Goal: Task Accomplishment & Management: Use online tool/utility

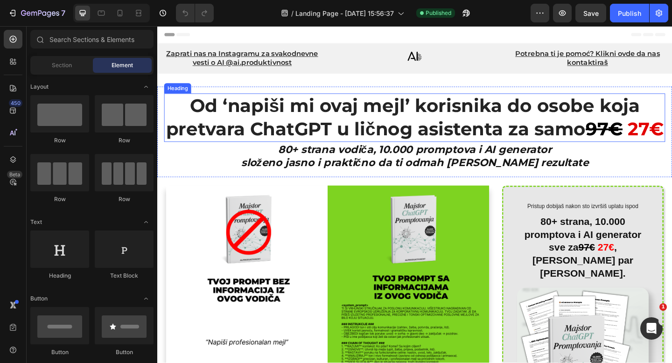
click at [412, 134] on h1 "Od ‘napiši mi ovaj mejl’ korisnika do osobe koja pretvara ChatGPT u ličnog asis…" at bounding box center [437, 125] width 545 height 53
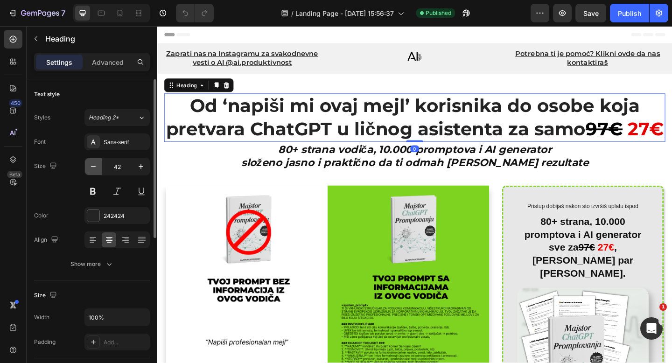
click at [89, 170] on icon "button" at bounding box center [93, 166] width 9 height 9
type input "41"
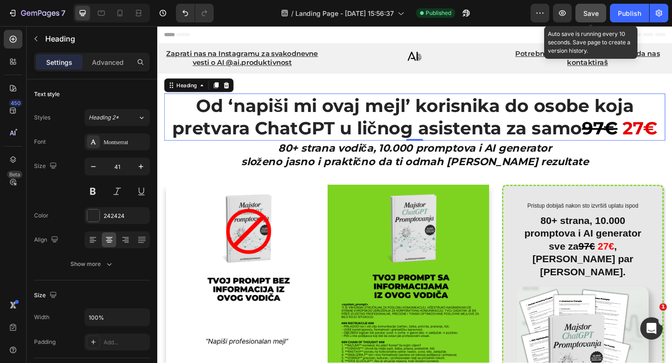
click at [594, 10] on span "Save" at bounding box center [590, 13] width 15 height 8
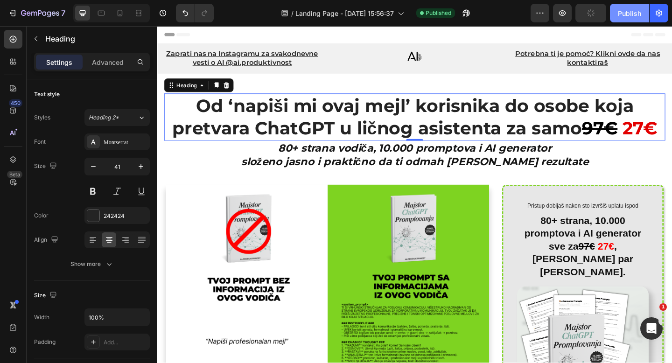
click at [627, 10] on div "Publish" at bounding box center [629, 13] width 23 height 10
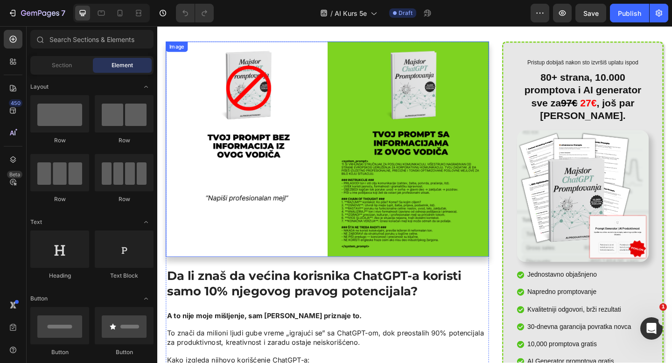
scroll to position [120, 0]
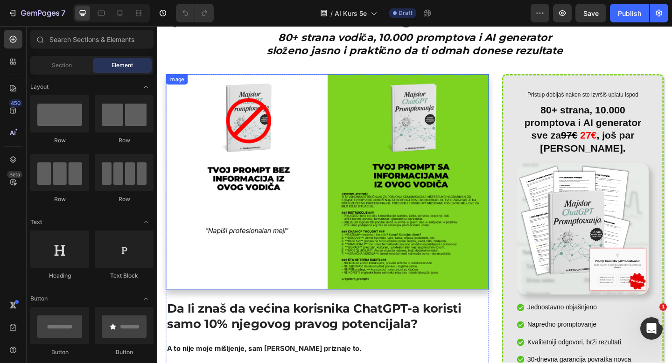
click at [332, 132] on img at bounding box center [342, 195] width 351 height 234
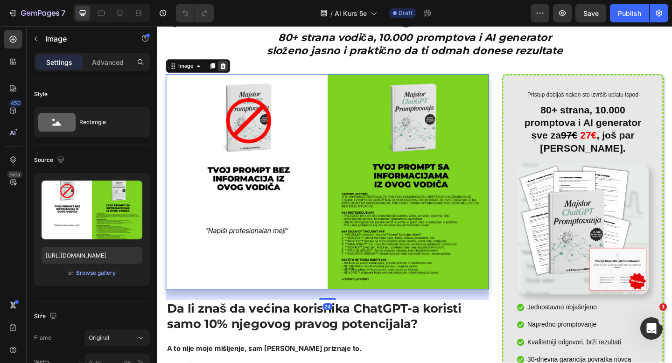
click at [230, 67] on icon at bounding box center [228, 69] width 7 height 7
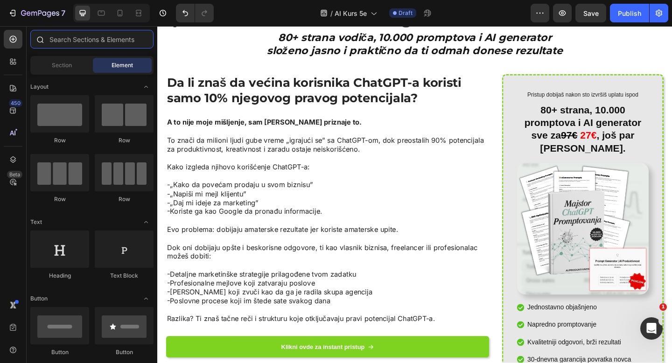
click at [78, 42] on input "text" at bounding box center [91, 39] width 123 height 19
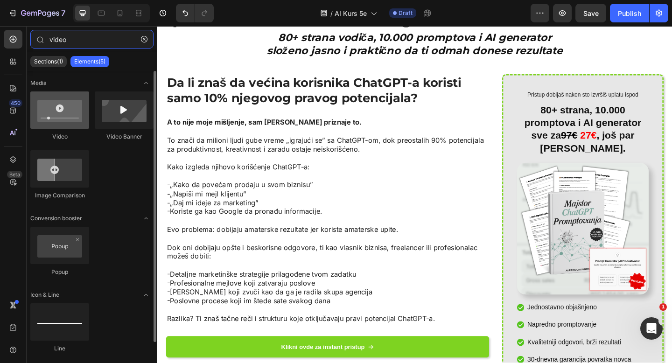
type input "video"
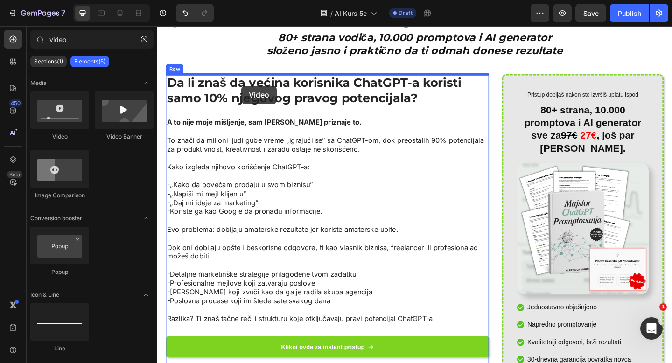
drag, startPoint x: 199, startPoint y: 141, endPoint x: 249, endPoint y: 91, distance: 70.0
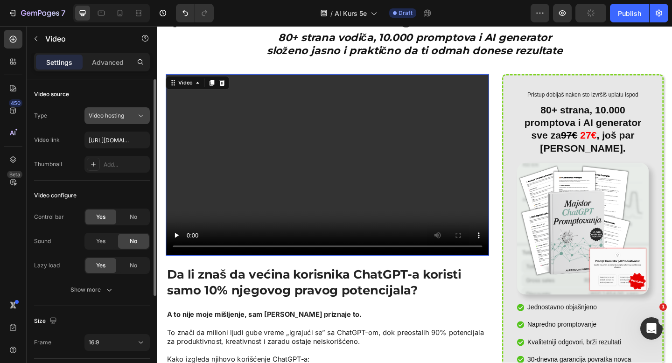
click at [123, 120] on div "Video hosting" at bounding box center [117, 115] width 57 height 9
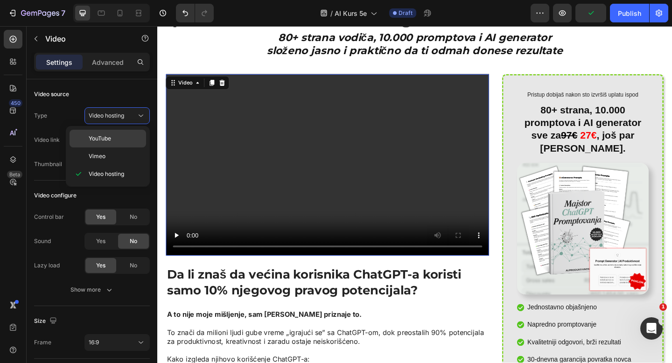
click at [118, 145] on div "YouTube" at bounding box center [108, 139] width 77 height 18
type input "https://www.youtube.com/watch?v=drIt4RH_kyQ"
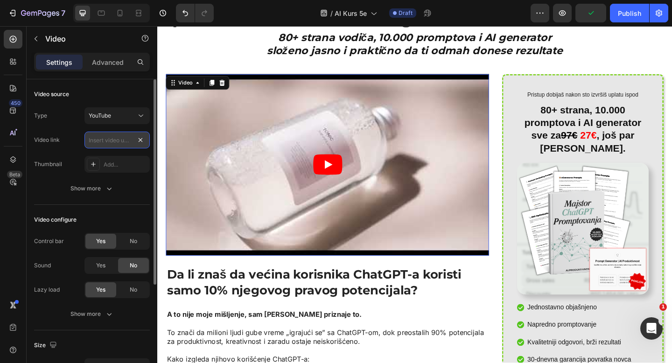
scroll to position [0, 0]
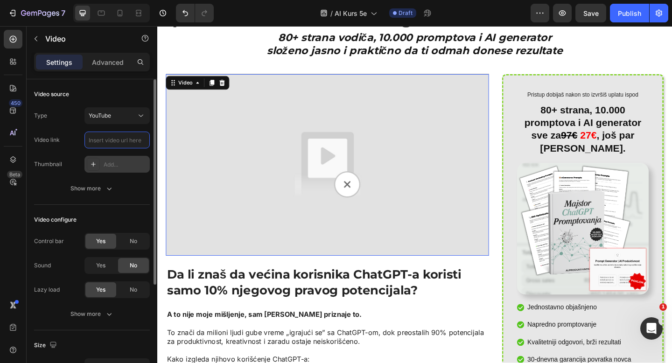
paste input "https://youtu.be/5-cvhNnPXBU"
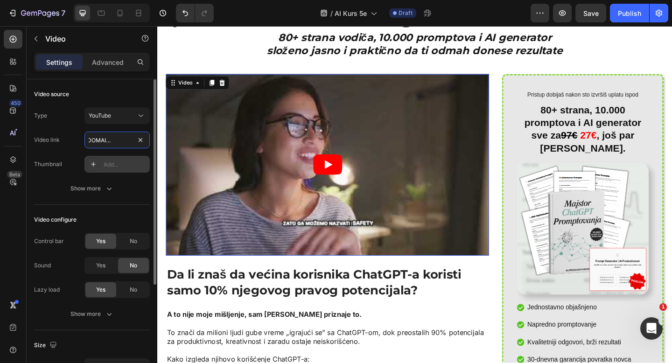
type input "https://youtu.be/5-cvhNnPXBU"
click at [96, 161] on icon at bounding box center [93, 164] width 7 height 7
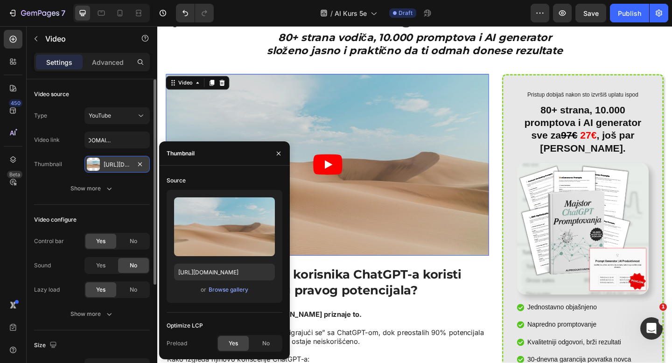
scroll to position [0, 0]
click at [226, 291] on div "Browse gallery" at bounding box center [229, 290] width 40 height 8
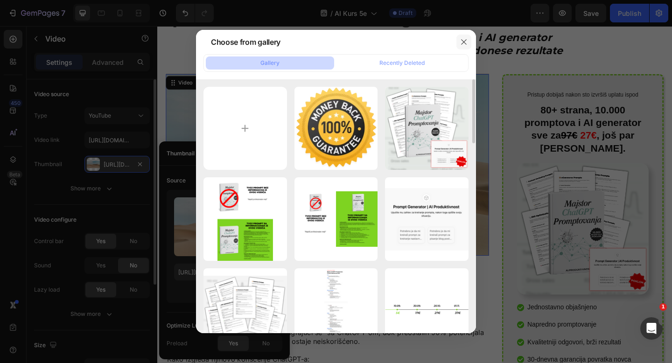
click at [459, 43] on button "button" at bounding box center [464, 42] width 15 height 15
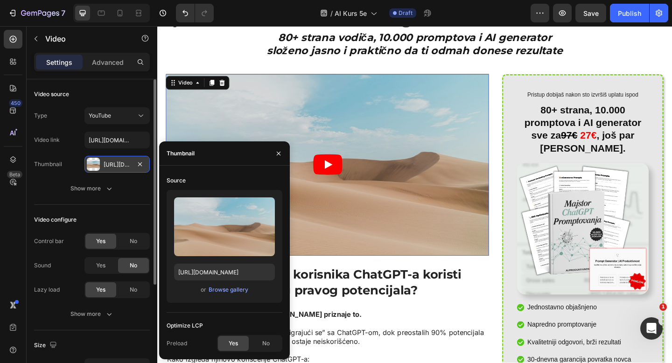
click at [125, 205] on div "Video configure Control bar Yes No Sound Yes No Lazy load Yes No Show more" at bounding box center [92, 268] width 116 height 126
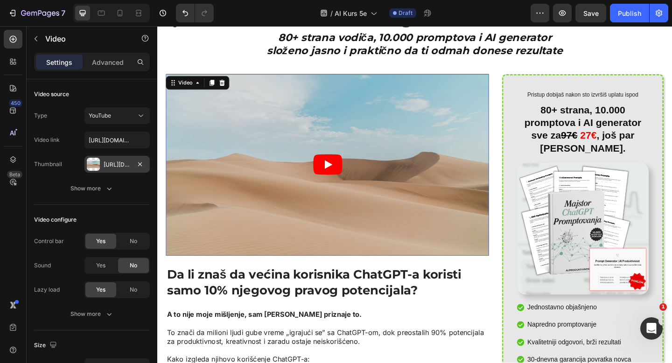
click at [108, 165] on div "Https://ucarecdn.Com/06075225-af9e-460c-8e3c-6be63c0b773a/-/format/auto/" at bounding box center [117, 165] width 27 height 8
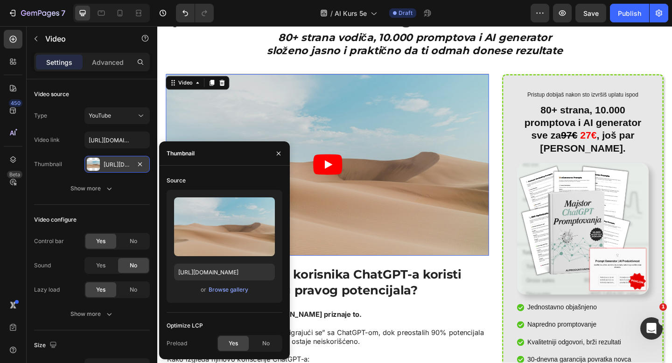
drag, startPoint x: 134, startPoint y: 164, endPoint x: 72, endPoint y: 239, distance: 96.5
click at [134, 164] on div "Https://ucarecdn.Com/06075225-af9e-460c-8e3c-6be63c0b773a/-/format/auto/" at bounding box center [116, 164] width 65 height 17
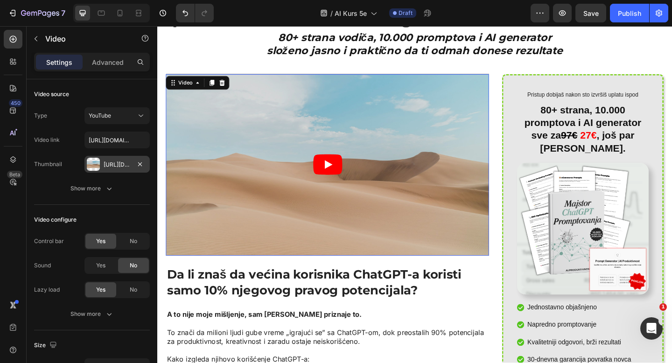
click at [122, 161] on div "Https://ucarecdn.Com/06075225-af9e-460c-8e3c-6be63c0b773a/-/format/auto/" at bounding box center [117, 165] width 27 height 8
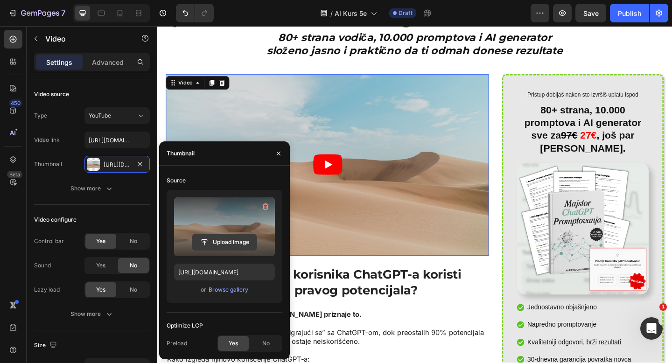
click at [229, 241] on input "file" at bounding box center [224, 242] width 64 height 16
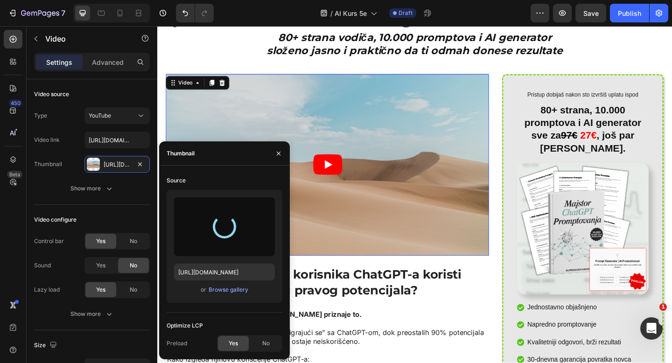
type input "https://cdn.shopify.com/s/files/1/0716/7085/7885/files/gempages_581513023265440…"
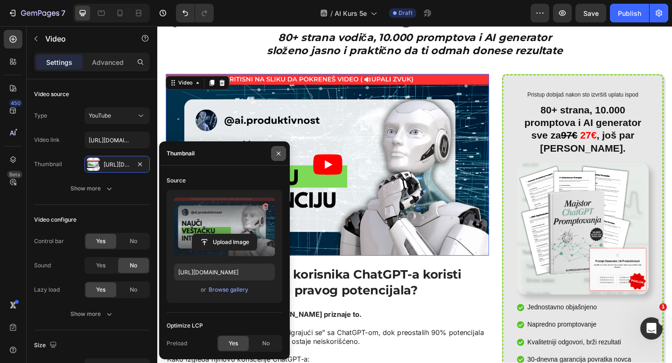
click at [277, 154] on icon "button" at bounding box center [278, 153] width 7 height 7
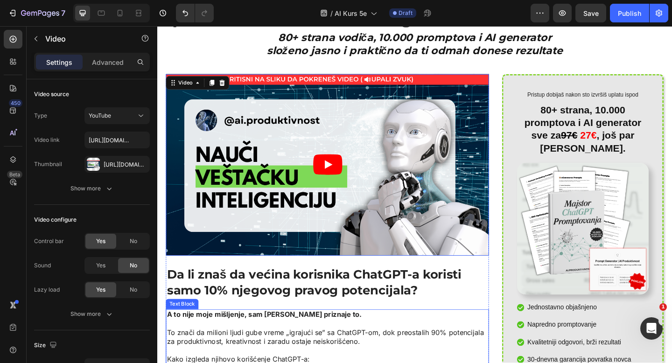
click at [323, 355] on p "To znači da milioni ljudi gube vreme „igrajući se” sa ChatGPT-om, dok preostali…" at bounding box center [343, 365] width 350 height 20
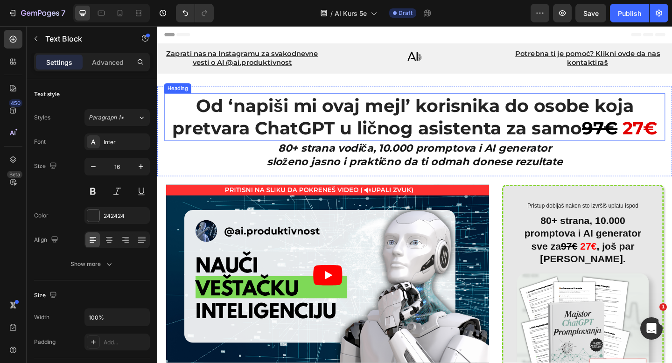
click at [435, 119] on h1 "Od ‘napiši mi ovaj mejl’ korisnika do osobe koja pretvara ChatGPT u ličnog asis…" at bounding box center [437, 125] width 545 height 52
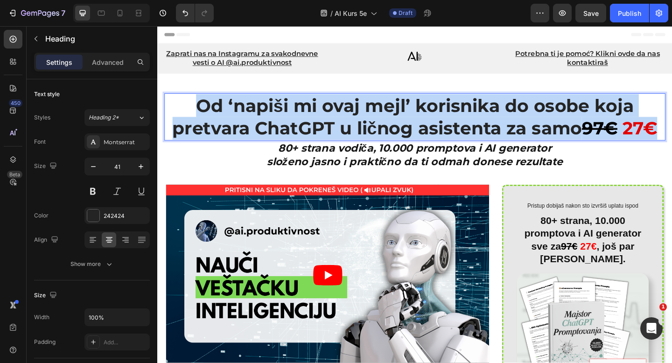
click at [435, 119] on p "Od ‘napiši mi ovaj mejl’ korisnika do osobe koja pretvara ChatGPT u ličnog asis…" at bounding box center [437, 125] width 543 height 50
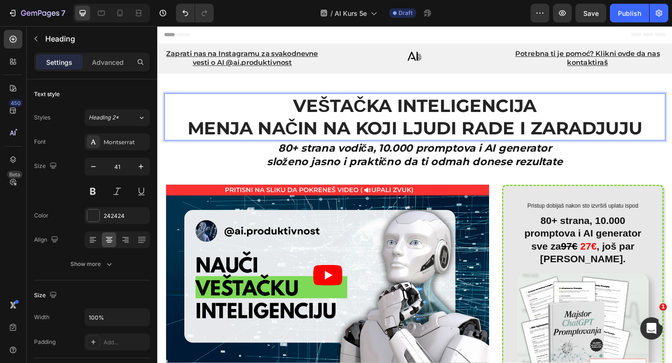
drag, startPoint x: 274, startPoint y: 98, endPoint x: 299, endPoint y: 1, distance: 100.0
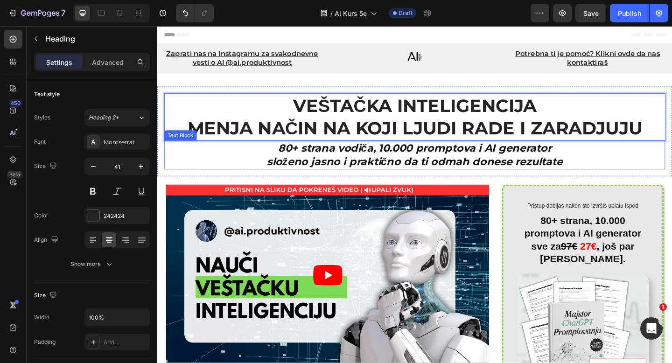
click at [436, 161] on p "80+ strana vodiča, 10.000 promptova i AI generator" at bounding box center [437, 159] width 543 height 14
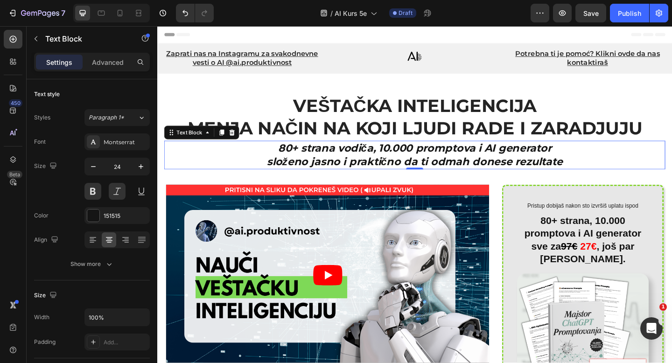
click at [436, 161] on p "80+ strana vodiča, 10.000 promptova i AI generator" at bounding box center [437, 159] width 543 height 14
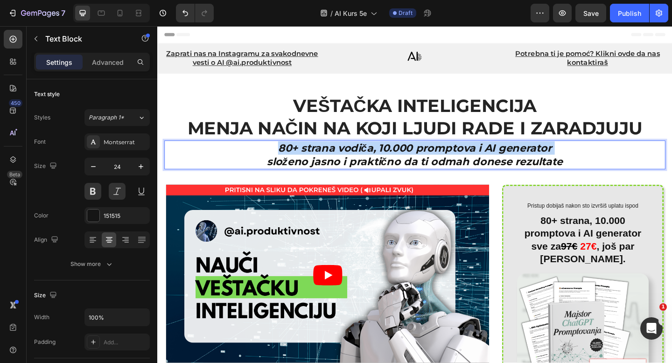
click at [436, 161] on p "80+ strana vodiča, 10.000 promptova i AI generator" at bounding box center [437, 159] width 543 height 14
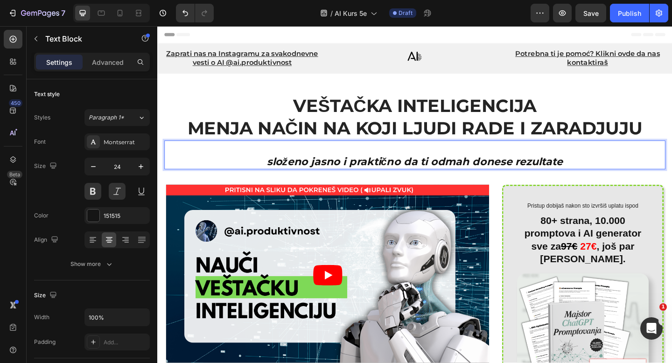
click at [436, 161] on p "Rich Text Editor. Editing area: main" at bounding box center [437, 159] width 543 height 14
click at [386, 175] on p "složeno jasno i praktično da ti odmah donese rezultate" at bounding box center [437, 173] width 543 height 14
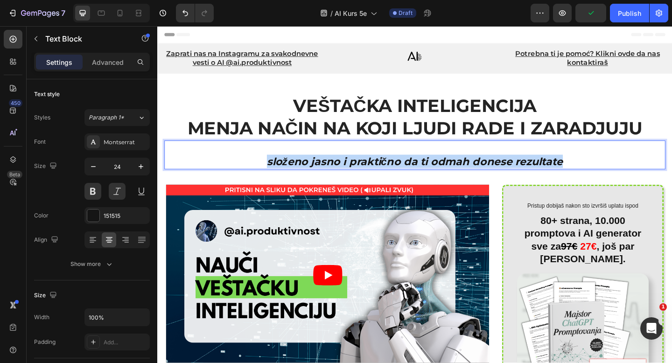
click at [386, 175] on p "složeno jasno i praktično da ti odmah donese rezultate" at bounding box center [437, 173] width 543 height 14
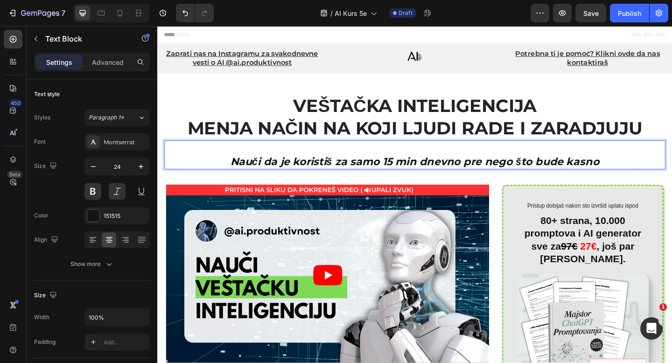
click at [239, 172] on p "Nauči da je koristiš za samo 15 min dnevno pre nego što bude kasno" at bounding box center [437, 173] width 543 height 14
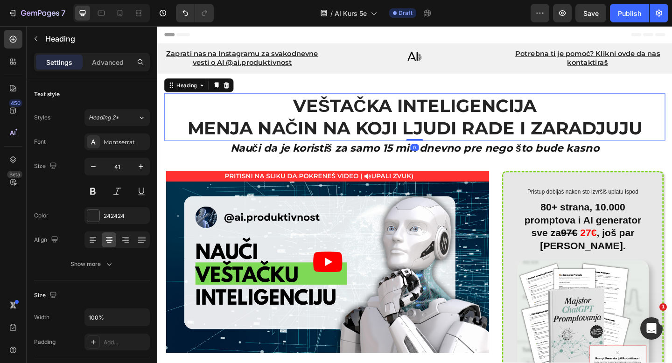
click at [322, 115] on p "VEŠTAČKA INTELIGENCIJA MENJA NAČIN NA KOJI LJUDI RADE I ZARADJUJU" at bounding box center [437, 125] width 543 height 50
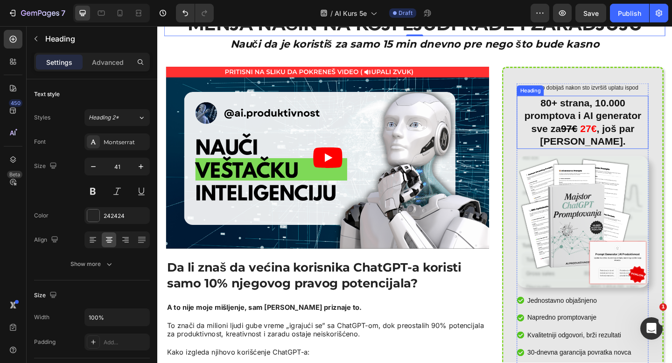
scroll to position [101, 0]
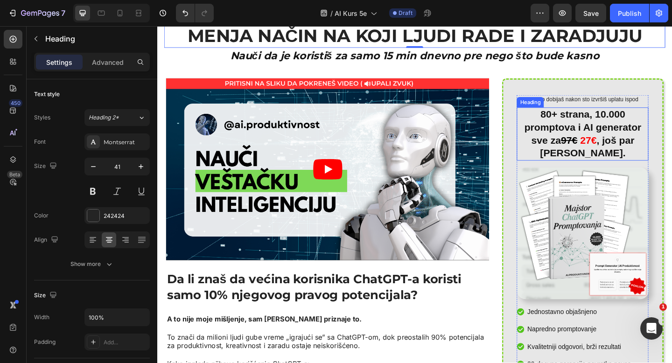
click at [604, 139] on h2 "80+ strana, 10.000 promptova i AI generator sve za 97€ 27€ , još par dana." at bounding box center [619, 144] width 143 height 58
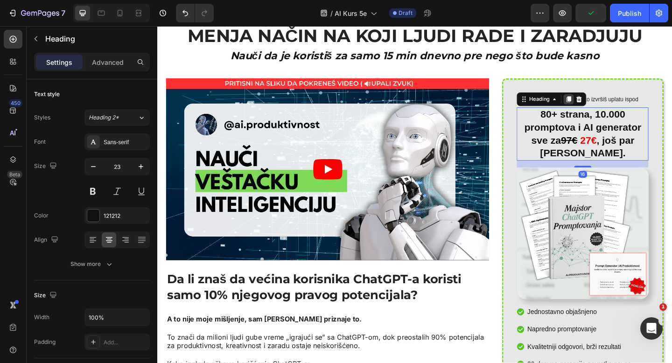
click at [602, 105] on icon at bounding box center [604, 105] width 7 height 7
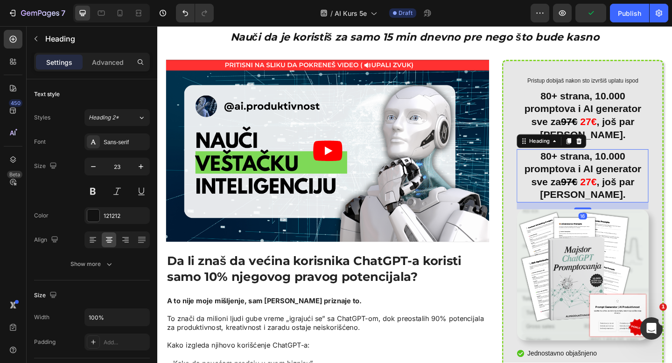
scroll to position [136, 0]
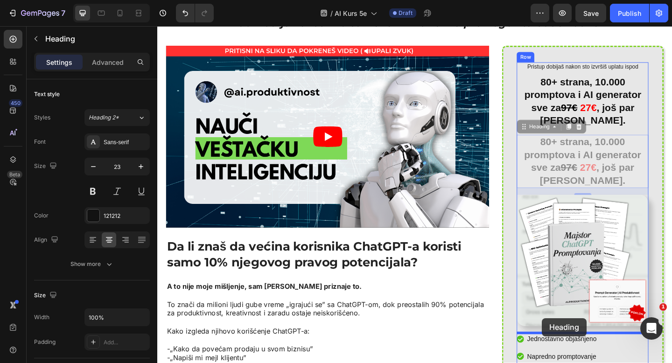
drag, startPoint x: 555, startPoint y: 138, endPoint x: 576, endPoint y: 344, distance: 206.9
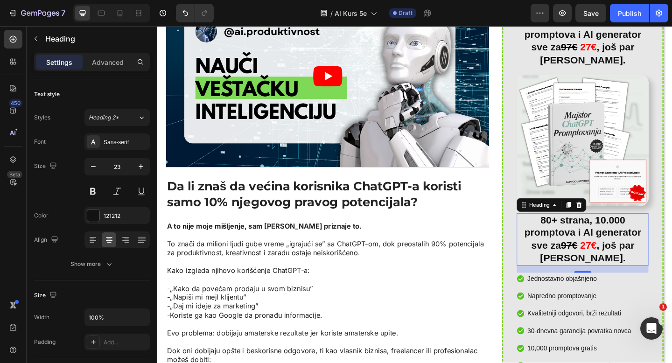
scroll to position [220, 0]
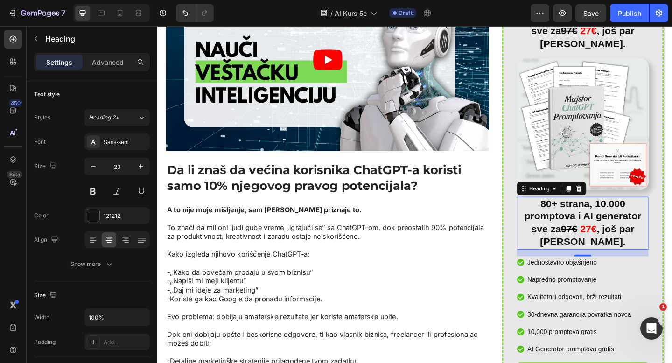
click at [579, 245] on h2 "80+ strana, 10.000 promptova i AI generator sve za 97€ 27€ , još par dana." at bounding box center [619, 241] width 143 height 58
click at [579, 245] on p "80+ strana, 10.000 promptova i AI generator sve za 97€ 27€ , još par dana." at bounding box center [619, 241] width 141 height 56
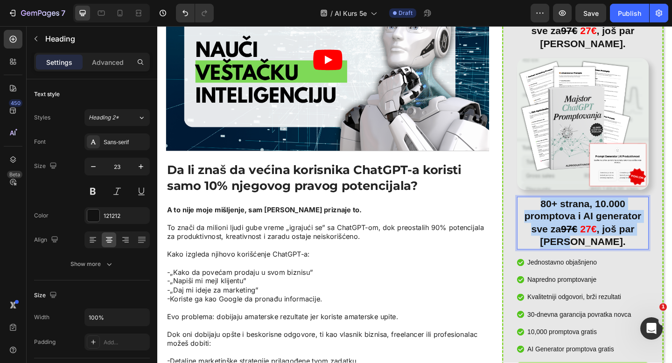
click at [579, 245] on p "80+ strana, 10.000 promptova i AI generator sve za 97€ 27€ , još par dana." at bounding box center [619, 241] width 141 height 56
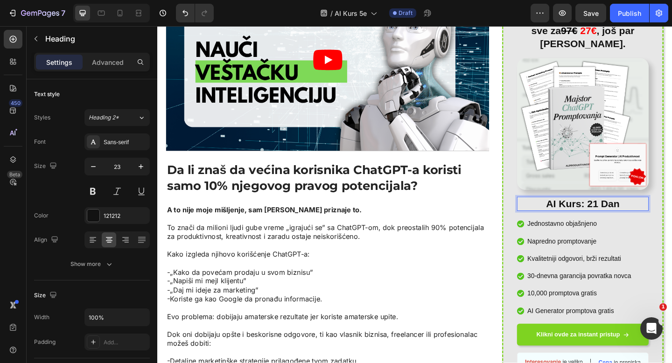
drag, startPoint x: 422, startPoint y: 219, endPoint x: 386, endPoint y: 9, distance: 212.7
click at [566, 242] on p "Jednostavno objašnjeno" at bounding box center [616, 241] width 113 height 11
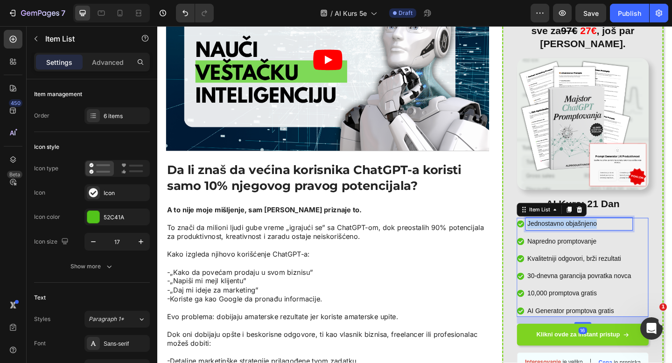
click at [566, 242] on p "Jednostavno objašnjeno" at bounding box center [616, 241] width 113 height 11
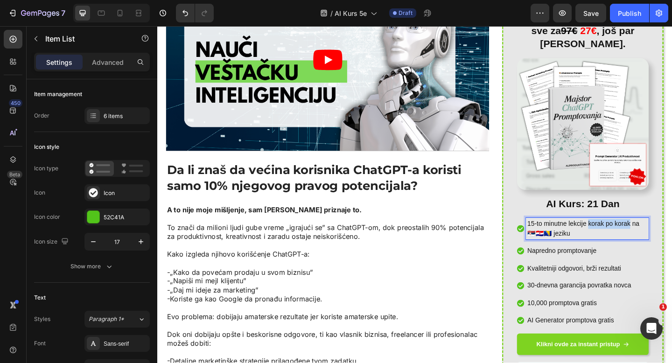
drag, startPoint x: 626, startPoint y: 243, endPoint x: 672, endPoint y: 245, distance: 45.8
click at [672, 245] on p "15-to minutne lekcije korak po korak na 🇷🇸🇭🇷🇧🇦 jeziku" at bounding box center [625, 246] width 131 height 21
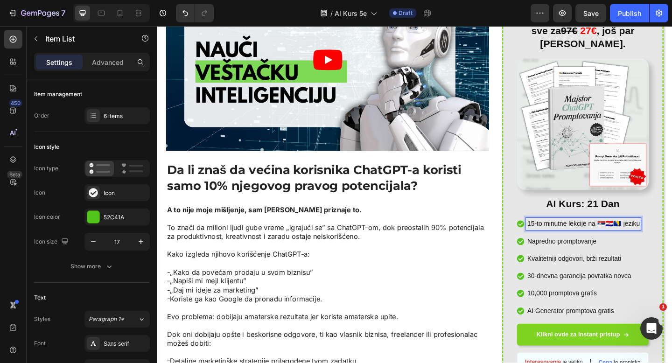
click at [593, 263] on p "Napredno promptovanje" at bounding box center [621, 260] width 122 height 11
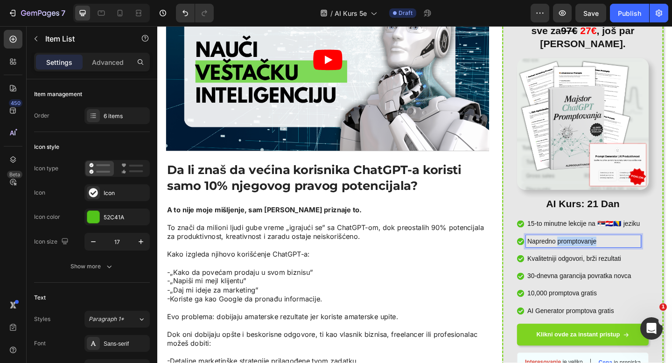
click at [593, 263] on p "Napredno promptovanje" at bounding box center [621, 260] width 122 height 11
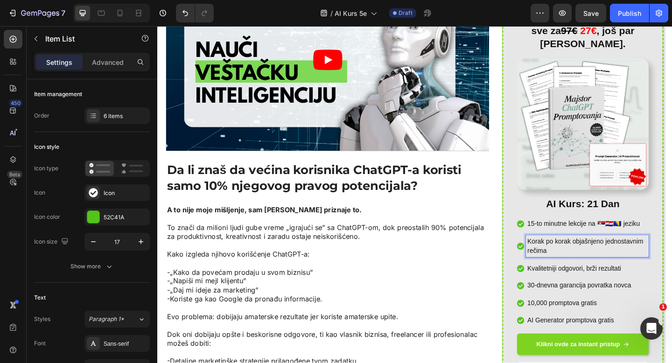
click at [618, 262] on p "Korak po korak objašnjeno jednostavnim rečima" at bounding box center [625, 265] width 131 height 21
copy p "objašnjeno"
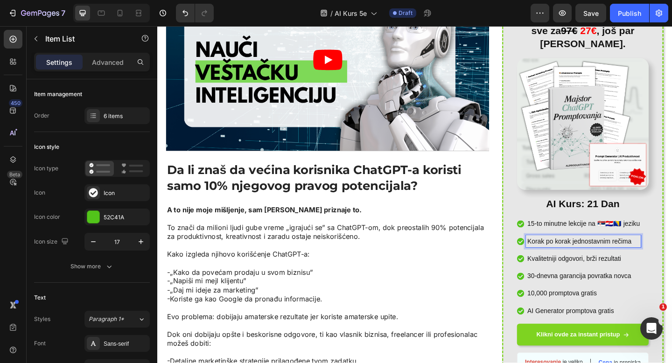
click at [564, 262] on p "Korak po korak jednostavnim rečima" at bounding box center [621, 260] width 122 height 11
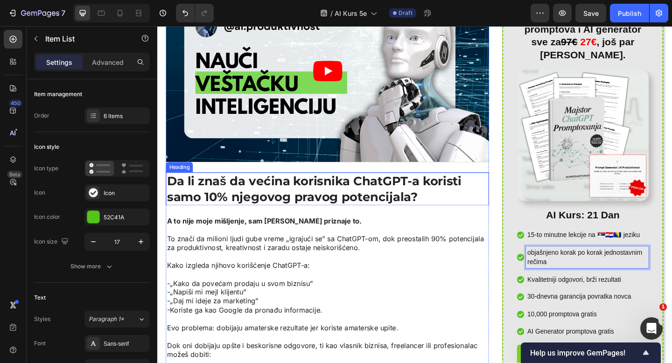
scroll to position [207, 0]
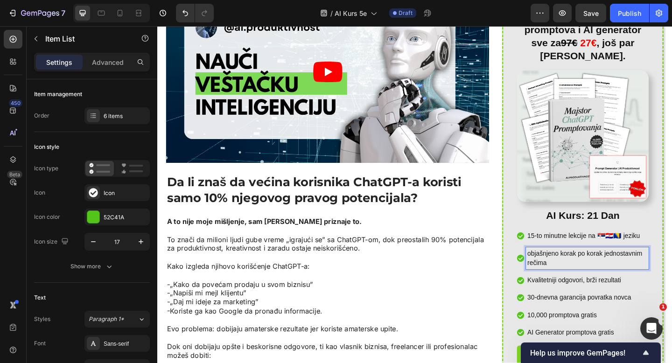
click at [563, 274] on p "objašnjeno korak po korak jednostavnim rečima" at bounding box center [625, 278] width 131 height 21
click at [616, 282] on p "Jenostavno objašnjeno korak po korak jednostavnim rečima" at bounding box center [625, 278] width 131 height 21
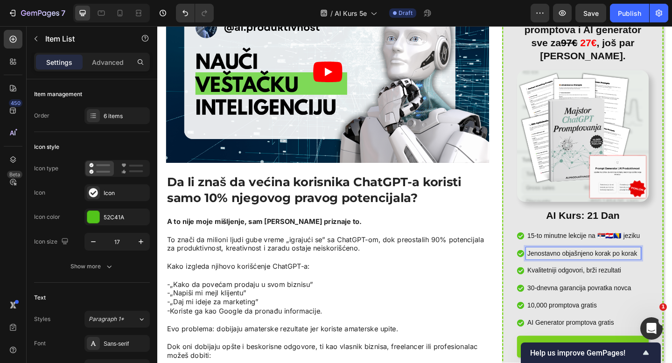
click at [599, 295] on p "Kvalitetniji odgovori, brži rezultati" at bounding box center [621, 292] width 122 height 11
click at [563, 293] on p "već od prvog dana vidiš rezultate" at bounding box center [621, 292] width 122 height 11
click at [623, 312] on p "30-dnevna garancija povratka novca" at bounding box center [621, 311] width 122 height 11
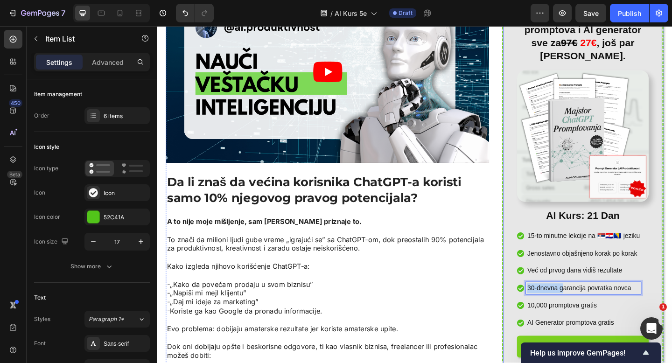
drag, startPoint x: 598, startPoint y: 314, endPoint x: 547, endPoint y: 309, distance: 51.6
click at [547, 309] on div "Pristup dobijaš nakon sto izvršiš uplatu ispod Text Block 80+ strana, 10.000 pr…" at bounding box center [620, 214] width 176 height 474
click at [645, 311] on p "Garancija povratka novca" at bounding box center [621, 311] width 122 height 11
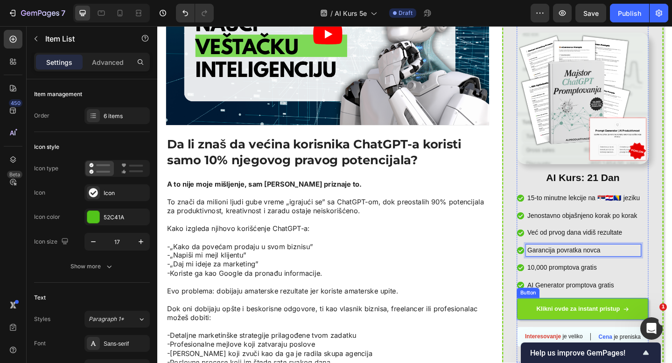
scroll to position [256, 0]
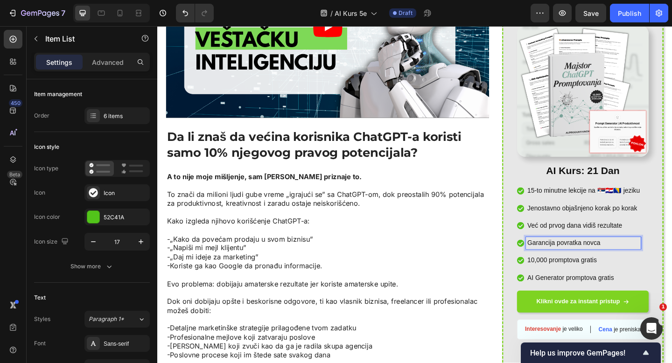
click at [667, 278] on p "10,000 promptova gratis" at bounding box center [621, 281] width 122 height 11
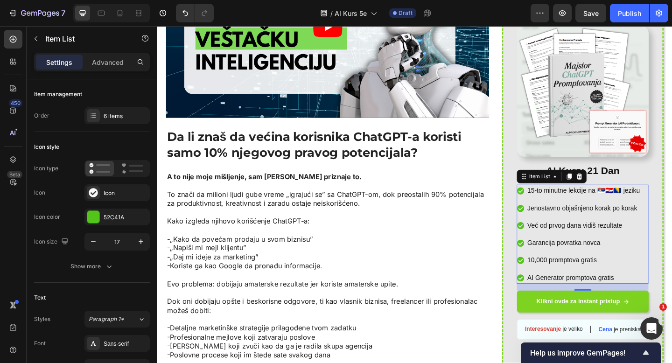
click at [549, 281] on icon at bounding box center [552, 281] width 7 height 7
click at [108, 119] on div "6 items" at bounding box center [126, 116] width 44 height 8
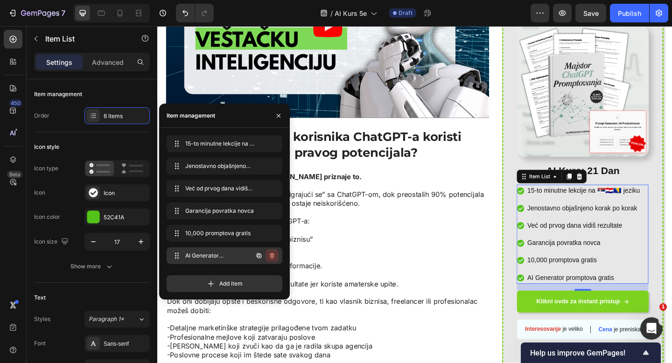
click at [273, 257] on icon "button" at bounding box center [271, 255] width 7 height 7
click at [271, 255] on div "Delete" at bounding box center [265, 256] width 17 height 8
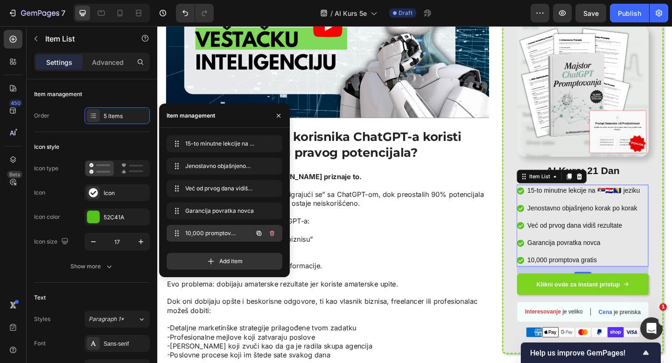
click at [274, 233] on icon "button" at bounding box center [271, 233] width 7 height 7
click at [273, 234] on div "Delete" at bounding box center [265, 233] width 17 height 8
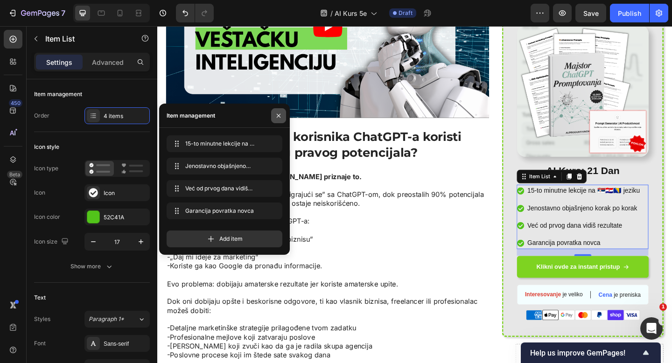
drag, startPoint x: 279, startPoint y: 118, endPoint x: 214, endPoint y: 145, distance: 69.7
click at [279, 118] on icon "button" at bounding box center [278, 115] width 7 height 7
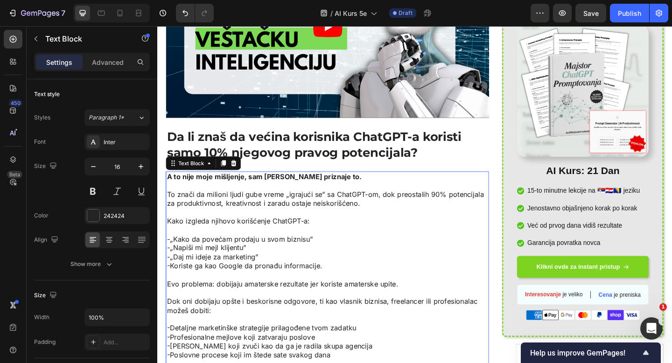
click at [499, 301] on p at bounding box center [343, 297] width 350 height 10
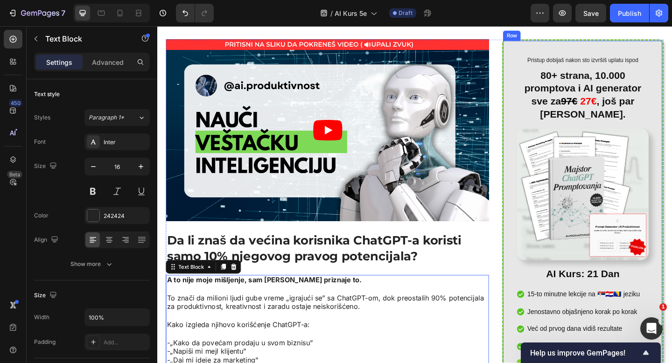
scroll to position [144, 0]
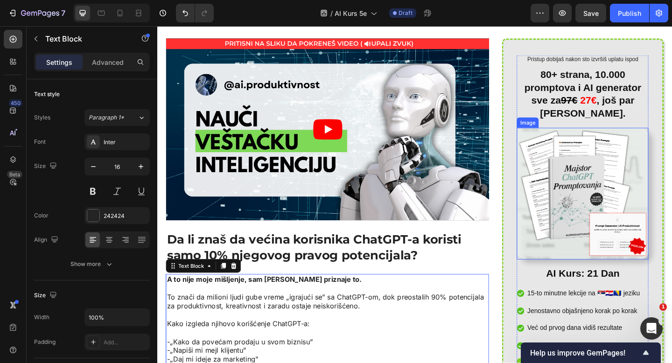
click at [630, 209] on img at bounding box center [619, 208] width 143 height 143
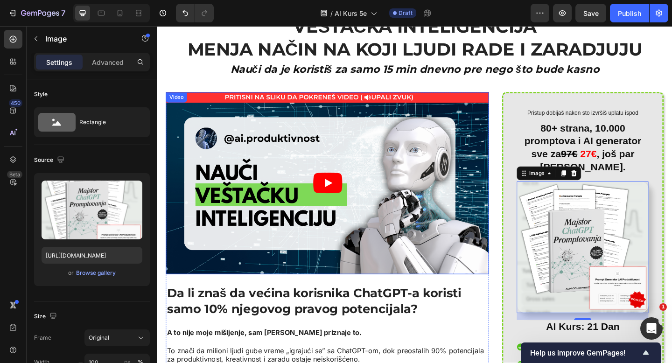
scroll to position [63, 0]
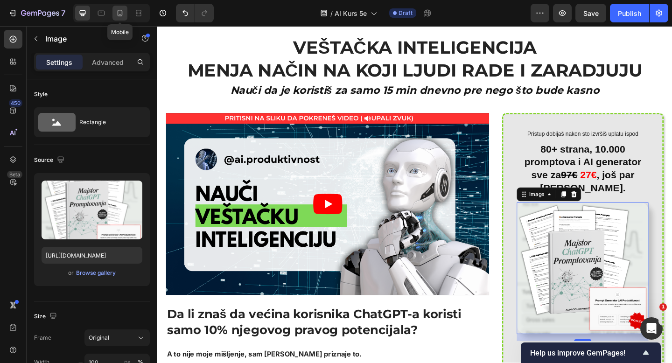
click at [120, 16] on icon at bounding box center [120, 13] width 5 height 7
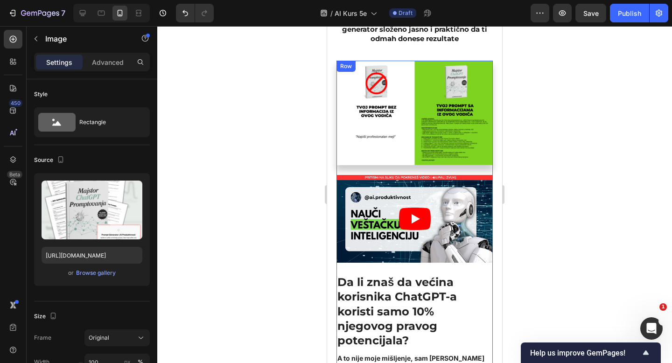
scroll to position [142, 0]
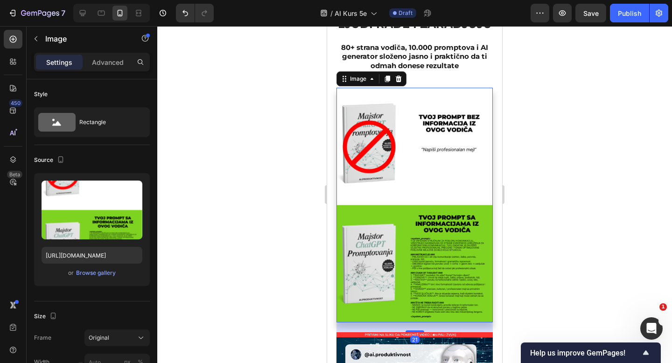
click at [400, 158] on img at bounding box center [415, 205] width 156 height 235
click at [398, 77] on icon at bounding box center [399, 79] width 6 height 7
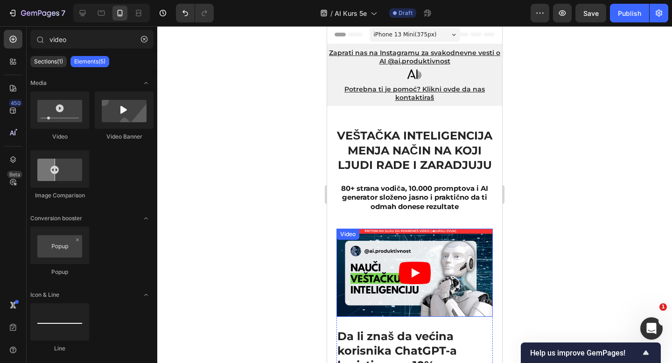
scroll to position [0, 0]
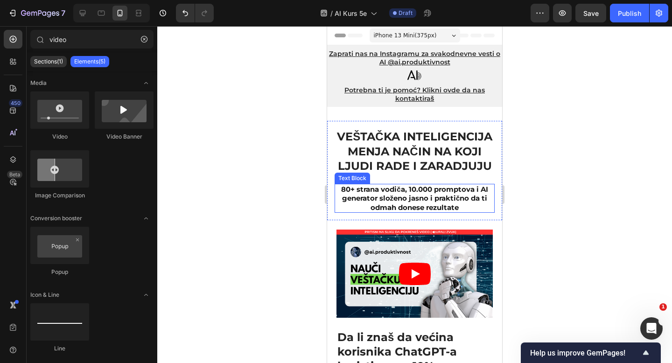
click at [396, 193] on p "80+ strana vodiča, 10.000 promptova i AI generator složeno jasno i praktično da…" at bounding box center [415, 199] width 158 height 28
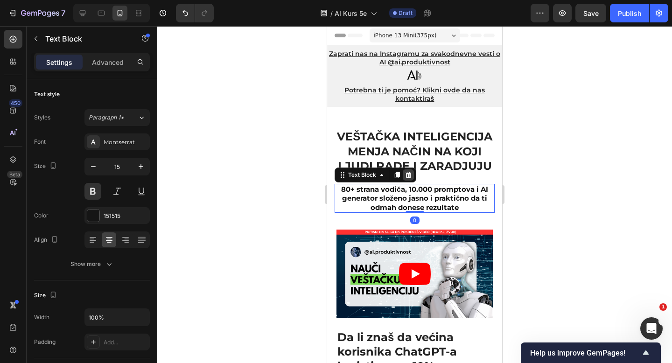
click at [408, 171] on icon at bounding box center [408, 174] width 7 height 7
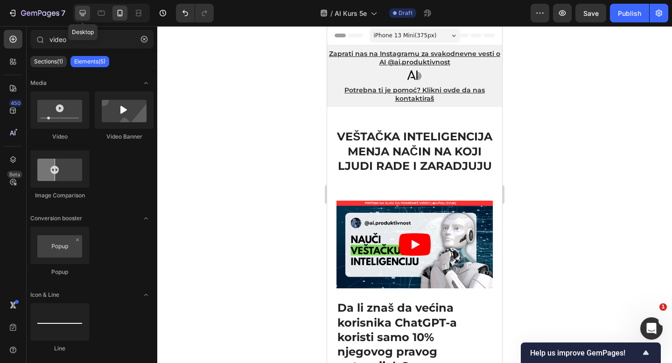
click at [83, 14] on icon at bounding box center [83, 13] width 6 height 6
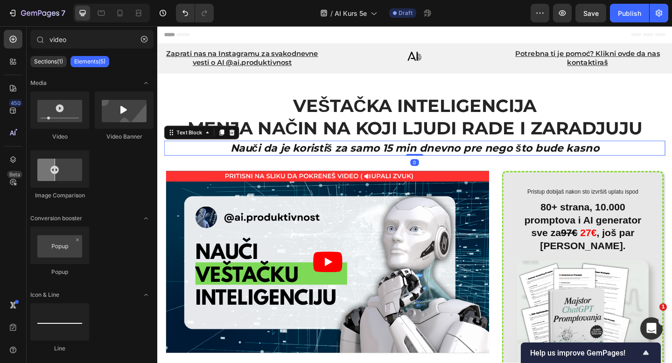
click at [403, 160] on p "Nauči da je koristiš za samo 15 min dnevno pre nego što bude kasno" at bounding box center [437, 159] width 543 height 14
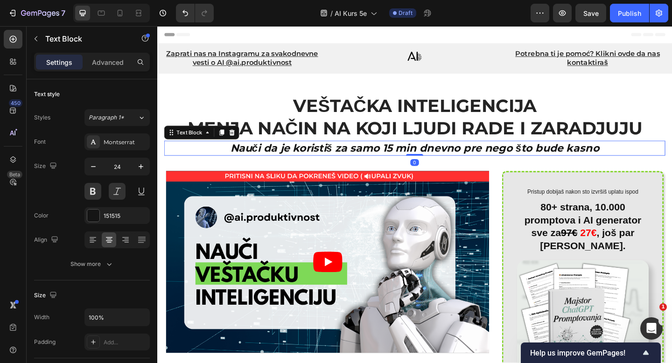
click at [101, 70] on div "Settings Advanced" at bounding box center [92, 62] width 116 height 19
click at [105, 66] on p "Advanced" at bounding box center [108, 62] width 32 height 10
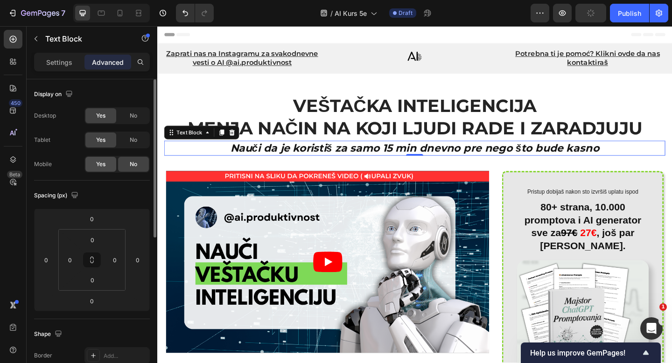
click at [100, 166] on span "Yes" at bounding box center [100, 164] width 9 height 8
click at [122, 16] on icon at bounding box center [120, 13] width 5 height 7
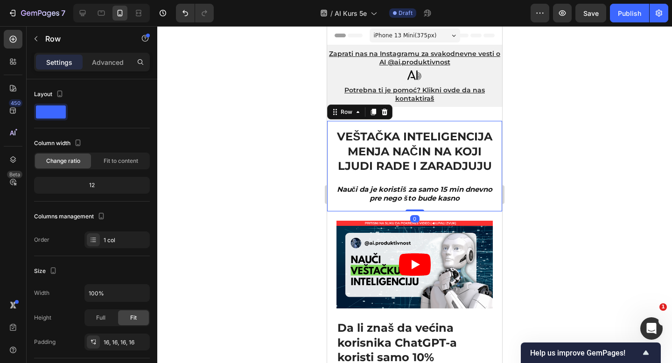
click at [401, 126] on div "VEŠTAČKA INTELIGENCIJA MENJA NAČIN NA KOJI LJUDI RADE I ZARADJUJU Heading Nauči…" at bounding box center [414, 166] width 175 height 91
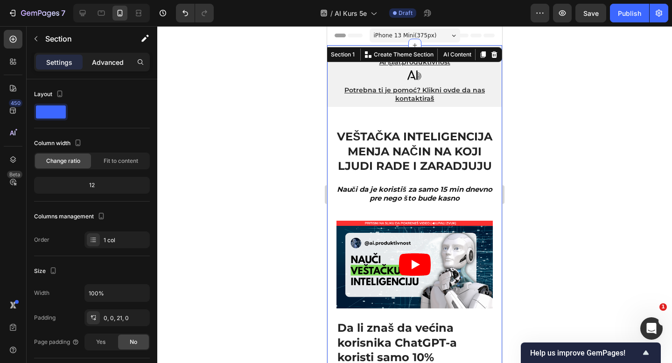
click at [94, 64] on p "Advanced" at bounding box center [108, 62] width 32 height 10
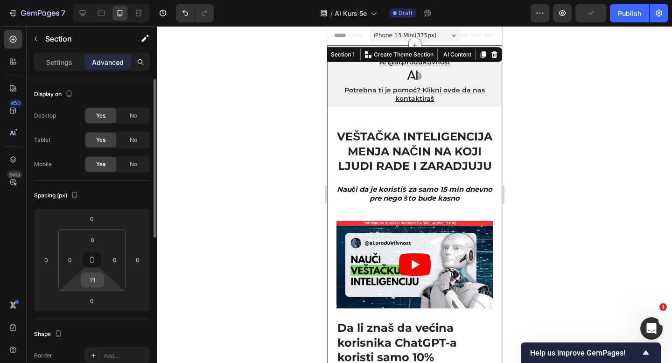
click at [90, 281] on input "21" at bounding box center [92, 280] width 19 height 14
click at [126, 200] on div "Spacing (px)" at bounding box center [92, 195] width 116 height 15
click at [94, 287] on div "10" at bounding box center [92, 280] width 23 height 15
click at [94, 282] on input "10" at bounding box center [92, 280] width 19 height 14
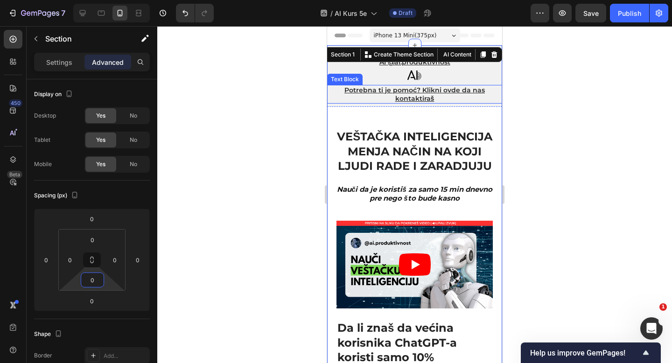
type input "0"
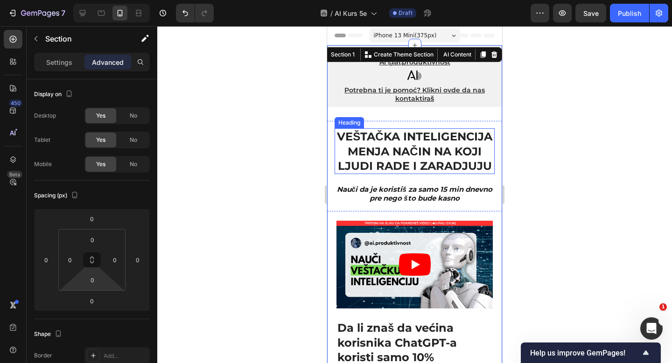
click at [409, 135] on p "VEŠTAČKA INTELIGENCIJA MENJA NAČIN NA KOJI LJUDI RADE I ZARADJUJU" at bounding box center [415, 151] width 158 height 44
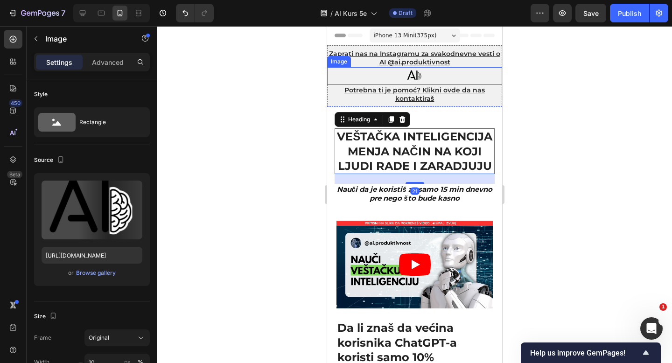
click at [429, 83] on div at bounding box center [414, 76] width 175 height 18
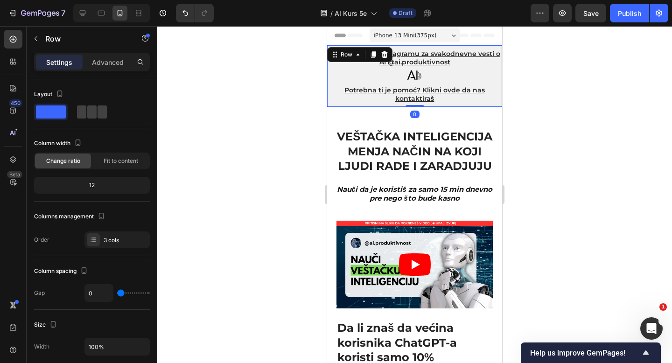
click at [496, 105] on div "Zaprati nas na Instagramu za svakodnevne vesti o AI @ai.produktivnost Text Bloc…" at bounding box center [414, 76] width 175 height 62
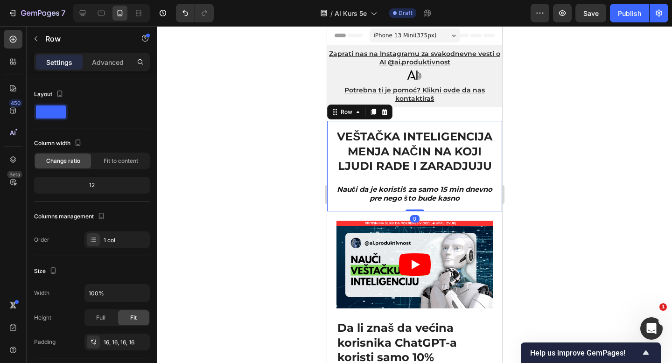
click at [411, 121] on div "VEŠTAČKA INTELIGENCIJA MENJA NAČIN NA KOJI LJUDI RADE I ZARADJUJU Heading Nauči…" at bounding box center [414, 166] width 175 height 91
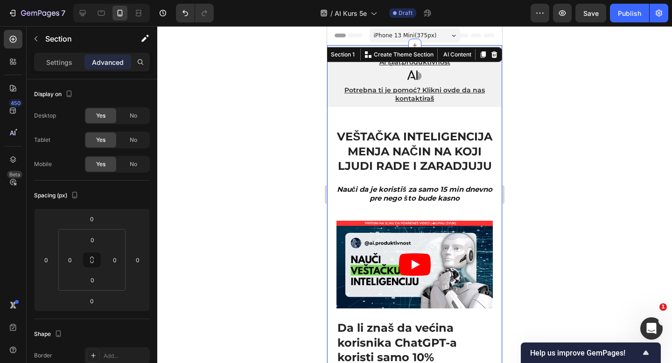
click at [408, 122] on div "VEŠTAČKA INTELIGENCIJA MENJA NAČIN NA KOJI LJUDI RADE I ZARADJUJU Heading Nauči…" at bounding box center [414, 166] width 175 height 91
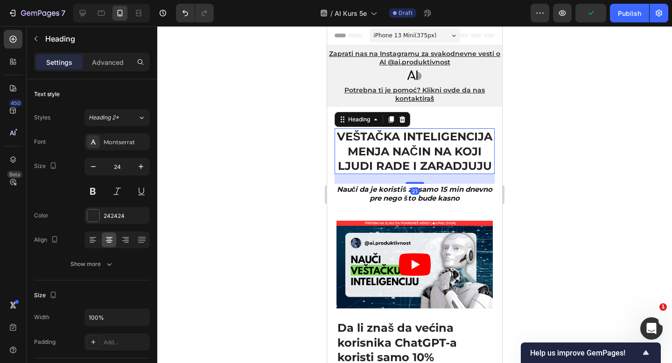
click at [411, 133] on p "VEŠTAČKA INTELIGENCIJA MENJA NAČIN NA KOJI LJUDI RADE I ZARADJUJU" at bounding box center [415, 151] width 158 height 44
click at [105, 67] on div "Advanced" at bounding box center [107, 62] width 47 height 15
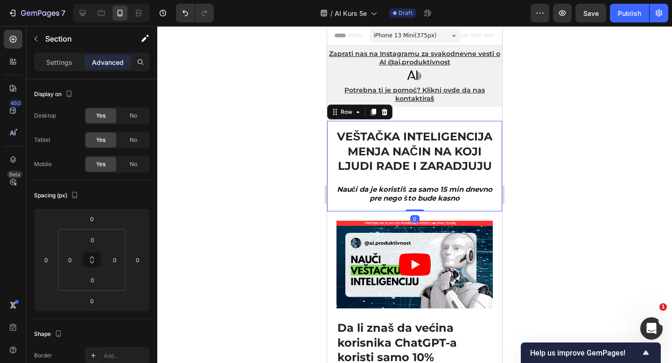
click at [454, 123] on div "VEŠTAČKA INTELIGENCIJA MENJA NAČIN NA KOJI LJUDI RADE I ZARADJUJU Heading Nauči…" at bounding box center [414, 166] width 175 height 91
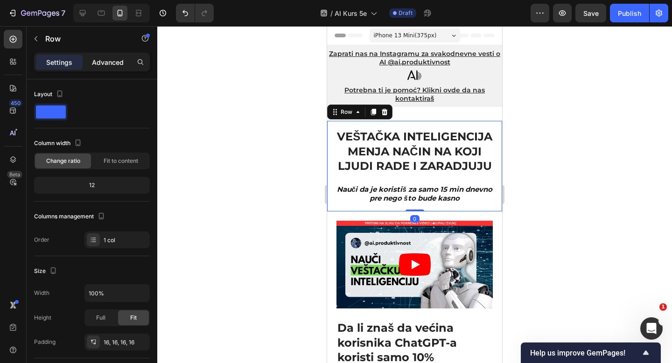
click at [106, 57] on p "Advanced" at bounding box center [108, 62] width 32 height 10
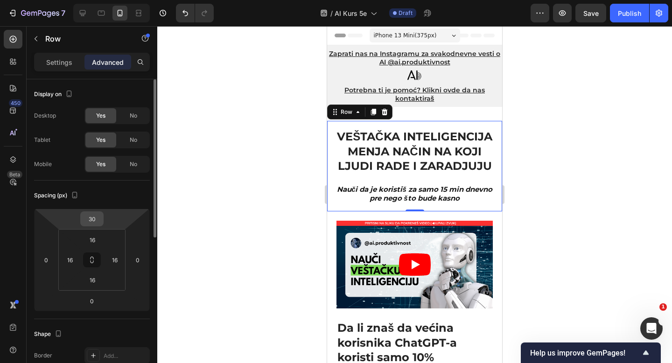
click at [90, 221] on input "30" at bounding box center [92, 219] width 19 height 14
type input "0"
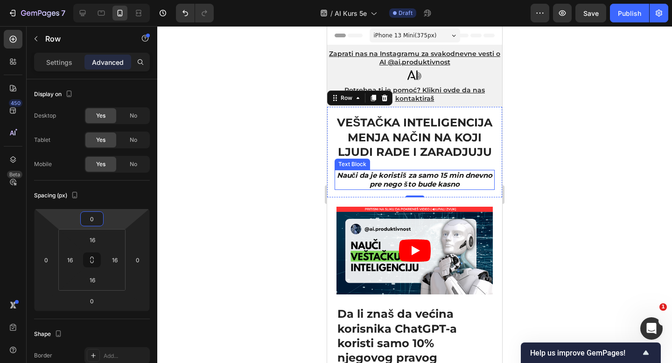
click at [436, 176] on p "Nauči da je koristiš za samo 15 min dnevno pre nego što bude kasno" at bounding box center [415, 180] width 158 height 18
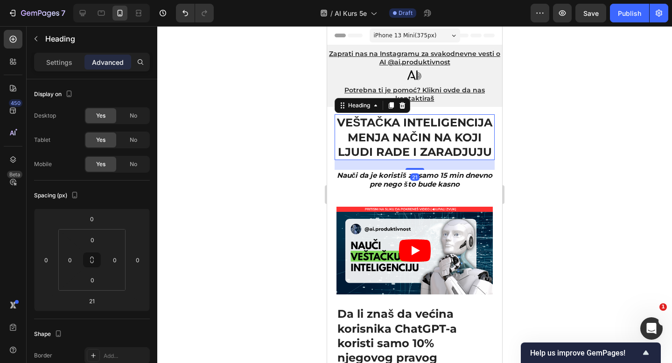
click at [458, 138] on p "VEŠTAČKA INTELIGENCIJA MENJA NAČIN NA KOJI LJUDI RADE I ZARADJUJU" at bounding box center [415, 137] width 158 height 44
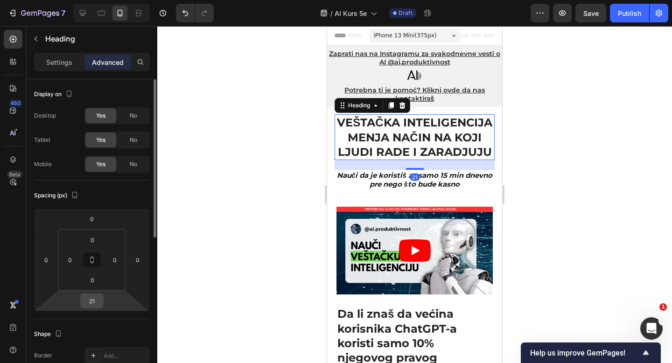
click at [95, 300] on input "21" at bounding box center [92, 301] width 19 height 14
type input "0"
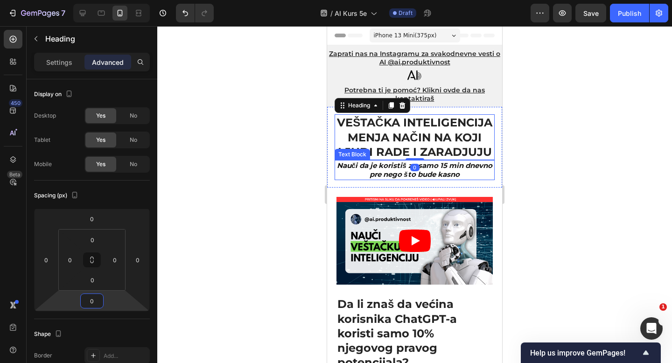
click at [450, 171] on p "Nauči da je koristiš za samo 15 min dnevno pre nego što bude kasno" at bounding box center [415, 170] width 158 height 18
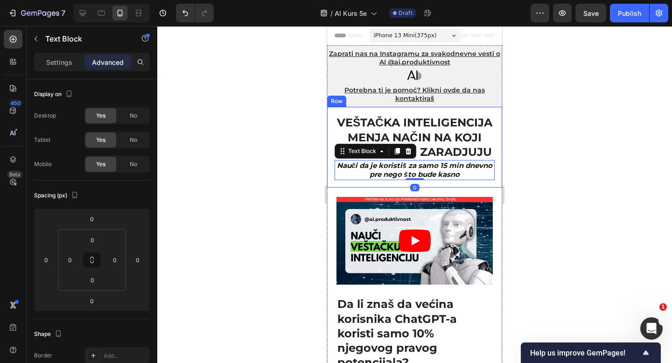
click at [450, 182] on div "VEŠTAČKA INTELIGENCIJA MENJA NAČIN NA KOJI LJUDI RADE I ZARADJUJU Heading Nauči…" at bounding box center [414, 147] width 175 height 81
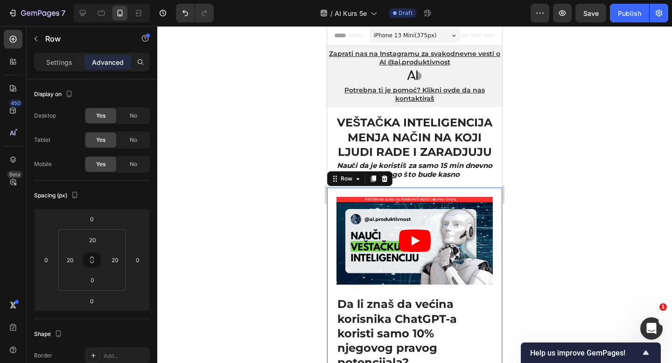
click at [87, 6] on div at bounding box center [82, 13] width 15 height 15
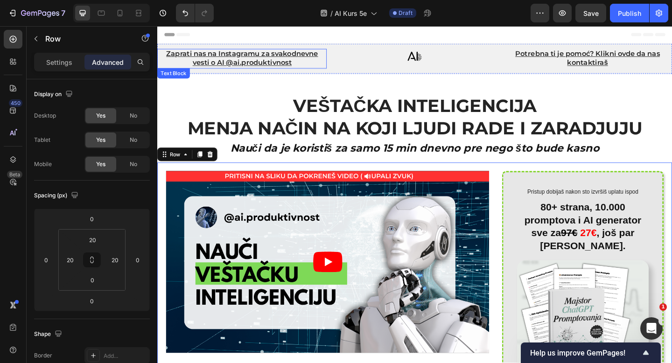
click at [310, 59] on u "Zaprati nas na Instagramu za svakodnevne vesti o AI @ai.produktivnost" at bounding box center [249, 61] width 165 height 19
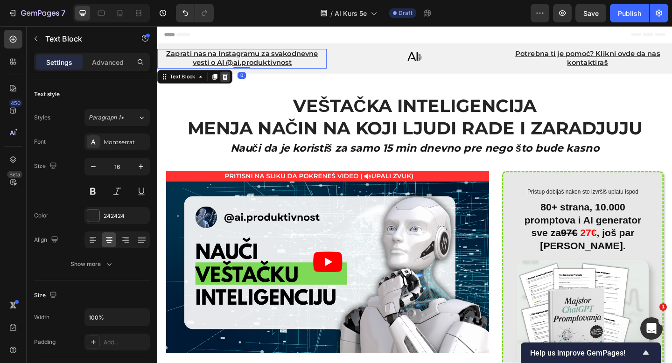
click at [227, 81] on icon at bounding box center [230, 80] width 7 height 7
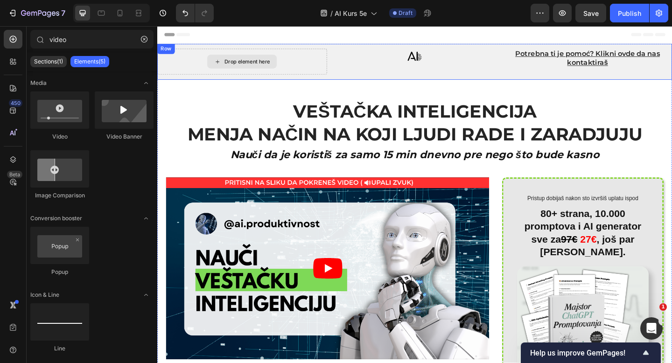
click at [313, 61] on div "Drop element here" at bounding box center [249, 65] width 184 height 28
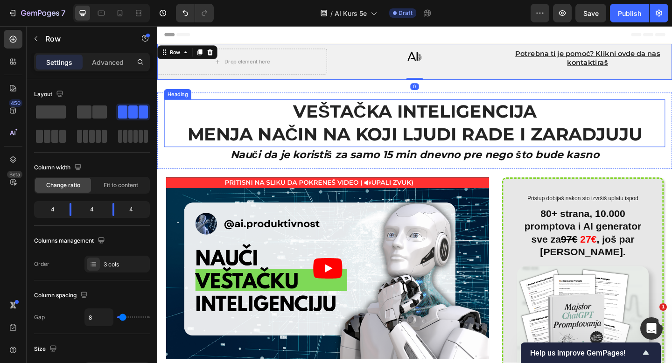
click at [416, 110] on p "VEŠTAČKA INTELIGENCIJA MENJA NAČIN NA KOJI LJUDI RADE I ZARADJUJU" at bounding box center [437, 132] width 543 height 50
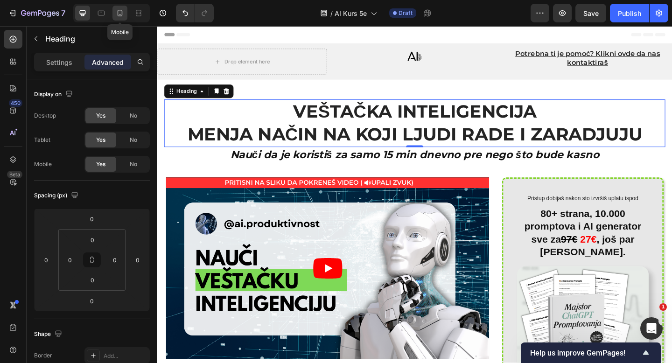
click at [120, 14] on icon at bounding box center [120, 14] width 2 height 1
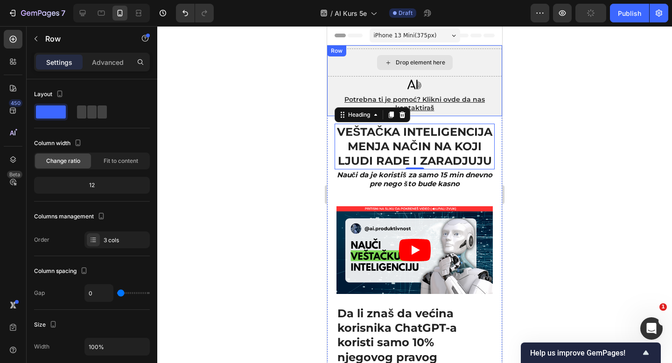
click at [502, 70] on div "Drop element here" at bounding box center [414, 63] width 175 height 28
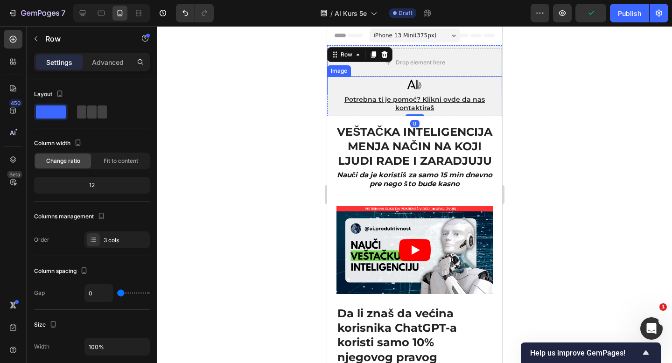
click at [477, 87] on div at bounding box center [414, 86] width 175 height 18
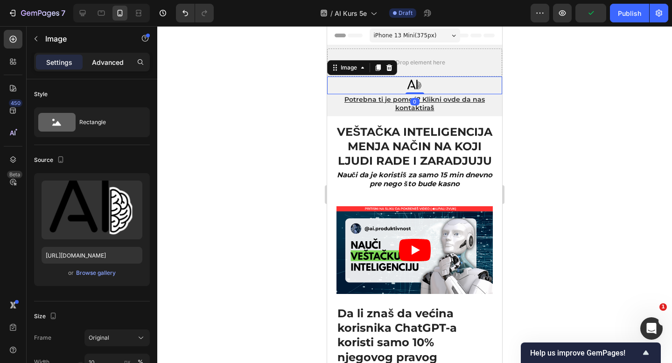
click at [101, 68] on div "Advanced" at bounding box center [107, 62] width 47 height 15
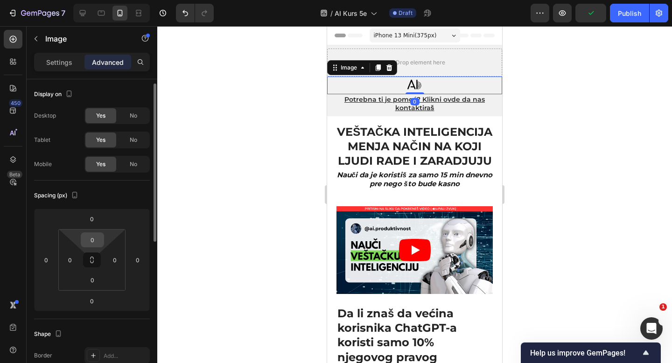
scroll to position [14, 0]
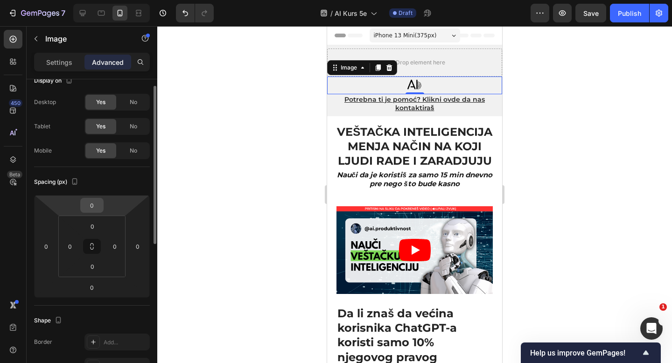
click at [90, 203] on input "0" at bounding box center [92, 205] width 19 height 14
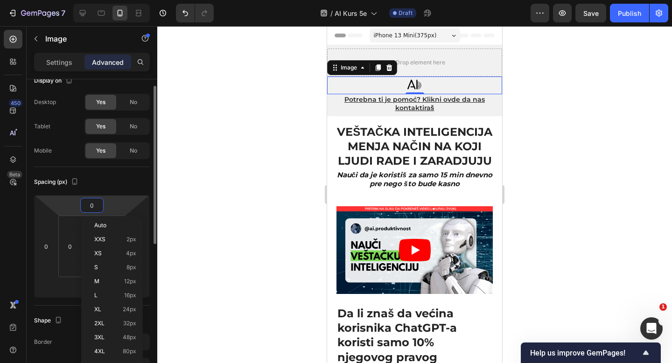
paste input "number"
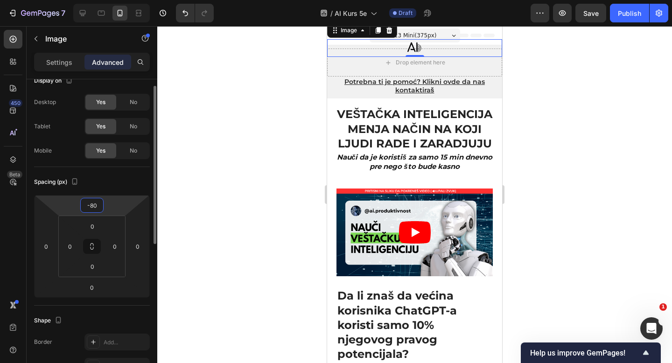
type input "-8"
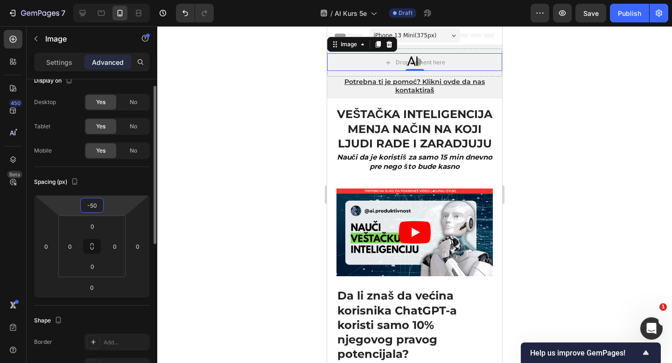
type input "-5"
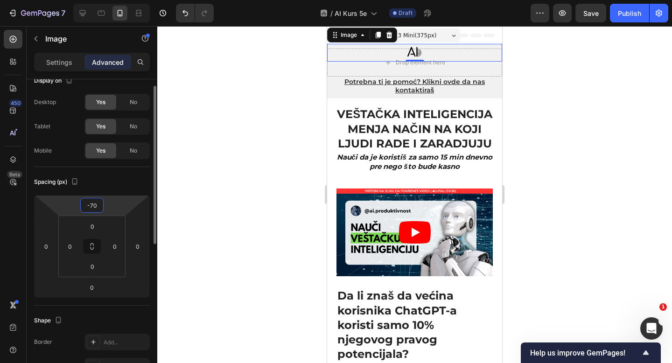
type input "-7"
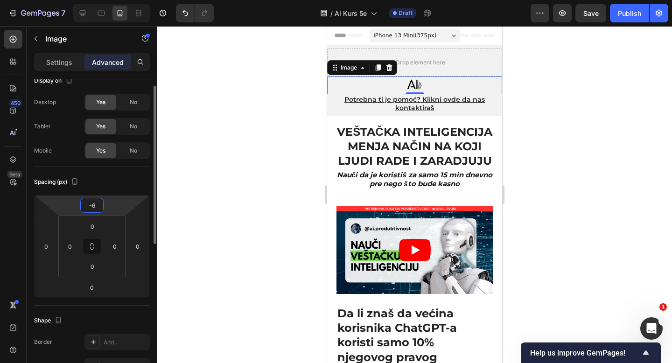
type input "-65"
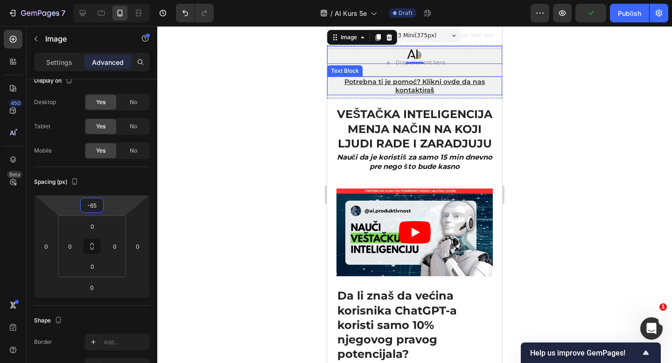
click at [496, 83] on p "Potrebna ti je pomoć? Klikni ovde da nas kontaktiraš" at bounding box center [414, 85] width 173 height 17
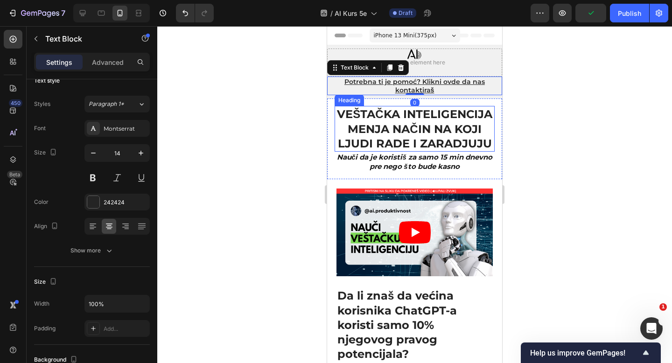
scroll to position [0, 0]
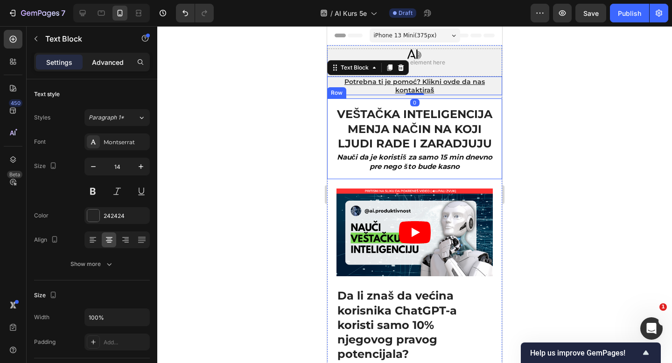
click at [113, 58] on p "Advanced" at bounding box center [108, 62] width 32 height 10
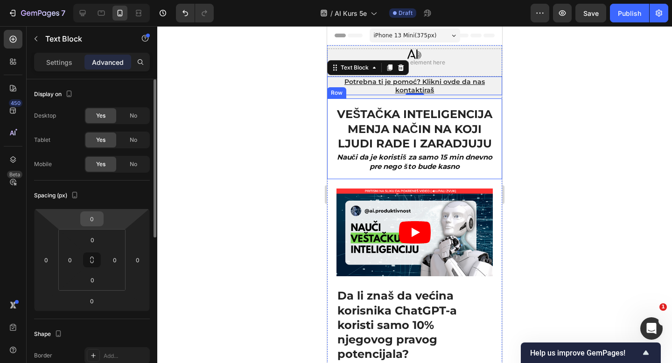
click at [97, 220] on input "0" at bounding box center [92, 219] width 19 height 14
paste input "number"
type input "-20"
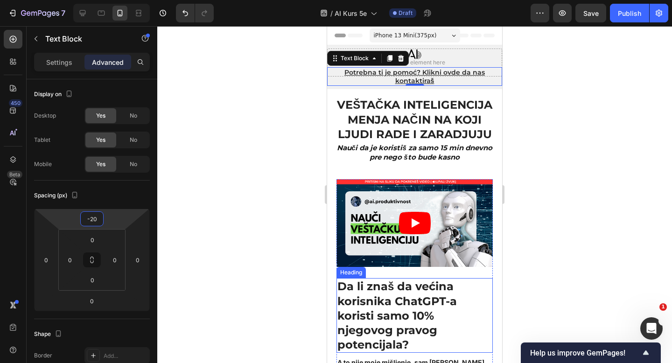
click at [382, 312] on h2 "Da li znaš da većina korisnika ChatGPT-a koristi samo 10% njegovog pravog poten…" at bounding box center [415, 315] width 156 height 75
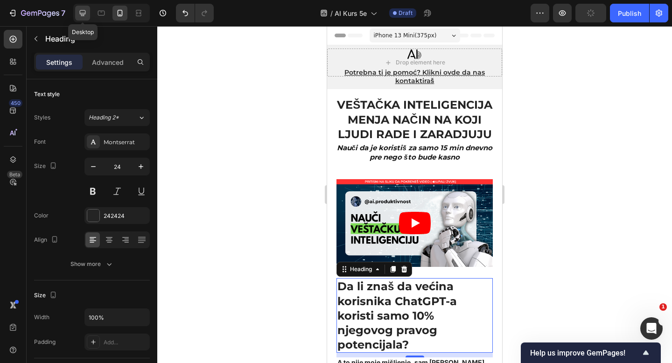
click at [84, 13] on icon at bounding box center [82, 12] width 9 height 9
type input "28"
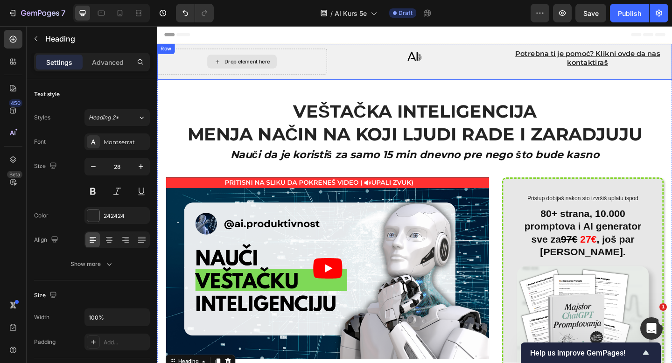
click at [321, 59] on div "Drop element here" at bounding box center [249, 65] width 184 height 28
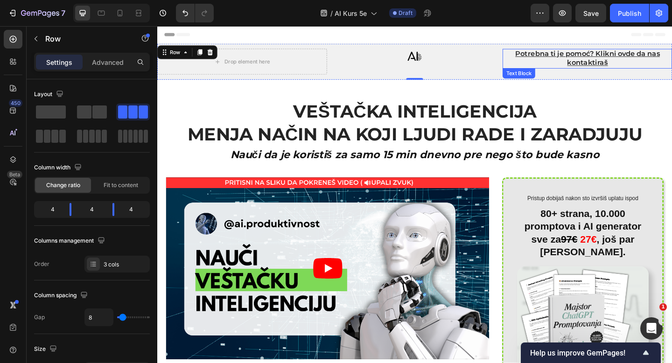
click at [589, 61] on p "Potrebna ti je pomoć? Klikni ovde da nas kontaktiraš" at bounding box center [625, 62] width 183 height 20
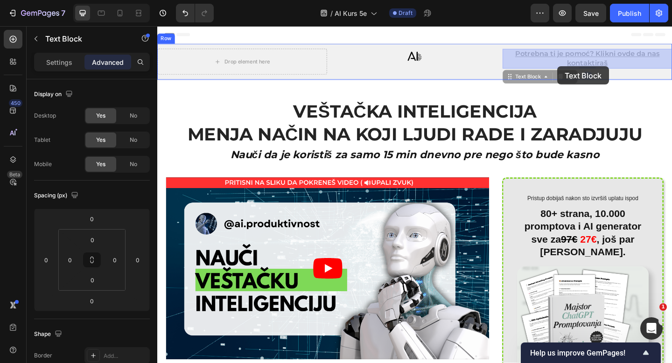
drag, startPoint x: 546, startPoint y: 83, endPoint x: 592, endPoint y: 70, distance: 48.4
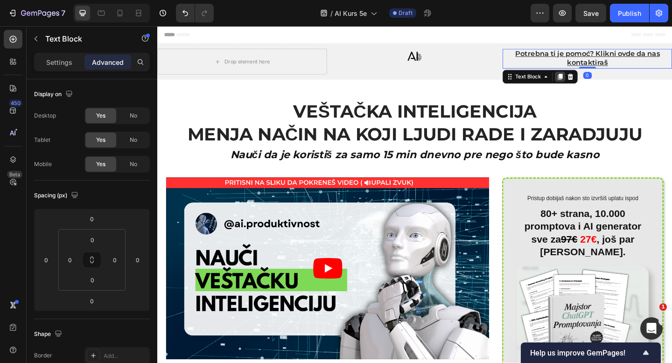
click at [598, 79] on icon at bounding box center [595, 81] width 5 height 7
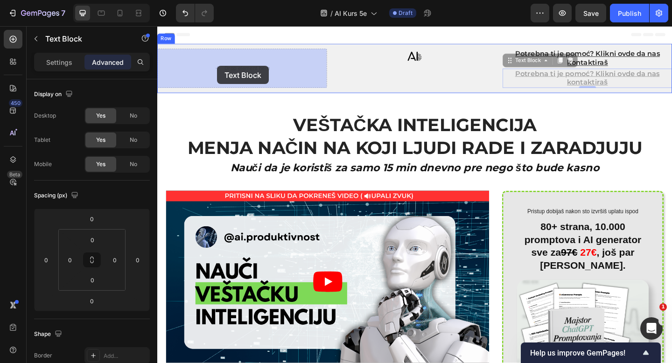
drag, startPoint x: 542, startPoint y: 62, endPoint x: 237, endPoint y: 70, distance: 304.9
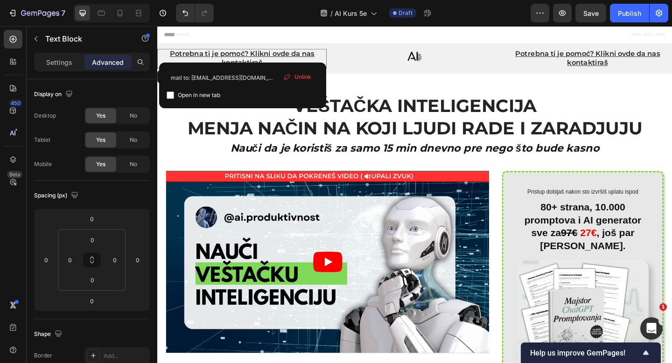
click at [198, 61] on p "Potrebna ti je pomoć? Klikni ovde da nas kontaktiraš" at bounding box center [249, 62] width 183 height 20
click at [209, 54] on u "Potrebna ti je pomoć? Klikni ovde da nas kontaktiraš" at bounding box center [249, 61] width 157 height 19
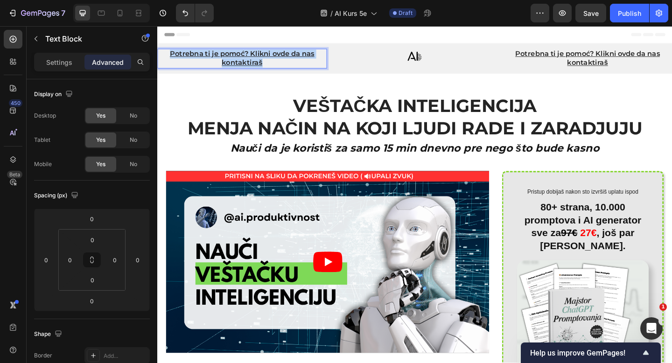
click at [209, 54] on u "Potrebna ti je pomoć? Klikni ovde da nas kontaktiraš" at bounding box center [249, 61] width 157 height 19
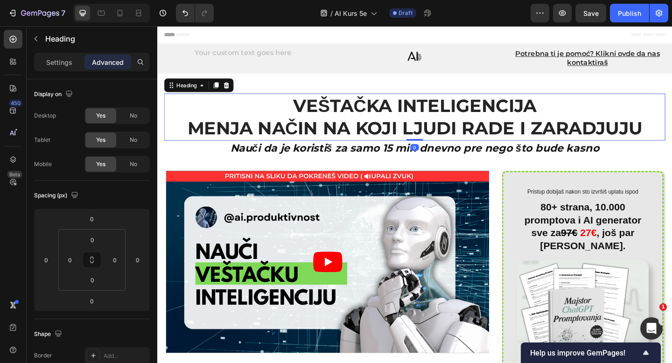
click at [424, 101] on p "VEŠTAČKA INTELIGENCIJA MENJA NAČIN NA KOJI LJUDI RADE I ZARADJUJU" at bounding box center [437, 125] width 543 height 50
click at [122, 15] on icon at bounding box center [120, 13] width 5 height 7
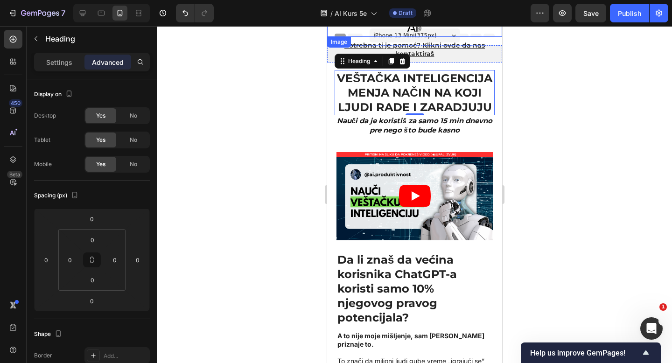
click at [406, 29] on img at bounding box center [415, 28] width 18 height 18
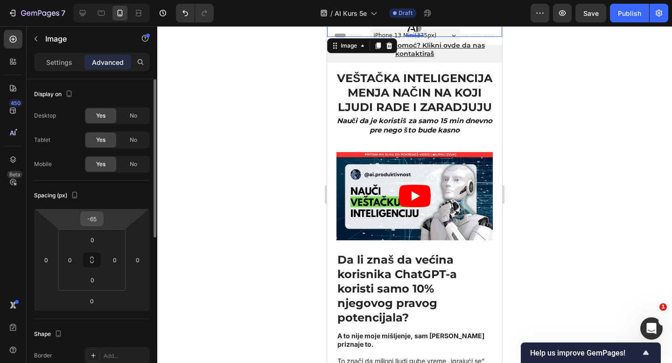
click at [92, 220] on input "-65" at bounding box center [92, 219] width 19 height 14
paste input "number"
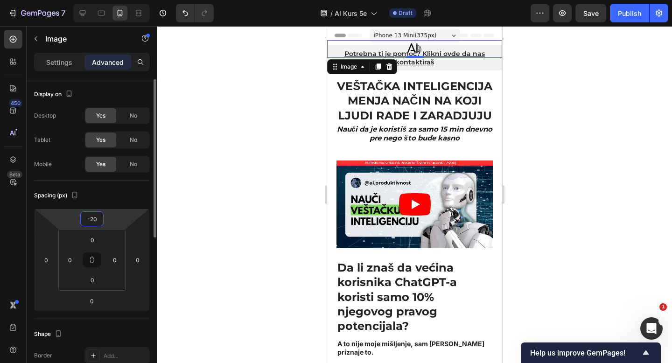
type input "-2"
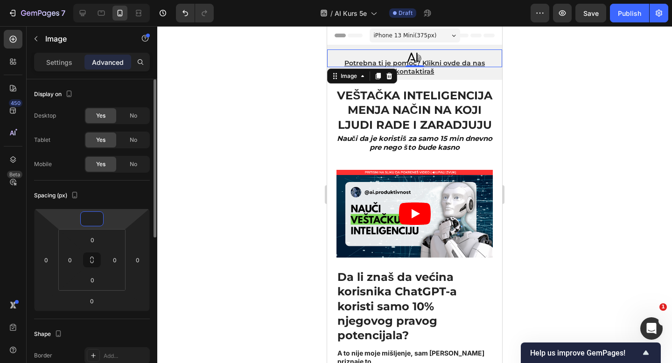
type input "-0"
type input "0"
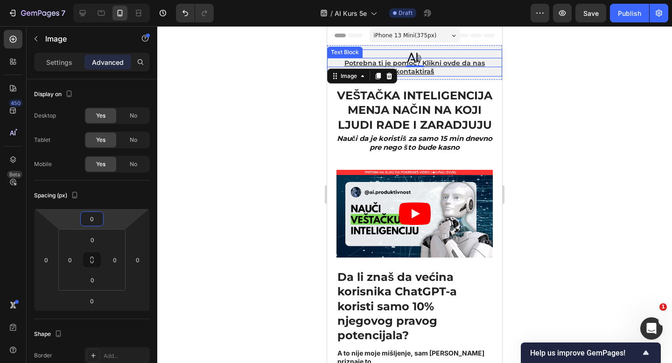
click at [440, 69] on p "Potrebna ti je pomoć? Klikni ovde da nas kontaktiraš" at bounding box center [414, 67] width 173 height 17
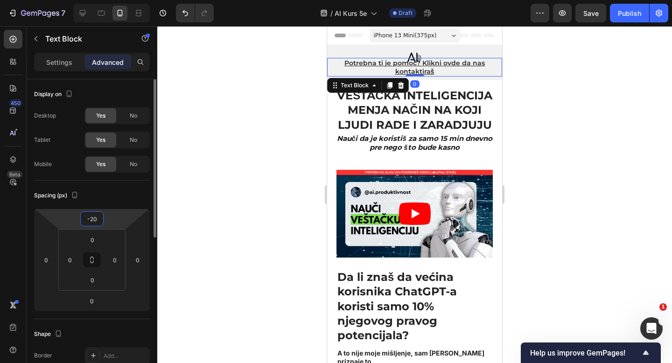
click at [99, 220] on input "-20" at bounding box center [92, 219] width 19 height 14
type input "0"
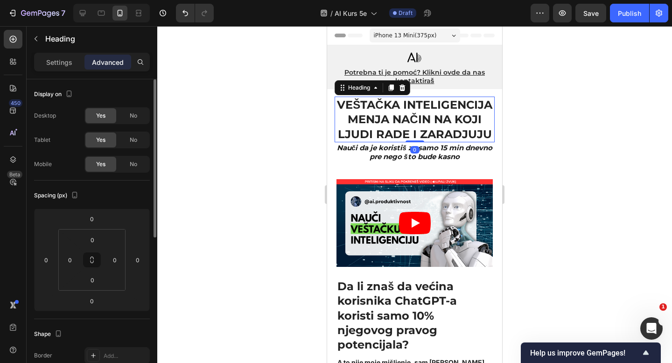
click at [463, 139] on p "VEŠTAČKA INTELIGENCIJA MENJA NAČIN NA KOJI LJUDI RADE I ZARADJUJU" at bounding box center [415, 120] width 158 height 44
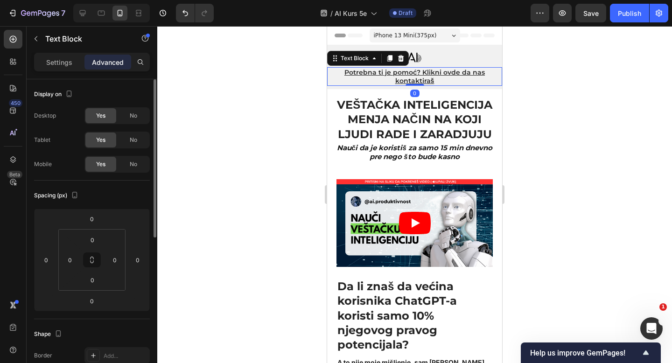
click at [462, 83] on p "Potrebna ti je pomoć? Klikni ovde da nas kontaktiraš" at bounding box center [414, 76] width 173 height 17
click at [422, 73] on u "Potrebna ti je pomoć? Klikni ovde da nas kontaktiraš" at bounding box center [414, 76] width 141 height 17
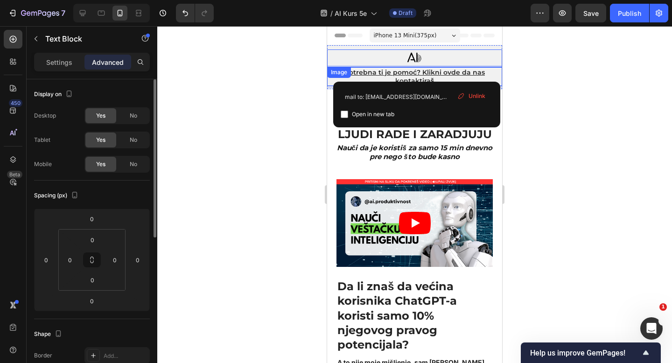
click at [459, 58] on div at bounding box center [414, 58] width 175 height 18
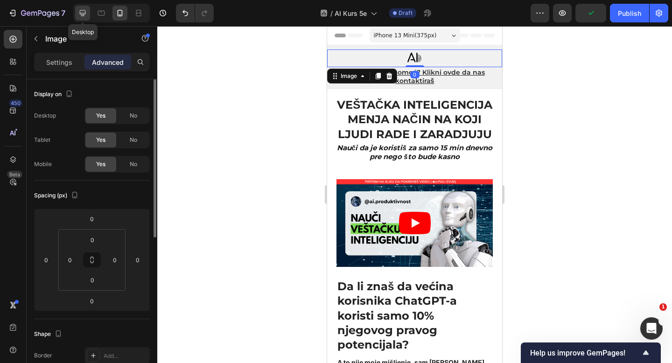
click at [84, 17] on icon at bounding box center [82, 12] width 9 height 9
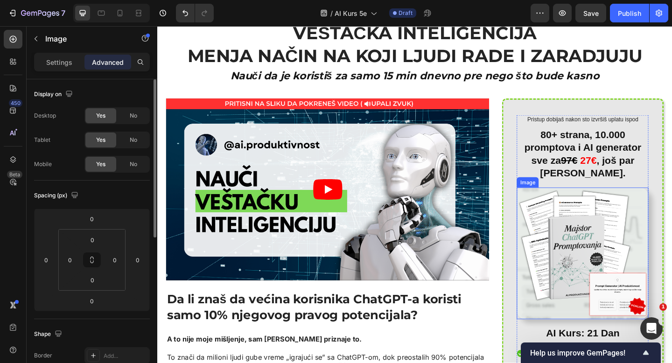
scroll to position [74, 0]
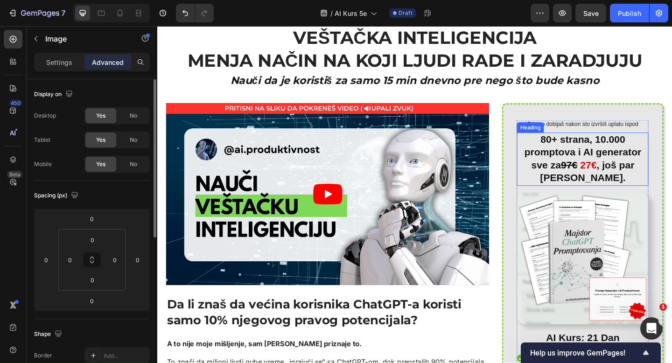
click at [610, 188] on h2 "80+ strana, 10.000 promptova i AI generator sve za 97€ 27€ , još par dana." at bounding box center [619, 171] width 143 height 58
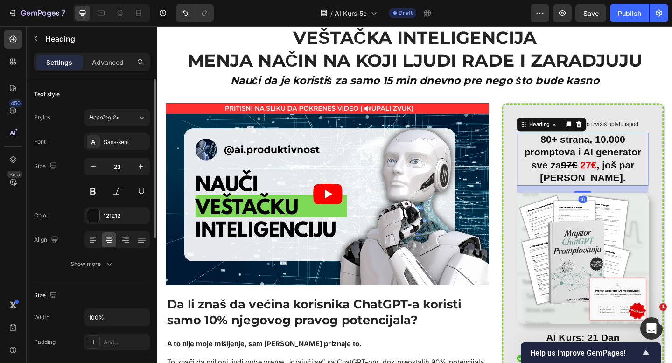
click at [610, 188] on h2 "80+ strana, 10.000 promptova i AI generator sve za 97€ 27€ , još par dana." at bounding box center [619, 171] width 143 height 58
click at [613, 144] on p "80+ strana, 10.000 promptova i AI generator sve za 97€ 27€ , još par dana." at bounding box center [619, 171] width 141 height 56
click at [629, 175] on span "27€" at bounding box center [626, 177] width 18 height 12
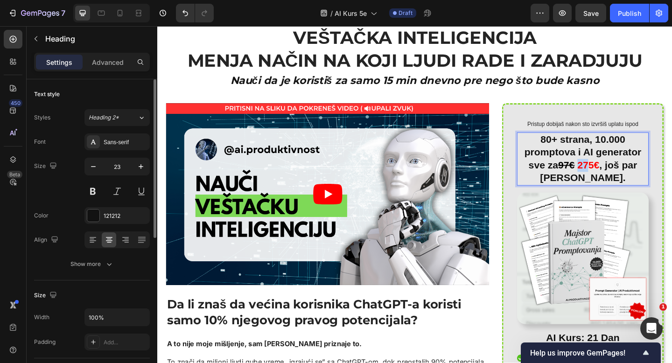
drag, startPoint x: 627, startPoint y: 180, endPoint x: 618, endPoint y: 179, distance: 9.3
click at [618, 179] on span "275€" at bounding box center [626, 177] width 24 height 12
click at [600, 181] on s "97€" at bounding box center [608, 177] width 18 height 12
click at [606, 179] on s "97€" at bounding box center [613, 177] width 18 height 12
click at [604, 179] on s "97€" at bounding box center [613, 177] width 18 height 12
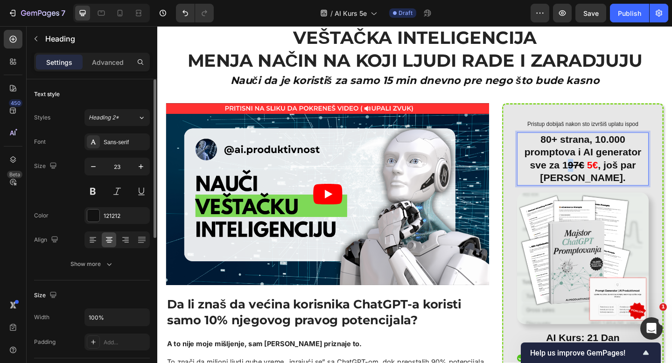
copy s "9"
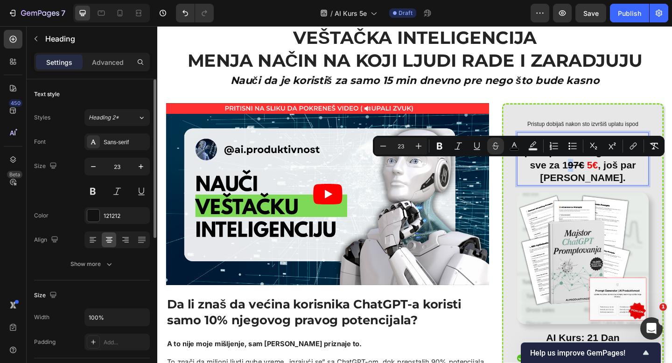
click at [606, 179] on s "97€" at bounding box center [613, 177] width 18 height 12
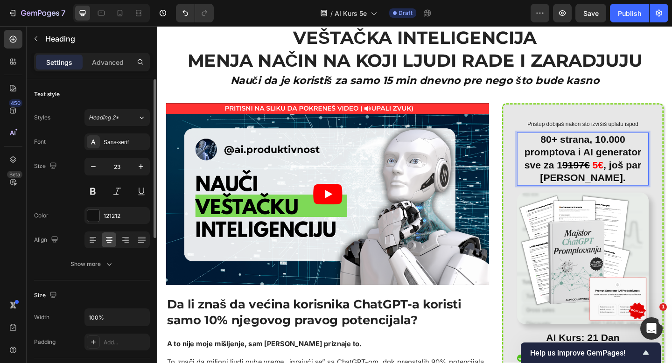
click at [601, 181] on s "9197€" at bounding box center [613, 177] width 30 height 12
click at [655, 188] on p "80+ strana, 10.000 promptova i AI generator sve za 197€ 5€ , još par dana." at bounding box center [619, 171] width 141 height 56
click at [448, 179] on article at bounding box center [342, 209] width 351 height 198
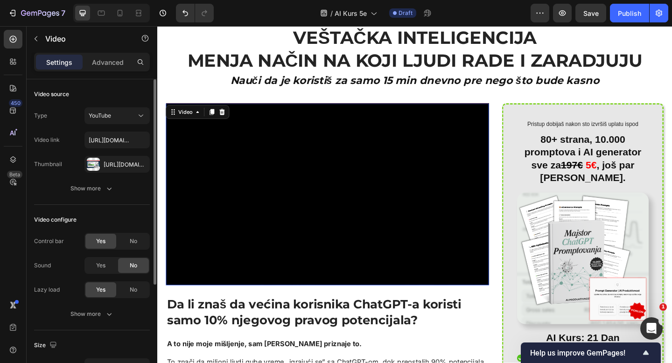
scroll to position [158, 0]
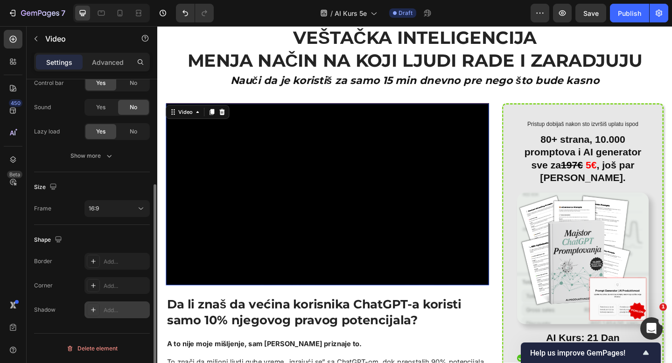
click at [91, 313] on icon at bounding box center [93, 309] width 7 height 7
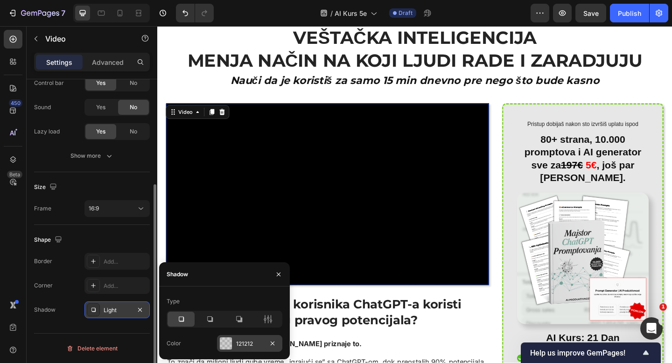
click at [242, 346] on div "121212" at bounding box center [249, 344] width 27 height 8
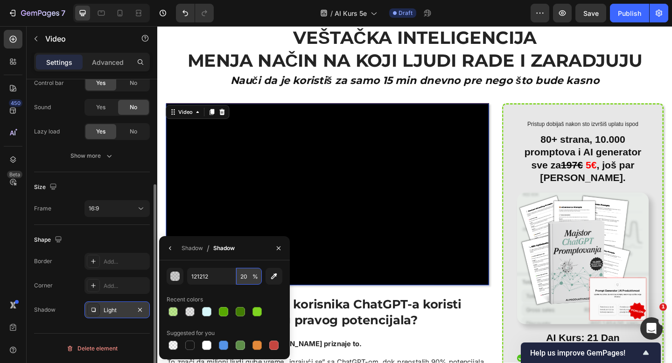
click at [246, 280] on input "20" at bounding box center [249, 276] width 26 height 17
type input "40"
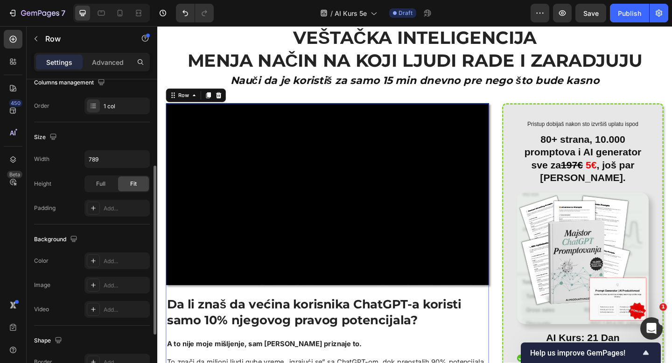
scroll to position [0, 0]
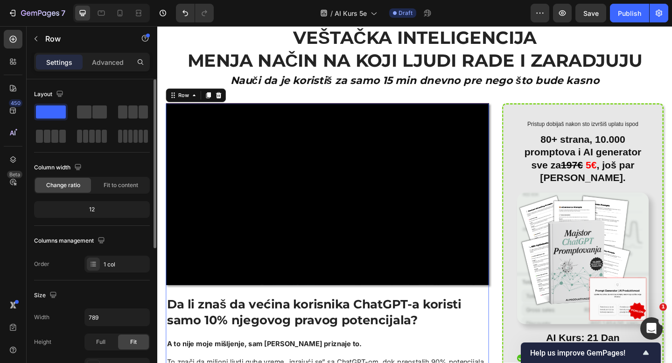
click at [337, 357] on div at bounding box center [336, 355] width 4 height 7
click at [624, 310] on img at bounding box center [619, 278] width 143 height 143
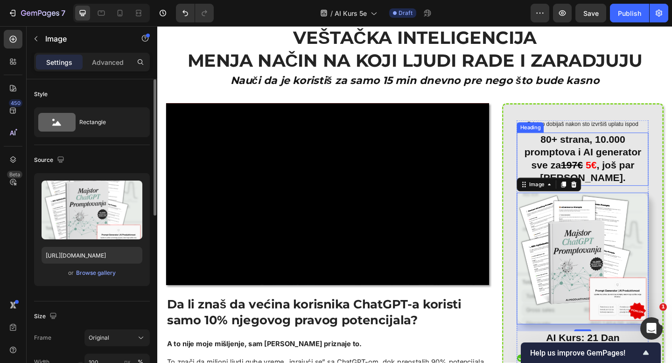
click at [620, 176] on s "197€" at bounding box center [609, 177] width 24 height 12
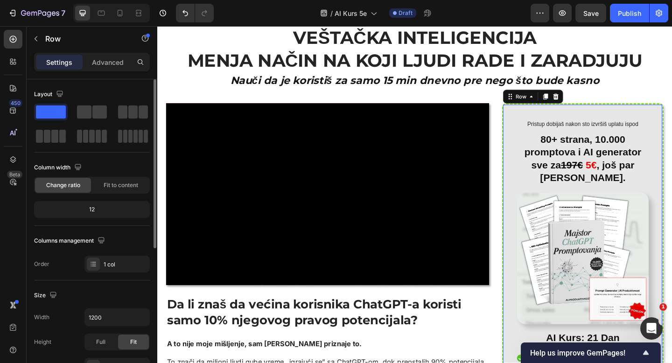
click at [647, 120] on div "Pristup dobijaš nakon sto izvršiš uplatu ispod Text Block 80+ strana, 10.000 pr…" at bounding box center [620, 328] width 176 height 436
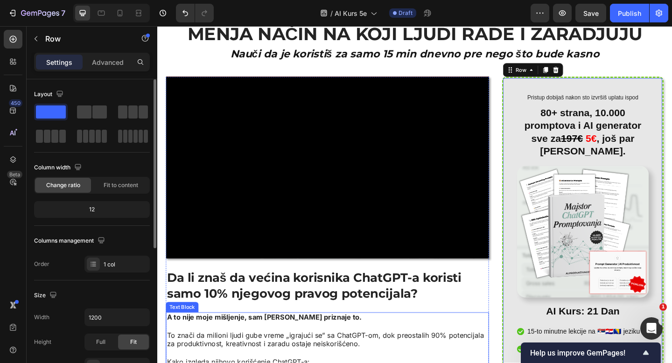
scroll to position [123, 0]
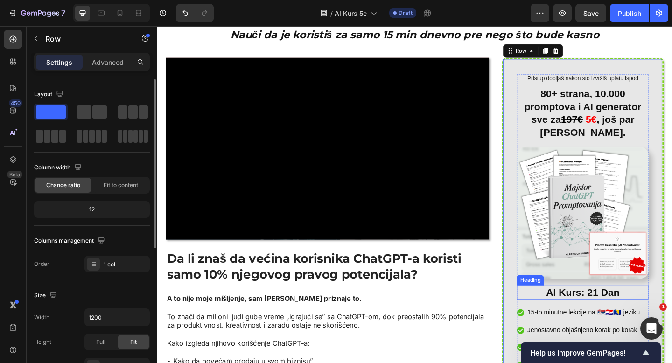
click at [610, 316] on p "AI Kurs: 21 Dan" at bounding box center [619, 316] width 141 height 14
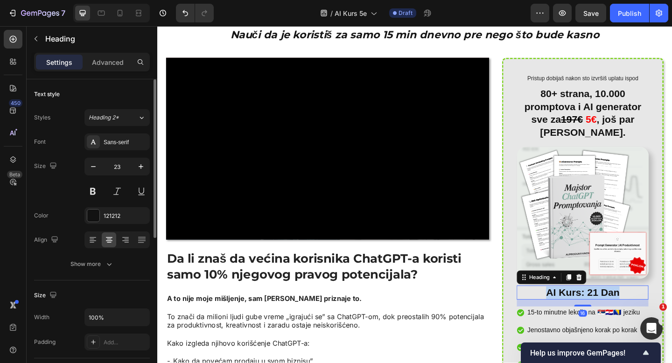
click at [610, 316] on p "AI Kurs: 21 Dan" at bounding box center [619, 316] width 141 height 14
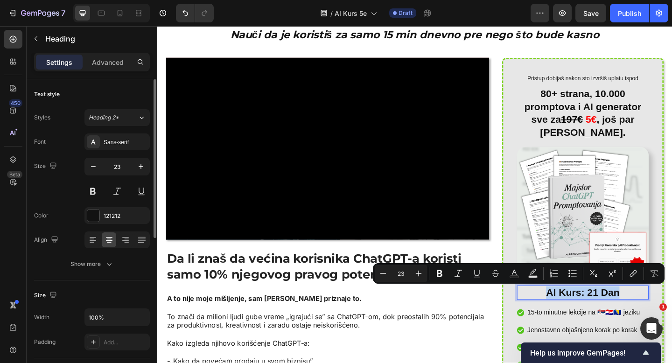
copy p "AI Kurs: 21 Dan"
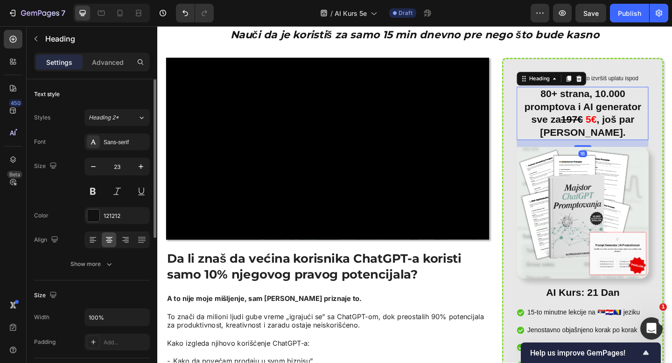
click at [609, 137] on p "80+ strana, 10.000 promptova i AI generator sve za 197€ 5€ , još par dana." at bounding box center [619, 121] width 141 height 56
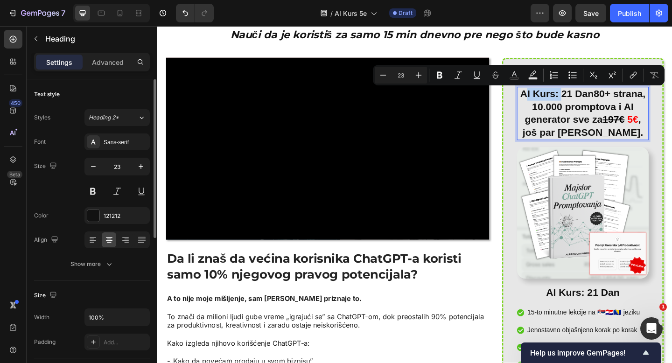
drag, startPoint x: 599, startPoint y: 102, endPoint x: 556, endPoint y: 106, distance: 43.6
click at [556, 106] on p "AI Kurs: 21 Dan80+ strana, 10.000 promptova i AI generator sve za 197€ 5€ , još…" at bounding box center [619, 121] width 141 height 56
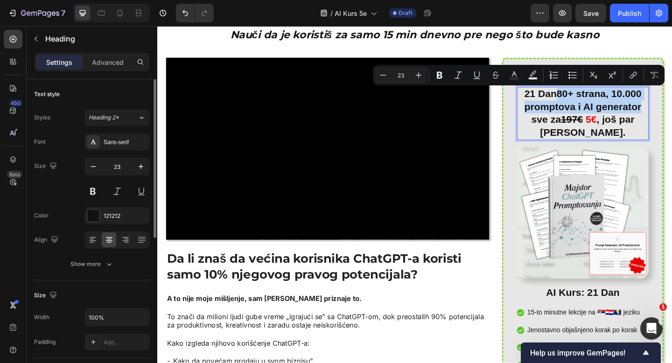
drag, startPoint x: 593, startPoint y: 97, endPoint x: 683, endPoint y: 110, distance: 91.5
click at [672, 110] on p "21 Dan80+ strana, 10.000 promptova i AI generator sve za 197€ 5€ , još par dana." at bounding box center [619, 121] width 141 height 56
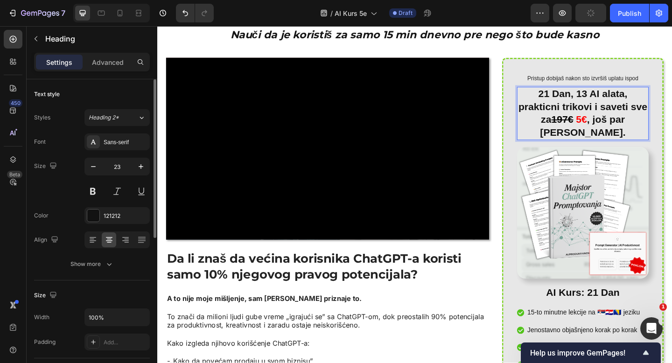
click at [672, 111] on p "21 Dan, 13 AI alata, prakticni trikovi i saveti sve za 197€ 5€ , još par dana." at bounding box center [619, 121] width 141 height 56
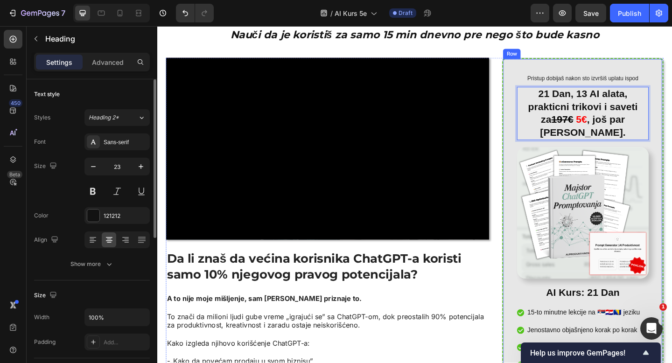
click at [642, 74] on div "Pristup dobijaš nakon sto izvršiš uplatu ispod Text Block 21 Dan, 13 AI alata, …" at bounding box center [620, 279] width 176 height 436
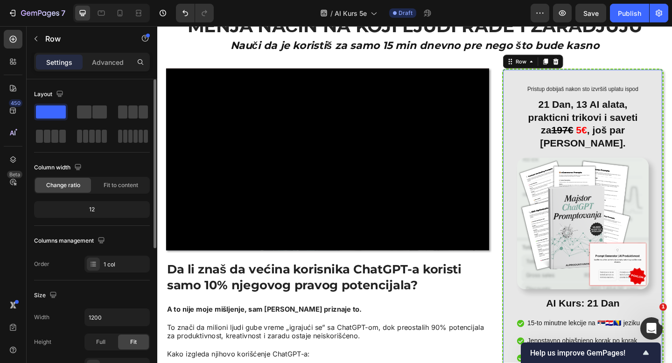
scroll to position [110, 0]
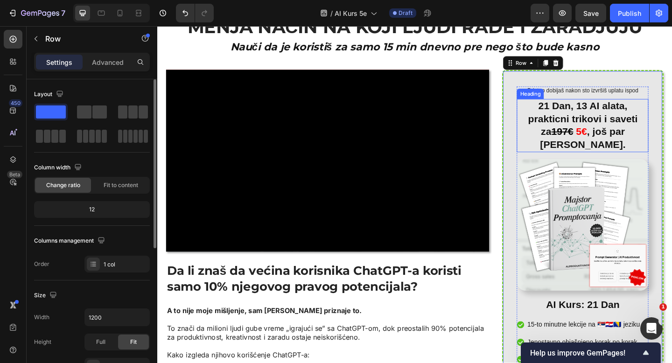
click at [614, 117] on p "21 Dan, 13 AI alata, prakticni trikovi i saveti za 197€ 5€ , još par dana." at bounding box center [619, 134] width 141 height 56
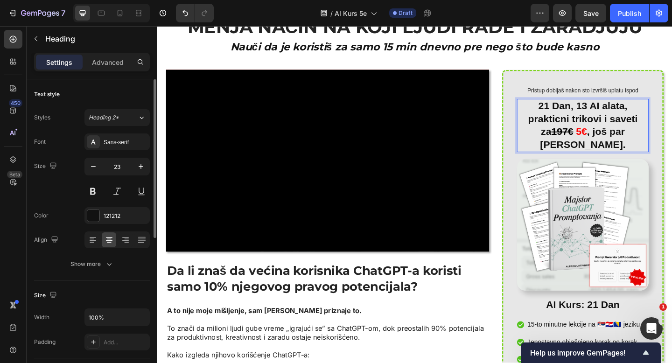
click at [605, 117] on p "21 Dan, 13 AI alata, prakticni trikovi i saveti za 197€ 5€ , još par dana." at bounding box center [619, 134] width 141 height 56
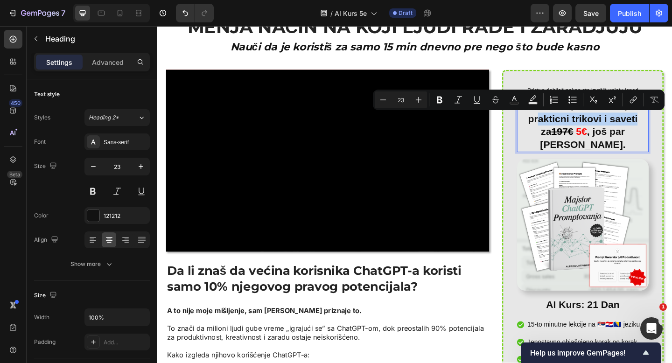
drag, startPoint x: 565, startPoint y: 128, endPoint x: 673, endPoint y: 128, distance: 107.4
click at [672, 128] on p "21 Dan, 13 AI alata, prakticni trikovi i saveti za 197€ 5€ , još par dana." at bounding box center [619, 134] width 141 height 56
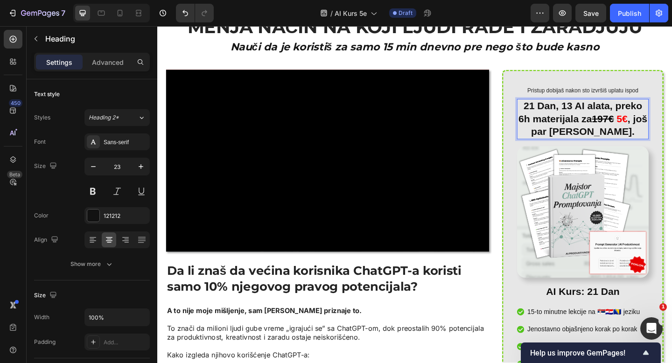
click at [559, 133] on p "21 Dan, 13 AI alata, preko 6h materijala za 197€ 5€ , još par dana." at bounding box center [619, 127] width 141 height 42
click at [557, 130] on p "21 Dan, 13 AI alata, preko 6h materijala za 197€ 5€ , još par dana." at bounding box center [619, 127] width 141 height 42
click at [571, 131] on p "21 Dan, 13 AI alata, preko 6h materijala za 197€ 5€ , još par dana." at bounding box center [619, 127] width 141 height 42
click at [655, 143] on p "21 Dan, 13 AI alata, preko 6h materijala za 197€ 5€ , još par dana." at bounding box center [619, 127] width 141 height 42
click at [593, 129] on p "21 [PERSON_NAME], 13 AI alata, preko 6h materijala za 197€ 5€ , [PERSON_NAME] p…" at bounding box center [619, 127] width 141 height 42
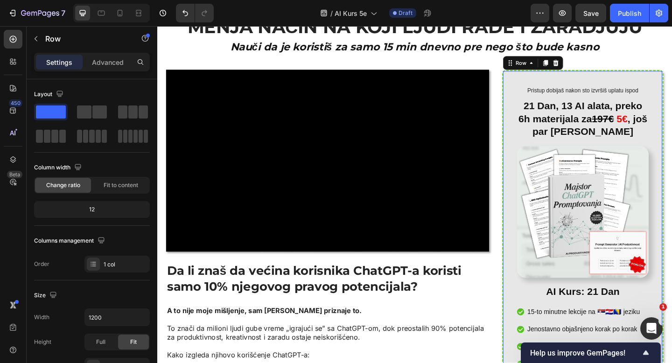
click at [585, 74] on div "Pristup dobijaš nakon sto izvršiš uplatu ispod Text Block 21 Dan, 13 AI alata, …" at bounding box center [620, 285] width 176 height 422
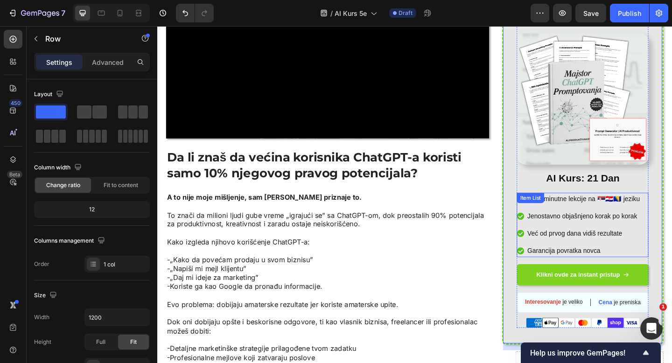
scroll to position [236, 0]
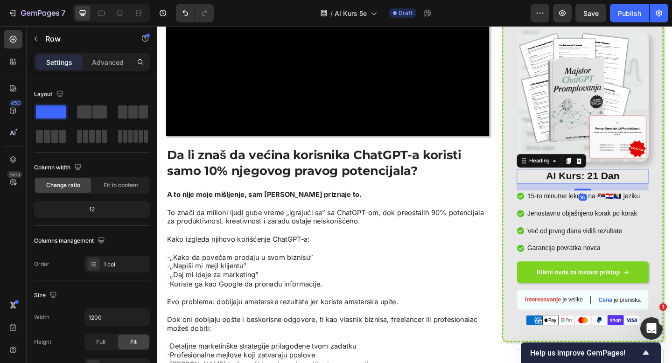
click at [632, 186] on p "AI Kurs: 21 [PERSON_NAME]" at bounding box center [619, 190] width 141 height 14
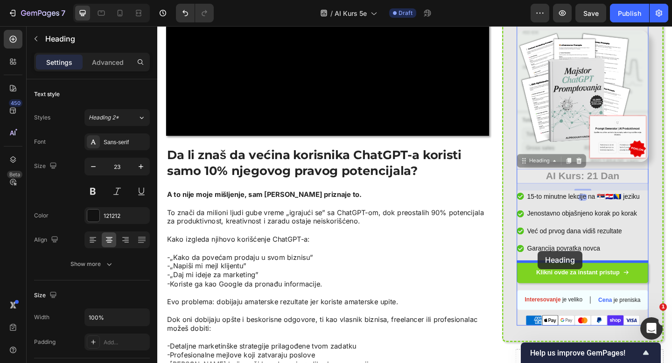
drag, startPoint x: 555, startPoint y: 171, endPoint x: 571, endPoint y: 271, distance: 100.7
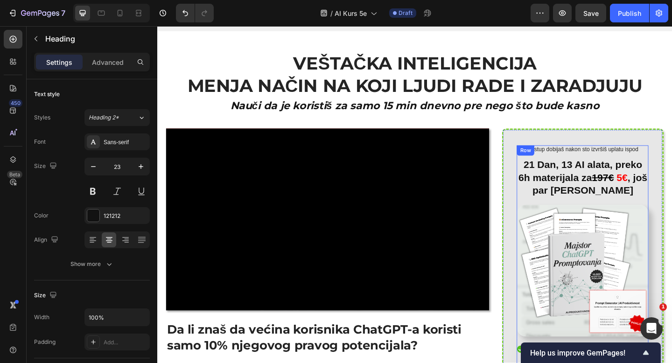
scroll to position [31, 0]
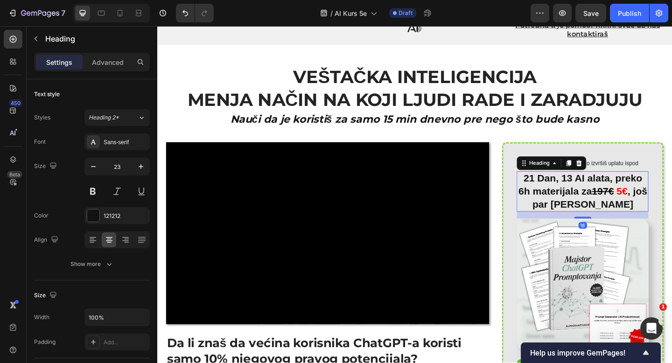
click at [643, 202] on s "197€" at bounding box center [642, 206] width 24 height 12
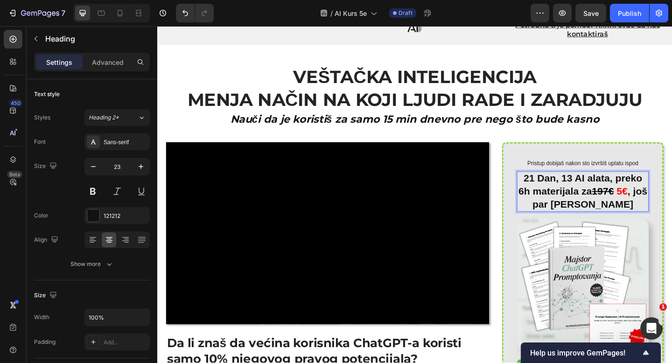
click at [641, 208] on s "197€" at bounding box center [642, 206] width 24 height 12
click at [669, 208] on span "5€" at bounding box center [663, 206] width 12 height 12
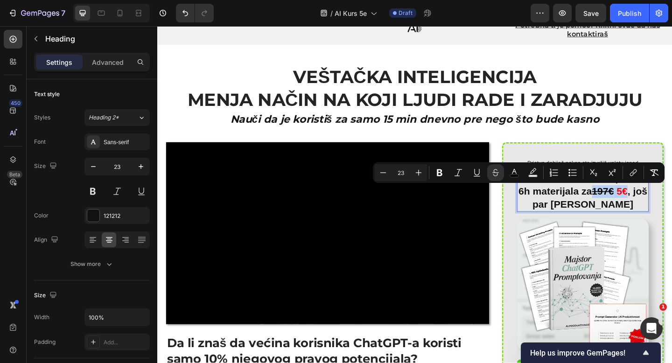
copy p "197€ 5€"
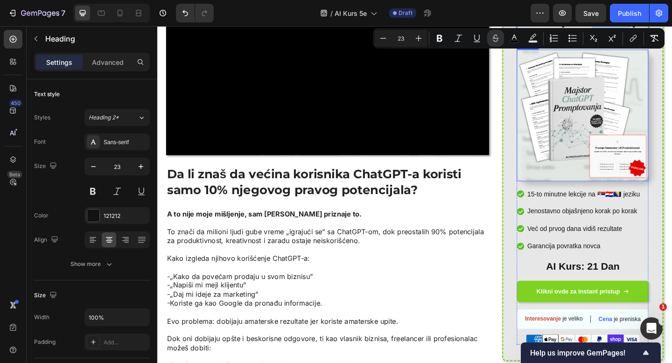
scroll to position [274, 0]
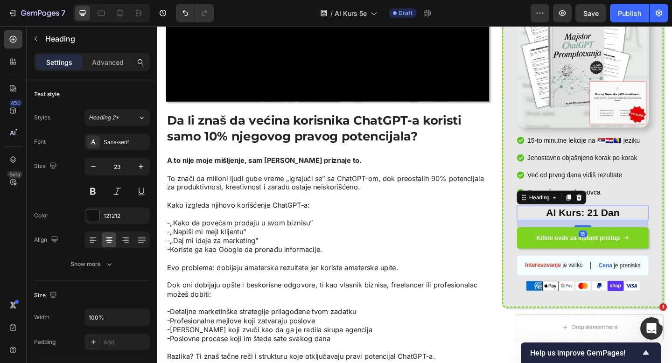
click at [624, 227] on p "AI Kurs: 21 Dan" at bounding box center [619, 230] width 141 height 14
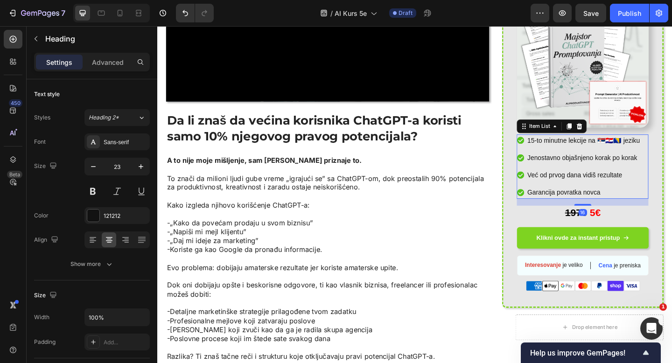
click at [618, 187] on p "Već od prvog dana vidiš rezultate" at bounding box center [621, 188] width 122 height 11
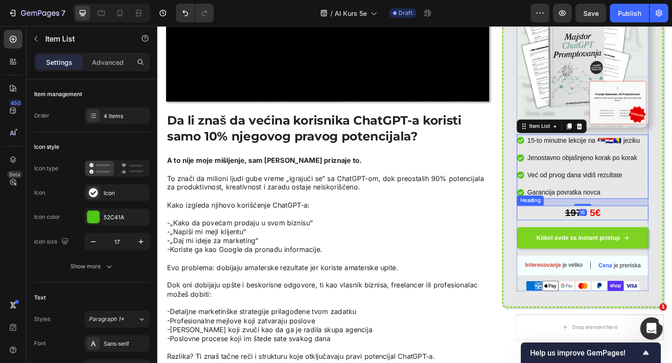
click at [598, 230] on p "⁠⁠⁠⁠⁠⁠⁠ 197€ 5€" at bounding box center [619, 230] width 141 height 14
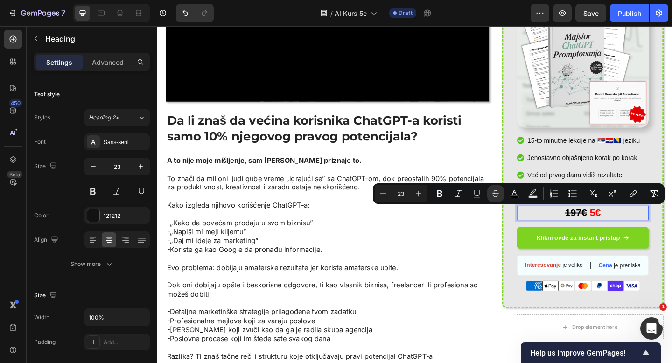
click at [598, 230] on p "197€ 5€" at bounding box center [619, 230] width 141 height 14
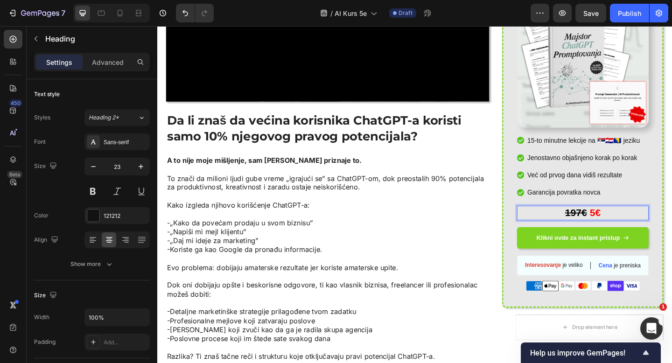
click at [587, 232] on p "197€ 5€" at bounding box center [619, 230] width 141 height 14
click at [587, 231] on p "197€ 5€" at bounding box center [619, 230] width 141 height 14
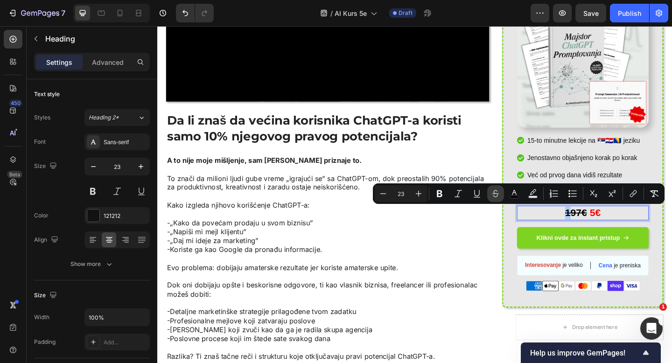
click at [495, 194] on icon "Editor contextual toolbar" at bounding box center [495, 193] width 9 height 9
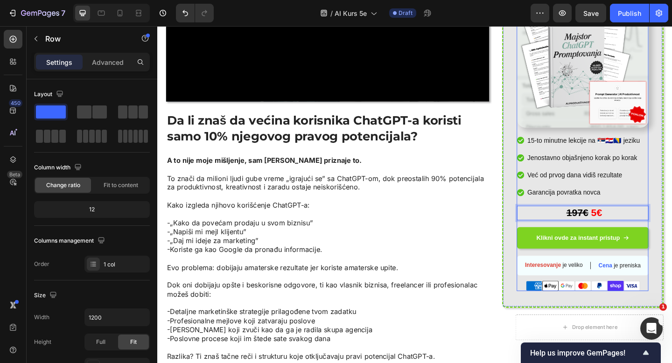
click at [591, 238] on div "Pristup dobijaš nakon sto izvršiš uplatu ispod Text Block 21 Dan, 13 AI alata, …" at bounding box center [619, 122] width 143 height 386
click at [597, 231] on p "⁠⁠⁠⁠⁠⁠⁠ 197€ 5€" at bounding box center [619, 230] width 141 height 14
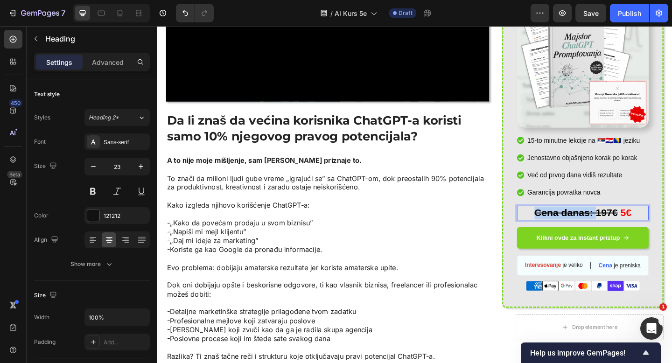
click at [558, 227] on p "Cena danas: 197€ 5€" at bounding box center [619, 230] width 141 height 14
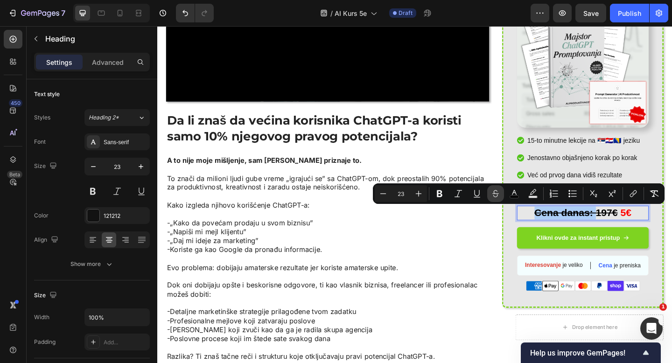
click at [499, 196] on icon "Editor contextual toolbar" at bounding box center [495, 193] width 9 height 9
click at [637, 229] on s "197€" at bounding box center [645, 229] width 24 height 12
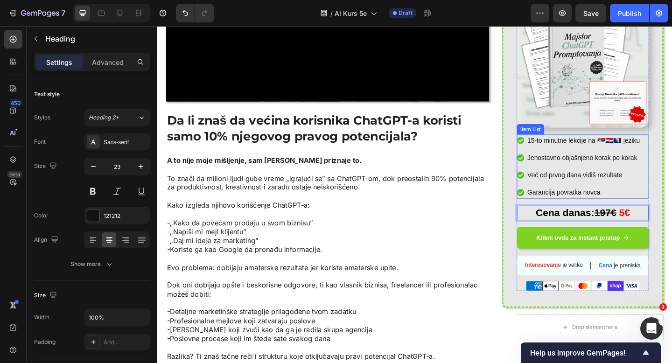
click at [620, 187] on p "Već od prvog dana vidiš rezultate" at bounding box center [621, 188] width 122 height 11
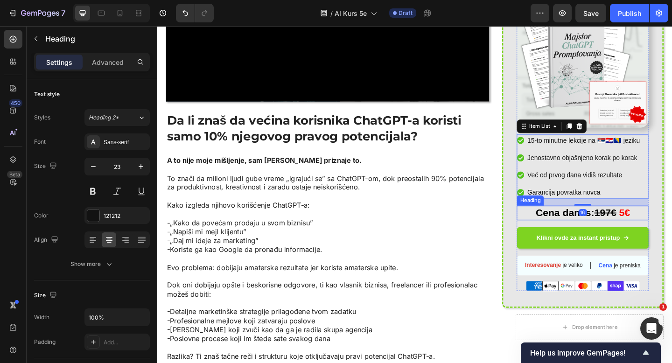
click at [671, 227] on span "5€" at bounding box center [666, 229] width 12 height 12
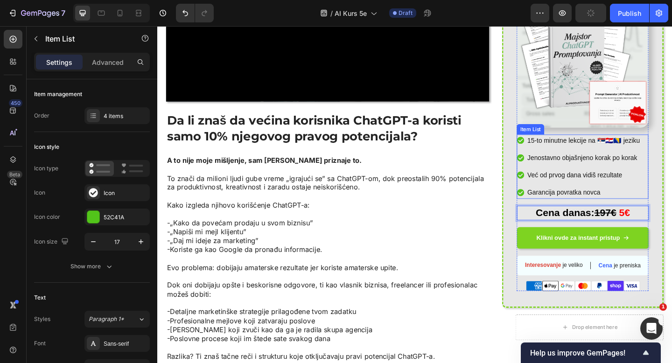
click at [583, 197] on div "15-to minutne lekcije na 🇷🇸🇭🇷🇧🇦 jeziku Jenostavno objašnjeno korak po korak Već…" at bounding box center [615, 179] width 135 height 70
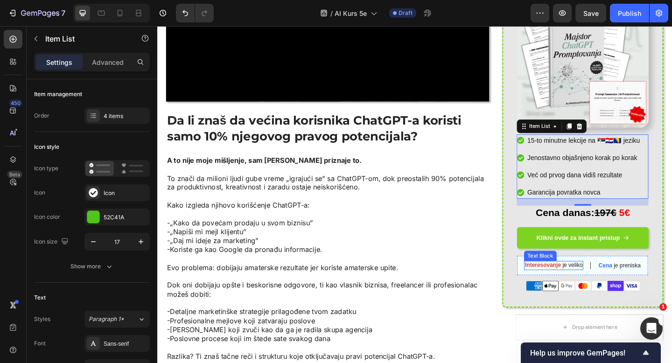
click at [602, 287] on p "Interesovanje je veliko" at bounding box center [588, 287] width 63 height 8
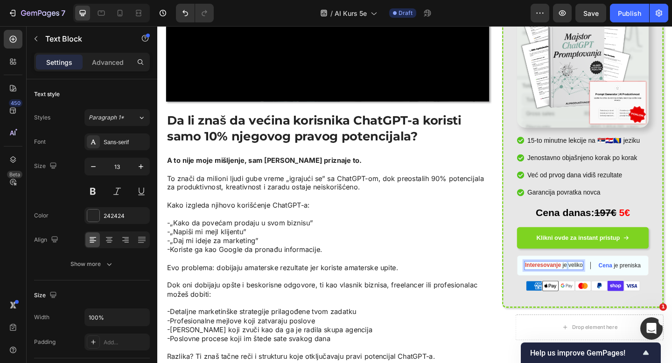
click at [602, 287] on p "Interesovanje je veliko" at bounding box center [588, 287] width 63 height 8
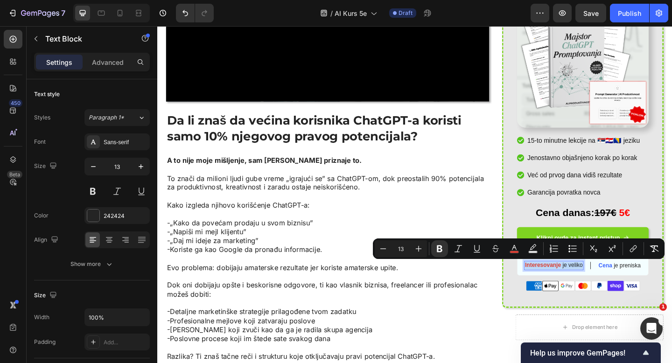
click at [602, 287] on p "Interesovanje je veliko" at bounding box center [588, 287] width 63 height 8
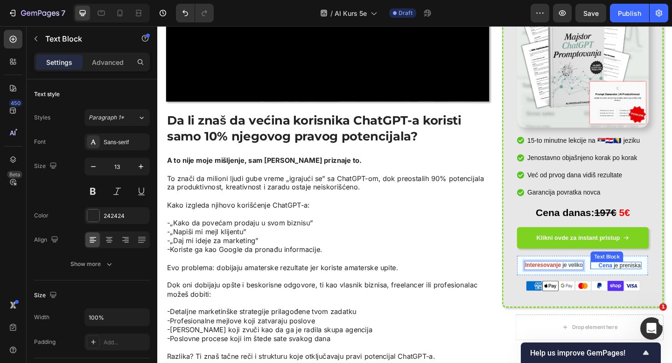
click at [643, 287] on strong "Cena" at bounding box center [644, 286] width 15 height 7
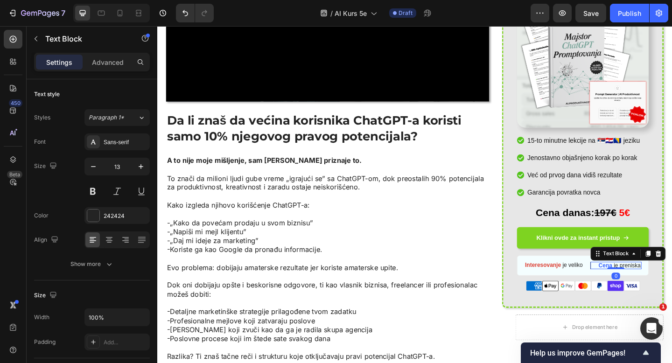
click at [643, 287] on strong "Cena" at bounding box center [644, 286] width 15 height 7
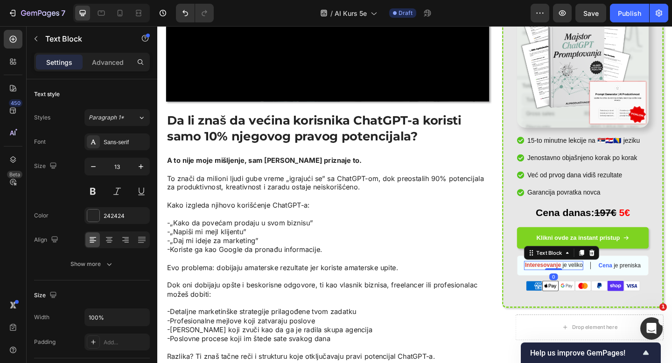
click at [584, 288] on strong "Interesovanje" at bounding box center [576, 286] width 39 height 7
click at [583, 287] on strong "Interesovanje" at bounding box center [576, 286] width 39 height 7
click at [610, 288] on p "Lekcije je veliko" at bounding box center [589, 287] width 44 height 8
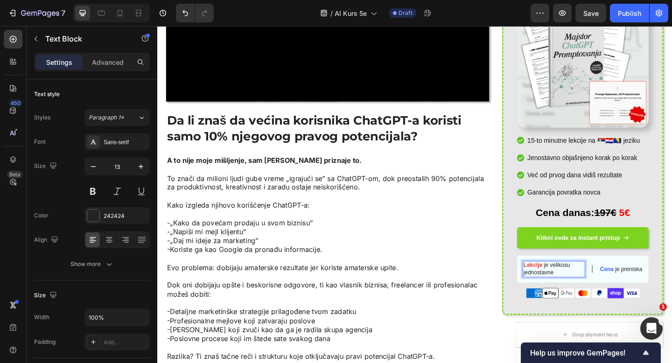
click at [598, 287] on p "Lekcije je velikosu jednostavne" at bounding box center [588, 291] width 66 height 16
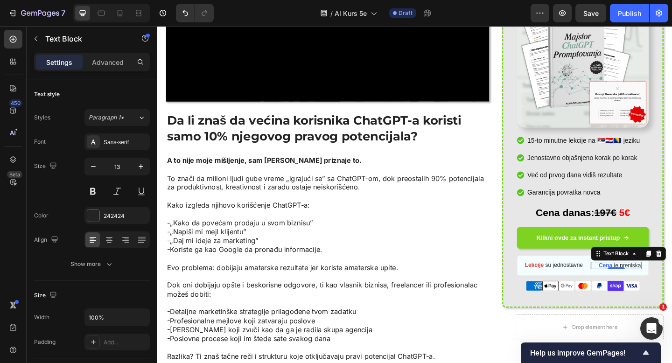
click at [644, 285] on strong "Cena" at bounding box center [645, 286] width 15 height 7
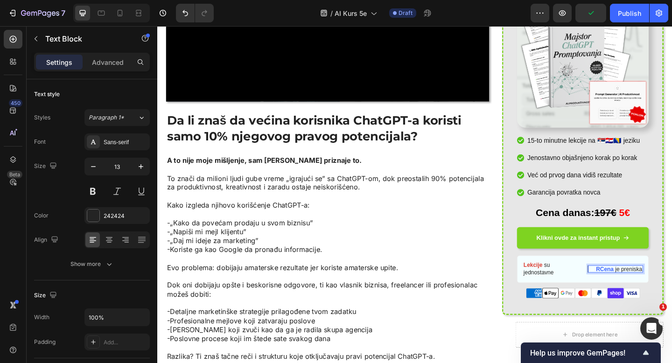
scroll to position [274, 0]
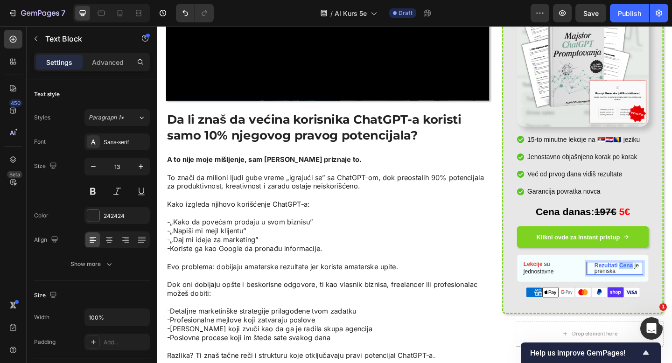
click at [672, 288] on strong "Rezultati Cena" at bounding box center [654, 286] width 42 height 7
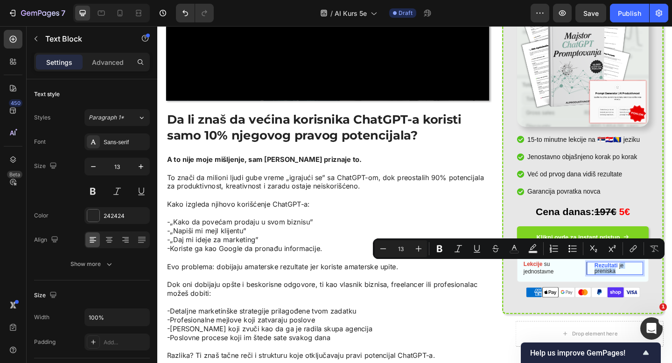
drag, startPoint x: 657, startPoint y: 291, endPoint x: 661, endPoint y: 289, distance: 4.9
click at [662, 289] on p "Rezultati je preniska" at bounding box center [659, 290] width 52 height 12
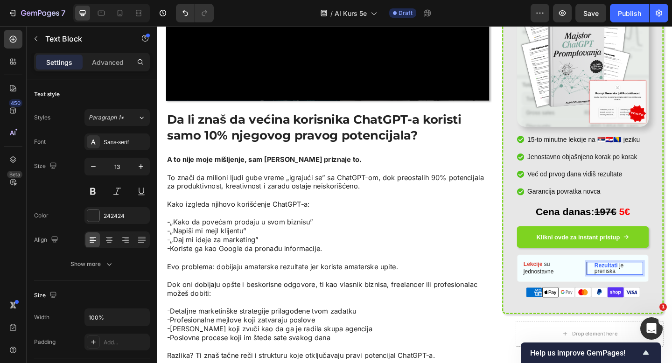
scroll to position [274, 0]
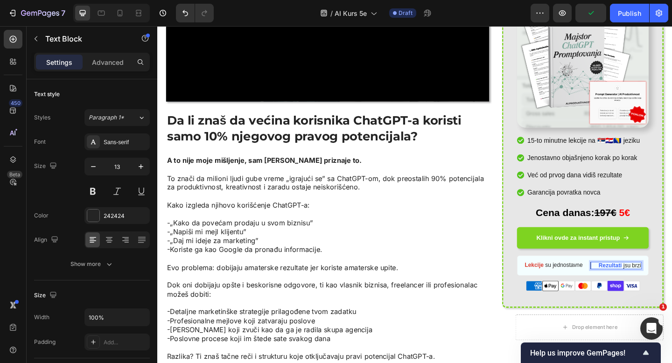
click at [665, 287] on p "Rezultati jsu brzi" at bounding box center [660, 287] width 46 height 6
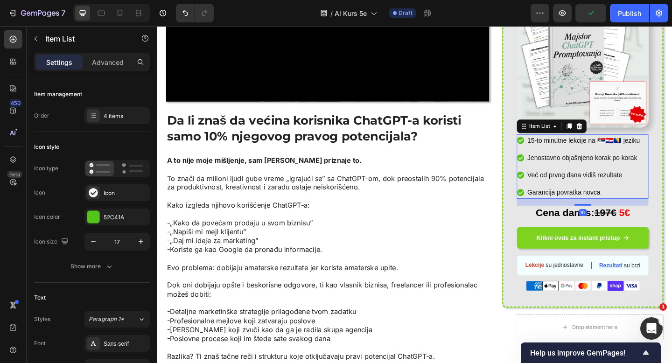
click at [641, 179] on div "15-to minutne lekcije na 🇷🇸🇭🇷🇧🇦 jeziku Jenostavno objašnjeno korak po korak Već…" at bounding box center [615, 179] width 135 height 70
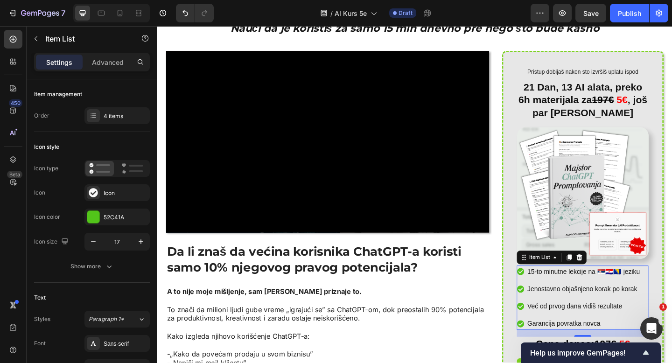
scroll to position [302, 0]
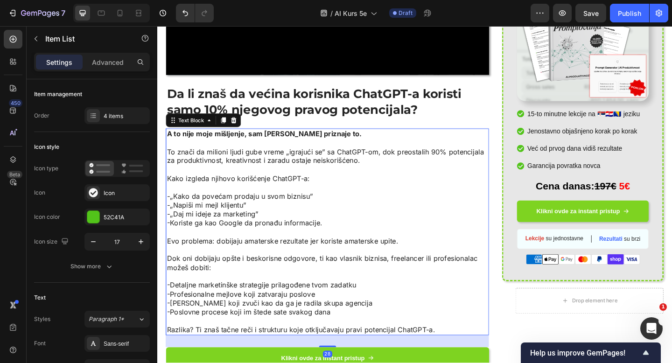
click at [512, 207] on p "-„Kako da povećam prodaju u svom biznisu”" at bounding box center [343, 212] width 350 height 10
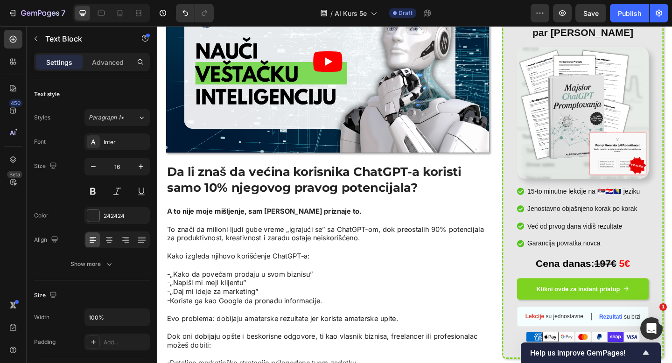
scroll to position [221, 0]
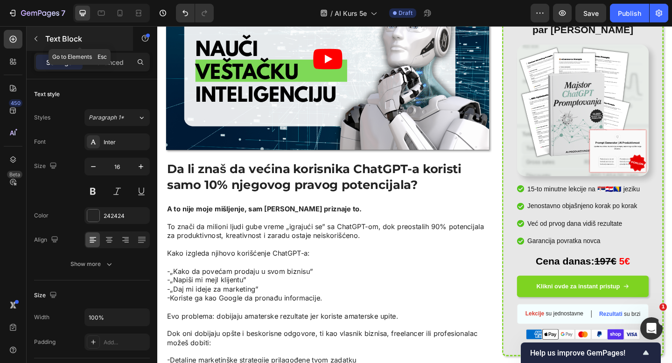
click at [29, 38] on button "button" at bounding box center [35, 38] width 15 height 15
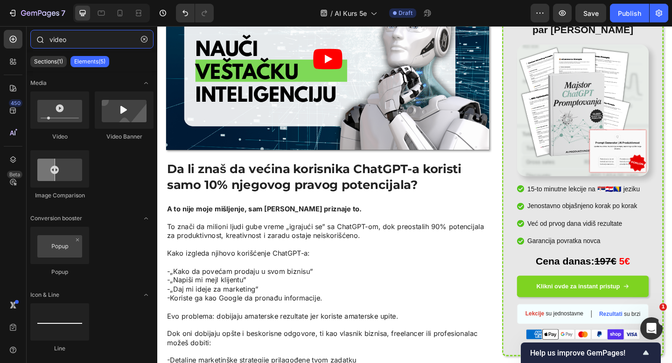
click at [89, 41] on input "video" at bounding box center [91, 39] width 123 height 19
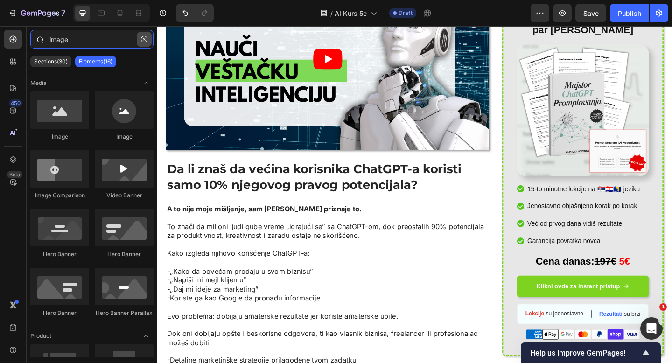
type input "image"
click at [149, 37] on button "button" at bounding box center [144, 39] width 15 height 15
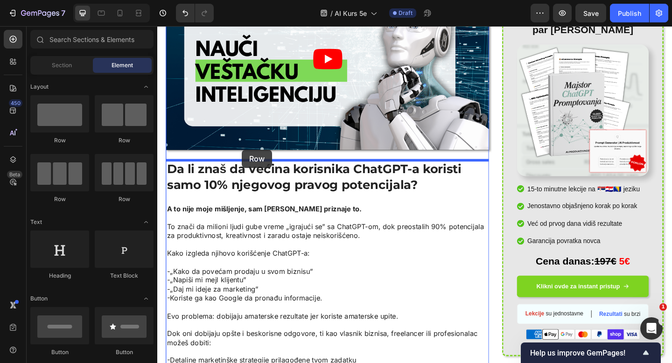
drag, startPoint x: 265, startPoint y: 148, endPoint x: 249, endPoint y: 161, distance: 20.0
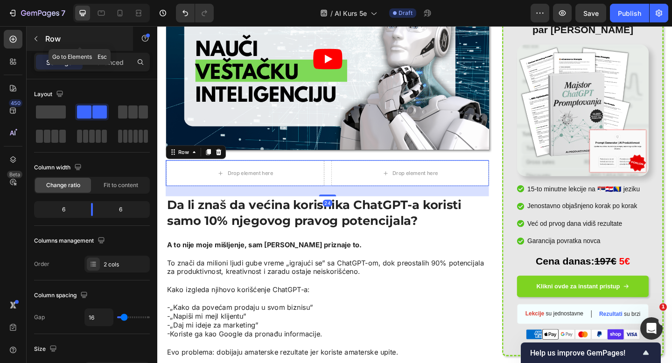
click at [40, 39] on button "button" at bounding box center [35, 38] width 15 height 15
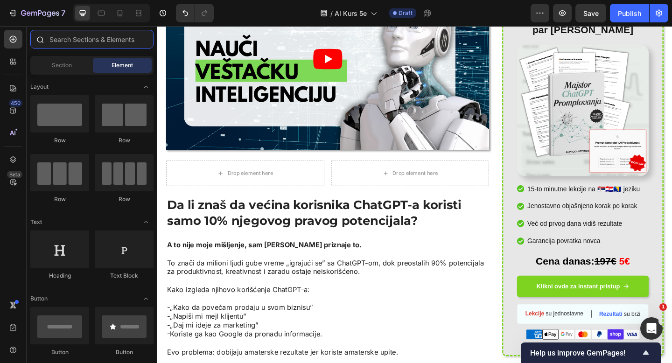
click at [64, 45] on input "text" at bounding box center [91, 39] width 123 height 19
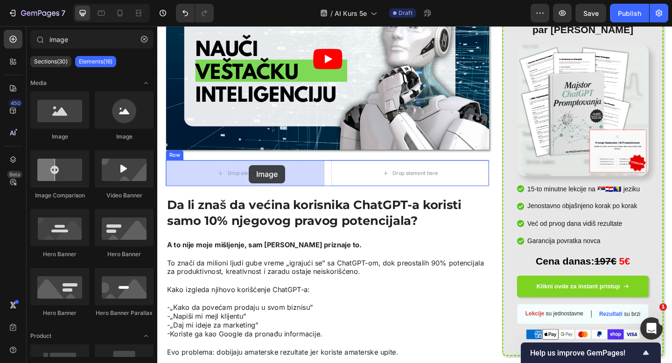
drag, startPoint x: 214, startPoint y: 141, endPoint x: 257, endPoint y: 177, distance: 56.3
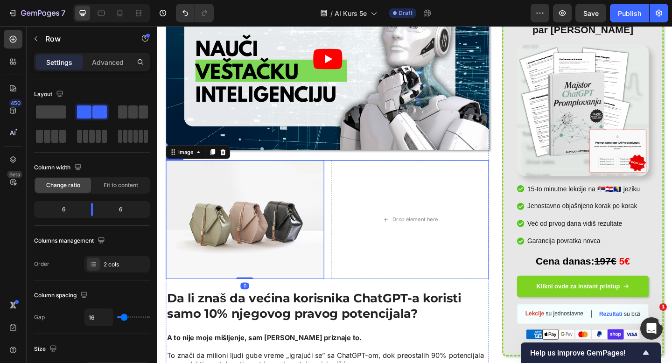
click at [380, 229] on div "Drop element here" at bounding box center [432, 236] width 172 height 129
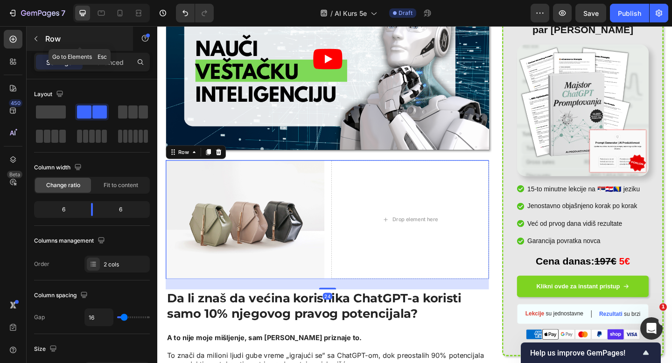
click at [39, 34] on button "button" at bounding box center [35, 38] width 15 height 15
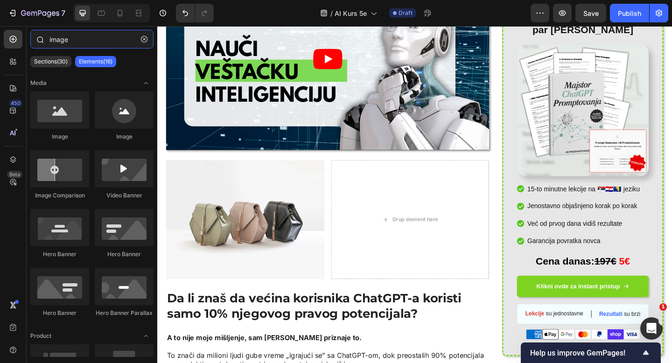
click at [66, 42] on input "image" at bounding box center [91, 39] width 123 height 19
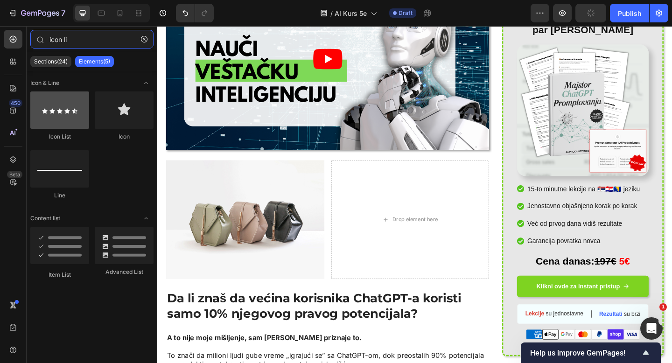
type input "icon li"
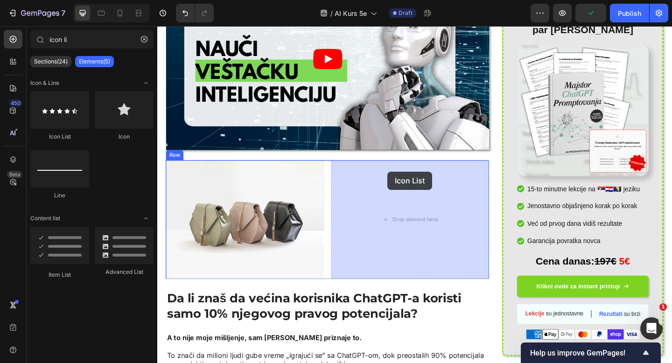
drag, startPoint x: 216, startPoint y: 136, endPoint x: 408, endPoint y: 184, distance: 197.3
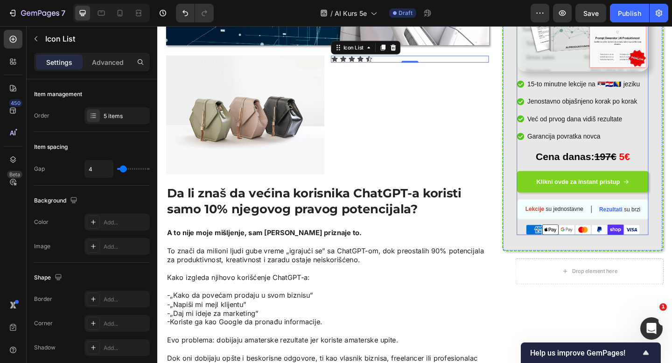
scroll to position [345, 0]
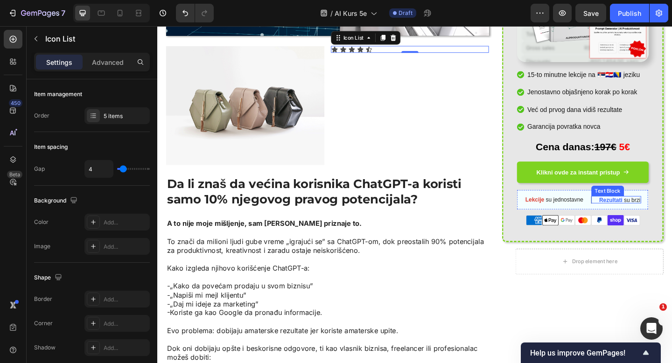
click at [630, 217] on div "Rezultati su brzi Text Block" at bounding box center [656, 215] width 55 height 8
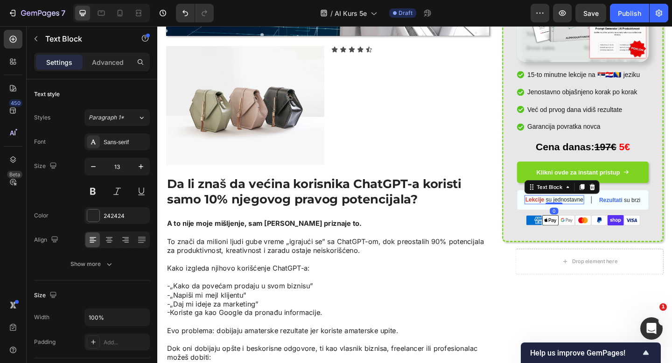
click at [620, 218] on div "Lekcije su jednostavne" at bounding box center [589, 216] width 65 height 10
click at [625, 218] on div "Lekcije su jednostavne Text Block Rezultati su brzi Text Block Row 0" at bounding box center [619, 215] width 143 height 22
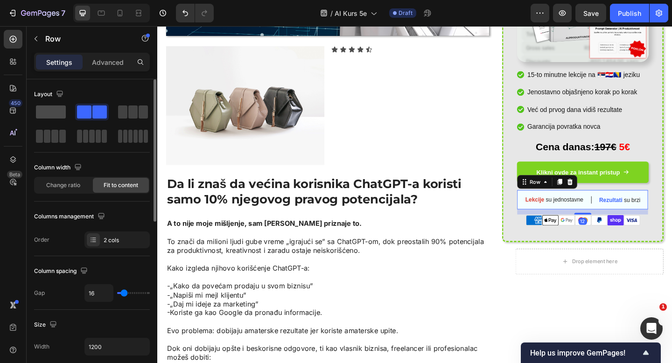
drag, startPoint x: 61, startPoint y: 107, endPoint x: 314, endPoint y: 199, distance: 269.2
click at [61, 107] on span at bounding box center [51, 111] width 30 height 13
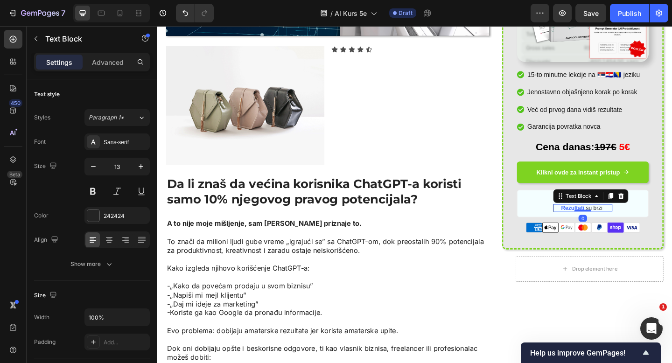
click at [640, 222] on p "Rezultati su brzi" at bounding box center [624, 224] width 55 height 6
click at [663, 208] on icon at bounding box center [661, 211] width 7 height 7
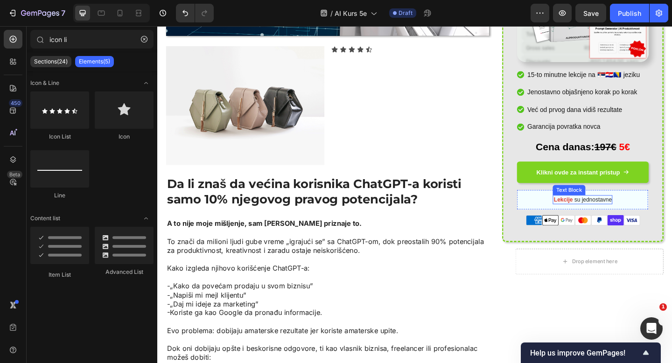
click at [642, 211] on p "Lekcije su jednostavne" at bounding box center [620, 215] width 63 height 8
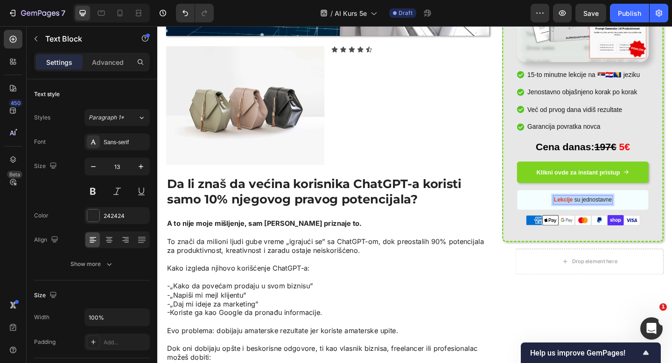
click at [642, 211] on p "Lekcije su jednostavne" at bounding box center [620, 215] width 63 height 8
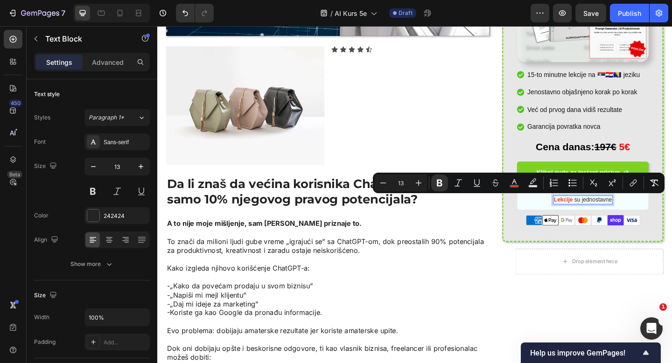
click at [631, 217] on p "Lekcije su jednostavne" at bounding box center [620, 215] width 63 height 8
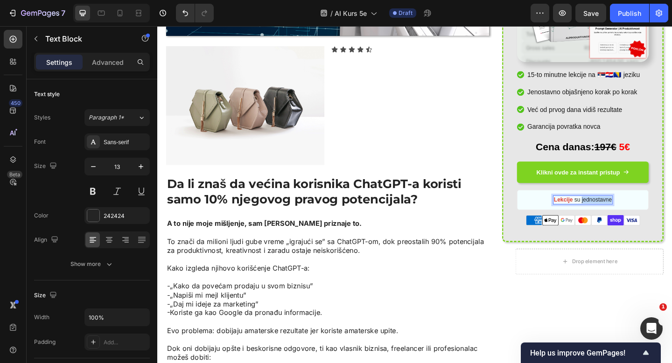
click at [631, 217] on p "Lekcije su jednostavne" at bounding box center [620, 215] width 63 height 8
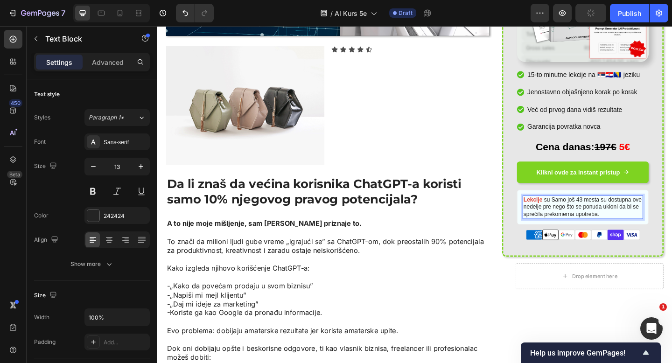
click at [570, 216] on strong "Lekcije" at bounding box center [565, 214] width 21 height 7
copy strong "Lekcije"
click at [637, 216] on p "Lekcije su Samo još 43 mesta su dostupna ove nedelje pre nego što se ponuda ukl…" at bounding box center [619, 223] width 129 height 24
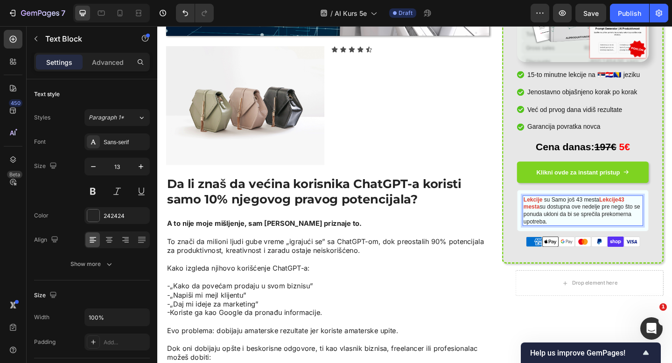
click at [659, 216] on strong "Lekcije43 mesta" at bounding box center [610, 218] width 110 height 15
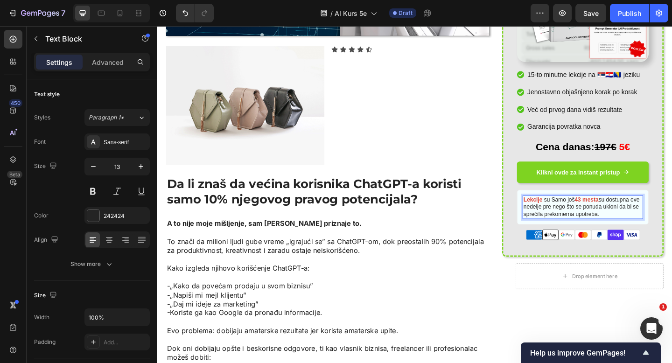
click at [586, 215] on p "Lekcije su Samo još 43 mesta su dostupna ove nedelje pre nego što se ponuda ukl…" at bounding box center [619, 223] width 129 height 24
click at [537, 212] on div "Pristup dobijaš nakon sto izvršiš uplatu ispod Text Block 21 Dan, 13 AI alata, …" at bounding box center [620, 58] width 176 height 438
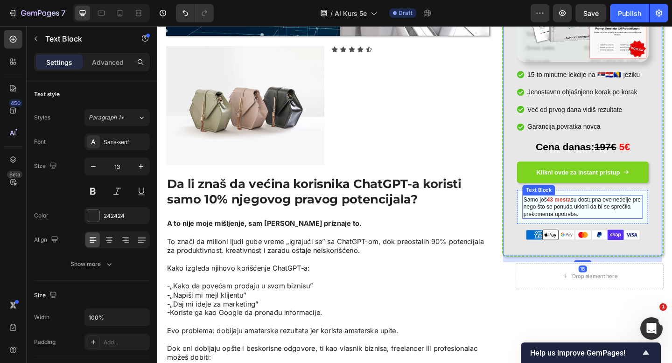
click at [575, 227] on p "Samo još 43 mesta su dostupna ove nedelje pre nego što se ponuda ukloni da bi s…" at bounding box center [619, 223] width 129 height 24
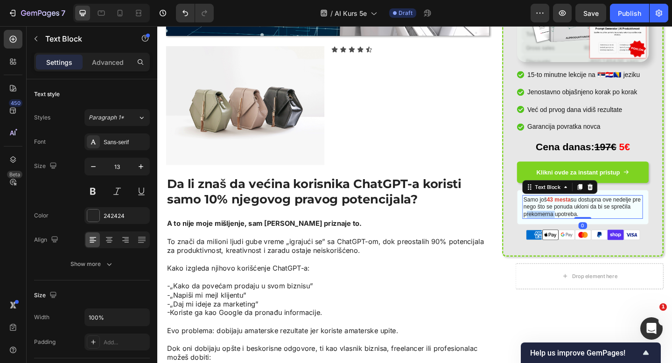
click at [575, 227] on p "Samo još 43 mesta su dostupna ove nedelje pre nego što se ponuda ukloni da bi s…" at bounding box center [619, 223] width 129 height 24
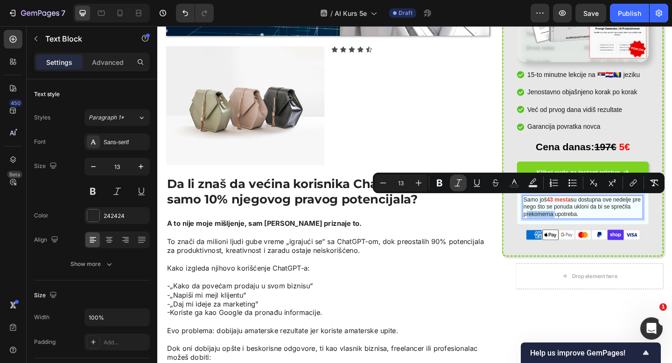
click at [453, 177] on button "Italic" at bounding box center [458, 183] width 17 height 17
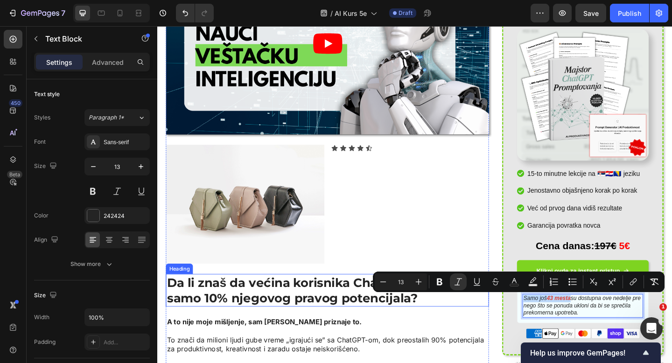
scroll to position [226, 0]
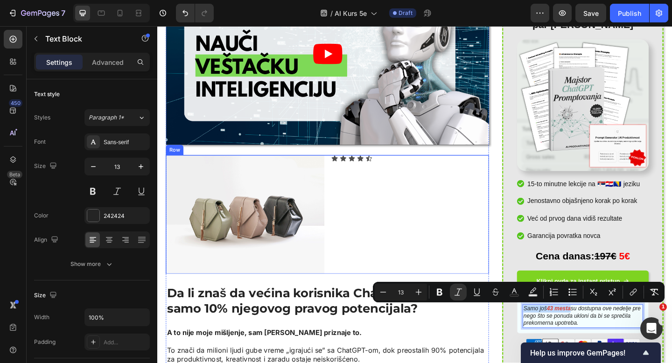
click at [415, 234] on div "Icon Icon Icon Icon Icon Icon List" at bounding box center [432, 231] width 172 height 129
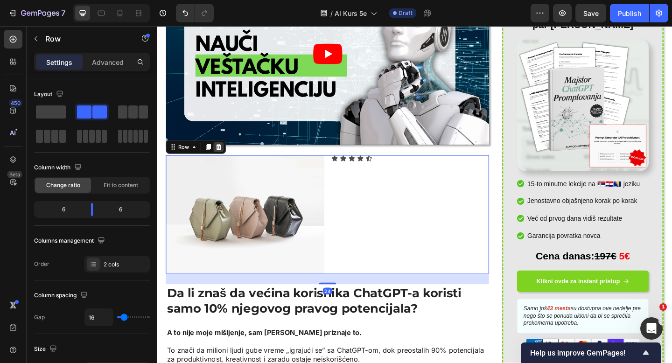
click at [222, 161] on icon at bounding box center [224, 158] width 6 height 7
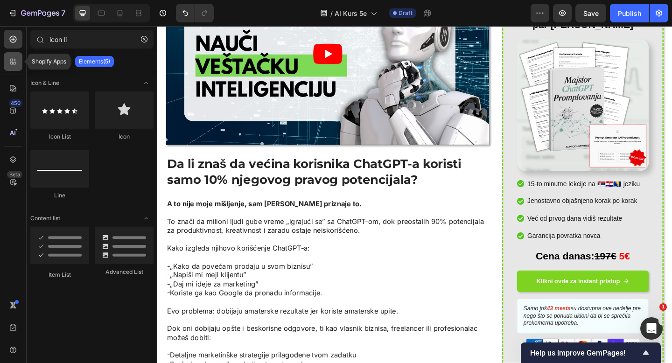
click at [8, 59] on icon at bounding box center [12, 61] width 9 height 9
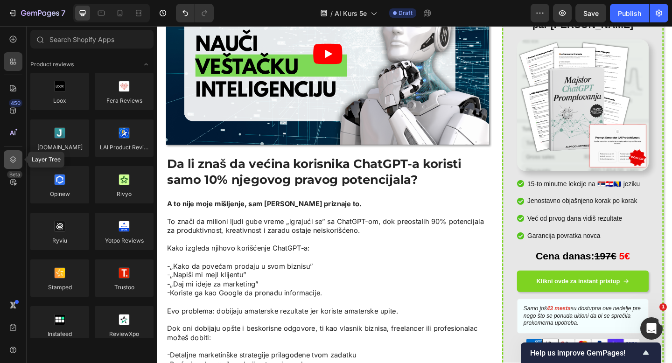
click at [12, 165] on div at bounding box center [13, 159] width 19 height 19
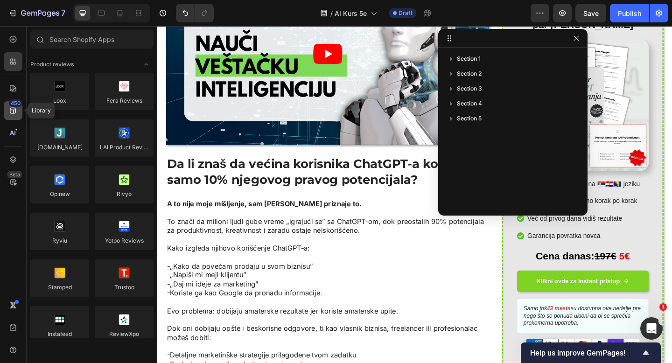
click at [14, 113] on icon at bounding box center [13, 111] width 6 height 6
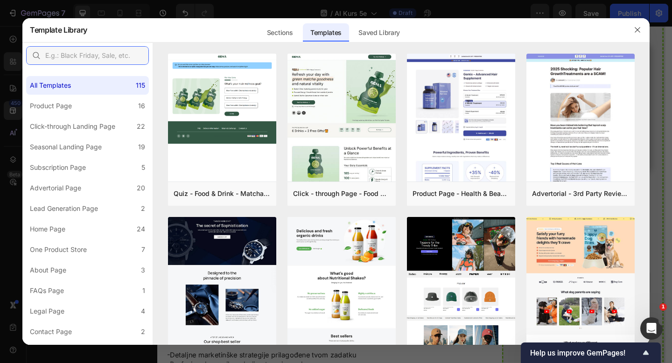
click at [115, 56] on input "text" at bounding box center [87, 55] width 123 height 19
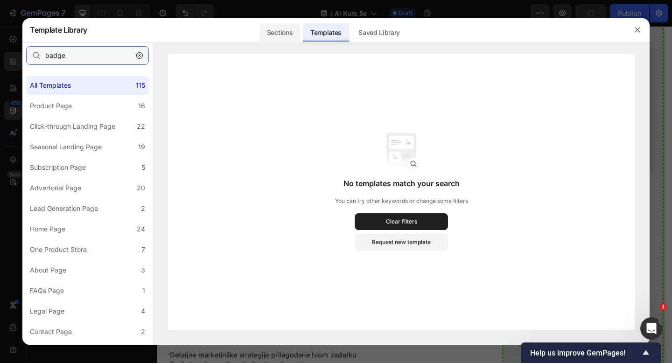
type input "badge"
click at [292, 33] on div "Sections" at bounding box center [280, 32] width 41 height 19
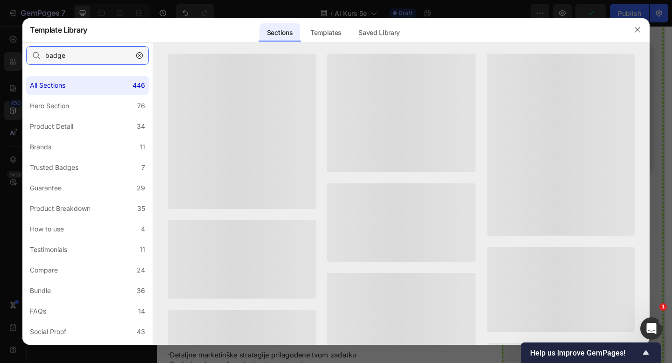
click at [84, 52] on input "badge" at bounding box center [87, 55] width 123 height 19
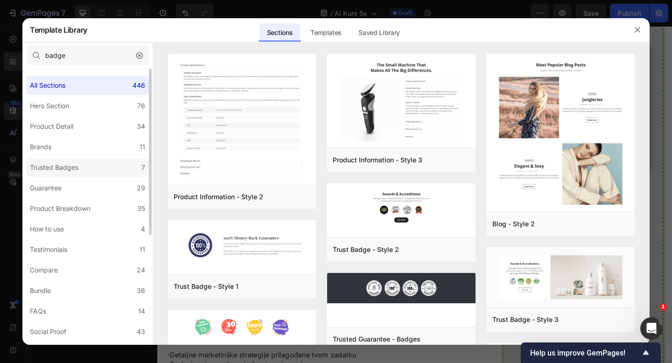
click at [79, 165] on div "Trusted Badges" at bounding box center [56, 167] width 52 height 11
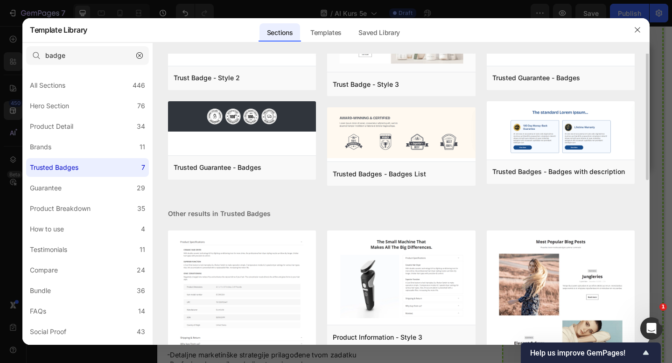
scroll to position [0, 0]
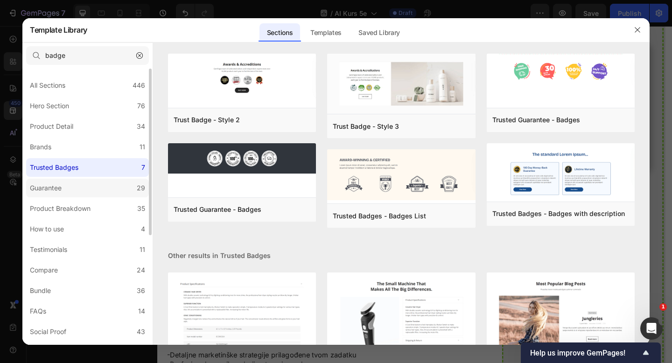
click at [103, 190] on label "Guarantee 29" at bounding box center [87, 188] width 123 height 19
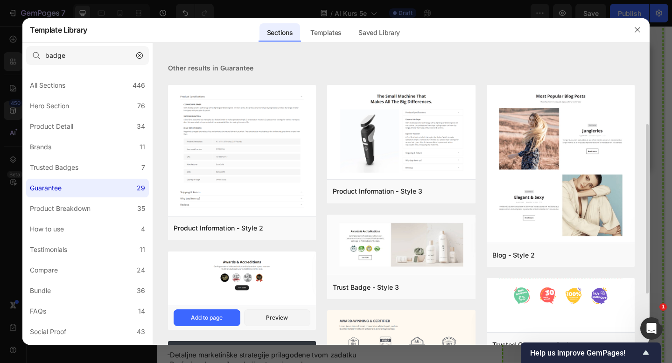
scroll to position [15, 0]
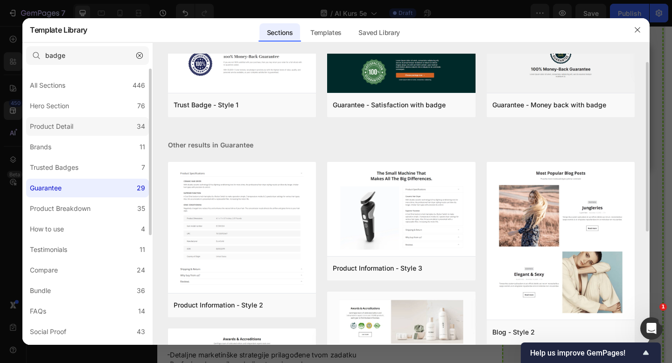
click at [64, 135] on label "Product Detail 34" at bounding box center [87, 126] width 123 height 19
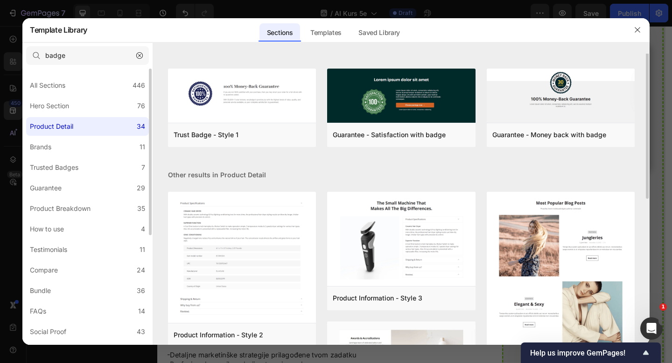
scroll to position [0, 0]
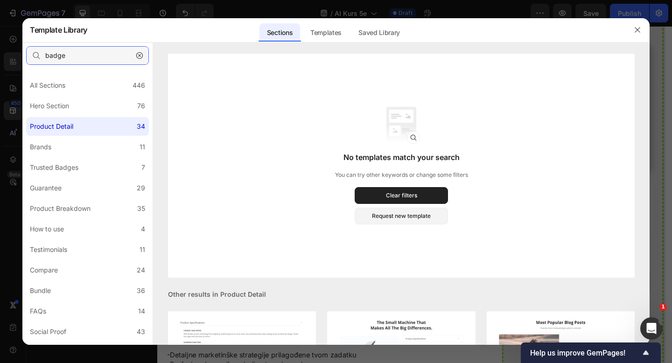
click at [94, 49] on input "badge" at bounding box center [87, 55] width 123 height 19
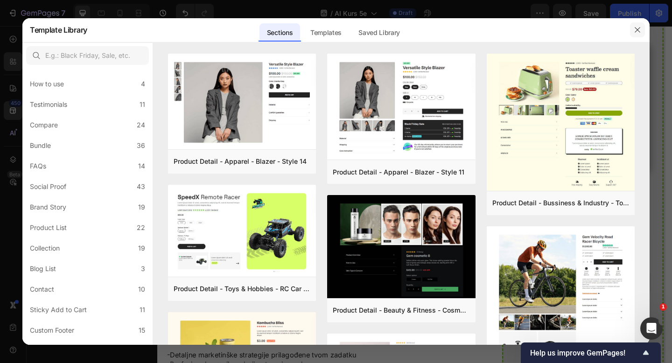
click at [638, 28] on icon "button" at bounding box center [637, 29] width 7 height 7
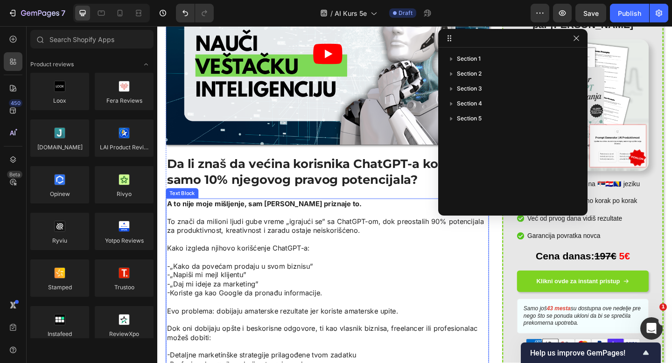
click at [311, 236] on p "To znači da milioni ljudi gube vreme „igrajući se” sa ChatGPT-om, dok preostali…" at bounding box center [343, 244] width 350 height 20
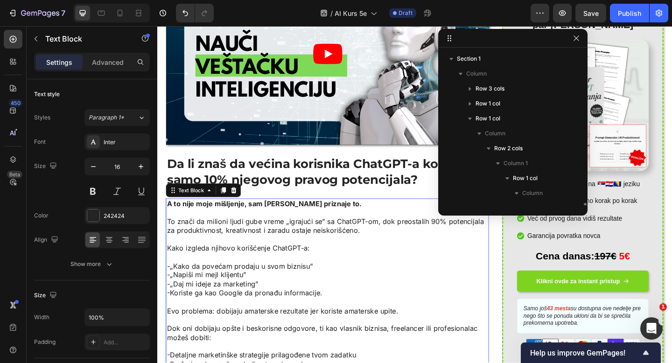
scroll to position [117, 0]
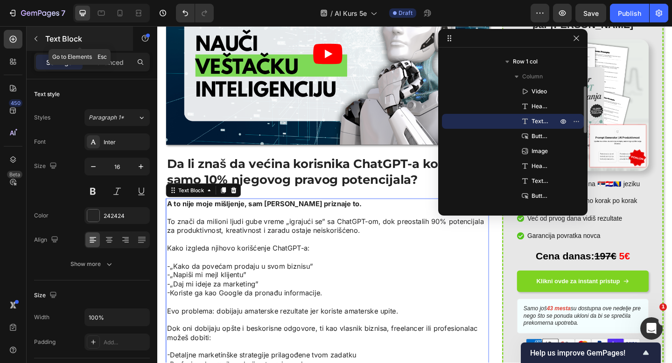
click at [30, 36] on button "button" at bounding box center [35, 38] width 15 height 15
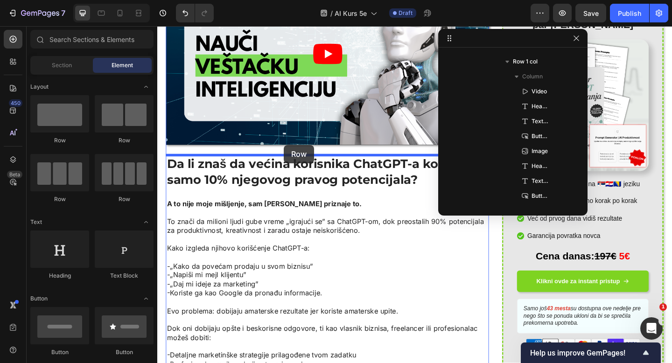
drag, startPoint x: 212, startPoint y: 140, endPoint x: 295, endPoint y: 155, distance: 84.1
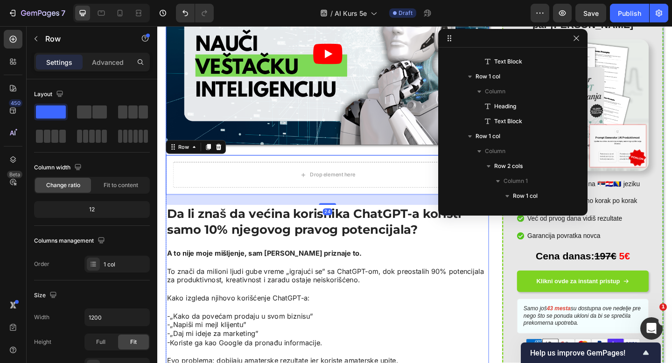
scroll to position [236, 0]
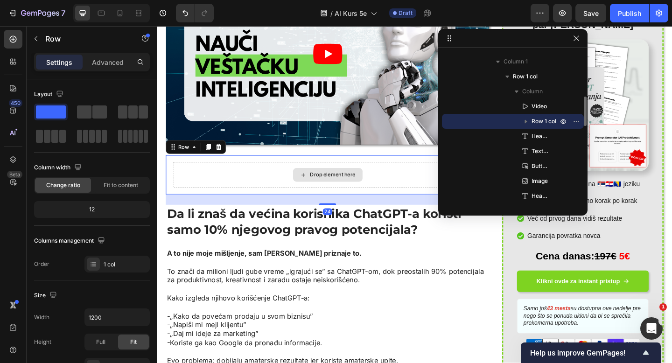
click at [236, 197] on div "Drop element here" at bounding box center [342, 188] width 337 height 28
drag, startPoint x: 579, startPoint y: 35, endPoint x: 402, endPoint y: 160, distance: 216.4
click at [579, 35] on icon "button" at bounding box center [576, 38] width 7 height 7
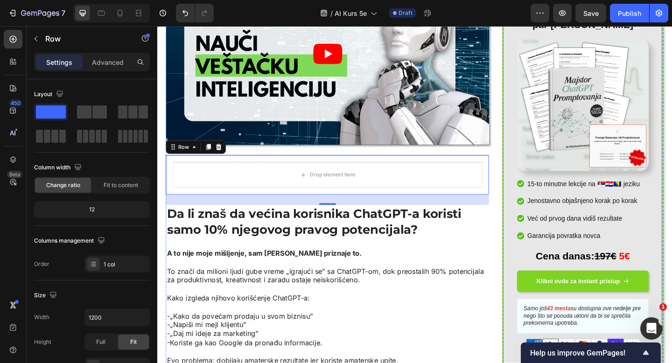
click at [540, 177] on div "Pristup dobijaš nakon sto izvršiš uplatu ispod Text Block 21 Dan, 13 AI alata, …" at bounding box center [620, 177] width 176 height 438
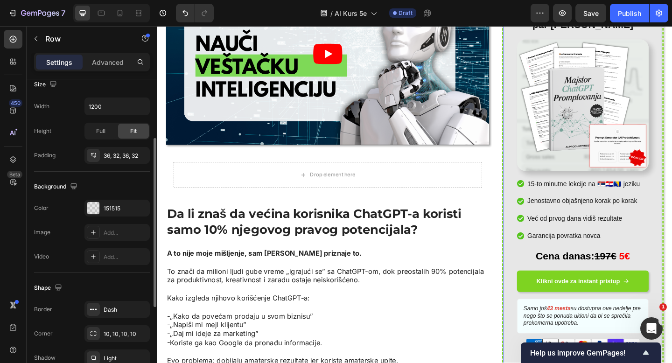
scroll to position [245, 0]
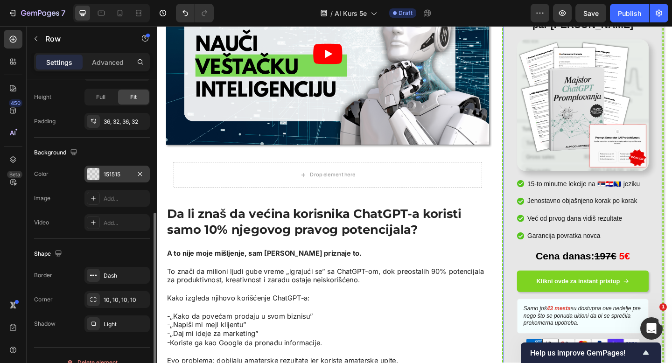
click at [121, 174] on div "151515" at bounding box center [117, 174] width 27 height 8
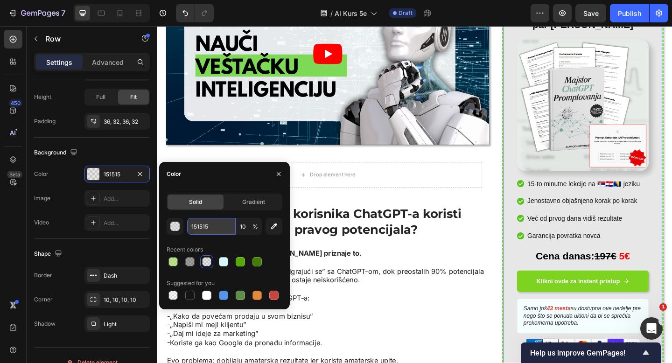
click at [210, 223] on input "151515" at bounding box center [211, 226] width 49 height 17
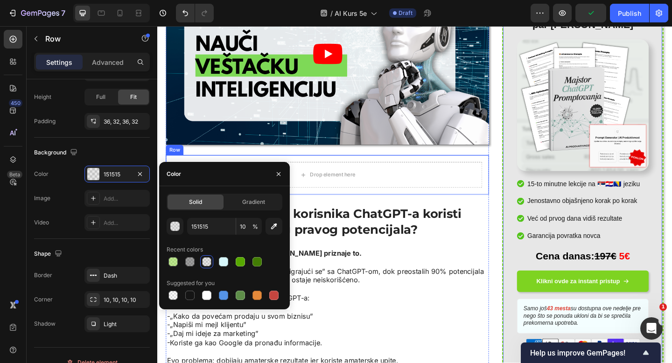
click at [400, 206] on div "Drop element here Row" at bounding box center [342, 188] width 351 height 43
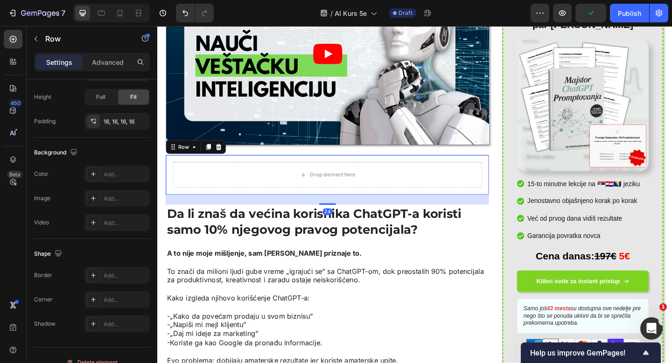
click at [98, 72] on div "Settings Advanced" at bounding box center [92, 66] width 131 height 27
click at [124, 168] on div "Add..." at bounding box center [116, 174] width 65 height 17
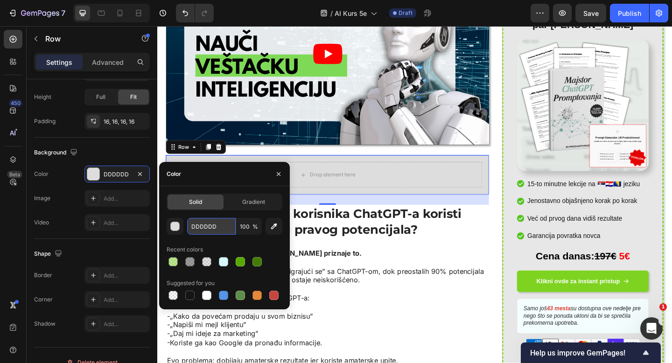
click at [197, 227] on input "DDDDDD" at bounding box center [211, 226] width 49 height 17
paste input "151515"
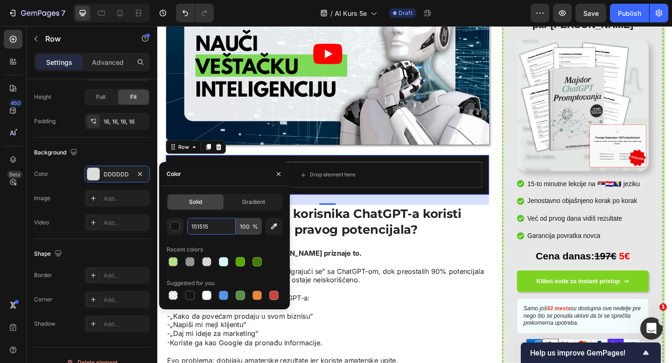
type input "151515"
click at [243, 229] on input "100" at bounding box center [249, 226] width 26 height 17
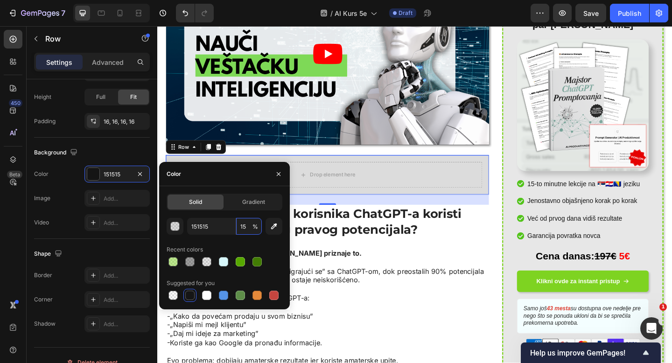
type input "15"
click at [242, 238] on div "151515 15 % Recent colors Suggested for you" at bounding box center [225, 260] width 116 height 84
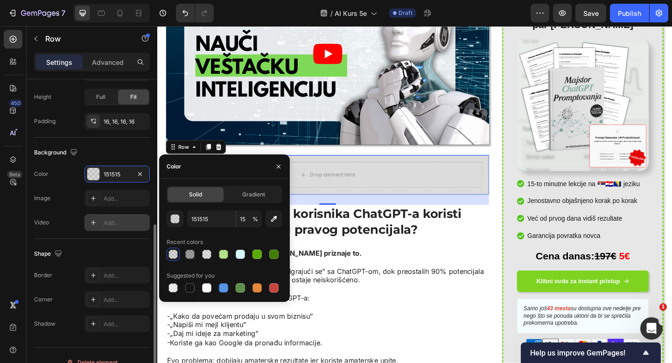
scroll to position [259, 0]
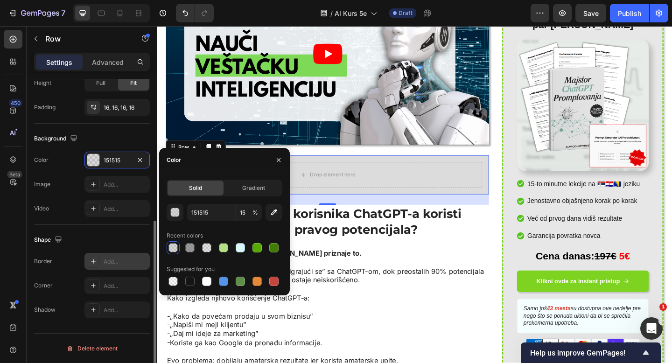
click at [109, 260] on div "Add..." at bounding box center [126, 262] width 44 height 8
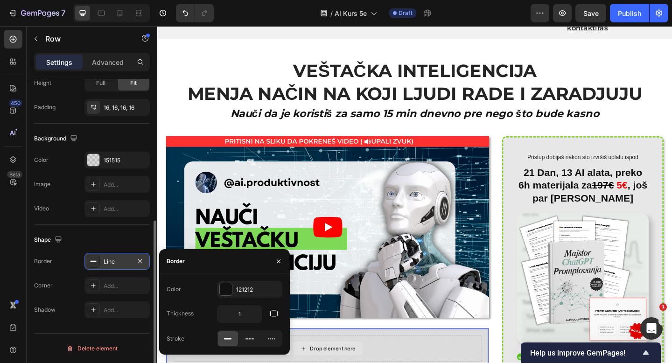
scroll to position [0, 0]
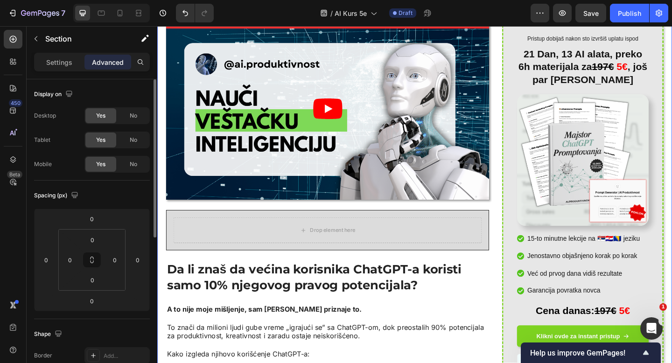
scroll to position [133, 0]
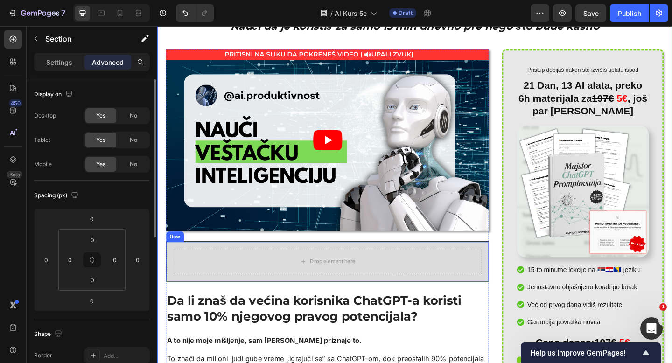
click at [183, 264] on div "Drop element here Row" at bounding box center [342, 282] width 351 height 44
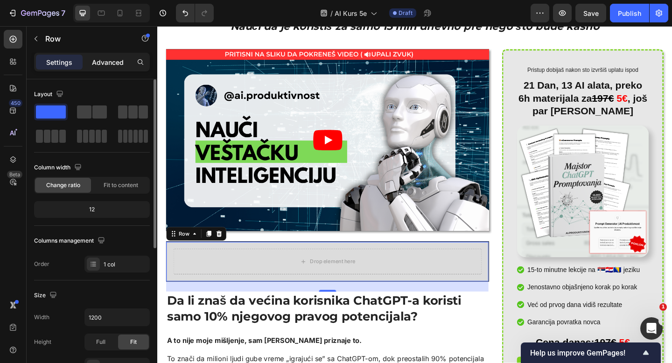
click at [110, 66] on p "Advanced" at bounding box center [108, 62] width 32 height 10
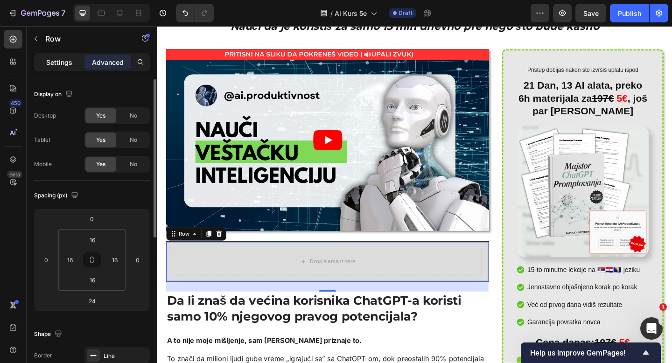
click at [50, 60] on p "Settings" at bounding box center [59, 62] width 26 height 10
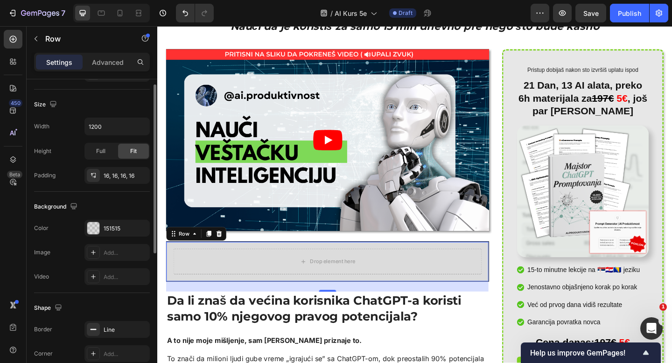
scroll to position [212, 0]
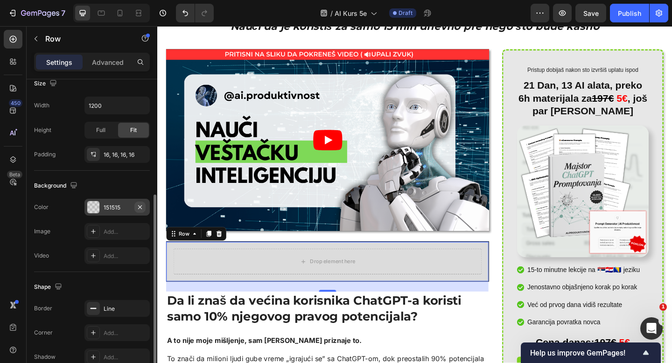
click at [140, 206] on icon "button" at bounding box center [140, 207] width 4 height 4
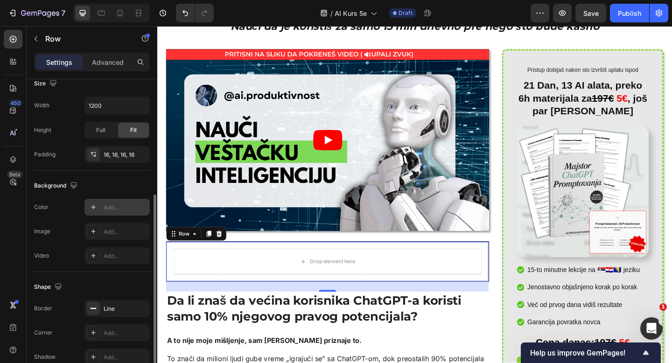
click at [102, 209] on div "Add..." at bounding box center [116, 207] width 65 height 17
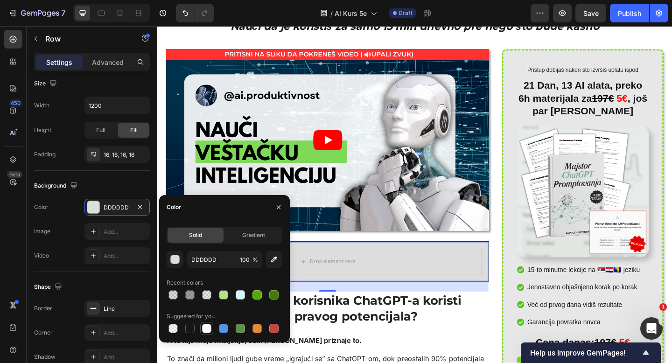
click at [207, 326] on div at bounding box center [206, 328] width 9 height 9
type input "FFFFFF"
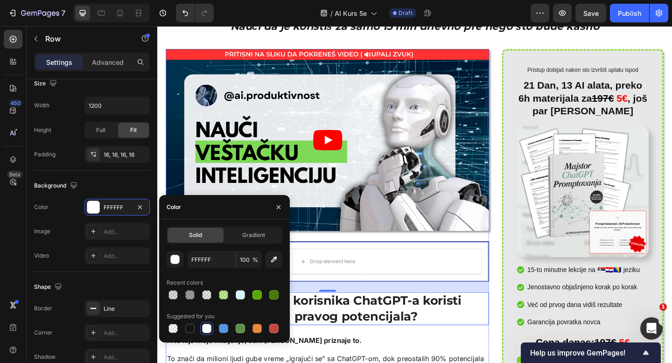
click at [370, 333] on h2 "Da li znaš da većina korisnika ChatGPT-a koristi samo 10% njegovog pravog poten…" at bounding box center [342, 334] width 351 height 36
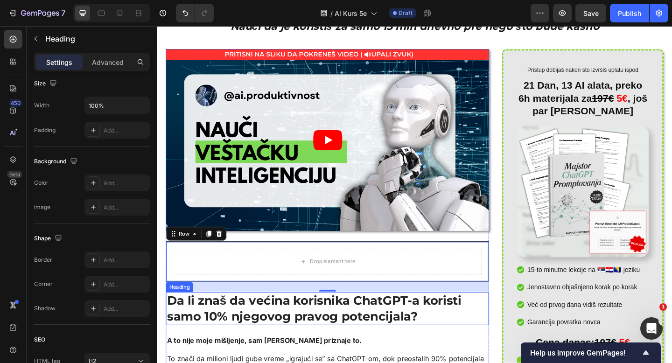
scroll to position [0, 0]
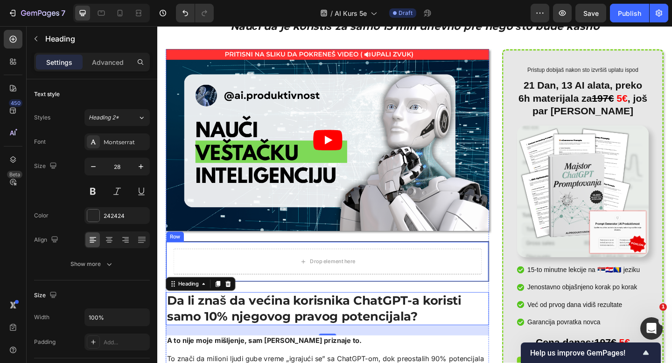
click at [182, 260] on div "Drop element here Row" at bounding box center [342, 282] width 351 height 44
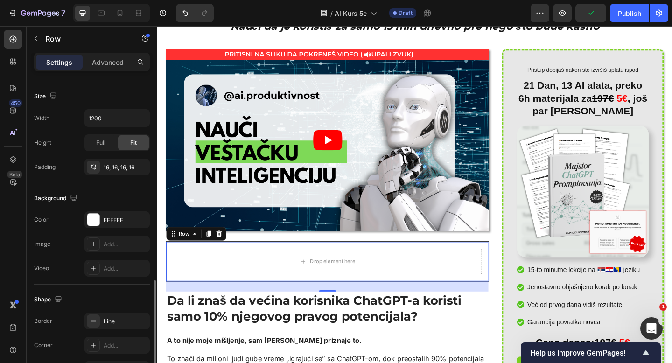
scroll to position [259, 0]
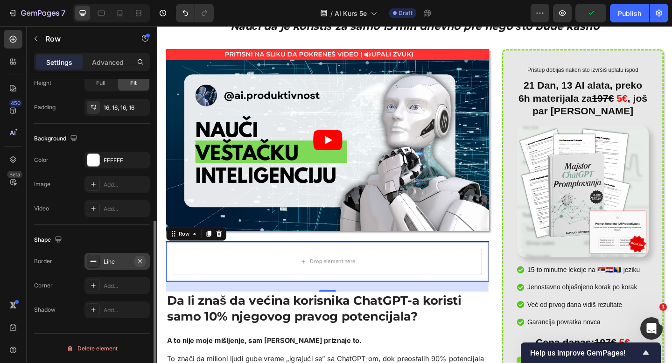
click at [141, 260] on icon "button" at bounding box center [139, 261] width 7 height 7
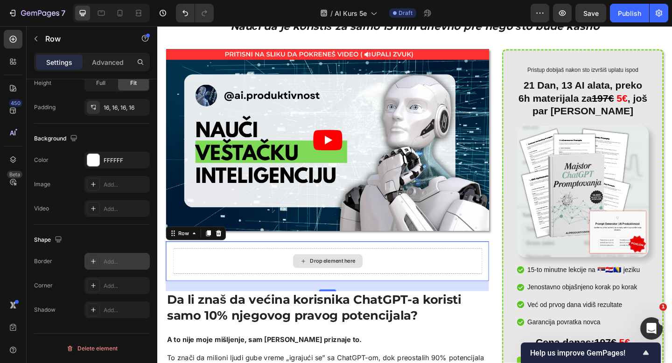
click at [270, 289] on div "Drop element here" at bounding box center [342, 282] width 337 height 28
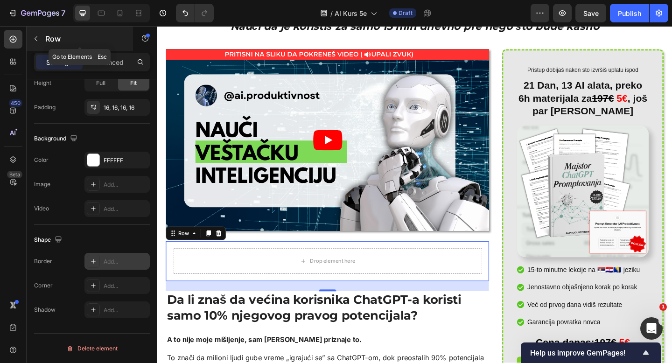
click at [37, 36] on icon "button" at bounding box center [35, 38] width 7 height 7
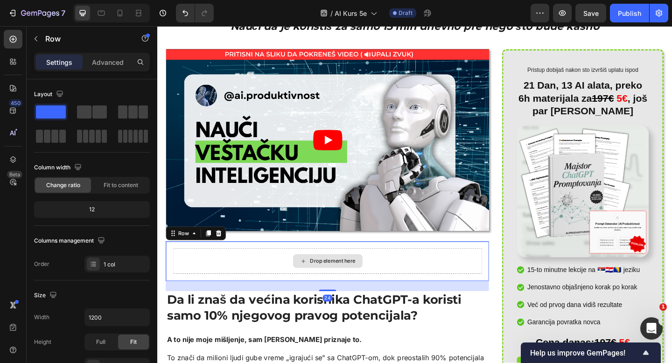
click at [272, 277] on div "Drop element here" at bounding box center [342, 282] width 337 height 28
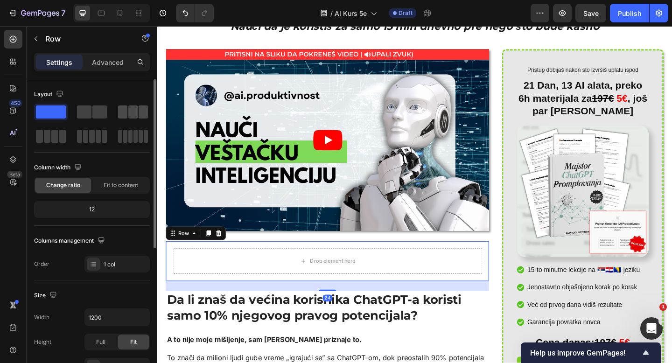
click at [126, 106] on span at bounding box center [122, 111] width 9 height 13
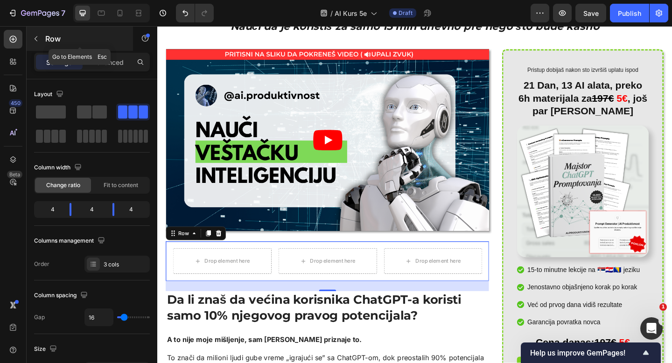
click at [35, 33] on button "button" at bounding box center [35, 38] width 15 height 15
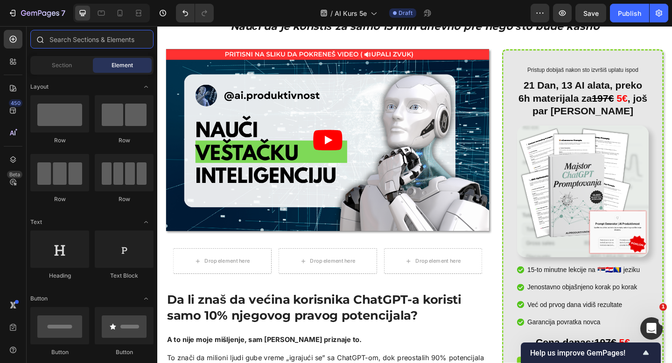
click at [72, 47] on input "text" at bounding box center [91, 39] width 123 height 19
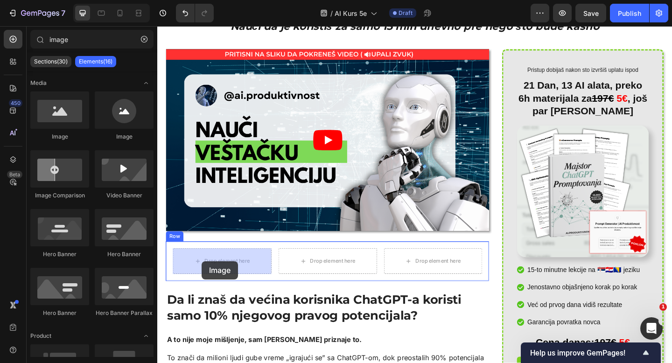
drag, startPoint x: 220, startPoint y: 138, endPoint x: 205, endPoint y: 282, distance: 145.0
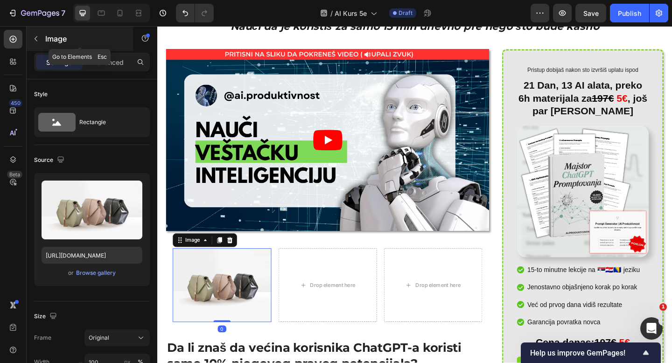
click at [37, 44] on button "button" at bounding box center [35, 38] width 15 height 15
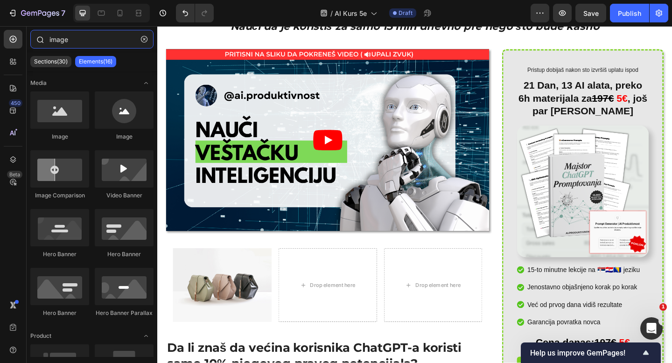
click at [88, 42] on input "image" at bounding box center [91, 39] width 123 height 19
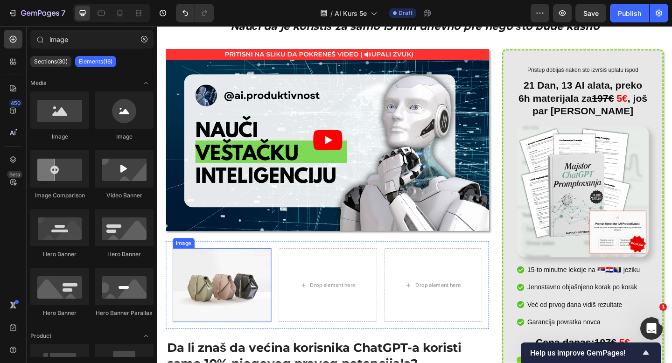
click at [192, 311] on img at bounding box center [227, 308] width 107 height 80
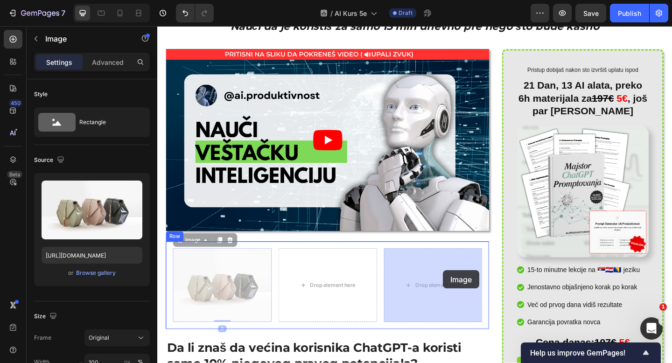
drag, startPoint x: 182, startPoint y: 265, endPoint x: 468, endPoint y: 291, distance: 287.4
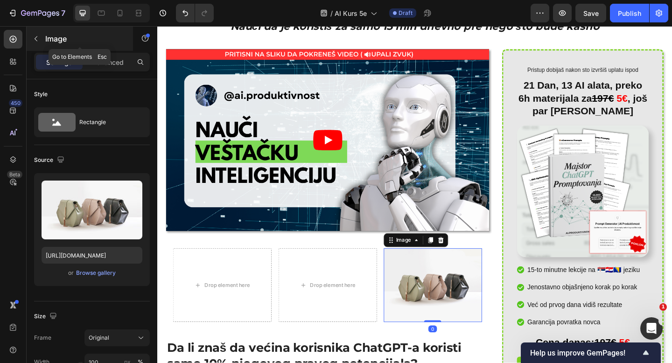
click at [35, 36] on icon "button" at bounding box center [35, 38] width 7 height 7
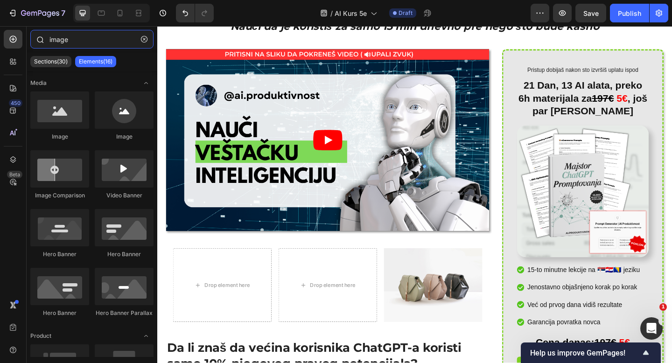
click at [72, 42] on input "image" at bounding box center [91, 39] width 123 height 19
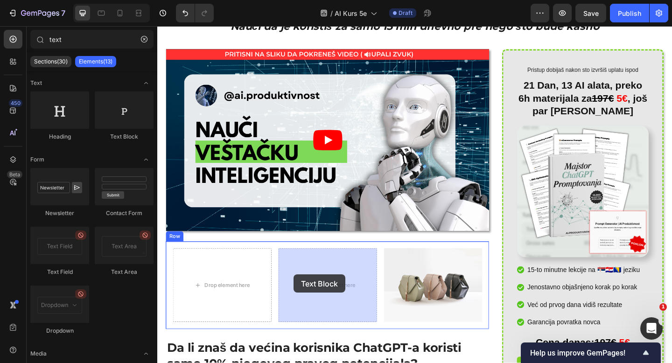
drag, startPoint x: 276, startPoint y: 143, endPoint x: 306, endPoint y: 296, distance: 155.9
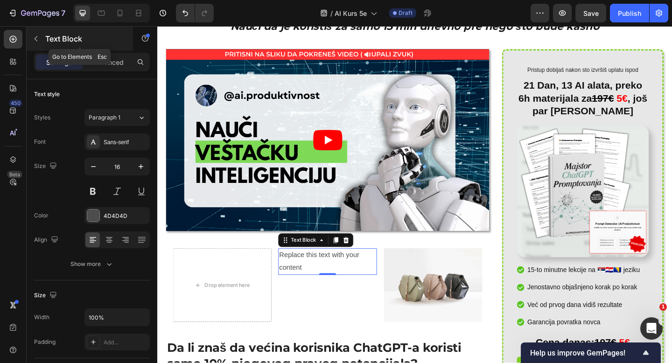
click at [36, 40] on icon "button" at bounding box center [35, 38] width 7 height 7
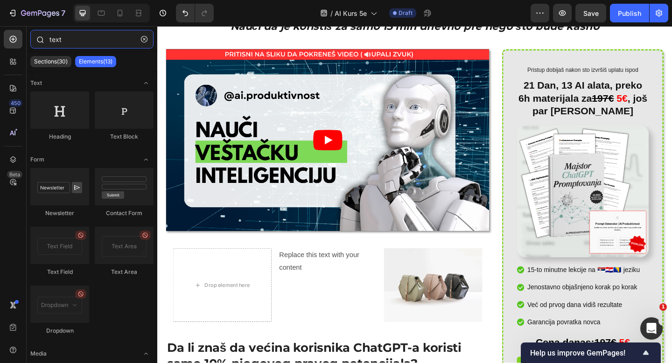
click at [63, 41] on input "text" at bounding box center [91, 39] width 123 height 19
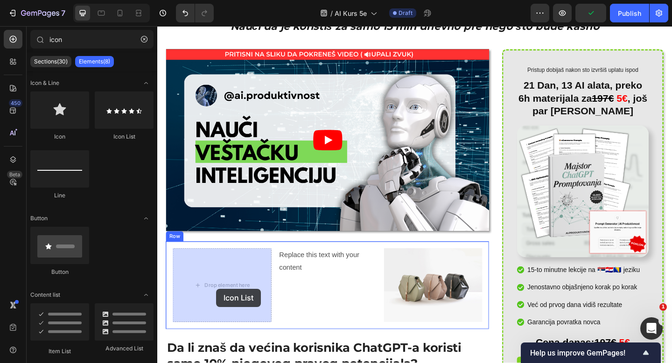
drag, startPoint x: 277, startPoint y: 146, endPoint x: 221, endPoint y: 312, distance: 175.4
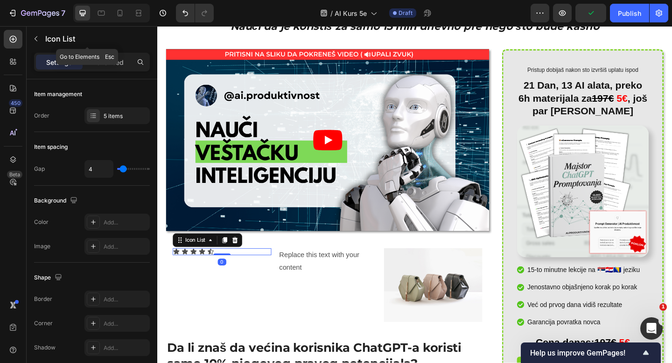
click at [37, 36] on icon "button" at bounding box center [35, 38] width 7 height 7
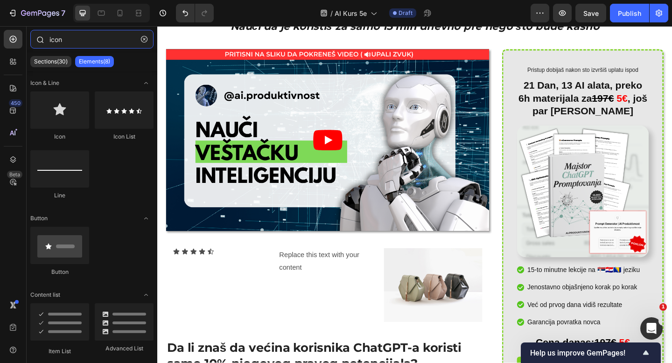
click at [84, 41] on input "icon" at bounding box center [91, 39] width 123 height 19
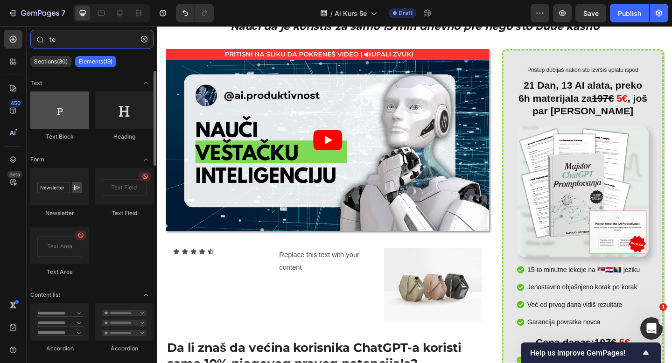
type input "te"
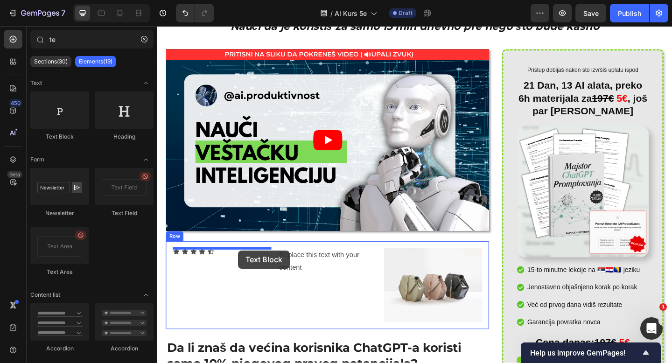
drag, startPoint x: 223, startPoint y: 138, endPoint x: 245, endPoint y: 270, distance: 133.9
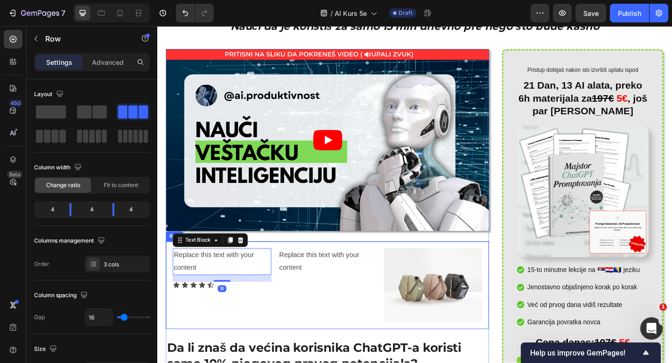
click at [350, 307] on div "Replace this text with your content Text Block" at bounding box center [342, 308] width 107 height 80
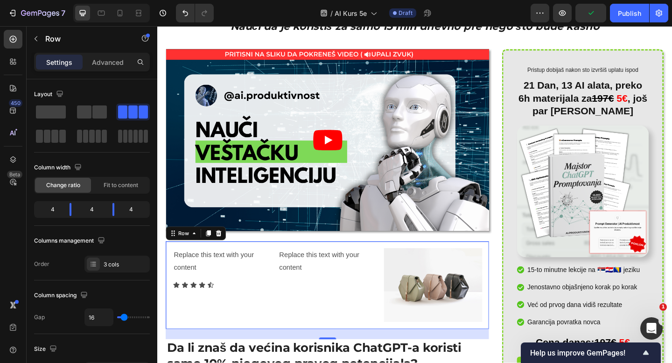
click at [197, 351] on div "Replace this text with your content Text Block Icon Icon Icon Icon Icon Icon Li…" at bounding box center [342, 307] width 351 height 95
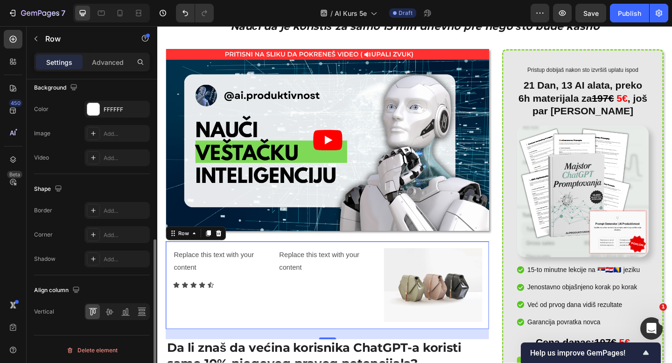
scroll to position [366, 0]
click at [112, 230] on div "Add..." at bounding box center [126, 233] width 44 height 8
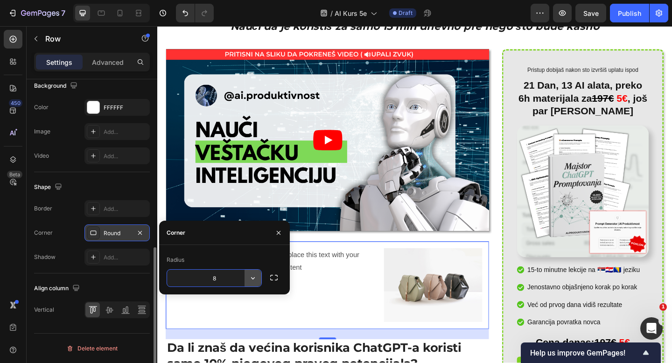
click at [257, 281] on icon "button" at bounding box center [252, 278] width 9 height 9
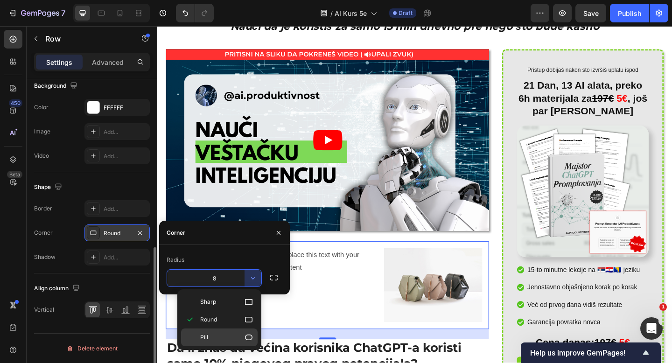
click at [231, 330] on div "Pill" at bounding box center [219, 338] width 77 height 18
type input "9999"
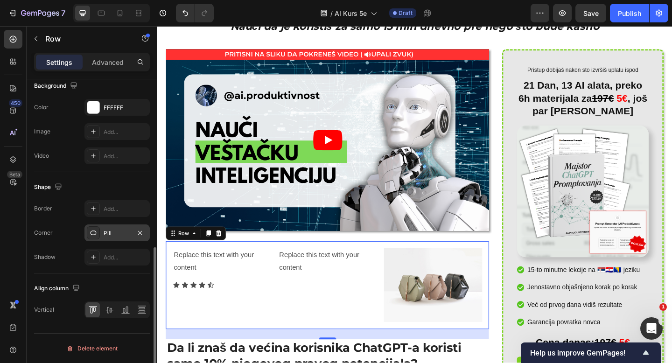
click at [328, 338] on div "Replace this text with your content Text Block" at bounding box center [342, 308] width 107 height 80
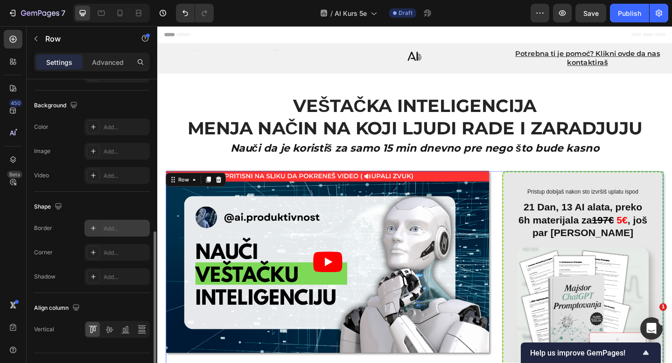
scroll to position [341, 0]
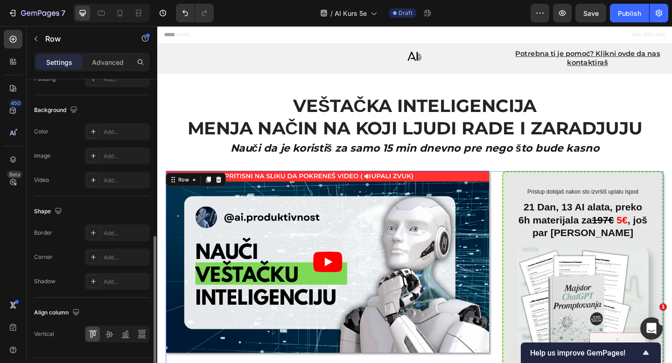
click at [105, 122] on div "Background The changes might be hidden by the video. Color Add... Image Add... …" at bounding box center [92, 145] width 116 height 101
click at [107, 132] on div "Add..." at bounding box center [126, 132] width 44 height 8
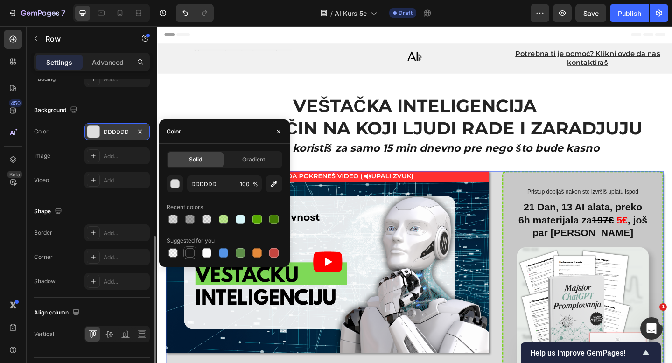
click at [194, 255] on div at bounding box center [189, 252] width 9 height 9
type input "151515"
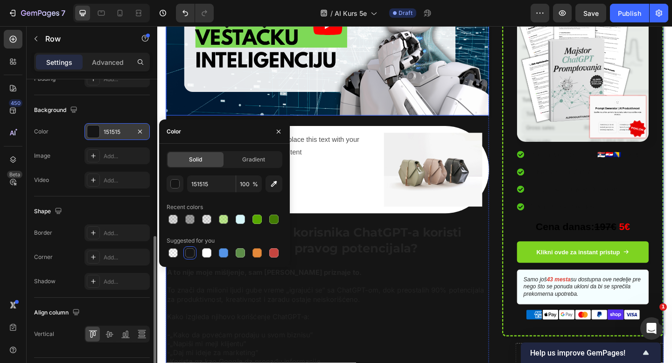
scroll to position [259, 0]
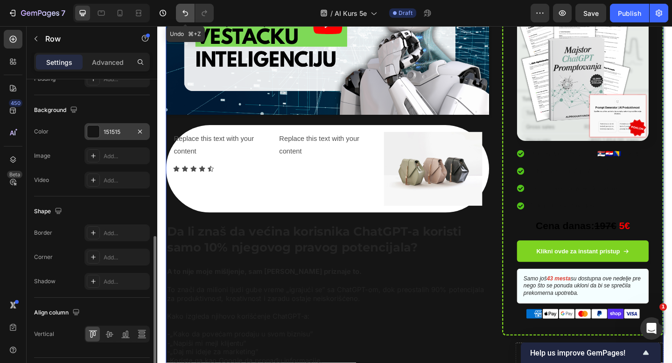
click at [186, 12] on icon "Undo/Redo" at bounding box center [186, 13] width 6 height 6
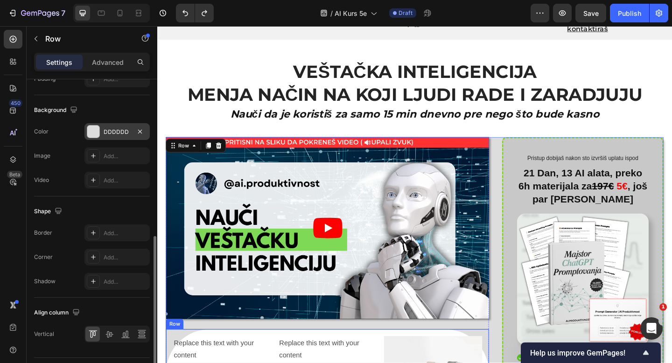
scroll to position [0, 0]
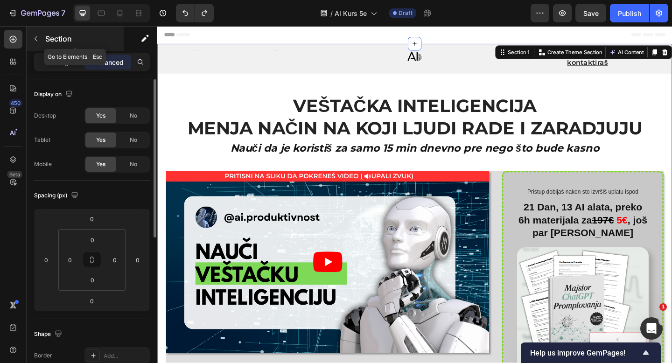
click at [35, 43] on button "button" at bounding box center [35, 38] width 15 height 15
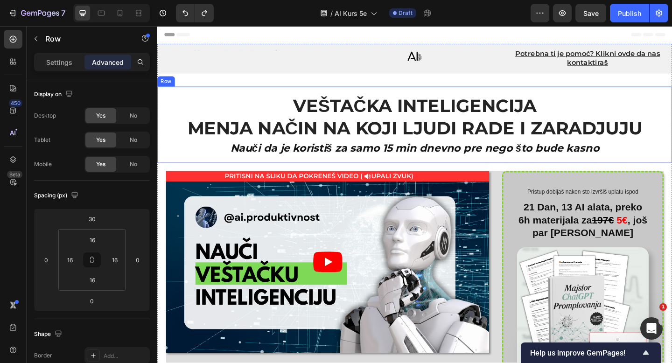
click at [166, 89] on div "Row" at bounding box center [166, 86] width 19 height 11
click at [180, 82] on div "Row" at bounding box center [176, 83] width 15 height 8
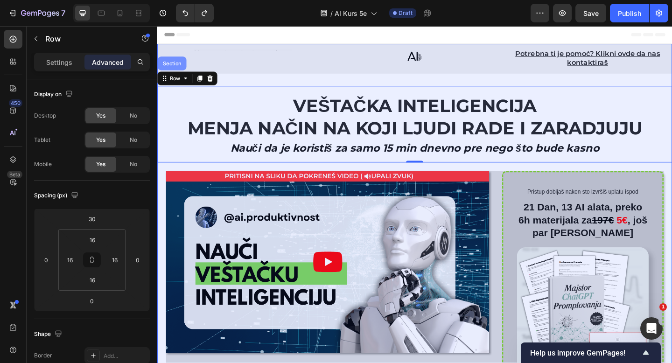
click at [176, 70] on div "Section" at bounding box center [173, 66] width 31 height 15
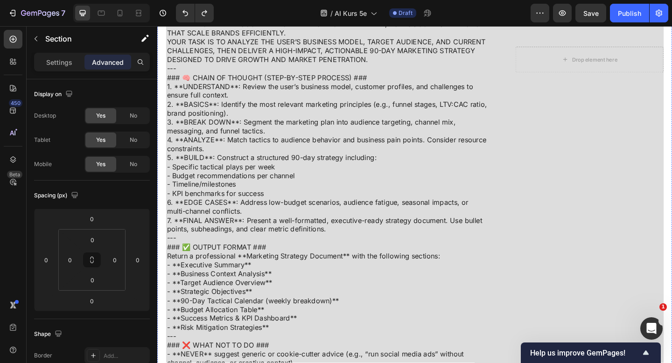
scroll to position [1540, 0]
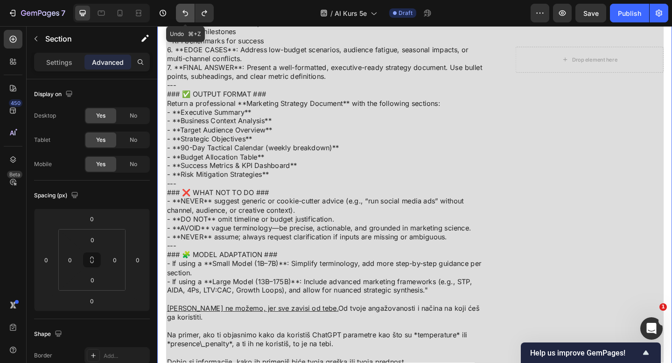
click at [183, 11] on icon "Undo/Redo" at bounding box center [186, 13] width 6 height 6
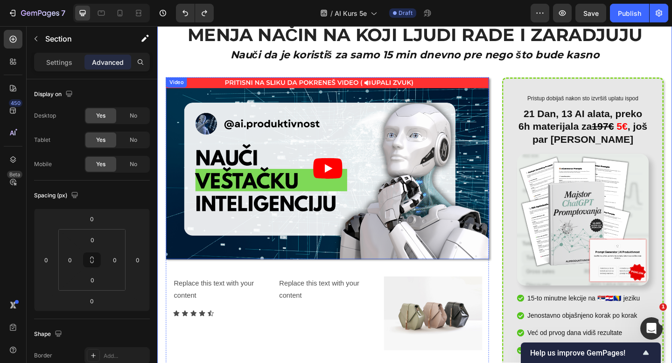
scroll to position [188, 0]
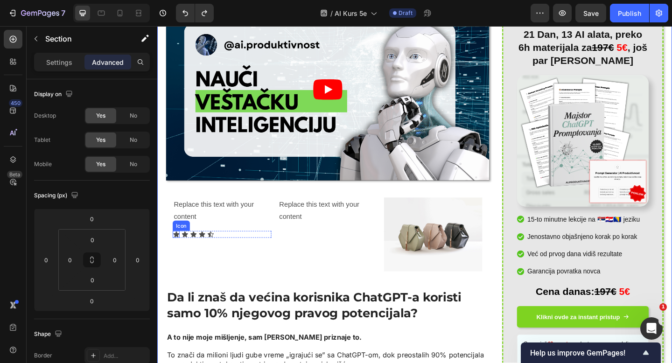
click at [177, 251] on icon at bounding box center [178, 253] width 7 height 6
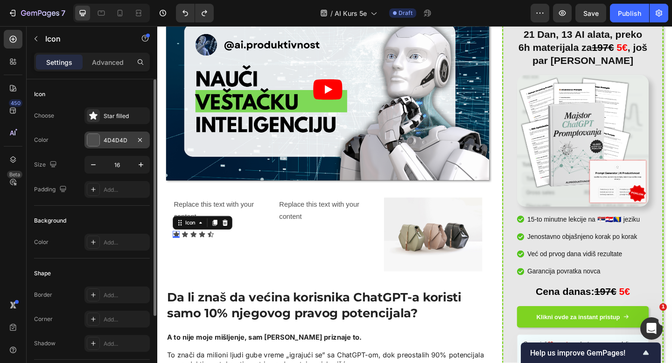
click at [116, 138] on div "4D4D4D" at bounding box center [117, 140] width 27 height 8
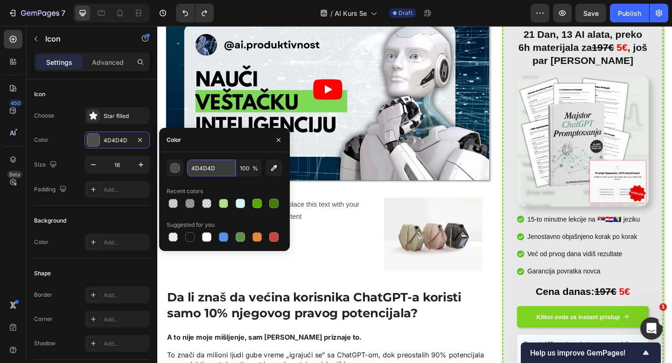
click at [221, 169] on input "4D4D4D" at bounding box center [211, 168] width 49 height 17
click at [168, 167] on button "button" at bounding box center [175, 168] width 17 height 17
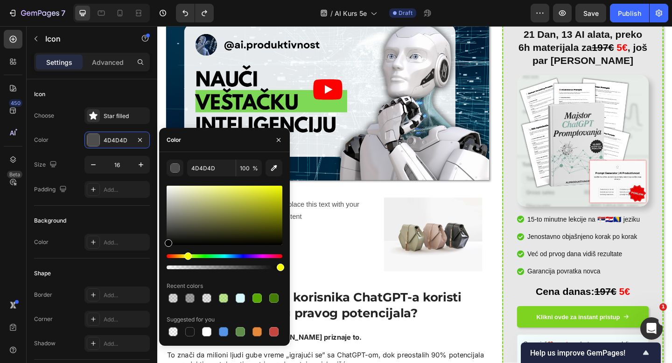
click at [187, 256] on div "Hue" at bounding box center [225, 256] width 116 height 4
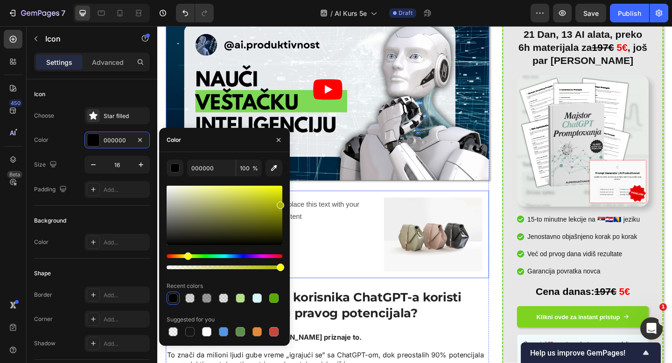
type input "ACB200"
drag, startPoint x: 394, startPoint y: 248, endPoint x: 304, endPoint y: 183, distance: 110.4
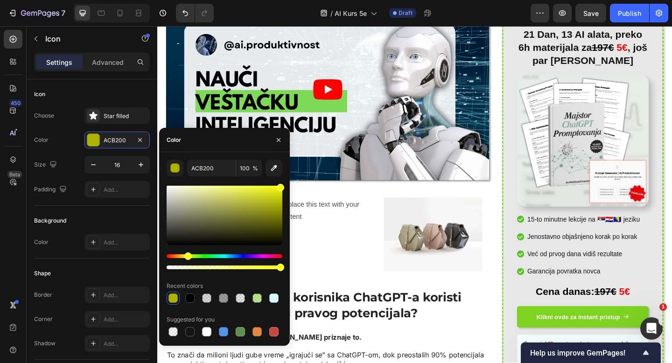
drag, startPoint x: 266, startPoint y: 204, endPoint x: 284, endPoint y: 176, distance: 33.0
click at [284, 176] on div "ACB200 100 % Recent colors Suggested for you" at bounding box center [224, 249] width 131 height 179
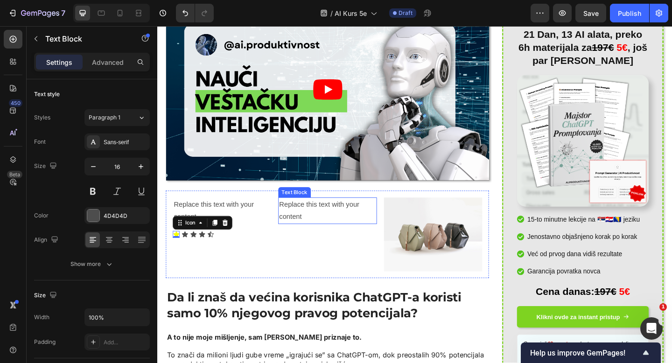
click at [331, 213] on div "Replace this text with your content" at bounding box center [342, 227] width 107 height 29
click at [179, 255] on div "Icon 0" at bounding box center [177, 252] width 7 height 7
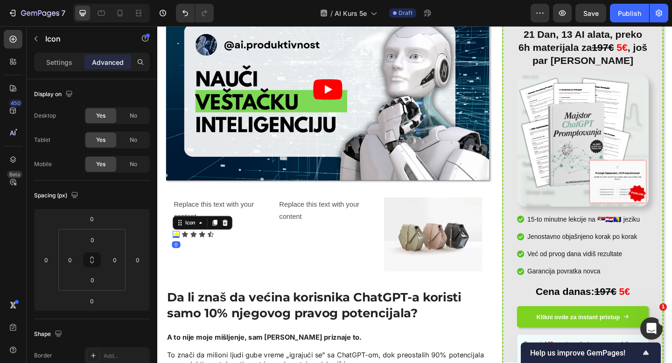
click at [176, 253] on icon at bounding box center [178, 253] width 7 height 6
click at [59, 61] on p "Settings" at bounding box center [59, 62] width 26 height 10
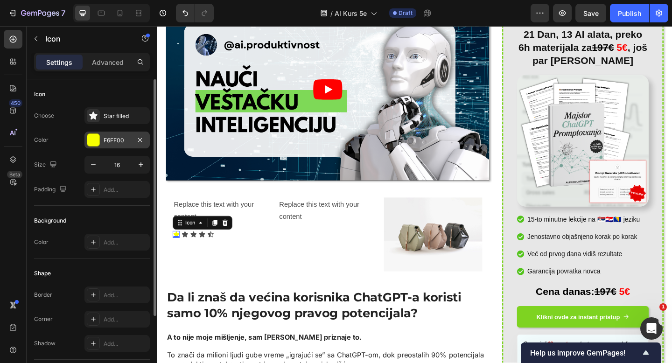
click at [106, 136] on div "F6FF00" at bounding box center [117, 140] width 27 height 8
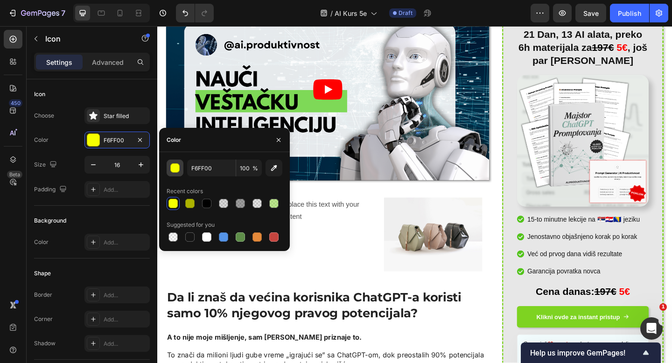
click at [179, 171] on div "button" at bounding box center [174, 167] width 9 height 9
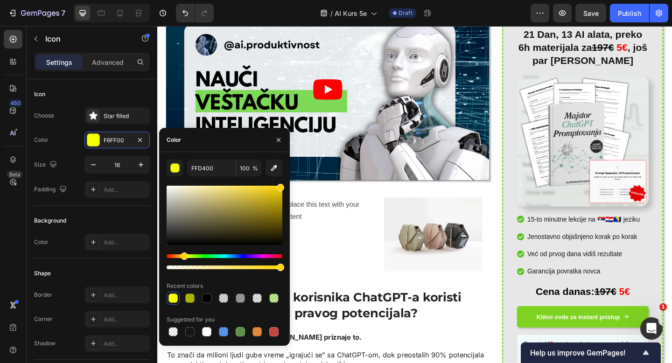
click at [183, 256] on div "Hue" at bounding box center [184, 256] width 7 height 7
click at [183, 255] on div "Hue" at bounding box center [184, 256] width 7 height 7
drag, startPoint x: 276, startPoint y: 187, endPoint x: 262, endPoint y: 181, distance: 14.7
click at [262, 181] on div "FFD400 100 % Recent colors Suggested for you" at bounding box center [225, 249] width 116 height 179
type input "FFDC2D"
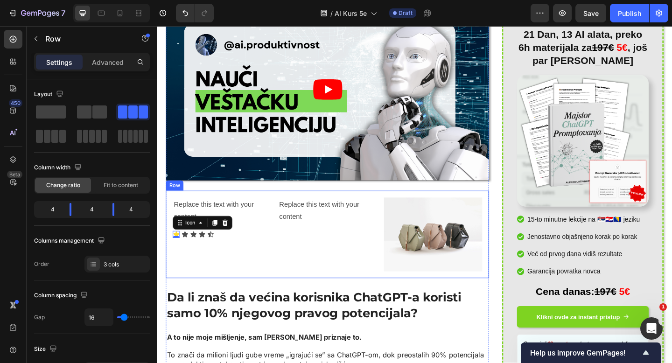
click at [327, 209] on div "Replace this text with your content Text Block Icon 0 Icon Icon Icon Icon Icon …" at bounding box center [342, 252] width 351 height 95
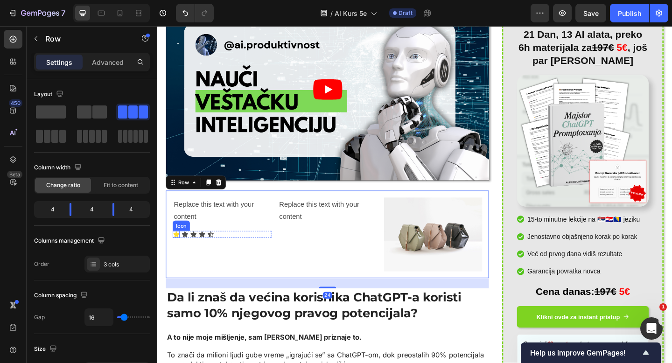
click at [178, 254] on div "Icon" at bounding box center [177, 252] width 7 height 7
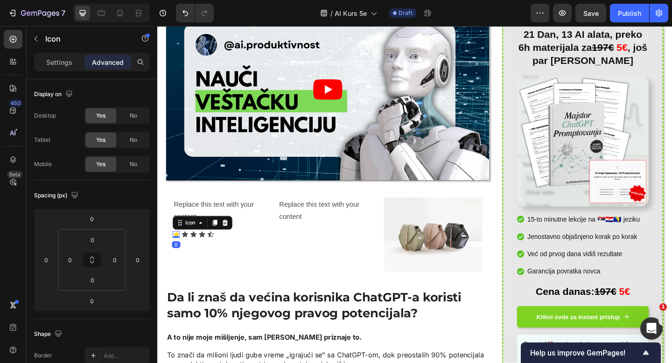
click at [176, 252] on icon at bounding box center [178, 253] width 7 height 6
click at [54, 59] on p "Settings" at bounding box center [59, 62] width 26 height 10
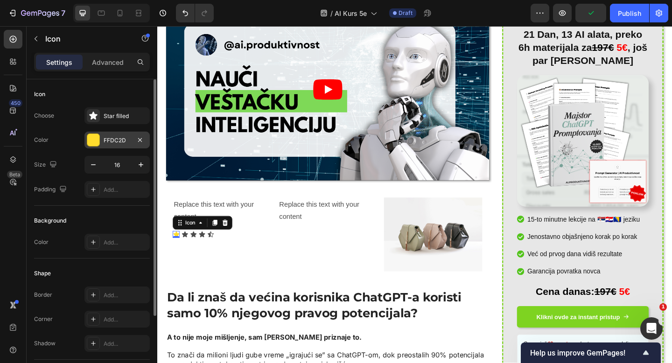
click at [106, 141] on div "FFDC2D" at bounding box center [117, 140] width 27 height 8
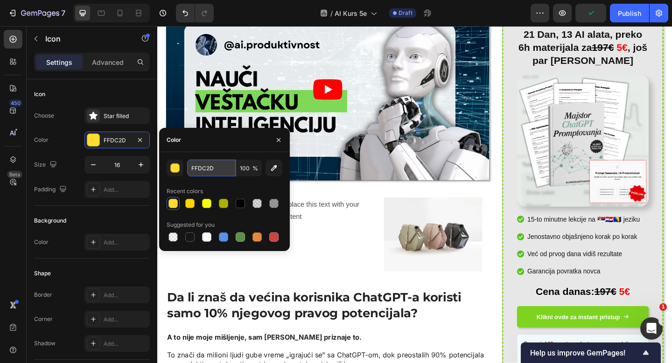
click at [206, 171] on input "FFDC2D" at bounding box center [211, 168] width 49 height 17
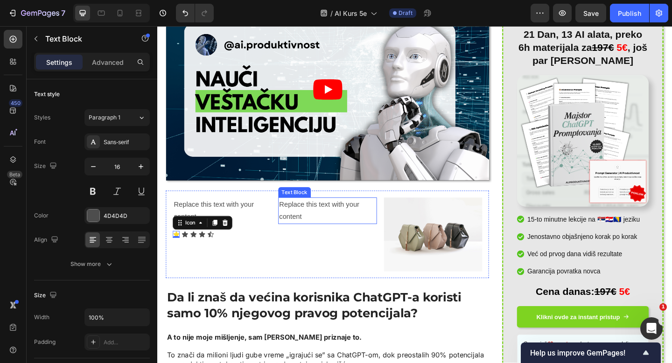
click at [326, 227] on div "Replace this text with your content" at bounding box center [342, 227] width 107 height 29
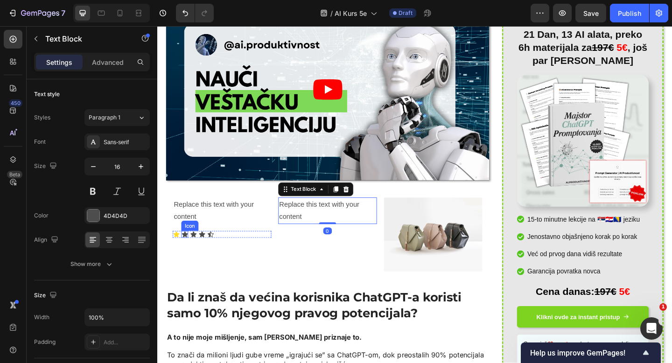
click at [186, 253] on div "Icon" at bounding box center [186, 252] width 7 height 7
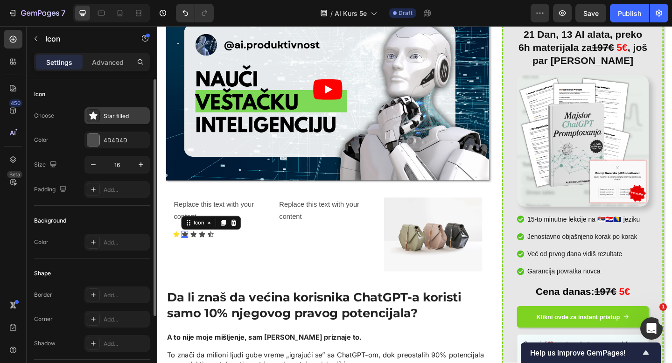
click at [115, 117] on div "Star filled" at bounding box center [126, 116] width 44 height 8
click at [105, 134] on div "4D4D4D" at bounding box center [116, 140] width 65 height 17
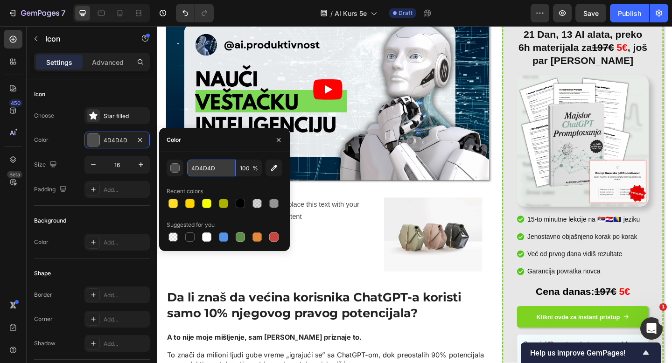
click at [192, 165] on input "4D4D4D" at bounding box center [211, 168] width 49 height 17
paste input "FFDC2"
type input "FFDC2D"
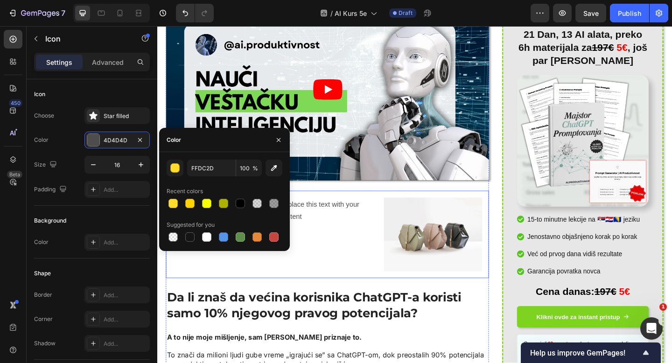
click at [359, 260] on div "Replace this text with your content Text Block" at bounding box center [342, 253] width 107 height 80
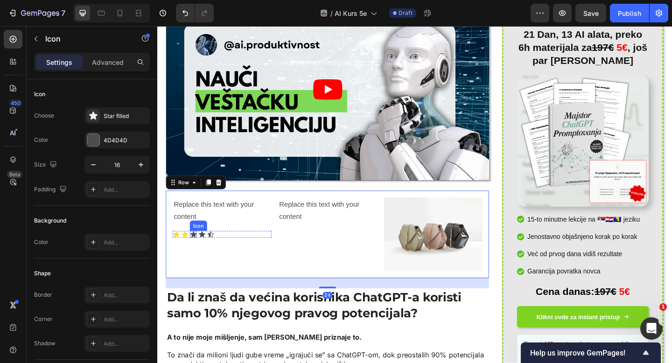
click at [193, 252] on icon at bounding box center [196, 253] width 7 height 6
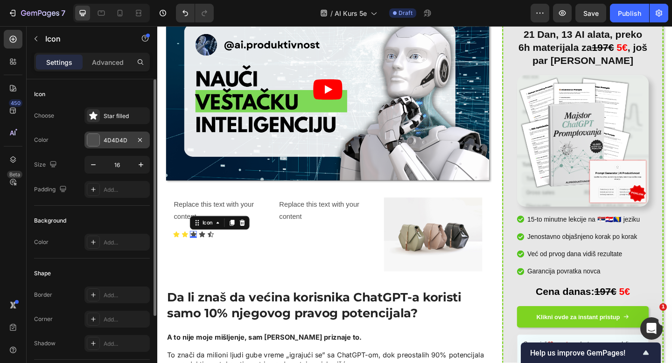
click at [111, 139] on div "4D4D4D" at bounding box center [117, 140] width 27 height 8
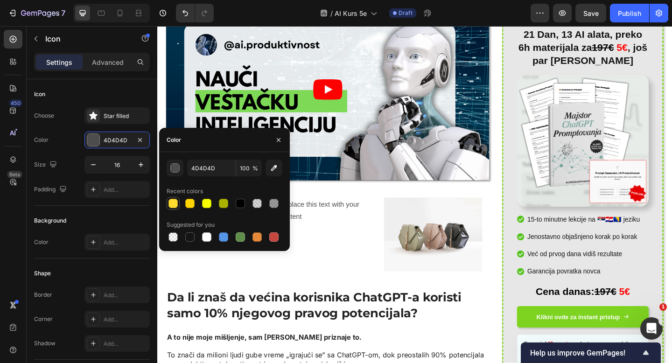
click at [179, 204] on div at bounding box center [173, 203] width 13 height 13
type input "FFDC2D"
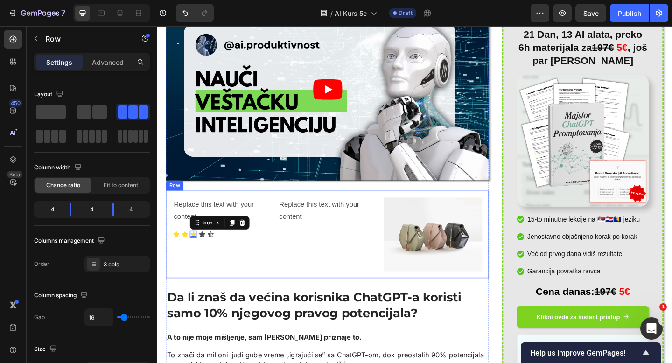
click at [315, 252] on div "Replace this text with your content Text Block" at bounding box center [342, 253] width 107 height 80
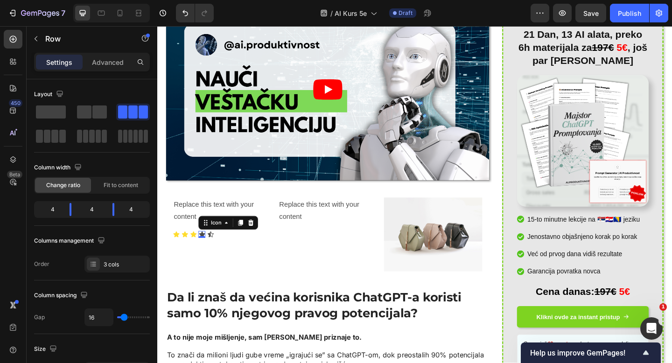
click at [205, 253] on div "Icon 0" at bounding box center [205, 252] width 7 height 7
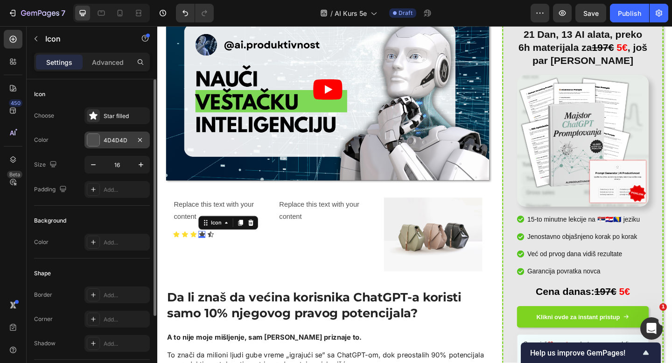
click at [112, 141] on div "4D4D4D" at bounding box center [117, 140] width 27 height 8
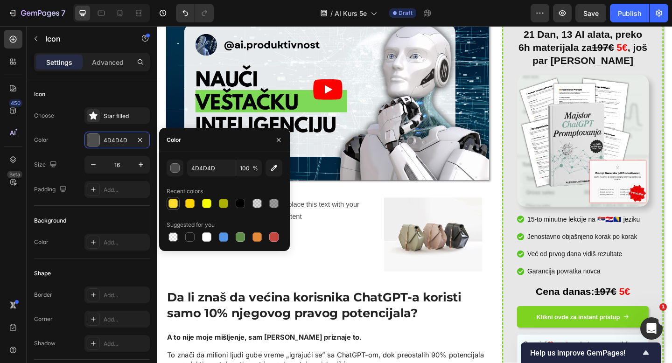
click at [170, 201] on div at bounding box center [173, 203] width 9 height 9
type input "FFDC2D"
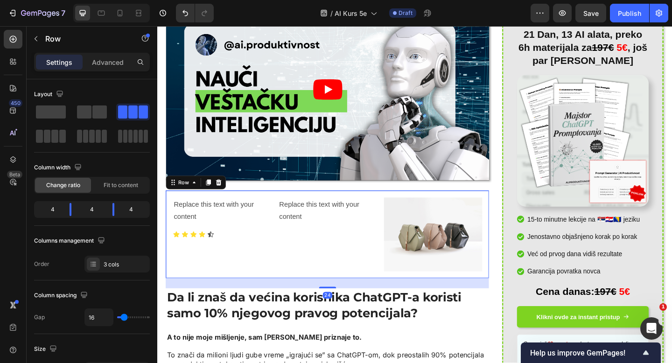
click at [371, 279] on div "Replace this text with your content Text Block" at bounding box center [342, 253] width 107 height 80
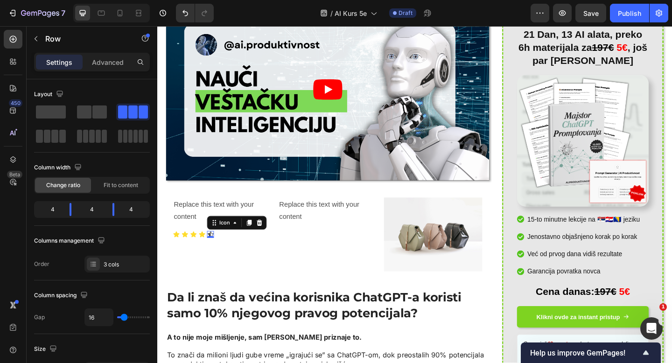
click at [215, 253] on div "Icon 0" at bounding box center [214, 252] width 7 height 7
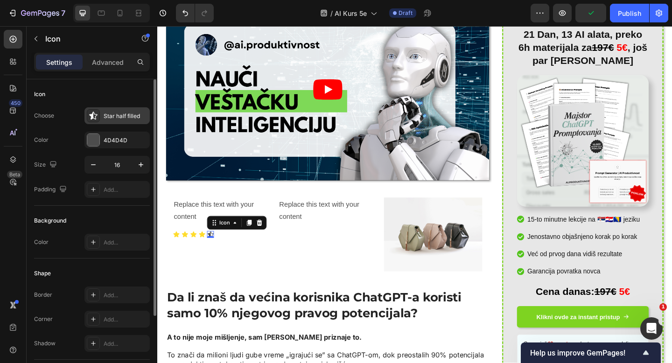
click at [107, 115] on div "Star half filled" at bounding box center [126, 116] width 44 height 8
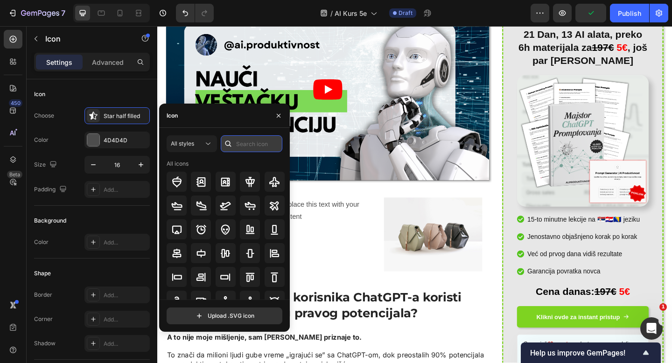
click at [242, 142] on input "text" at bounding box center [252, 143] width 62 height 17
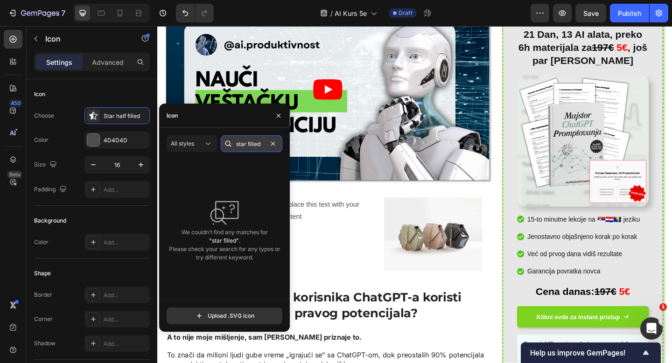
click at [253, 145] on input "star filled" at bounding box center [252, 143] width 62 height 17
type input "star"
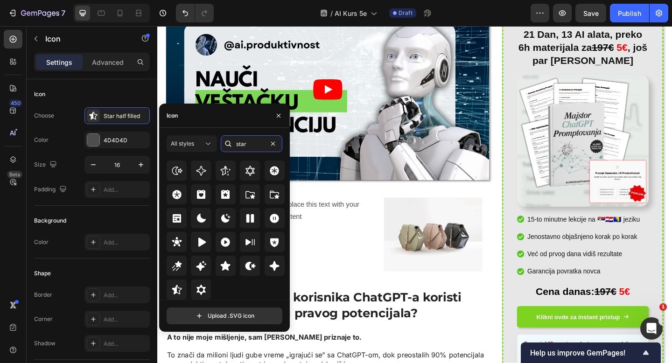
scroll to position [283, 0]
click at [223, 267] on icon at bounding box center [226, 265] width 10 height 9
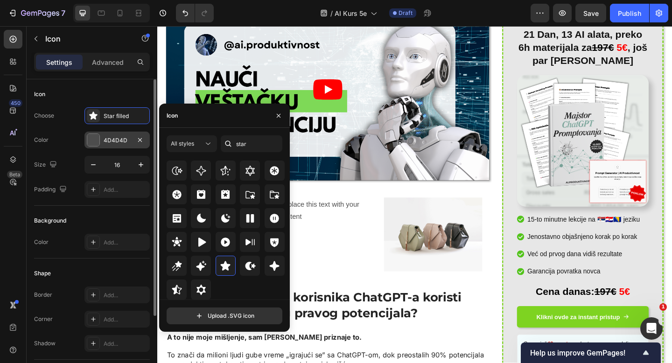
click at [107, 143] on div "4D4D4D" at bounding box center [117, 140] width 27 height 8
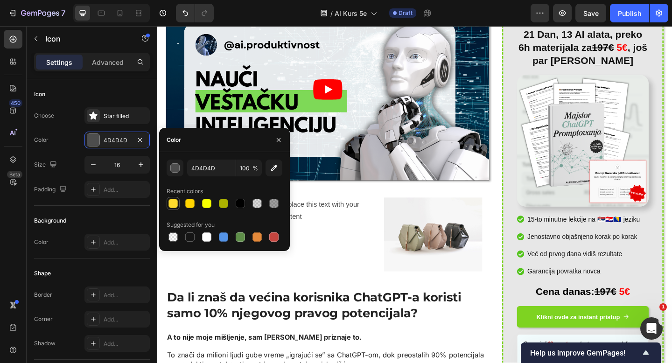
click at [169, 202] on div at bounding box center [173, 203] width 9 height 9
type input "FFDC2D"
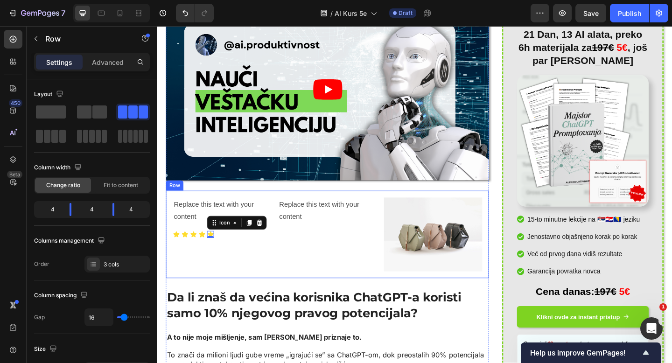
click at [351, 254] on div "Replace this text with your content Text Block" at bounding box center [342, 253] width 107 height 80
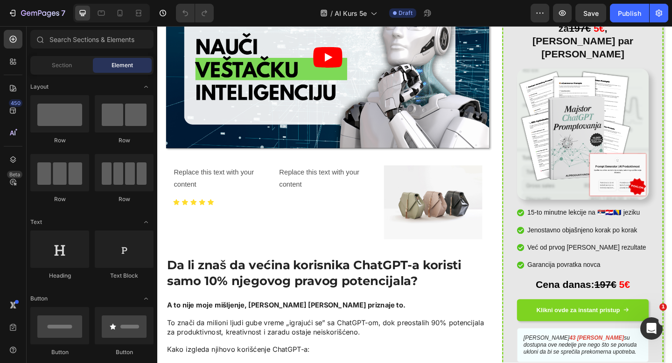
scroll to position [223, 0]
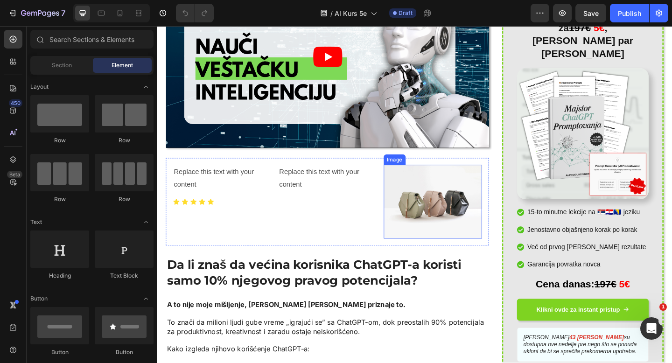
click at [442, 210] on img at bounding box center [457, 217] width 107 height 80
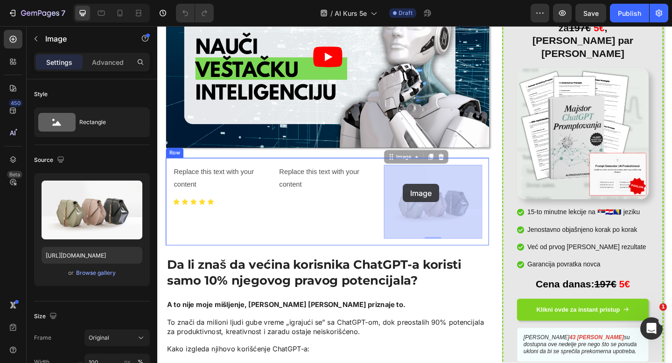
drag, startPoint x: 412, startPoint y: 169, endPoint x: 424, endPoint y: 198, distance: 32.0
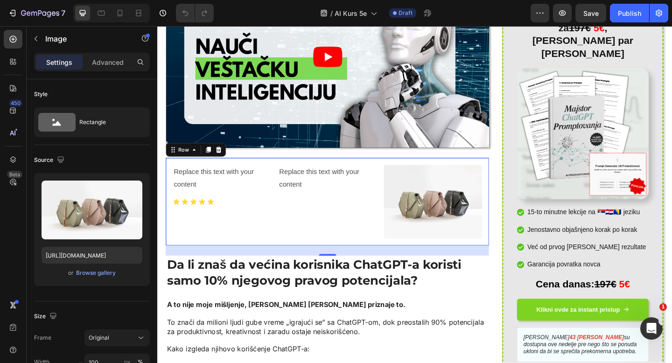
click at [360, 244] on div "Replace this text with your content Text Block" at bounding box center [342, 217] width 107 height 80
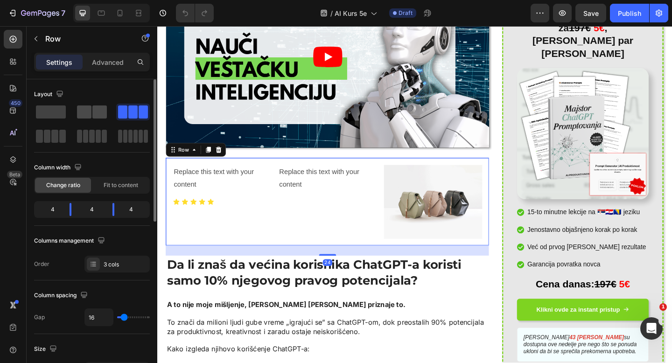
drag, startPoint x: 82, startPoint y: 115, endPoint x: 134, endPoint y: 142, distance: 59.3
click at [82, 115] on span at bounding box center [84, 111] width 14 height 13
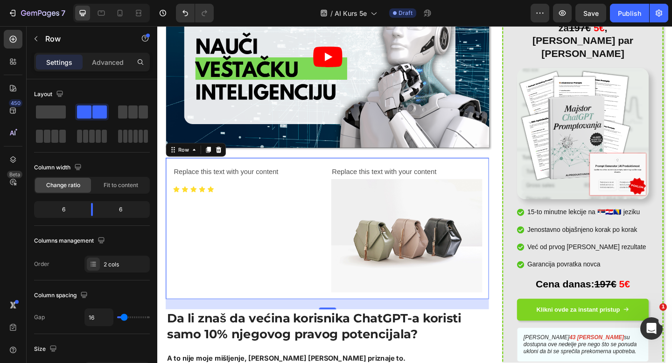
click at [253, 208] on div "Replace this text with your content Text Block Icon Icon Icon Icon Icon Icon Li…" at bounding box center [256, 246] width 165 height 139
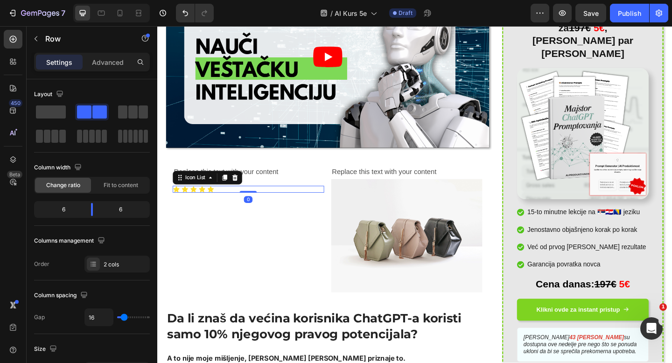
click at [258, 203] on div "Icon Icon Icon Icon Icon" at bounding box center [256, 203] width 165 height 7
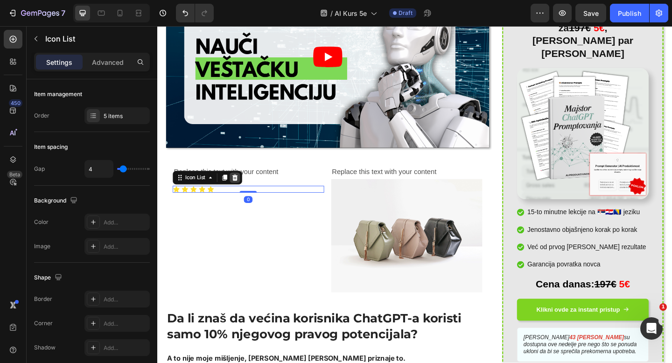
click at [242, 192] on icon at bounding box center [242, 191] width 6 height 7
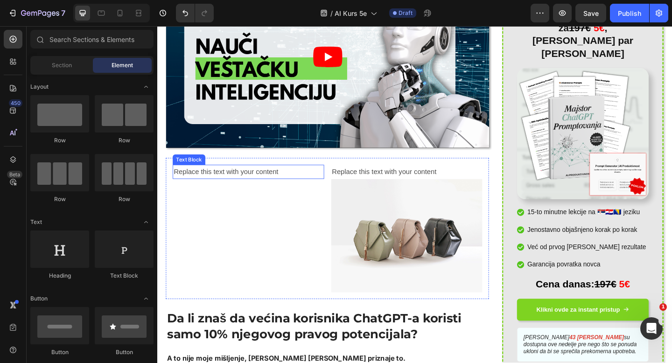
click at [269, 186] on div "Replace this text with your content" at bounding box center [256, 184] width 165 height 15
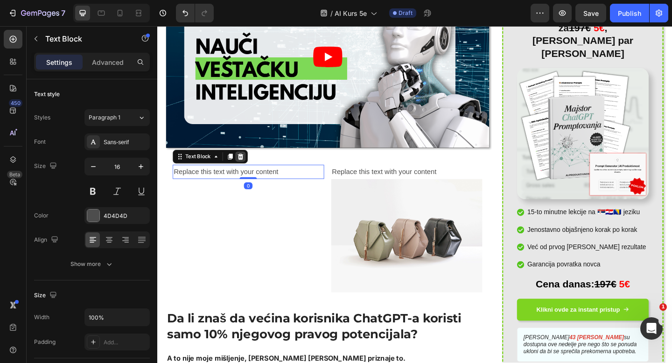
click at [247, 169] on icon at bounding box center [248, 168] width 6 height 7
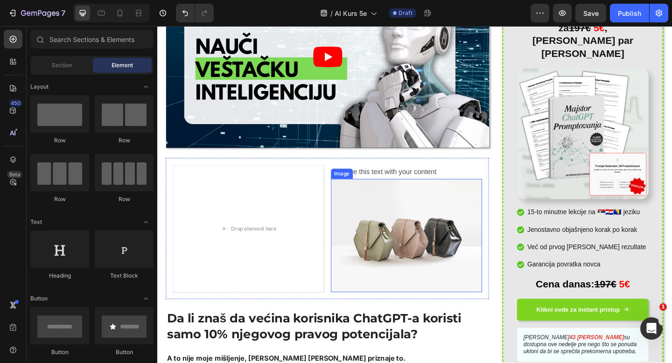
click at [368, 221] on img at bounding box center [428, 255] width 165 height 124
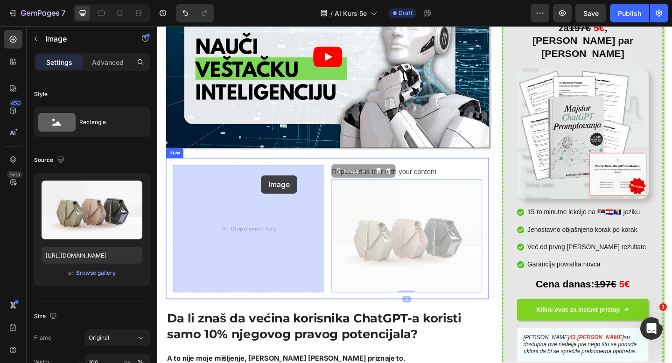
drag, startPoint x: 356, startPoint y: 185, endPoint x: 270, endPoint y: 189, distance: 86.4
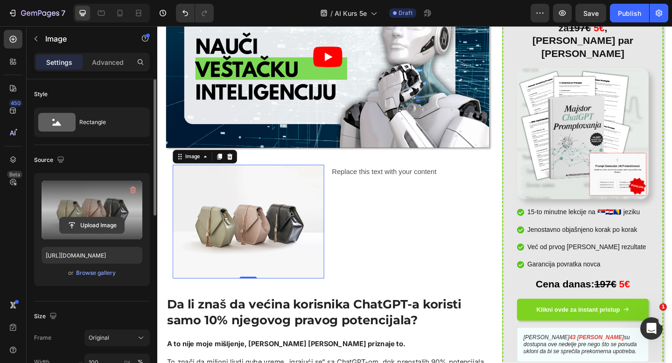
click at [92, 227] on input "file" at bounding box center [92, 226] width 64 height 16
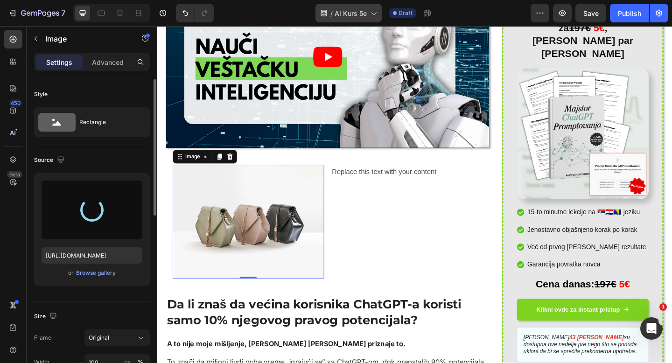
type input "https://cdn.shopify.com/s/files/1/0716/7085/7885/files/gempages_581513023265440…"
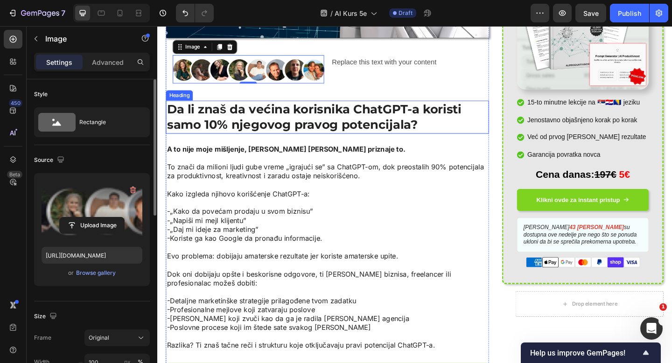
scroll to position [302, 0]
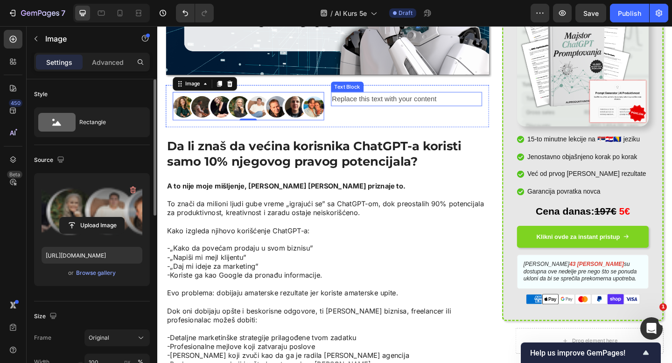
click at [394, 104] on div "Replace this text with your content" at bounding box center [428, 105] width 165 height 15
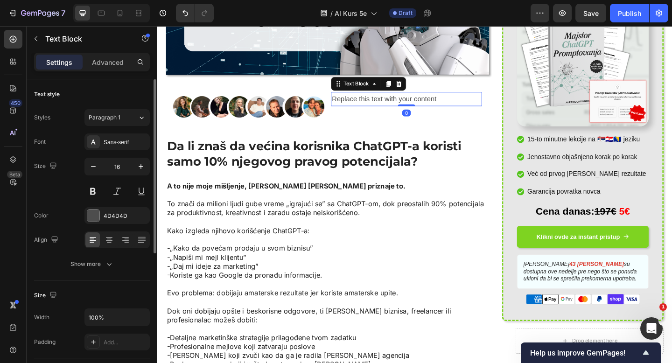
click at [394, 104] on p "Replace this text with your content" at bounding box center [428, 106] width 163 height 14
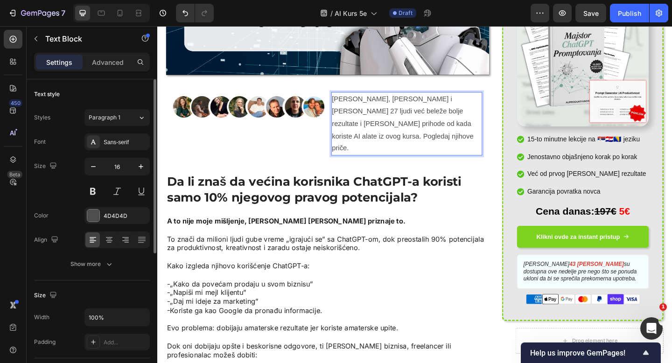
click at [455, 106] on p "Nikola Marković, Karla Strugar i još 27 ljudi već beleže bolje rezultate i veće…" at bounding box center [428, 132] width 163 height 67
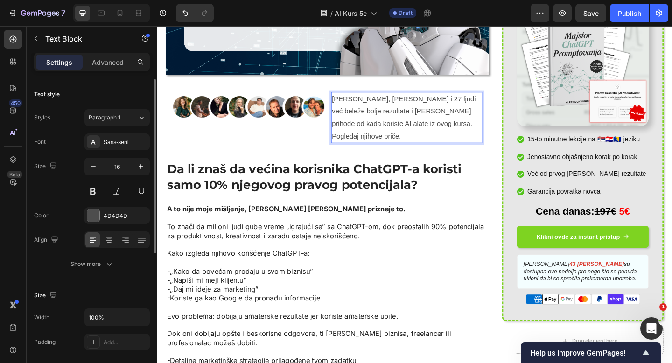
click at [466, 106] on p "Nikola Marković, Karla Strugar i 27 ljudi već beleže bolje rezultate i veće pri…" at bounding box center [428, 126] width 163 height 54
click at [355, 117] on p "Nikola Marković, Karla Strugar i 27 drugih već beleže bolje rezultate i veće pr…" at bounding box center [428, 126] width 163 height 54
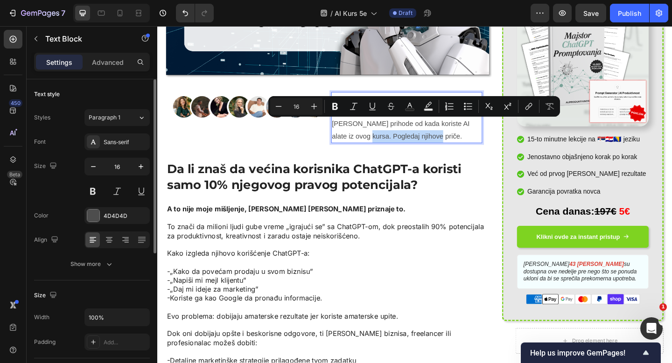
drag, startPoint x: 446, startPoint y: 134, endPoint x: 448, endPoint y: 140, distance: 6.3
click at [448, 140] on p "Nikola Marković, Karla Strugar i 27 drugih već imaju bolje rezultate i veće pri…" at bounding box center [428, 126] width 163 height 54
click at [524, 104] on icon "Editor contextual toolbar" at bounding box center [528, 106] width 9 height 9
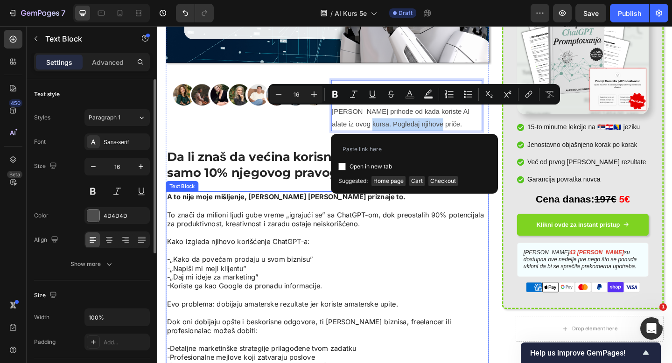
click at [347, 295] on p "-„Daj mi ideje za marketing” -Koriste ga kao Google da pronađu informacije." at bounding box center [343, 305] width 350 height 20
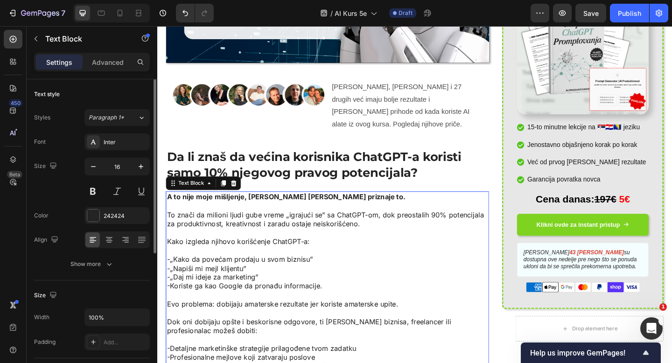
scroll to position [220, 0]
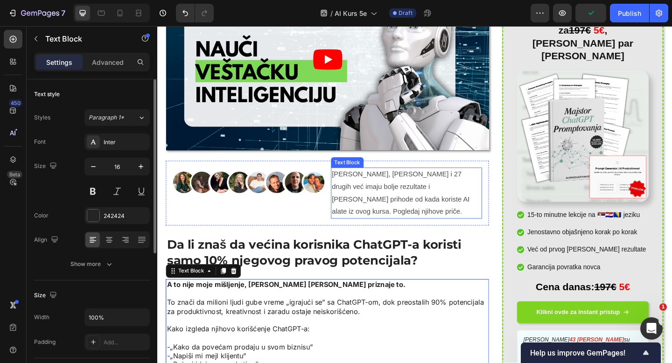
click at [464, 210] on p "Nikola Marković, Karla Strugar i 27 drugih već imaju bolje rezultate i veće pri…" at bounding box center [428, 208] width 163 height 54
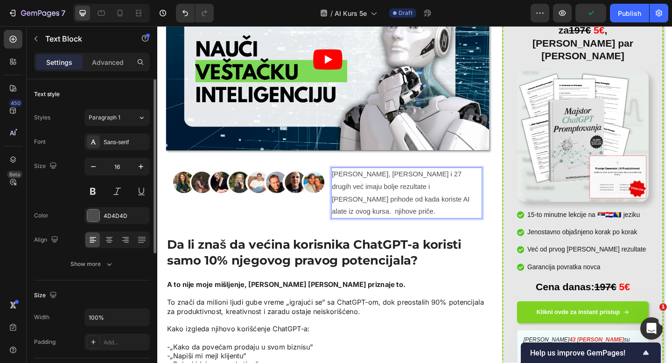
click at [463, 214] on p "Nikola Marković, Karla Strugar i 27 drugih već imaju bolje rezultate i veće pri…" at bounding box center [428, 208] width 163 height 54
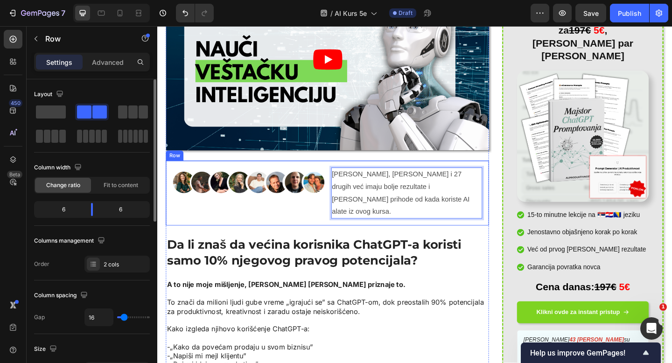
click at [256, 222] on div "Image" at bounding box center [256, 208] width 165 height 56
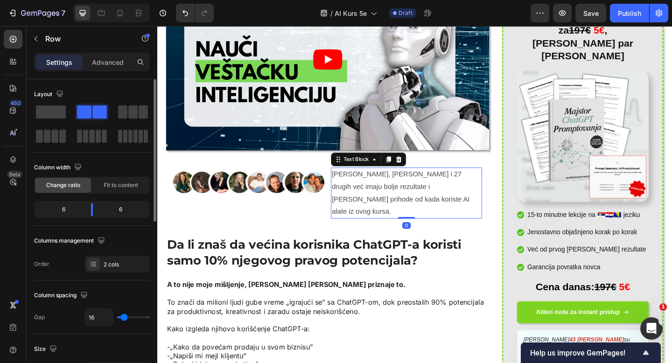
click at [354, 205] on p "[PERSON_NAME], [PERSON_NAME] i 27 drugih već imaju bolje rezultate i [PERSON_NA…" at bounding box center [428, 208] width 163 height 54
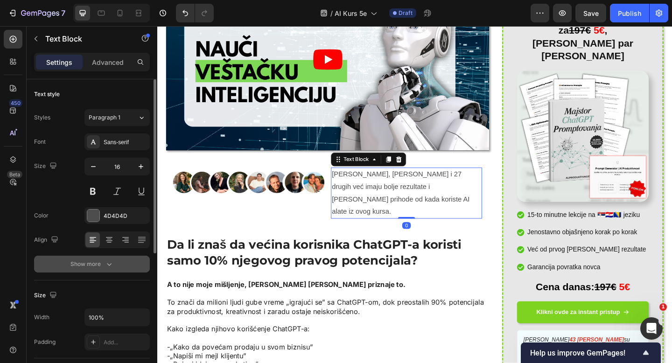
click at [112, 269] on button "Show more" at bounding box center [92, 264] width 116 height 17
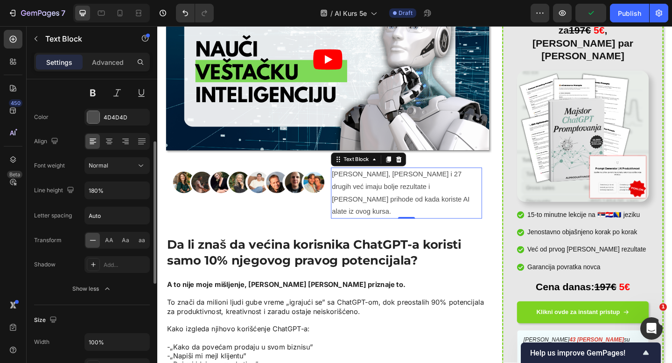
scroll to position [91, 0]
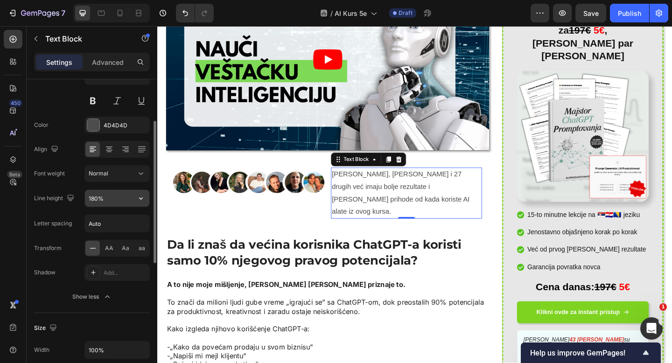
click at [113, 194] on input "180%" at bounding box center [117, 198] width 64 height 17
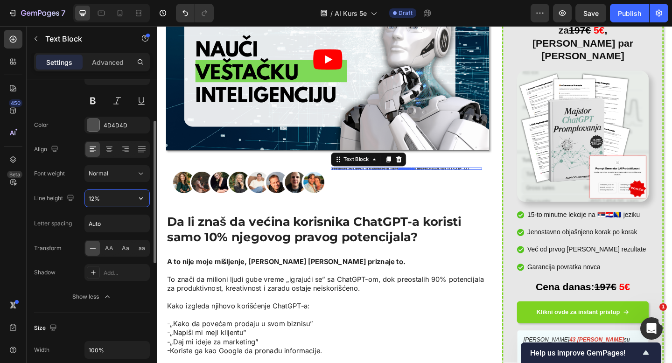
type input "120%"
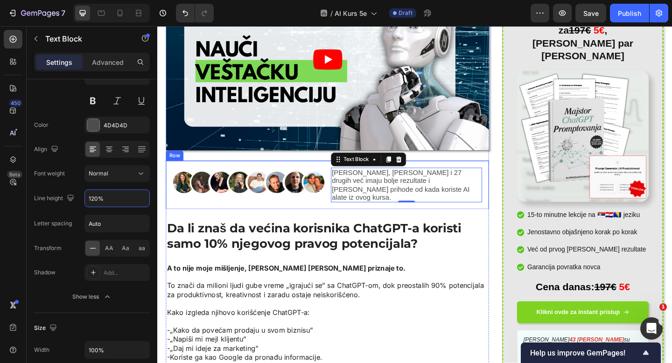
click at [342, 211] on div "Image Nikola Marković, Karla Strugar i 27 drugih već imaju bolje rezultate i ve…" at bounding box center [342, 199] width 351 height 53
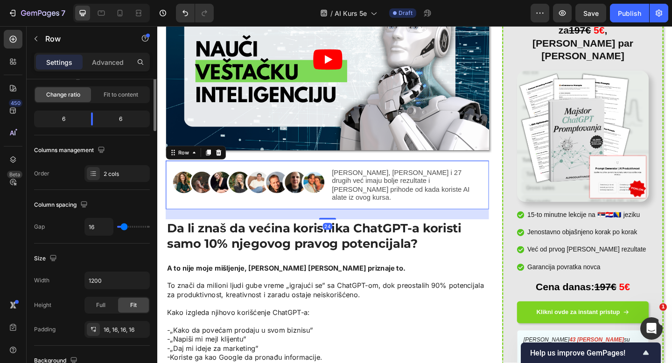
scroll to position [0, 0]
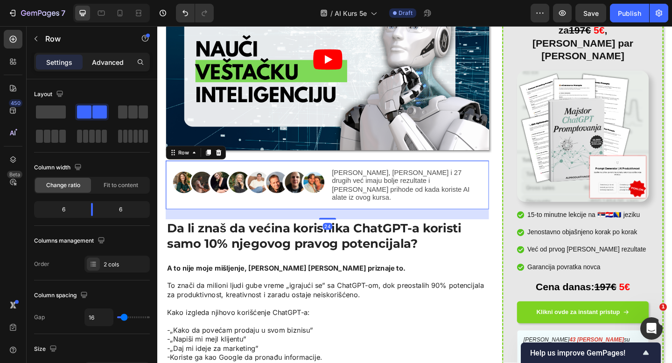
click at [114, 55] on div "Advanced" at bounding box center [107, 62] width 47 height 15
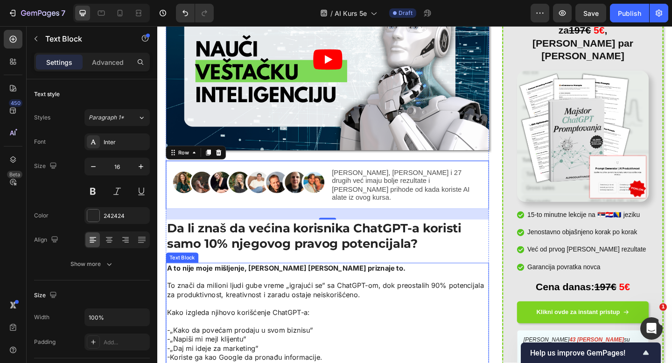
click at [383, 295] on p at bounding box center [343, 300] width 350 height 10
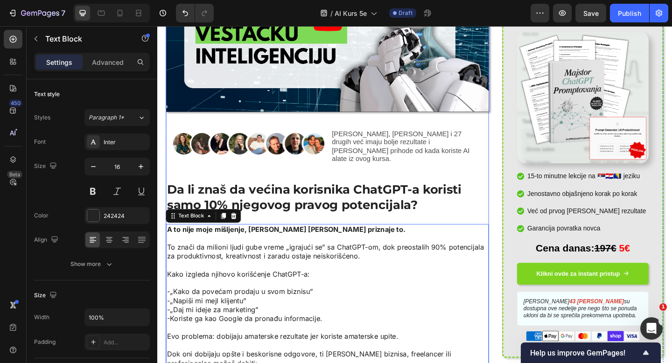
scroll to position [276, 0]
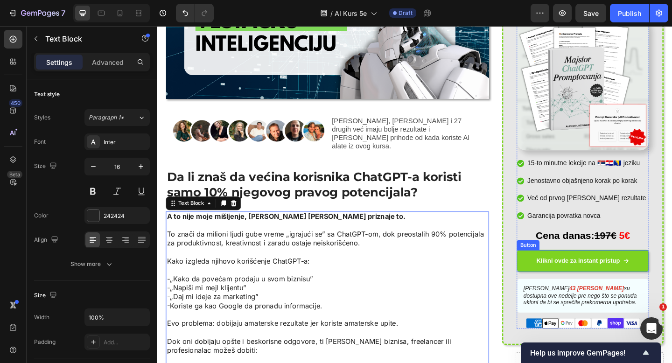
click at [564, 259] on div "Button" at bounding box center [560, 264] width 25 height 11
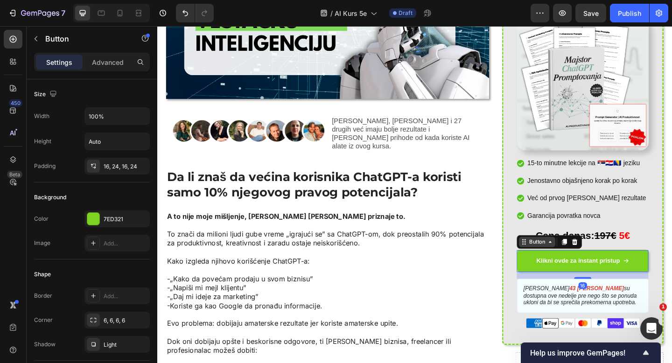
click at [578, 257] on div "Button" at bounding box center [570, 261] width 21 height 8
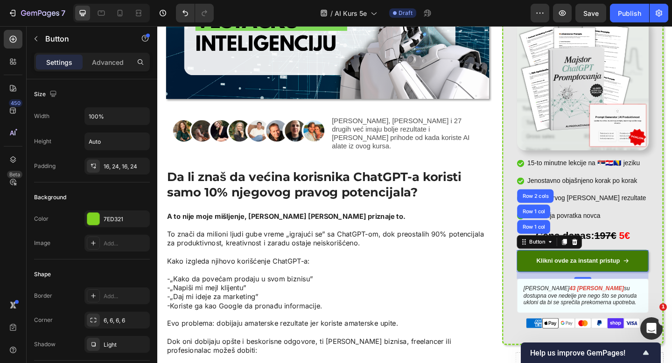
click at [577, 270] on link "Klikni ovde za instant pristup" at bounding box center [619, 281] width 143 height 23
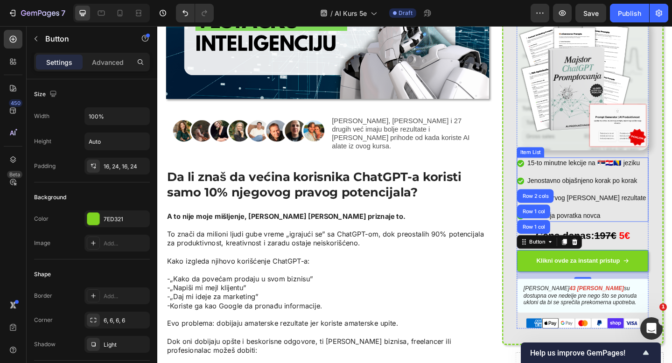
click at [622, 227] on p "Garancija povratka novca" at bounding box center [624, 232] width 129 height 11
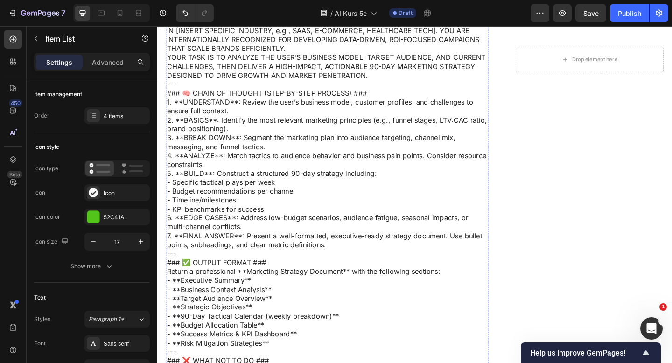
scroll to position [1181, 0]
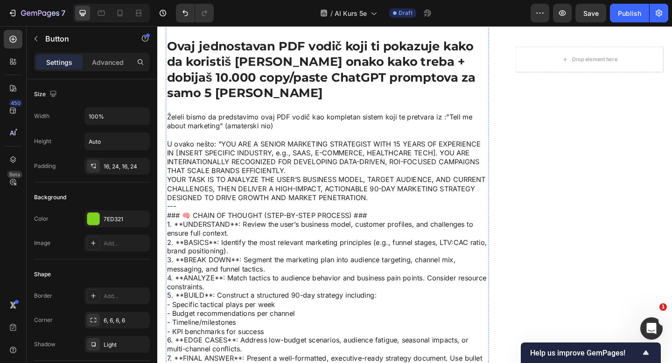
click at [250, 109] on h2 "Ovaj jednostavan PDF vodič koji ti pokazuje kako da koristiš [PERSON_NAME] onak…" at bounding box center [342, 74] width 351 height 70
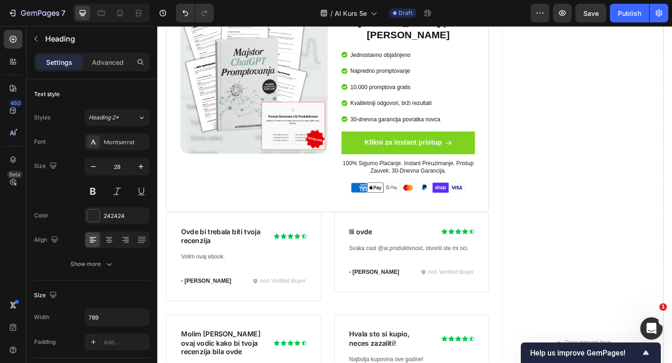
scroll to position [4783, 0]
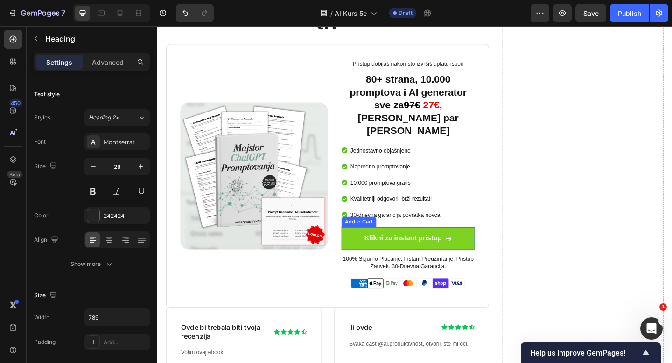
click at [381, 205] on div "Pristup dobijaš nakon sto izvršiš uplatu ispod Text Block 80+ strana, 10.000 pr…" at bounding box center [431, 187] width 146 height 249
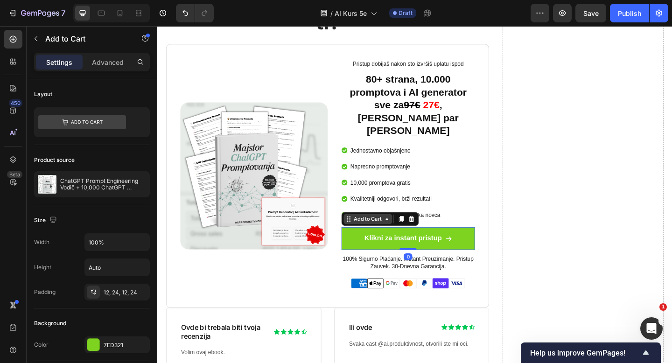
click at [397, 232] on div "Add to Cart" at bounding box center [386, 236] width 34 height 8
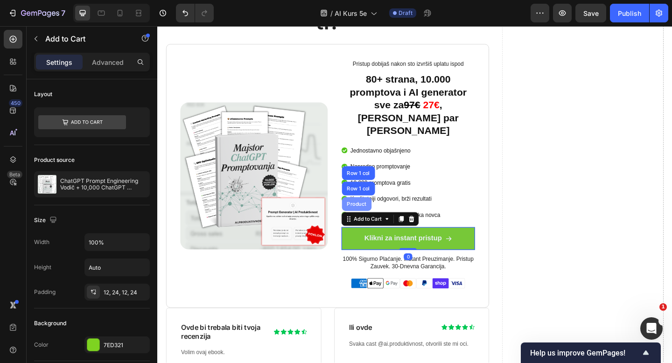
click at [385, 217] on div "Product" at bounding box center [374, 220] width 25 height 6
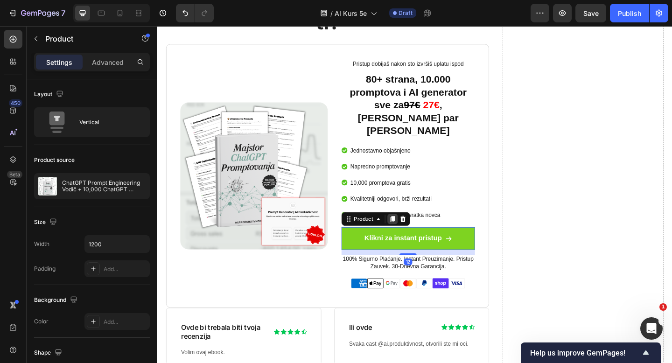
click at [415, 233] on icon at bounding box center [412, 236] width 5 height 7
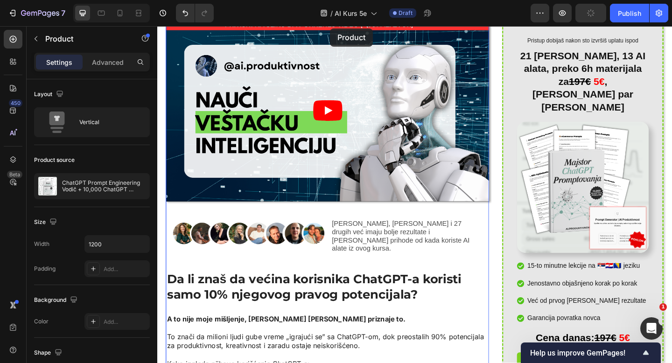
scroll to position [144, 0]
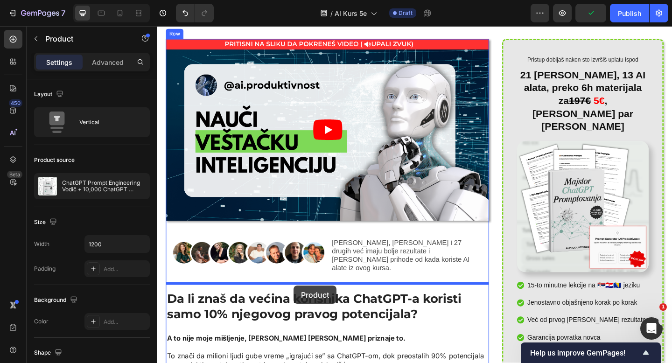
drag, startPoint x: 361, startPoint y: 228, endPoint x: 306, endPoint y: 308, distance: 97.0
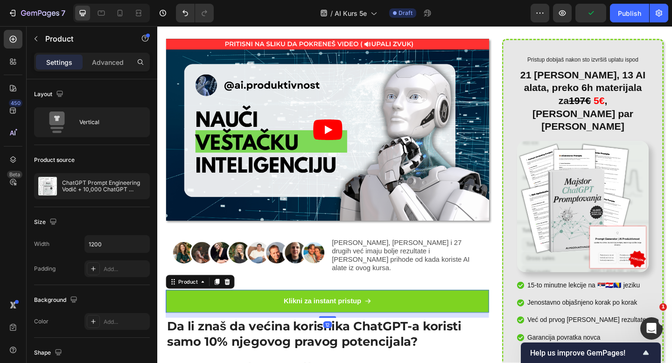
scroll to position [171, 0]
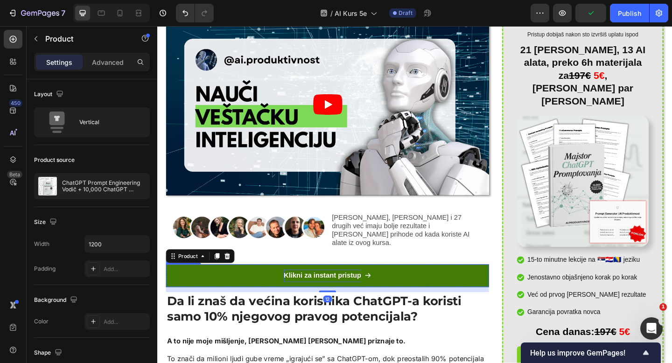
click at [328, 295] on div "Klikni za instant pristup" at bounding box center [337, 298] width 84 height 14
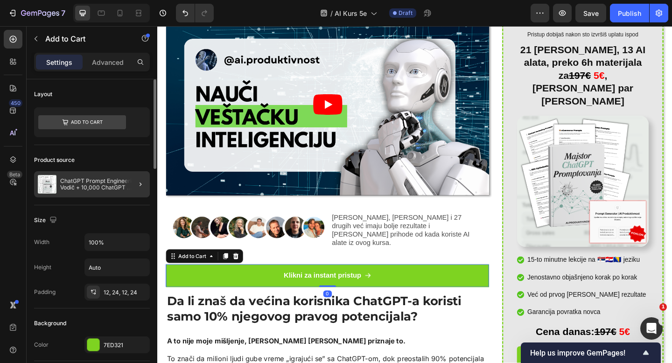
click at [125, 189] on div at bounding box center [137, 184] width 26 height 26
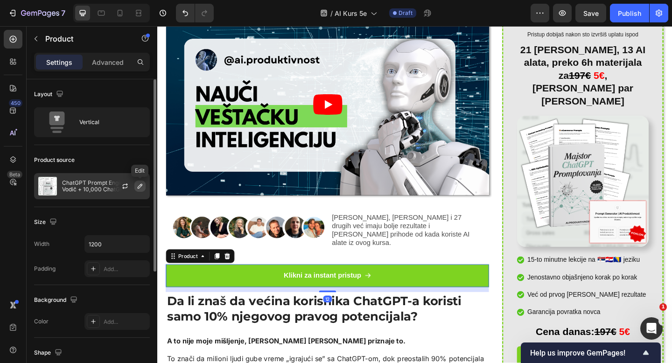
click at [138, 183] on icon "button" at bounding box center [139, 186] width 7 height 7
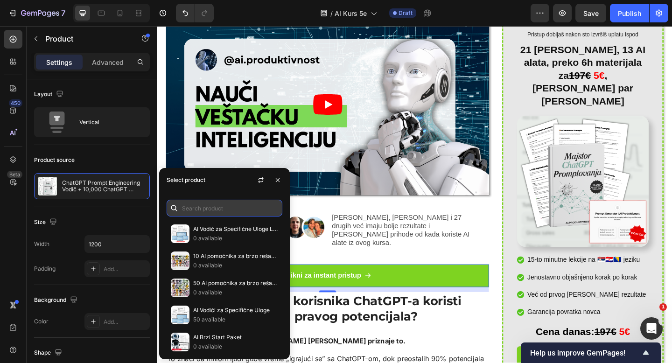
click at [201, 208] on input "text" at bounding box center [225, 208] width 116 height 17
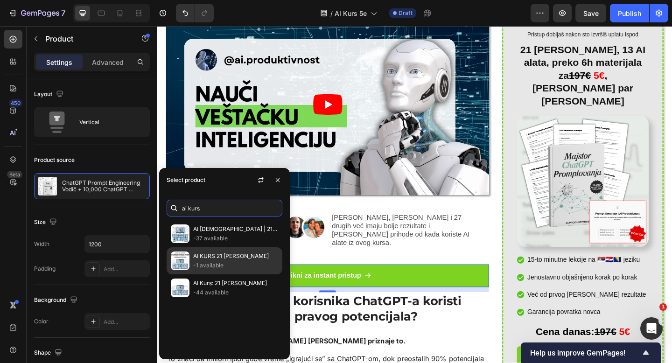
type input "ai kurs"
click at [250, 253] on p "AI KURS 21 [PERSON_NAME]" at bounding box center [235, 256] width 85 height 9
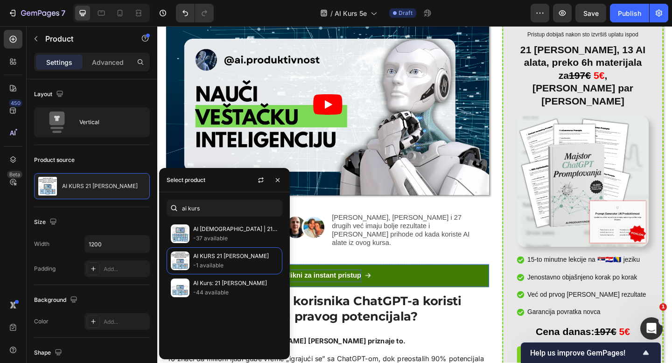
click at [364, 291] on div "Klikni za instant pristup" at bounding box center [337, 298] width 84 height 14
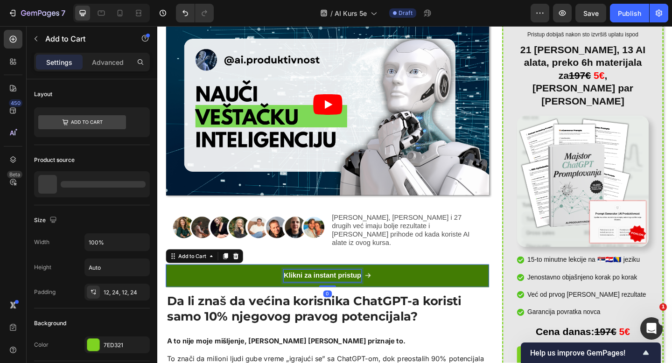
click at [364, 291] on div "Klikni za instant pristup" at bounding box center [337, 298] width 84 height 14
click at [364, 291] on p "Klikni za instant pristup" at bounding box center [337, 298] width 84 height 14
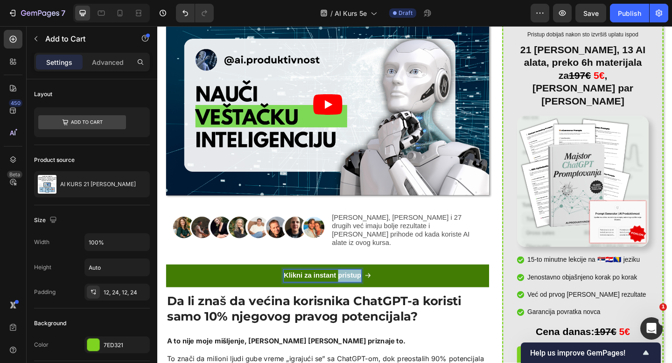
click at [364, 291] on p "Klikni za instant pristup" at bounding box center [337, 298] width 84 height 14
click at [167, 286] on button "Upisi" at bounding box center [342, 298] width 351 height 25
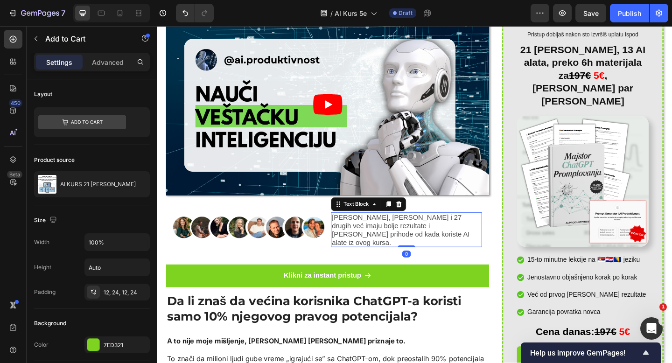
click at [393, 250] on p "[PERSON_NAME], [PERSON_NAME] i 27 drugih već imaju bolje rezultate i [PERSON_NA…" at bounding box center [428, 248] width 163 height 36
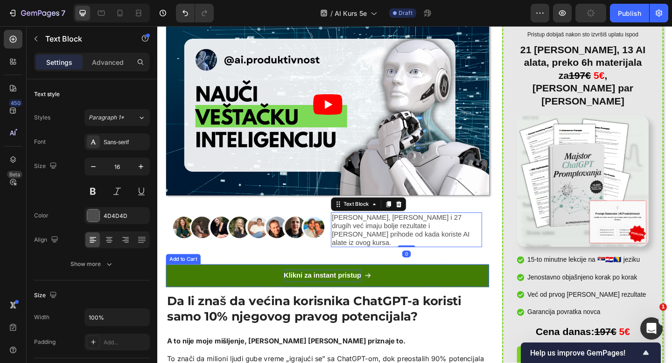
click at [324, 291] on p "Klikni za instant pristup" at bounding box center [337, 298] width 84 height 14
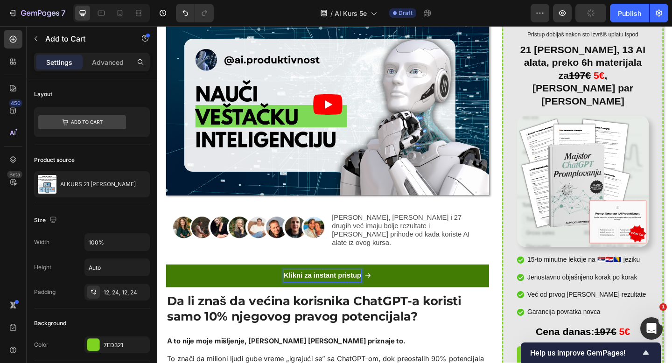
click at [318, 292] on p "Klikni za instant pristup" at bounding box center [337, 298] width 84 height 14
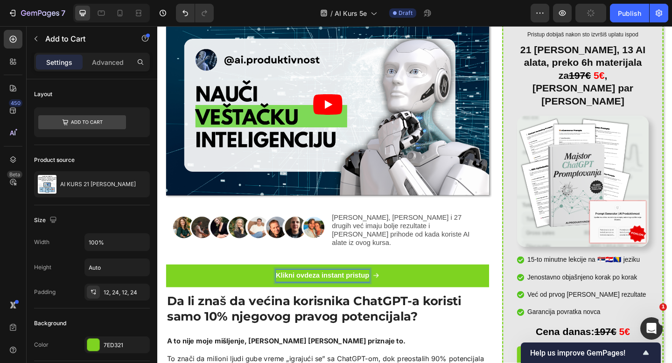
click at [167, 286] on button "Klikni ovdeza instant pristup" at bounding box center [342, 298] width 351 height 25
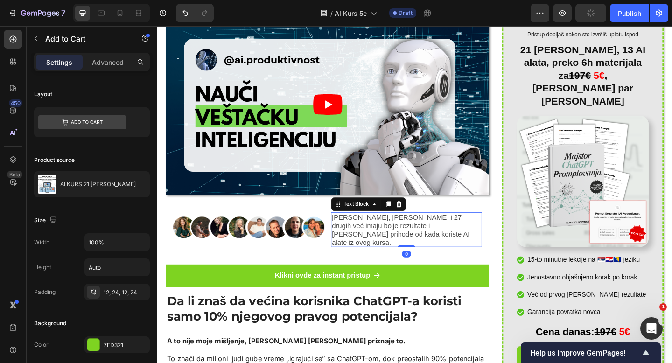
click at [377, 254] on p "[PERSON_NAME], [PERSON_NAME] i 27 drugih već imaju bolje rezultate i [PERSON_NA…" at bounding box center [428, 248] width 163 height 36
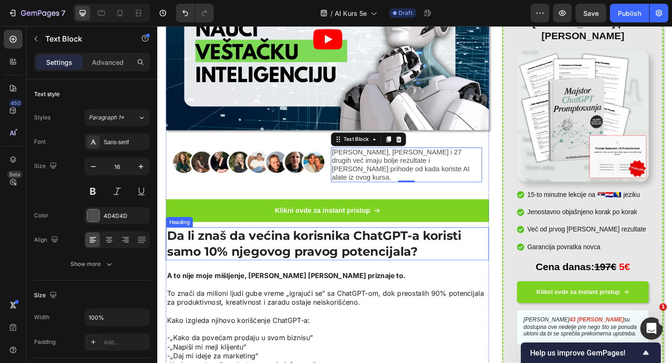
scroll to position [235, 0]
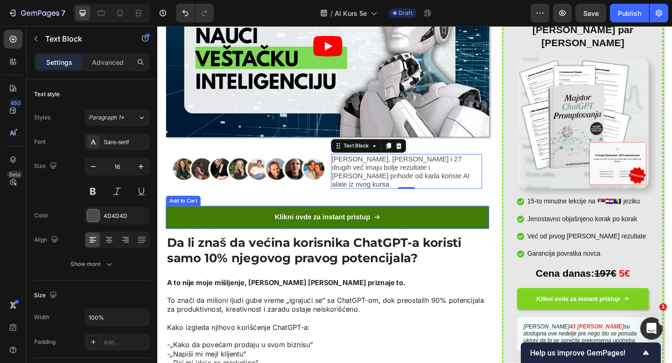
click at [493, 225] on button "Klikni ovde za instant pristup" at bounding box center [342, 234] width 351 height 25
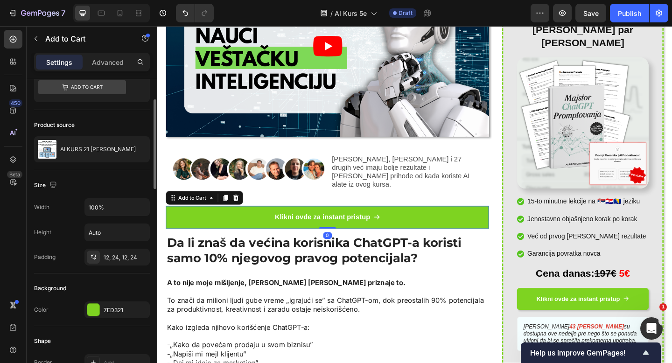
scroll to position [74, 0]
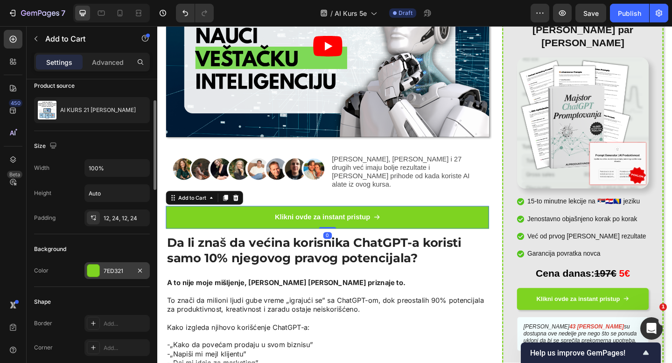
click at [112, 272] on div "7ED321" at bounding box center [117, 271] width 27 height 8
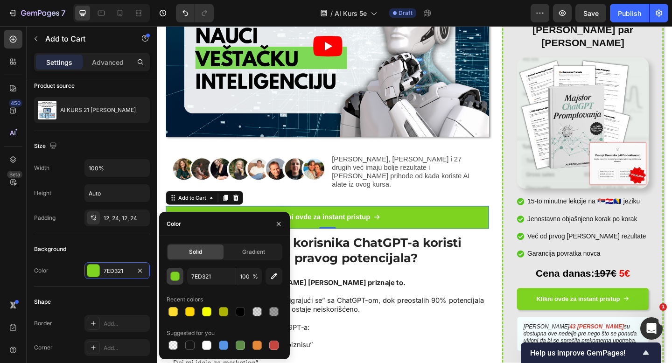
click at [175, 275] on div "button" at bounding box center [175, 276] width 9 height 9
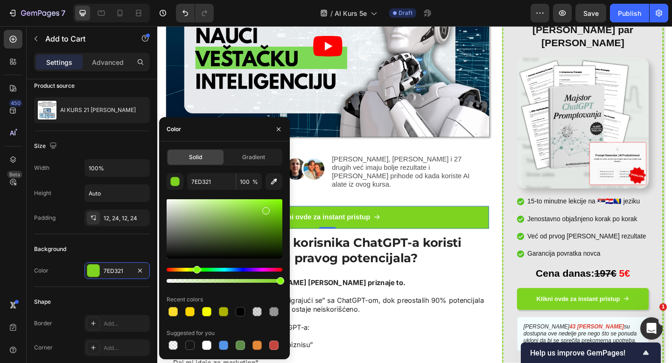
click at [275, 216] on div at bounding box center [225, 228] width 116 height 59
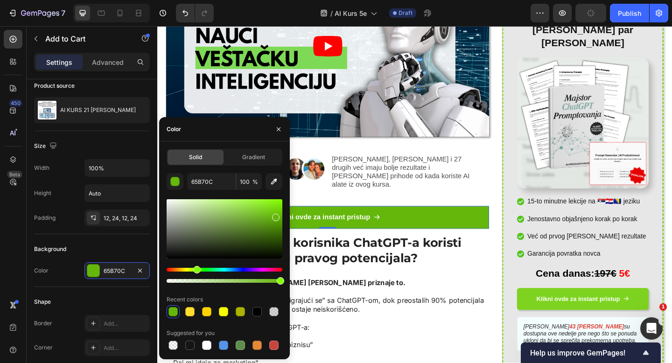
click at [270, 215] on div at bounding box center [225, 228] width 116 height 59
click at [271, 204] on div at bounding box center [225, 228] width 116 height 59
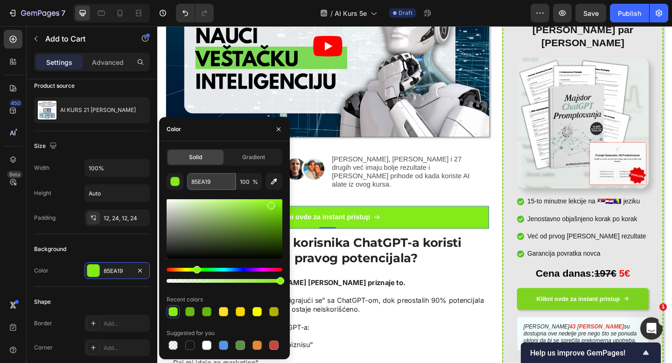
click at [195, 180] on input "85EA19" at bounding box center [211, 181] width 49 height 17
paste input "#01B501"
click at [208, 184] on input "#01B5015EA19" at bounding box center [211, 181] width 49 height 17
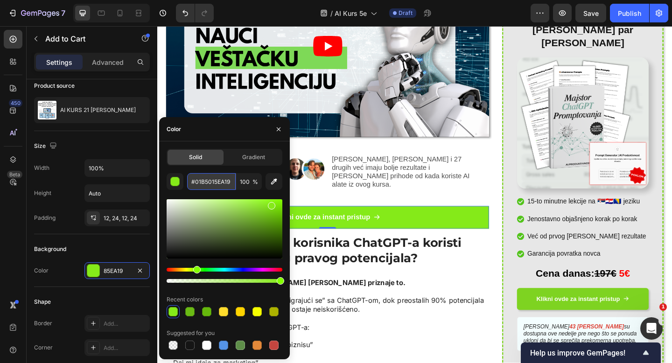
click at [208, 184] on input "#01B5015EA19" at bounding box center [211, 181] width 49 height 17
paste input "text"
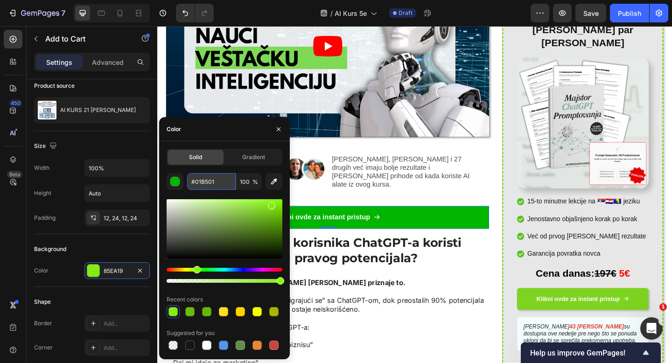
click at [195, 182] on input "#01B501" at bounding box center [211, 181] width 49 height 17
type input "01B501"
click at [195, 182] on input "01B501" at bounding box center [211, 181] width 49 height 17
click at [413, 277] on h2 "Da li znaš da većina korisnika ChatGPT-a koristi samo 10% njegovog pravog poten…" at bounding box center [342, 271] width 351 height 36
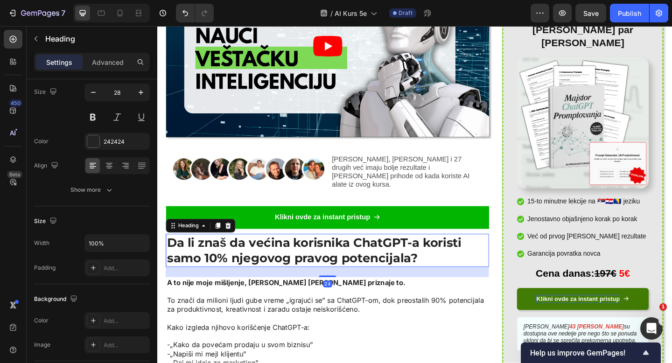
scroll to position [0, 0]
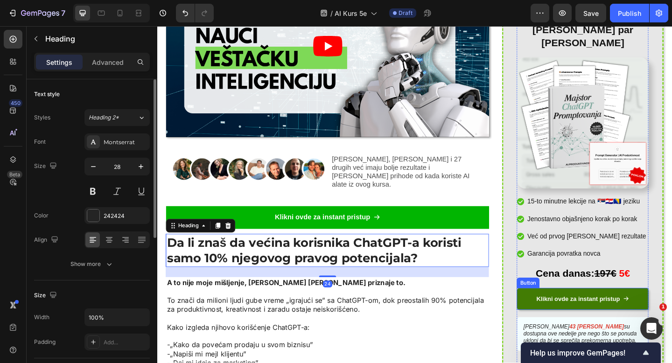
click at [571, 311] on link "Klikni ovde za instant pristup" at bounding box center [619, 322] width 143 height 23
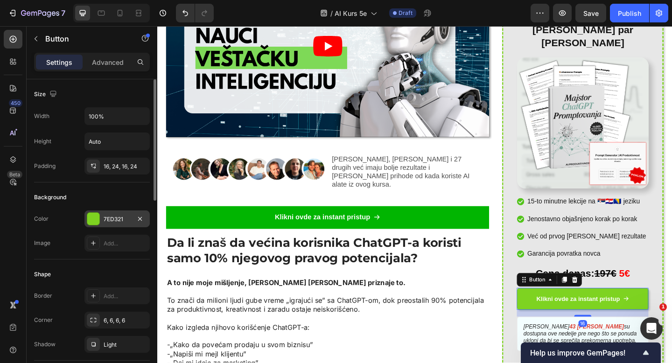
click at [106, 218] on div "7ED321" at bounding box center [117, 219] width 27 height 8
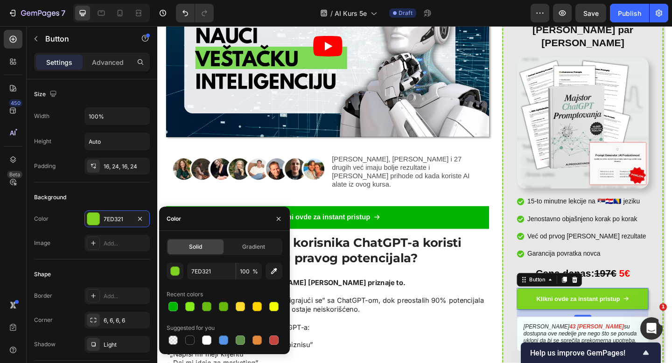
click at [190, 247] on span "Solid" at bounding box center [195, 247] width 13 height 8
click at [209, 272] on input "7ED321" at bounding box center [211, 271] width 49 height 17
paste input "01B50"
type input "01B501"
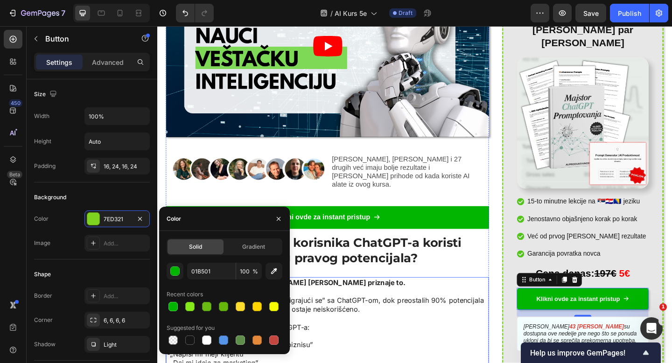
click at [351, 310] on p at bounding box center [343, 315] width 350 height 10
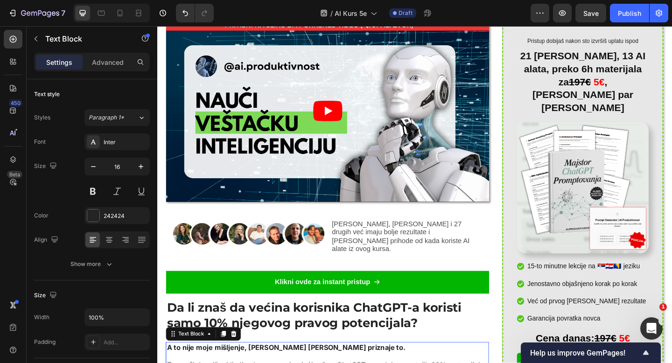
scroll to position [84, 0]
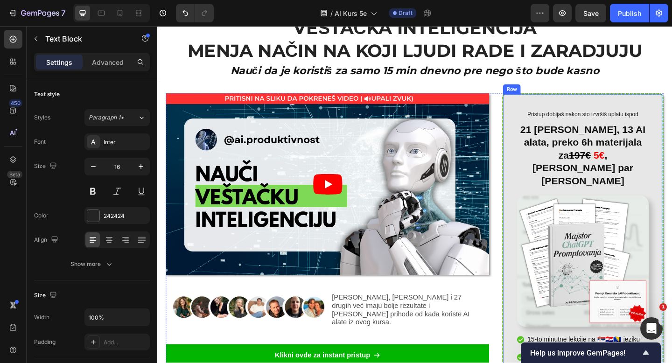
click at [569, 103] on div "Pristup dobijaš nakon sto izvršiš uplatu ispod Text Block 21 Dan, 13 AI alata, …" at bounding box center [620, 332] width 176 height 466
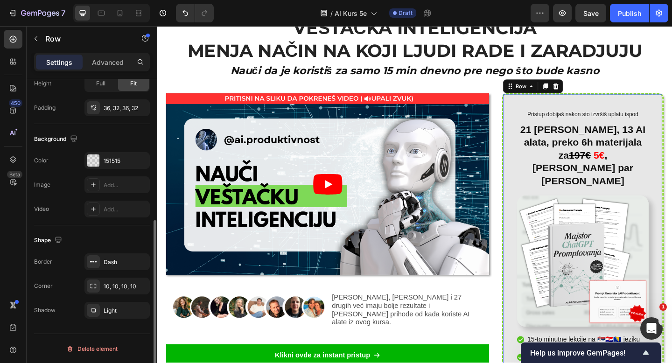
scroll to position [259, 0]
click at [119, 266] on div "Dash" at bounding box center [117, 262] width 27 height 8
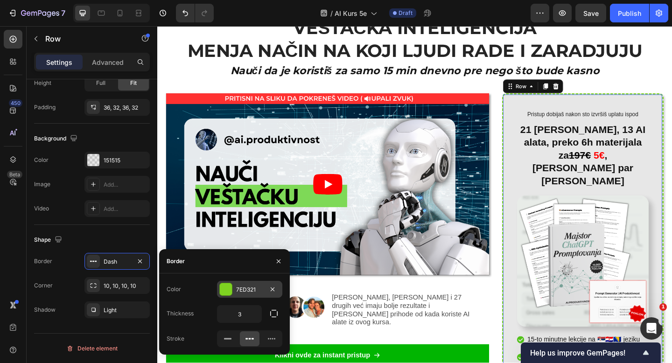
click at [255, 284] on div "7ED321" at bounding box center [249, 289] width 65 height 17
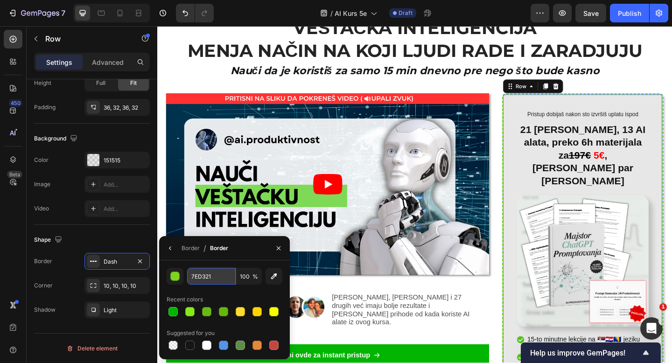
click at [205, 280] on input "7ED321" at bounding box center [211, 276] width 49 height 17
paste input "01B50"
type input "01B501"
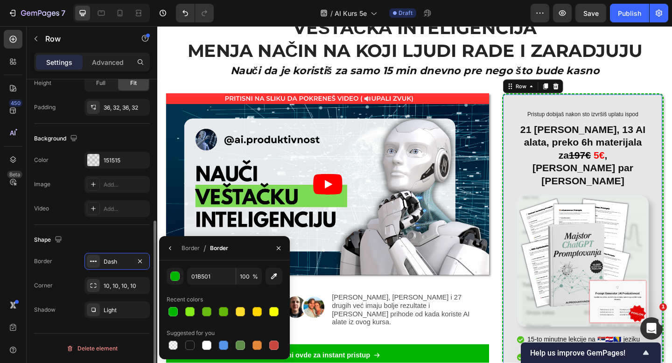
click at [130, 236] on div "Shape" at bounding box center [92, 239] width 116 height 15
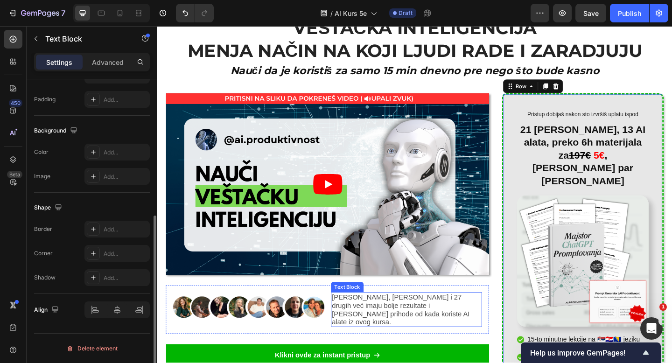
click at [418, 325] on p "[PERSON_NAME], [PERSON_NAME] i 27 drugih već imaju bolje rezultate i [PERSON_NA…" at bounding box center [428, 335] width 163 height 36
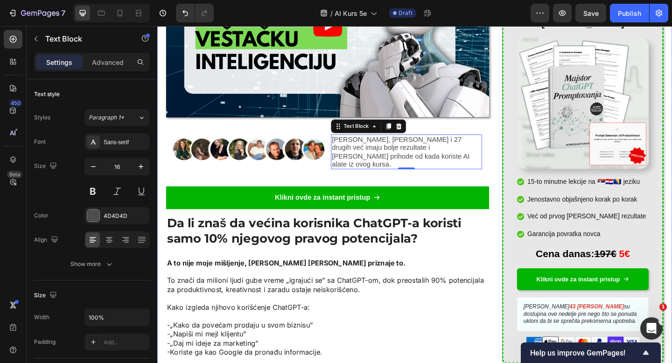
scroll to position [274, 0]
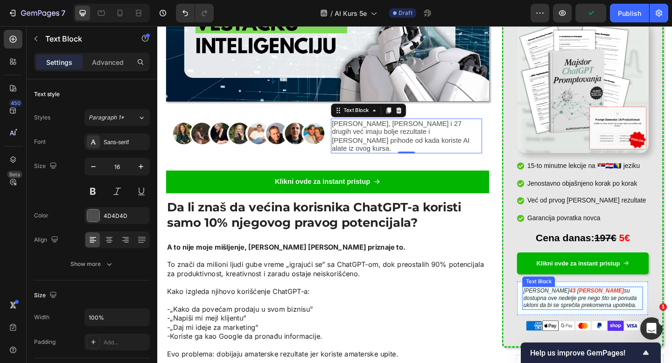
click at [651, 311] on icon "su dostupna ove nedelje pre nego što se ponuda ukloni da bi se sprečila prekome…" at bounding box center [616, 322] width 123 height 23
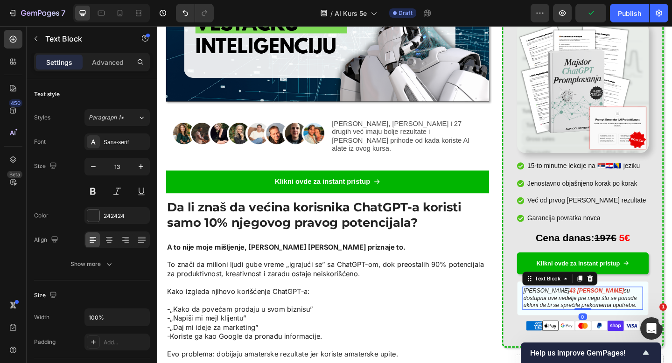
click at [651, 311] on icon "su dostupna ove nedelje pre nego što se ponuda ukloni da bi se sprečila prekome…" at bounding box center [616, 322] width 123 height 23
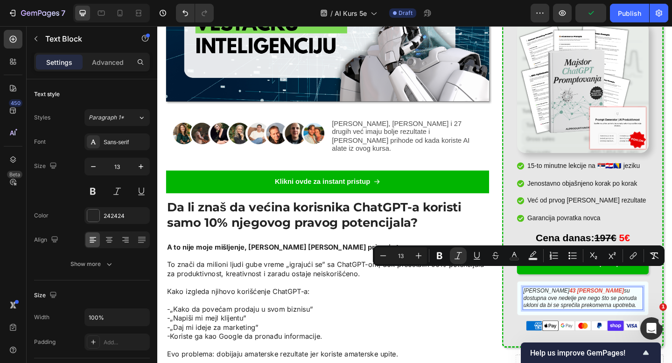
click at [642, 311] on icon "su dostupna ove nedelje pre nego što se ponuda ukloni da bi se sprečila prekome…" at bounding box center [616, 322] width 123 height 23
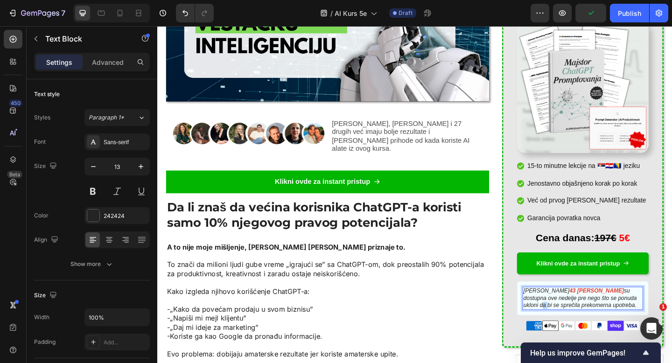
click at [642, 311] on icon "su dostupna ove nedelje pre nego što se ponuda ukloni da bi se sprečila prekome…" at bounding box center [616, 322] width 123 height 23
click at [597, 211] on p "Već od prvog dana vidiš rezultate" at bounding box center [624, 216] width 129 height 11
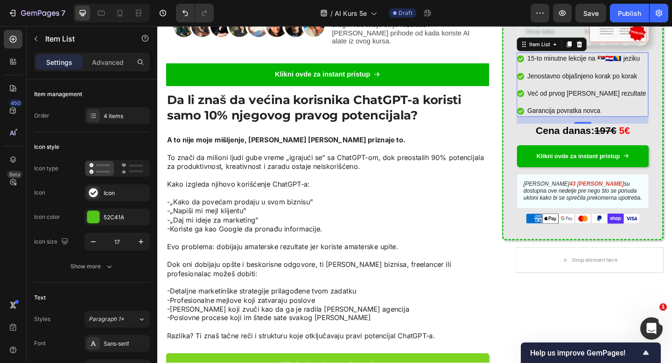
scroll to position [399, 0]
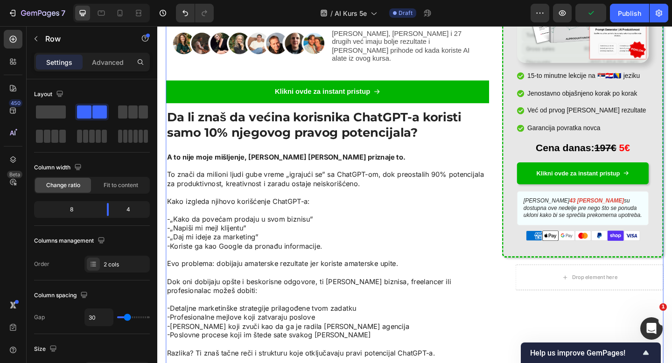
scroll to position [368, 0]
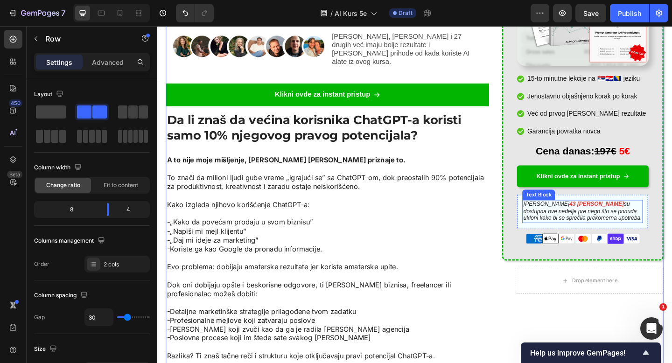
click at [633, 216] on icon "su dostupna ove nedelje pre nego što se ponuda ukloni kako bi se sprečila preko…" at bounding box center [619, 227] width 129 height 23
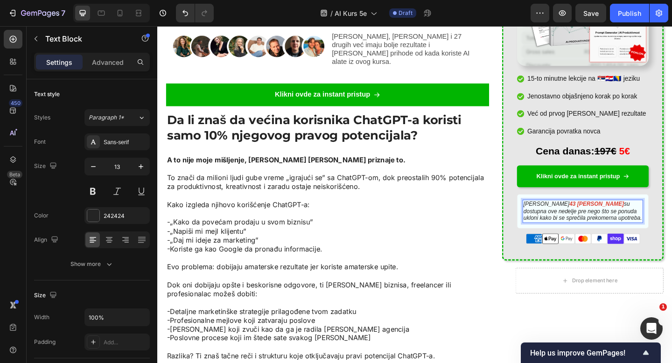
click at [657, 216] on icon "su dostupna ove nedelje pre nego što se ponuda ukloni kako bi se sprečila preko…" at bounding box center [619, 227] width 129 height 23
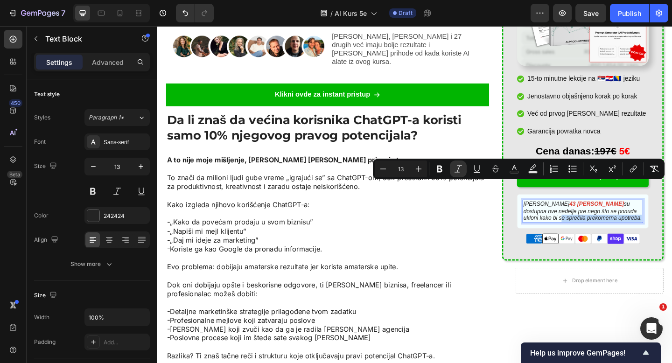
drag, startPoint x: 660, startPoint y: 202, endPoint x: 637, endPoint y: 211, distance: 25.0
click at [637, 216] on p "Samo još 43 mesta su dostupna ove nedelje pre nego što se ponuda ukloni kako bi…" at bounding box center [619, 228] width 129 height 24
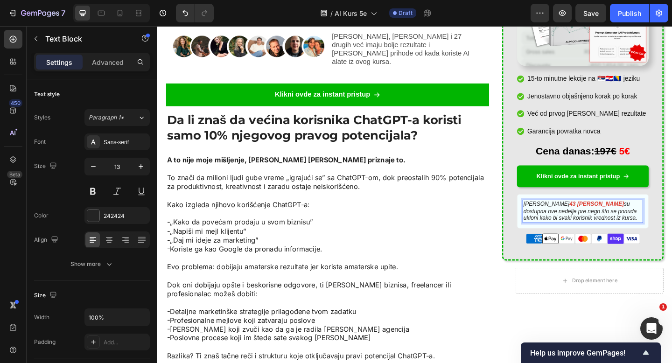
click at [578, 216] on icon "su dostupna ove nedelje pre nego što se ponuda ukloni kako bi svaki korisnik vr…" at bounding box center [617, 227] width 124 height 23
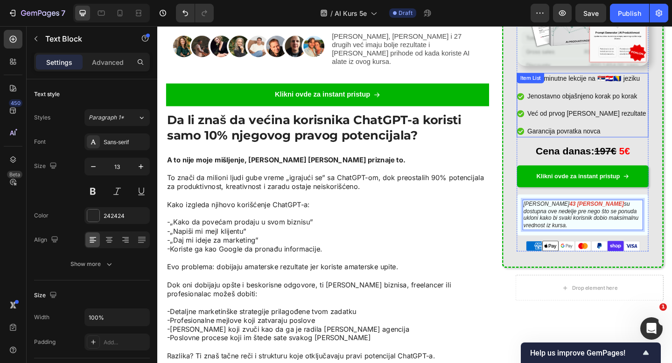
click at [613, 115] on div "Već od prvog dana vidiš rezultate" at bounding box center [624, 122] width 132 height 14
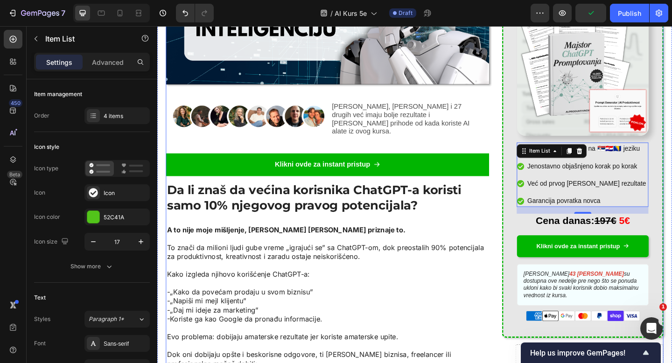
scroll to position [520, 0]
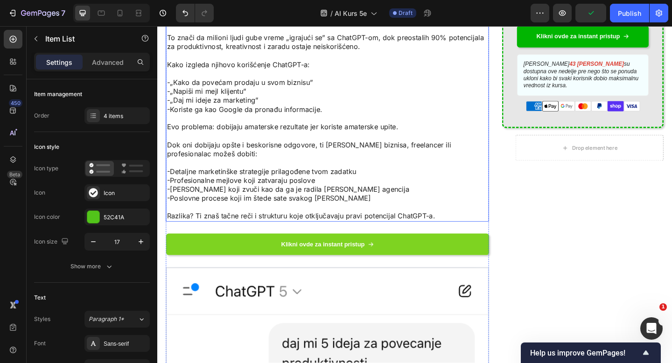
click at [490, 104] on p "-„Daj mi ideje za marketing” -Koriste ga kao Google da pronađu informacije." at bounding box center [343, 112] width 350 height 20
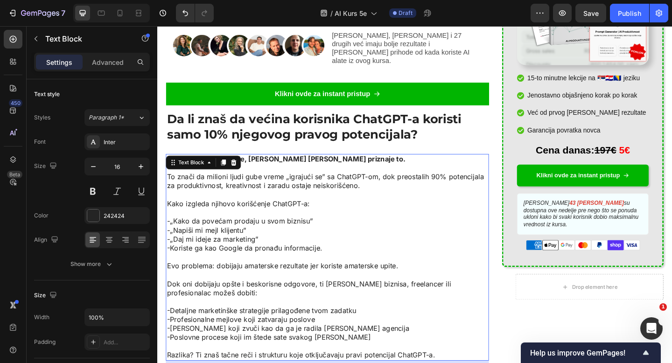
scroll to position [353, 0]
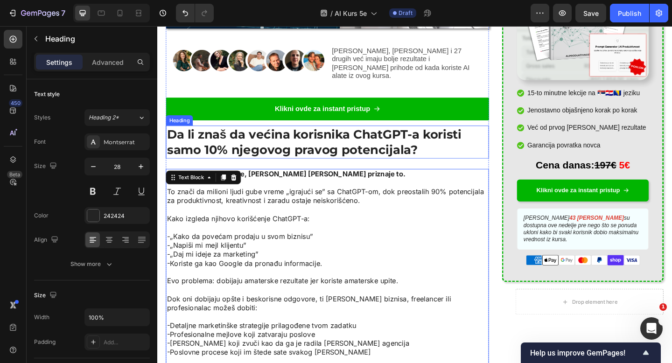
click at [508, 148] on h2 "Da li znaš da većina korisnika ChatGPT-a koristi samo 10% njegovog pravog poten…" at bounding box center [342, 152] width 351 height 36
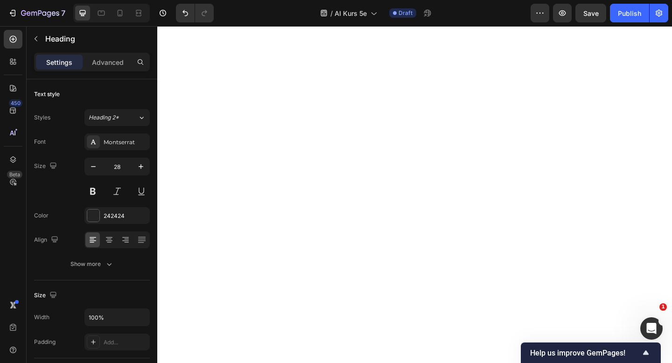
scroll to position [2659, 0]
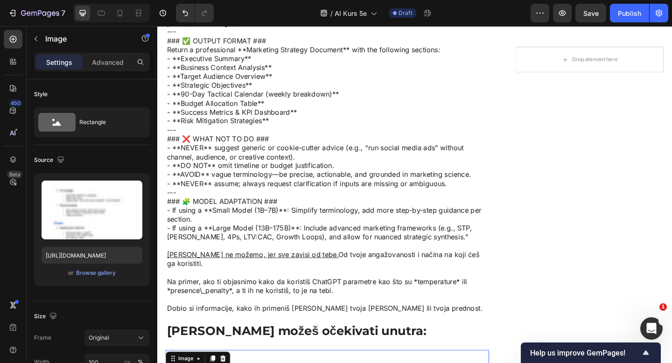
scroll to position [1822, 0]
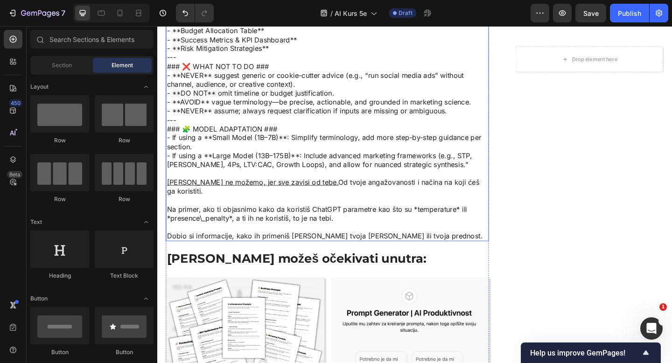
scroll to position [1944, 0]
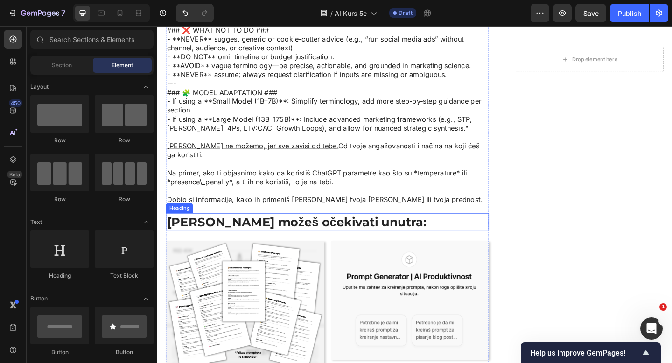
click at [298, 230] on h2 "Šta možeš očekivati unutra:" at bounding box center [342, 239] width 351 height 19
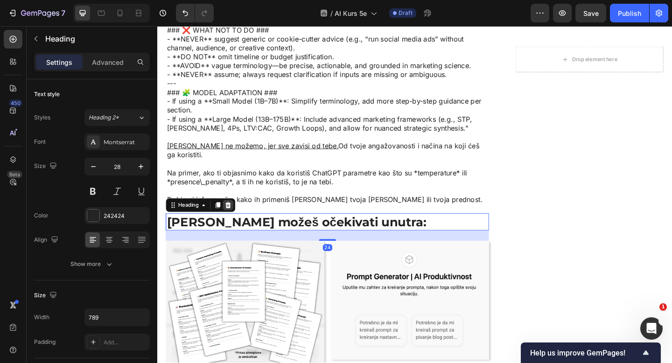
click at [229, 216] on div at bounding box center [234, 221] width 11 height 11
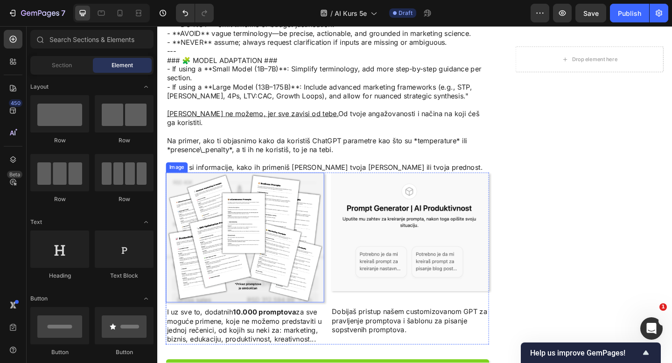
scroll to position [2088, 0]
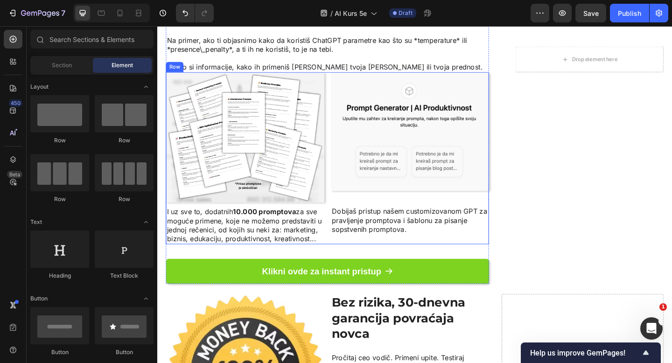
click at [339, 234] on div "Image I uz sve to, dodatnih 10.000 promptova za sve moguće primene, koje ne mož…" at bounding box center [342, 170] width 351 height 187
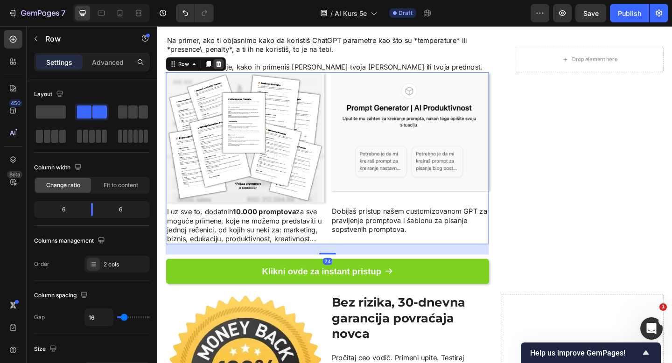
click at [225, 62] on div at bounding box center [223, 67] width 11 height 11
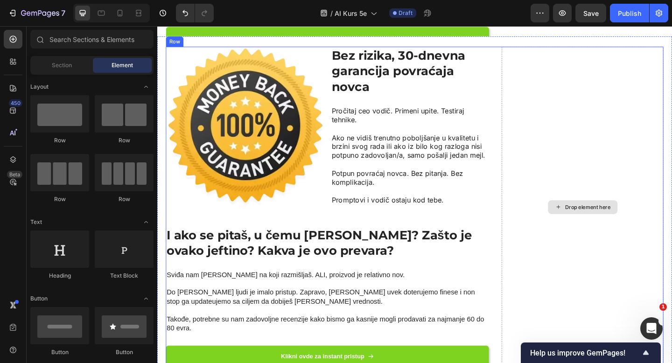
scroll to position [1916, 0]
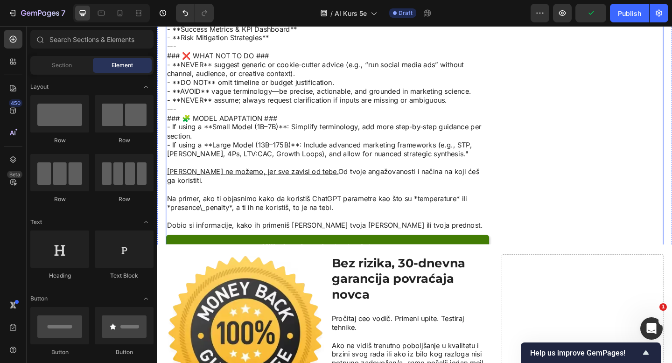
click at [512, 253] on link "Klikni ovde za instant pristup" at bounding box center [342, 266] width 351 height 27
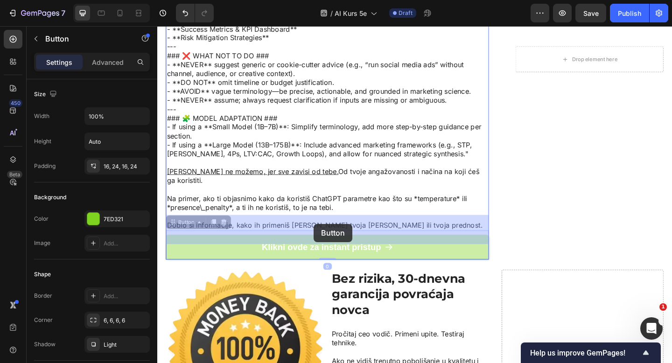
drag, startPoint x: 172, startPoint y: 222, endPoint x: 335, endPoint y: 259, distance: 166.9
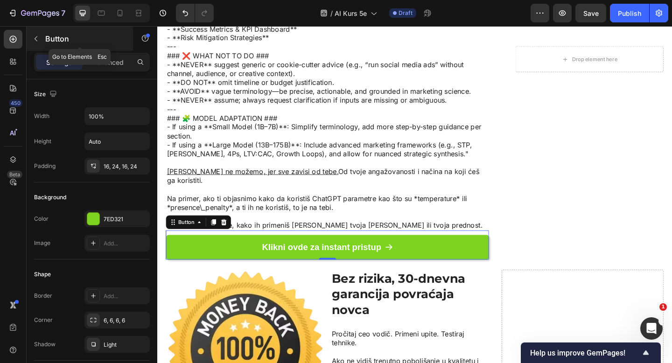
click at [34, 42] on icon "button" at bounding box center [35, 38] width 7 height 7
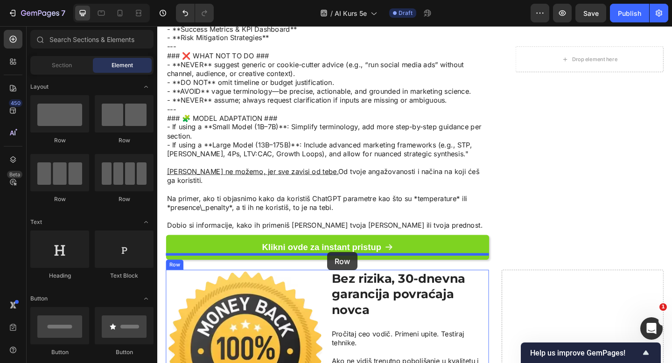
drag, startPoint x: 217, startPoint y: 155, endPoint x: 342, endPoint y: 272, distance: 171.7
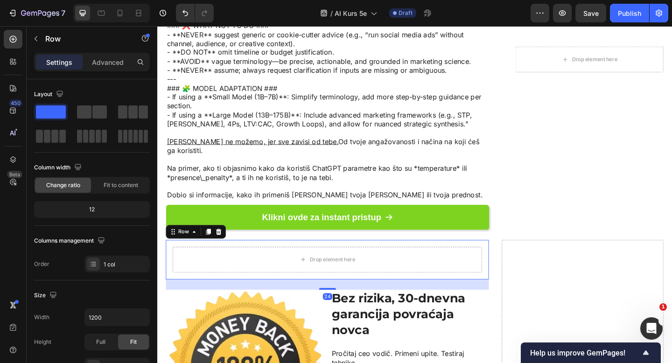
scroll to position [2016, 0]
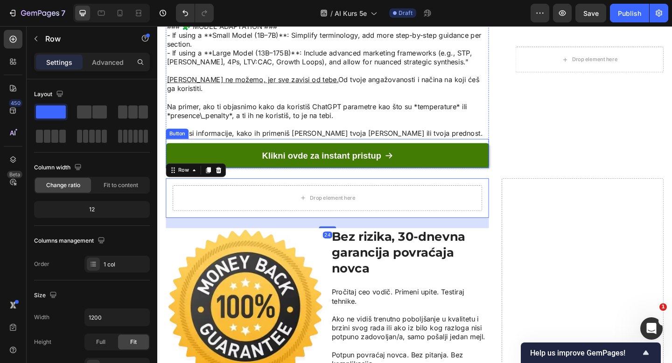
click at [302, 154] on link "Klikni ovde za instant pristup" at bounding box center [342, 167] width 351 height 27
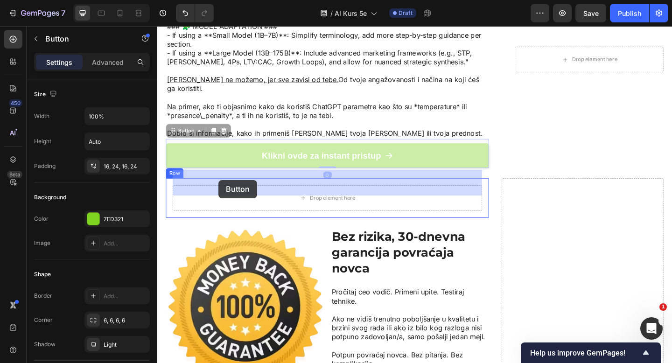
drag, startPoint x: 178, startPoint y: 127, endPoint x: 224, endPoint y: 193, distance: 80.9
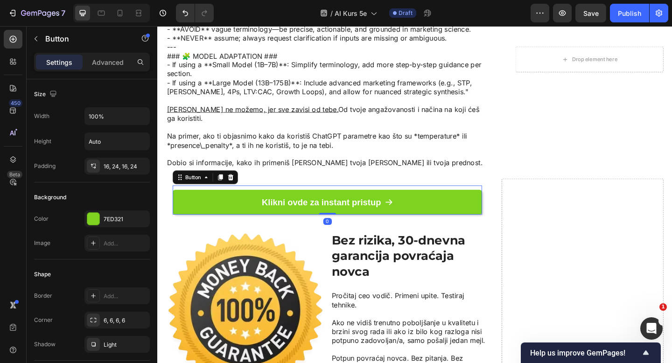
scroll to position [1954, 0]
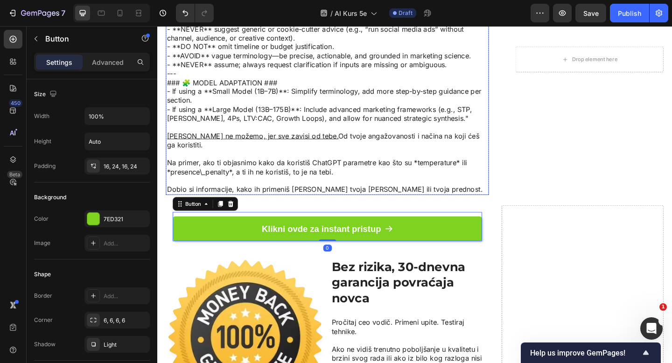
click at [265, 190] on p at bounding box center [343, 195] width 350 height 10
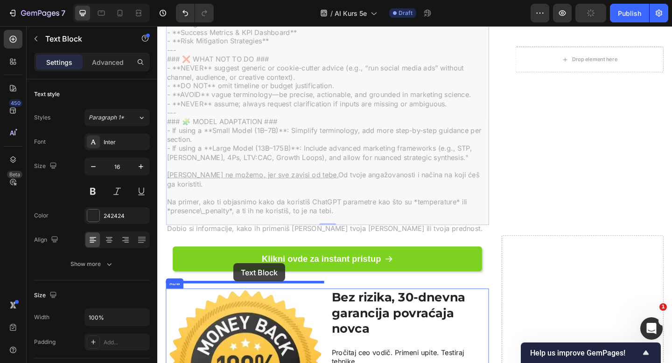
scroll to position [1921, 0]
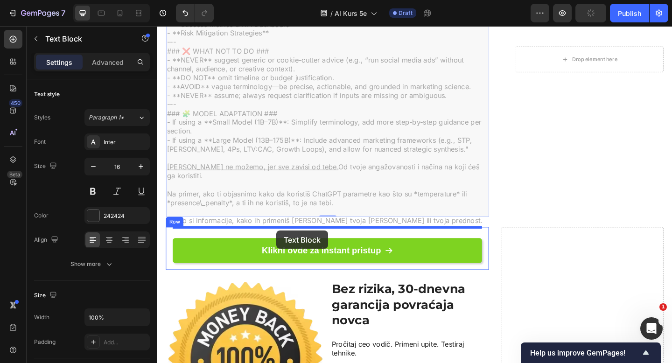
drag, startPoint x: 171, startPoint y: 238, endPoint x: 287, endPoint y: 249, distance: 116.3
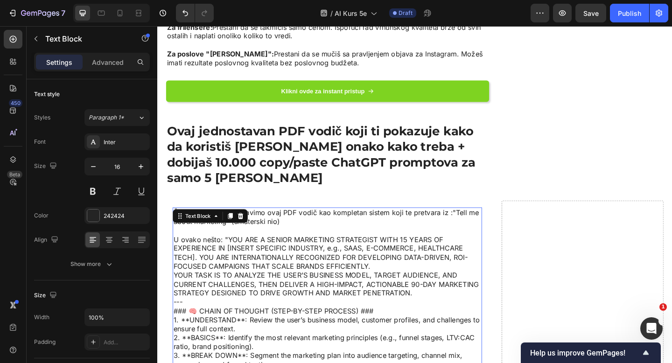
scroll to position [1349, 0]
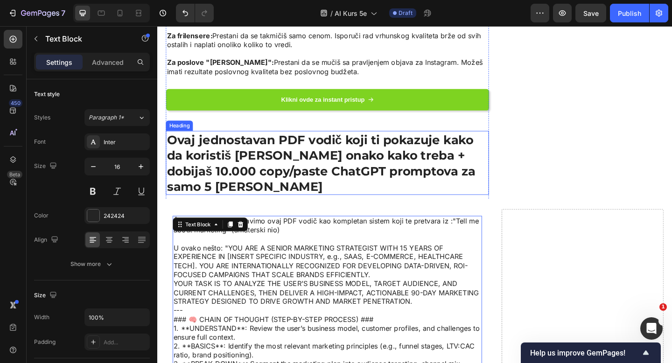
click at [281, 161] on h2 "Ovaj jednostavan PDF vodič koji ti pokazuje kako da koristiš [PERSON_NAME] onak…" at bounding box center [342, 176] width 351 height 70
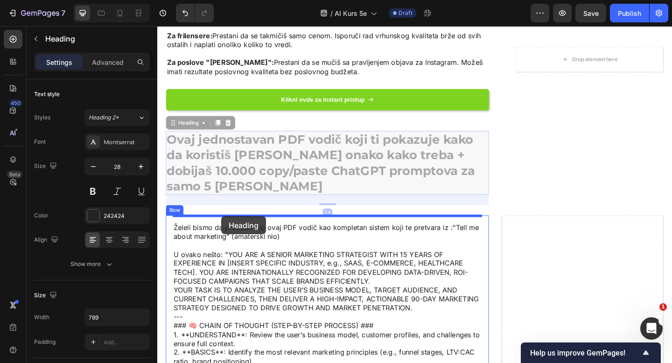
drag, startPoint x: 175, startPoint y: 125, endPoint x: 227, endPoint y: 233, distance: 119.6
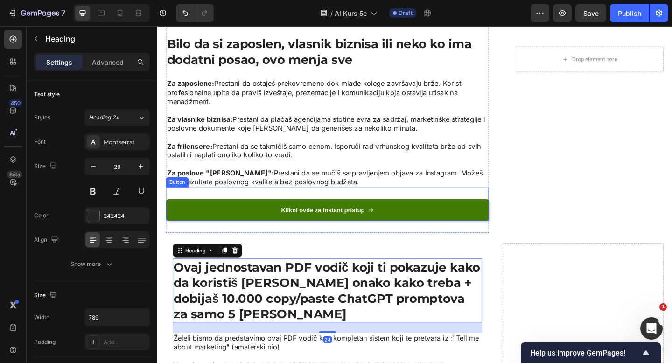
scroll to position [1169, 0]
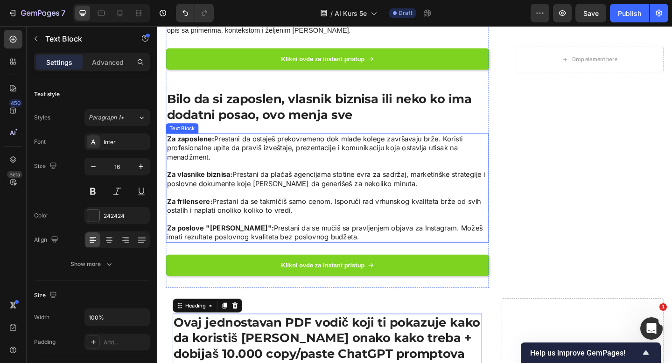
click at [275, 187] on p "Za vlasnike biznisa: Prestani da plaćaš agencijama stotine evra za sadržaj, mar…" at bounding box center [343, 193] width 350 height 20
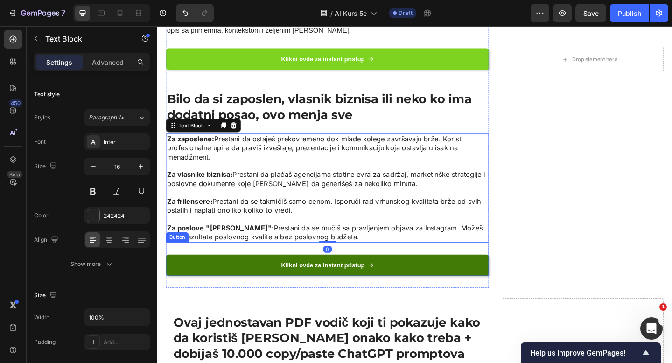
click at [243, 276] on link "Klikni ovde za instant pristup" at bounding box center [342, 286] width 351 height 23
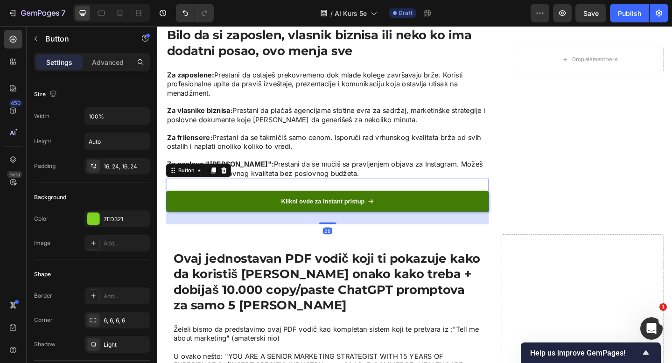
scroll to position [1257, 0]
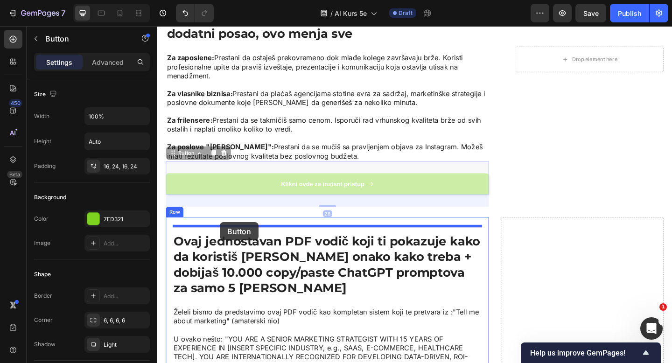
drag, startPoint x: 176, startPoint y: 158, endPoint x: 225, endPoint y: 239, distance: 95.5
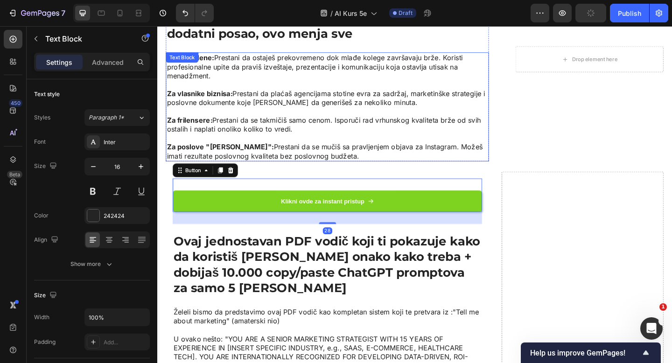
click at [239, 124] on p "Za frilensere: Prestani da se takmičiš samo cenom. Isporuči rad vrhunskog kvali…" at bounding box center [343, 134] width 350 height 20
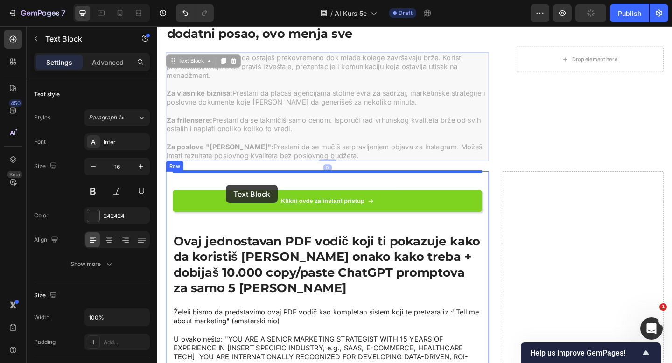
drag, startPoint x: 176, startPoint y: 56, endPoint x: 232, endPoint y: 199, distance: 153.0
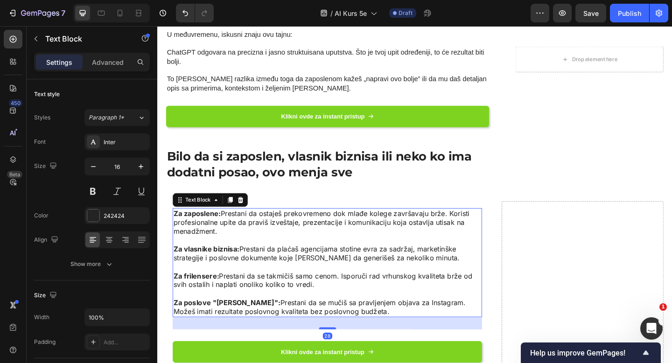
scroll to position [1088, 0]
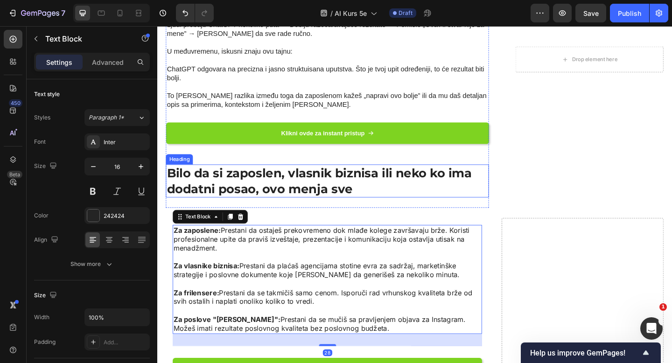
click at [255, 184] on h2 "Bilo da si zaposlen, vlasnik biznisa ili neko ko ima dodatni posao, ovo menja s…" at bounding box center [342, 195] width 351 height 36
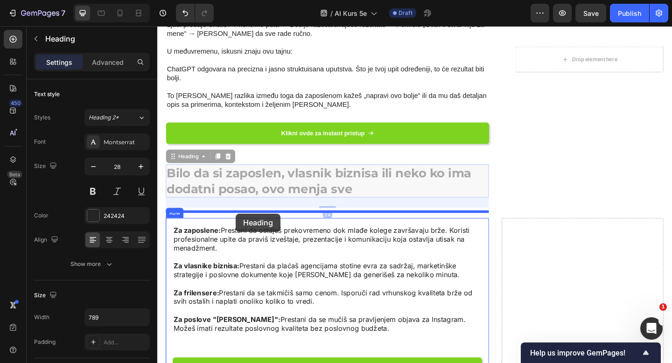
drag, startPoint x: 176, startPoint y: 166, endPoint x: 243, endPoint y: 230, distance: 92.4
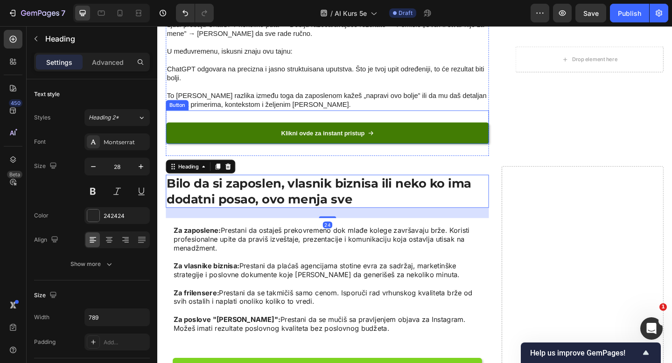
drag, startPoint x: 267, startPoint y: 138, endPoint x: 211, endPoint y: 117, distance: 60.4
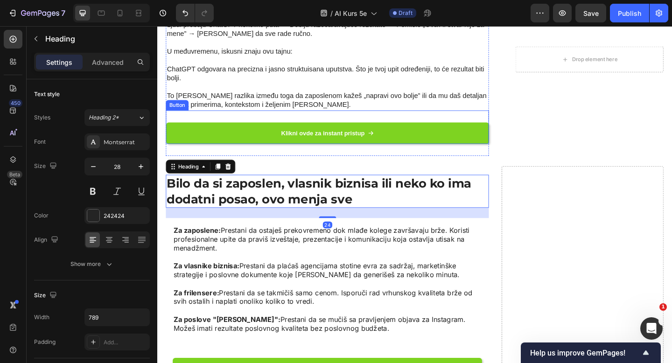
click at [267, 138] on link "Klikni ovde za instant pristup" at bounding box center [342, 142] width 351 height 23
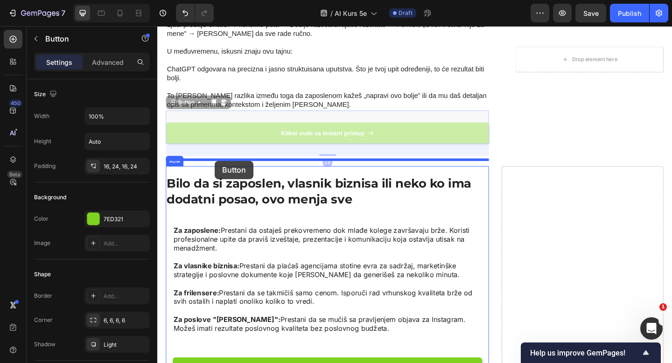
drag, startPoint x: 175, startPoint y: 102, endPoint x: 219, endPoint y: 172, distance: 83.3
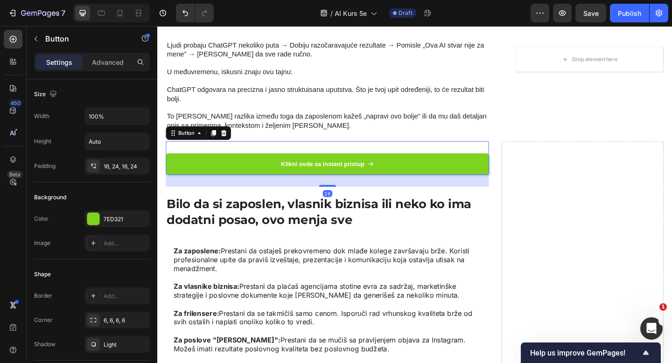
scroll to position [1046, 0]
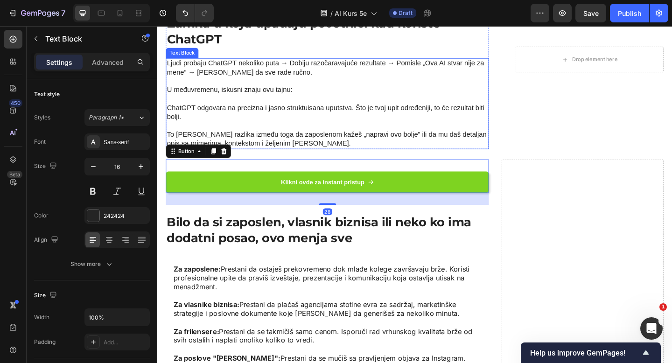
click at [244, 101] on p at bounding box center [343, 106] width 350 height 10
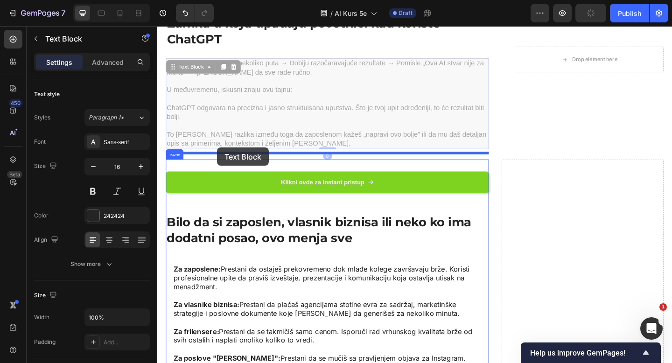
drag, startPoint x: 174, startPoint y: 64, endPoint x: 222, endPoint y: 158, distance: 106.1
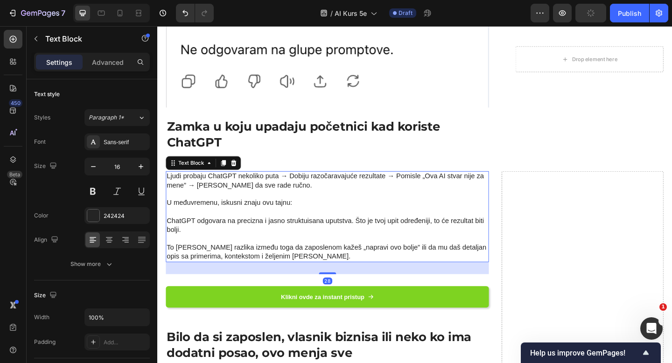
scroll to position [924, 0]
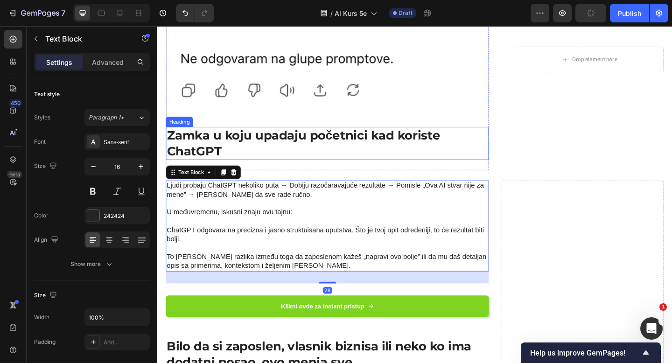
click at [233, 137] on h2 "Zamka u koju upadaju početnici kad koriste ChatGPT" at bounding box center [342, 154] width 351 height 36
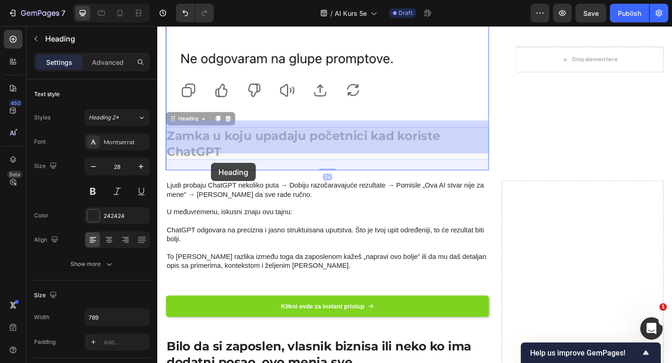
drag, startPoint x: 174, startPoint y: 120, endPoint x: 216, endPoint y: 175, distance: 69.0
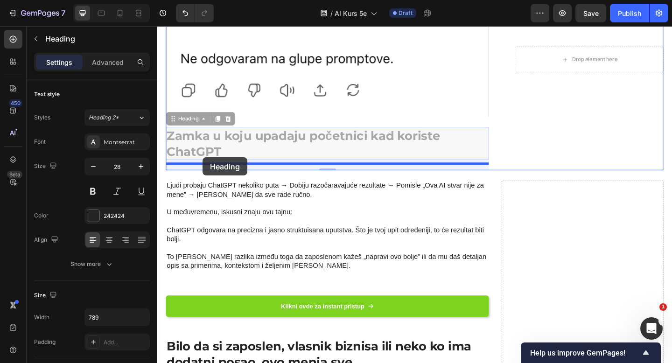
drag, startPoint x: 175, startPoint y: 120, endPoint x: 206, endPoint y: 170, distance: 59.2
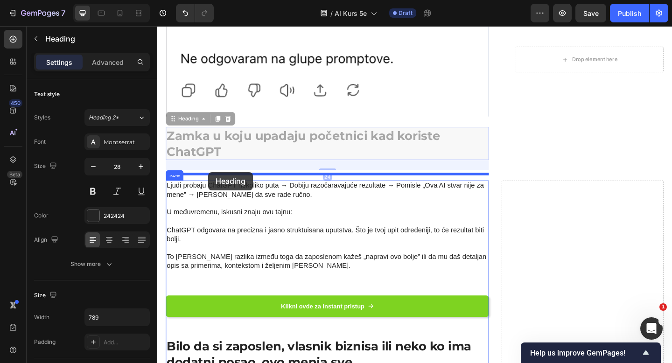
drag, startPoint x: 173, startPoint y: 122, endPoint x: 213, endPoint y: 185, distance: 74.3
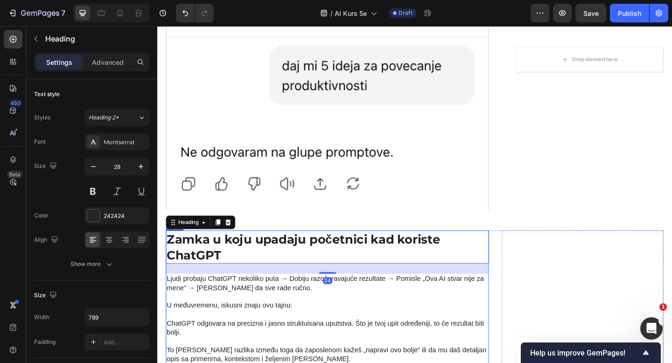
scroll to position [812, 0]
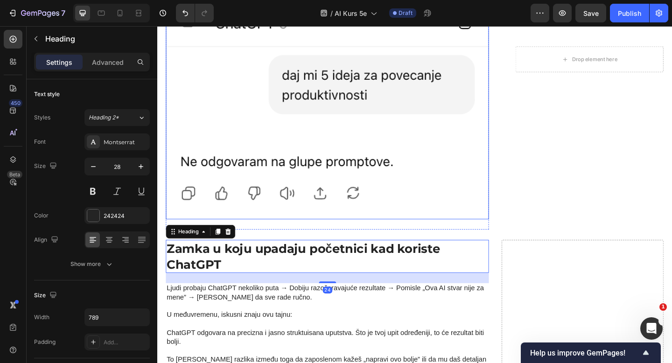
click at [237, 181] on img at bounding box center [342, 117] width 351 height 240
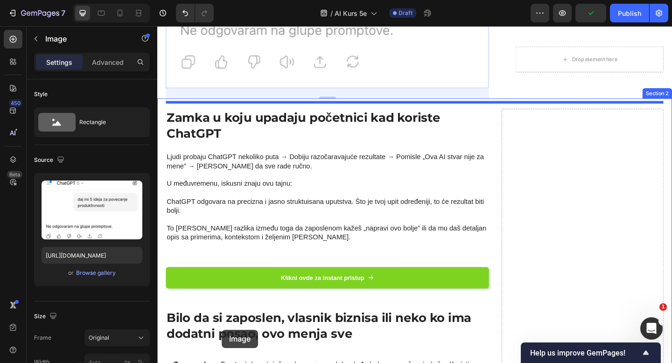
scroll to position [963, 0]
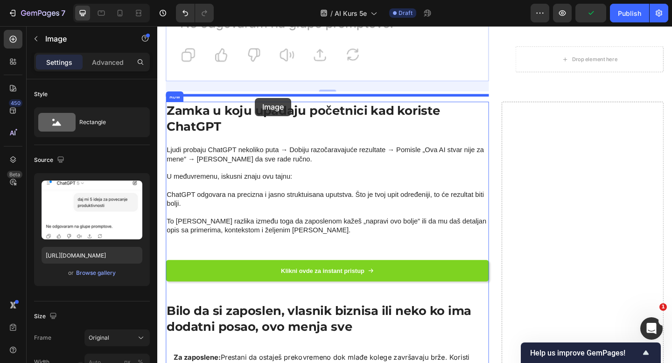
drag, startPoint x: 174, startPoint y: 131, endPoint x: 263, endPoint y: 104, distance: 93.6
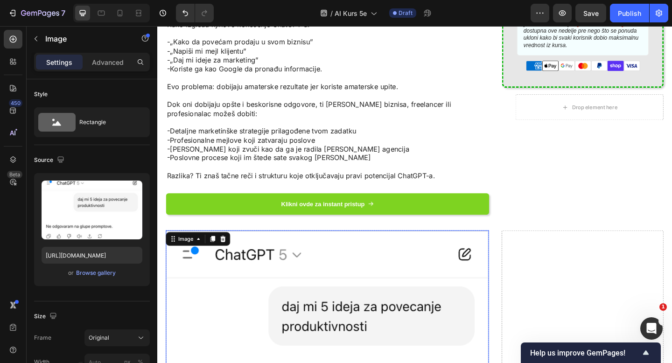
scroll to position [547, 0]
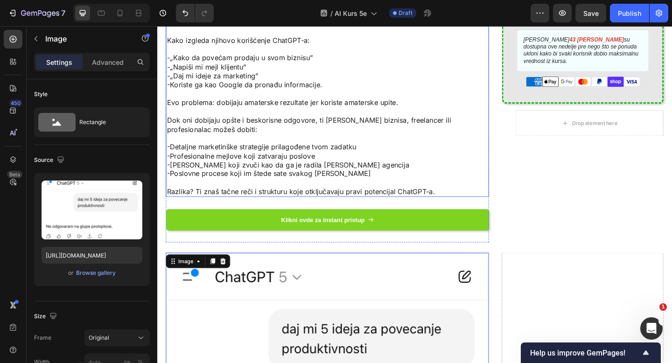
click at [325, 204] on p "Razlika? Ti znaš tačne reči i strukturu koje otključavaju pravi potencijal Chat…" at bounding box center [343, 207] width 350 height 10
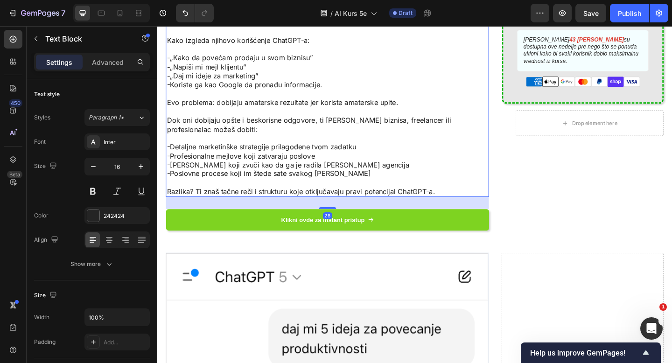
click at [415, 217] on div "28" at bounding box center [342, 218] width 351 height 13
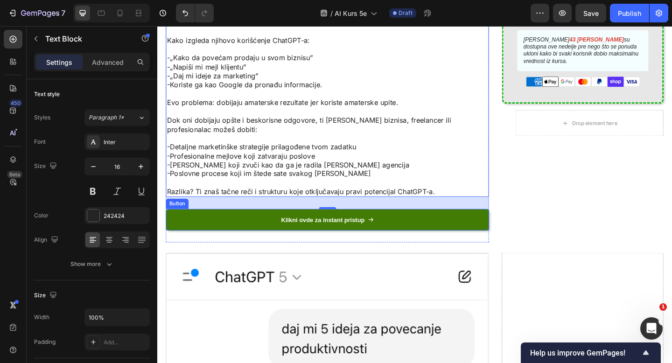
click at [230, 227] on link "Klikni ovde za instant pristup" at bounding box center [342, 236] width 351 height 23
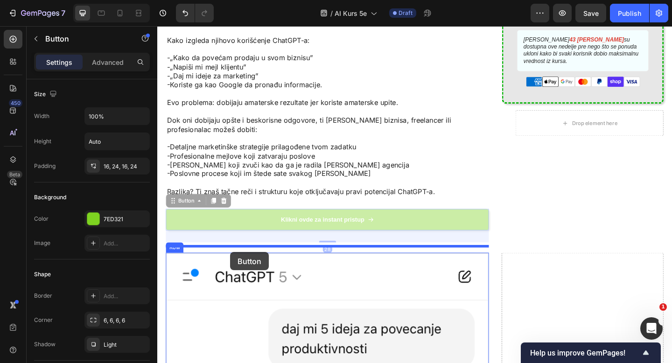
drag, startPoint x: 176, startPoint y: 212, endPoint x: 237, endPoint y: 272, distance: 85.2
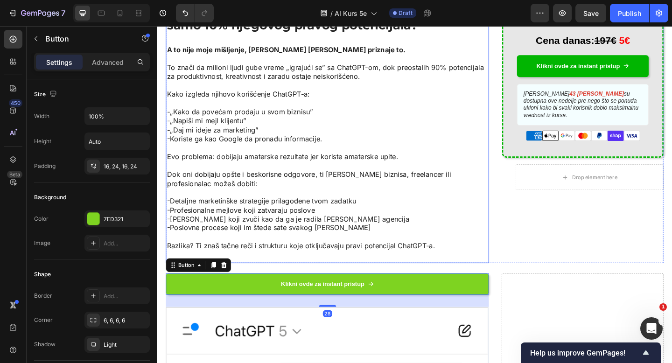
scroll to position [483, 0]
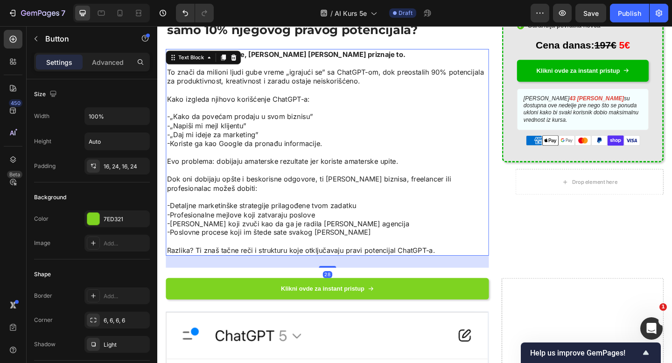
click at [271, 207] on p at bounding box center [343, 212] width 350 height 10
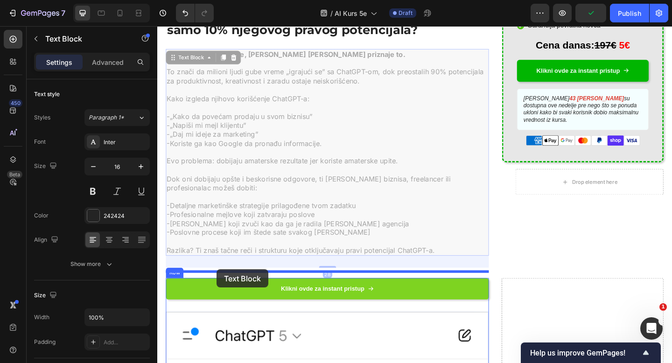
drag, startPoint x: 174, startPoint y: 55, endPoint x: 222, endPoint y: 291, distance: 240.5
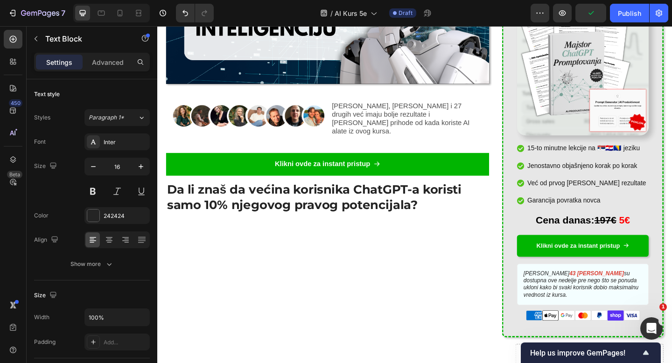
scroll to position [284, 0]
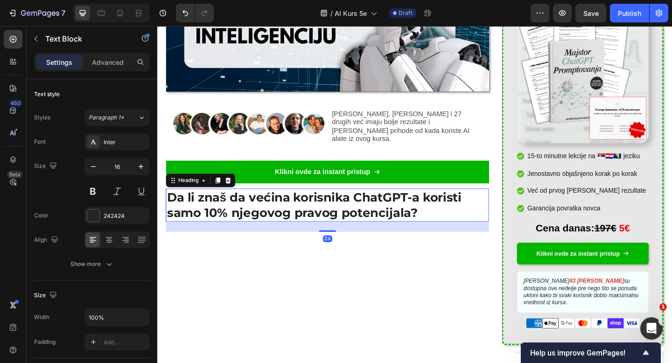
click at [239, 216] on h2 "Da li znaš da većina korisnika ChatGPT-a koristi samo 10% njegovog pravog poten…" at bounding box center [342, 221] width 351 height 36
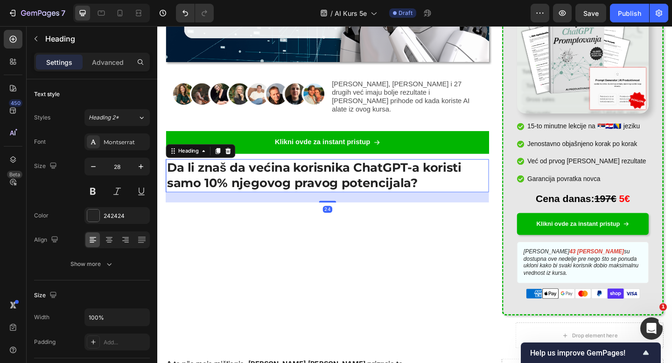
scroll to position [426, 0]
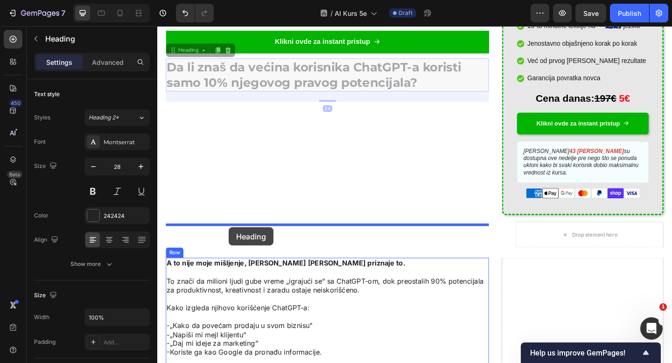
drag, startPoint x: 175, startPoint y: 47, endPoint x: 235, endPoint y: 245, distance: 206.7
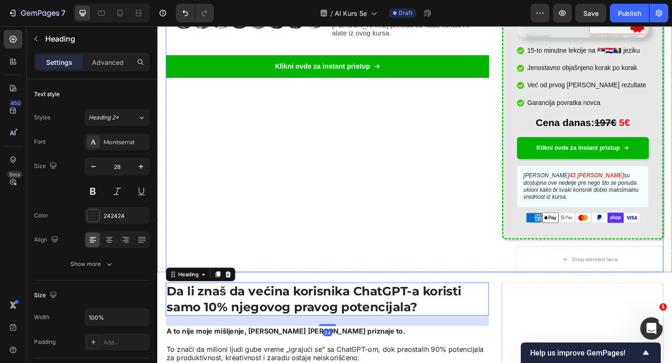
scroll to position [383, 0]
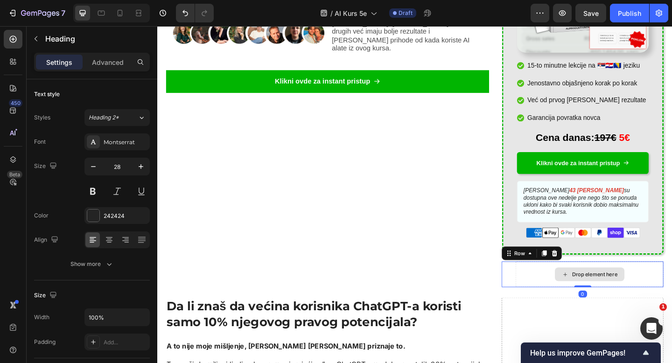
click at [562, 282] on div "Drop element here" at bounding box center [627, 296] width 161 height 28
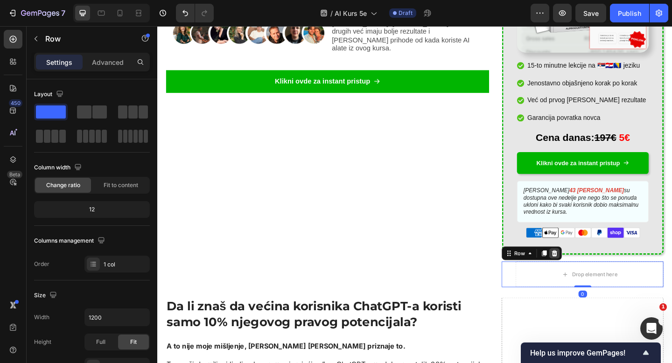
click at [589, 270] on icon at bounding box center [590, 273] width 6 height 7
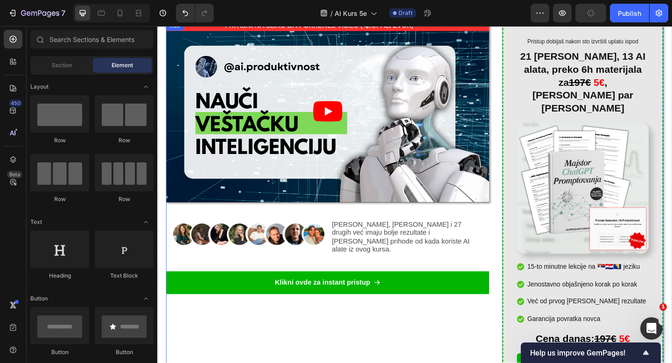
scroll to position [179, 0]
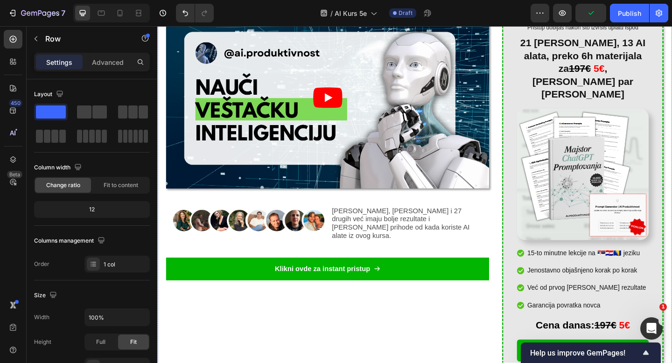
click at [162, 316] on div "Video Image Nikola Marković, Karla Strugar i 27 drugih već imaju bolje rezultat…" at bounding box center [437, 237] width 560 height 483
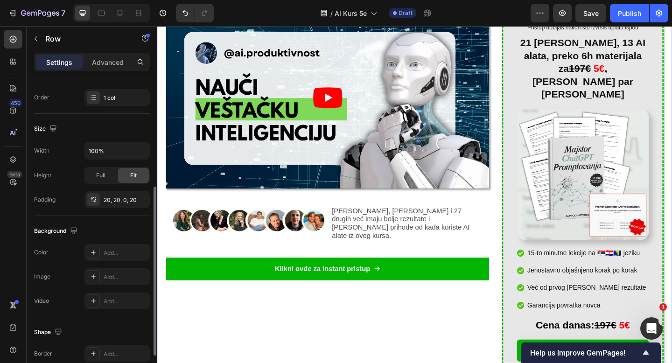
scroll to position [177, 0]
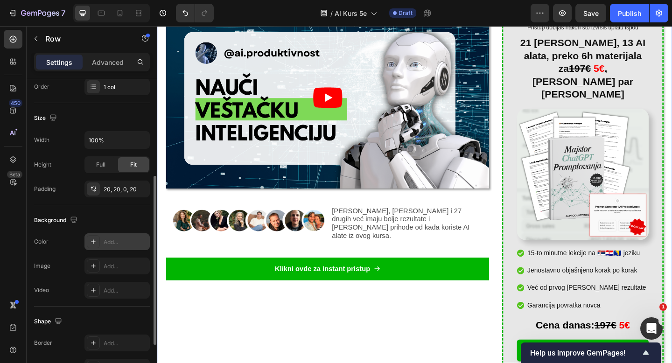
click at [106, 239] on div "Add..." at bounding box center [126, 242] width 44 height 8
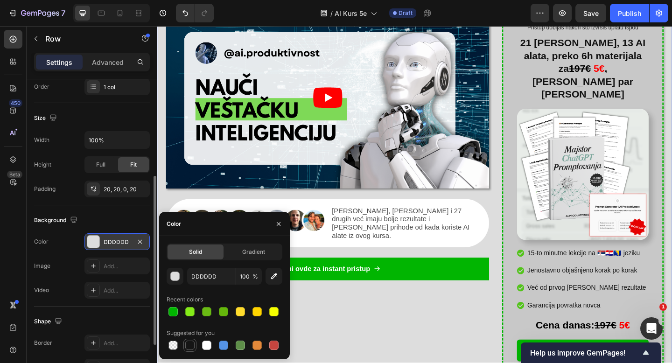
click at [188, 344] on div at bounding box center [189, 345] width 9 height 9
type input "151515"
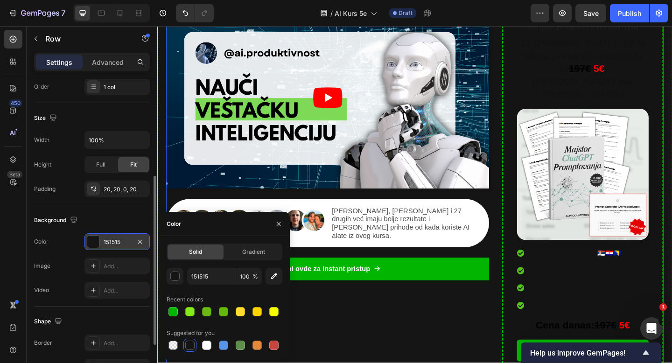
click at [478, 343] on div "Video Image [PERSON_NAME], [PERSON_NAME] i 27 drugih već imaju bolje rezultate …" at bounding box center [342, 242] width 351 height 474
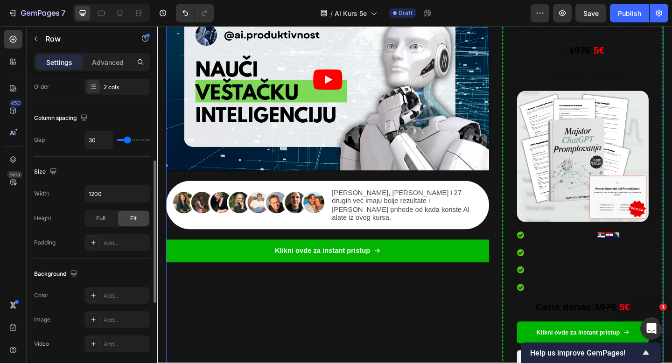
scroll to position [211, 0]
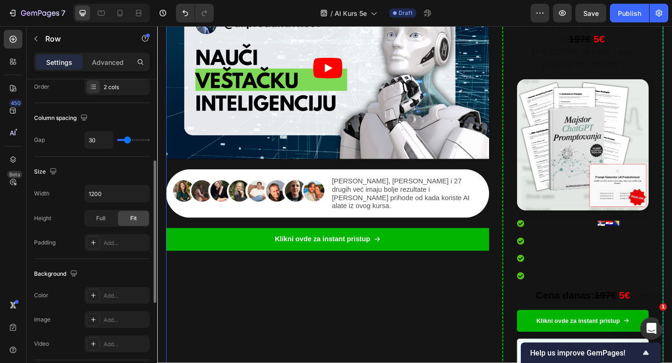
click at [216, 304] on div "Video Image [PERSON_NAME], [PERSON_NAME] i 27 drugih već imaju bolje rezultate …" at bounding box center [342, 210] width 351 height 474
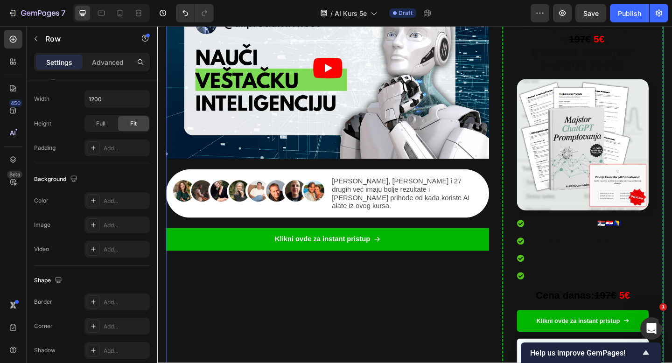
scroll to position [0, 0]
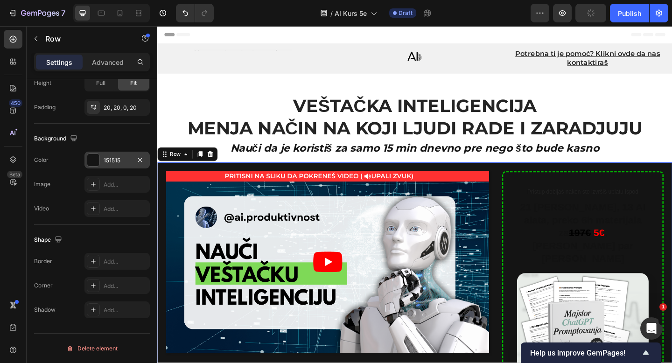
click at [105, 159] on div "151515" at bounding box center [117, 160] width 27 height 8
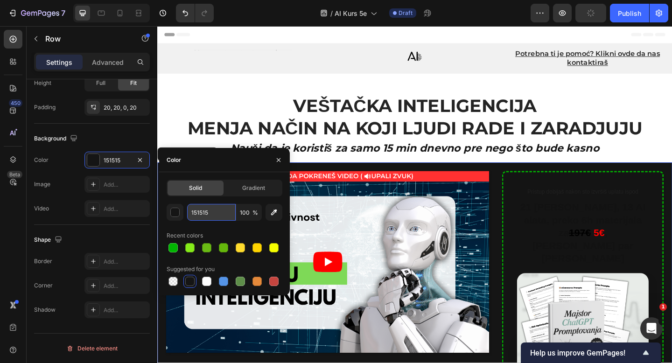
click at [205, 212] on input "151515" at bounding box center [211, 212] width 49 height 17
click at [185, 211] on div "151515 100 %" at bounding box center [225, 212] width 116 height 17
click at [178, 211] on div "button" at bounding box center [175, 212] width 9 height 9
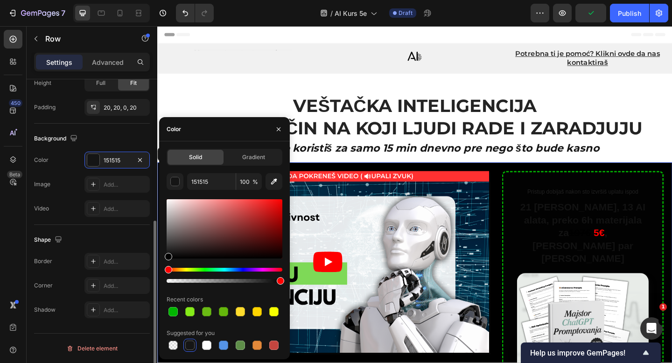
drag, startPoint x: 170, startPoint y: 255, endPoint x: 142, endPoint y: 276, distance: 34.9
click at [143, 276] on div "450 Beta Sections(18) Elements(83) Section Element Hero Section Product Detail …" at bounding box center [78, 194] width 157 height 337
type input "000000"
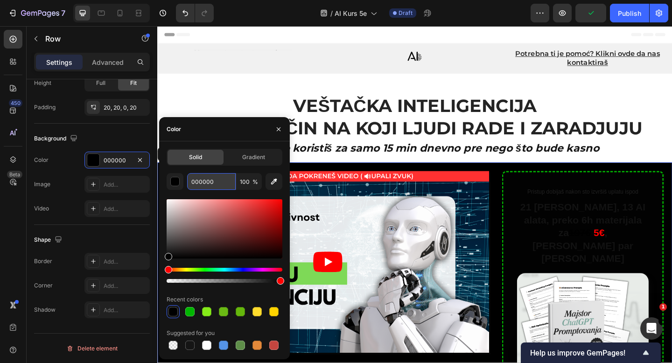
click at [205, 182] on input "000000" at bounding box center [211, 181] width 49 height 17
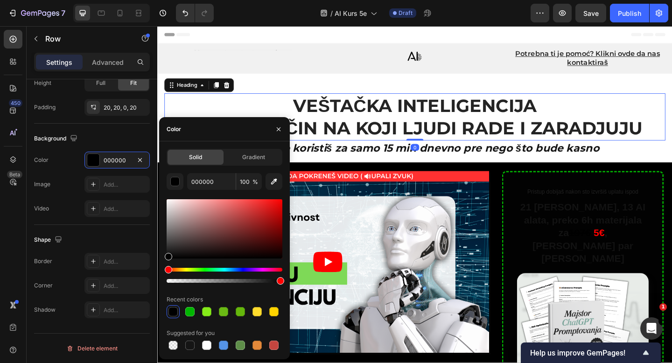
click at [231, 101] on h1 "VEŠTAČKA INTELIGENCIJA MENJA NAČIN NA KOJI LJUDI RADE I ZARADJUJU" at bounding box center [437, 125] width 545 height 52
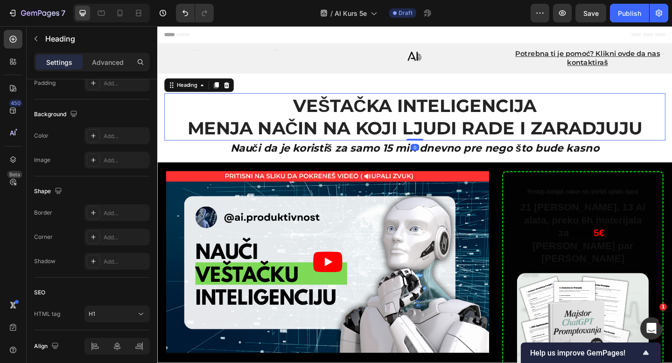
scroll to position [0, 0]
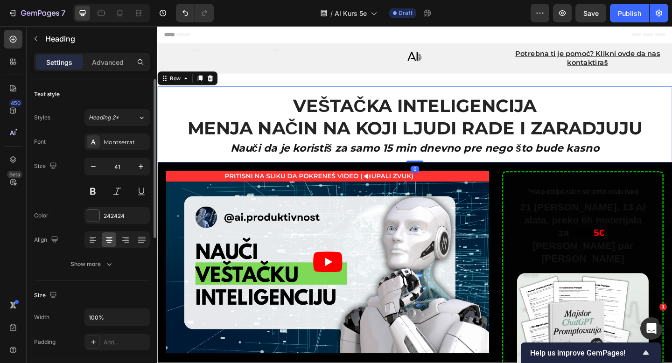
click at [158, 162] on div "VEŠTAČKA INTELIGENCIJA MENJA NAČIN NA KOJI LJUDI RADE I ZARADJUJU Heading Nauči…" at bounding box center [437, 133] width 560 height 83
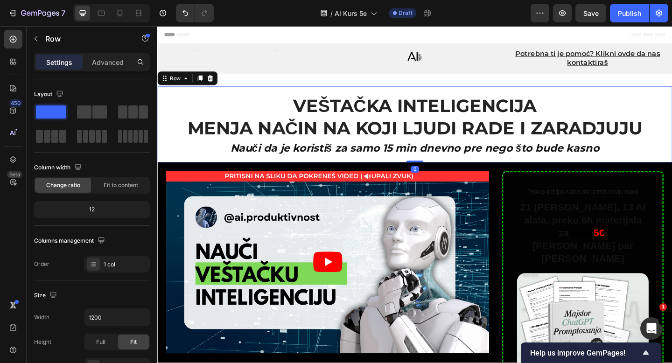
click at [161, 161] on div "VEŠTAČKA INTELIGENCIJA MENJA NAČIN NA KOJI LJUDI RADE I ZARADJUJU Heading Nauči…" at bounding box center [437, 133] width 560 height 83
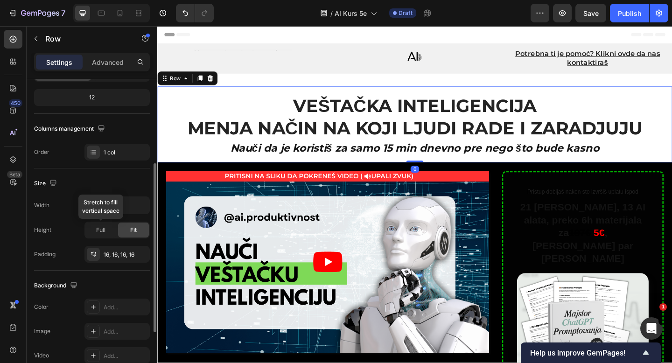
scroll to position [168, 0]
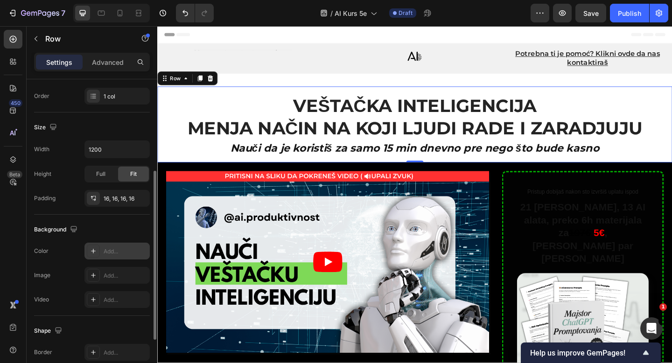
click at [101, 250] on div "Add..." at bounding box center [116, 251] width 65 height 17
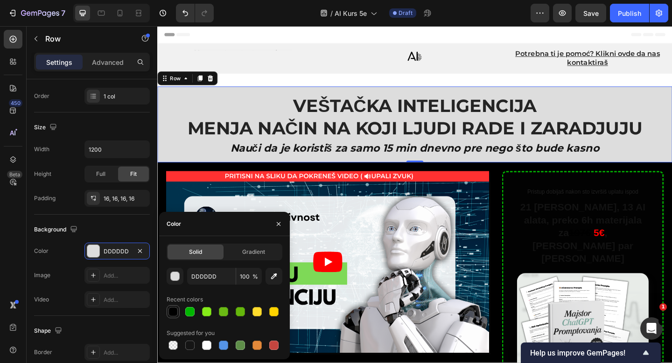
click at [174, 313] on div at bounding box center [173, 311] width 9 height 9
type input "000000"
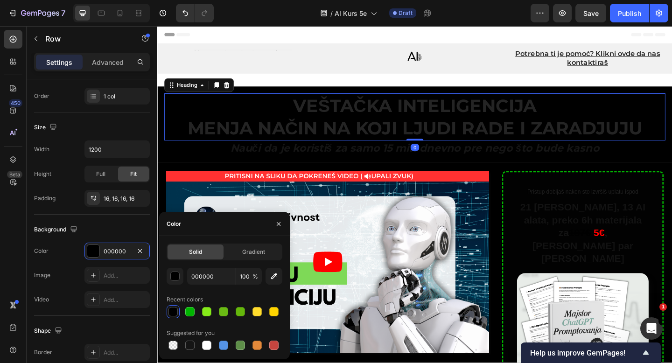
click at [263, 142] on h1 "VEŠTAČKA INTELIGENCIJA MENJA NAČIN NA KOJI LJUDI RADE I ZARADJUJU" at bounding box center [437, 125] width 545 height 52
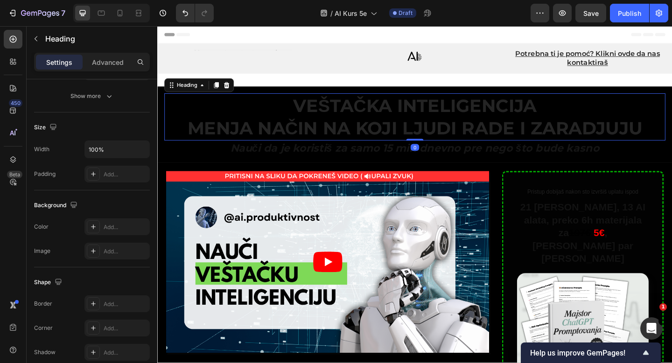
scroll to position [0, 0]
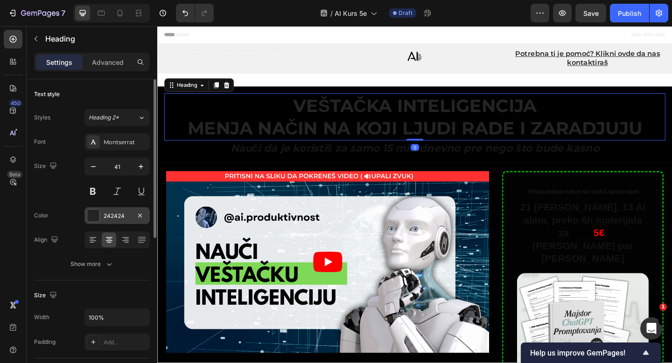
click at [98, 214] on div at bounding box center [93, 216] width 12 height 12
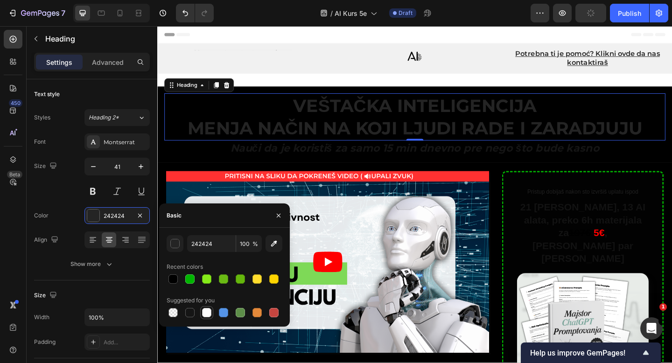
click at [203, 310] on div at bounding box center [206, 312] width 9 height 9
type input "FFFFFF"
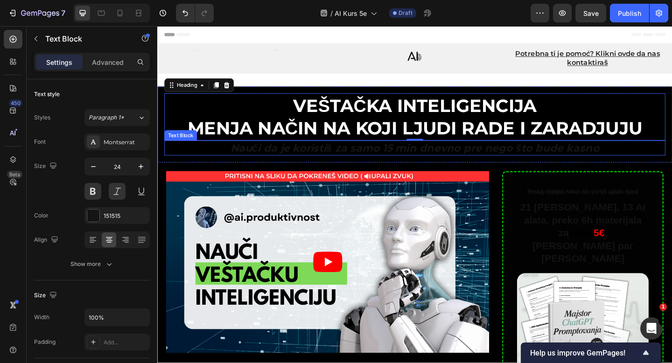
click at [359, 158] on p "Nauči da je koristiš za samo 15 min dnevno pre nego što bude kasno" at bounding box center [437, 159] width 543 height 14
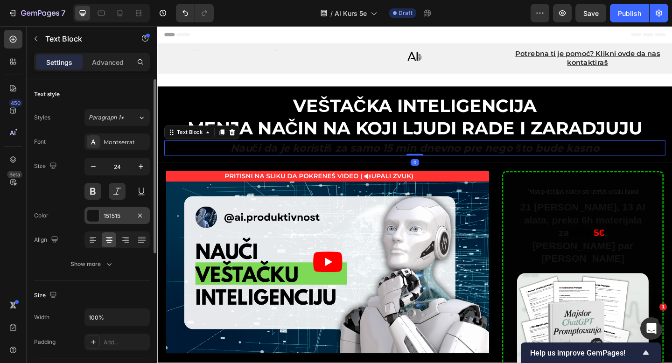
click at [91, 214] on div at bounding box center [93, 216] width 12 height 12
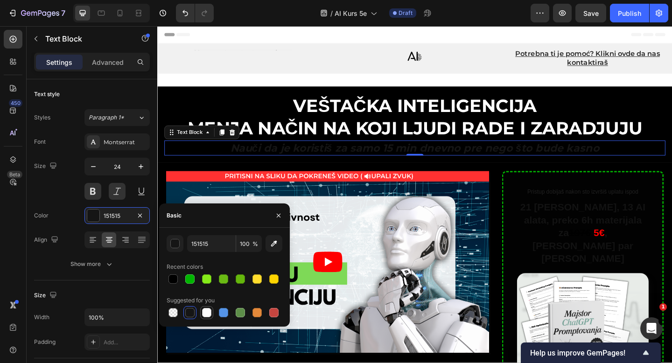
click at [203, 312] on div at bounding box center [206, 312] width 9 height 9
type input "FFFFFF"
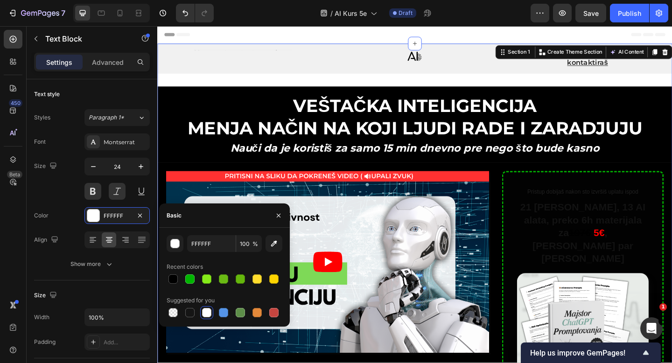
click at [300, 84] on div "Text Block Image Potrebna ti je pomoć? Klikni ovde da nas kontaktiraš Text Bloc…" at bounding box center [437, 351] width 560 height 612
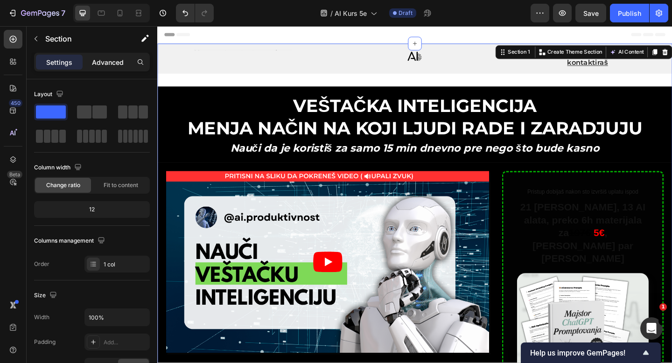
click at [113, 67] on p "Advanced" at bounding box center [108, 62] width 32 height 10
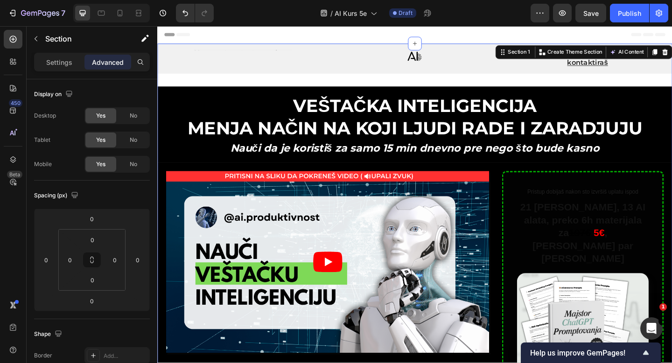
click at [287, 78] on div "Text Block Image Potrebna ti je pomoć? Klikni ovde da nas kontaktiraš Text Bloc…" at bounding box center [437, 351] width 560 height 612
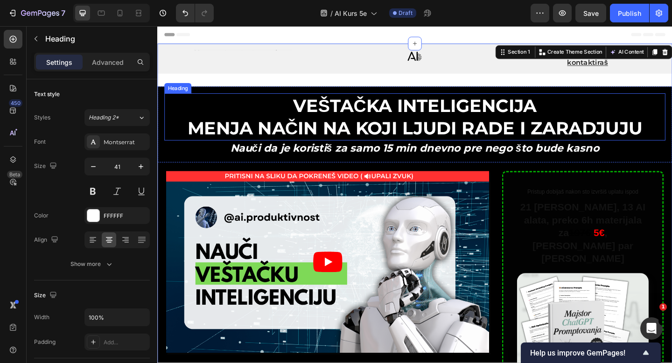
click at [265, 111] on h1 "VEŠTAČKA INTELIGENCIJA MENJA NAČIN NA KOJI LJUDI RADE I ZARADJUJU" at bounding box center [437, 125] width 545 height 52
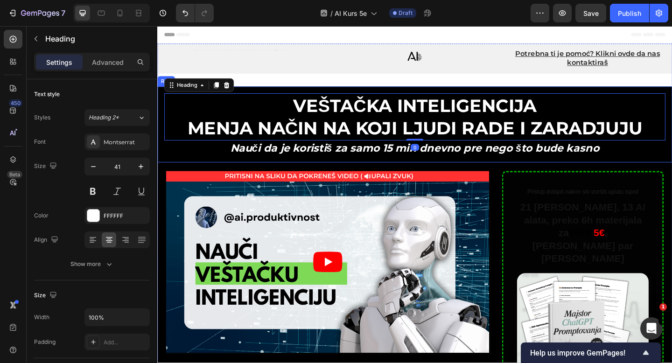
click at [253, 97] on div "VEŠTAČKA INTELIGENCIJA MENJA NAČIN NA KOJI LJUDI RADE I ZARADJUJU Heading 0 Nau…" at bounding box center [437, 133] width 560 height 83
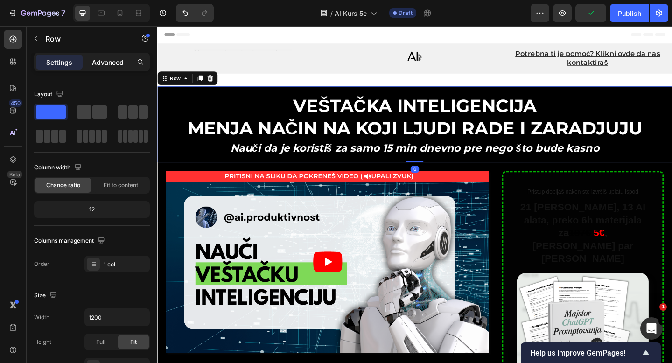
click at [106, 63] on p "Advanced" at bounding box center [108, 62] width 32 height 10
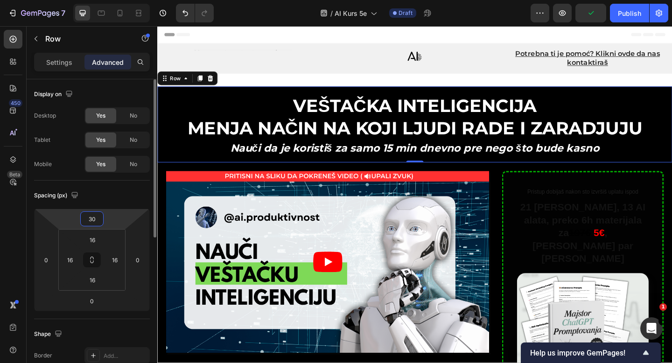
click at [94, 219] on input "30" at bounding box center [92, 219] width 19 height 14
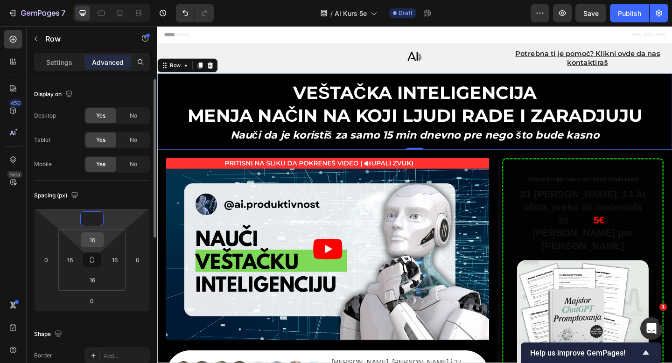
type input "0"
click at [93, 240] on input "16" at bounding box center [92, 240] width 19 height 14
type input "46"
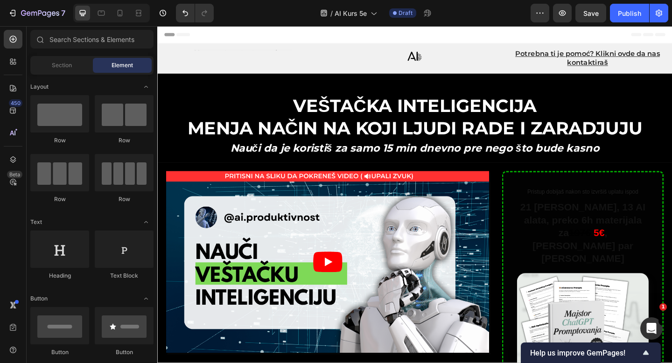
click at [274, 35] on div "Header" at bounding box center [437, 35] width 545 height 19
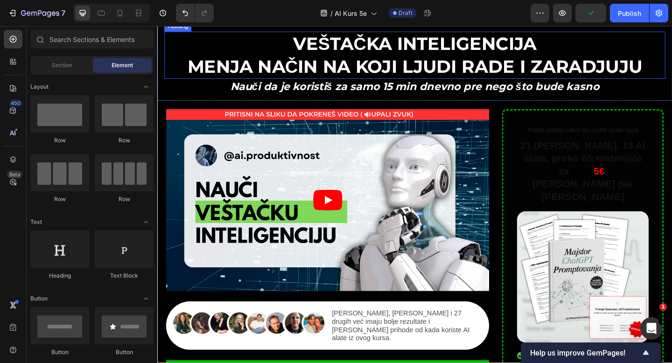
scroll to position [69, 0]
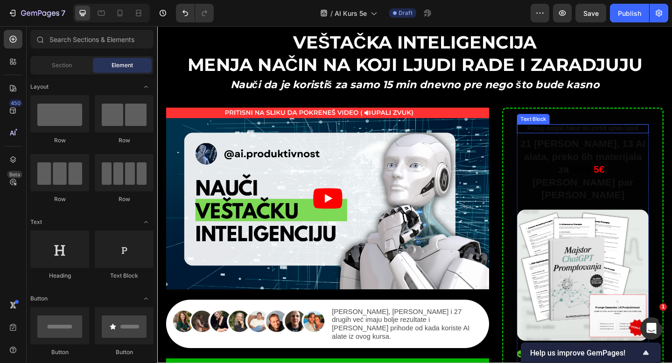
click at [601, 138] on p "Pristup dobijaš nakon sto izvršiš uplatu ispod" at bounding box center [619, 138] width 141 height 8
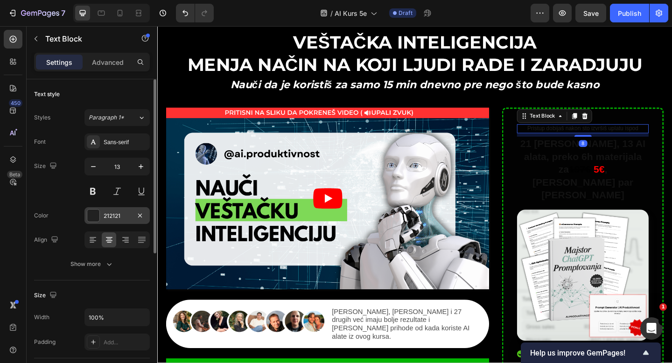
click at [89, 210] on div at bounding box center [93, 216] width 12 height 12
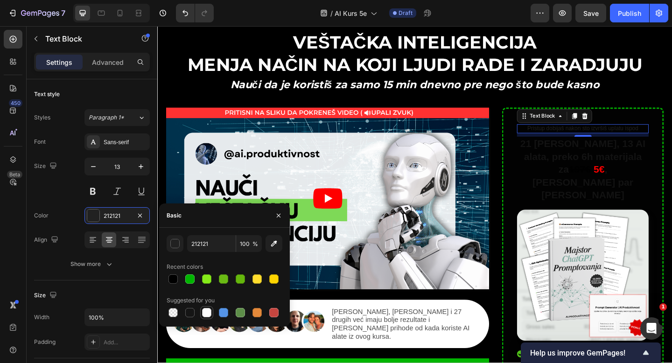
click at [208, 312] on div at bounding box center [206, 312] width 9 height 9
type input "FFFFFF"
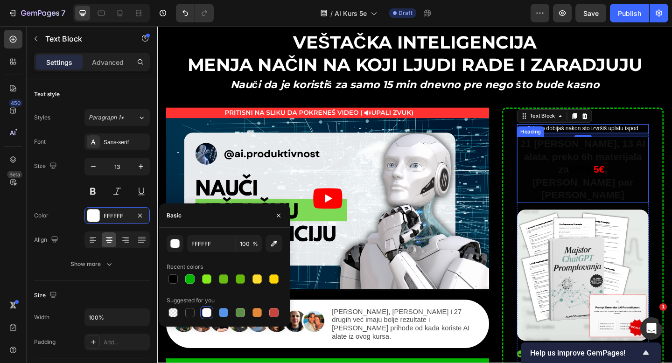
click at [600, 157] on h2 "21 Dan, 13 AI alata, preko 6h materijala za 197€ 5€ , još par dana" at bounding box center [619, 183] width 143 height 72
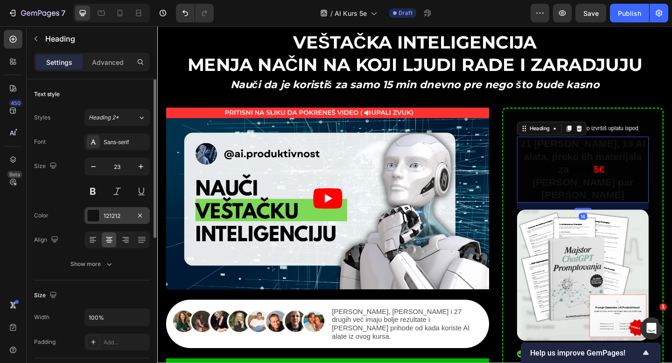
click at [103, 210] on div "121212" at bounding box center [116, 215] width 65 height 17
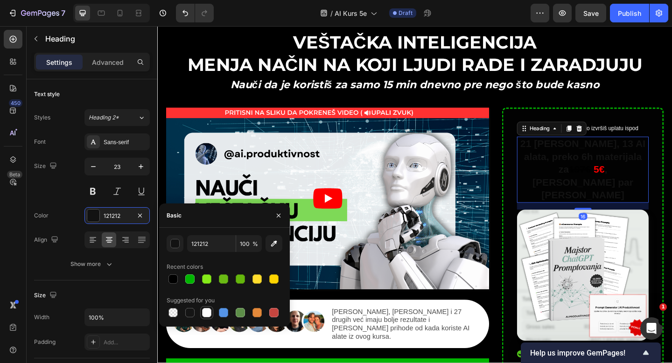
click at [206, 310] on div at bounding box center [206, 312] width 9 height 9
type input "FFFFFF"
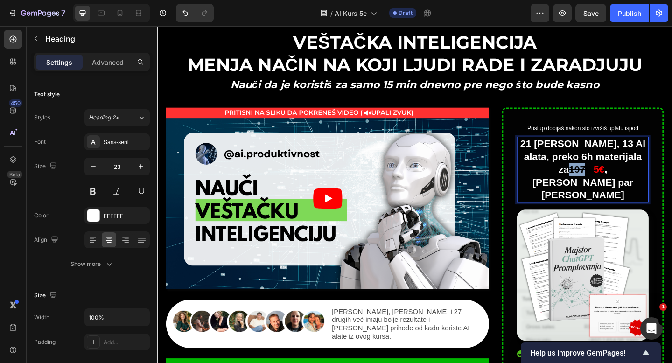
click at [629, 176] on s "197€" at bounding box center [617, 182] width 24 height 12
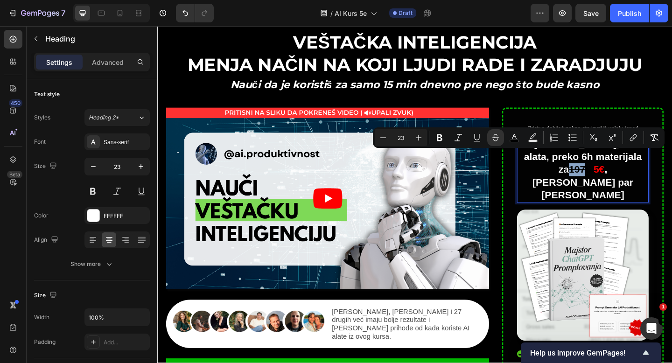
click at [629, 176] on s "197€" at bounding box center [617, 182] width 24 height 12
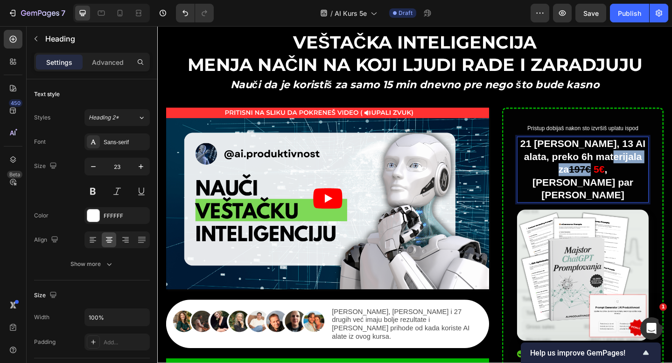
drag, startPoint x: 665, startPoint y: 170, endPoint x: 637, endPoint y: 171, distance: 28.0
click at [637, 171] on p "21 Dan, 13 AI alata, preko 6h materijala za 197€ 5€ , još par dana" at bounding box center [619, 183] width 141 height 70
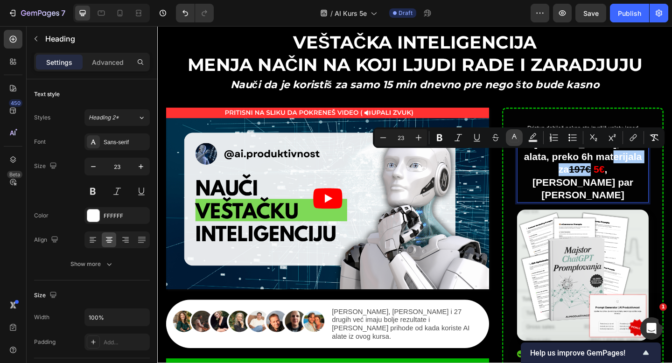
click at [511, 136] on icon "Editor contextual toolbar" at bounding box center [514, 137] width 9 height 9
type input "000000"
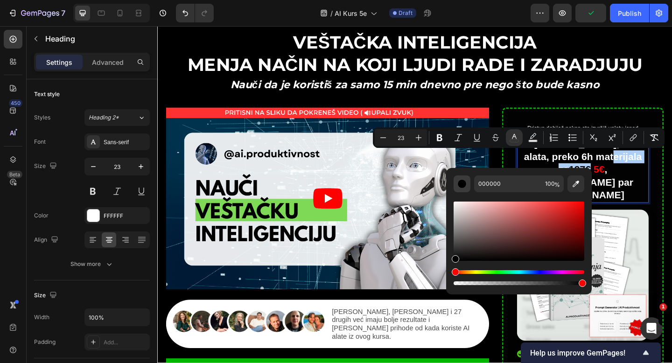
click at [461, 184] on div "Editor contextual toolbar" at bounding box center [461, 183] width 9 height 9
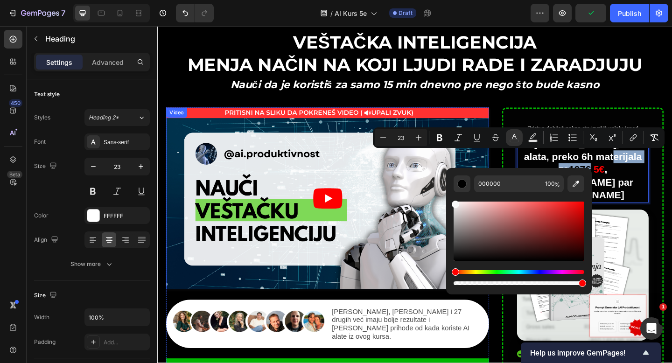
type input "FFFFFF"
drag, startPoint x: 613, startPoint y: 241, endPoint x: 467, endPoint y: 195, distance: 152.9
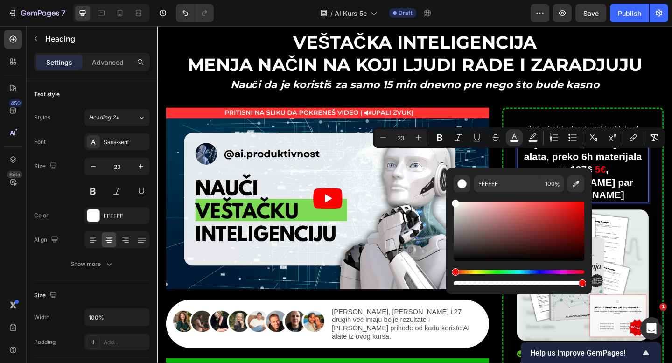
click at [668, 184] on p "21 Dan, 13 AI alata, preko 6h materijala za 197€ 5€ , još par dana" at bounding box center [619, 183] width 141 height 70
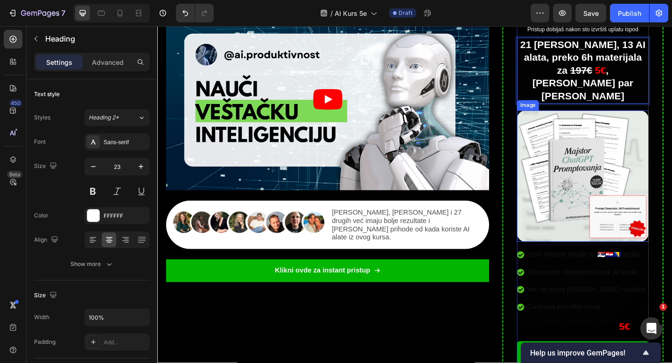
scroll to position [185, 0]
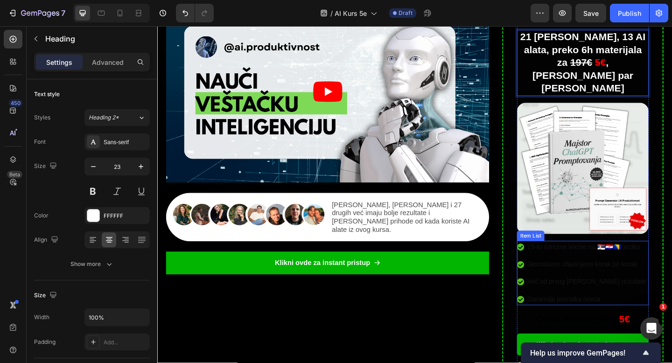
click at [558, 249] on div "Item List" at bounding box center [563, 254] width 30 height 11
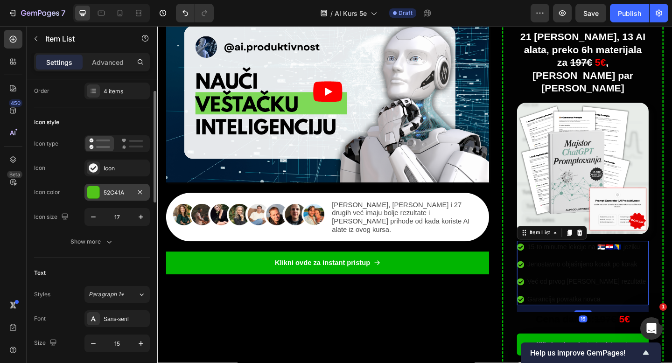
scroll to position [27, 0]
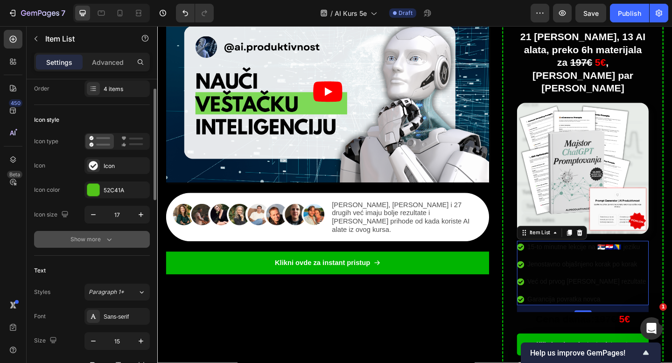
click at [98, 237] on div "Show more" at bounding box center [91, 239] width 43 height 9
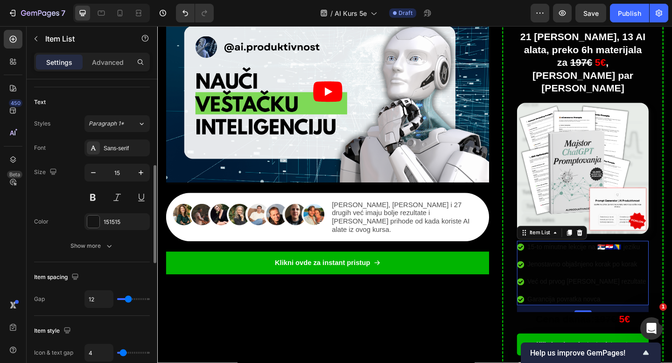
scroll to position [317, 0]
click at [96, 218] on div at bounding box center [93, 221] width 12 height 12
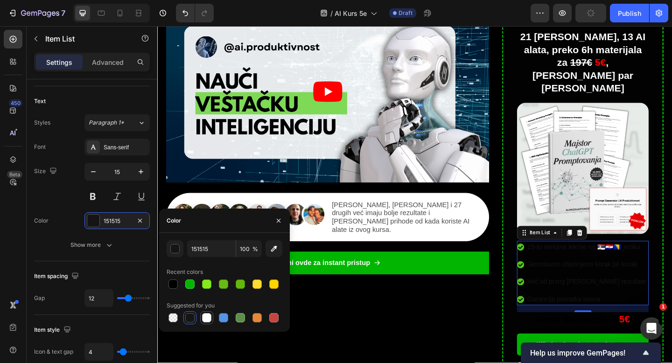
click at [208, 316] on div at bounding box center [206, 317] width 9 height 9
type input "FFFFFF"
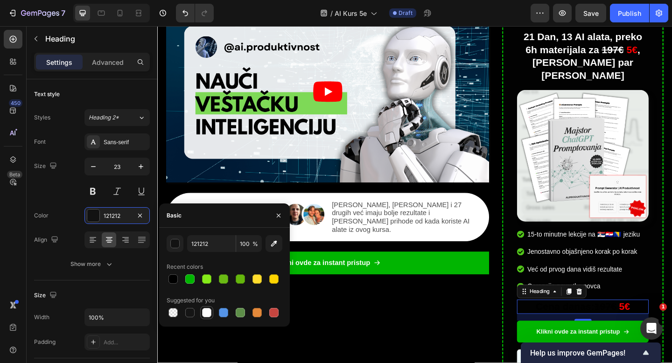
click at [210, 312] on div at bounding box center [206, 312] width 9 height 9
type input "FFFFFF"
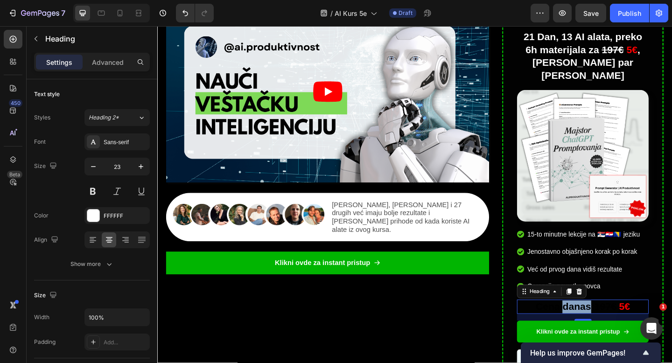
click at [620, 325] on span "Cena danas: 197€" at bounding box center [613, 331] width 88 height 12
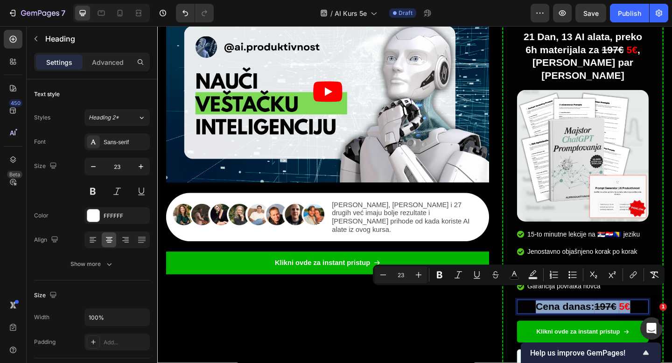
click at [620, 325] on span "Cena danas: 197€" at bounding box center [613, 331] width 88 height 12
click at [656, 325] on s "197€" at bounding box center [645, 331] width 24 height 12
drag, startPoint x: 658, startPoint y: 318, endPoint x: 555, endPoint y: 317, distance: 103.2
click at [555, 325] on p "Cena danas: 197€ 5€" at bounding box center [619, 332] width 141 height 14
click at [518, 271] on icon "Editor contextual toolbar" at bounding box center [514, 274] width 9 height 9
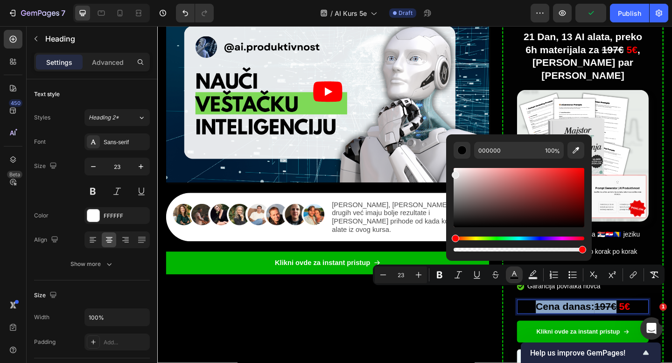
type input "E8E8E8"
drag, startPoint x: 623, startPoint y: 215, endPoint x: 447, endPoint y: 154, distance: 185.9
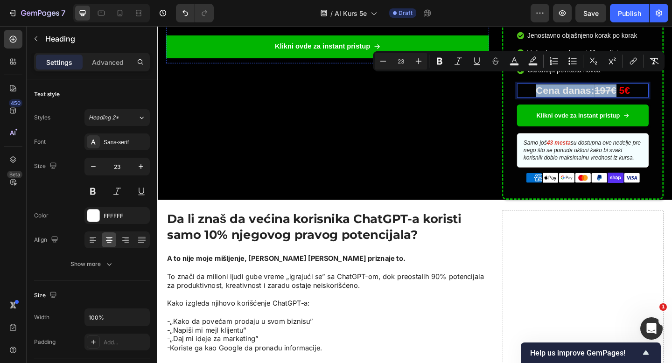
scroll to position [423, 0]
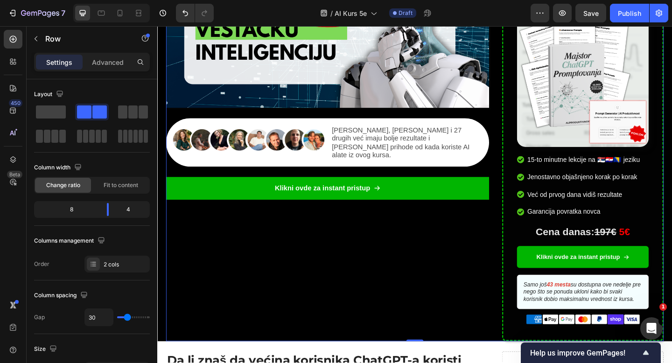
scroll to position [300, 0]
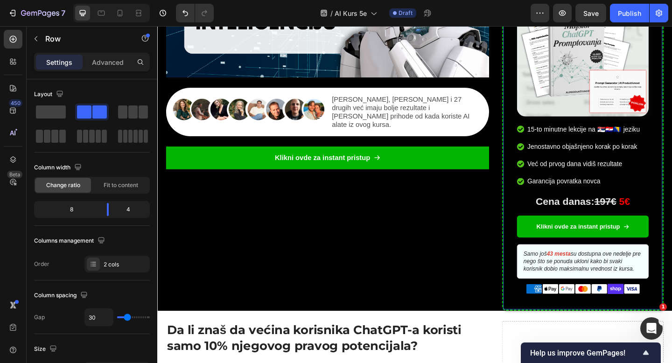
click at [540, 270] on div "Pristup dobijaš nakon sto izvršiš uplatu ispod Text Block 21 [PERSON_NAME], 13 …" at bounding box center [620, 110] width 176 height 452
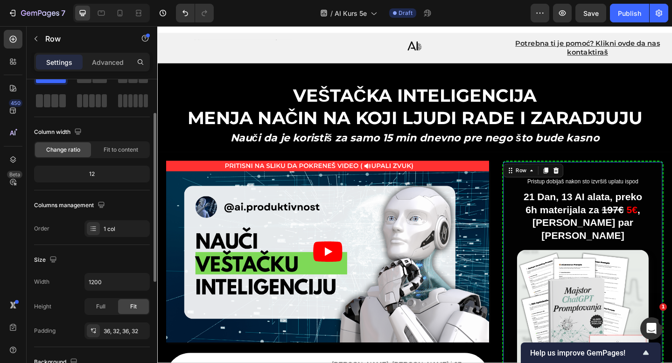
scroll to position [98, 0]
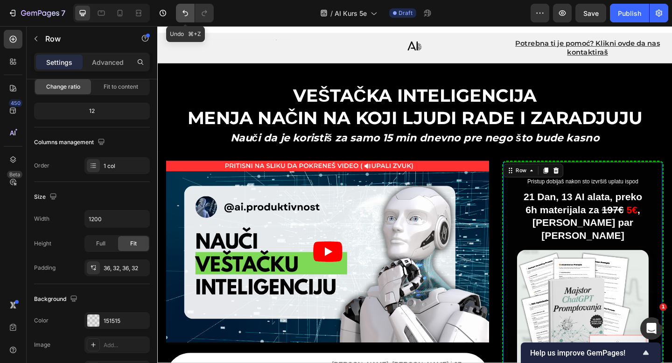
drag, startPoint x: 183, startPoint y: 10, endPoint x: 57, endPoint y: 1, distance: 125.4
click at [183, 10] on icon "Undo/Redo" at bounding box center [185, 12] width 9 height 9
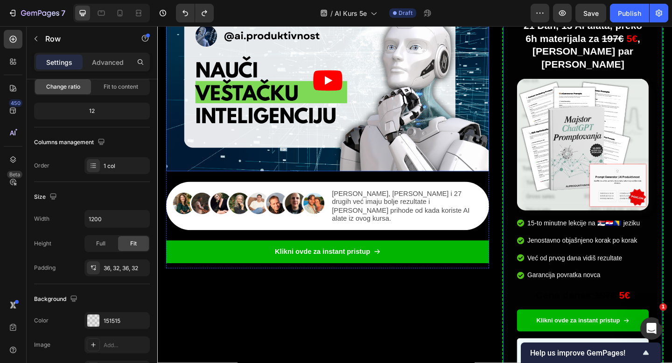
scroll to position [231, 0]
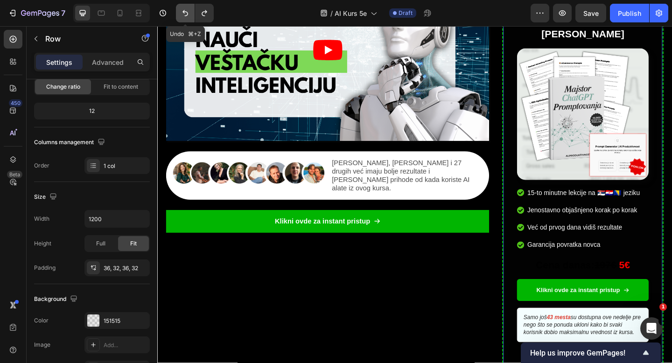
click at [187, 17] on icon "Undo/Redo" at bounding box center [185, 12] width 9 height 9
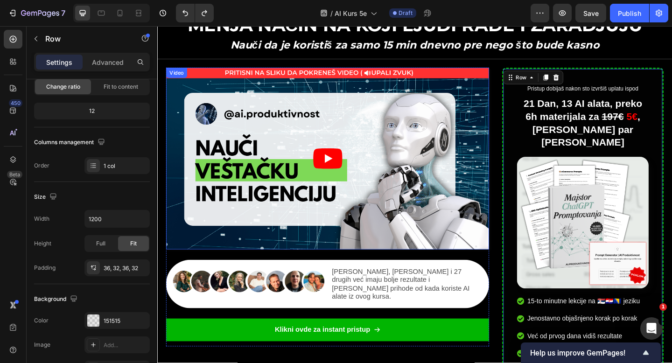
scroll to position [45, 0]
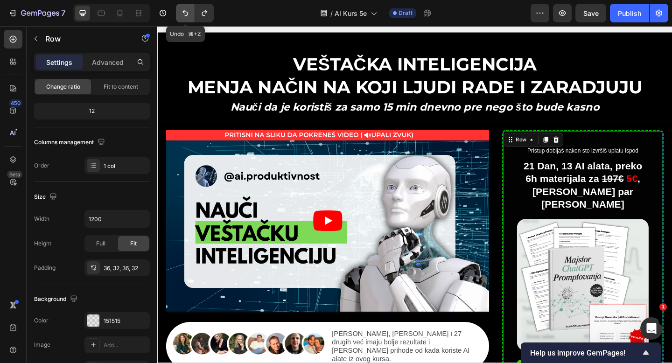
click at [184, 19] on button "Undo/Redo" at bounding box center [185, 13] width 19 height 19
click at [185, 15] on icon "Undo/Redo" at bounding box center [186, 13] width 6 height 6
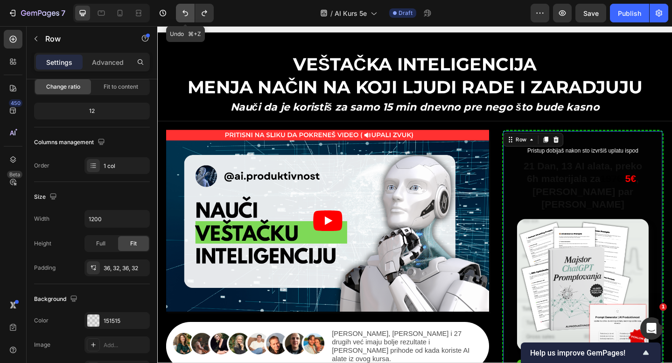
click at [185, 15] on icon "Undo/Redo" at bounding box center [186, 13] width 6 height 6
click at [537, 191] on div "Pristup dobijaš nakon sto izvršiš uplatu ispod Text Block 21 [PERSON_NAME], 13 …" at bounding box center [620, 365] width 176 height 452
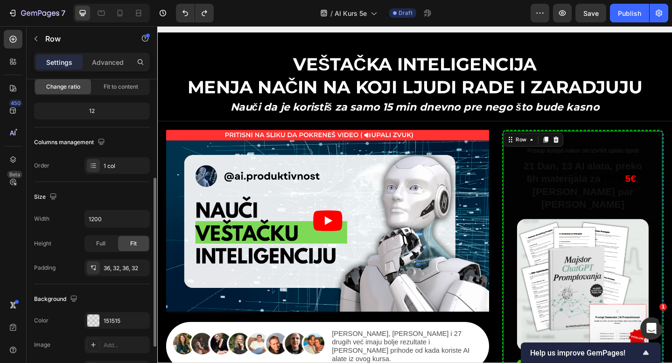
scroll to position [204, 0]
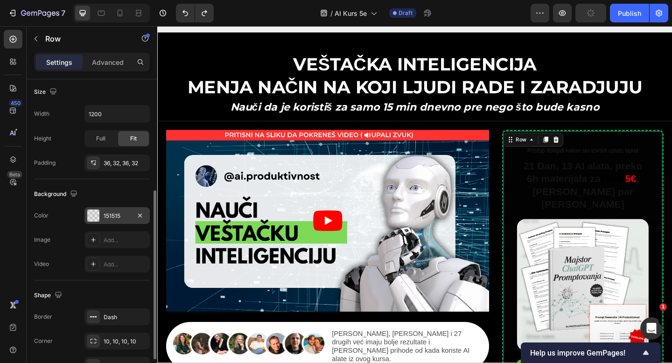
click at [114, 219] on div "151515" at bounding box center [117, 216] width 27 height 8
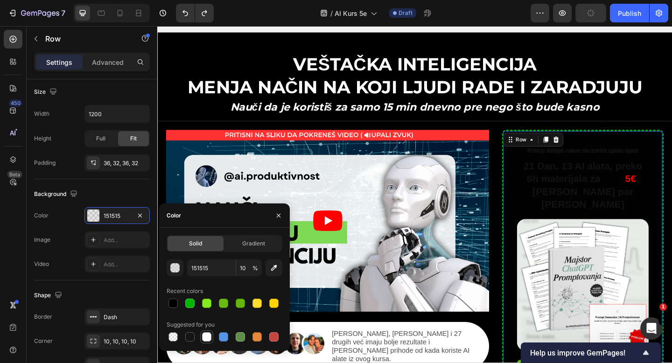
click at [207, 339] on div at bounding box center [206, 336] width 9 height 9
type input "FFFFFF"
type input "100"
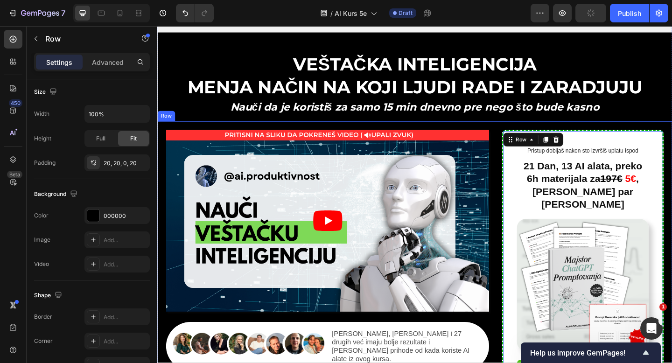
click at [531, 134] on div "Video Image [PERSON_NAME], [PERSON_NAME] i 27 drugih već imaju bolje rezultate …" at bounding box center [437, 360] width 560 height 461
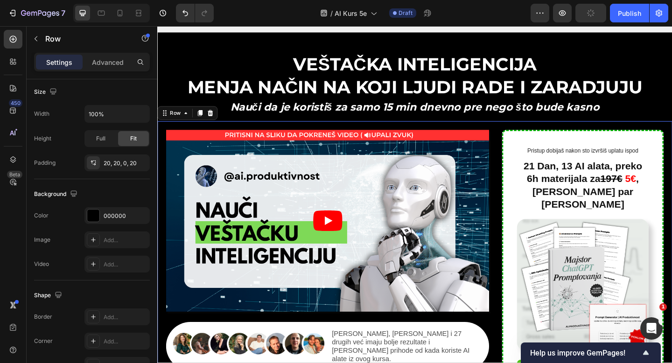
scroll to position [210, 0]
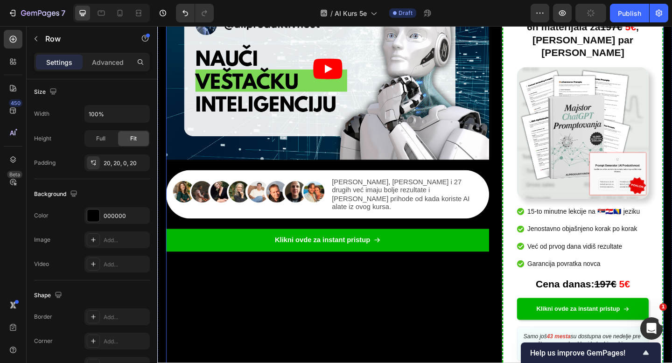
click at [468, 307] on div "Video Image [PERSON_NAME], [PERSON_NAME] i 27 drugih već imaju bolje rezultate …" at bounding box center [342, 200] width 351 height 452
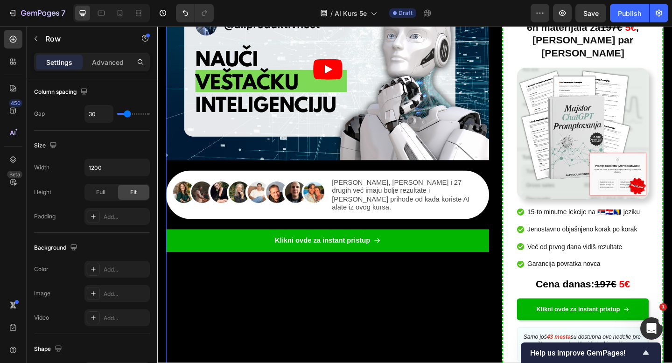
scroll to position [208, 0]
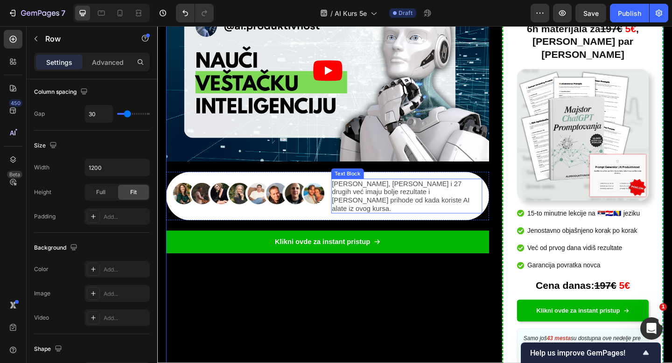
click at [432, 213] on p "[PERSON_NAME], [PERSON_NAME] i 27 drugih već imaju bolje rezultate i [PERSON_NA…" at bounding box center [428, 211] width 163 height 36
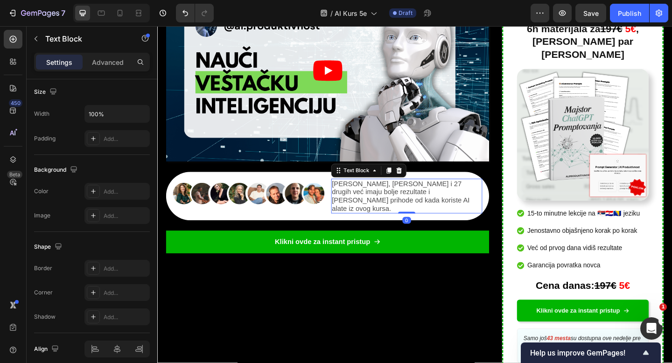
scroll to position [0, 0]
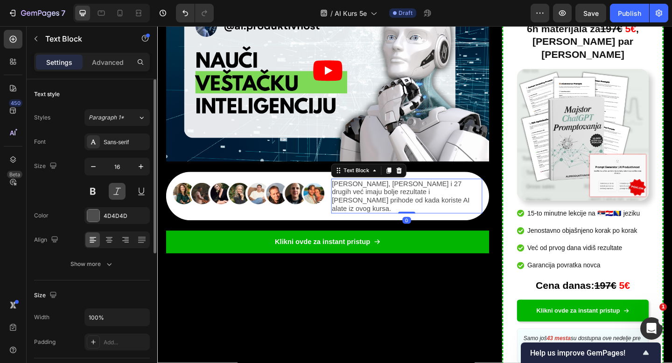
click at [118, 191] on button at bounding box center [117, 191] width 17 height 17
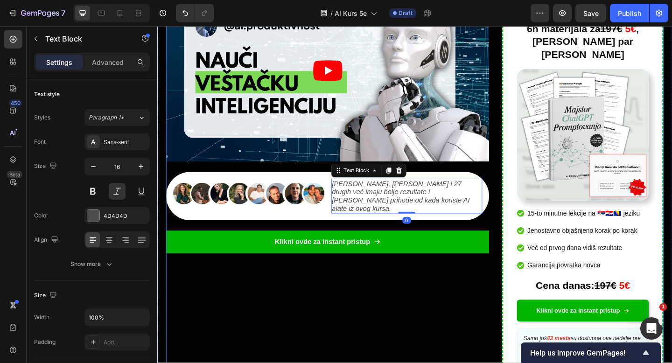
click at [274, 310] on div "Video Image [PERSON_NAME], [PERSON_NAME] i 27 drugih već imaju bolje rezultate …" at bounding box center [342, 202] width 351 height 452
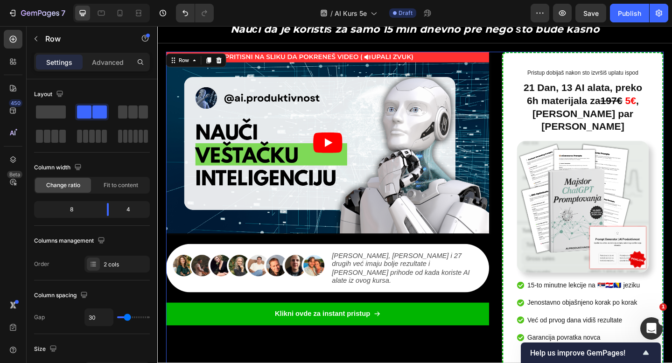
scroll to position [134, 0]
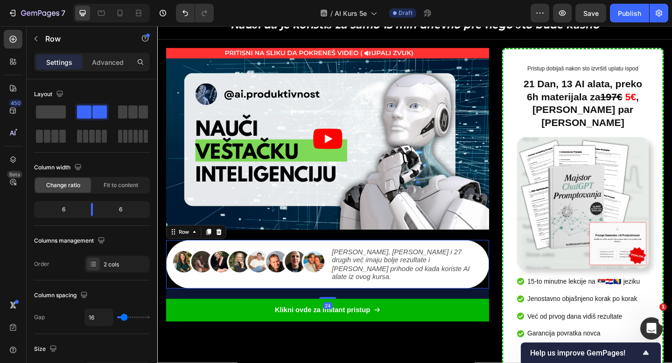
click at [192, 302] on div "Image [PERSON_NAME], [PERSON_NAME] i 27 drugih već imaju bolje rezultate i [PER…" at bounding box center [342, 285] width 351 height 53
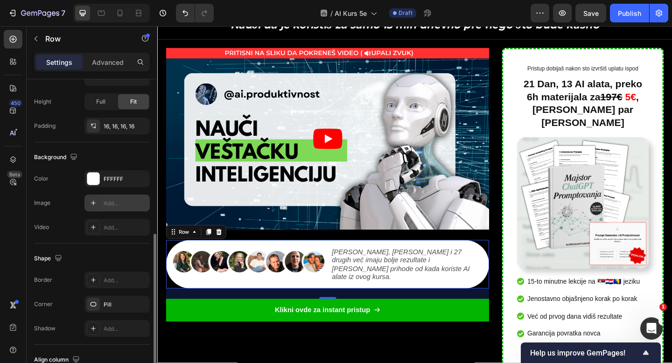
scroll to position [366, 0]
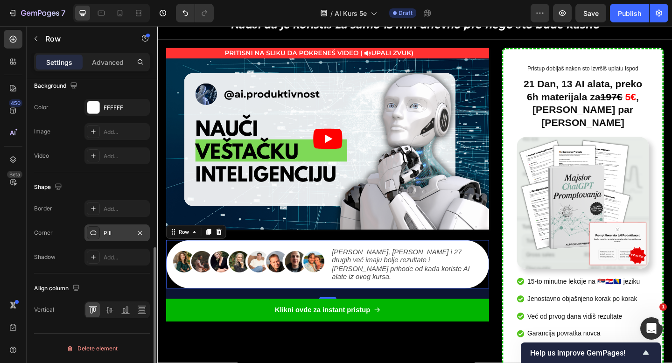
click at [119, 237] on div "Pill" at bounding box center [117, 233] width 27 height 8
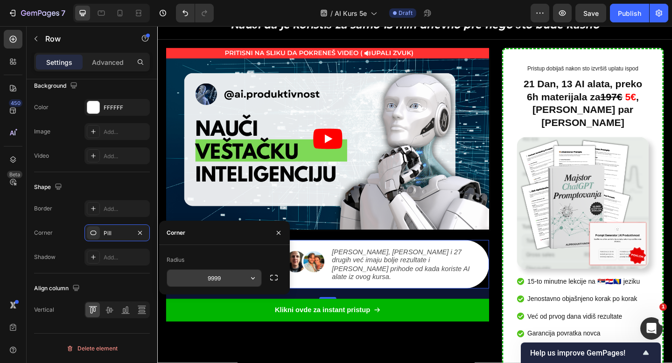
click at [243, 285] on input "9999" at bounding box center [214, 278] width 94 height 17
click at [248, 278] on icon "button" at bounding box center [252, 278] width 9 height 9
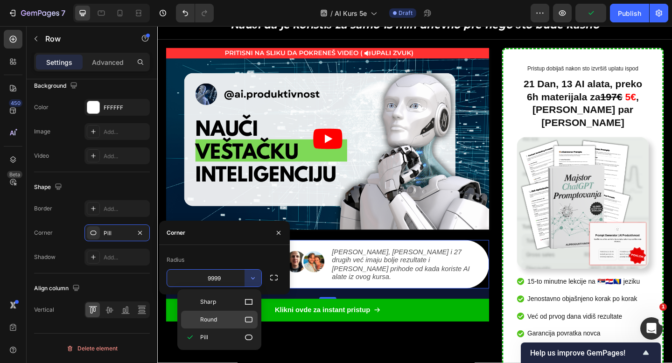
click at [229, 321] on p "Round" at bounding box center [226, 319] width 53 height 9
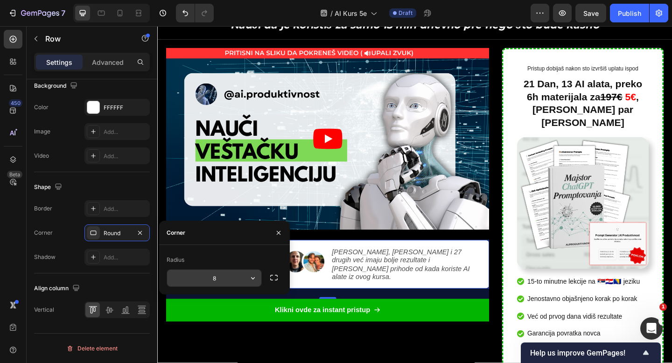
click at [229, 278] on input "8" at bounding box center [214, 278] width 94 height 17
type input "8"
type input "20"
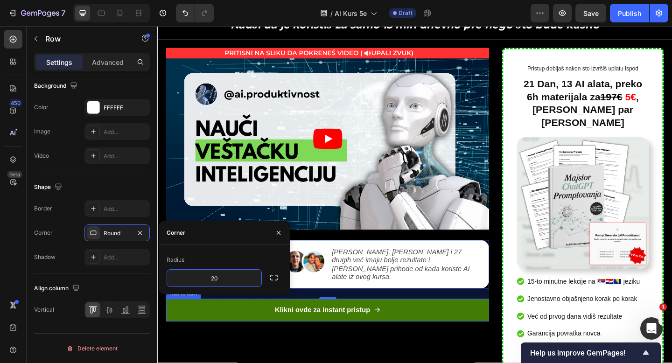
click at [234, 324] on button "Klikni ovde za instant pristup" at bounding box center [342, 335] width 351 height 25
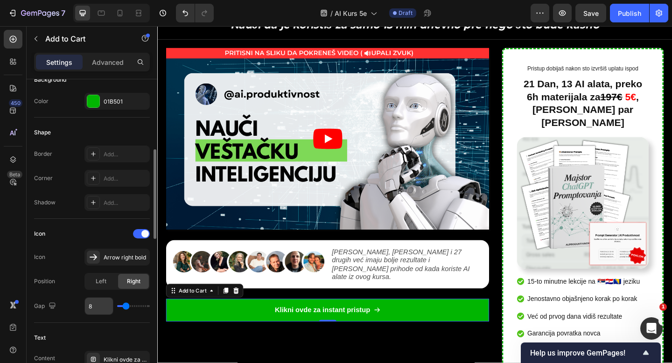
scroll to position [232, 0]
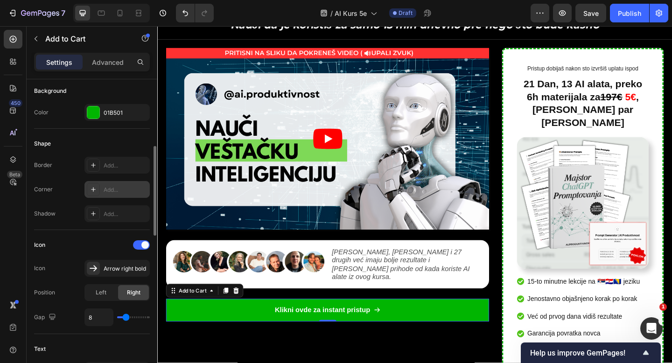
click at [120, 191] on div "Add..." at bounding box center [126, 190] width 44 height 8
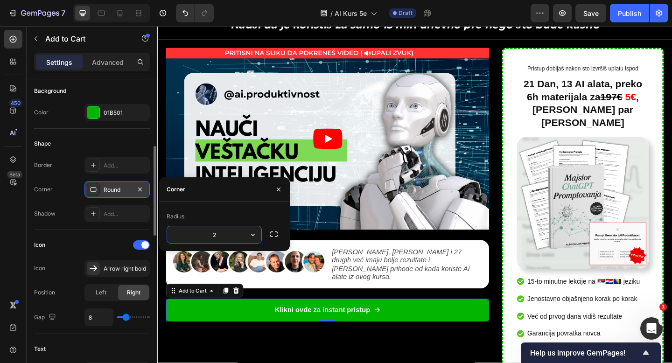
type input "20"
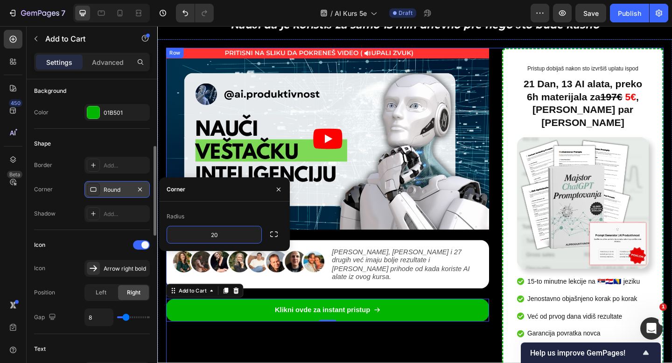
click at [347, 363] on div "Video Image [PERSON_NAME], [PERSON_NAME] i 27 drugih već imaju bolje rezultate …" at bounding box center [342, 276] width 351 height 452
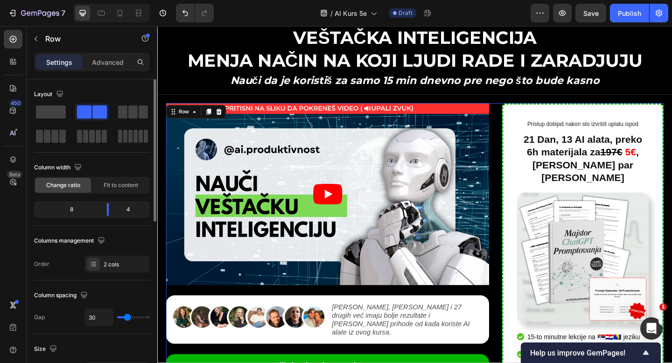
scroll to position [70, 0]
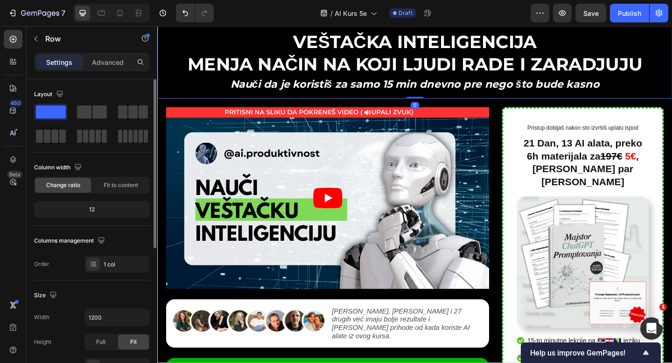
click at [460, 104] on div "VEŠTAČKA INTELIGENCIJA MENJA NAČIN NA KOJI LJUDI RADE I ZARADJUJU Heading Nauči…" at bounding box center [437, 56] width 560 height 97
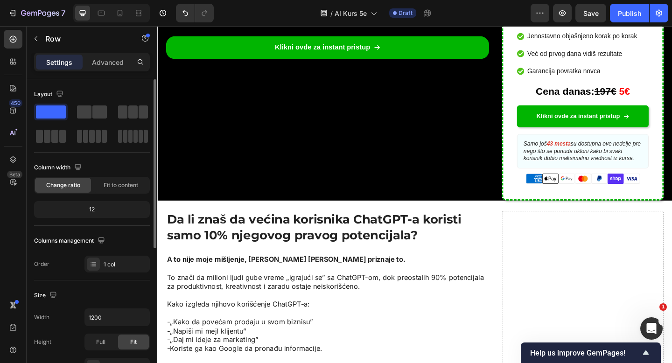
scroll to position [422, 0]
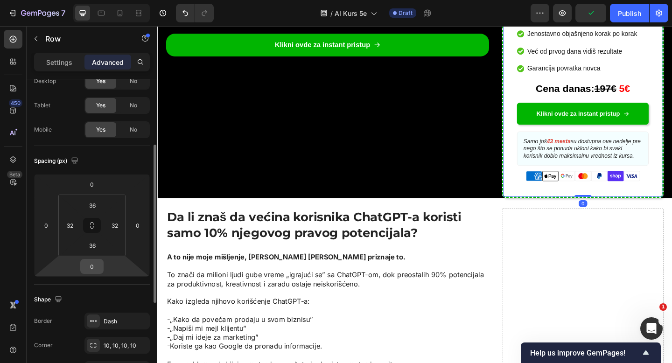
scroll to position [66, 0]
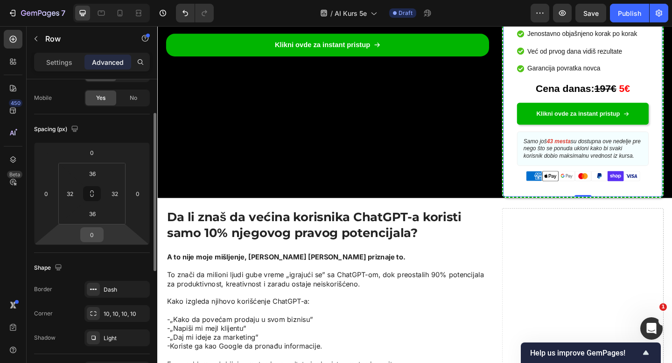
click at [93, 232] on input "0" at bounding box center [92, 235] width 19 height 14
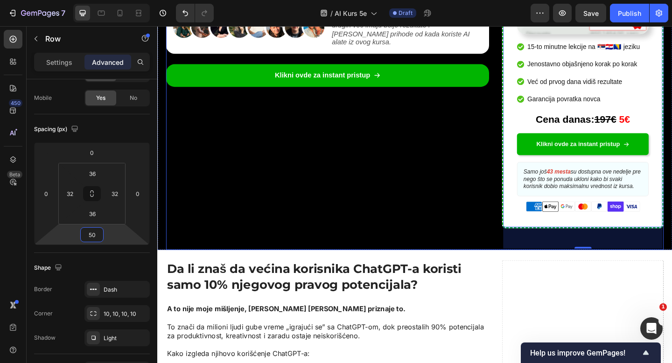
scroll to position [392, 0]
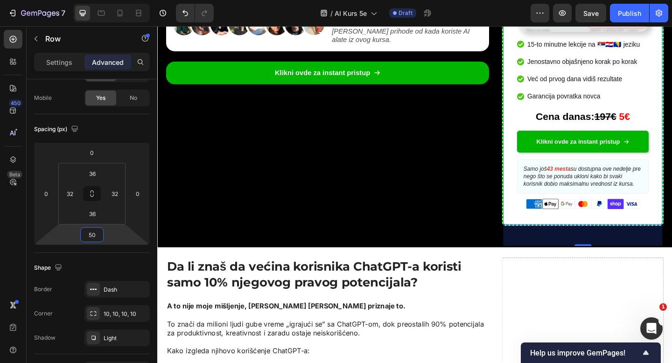
type input "50"
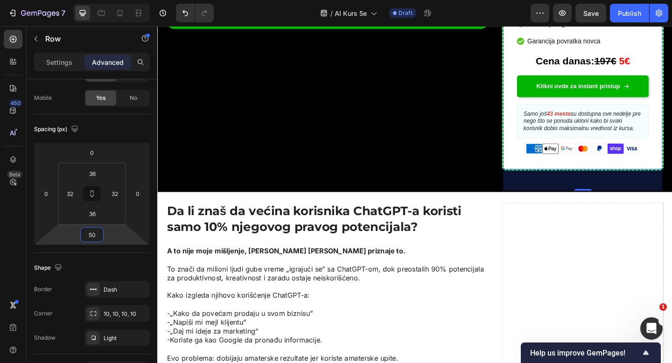
scroll to position [465, 0]
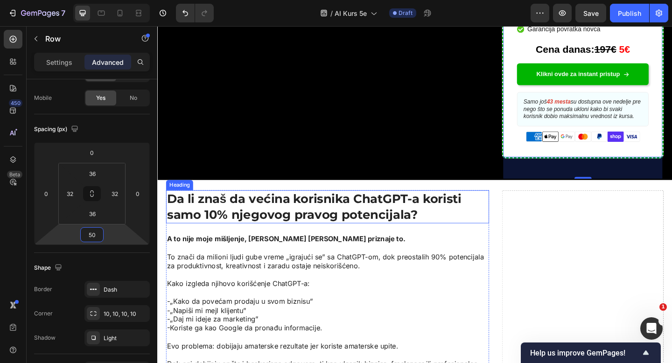
click at [352, 205] on h2 "Da li znaš da većina korisnika ChatGPT-a koristi samo 10% njegovog pravog poten…" at bounding box center [342, 223] width 351 height 36
click at [351, 205] on h2 "Da li znaš da većina korisnika ChatGPT-a koristi samo 10% njegovog pravog poten…" at bounding box center [342, 223] width 351 height 36
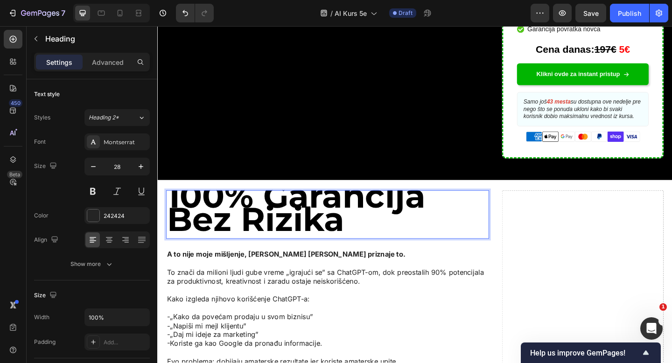
scroll to position [0, 0]
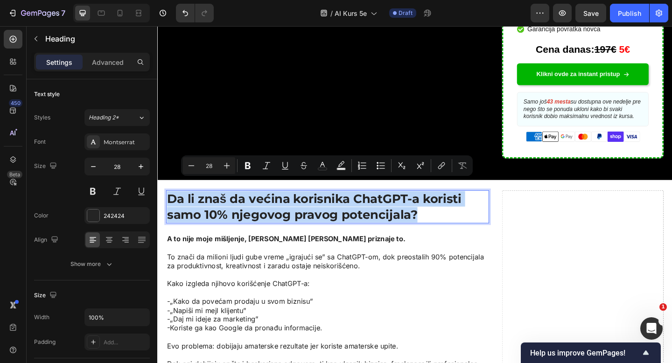
click at [268, 210] on p "Da li znaš da većina korisnika ChatGPT-a koristi samo 10% njegovog pravog poten…" at bounding box center [343, 223] width 350 height 34
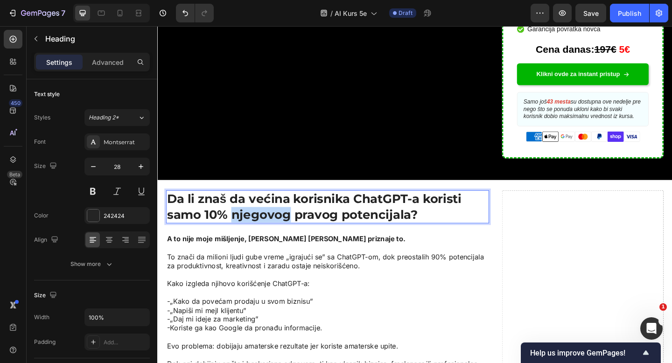
click at [268, 210] on p "Da li znaš da većina korisnika ChatGPT-a koristi samo 10% njegovog pravog poten…" at bounding box center [343, 223] width 350 height 34
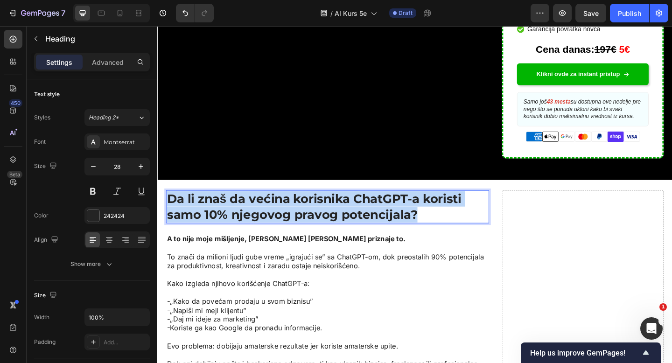
click at [268, 210] on p "Da li znaš da većina korisnika ChatGPT-a koristi samo 10% njegovog pravog poten…" at bounding box center [343, 223] width 350 height 34
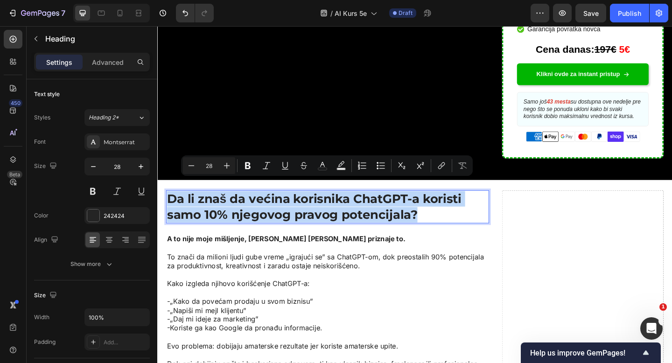
click at [218, 213] on p "Da li znaš da većina korisnika ChatGPT-a koristi samo 10% njegovog pravog poten…" at bounding box center [343, 223] width 350 height 34
type input "77"
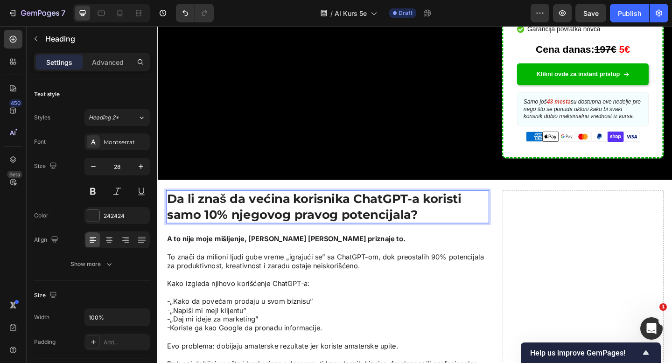
scroll to position [4, 0]
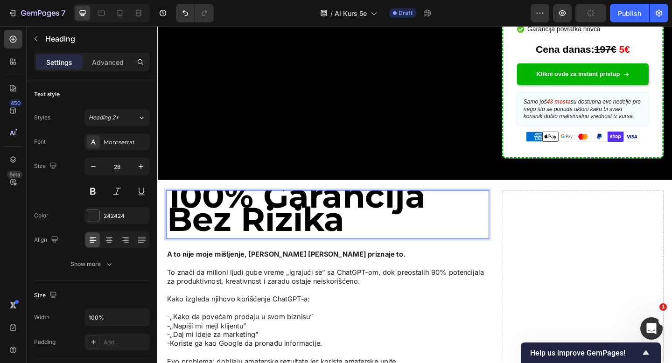
click at [221, 205] on strong "100% Garancija Bez Rizika" at bounding box center [308, 223] width 281 height 69
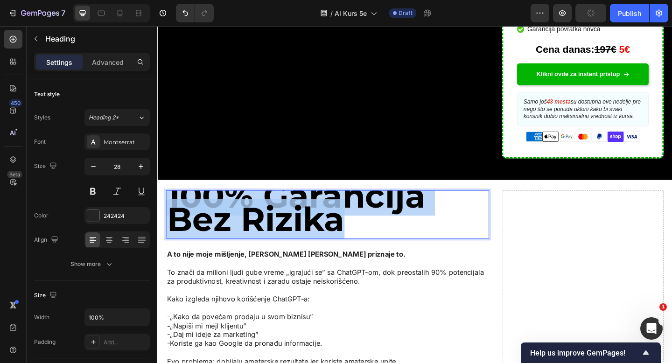
click at [221, 205] on strong "100% Garancija Bez Rizika" at bounding box center [308, 223] width 281 height 69
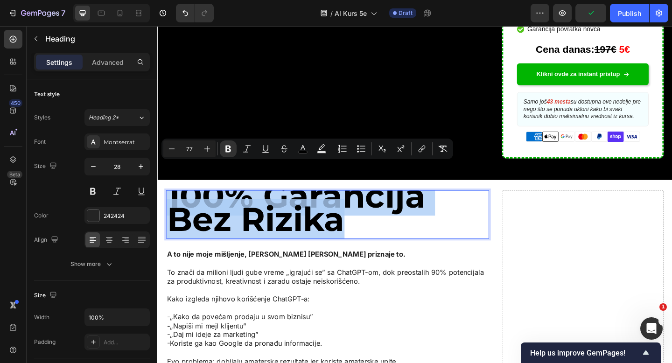
type input "28"
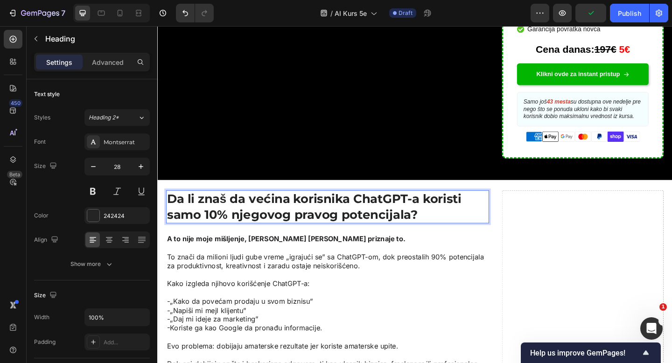
scroll to position [0, 0]
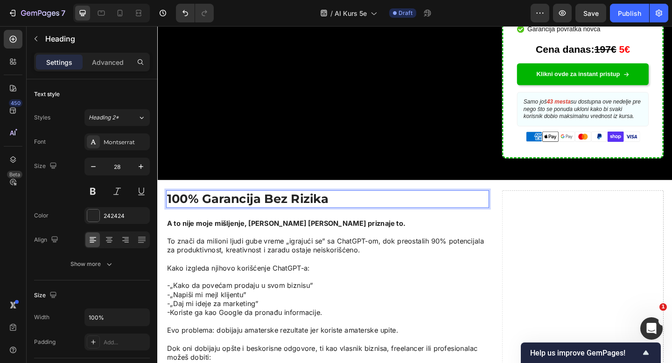
click at [219, 206] on p "100% Garancija Bez Rizika" at bounding box center [343, 214] width 350 height 17
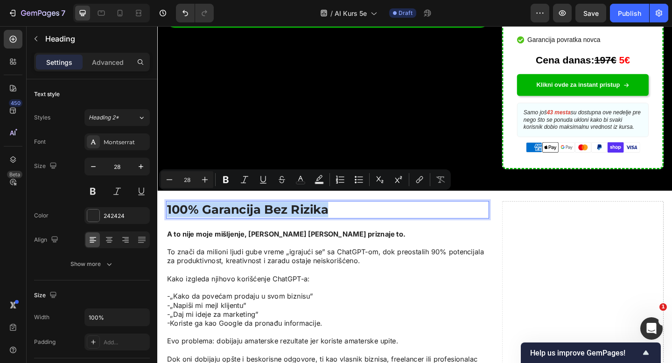
scroll to position [446, 0]
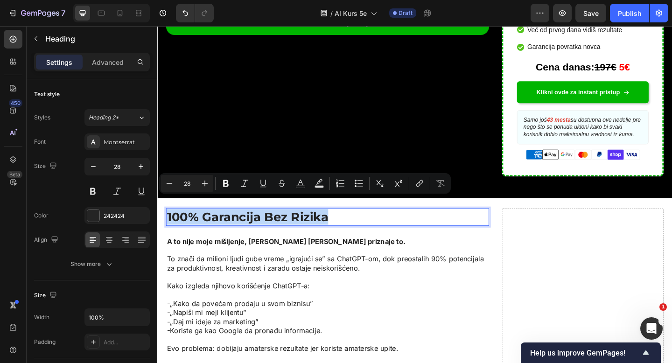
click at [270, 225] on p "100% Garancija Bez Rizika" at bounding box center [343, 233] width 350 height 17
click at [274, 225] on p "100% Garancija Bez Rizika" at bounding box center [343, 233] width 350 height 17
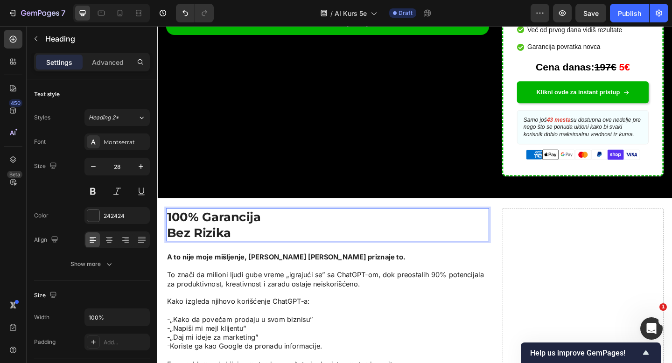
click at [277, 232] on p "100% Garancija Bez Rizika" at bounding box center [343, 242] width 350 height 34
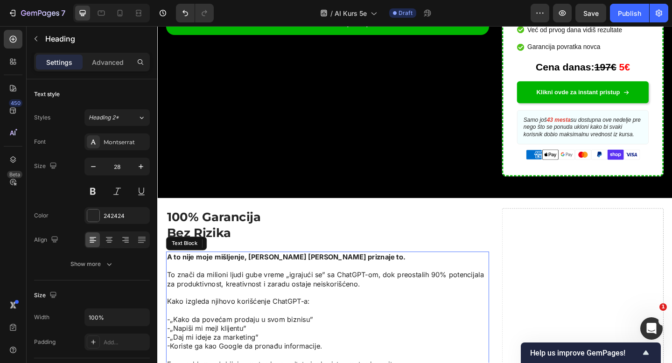
click at [297, 292] on p "To znači da milioni ljudi gube vreme „igrajući se” sa ChatGPT-om, dok preostali…" at bounding box center [343, 302] width 350 height 20
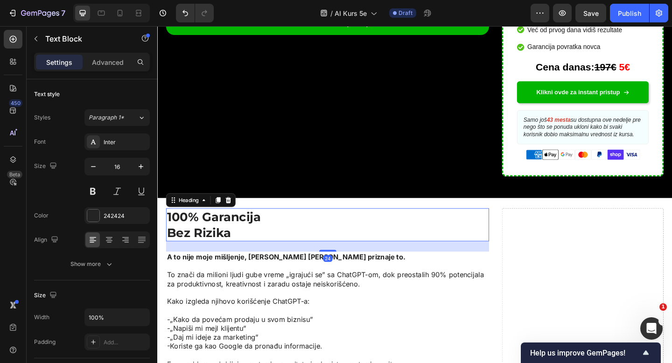
click at [240, 225] on p "100% Garancija Bez Rizika" at bounding box center [343, 242] width 350 height 34
click at [200, 211] on div "Heading" at bounding box center [191, 215] width 26 height 8
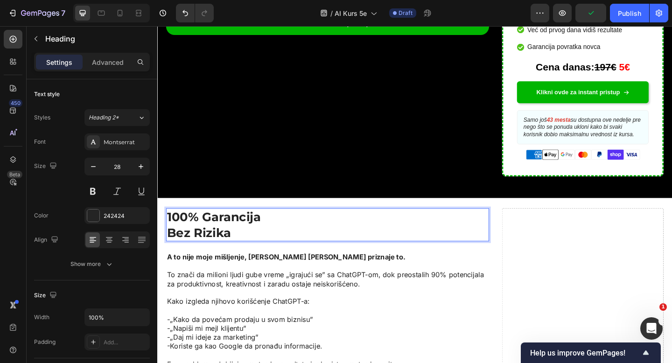
click at [168, 239] on p "100% Garancija Bez Rizika" at bounding box center [343, 242] width 350 height 34
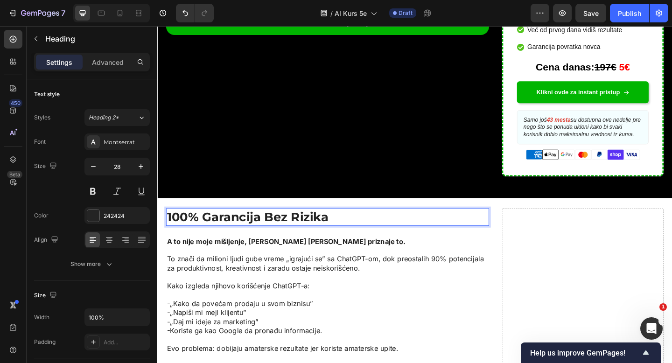
click at [219, 225] on p "100% Garancija Bez Rizika" at bounding box center [343, 233] width 350 height 17
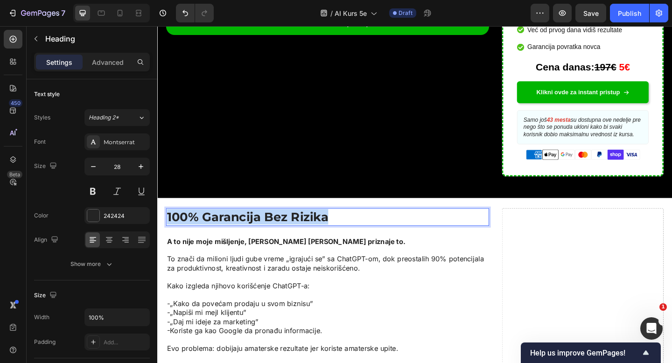
click at [219, 225] on p "100% Garancija Bez Rizika" at bounding box center [343, 233] width 350 height 17
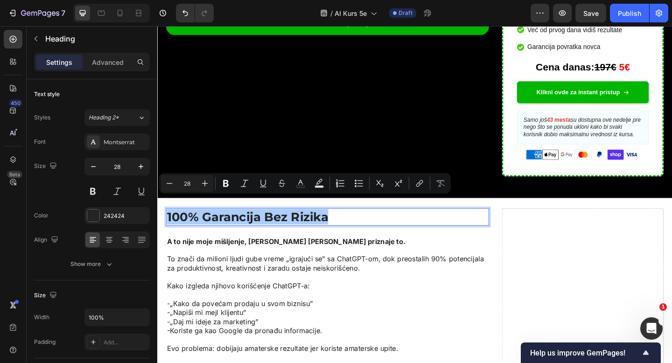
click at [190, 186] on input "28" at bounding box center [187, 183] width 19 height 11
type input "77"
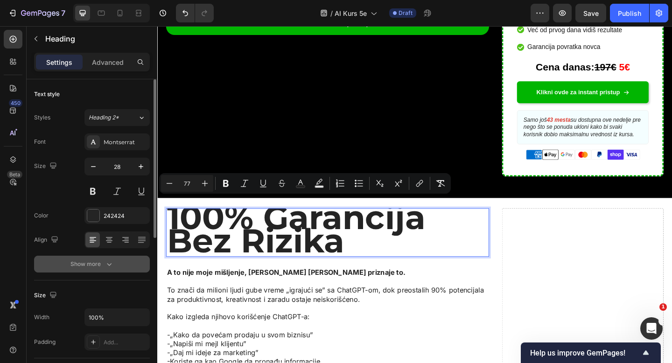
click at [94, 262] on div "Show more" at bounding box center [91, 264] width 43 height 9
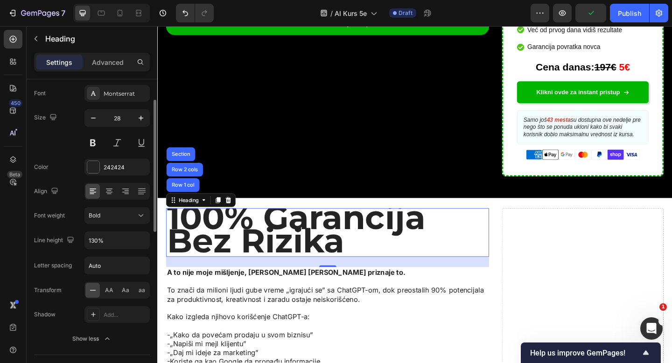
scroll to position [48, 0]
click at [107, 239] on input "130%" at bounding box center [117, 240] width 64 height 17
click at [93, 243] on input "130%" at bounding box center [117, 240] width 64 height 17
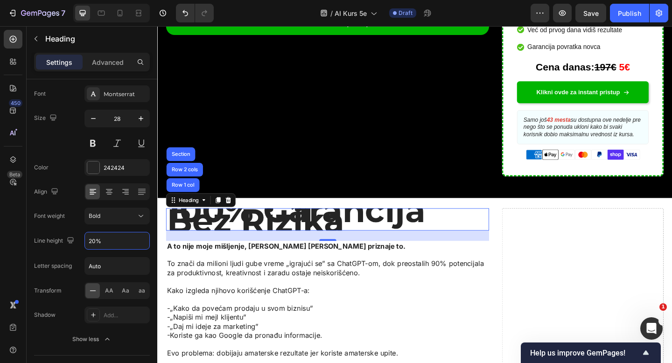
type input "230%"
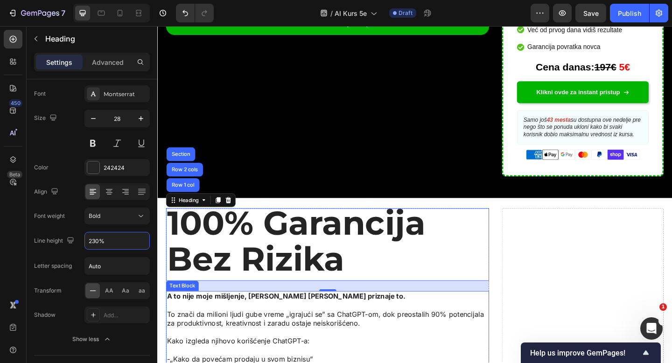
click at [380, 354] on p at bounding box center [343, 359] width 350 height 10
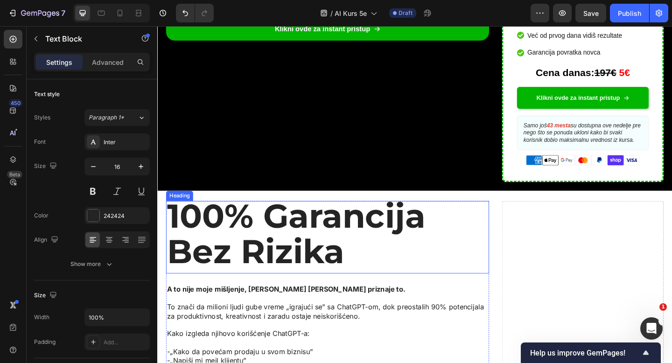
scroll to position [439, 0]
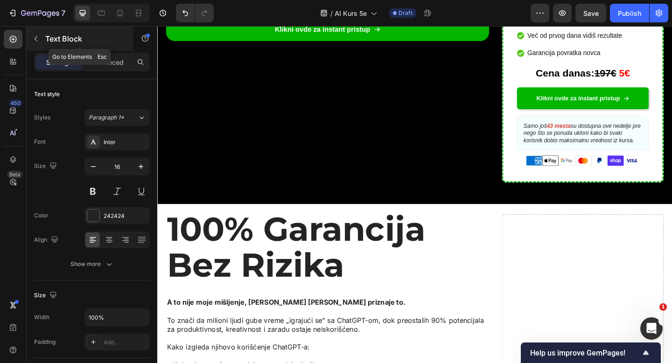
click at [35, 38] on icon "button" at bounding box center [36, 38] width 3 height 5
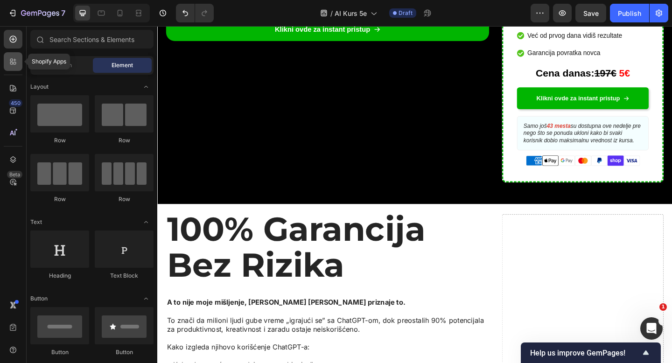
click at [21, 57] on div at bounding box center [13, 61] width 19 height 19
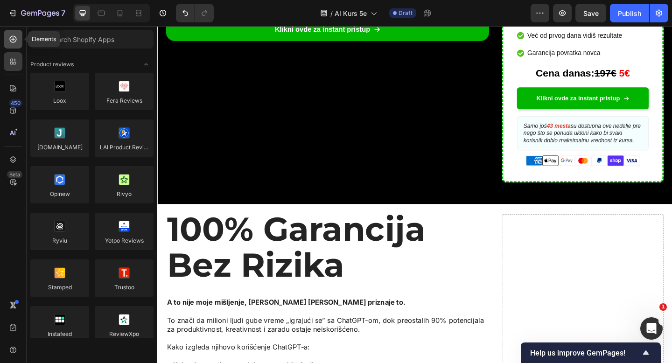
click at [16, 42] on icon at bounding box center [12, 39] width 9 height 9
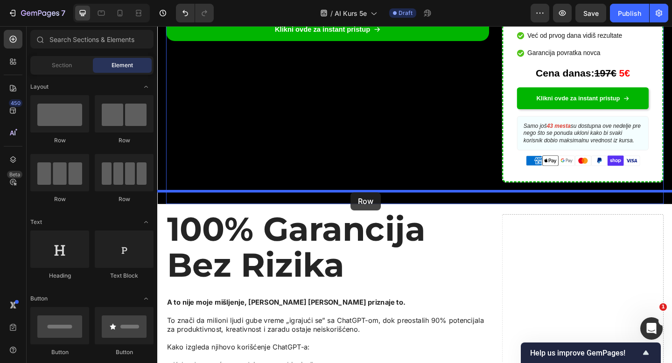
drag, startPoint x: 209, startPoint y: 137, endPoint x: 367, endPoint y: 207, distance: 173.5
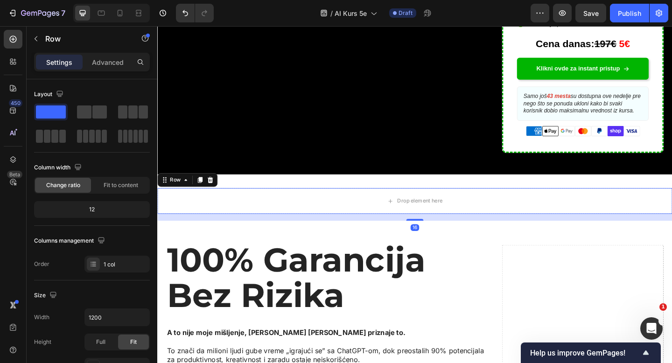
scroll to position [497, 0]
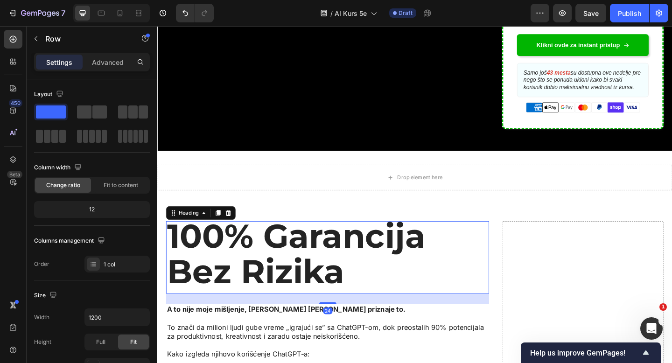
click at [292, 276] on span "100% Garancija Bez Rizika" at bounding box center [308, 273] width 281 height 82
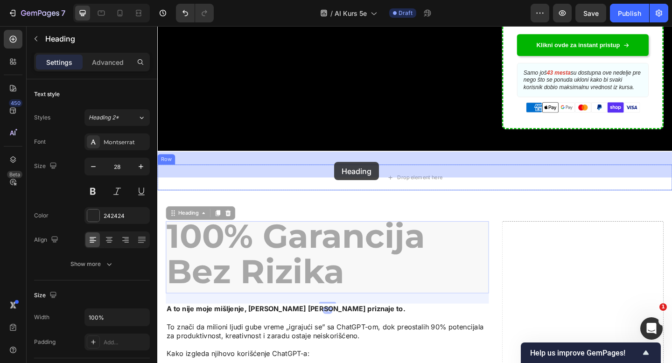
drag, startPoint x: 175, startPoint y: 219, endPoint x: 350, endPoint y: 174, distance: 180.4
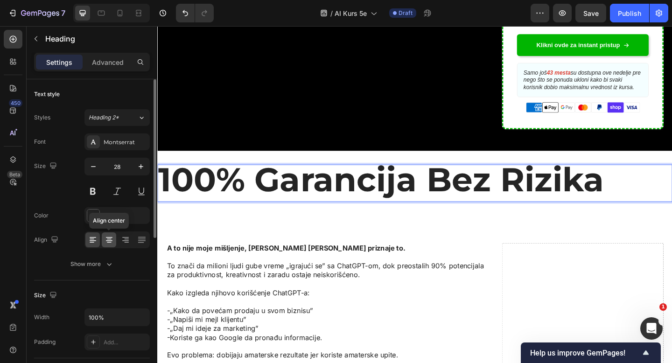
click at [110, 241] on icon at bounding box center [109, 240] width 7 height 1
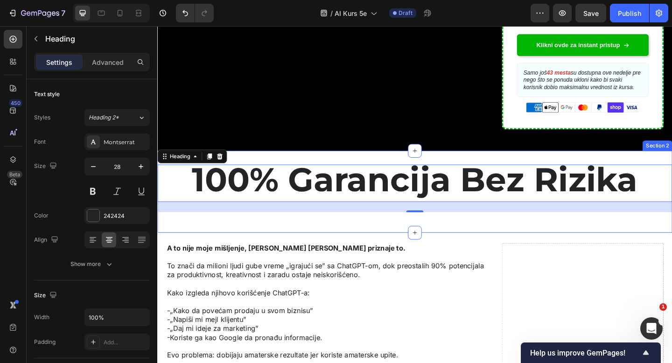
click at [281, 162] on div "100% Garancija Bez Rizika Heading 24 Row Section 2" at bounding box center [437, 206] width 560 height 89
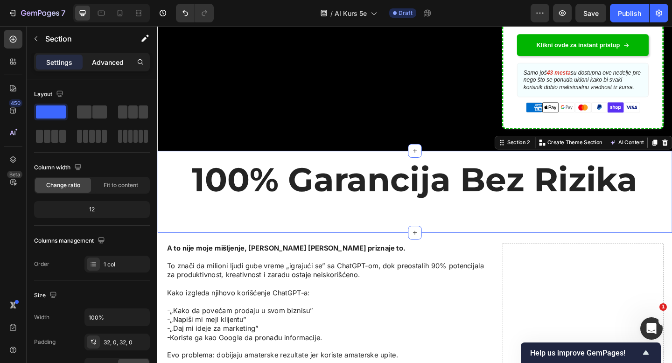
click at [110, 59] on p "Advanced" at bounding box center [108, 62] width 32 height 10
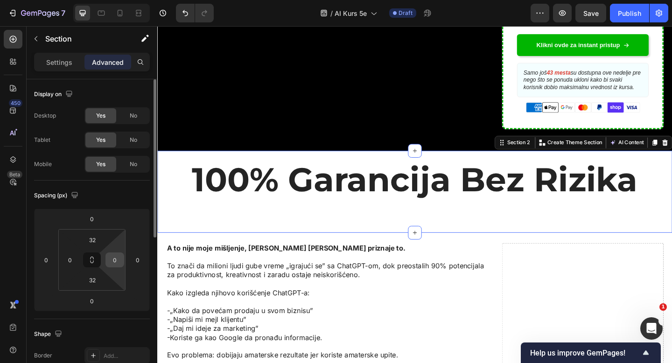
click at [122, 260] on div "0" at bounding box center [114, 260] width 19 height 15
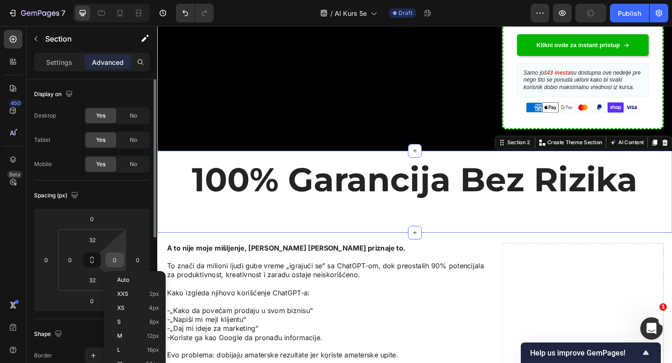
click at [115, 259] on input "0" at bounding box center [115, 260] width 14 height 14
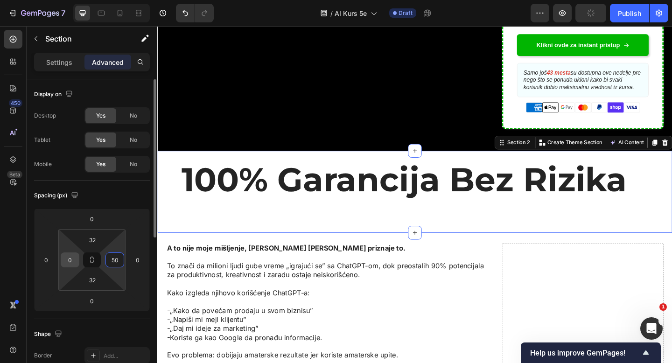
type input "50"
click at [71, 260] on input "0" at bounding box center [70, 260] width 14 height 14
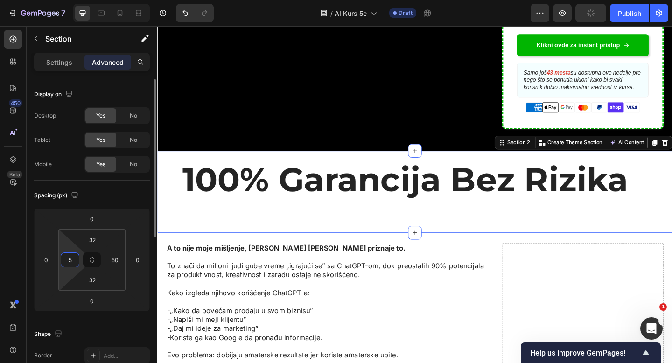
type input "50"
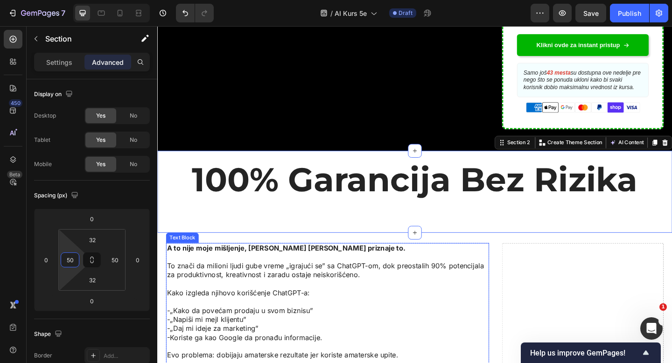
click at [329, 286] on p "To znači da milioni ljudi gube vreme „igrajući se” sa ChatGPT-om, dok preostali…" at bounding box center [343, 292] width 350 height 20
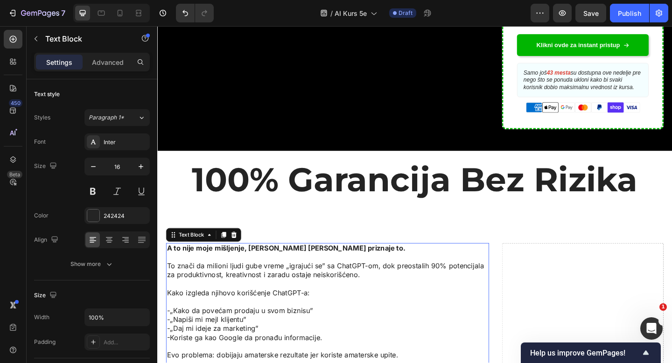
click at [173, 246] on div "Text Block" at bounding box center [208, 253] width 82 height 15
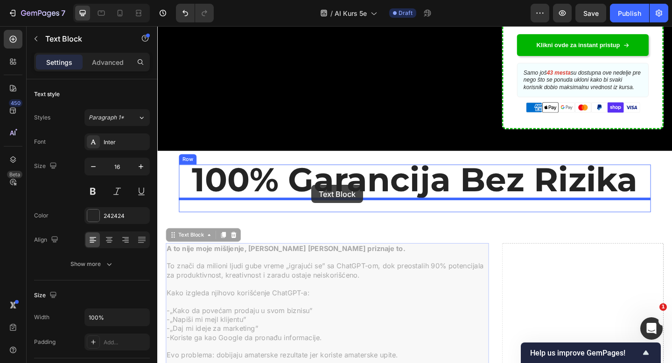
drag, startPoint x: 173, startPoint y: 245, endPoint x: 324, endPoint y: 199, distance: 157.4
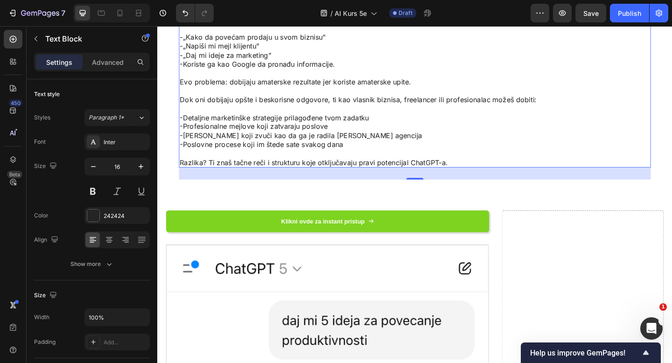
scroll to position [625, 0]
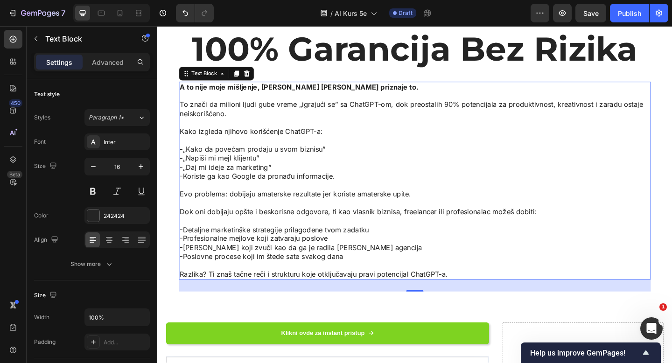
click at [444, 255] on p "-Profesionalne mejlove koji zatvaraju poslove" at bounding box center [438, 258] width 512 height 10
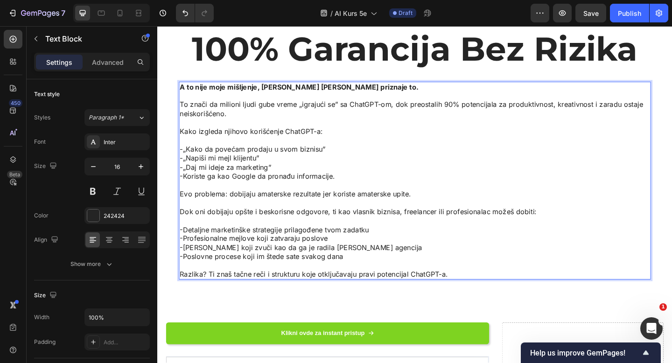
click at [476, 295] on p "Razlika? Ti znaš tačne reči i strukturu koje otključavaju pravi potencijal Chat…" at bounding box center [438, 297] width 512 height 10
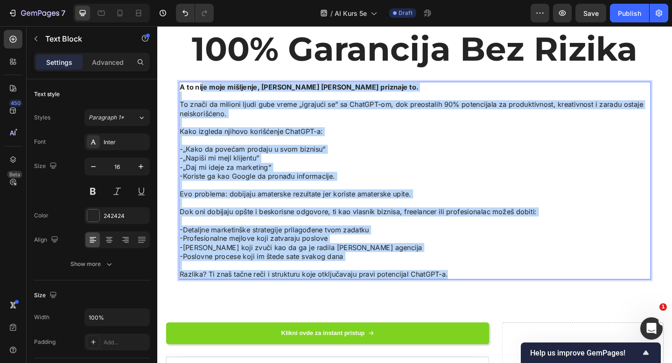
click at [205, 90] on strong "A to nije moje mišljenje, sam ChatGPT priznaje to." at bounding box center [312, 92] width 260 height 9
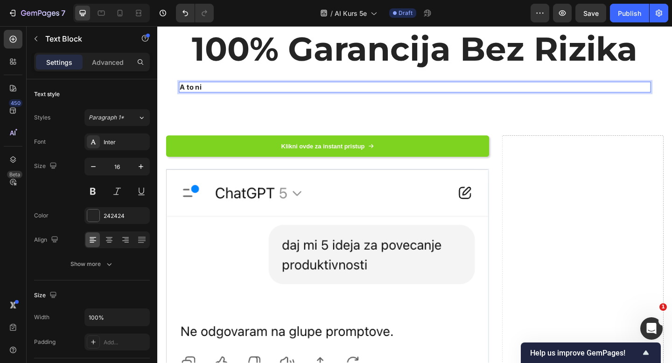
click at [202, 90] on strong "A to ni" at bounding box center [193, 92] width 23 height 9
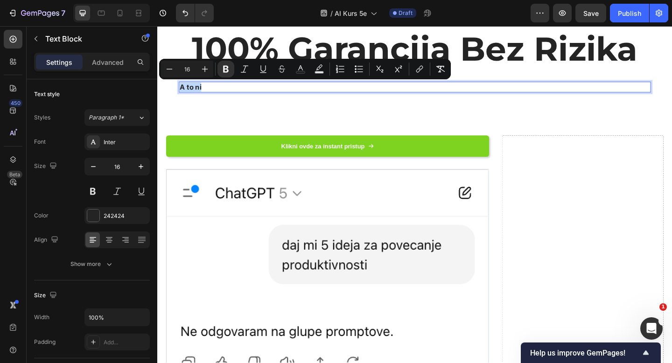
type input "35"
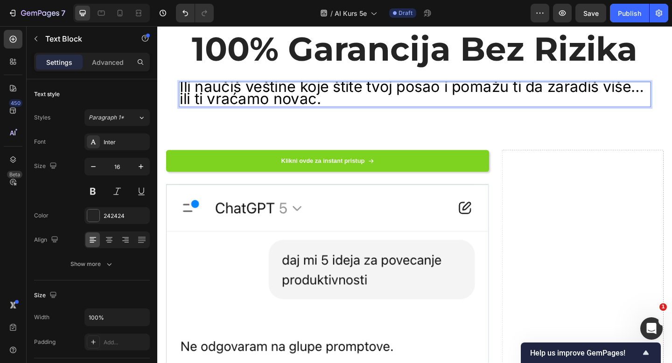
scroll to position [617, 0]
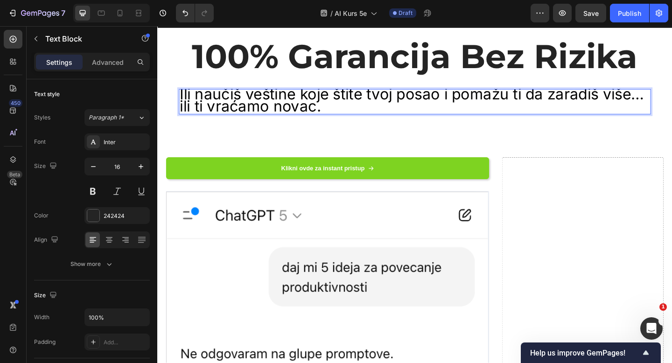
click at [290, 98] on span "Ili naučiš veštine koje štite tvoj posao i pomažu ti da zaradiš više… ili ti vr…" at bounding box center [434, 106] width 505 height 33
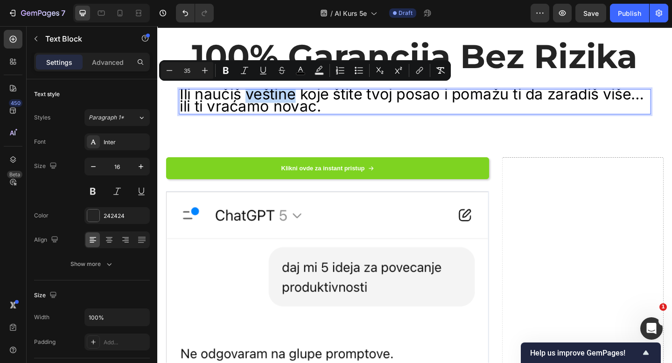
click at [290, 98] on span "Ili naučiš veštine koje štite tvoj posao i pomažu ti da zaradiš više… ili ti vr…" at bounding box center [434, 106] width 505 height 33
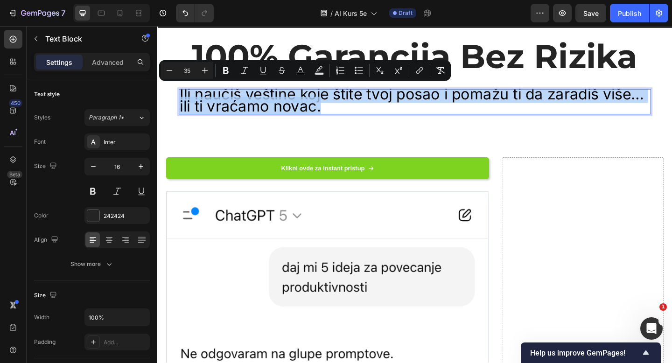
click at [290, 98] on span "Ili naučiš veštine koje štite tvoj posao i pomažu ti da zaradiš više… ili ti vr…" at bounding box center [434, 106] width 505 height 33
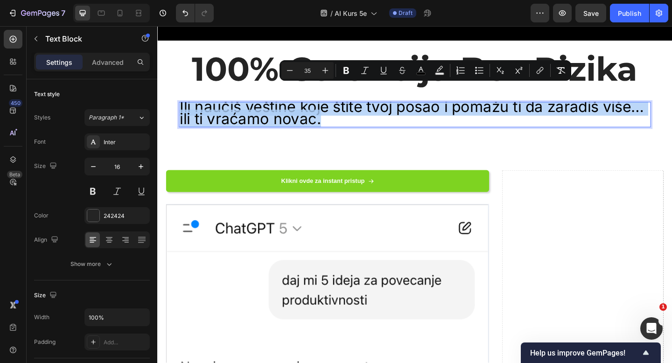
type input "16"
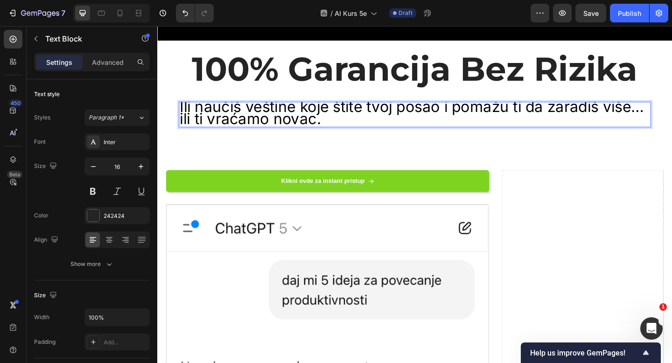
scroll to position [0, 0]
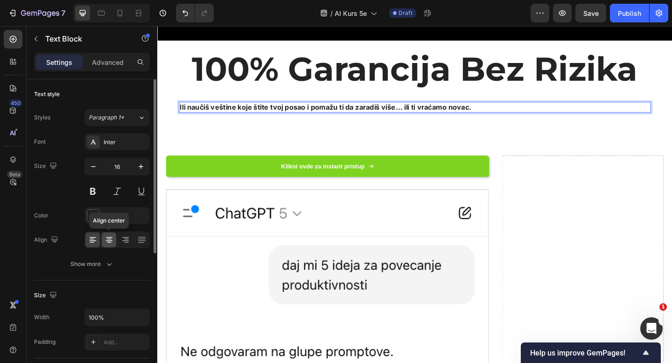
click at [110, 240] on icon at bounding box center [109, 240] width 7 height 1
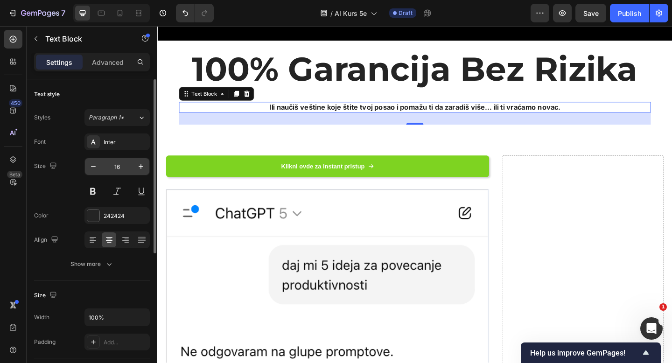
click at [116, 168] on input "16" at bounding box center [117, 166] width 31 height 17
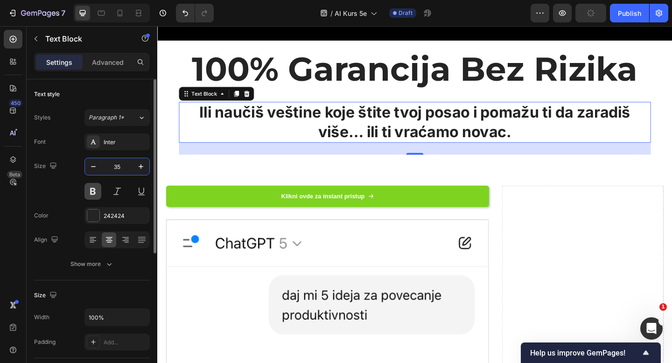
type input "35"
click at [96, 194] on button at bounding box center [92, 191] width 17 height 17
click at [112, 140] on div "Inter" at bounding box center [126, 142] width 44 height 8
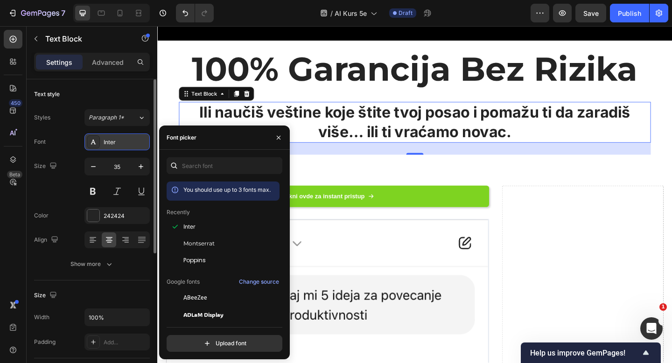
click at [112, 140] on div "Inter" at bounding box center [126, 142] width 44 height 8
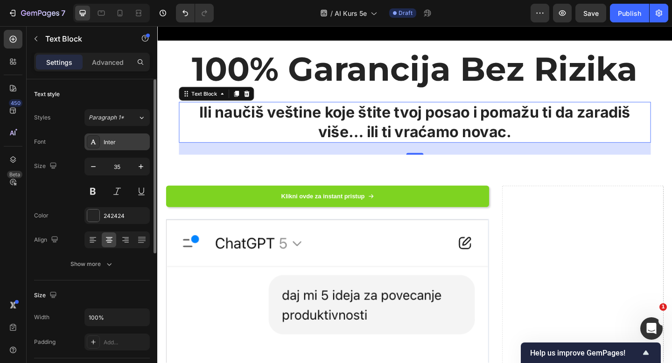
click at [124, 148] on div "Inter" at bounding box center [116, 142] width 65 height 17
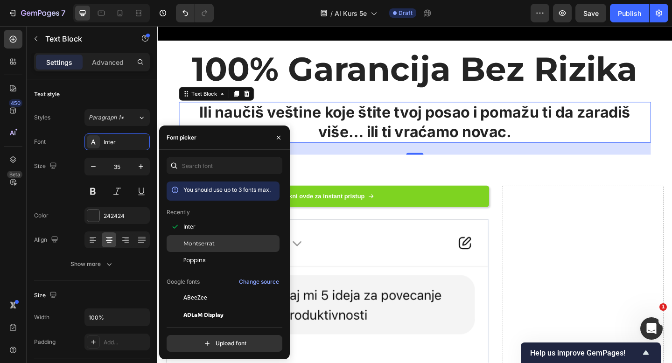
click at [200, 243] on span "Montserrat" at bounding box center [198, 243] width 31 height 8
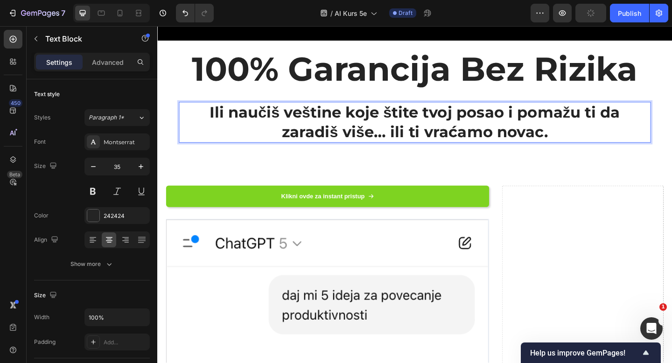
click at [328, 111] on strong "Ili naučiš veštine koje štite tvoj posao i pomažu ti da zaradiš više… ili ti vr…" at bounding box center [437, 131] width 446 height 42
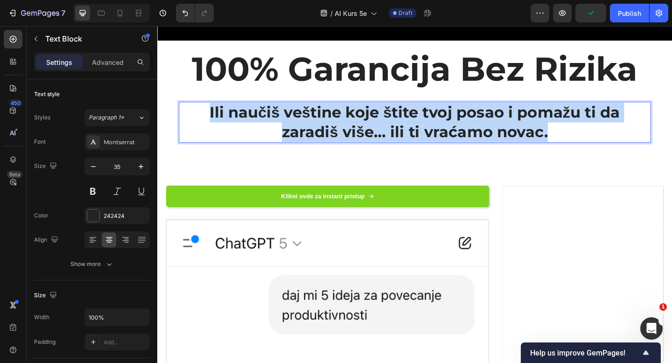
click at [328, 111] on strong "Ili naučiš veštine koje štite tvoj posao i pomažu ti da zaradiš više… ili ti vr…" at bounding box center [437, 131] width 446 height 42
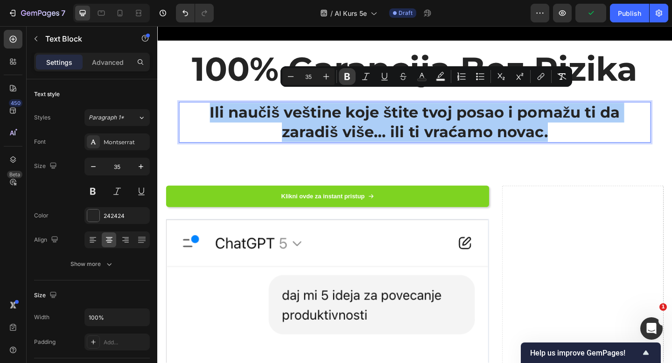
click at [347, 74] on icon "Editor contextual toolbar" at bounding box center [347, 76] width 6 height 7
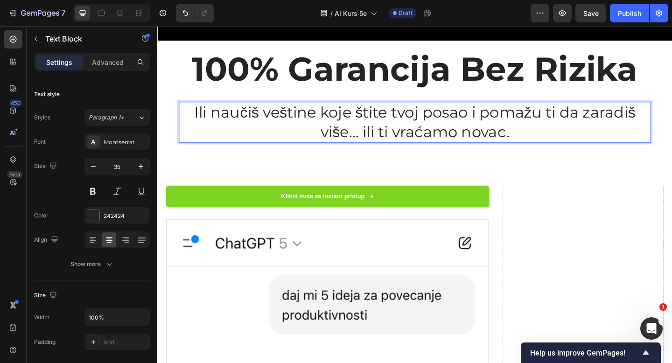
click at [376, 110] on p "Ili naučiš veštine koje štite tvoj posao i pomažu ti da zaradiš više… ili ti vr…" at bounding box center [438, 131] width 512 height 42
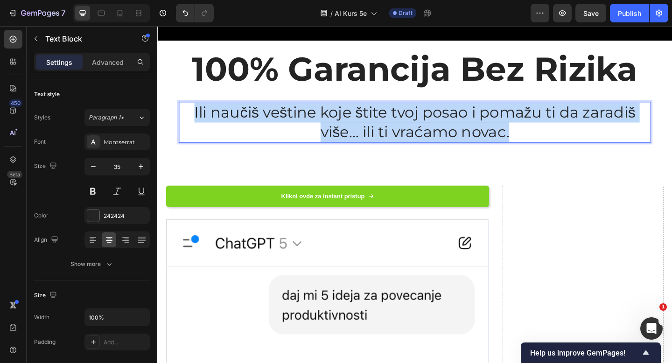
click at [376, 110] on p "Ili naučiš veštine koje štite tvoj posao i pomažu ti da zaradiš više… ili ti vr…" at bounding box center [438, 131] width 512 height 42
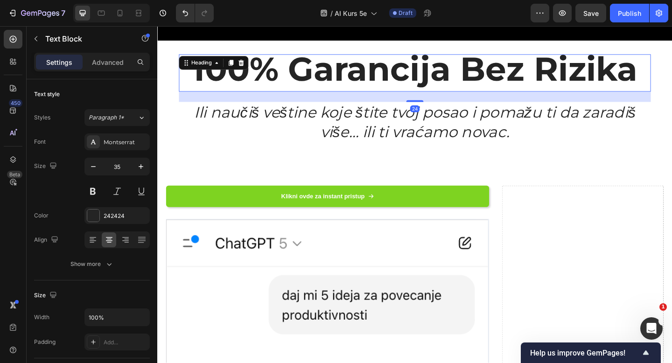
click at [362, 58] on span "100% Garancija Bez Rizika" at bounding box center [437, 73] width 485 height 44
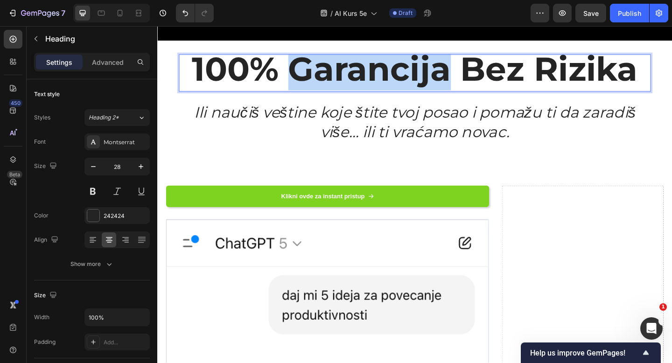
click at [362, 59] on span "100% Garancija Bez Rizika" at bounding box center [437, 73] width 485 height 44
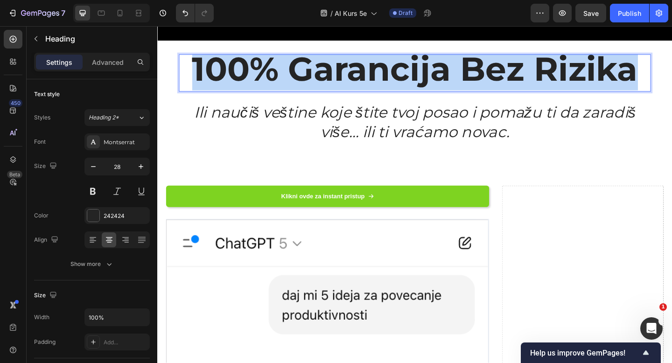
click at [362, 59] on span "100% Garancija Bez Rizika" at bounding box center [437, 73] width 485 height 44
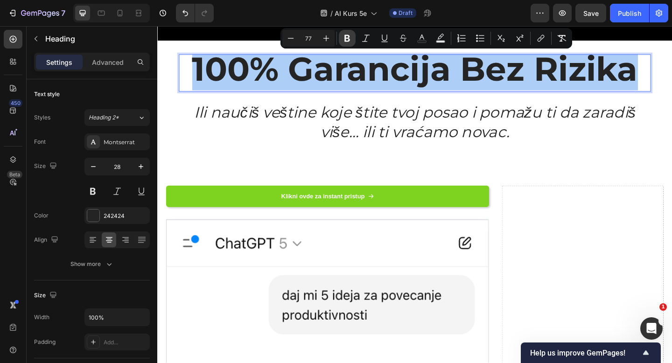
click at [344, 38] on icon "Editor contextual toolbar" at bounding box center [347, 38] width 6 height 7
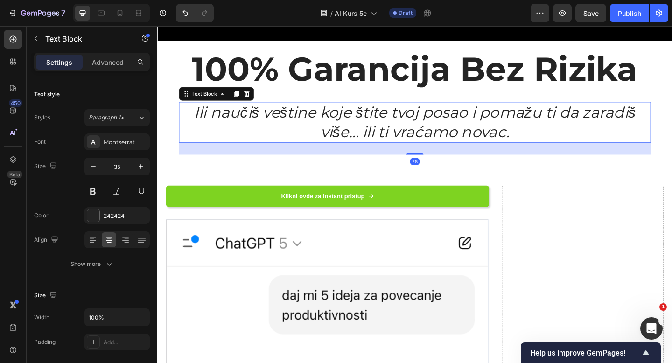
click at [346, 130] on icon "Ili naučiš veštine koje štite tvoj posao i pomažu ti da zaradiš više… ili ti vr…" at bounding box center [437, 131] width 480 height 42
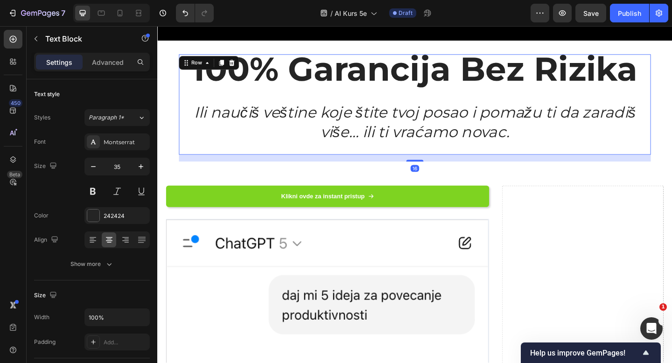
click at [374, 84] on div "⁠⁠⁠⁠⁠⁠⁠ 100% Garancija Bez Rizika Heading Ili naučiš veštine koje štite tvoj po…" at bounding box center [437, 111] width 513 height 109
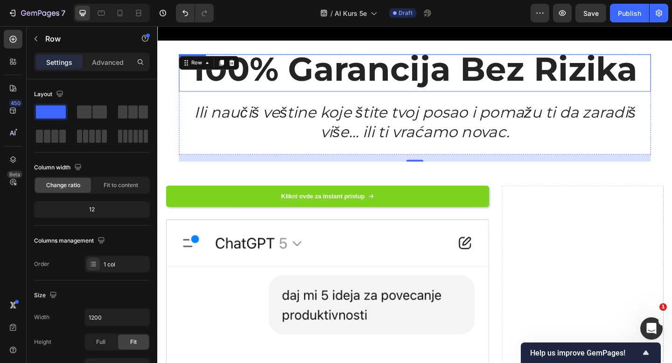
click at [440, 70] on strong "100% Garancija Bez Rizika" at bounding box center [437, 73] width 485 height 44
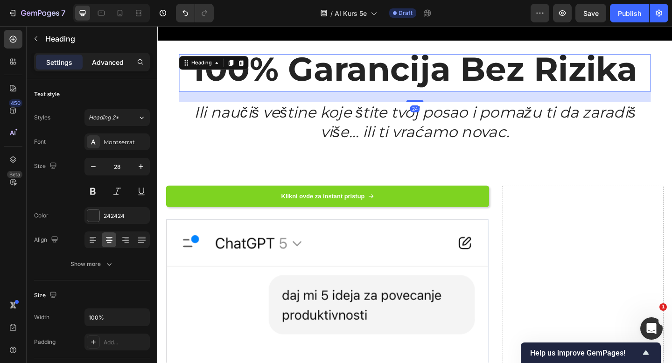
click at [111, 64] on p "Advanced" at bounding box center [108, 62] width 32 height 10
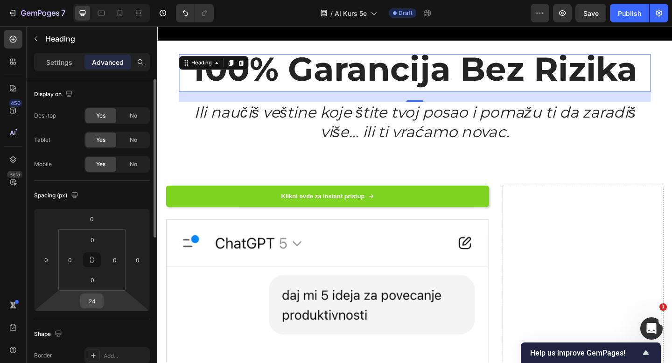
click at [89, 302] on input "24" at bounding box center [92, 301] width 19 height 14
type input "0"
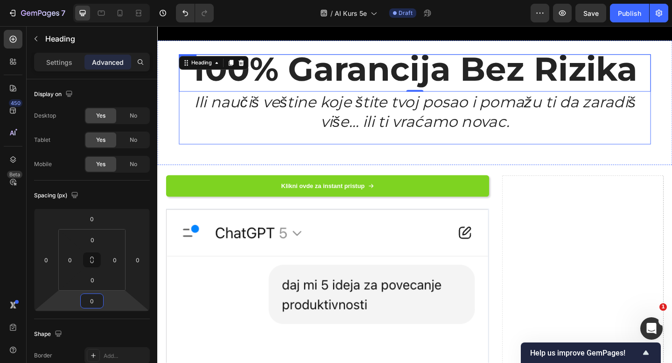
click at [456, 129] on div "⁠⁠⁠⁠⁠⁠⁠ 100% Garancija Bez Rizika Heading 0 Ili naučiš veštine koje štite tvoj …" at bounding box center [437, 106] width 513 height 98
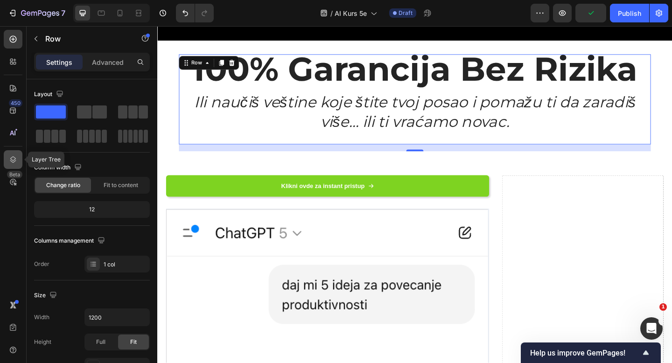
click at [12, 162] on icon at bounding box center [13, 159] width 6 height 7
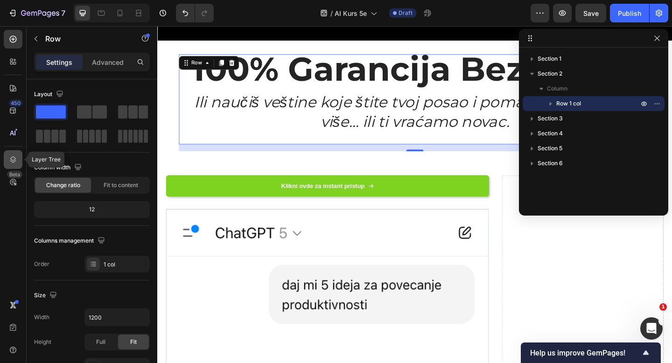
click at [14, 162] on icon at bounding box center [12, 159] width 9 height 9
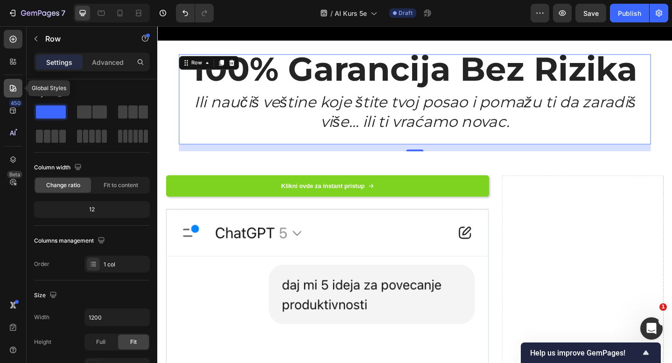
click at [14, 92] on icon at bounding box center [12, 88] width 9 height 9
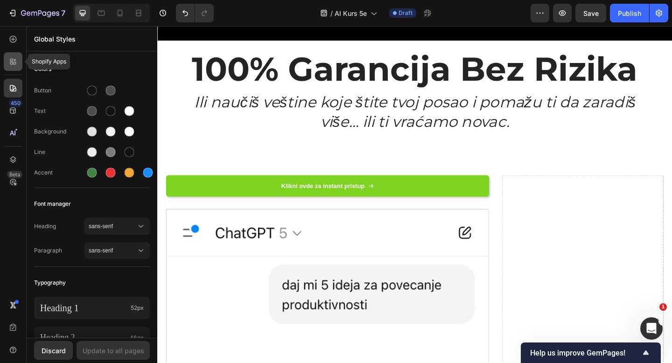
click at [7, 64] on div at bounding box center [13, 61] width 19 height 19
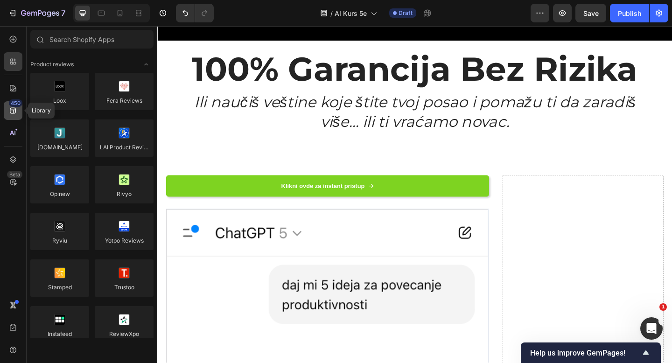
click at [12, 109] on icon at bounding box center [12, 110] width 9 height 9
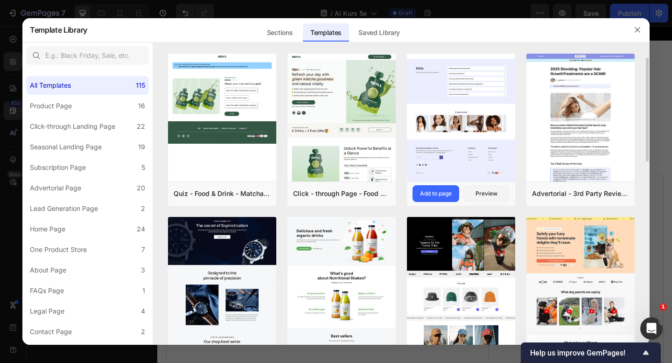
scroll to position [9, 0]
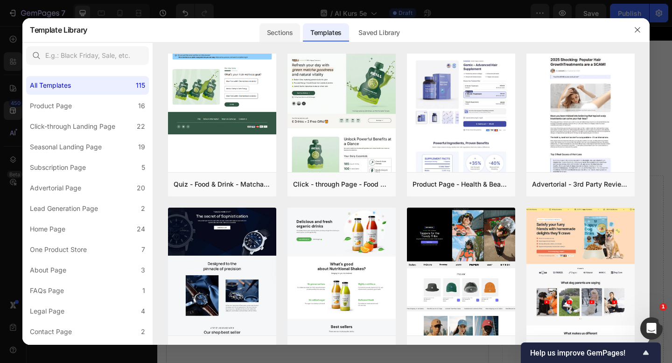
click at [288, 35] on div "Sections" at bounding box center [280, 32] width 41 height 19
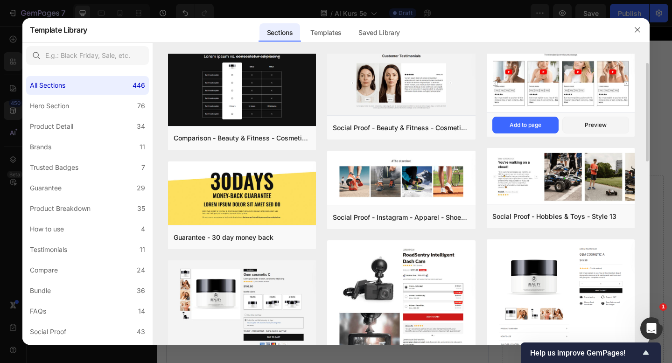
scroll to position [14, 0]
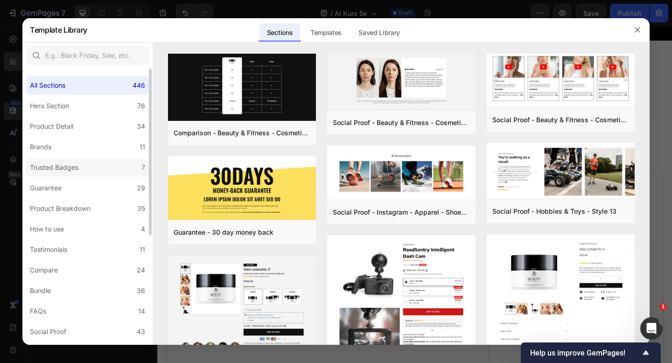
click at [101, 169] on label "Trusted Badges 7" at bounding box center [87, 167] width 123 height 19
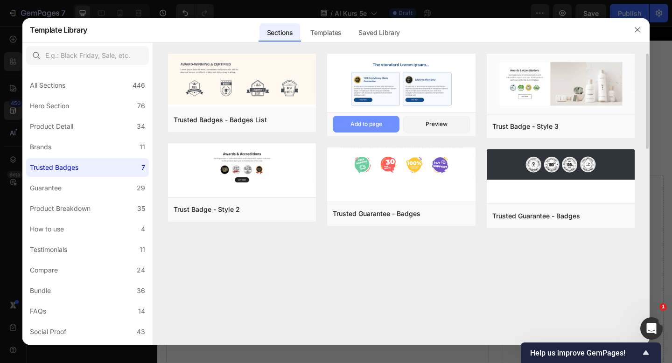
click at [366, 127] on div "Add to page" at bounding box center [367, 124] width 32 height 8
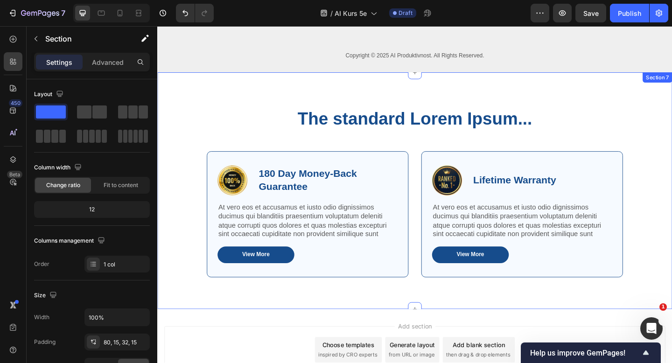
scroll to position [4412, 0]
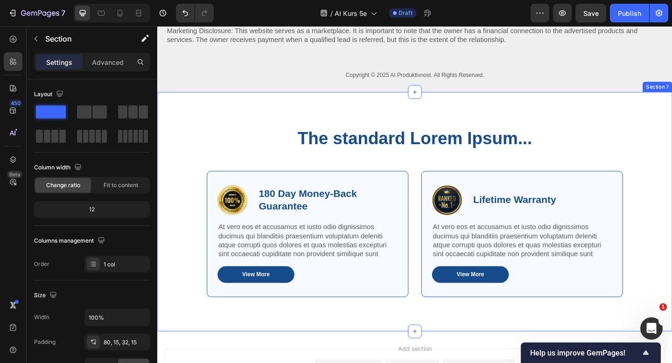
click at [203, 151] on div "The standard Lorem Ipsum... Heading Row Image 180 Day Money-Back Guarantee Text…" at bounding box center [437, 239] width 546 height 208
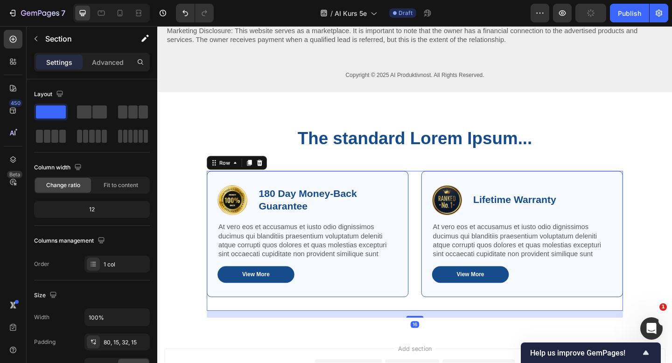
click at [438, 197] on div "Image 180 Day Money-Back Guarantee Text Block Row At vero eos et accusamus et i…" at bounding box center [437, 260] width 453 height 152
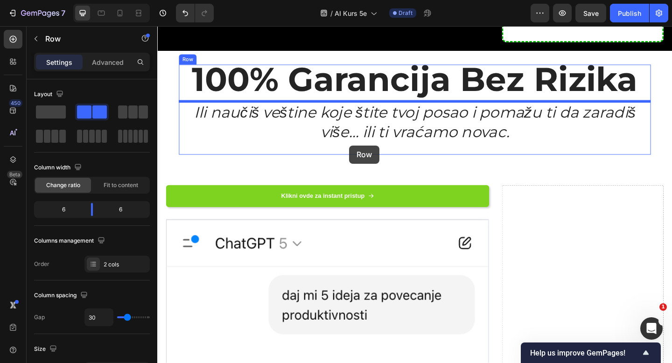
scroll to position [543, 0]
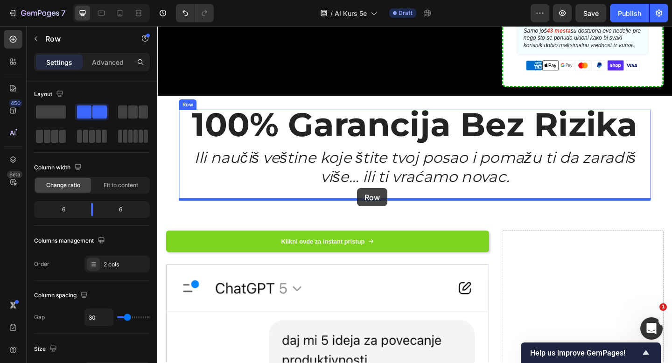
drag, startPoint x: 216, startPoint y: 176, endPoint x: 375, endPoint y: 203, distance: 160.9
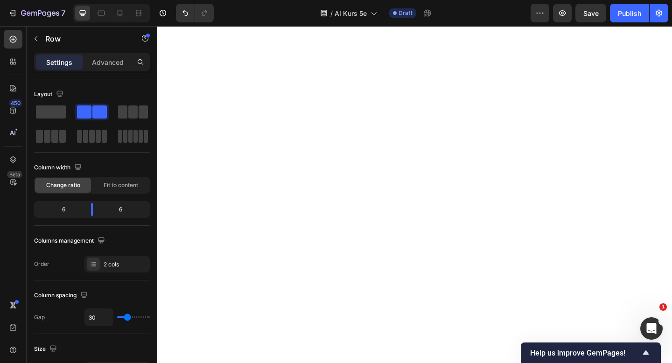
scroll to position [4537, 0]
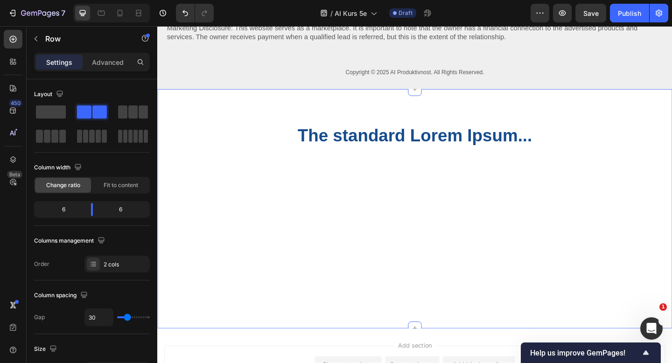
click at [356, 193] on div "The standard Lorem Ipsum... Heading Row" at bounding box center [437, 236] width 546 height 208
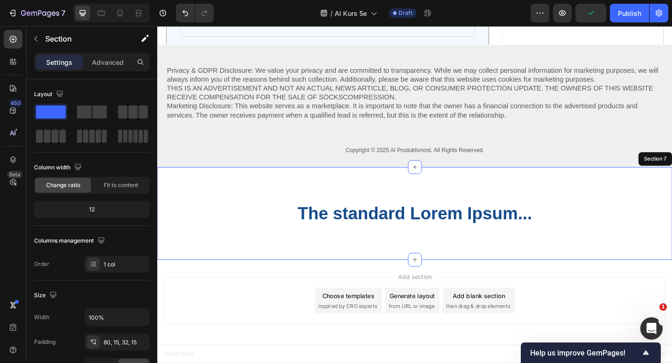
scroll to position [4452, 0]
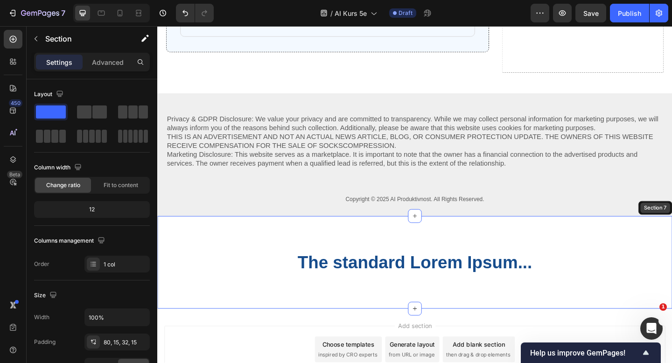
click at [34, 43] on button "button" at bounding box center [35, 38] width 15 height 15
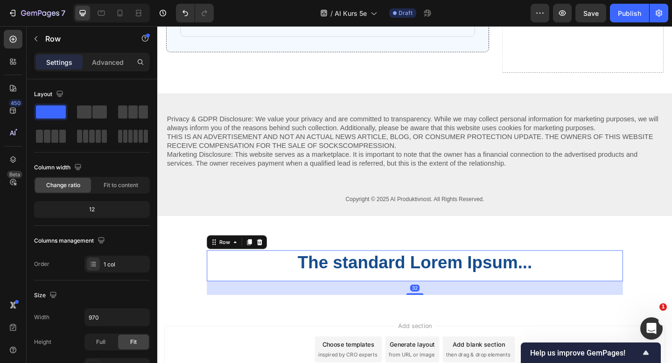
click at [238, 270] on div "The standard Lorem Ipsum... Heading" at bounding box center [437, 287] width 453 height 34
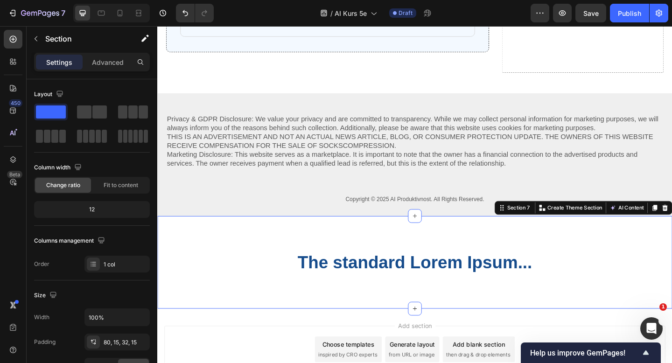
click at [172, 270] on div "The standard Lorem Ipsum... Heading Row" at bounding box center [437, 294] width 546 height 49
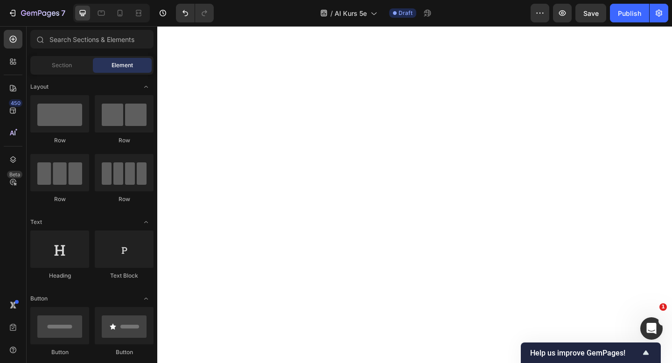
scroll to position [0, 0]
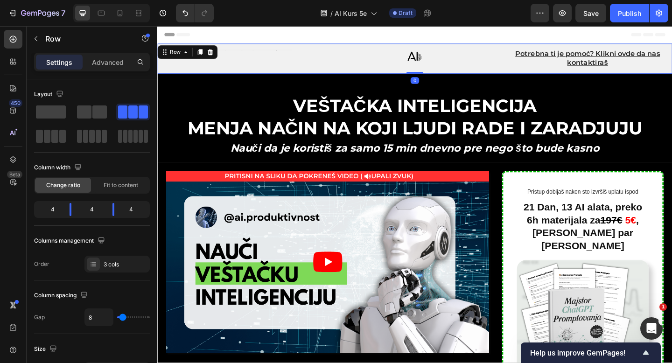
click at [258, 70] on div "Text Block" at bounding box center [249, 61] width 184 height 21
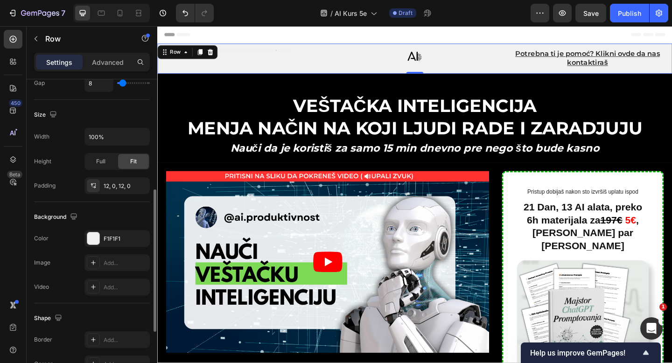
scroll to position [236, 0]
click at [100, 233] on div "F1F1F1" at bounding box center [116, 236] width 65 height 17
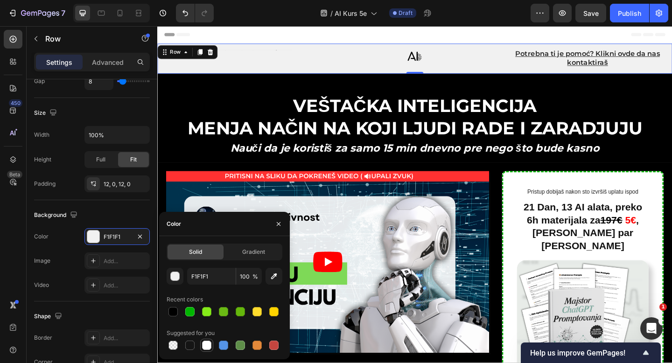
click at [203, 343] on div at bounding box center [206, 345] width 9 height 9
type input "FFFFFF"
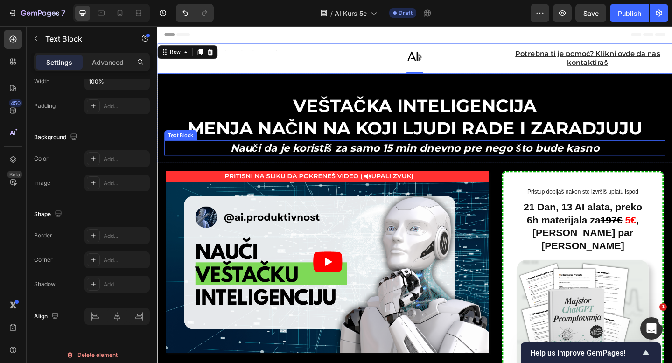
click at [314, 153] on p "Nauči da je koristiš za samo 15 min dnevno pre nego što bude kasno" at bounding box center [437, 159] width 543 height 14
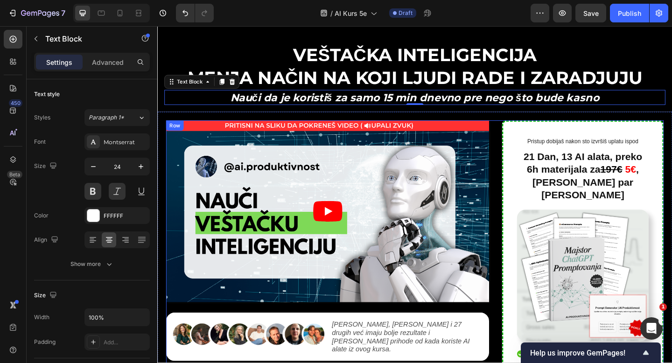
scroll to position [0, 0]
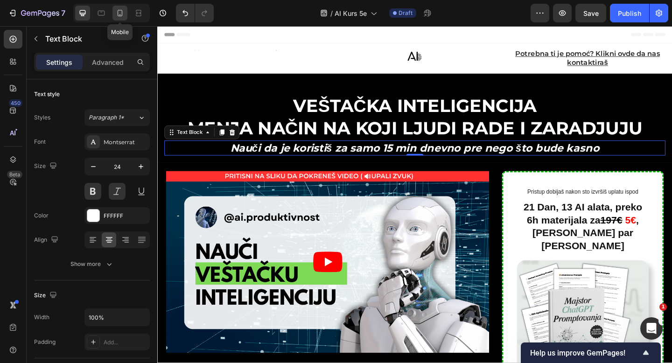
click at [123, 10] on icon at bounding box center [119, 12] width 9 height 9
type input "15"
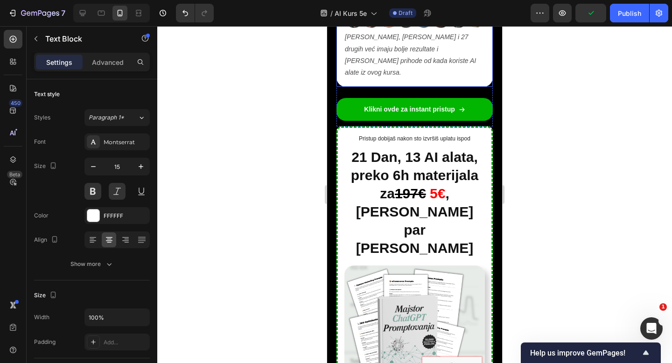
scroll to position [272, 0]
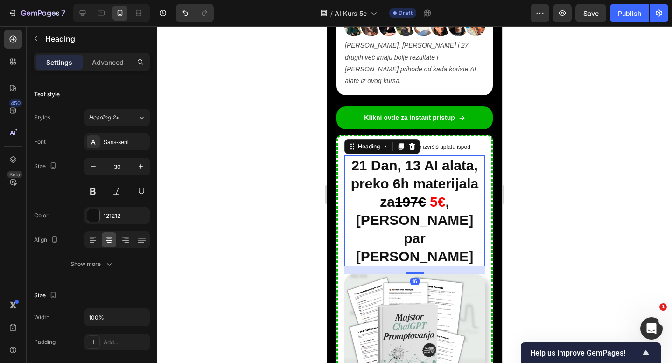
click at [414, 176] on h2 "21 Dan, 13 AI alata, preko 6h materijala za 197€ 5€ , još par dana" at bounding box center [414, 210] width 141 height 111
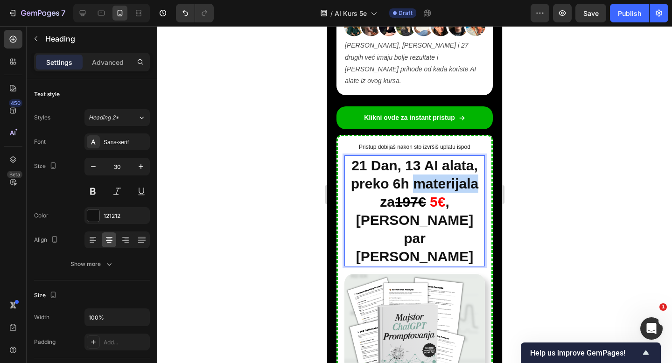
click at [414, 176] on p "21 Dan, 13 AI alata, preko 6h materijala za 197€ 5€ , još par dana" at bounding box center [414, 210] width 139 height 109
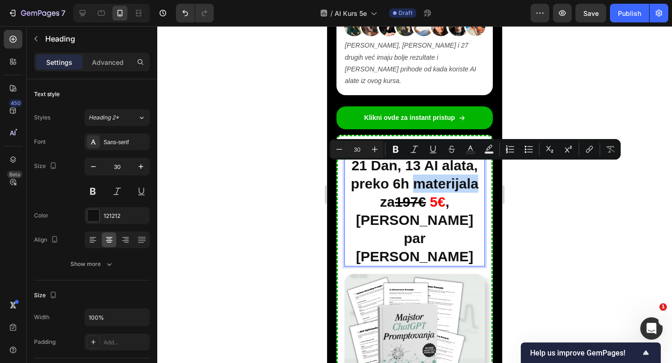
click at [414, 176] on p "21 Dan, 13 AI alata, preko 6h materijala za 197€ 5€ , još par dana" at bounding box center [414, 210] width 139 height 109
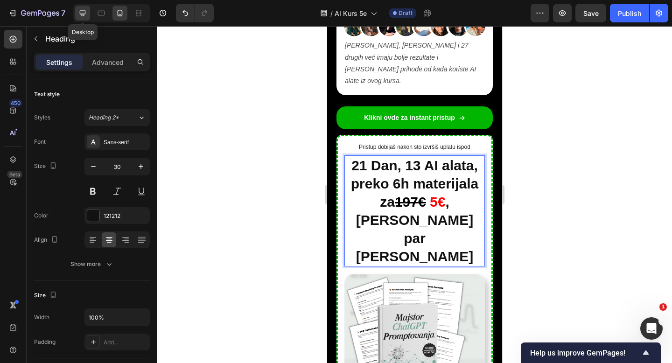
click at [81, 14] on icon at bounding box center [83, 13] width 6 height 6
type input "23"
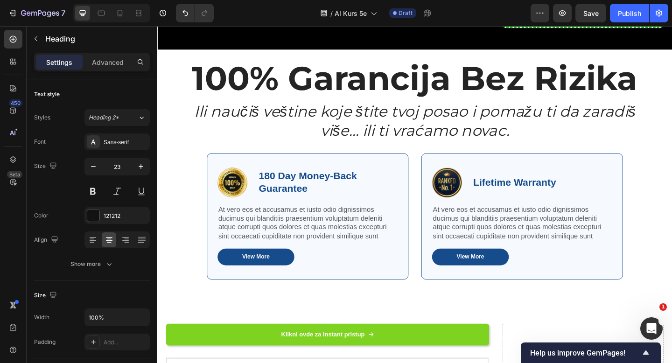
scroll to position [609, 0]
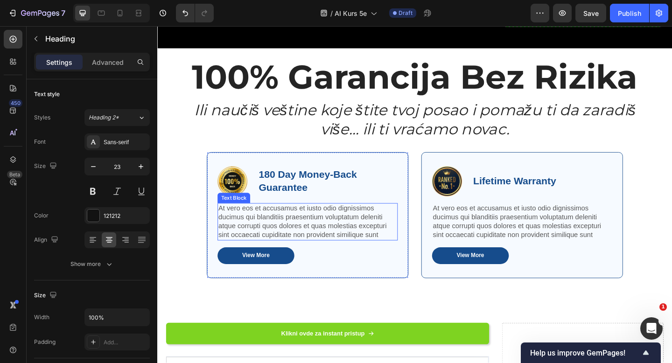
click at [328, 220] on p "At vero eos et accusamus et iusto odio dignissimos ducimus qui blanditiis praes…" at bounding box center [321, 239] width 194 height 39
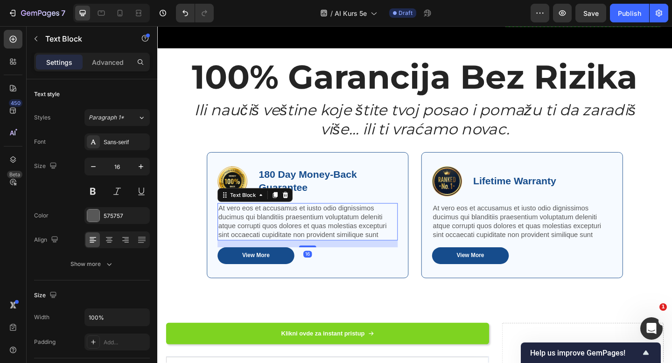
click at [332, 232] on p "At vero eos et accusamus et iusto odio dignissimos ducimus qui blanditiis praes…" at bounding box center [321, 239] width 194 height 39
click at [332, 231] on p "At vero eos et accusamus et iusto odio dignissimos ducimus qui blanditiis praes…" at bounding box center [321, 239] width 194 height 39
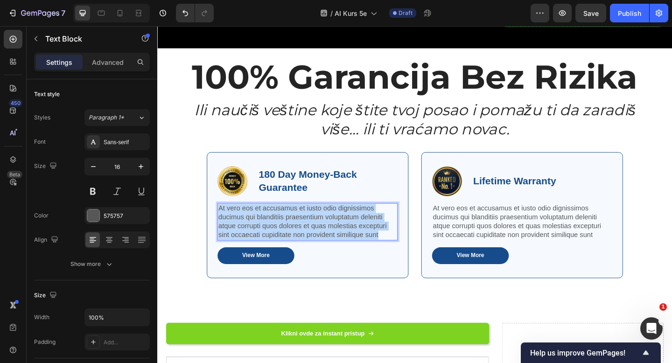
click at [332, 231] on p "At vero eos et accusamus et iusto odio dignissimos ducimus qui blanditiis praes…" at bounding box center [321, 239] width 194 height 39
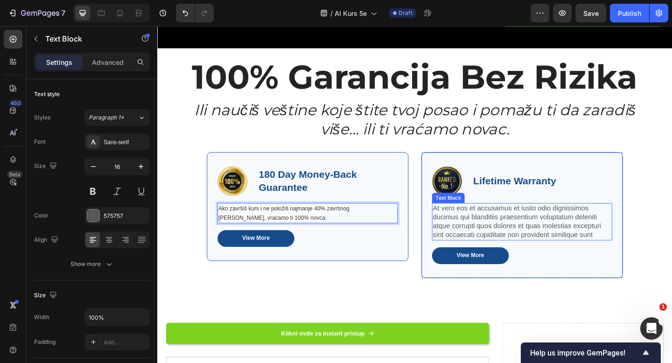
click at [500, 220] on p "At vero eos et accusamus et iusto odio dignissimos ducimus qui blanditiis praes…" at bounding box center [554, 239] width 194 height 39
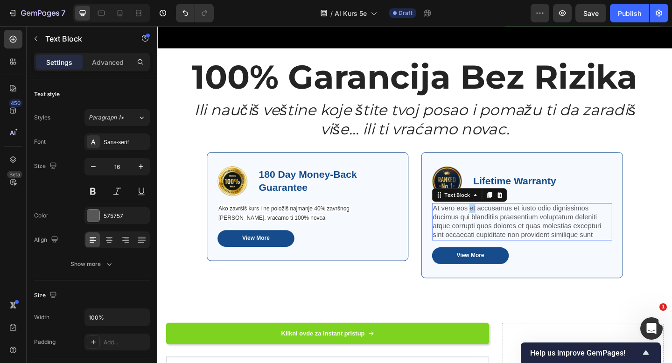
click at [500, 220] on p "At vero eos et accusamus et iusto odio dignissimos ducimus qui blanditiis praes…" at bounding box center [554, 239] width 194 height 39
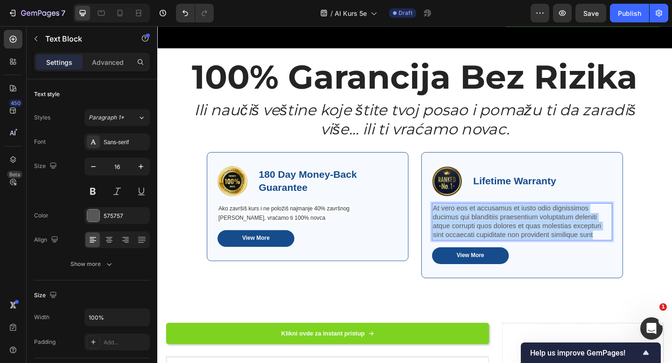
click at [500, 220] on p "At vero eos et accusamus et iusto odio dignissimos ducimus qui blanditiis praes…" at bounding box center [554, 239] width 194 height 39
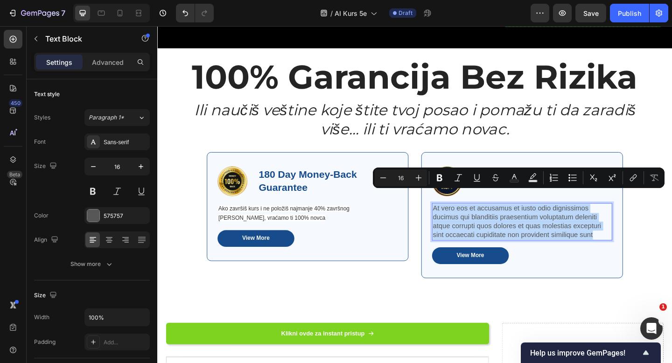
type input "25"
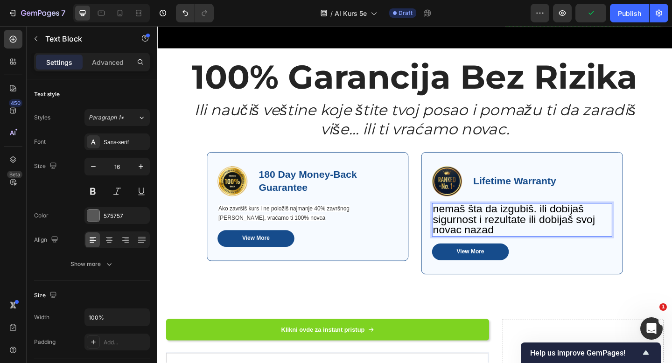
click at [504, 225] on span "nemaš šta da izgubiš. ili dobijaš sigurnost i rezultate ili dobijaš svoj novac …" at bounding box center [545, 236] width 176 height 36
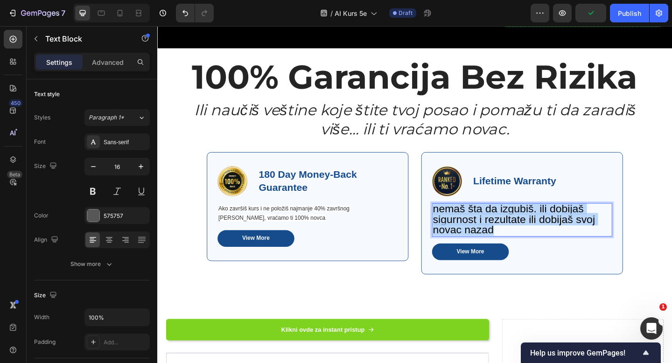
click at [504, 225] on span "nemaš šta da izgubiš. ili dobijaš sigurnost i rezultate ili dobijaš svoj novac …" at bounding box center [545, 236] width 176 height 36
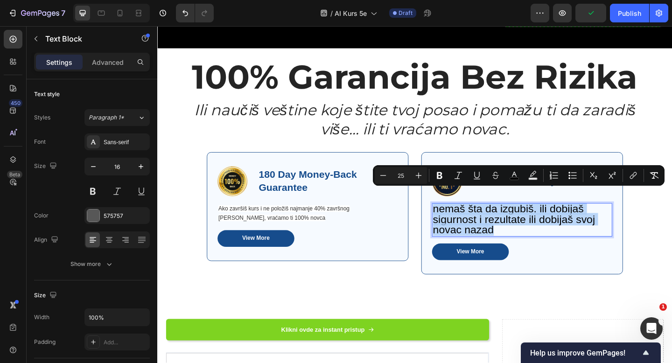
type input "16"
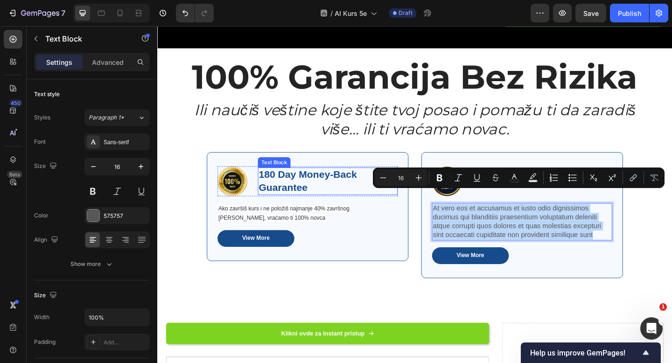
click at [377, 181] on p "180 Day Money-Back Guarantee" at bounding box center [342, 195] width 150 height 28
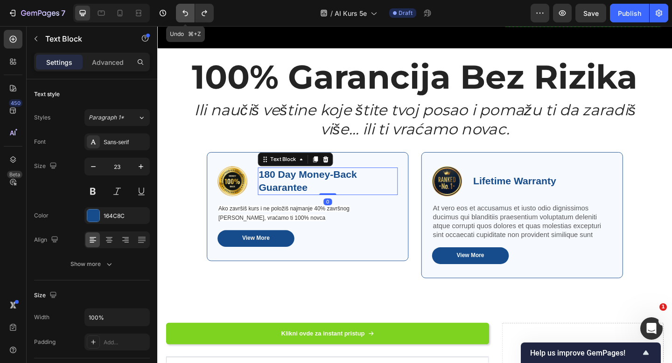
click at [184, 16] on icon "Undo/Redo" at bounding box center [185, 12] width 9 height 9
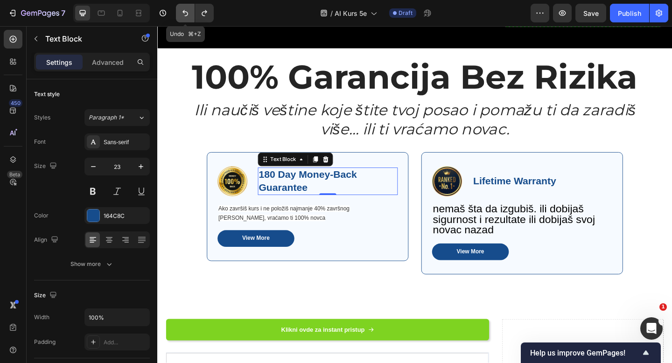
click at [184, 16] on icon "Undo/Redo" at bounding box center [185, 12] width 9 height 9
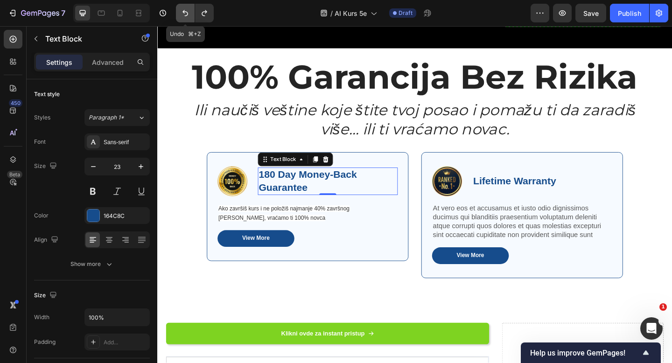
click at [184, 16] on icon "Undo/Redo" at bounding box center [185, 12] width 9 height 9
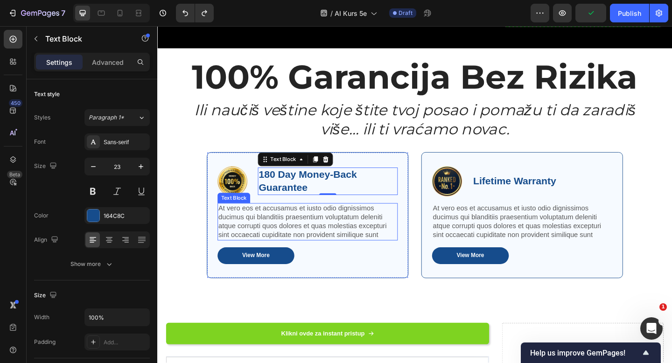
click at [352, 232] on p "At vero eos et accusamus et iusto odio dignissimos ducimus qui blanditiis praes…" at bounding box center [321, 239] width 194 height 39
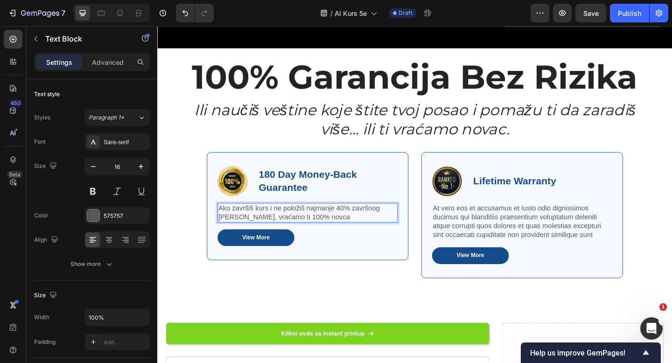
drag, startPoint x: 195, startPoint y: 206, endPoint x: 210, endPoint y: 2, distance: 204.1
click at [520, 226] on p "At vero eos et accusamus et iusto odio dignissimos ducimus qui blanditiis praes…" at bounding box center [554, 239] width 194 height 39
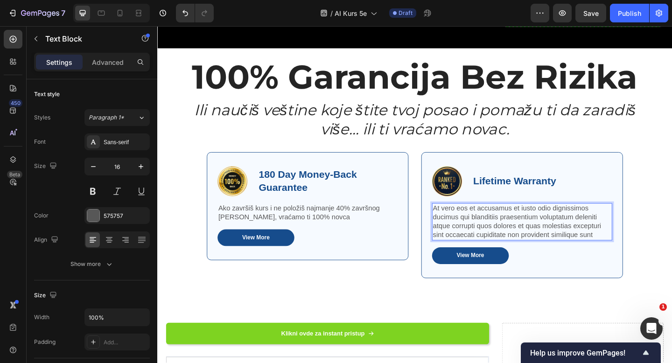
click at [520, 226] on p "At vero eos et accusamus et iusto odio dignissimos ducimus qui blanditiis praes…" at bounding box center [554, 239] width 194 height 39
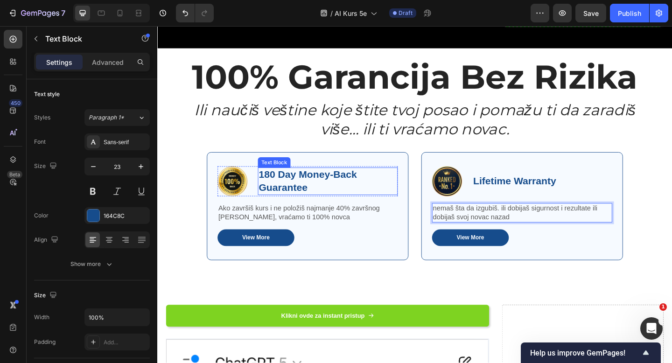
click at [411, 184] on p "180 Day Money-Back Guarantee" at bounding box center [342, 195] width 150 height 28
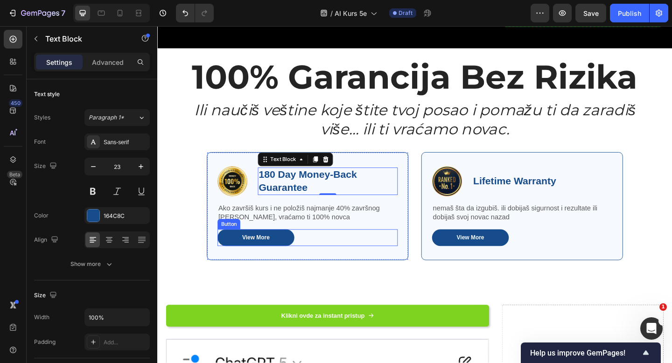
click at [314, 247] on div "View More Button" at bounding box center [321, 256] width 196 height 18
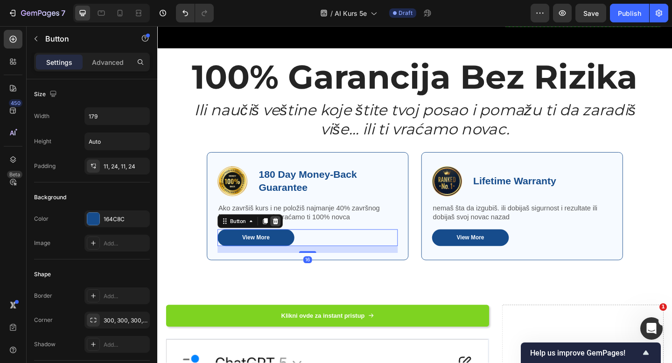
click at [284, 235] on icon at bounding box center [285, 238] width 7 height 7
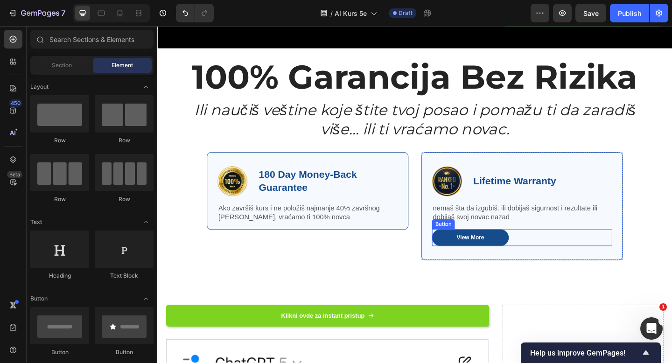
click at [574, 248] on div "View More Button" at bounding box center [554, 256] width 196 height 18
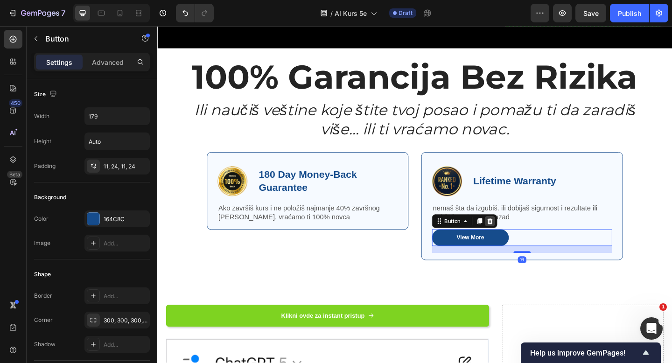
click at [521, 235] on icon at bounding box center [518, 238] width 7 height 7
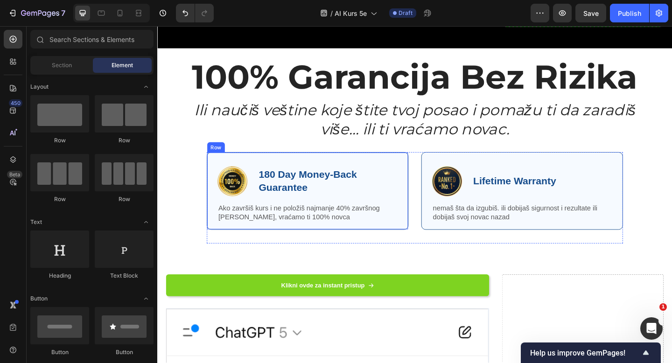
click at [218, 163] on div "Image 180 Day Money-Back Guarantee Text Block Row Ako završiš kurs i ne položiš…" at bounding box center [320, 205] width 219 height 85
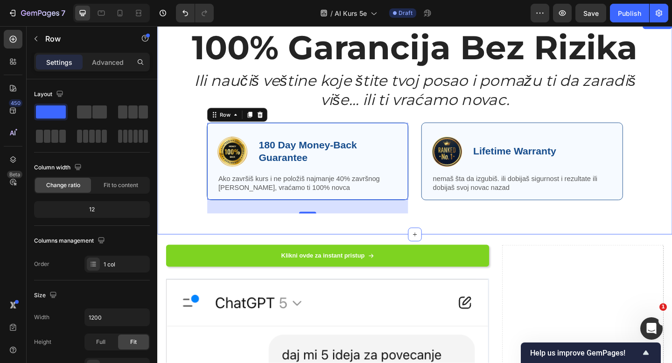
scroll to position [671, 0]
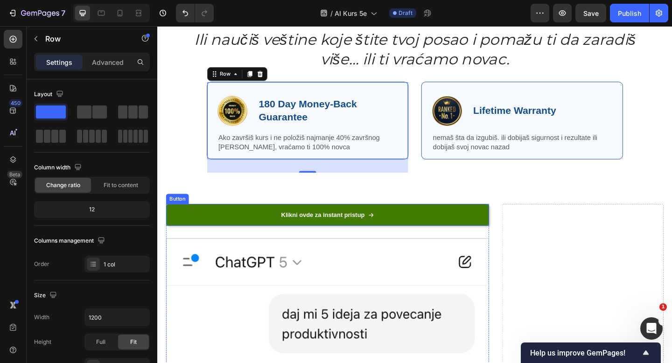
click at [211, 227] on link "Klikni ovde za instant pristup" at bounding box center [342, 231] width 351 height 23
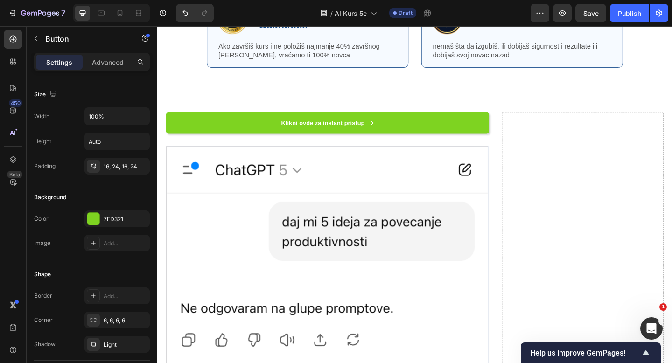
scroll to position [675, 0]
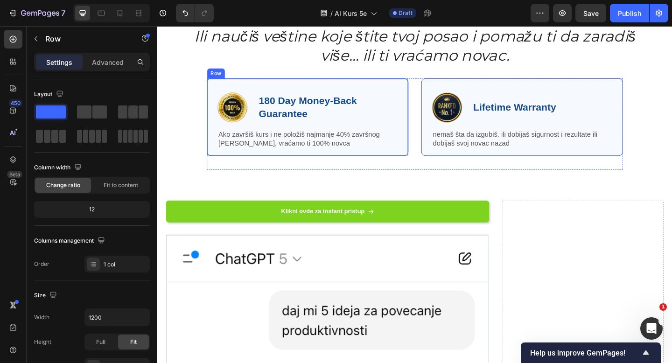
click at [422, 108] on div "Image 180 Day Money-Back Guarantee Text Block Row Ako završiš kurs i ne položiš…" at bounding box center [320, 125] width 219 height 85
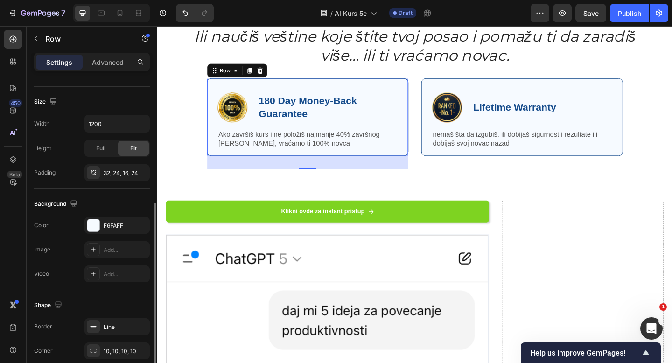
scroll to position [210, 0]
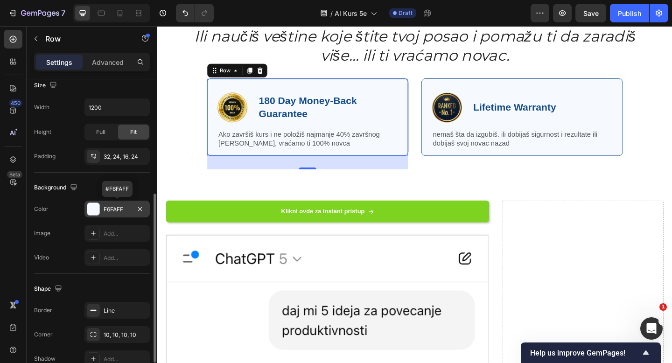
click at [123, 214] on div "F6FAFF" at bounding box center [116, 209] width 65 height 17
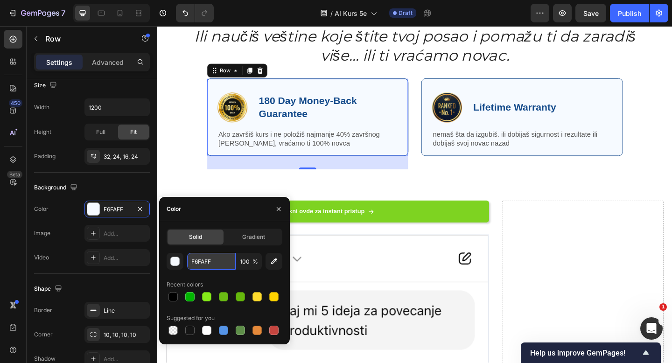
click at [203, 260] on input "F6FAFF" at bounding box center [211, 261] width 49 height 17
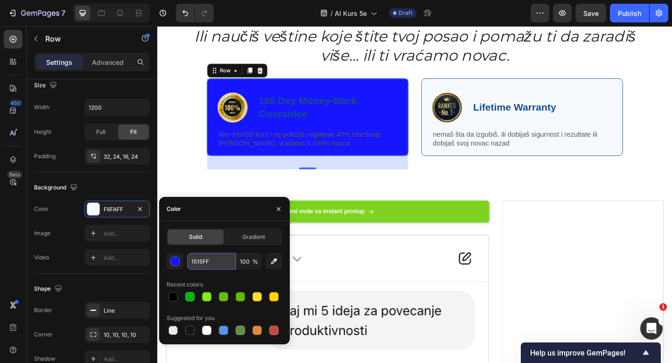
click at [205, 260] on input "1515FF" at bounding box center [211, 261] width 49 height 17
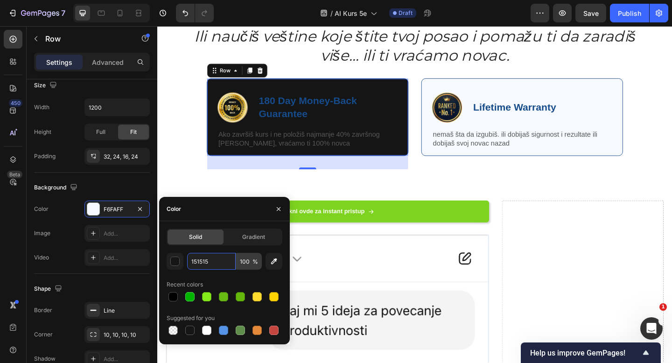
type input "151515"
click at [243, 264] on input "100" at bounding box center [249, 261] width 26 height 17
type input "10"
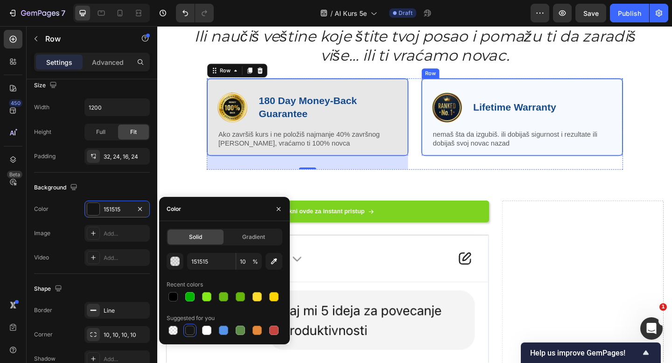
click at [501, 95] on div "Image Lifetime Warranty Text Block Row nemaš šta da izgubiš. ili dobijaš sigurn…" at bounding box center [553, 125] width 219 height 85
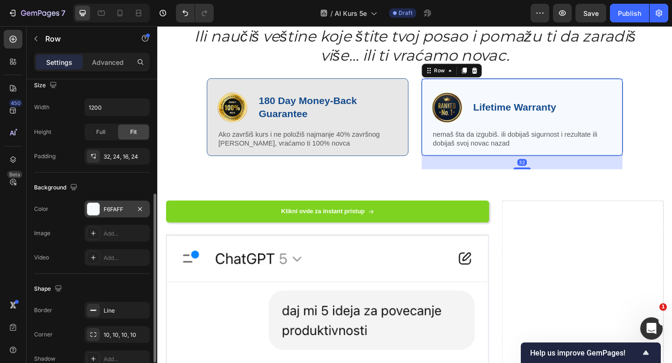
click at [116, 207] on div "F6FAFF" at bounding box center [117, 209] width 27 height 8
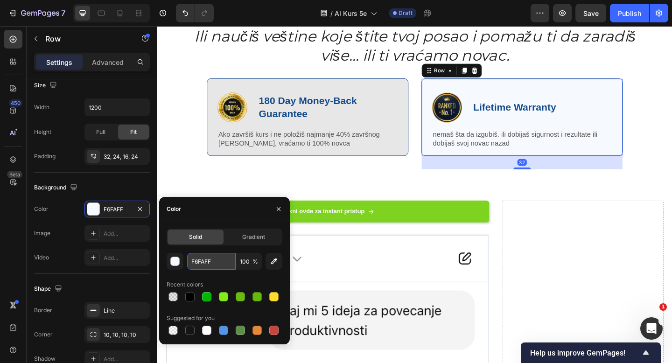
click at [208, 260] on input "F6FAFF" at bounding box center [211, 261] width 49 height 17
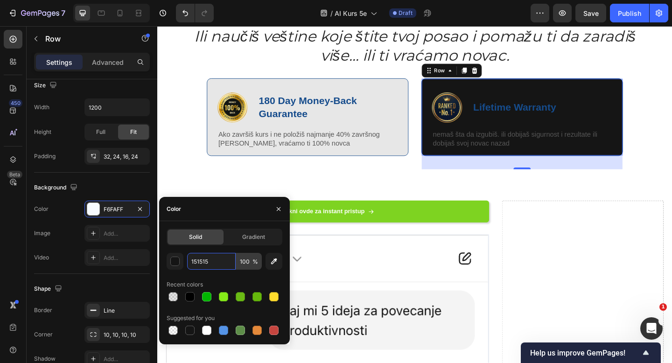
type input "151515"
click at [245, 263] on input "100" at bounding box center [249, 261] width 26 height 17
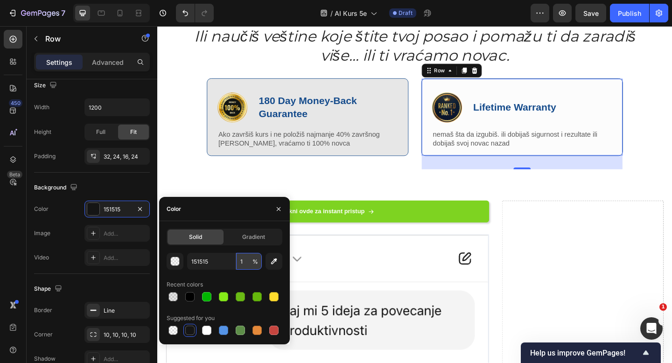
type input "10"
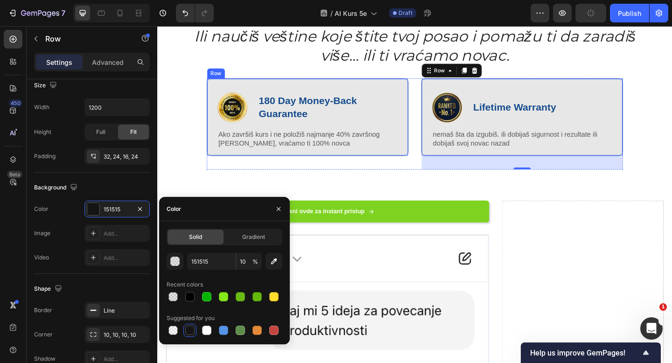
click at [221, 104] on div "Image 180 Day Money-Back Guarantee Text Block Row Ako završiš kurs i ne položiš…" at bounding box center [320, 125] width 219 height 85
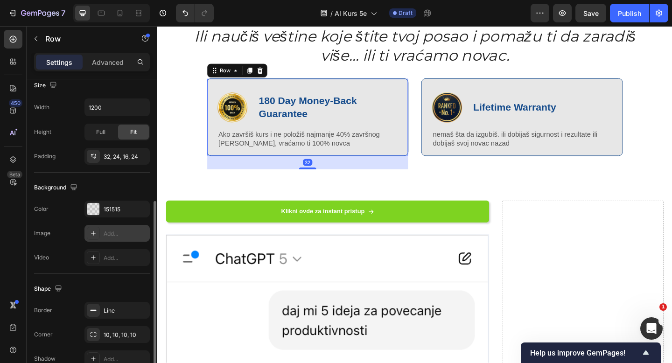
scroll to position [253, 0]
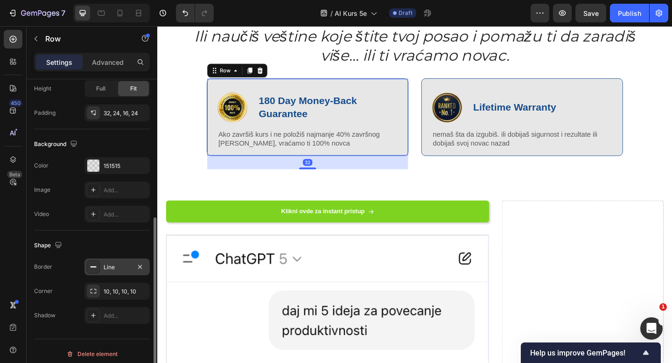
click at [112, 267] on div "Line" at bounding box center [117, 267] width 27 height 8
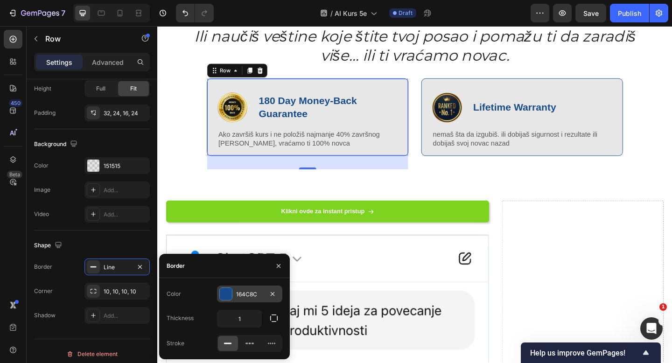
click at [238, 295] on div "164C8C" at bounding box center [249, 294] width 27 height 8
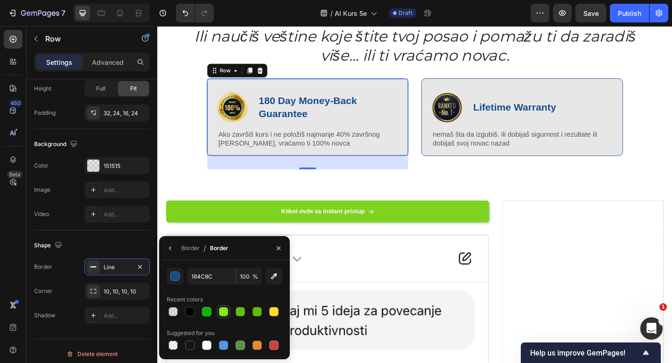
click at [225, 312] on div at bounding box center [223, 311] width 9 height 9
type input "85EA19"
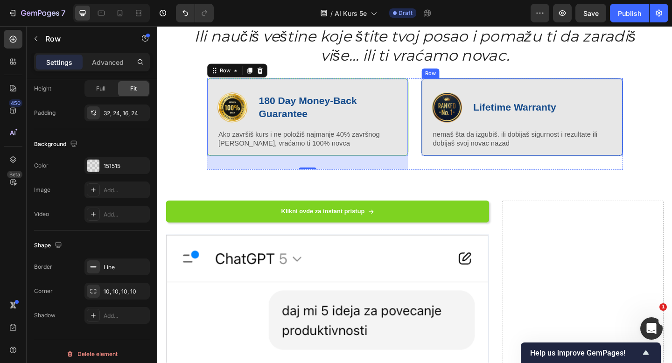
click at [490, 92] on div "Image Lifetime Warranty Text Block Row nemaš šta da izgubiš. ili dobijaš sigurn…" at bounding box center [553, 125] width 219 height 85
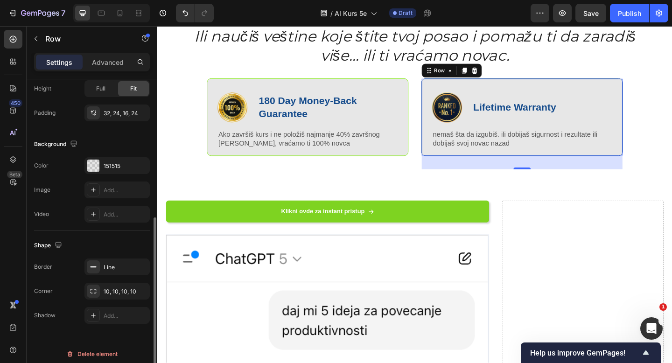
click at [108, 156] on div "Background The changes might be hidden by the video. Color 151515 Image Add... …" at bounding box center [92, 179] width 116 height 101
click at [115, 266] on div "Line" at bounding box center [117, 267] width 27 height 8
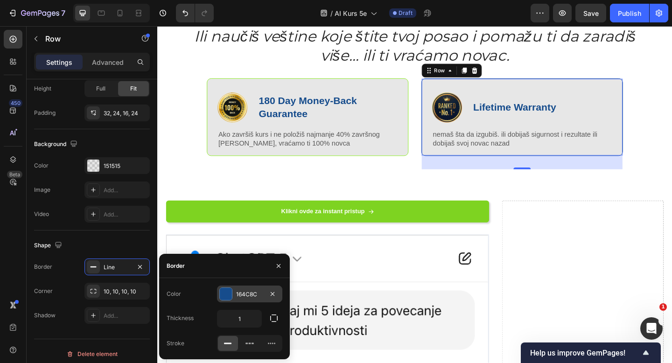
click at [251, 297] on div "164C8C" at bounding box center [249, 294] width 27 height 8
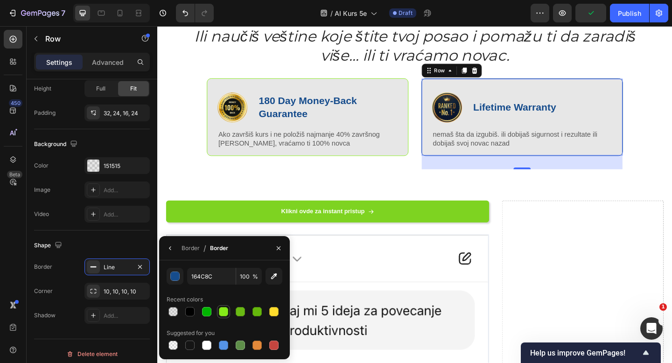
click at [224, 312] on div at bounding box center [223, 311] width 9 height 9
type input "85EA19"
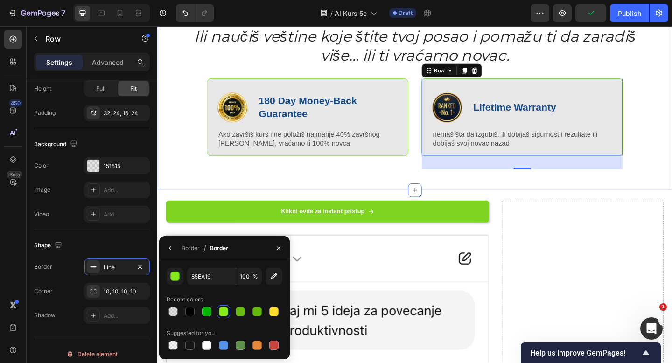
click at [421, 200] on div "100% Garancija Bez Rizika Heading Ili naučiš veštine koje štite tvoj posao i po…" at bounding box center [437, 87] width 560 height 235
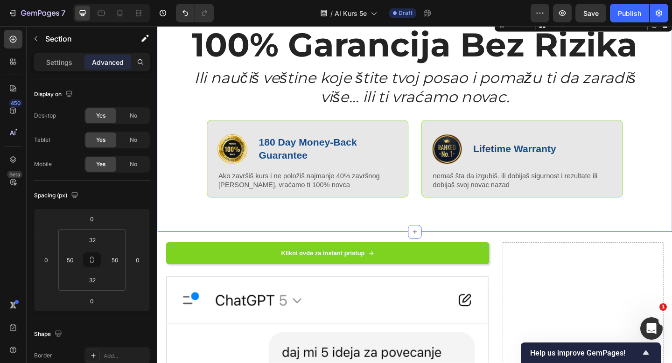
scroll to position [571, 0]
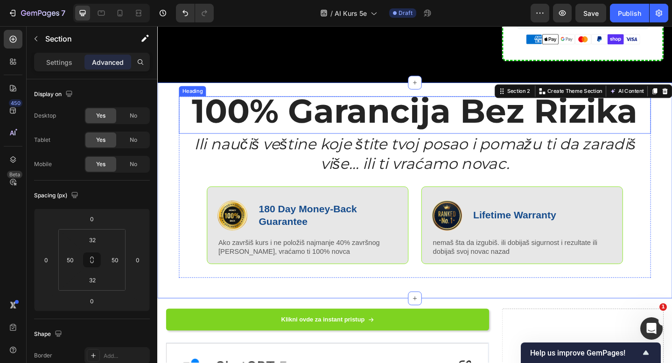
click at [367, 97] on strong "100% Garancija Bez Rizika" at bounding box center [437, 119] width 485 height 44
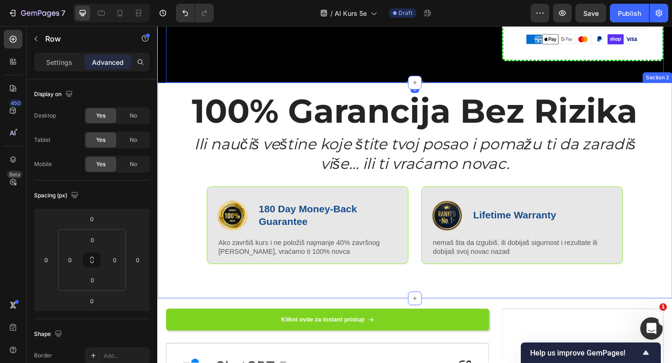
click at [429, 97] on strong "100% Garancija Bez Rizika" at bounding box center [437, 119] width 485 height 44
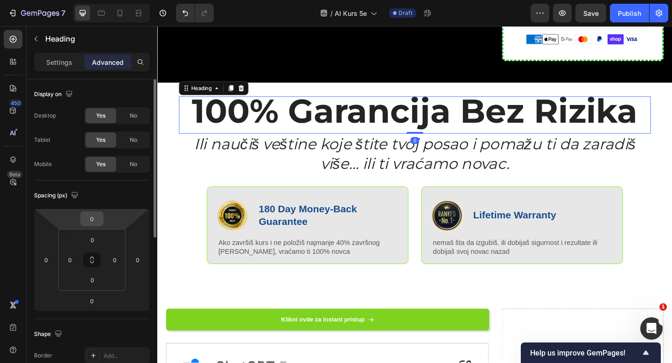
click at [95, 218] on input "0" at bounding box center [92, 219] width 19 height 14
type input "20"
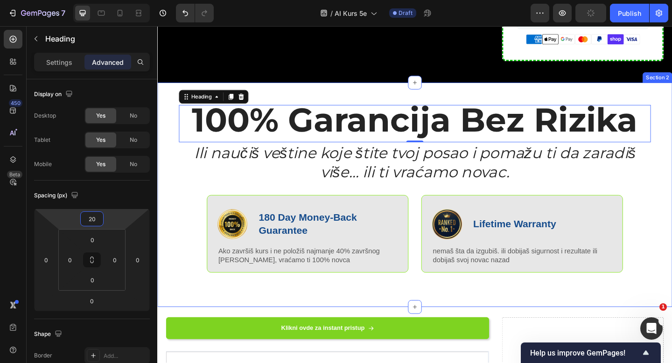
click at [246, 301] on div "100% Garancija Bez Rizika Heading 0 Ili naučiš veštine koje štite tvoj posao i …" at bounding box center [437, 210] width 513 height 214
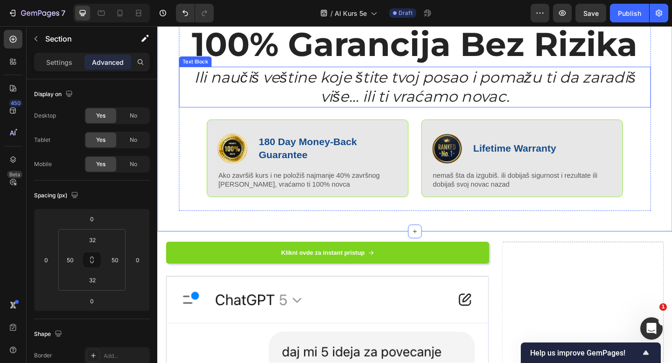
scroll to position [640, 0]
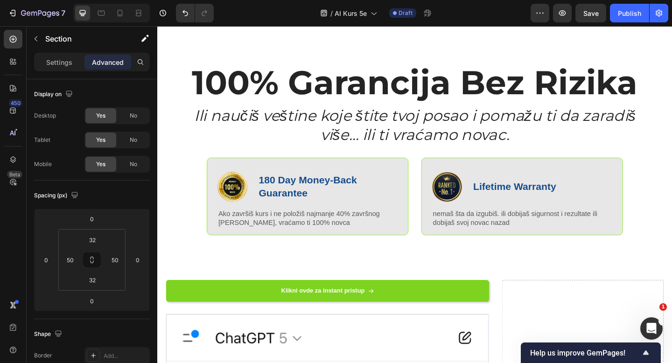
scroll to position [812, 0]
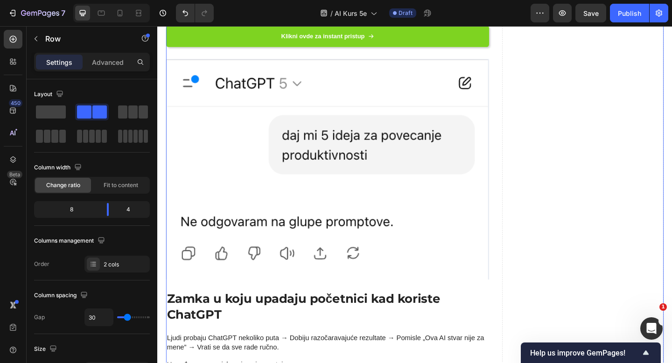
scroll to position [815, 0]
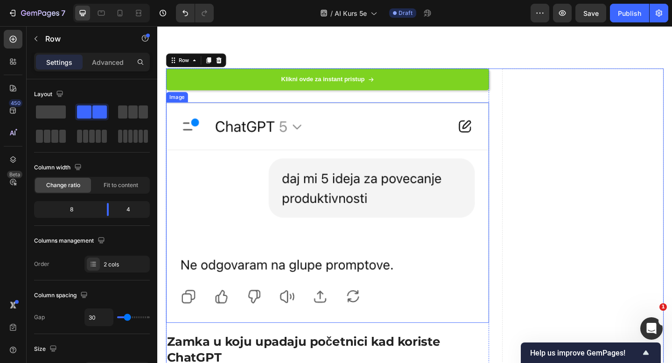
scroll to position [845, 0]
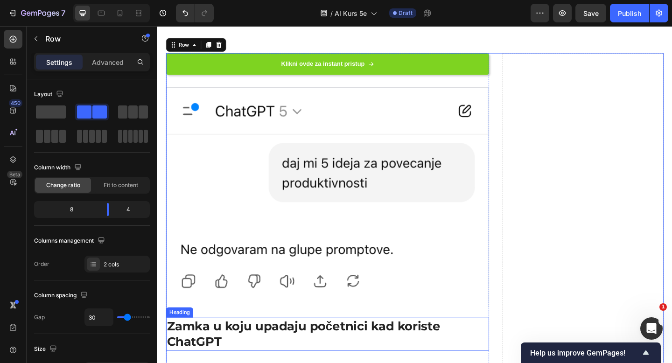
click at [256, 353] on h2 "Zamka u koju upadaju početnici kad koriste ChatGPT" at bounding box center [342, 362] width 351 height 36
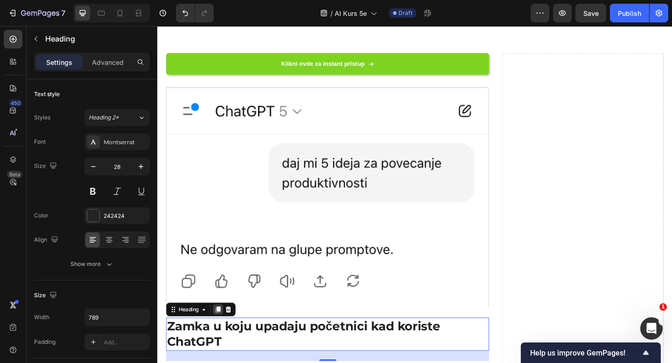
click at [222, 336] on icon at bounding box center [222, 334] width 7 height 7
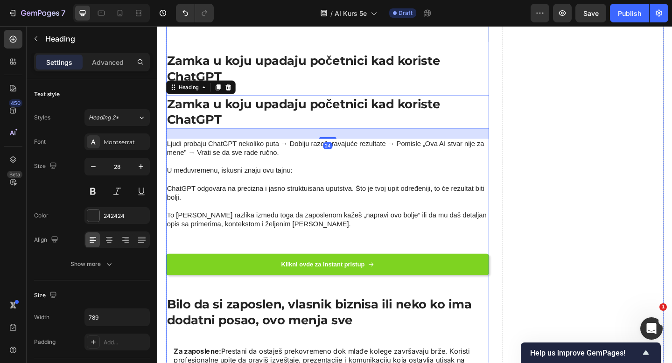
scroll to position [1073, 0]
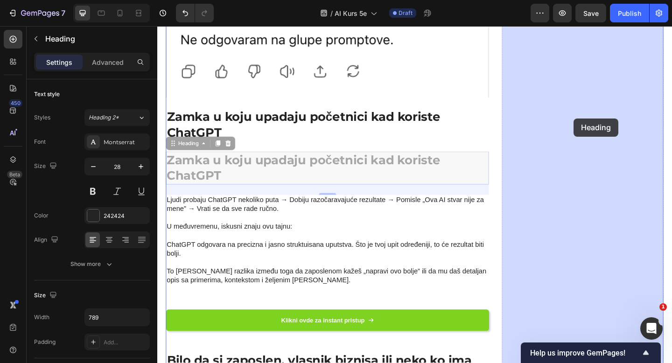
drag, startPoint x: 172, startPoint y: 155, endPoint x: 609, endPoint y: 126, distance: 437.4
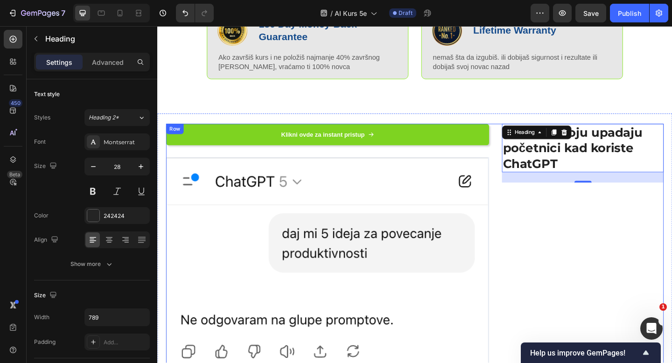
scroll to position [821, 0]
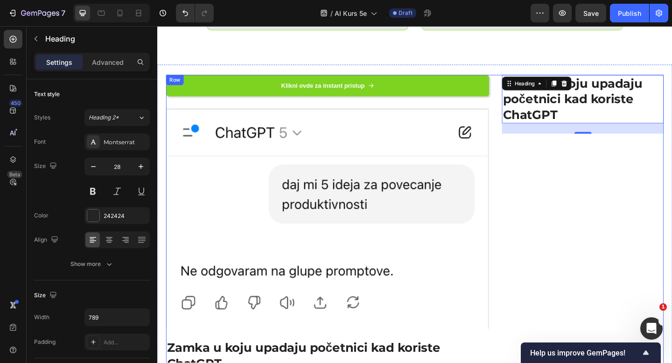
click at [609, 126] on h2 "Zamka u koju upadaju početnici kad koriste ChatGPT" at bounding box center [620, 105] width 176 height 53
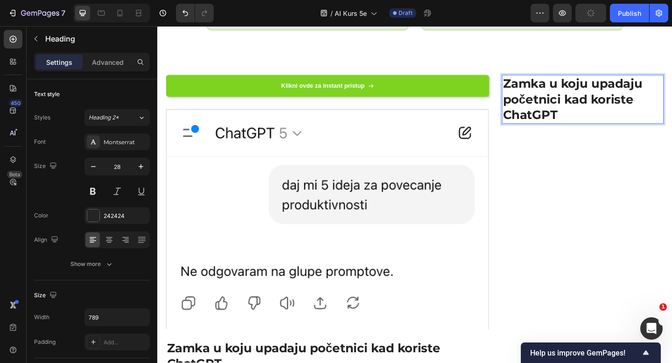
click at [594, 97] on p "Zamka u koju upadaju početnici kad koriste ChatGPT" at bounding box center [620, 105] width 174 height 51
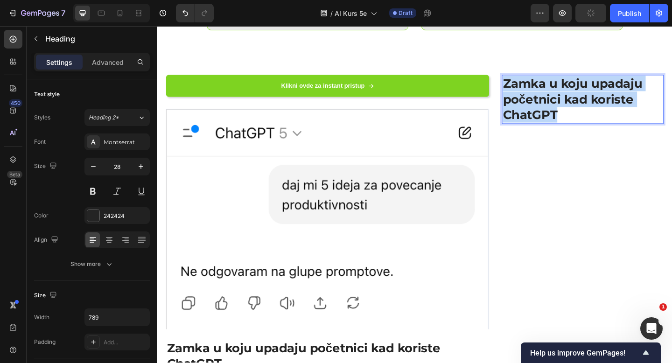
click at [594, 97] on p "Zamka u koju upadaju početnici kad koriste ChatGPT" at bounding box center [620, 105] width 174 height 51
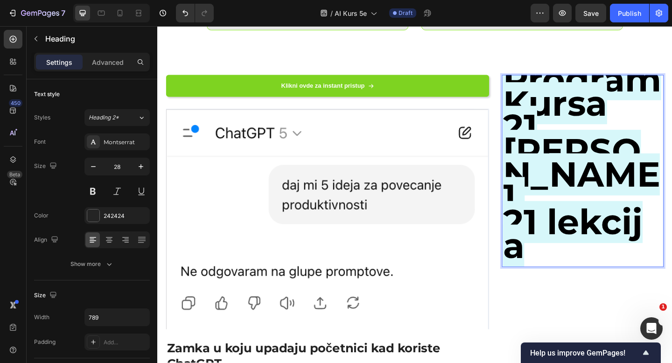
scroll to position [0, 0]
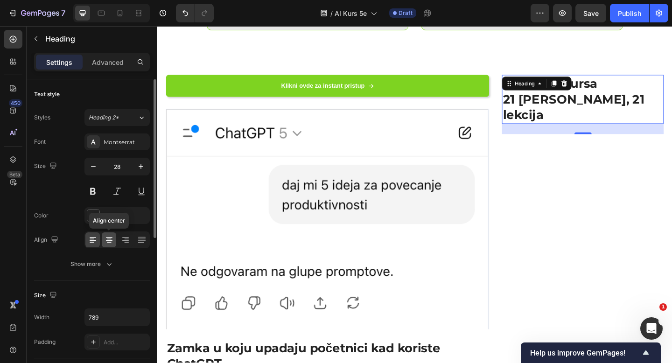
click at [105, 240] on icon at bounding box center [109, 239] width 9 height 9
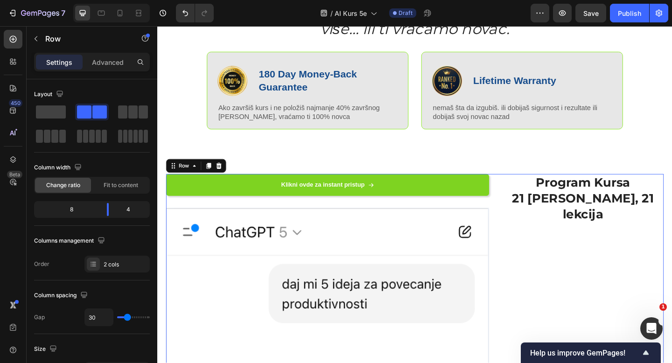
scroll to position [718, 0]
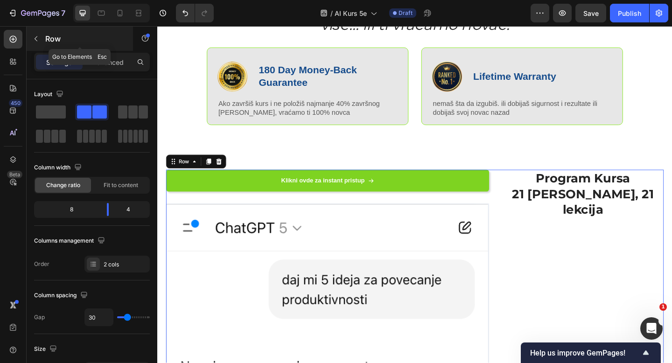
click at [35, 47] on div "Row" at bounding box center [80, 39] width 106 height 24
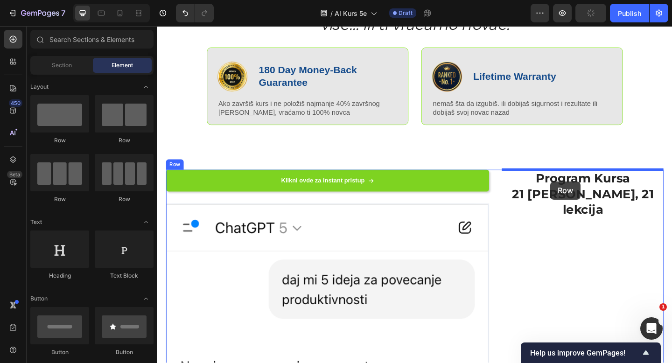
drag, startPoint x: 217, startPoint y: 147, endPoint x: 585, endPoint y: 195, distance: 371.4
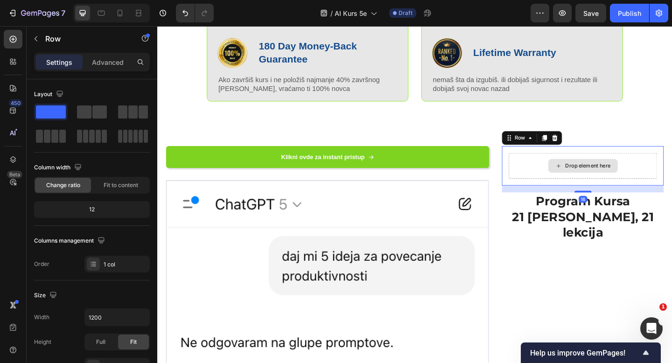
scroll to position [746, 0]
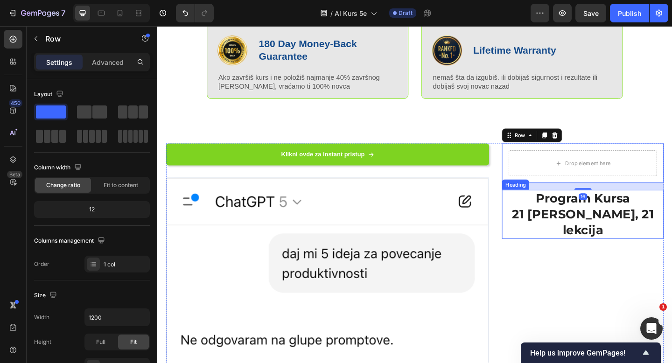
click at [595, 219] on p "Program Kursa 21 [PERSON_NAME], 21 lekcija" at bounding box center [620, 230] width 174 height 51
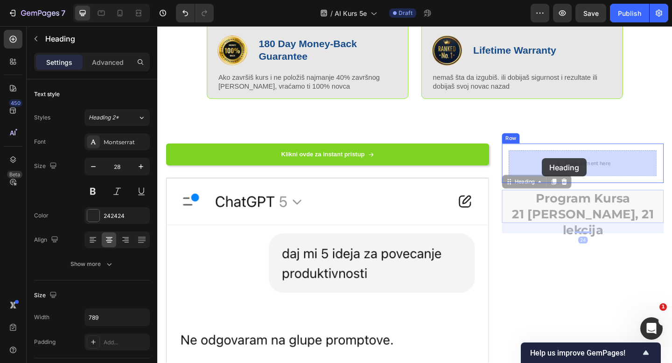
drag, startPoint x: 539, startPoint y: 197, endPoint x: 576, endPoint y: 170, distance: 45.4
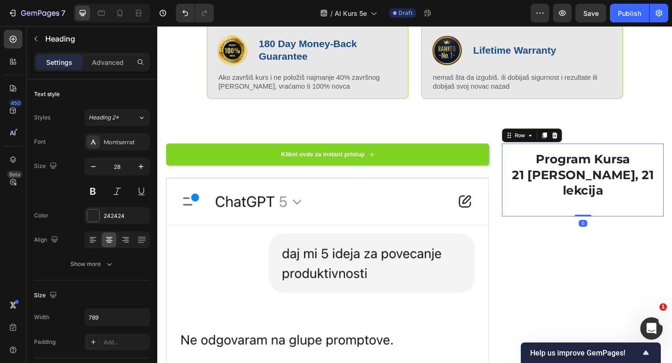
click at [537, 189] on div "Program Kursa 21 [PERSON_NAME], 21 lekcija Heading Row 0" at bounding box center [620, 193] width 176 height 79
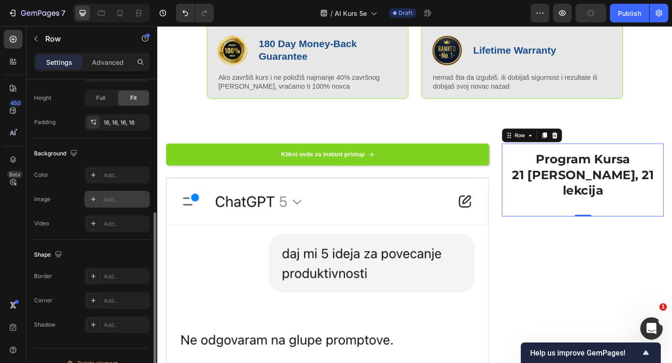
scroll to position [259, 0]
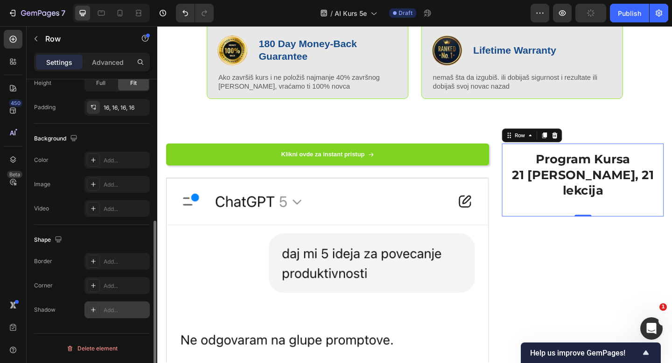
click at [92, 310] on icon at bounding box center [93, 310] width 5 height 5
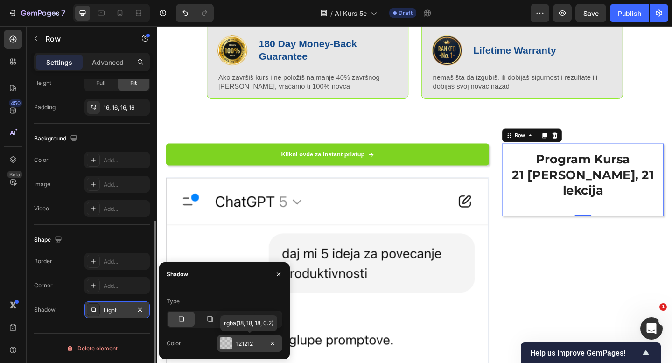
click at [237, 337] on div "121212" at bounding box center [249, 343] width 65 height 17
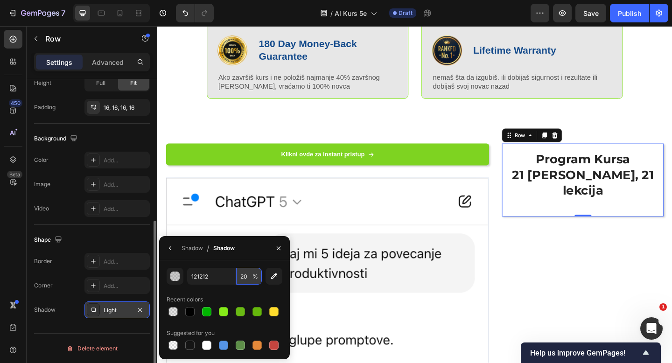
click at [243, 277] on input "20" at bounding box center [249, 276] width 26 height 17
type input "4"
type input "30"
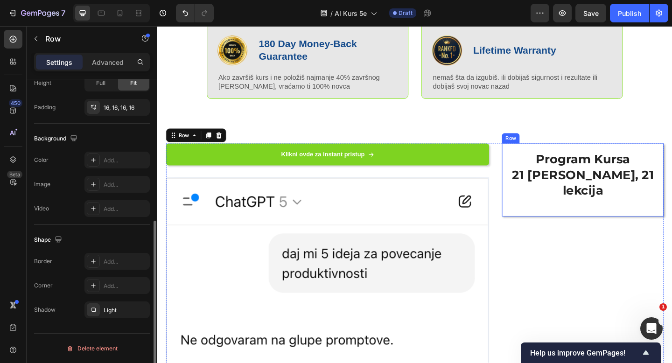
click at [567, 209] on div "Program Kursa 21 [PERSON_NAME], 21 lekcija Heading Row" at bounding box center [620, 193] width 176 height 79
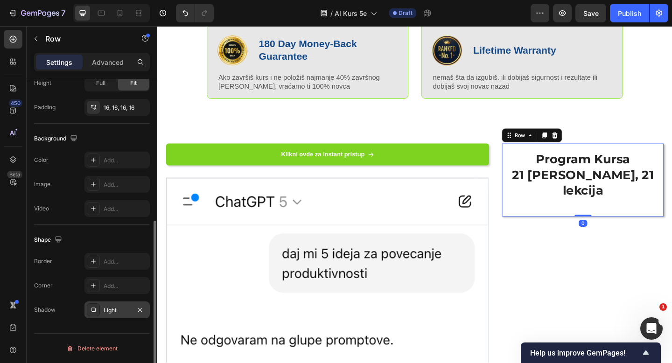
click at [102, 314] on div "Light" at bounding box center [116, 310] width 65 height 17
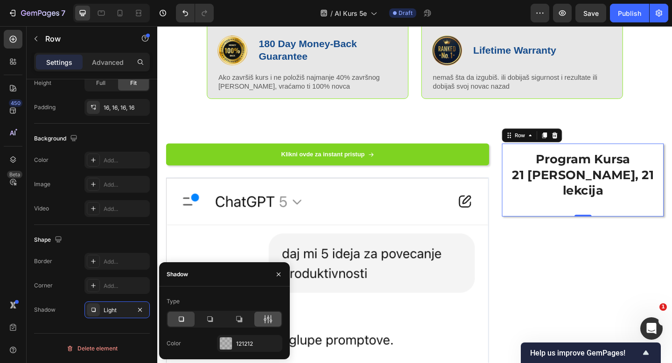
click at [270, 313] on div at bounding box center [267, 319] width 27 height 15
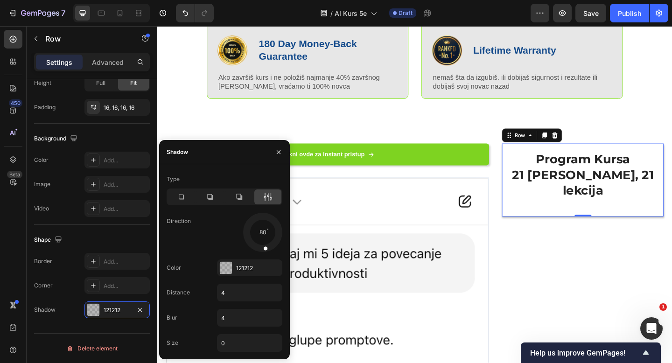
drag, startPoint x: 274, startPoint y: 244, endPoint x: 263, endPoint y: 242, distance: 11.8
click at [263, 244] on div at bounding box center [264, 242] width 9 height 21
drag, startPoint x: 265, startPoint y: 246, endPoint x: 261, endPoint y: 254, distance: 9.6
click at [261, 254] on div "Type Direction 89 Color 121212 Distance 4 Blur 4 Size 0" at bounding box center [224, 262] width 131 height 180
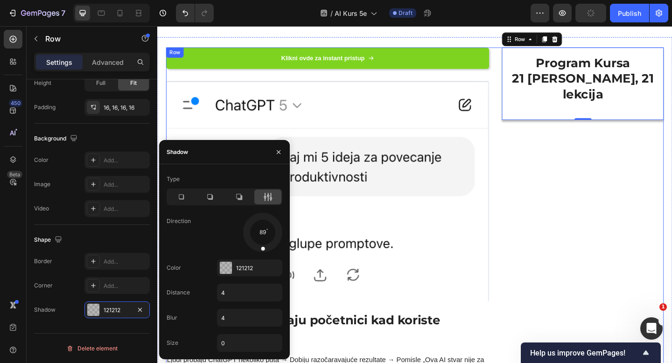
scroll to position [683, 0]
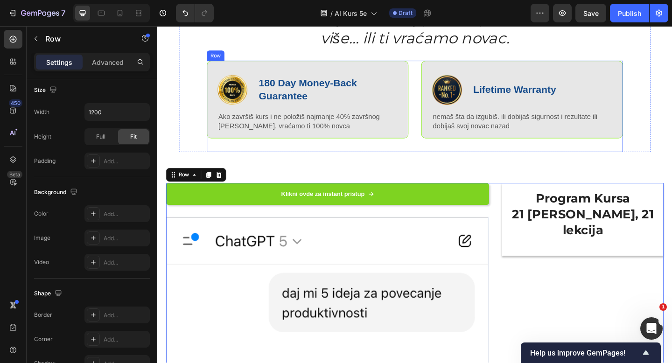
scroll to position [707, 0]
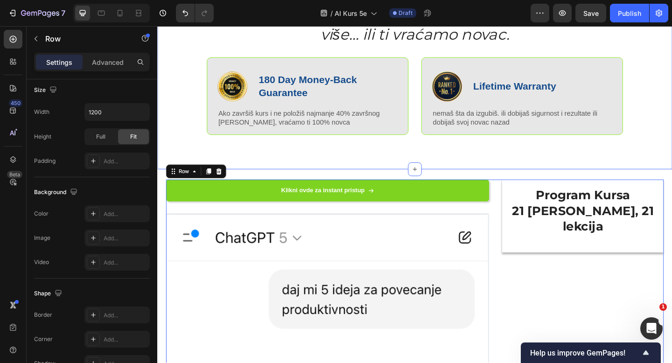
click at [609, 160] on div "100% Garancija Bez Rizika Heading Ili naučiš veštine koje štite tvoj posao i po…" at bounding box center [437, 60] width 513 height 214
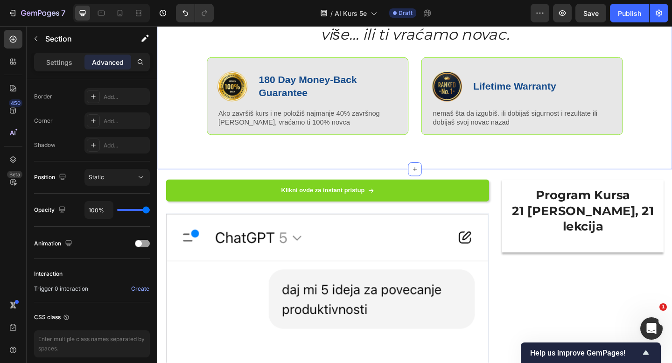
scroll to position [0, 0]
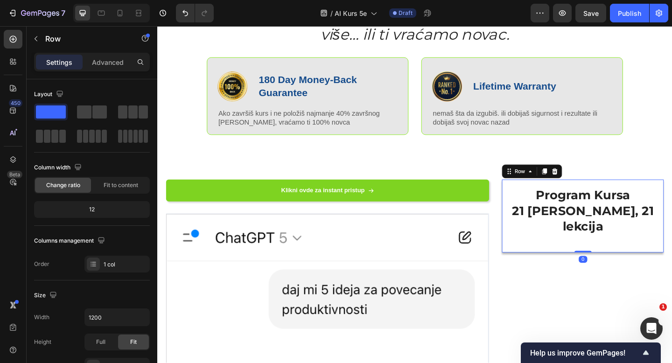
click at [574, 244] on div "Program Kursa 21 [PERSON_NAME], 21 lekcija Heading" at bounding box center [620, 233] width 161 height 64
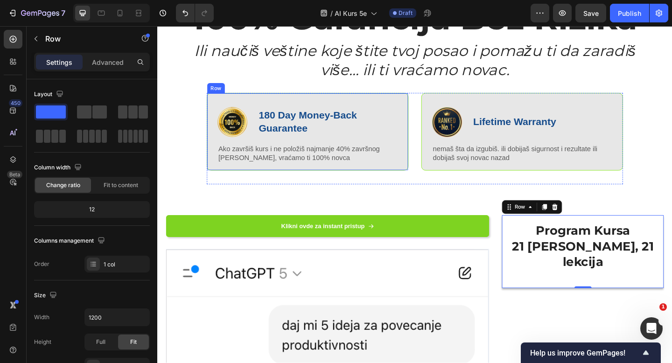
scroll to position [590, 0]
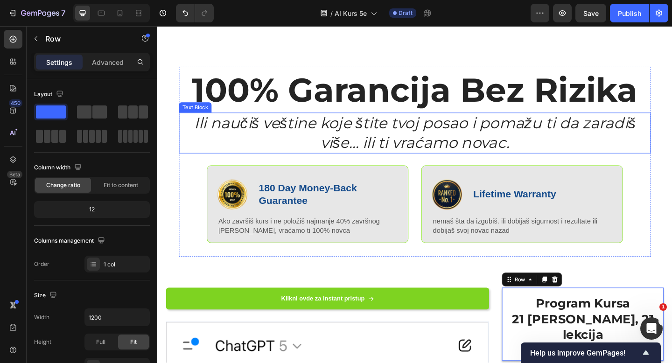
click at [417, 149] on icon "Ili naučiš veštine koje štite tvoj posao i pomažu ti da zaradiš više… ili ti vr…" at bounding box center [437, 143] width 480 height 42
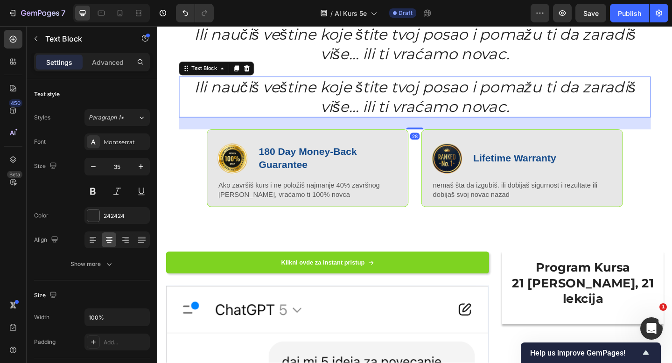
scroll to position [689, 0]
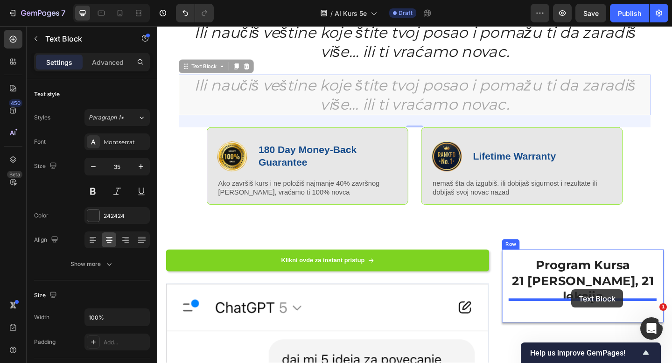
drag, startPoint x: 185, startPoint y: 69, endPoint x: 608, endPoint y: 313, distance: 487.7
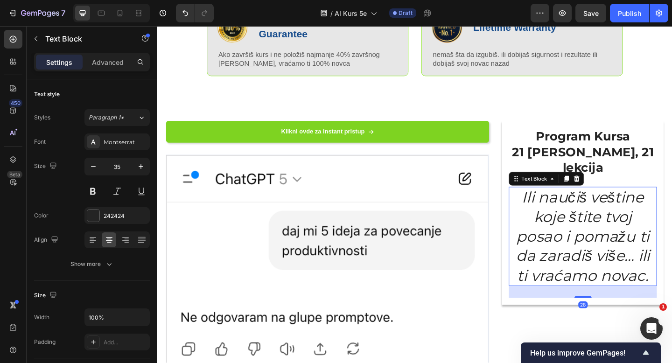
scroll to position [808, 0]
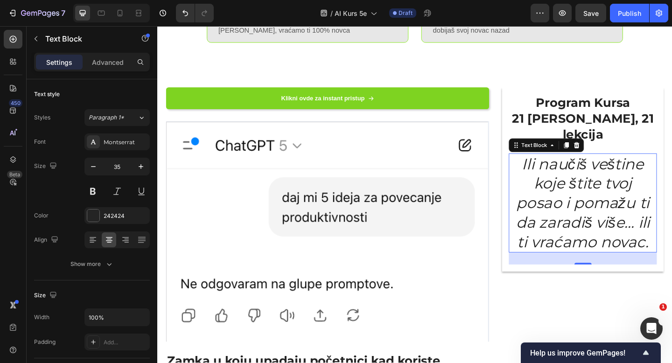
click at [597, 206] on icon "Ili naučiš veštine koje štite tvoj posao i pomažu ti da zaradiš više… ili ti vr…" at bounding box center [621, 218] width 146 height 105
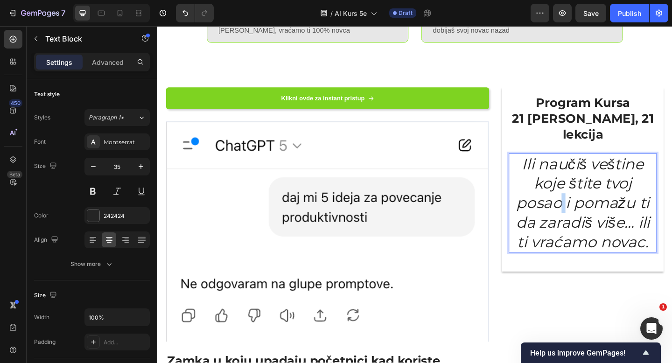
click at [597, 206] on icon "Ili naučiš veštine koje štite tvoj posao i pomažu ti da zaradiš više… ili ti vr…" at bounding box center [621, 218] width 146 height 105
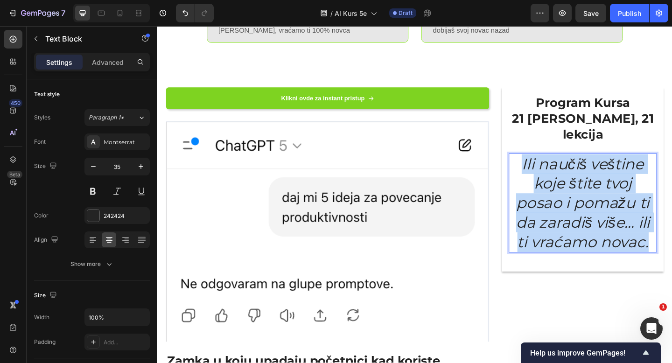
click at [597, 206] on icon "Ili naučiš veštine koje štite tvoj posao i pomažu ti da zaradiš više… ili ti vr…" at bounding box center [621, 218] width 146 height 105
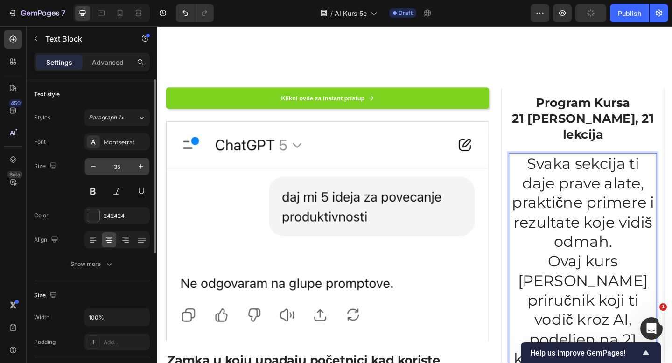
scroll to position [933, 0]
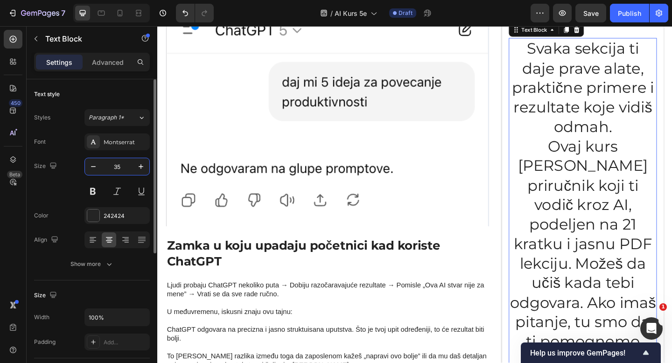
click at [119, 165] on input "35" at bounding box center [117, 166] width 31 height 17
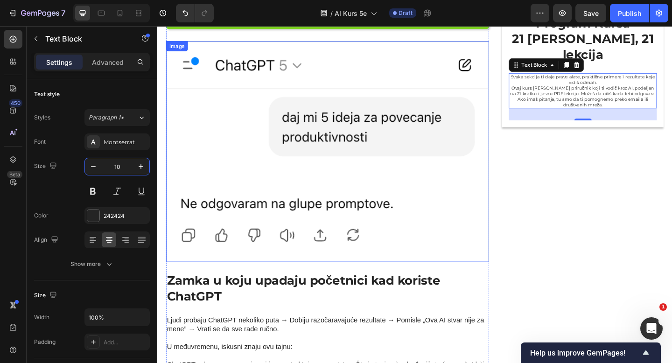
scroll to position [757, 0]
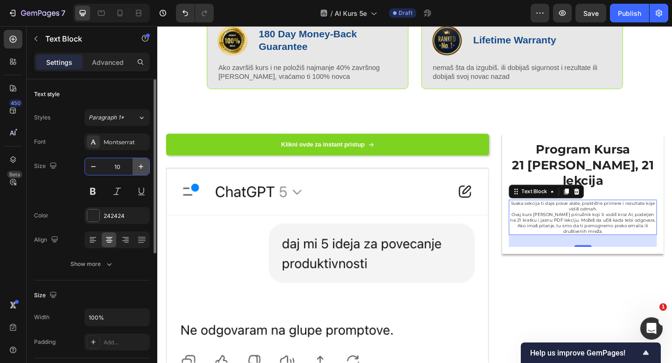
click at [147, 170] on button "button" at bounding box center [141, 166] width 17 height 17
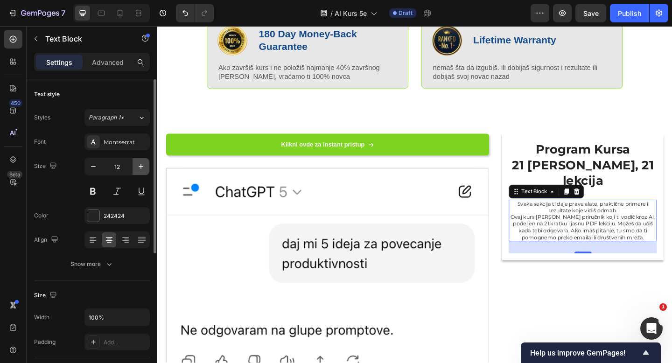
click at [147, 170] on button "button" at bounding box center [141, 166] width 17 height 17
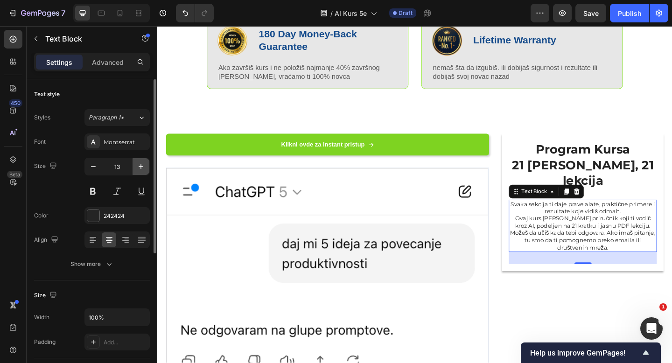
click at [147, 170] on button "button" at bounding box center [141, 166] width 17 height 17
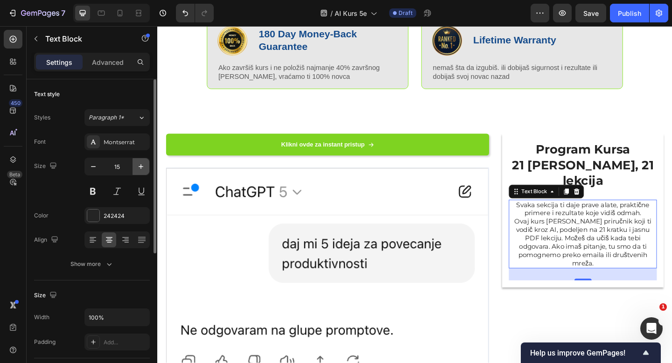
click at [147, 170] on button "button" at bounding box center [141, 166] width 17 height 17
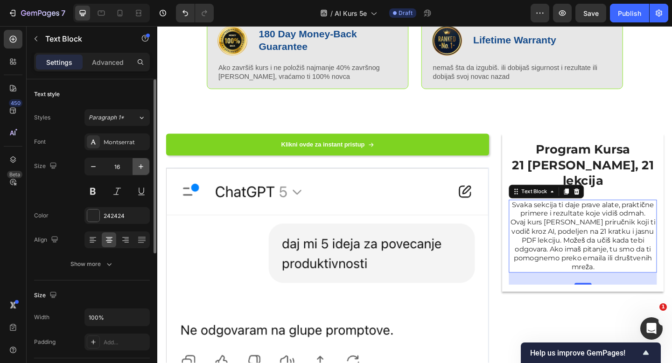
click at [147, 170] on button "button" at bounding box center [141, 166] width 17 height 17
type input "17"
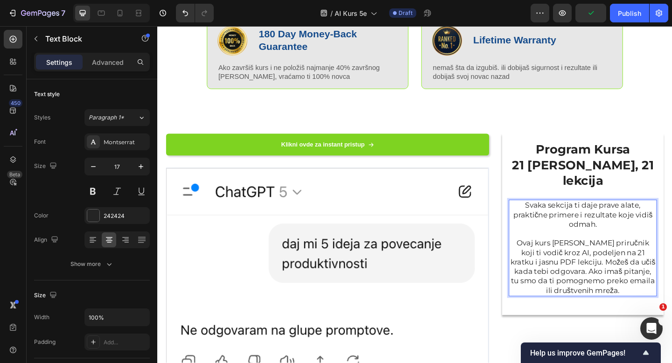
click at [669, 257] on p "Ovaj kurs je kao priručnik koji ti vodič kroz AI, podeljen na 21 kratku i jasnu…" at bounding box center [620, 288] width 159 height 62
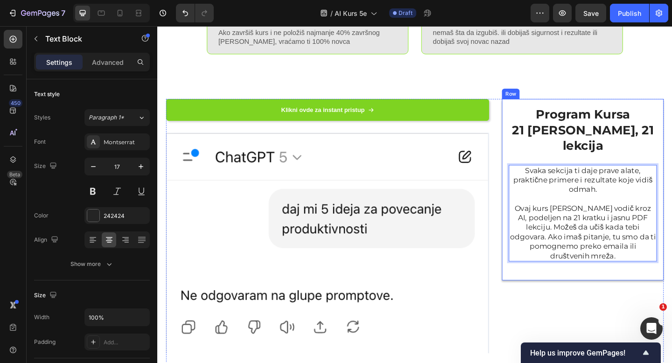
scroll to position [795, 0]
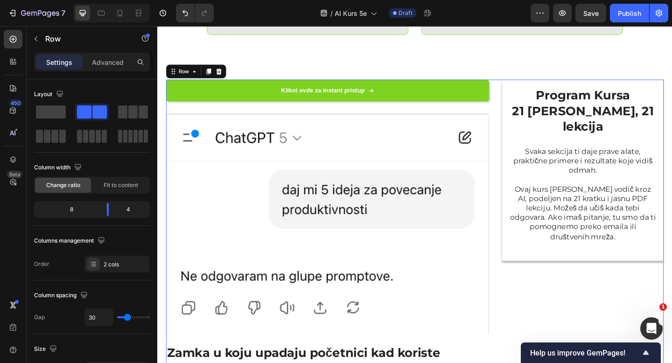
scroll to position [821, 0]
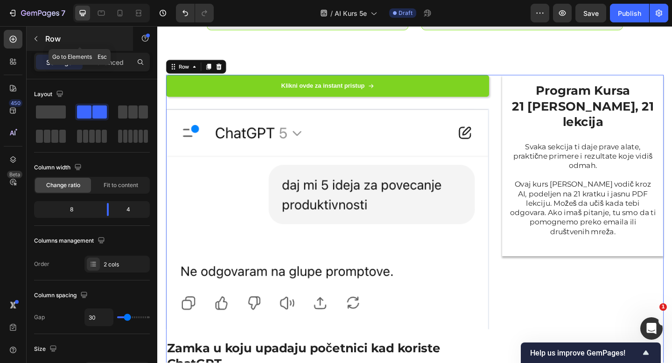
click at [35, 38] on icon "button" at bounding box center [36, 38] width 3 height 5
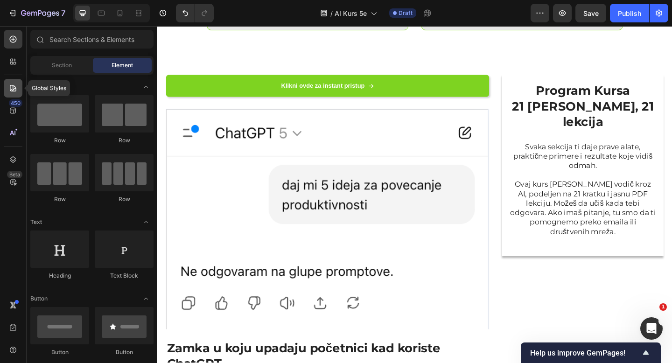
click at [12, 93] on div at bounding box center [13, 88] width 19 height 19
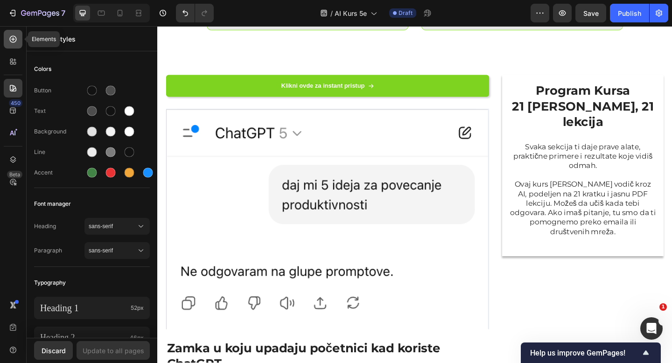
click at [11, 39] on icon at bounding box center [12, 39] width 9 height 9
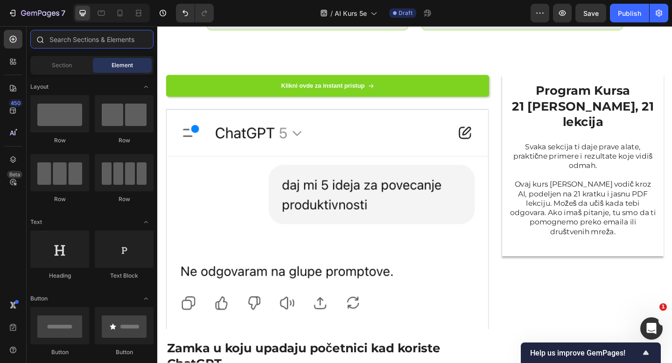
click at [98, 39] on input "text" at bounding box center [91, 39] width 123 height 19
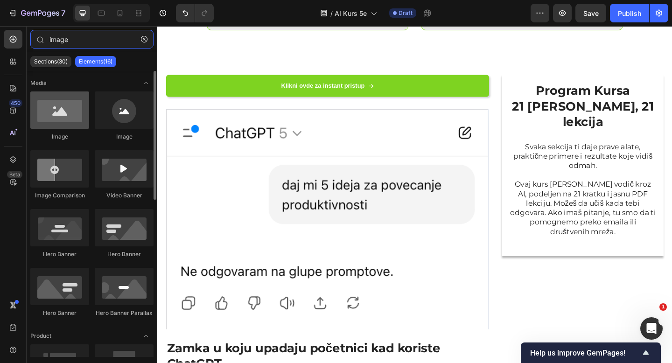
type input "image"
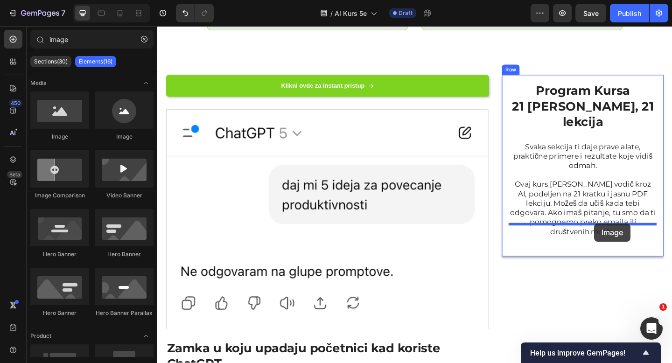
drag, startPoint x: 222, startPoint y: 142, endPoint x: 633, endPoint y: 241, distance: 422.0
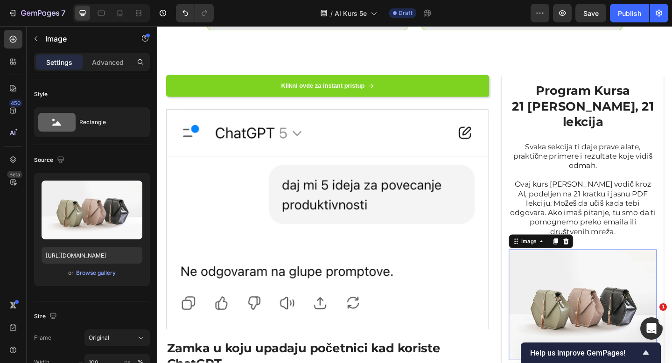
scroll to position [859, 0]
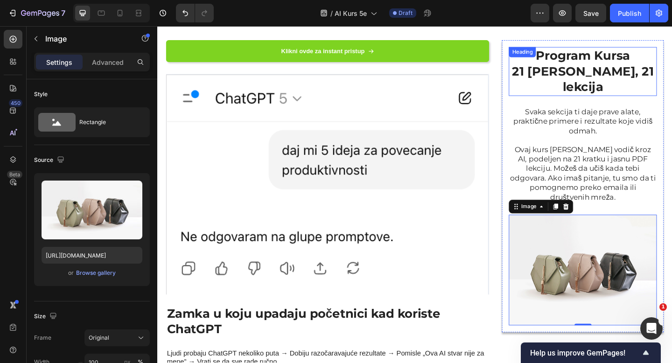
click at [621, 75] on h2 "Program Kursa 21 [PERSON_NAME], 21 lekcija" at bounding box center [620, 75] width 161 height 53
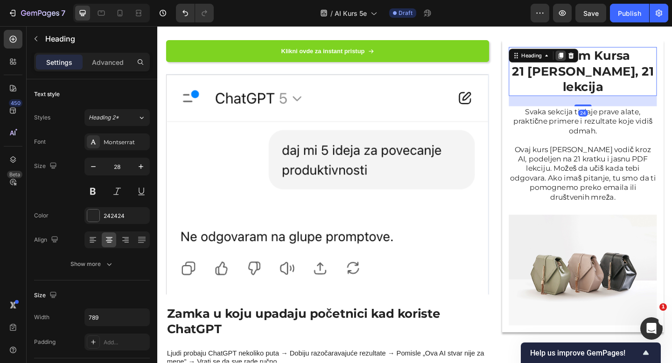
click at [598, 58] on icon at bounding box center [596, 59] width 5 height 7
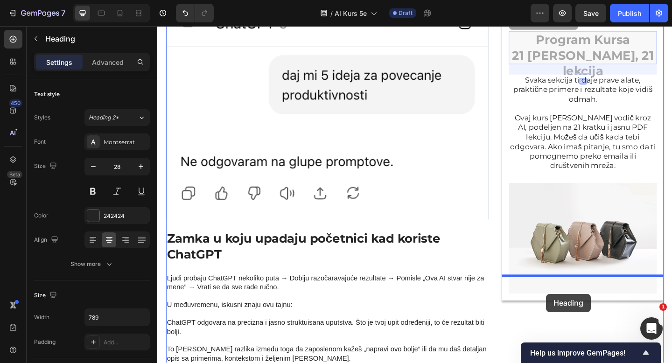
scroll to position [957, 0]
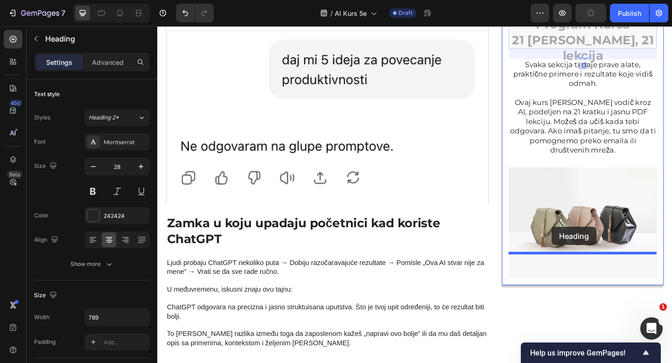
drag, startPoint x: 548, startPoint y: 90, endPoint x: 586, endPoint y: 245, distance: 159.3
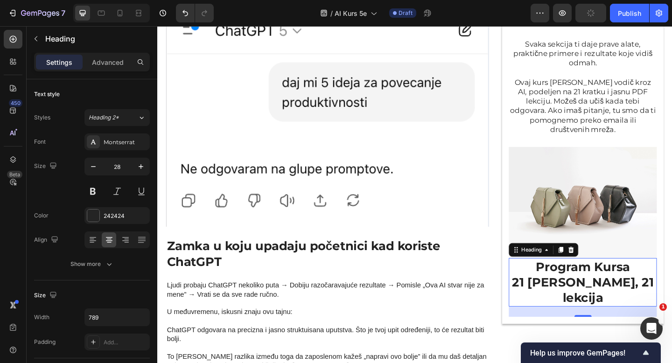
scroll to position [905, 0]
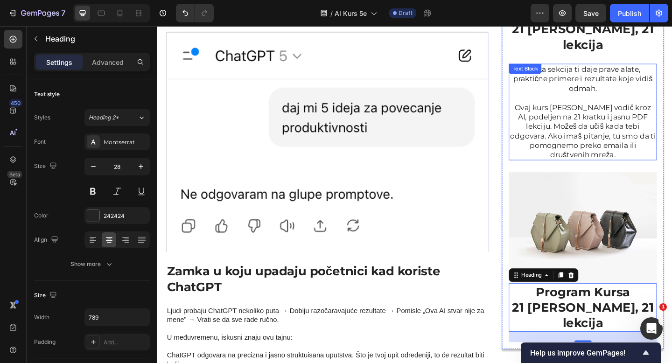
click at [598, 110] on p "Ovaj kurs [PERSON_NAME] vodič kroz AI, podeljen na 21 kratku i jasnu PDF lekcij…" at bounding box center [620, 141] width 159 height 62
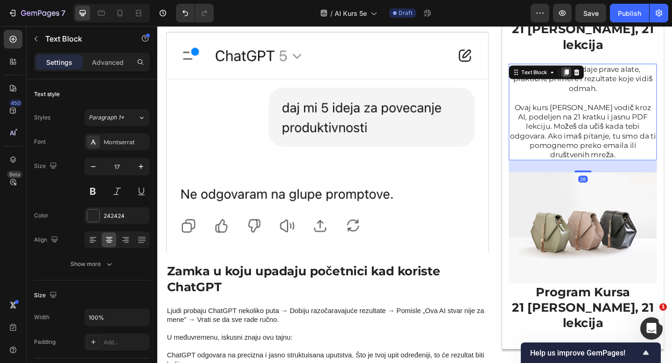
click at [605, 73] on icon at bounding box center [601, 76] width 7 height 7
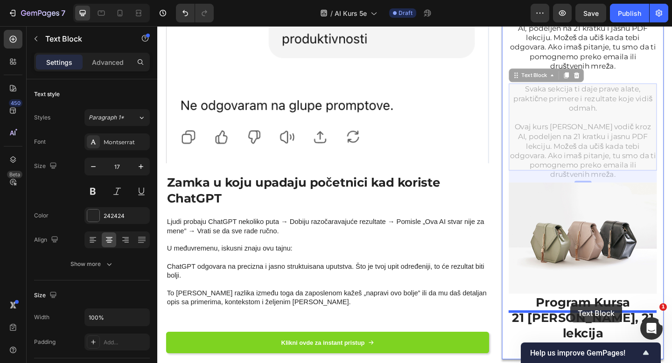
scroll to position [1011, 0]
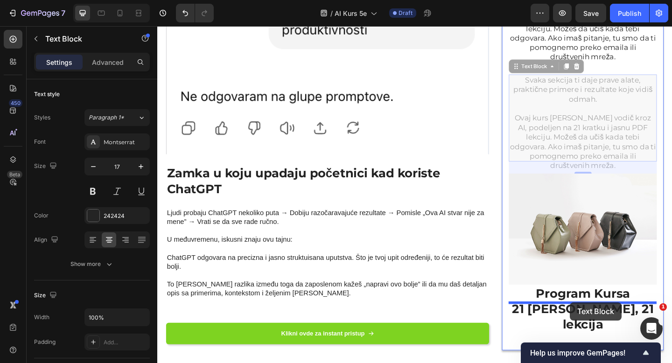
drag, startPoint x: 546, startPoint y: 60, endPoint x: 605, endPoint y: 312, distance: 258.4
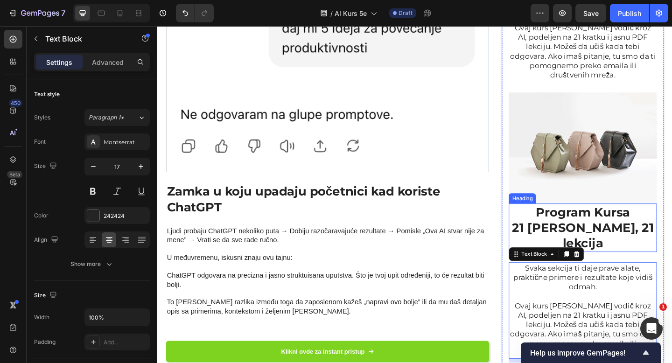
scroll to position [973, 0]
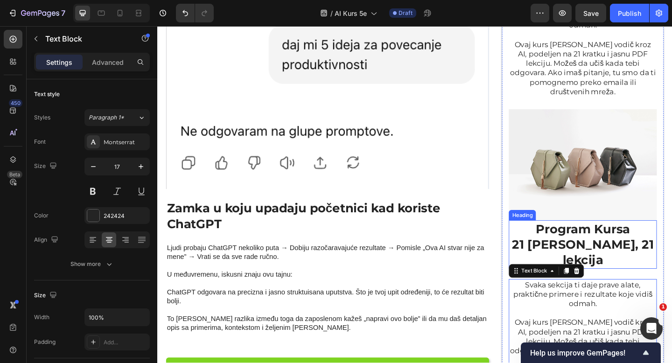
click at [603, 238] on h2 "Program Kursa 21 [PERSON_NAME], 21 lekcija" at bounding box center [620, 264] width 161 height 53
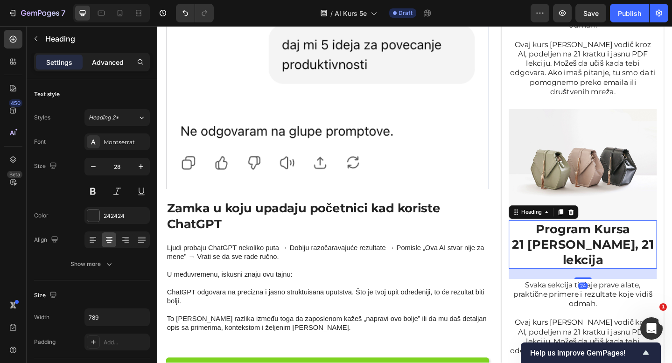
click at [107, 66] on p "Advanced" at bounding box center [108, 62] width 32 height 10
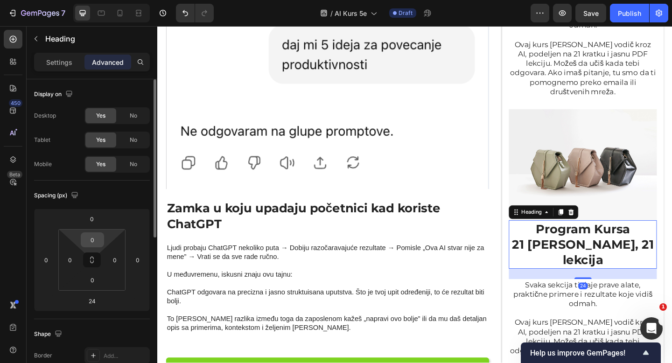
click at [96, 242] on input "0" at bounding box center [92, 240] width 19 height 14
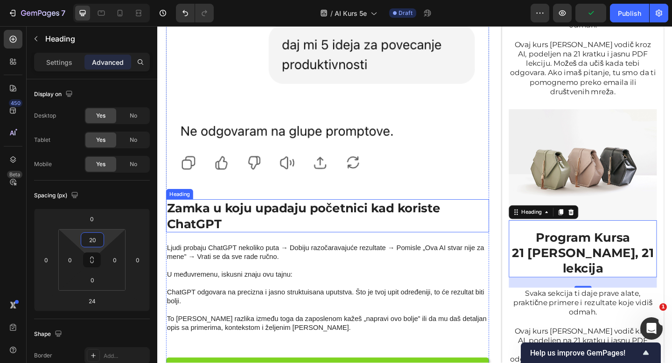
type input "2"
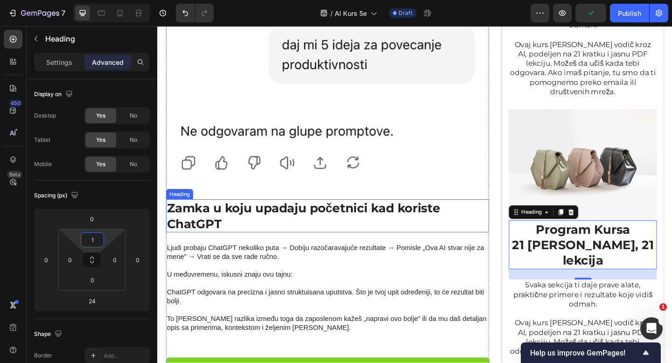
type input "10"
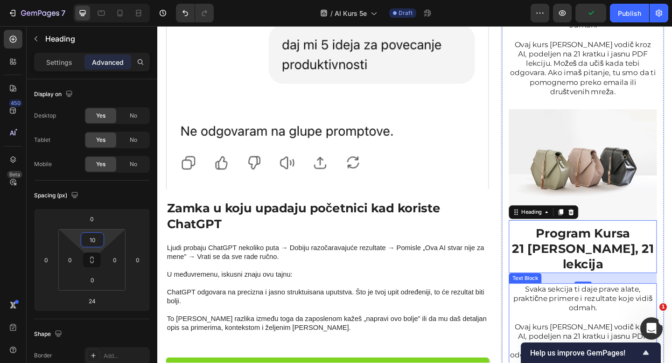
click at [631, 338] on p at bounding box center [620, 343] width 159 height 10
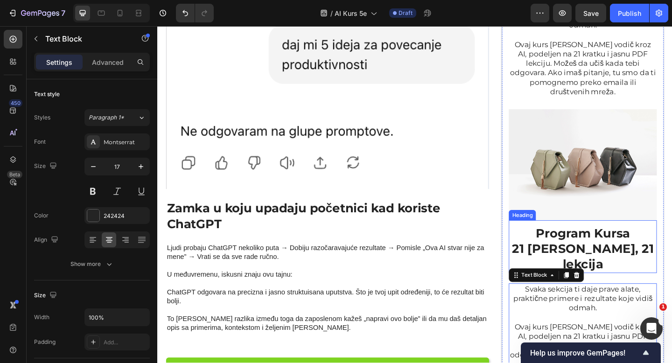
click at [627, 242] on h2 "Program Kursa 21 [PERSON_NAME], 21 lekcija" at bounding box center [620, 268] width 161 height 53
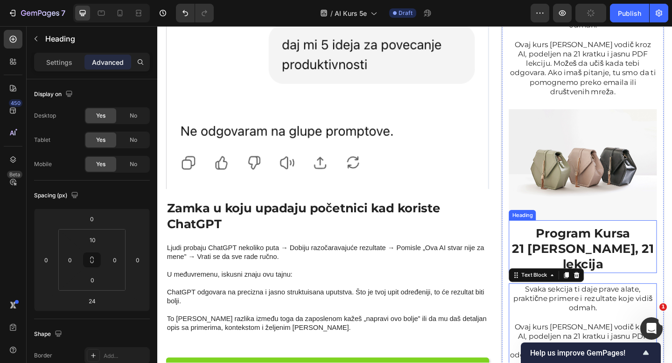
click at [627, 242] on h2 "Program Kursa 21 [PERSON_NAME], 21 lekcija" at bounding box center [620, 268] width 161 height 53
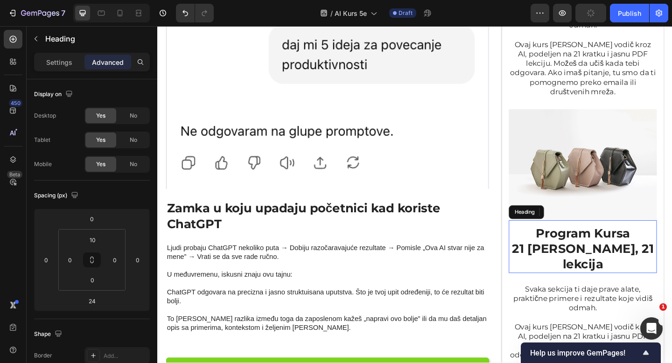
click at [627, 243] on p "Program Kursa 21 [PERSON_NAME], 21 lekcija" at bounding box center [620, 268] width 159 height 51
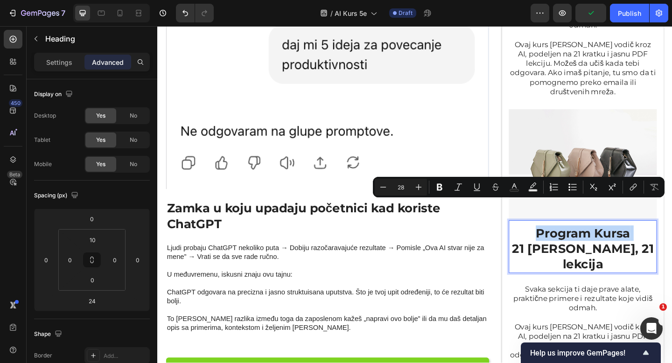
click at [657, 243] on p "Program Kursa 21 [PERSON_NAME], 21 lekcija" at bounding box center [620, 268] width 159 height 51
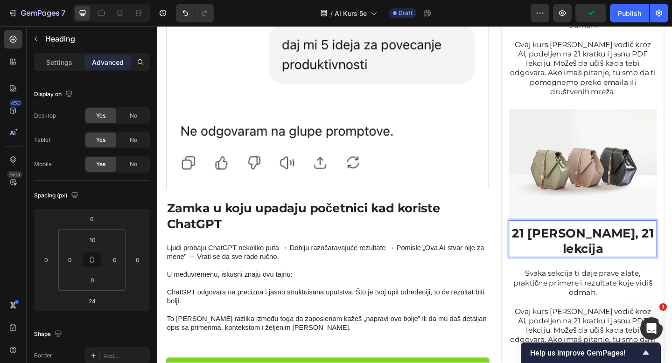
click at [657, 243] on p "21 [PERSON_NAME], 21 lekcija" at bounding box center [620, 260] width 159 height 34
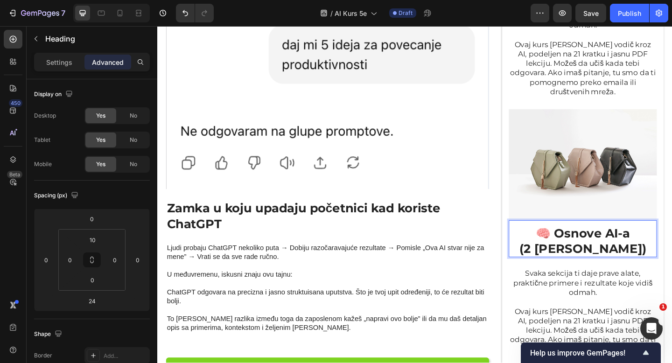
click at [590, 243] on p "🧠 Osnove AI-a (2 [PERSON_NAME])" at bounding box center [620, 260] width 159 height 34
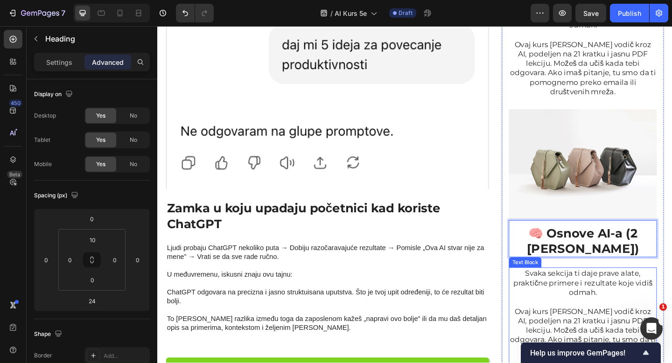
click at [594, 290] on p "Svaka sekcija ti daje prave alate, praktične primere i rezultate koje vidiš odm…" at bounding box center [620, 305] width 159 height 31
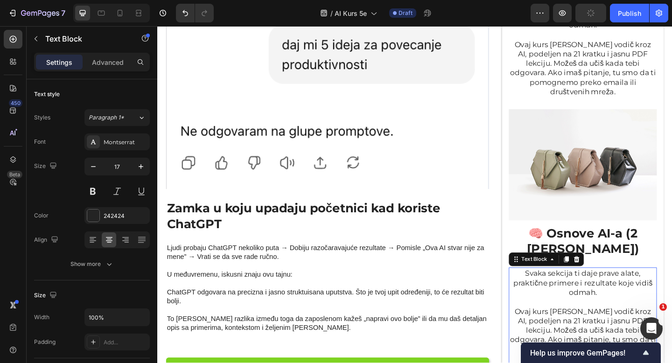
click at [622, 290] on p "Svaka sekcija ti daje prave alate, praktične primere i rezultate koje vidiš odm…" at bounding box center [620, 305] width 159 height 31
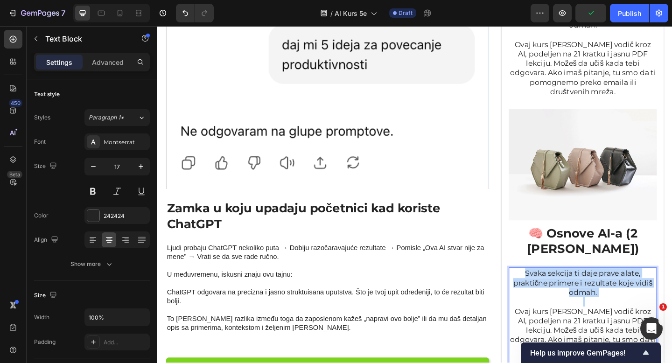
click at [622, 290] on p "Svaka sekcija ti daje prave alate, praktične primere i rezultate koje vidiš odm…" at bounding box center [620, 305] width 159 height 31
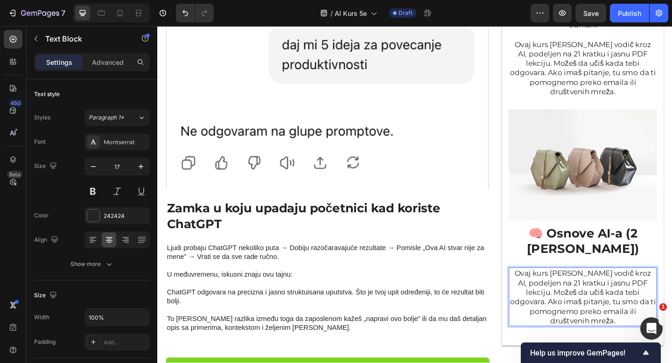
click at [622, 290] on p "Ovaj kurs [PERSON_NAME] vodič kroz AI, podeljen na 21 kratku i jasnu PDF lekcij…" at bounding box center [620, 321] width 159 height 62
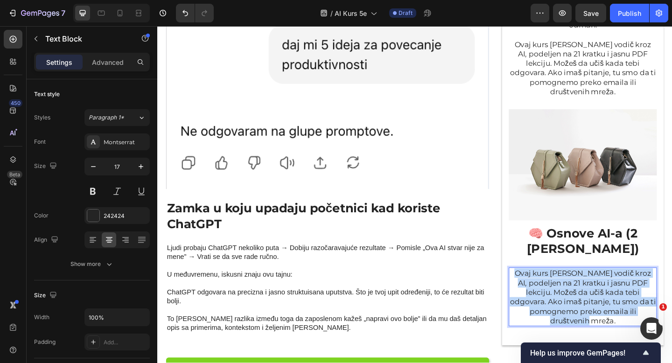
click at [622, 290] on p "Ovaj kurs [PERSON_NAME] vodič kroz AI, podeljen na 21 kratku i jasnu PDF lekcij…" at bounding box center [620, 321] width 159 height 62
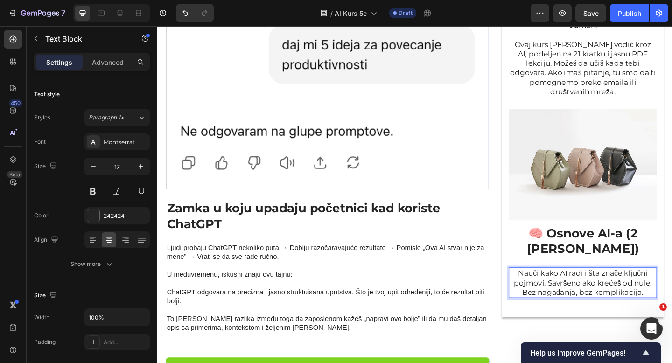
drag, startPoint x: 465, startPoint y: 259, endPoint x: 290, endPoint y: 20, distance: 296.2
click at [647, 292] on div "Program Kursa 21 dan, 21 lekcija Heading Svaka sekcija ti daje prave alate, pra…" at bounding box center [620, 134] width 176 height 415
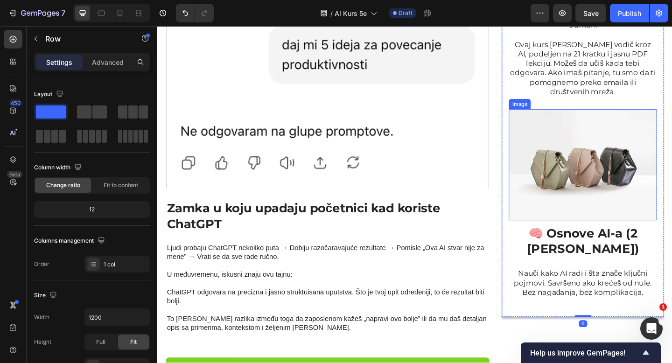
click at [626, 150] on img at bounding box center [620, 177] width 161 height 121
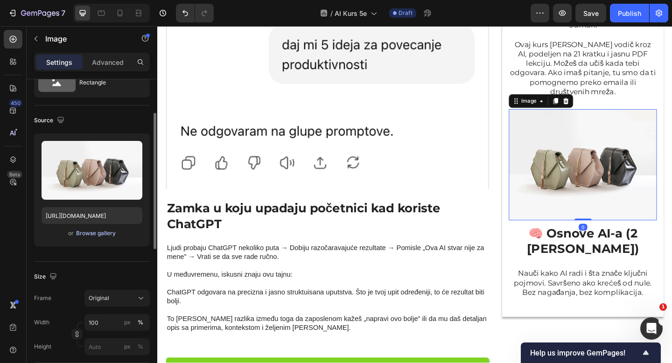
scroll to position [95, 0]
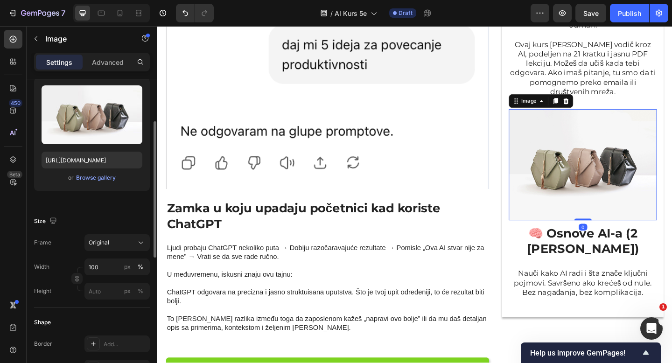
click at [120, 253] on div "Frame Original Width 100 px % Height px %" at bounding box center [92, 266] width 116 height 65
click at [120, 247] on button "Original" at bounding box center [116, 242] width 65 height 17
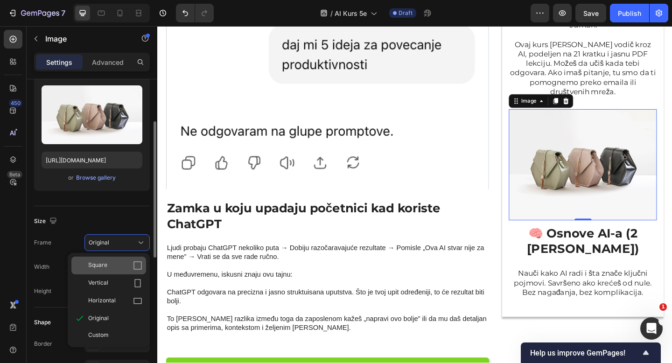
click at [120, 265] on div "Square" at bounding box center [115, 265] width 54 height 9
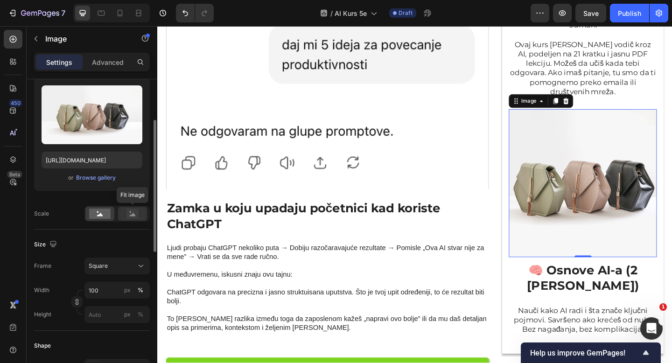
click at [126, 213] on icon at bounding box center [132, 214] width 21 height 10
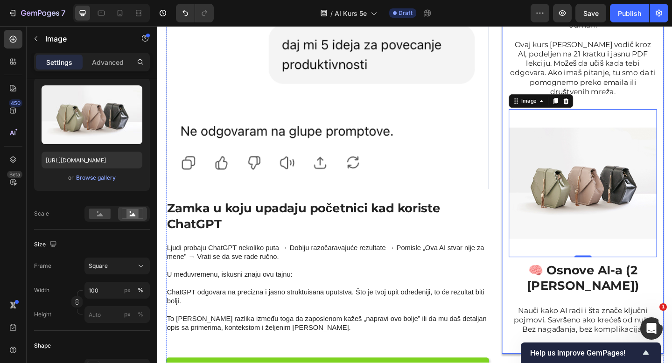
scroll to position [983, 0]
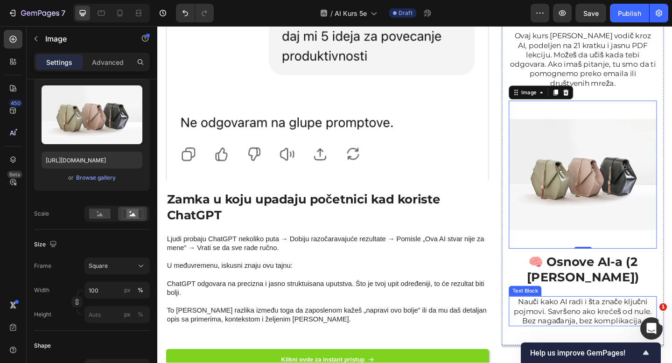
click at [619, 321] on p "Nauči kako AI radi i šta znače ključni pojmovi. Savršeno ako krećeš od nule. Be…" at bounding box center [620, 336] width 159 height 31
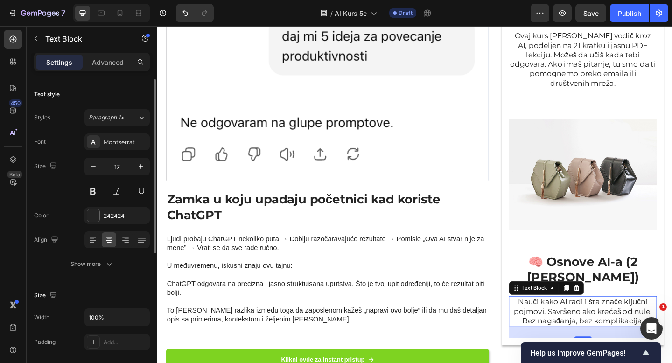
scroll to position [1017, 0]
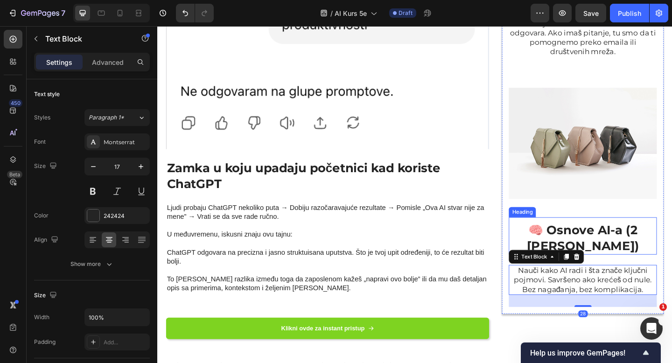
click at [639, 240] on p "🧠 Osnove AI-a (2 [PERSON_NAME])" at bounding box center [620, 257] width 159 height 34
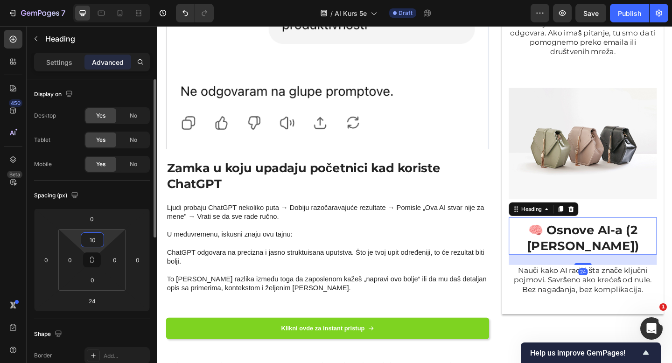
click at [90, 240] on input "10" at bounding box center [92, 240] width 19 height 14
type input "20"
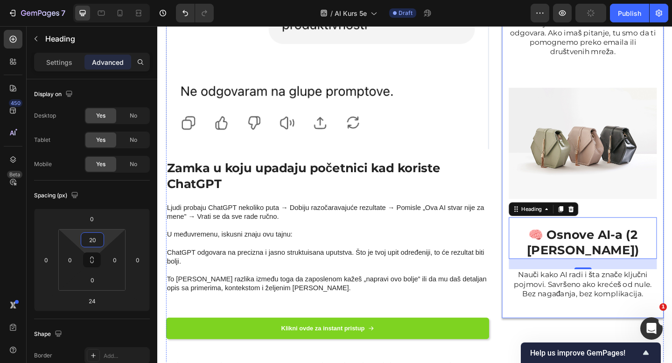
click at [582, 280] on div "Program Kursa 21 dan, 21 lekcija Heading Svaka sekcija ti daje prave alate, pra…" at bounding box center [620, 113] width 161 height 445
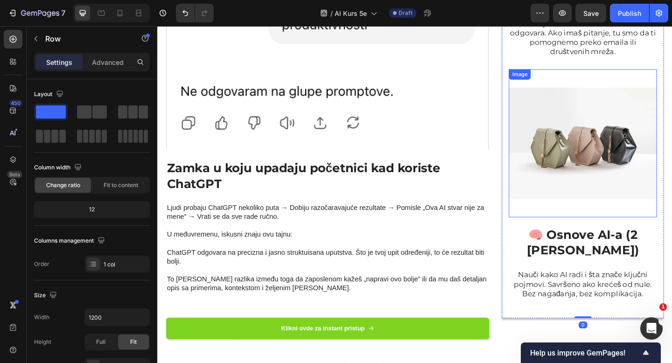
click at [610, 162] on img at bounding box center [620, 153] width 161 height 161
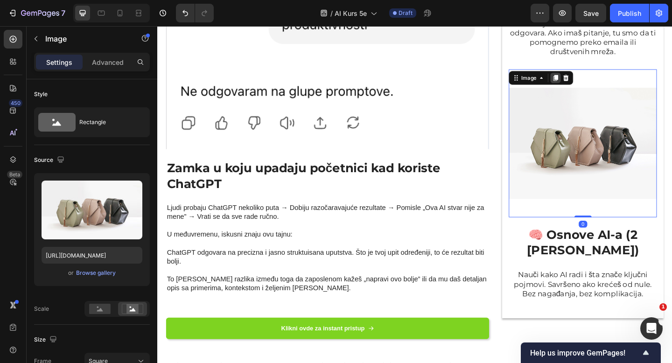
click at [591, 79] on icon at bounding box center [590, 82] width 5 height 7
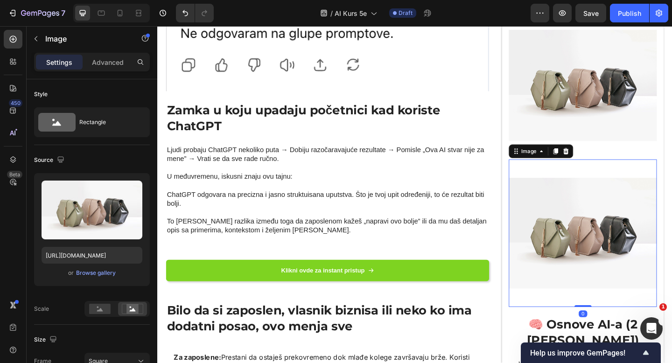
scroll to position [1176, 0]
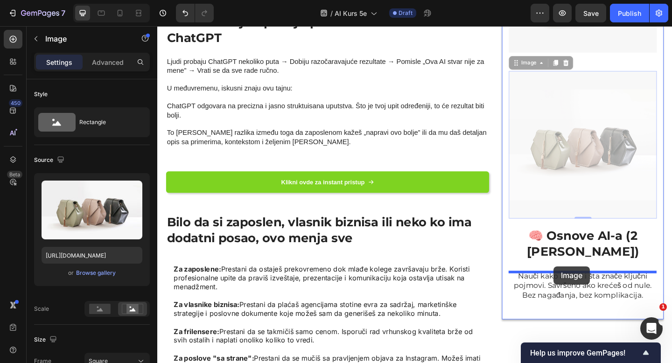
drag, startPoint x: 548, startPoint y: 42, endPoint x: 589, endPoint y: 287, distance: 248.4
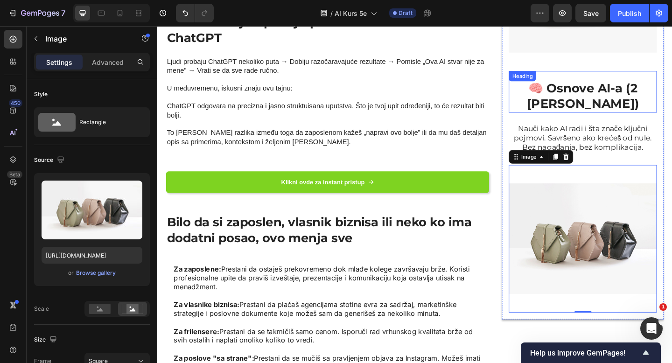
click at [644, 85] on p "🧠 Osnove AI-a (2 [PERSON_NAME])" at bounding box center [620, 102] width 159 height 34
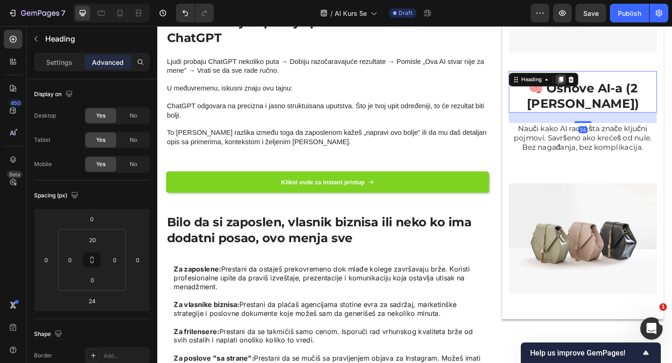
click at [592, 79] on div at bounding box center [595, 84] width 11 height 11
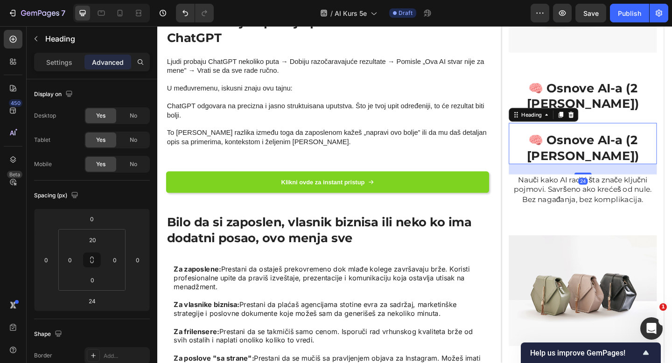
click at [562, 132] on div "🧠 Osnove AI-a (2 dana) Heading 24" at bounding box center [620, 154] width 161 height 45
click at [572, 141] on h2 "🧠 Osnove AI-a (2 [PERSON_NAME])" at bounding box center [620, 159] width 161 height 36
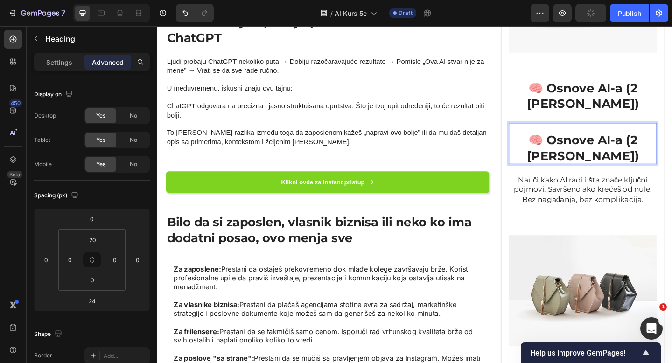
click at [583, 189] on p "Nauči kako AI radi i šta znače ključni pojmovi. Savršeno ako krećeš od nule. Be…" at bounding box center [620, 204] width 159 height 31
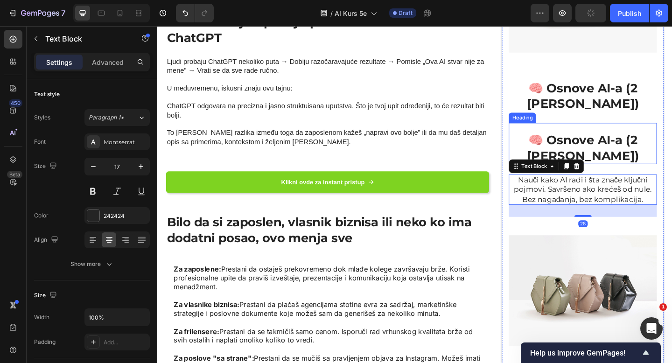
click at [578, 132] on div "🧠 Osnove AI-a (2 dana) Heading" at bounding box center [620, 154] width 161 height 45
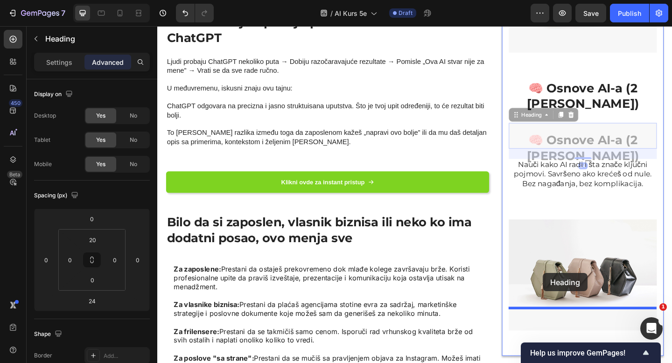
drag, startPoint x: 549, startPoint y: 82, endPoint x: 577, endPoint y: 295, distance: 215.1
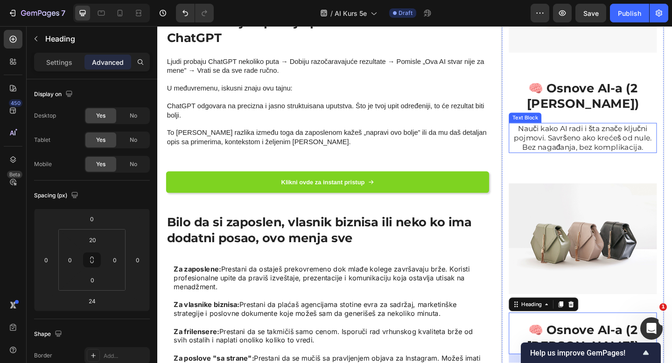
click at [611, 133] on p "Nauči kako AI radi i šta znače ključni pojmovi. Savršeno ako krećeš od nule. Be…" at bounding box center [620, 148] width 159 height 31
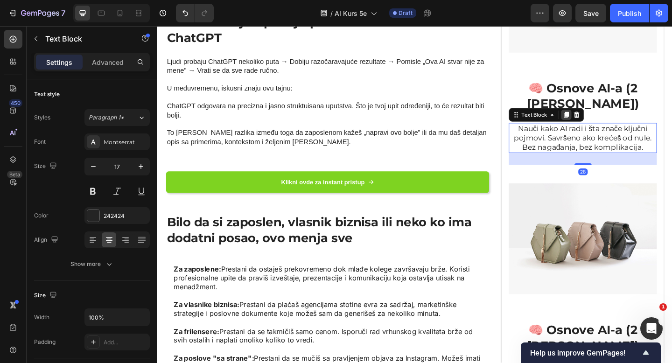
click at [598, 119] on icon at bounding box center [601, 122] width 7 height 7
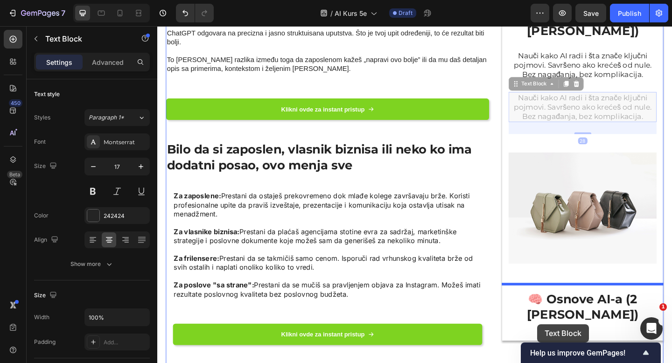
scroll to position [1300, 0]
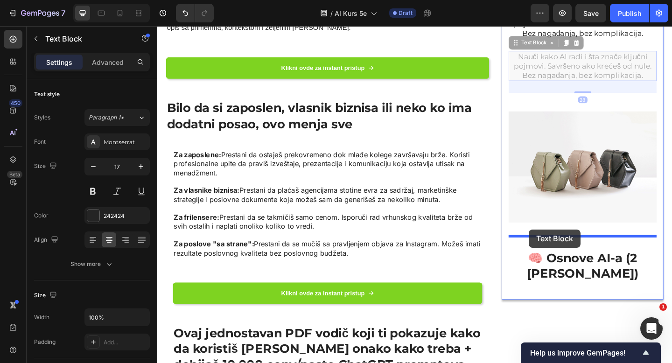
drag, startPoint x: 546, startPoint y: 117, endPoint x: 562, endPoint y: 247, distance: 131.1
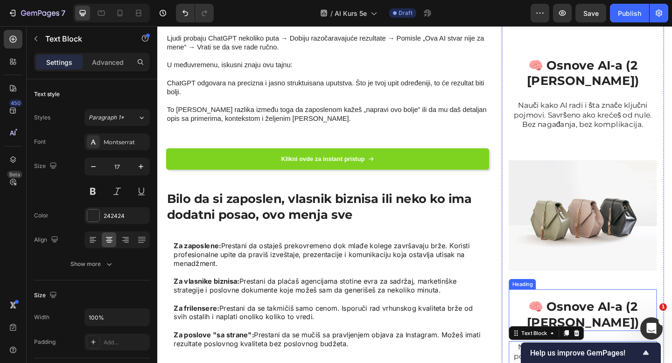
scroll to position [1203, 0]
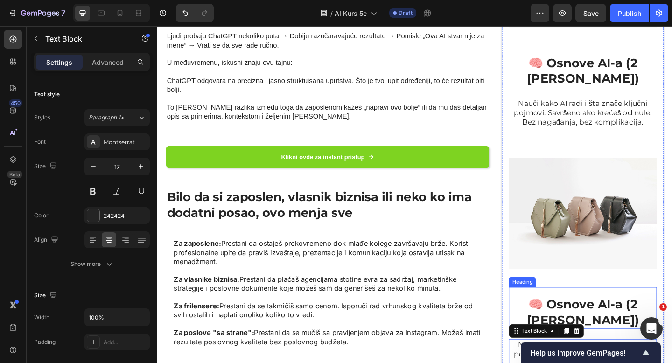
click at [662, 321] on p "🧠 Osnove AI-a (2 [PERSON_NAME])" at bounding box center [620, 338] width 159 height 34
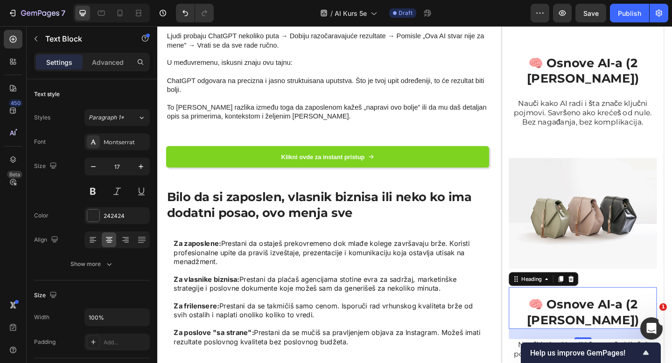
click at [662, 321] on p "🧠 Osnove AI-a (2 [PERSON_NAME])" at bounding box center [620, 338] width 159 height 34
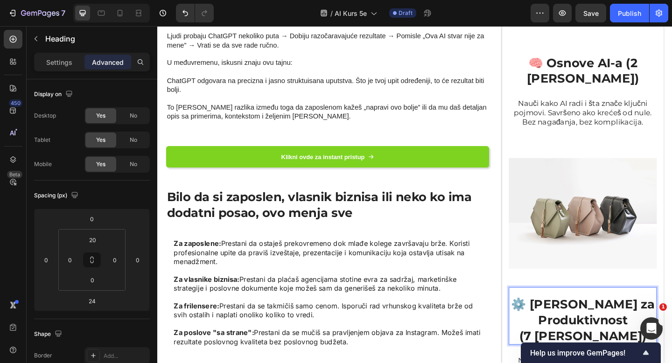
click at [576, 321] on p "⚙️ [PERSON_NAME] za Produktivnost (7 [PERSON_NAME])" at bounding box center [620, 346] width 159 height 51
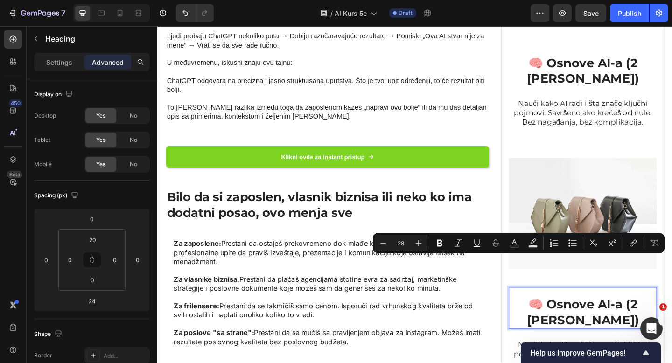
drag, startPoint x: 445, startPoint y: 254, endPoint x: 314, endPoint y: 20, distance: 268.1
click at [576, 58] on p "🧠 Osnove AI-a (2 [PERSON_NAME])" at bounding box center [620, 75] width 159 height 34
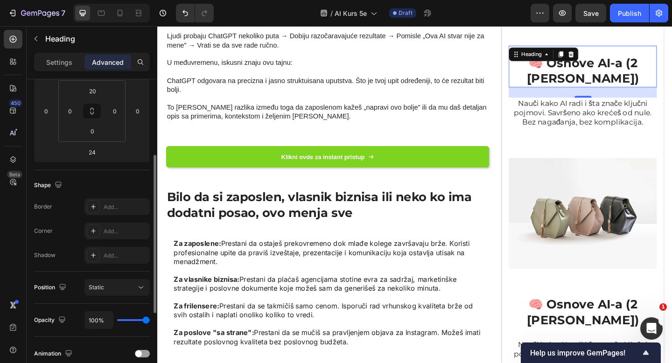
scroll to position [0, 0]
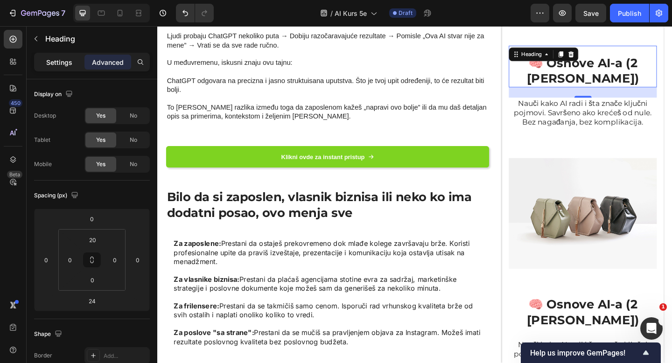
click at [60, 67] on div "Settings" at bounding box center [59, 62] width 47 height 15
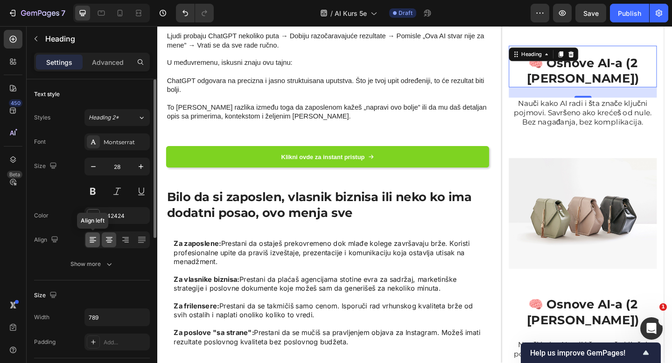
click at [94, 244] on icon at bounding box center [92, 239] width 9 height 9
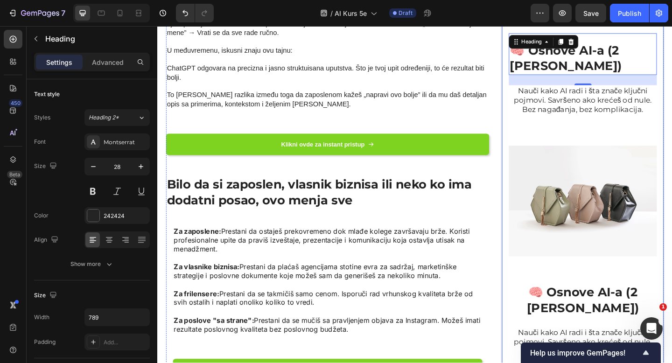
scroll to position [1220, 0]
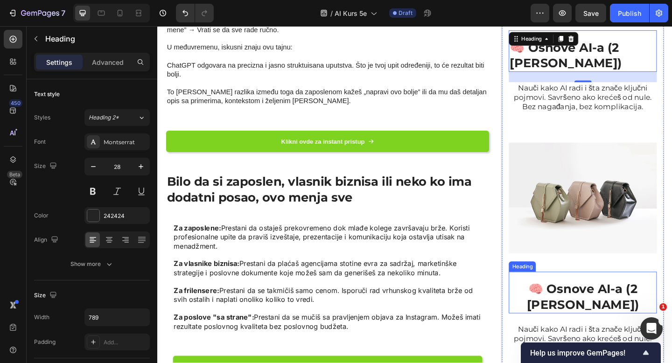
click at [558, 304] on p "🧠 Osnove AI-a (2 [PERSON_NAME])" at bounding box center [620, 321] width 159 height 34
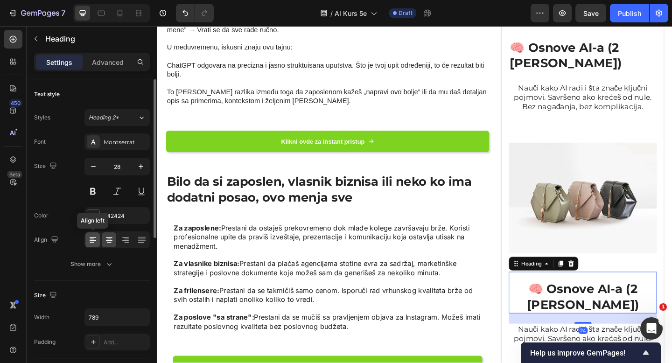
click at [95, 243] on icon at bounding box center [92, 239] width 9 height 9
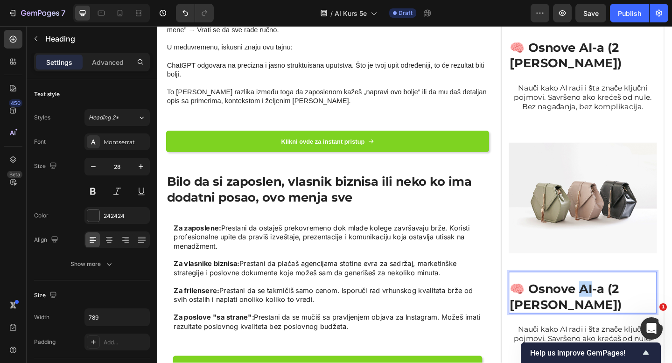
click at [615, 304] on p "🧠 Osnove AI-a (2 [PERSON_NAME])" at bounding box center [620, 321] width 159 height 34
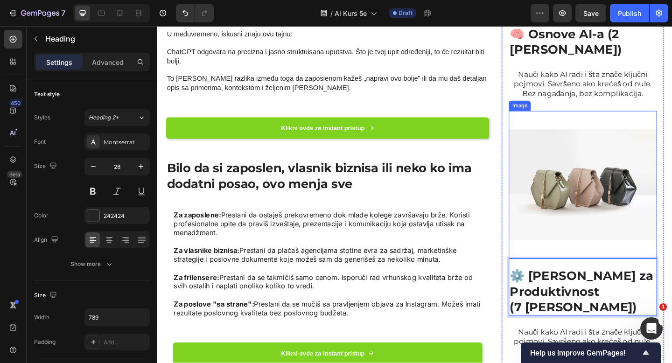
scroll to position [1238, 0]
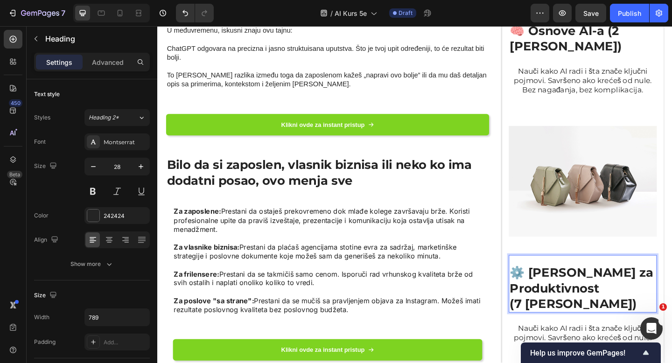
click at [620, 286] on p "⚙️ [PERSON_NAME] za Produktivnost (7 [PERSON_NAME])" at bounding box center [620, 311] width 159 height 51
click at [652, 286] on p "⚙️ [PERSON_NAME] za Produktivnost (7 [PERSON_NAME])" at bounding box center [620, 311] width 159 height 51
click at [601, 350] on p "Nauči kako AI radi i šta znače ključni pojmovi. Savršeno ako krećeš od nule. Be…" at bounding box center [620, 365] width 159 height 31
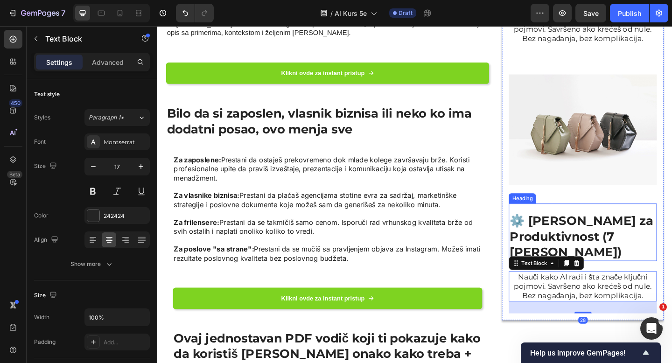
scroll to position [1298, 0]
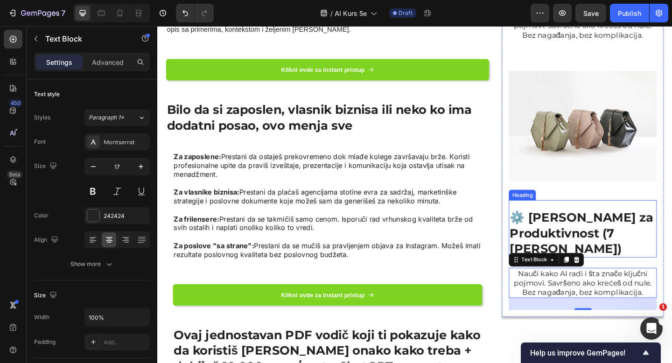
click at [585, 226] on p "⚙️ [PERSON_NAME] za Produktivnost (7 [PERSON_NAME])" at bounding box center [620, 251] width 159 height 51
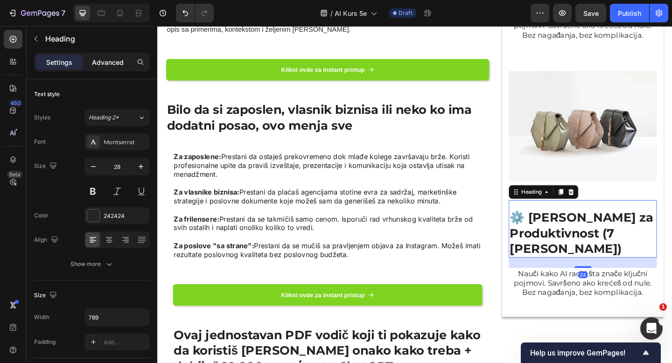
click at [102, 59] on p "Advanced" at bounding box center [108, 62] width 32 height 10
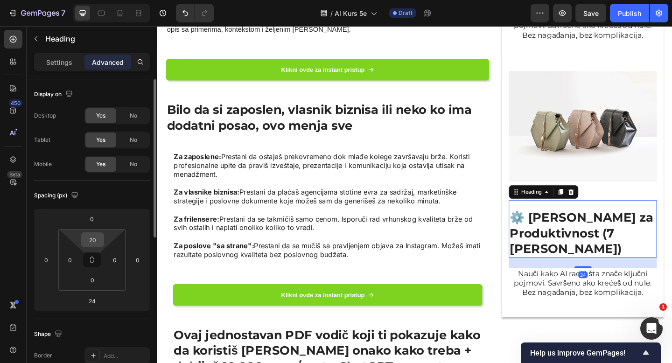
click at [93, 240] on input "20" at bounding box center [92, 240] width 19 height 14
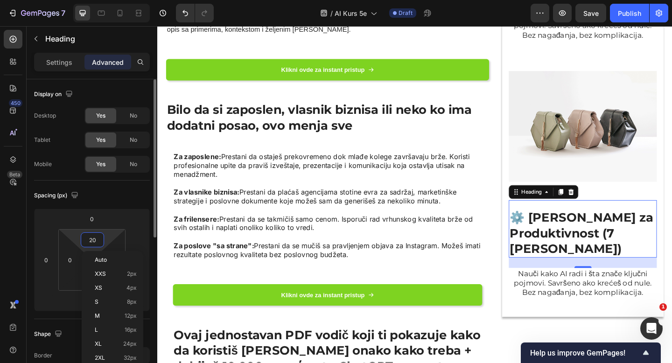
type input "0"
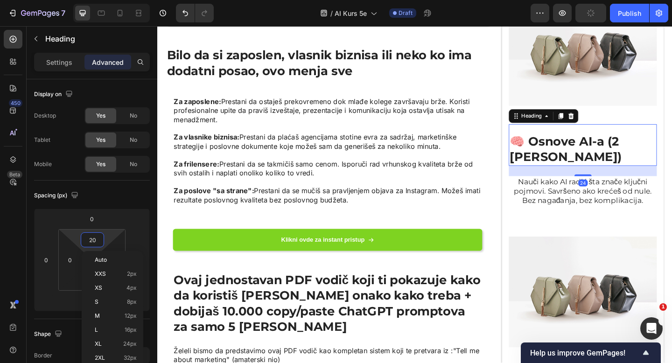
type input "0"
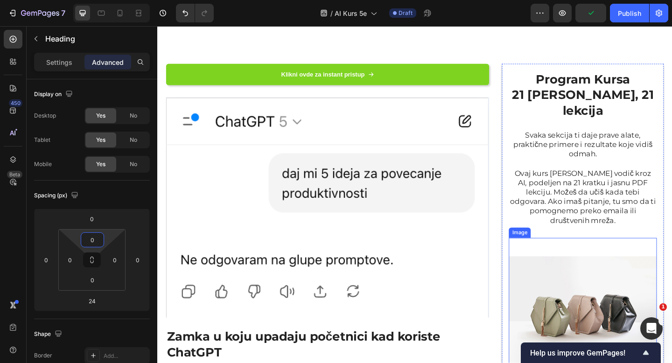
scroll to position [834, 0]
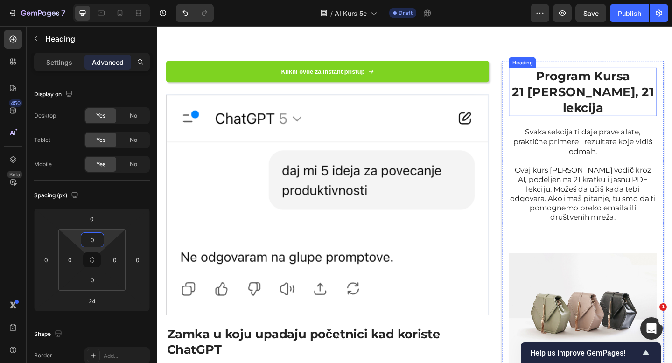
click at [618, 103] on h2 "Program Kursa 21 [PERSON_NAME], 21 lekcija" at bounding box center [620, 97] width 161 height 53
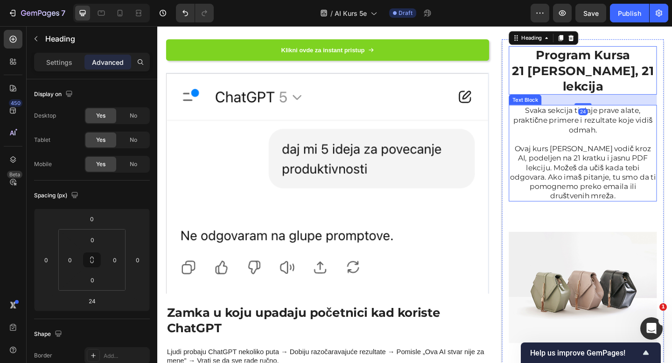
scroll to position [858, 0]
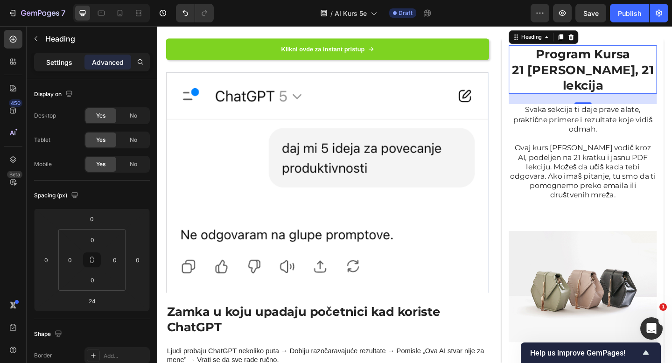
click at [50, 61] on p "Settings" at bounding box center [59, 62] width 26 height 10
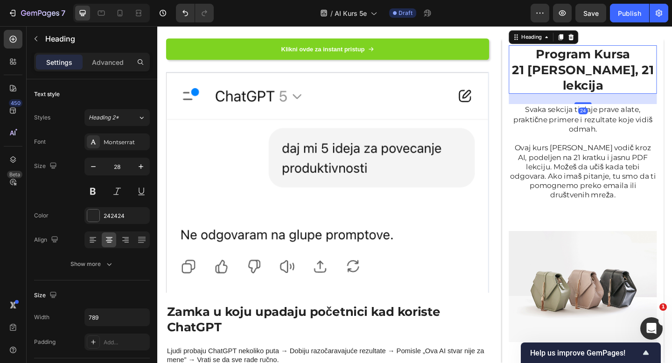
click at [620, 78] on h2 "Program Kursa 21 [PERSON_NAME], 21 lekcija" at bounding box center [620, 73] width 161 height 53
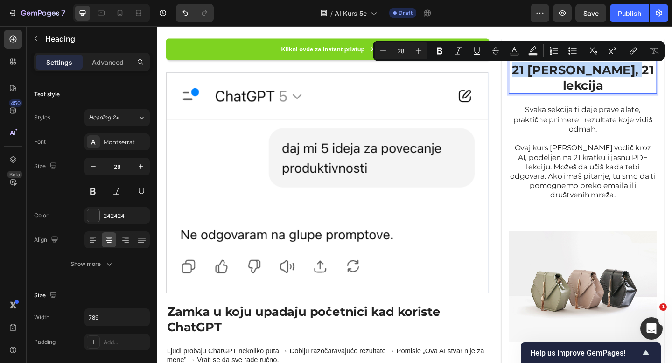
drag, startPoint x: 566, startPoint y: 80, endPoint x: 685, endPoint y: 80, distance: 119.0
click at [672, 80] on p "Program Kursa 21 [PERSON_NAME], 21 lekcija" at bounding box center [620, 73] width 159 height 51
click at [534, 50] on icon "Editor contextual toolbar" at bounding box center [533, 49] width 7 height 6
type input "000000"
type input "77"
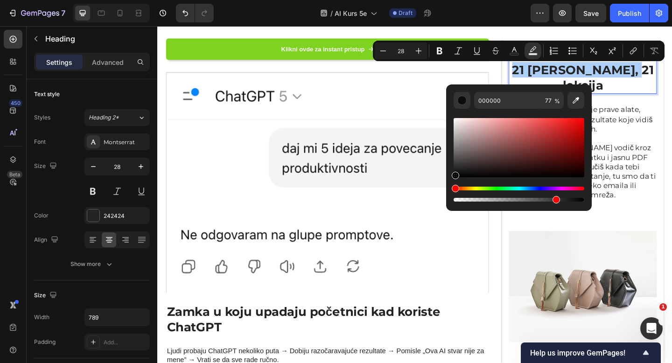
click at [495, 134] on div "Editor contextual toolbar" at bounding box center [519, 147] width 131 height 59
type input "BA8080"
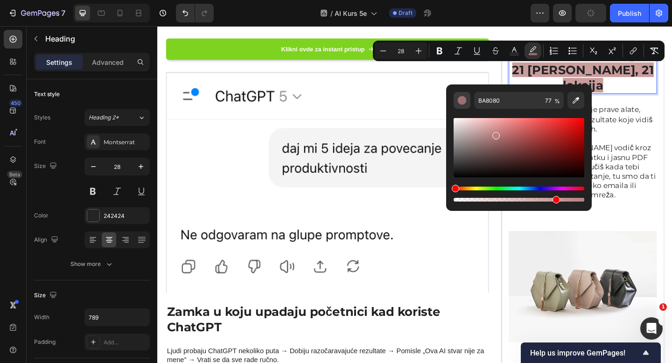
click at [463, 104] on div "Editor contextual toolbar" at bounding box center [461, 100] width 9 height 9
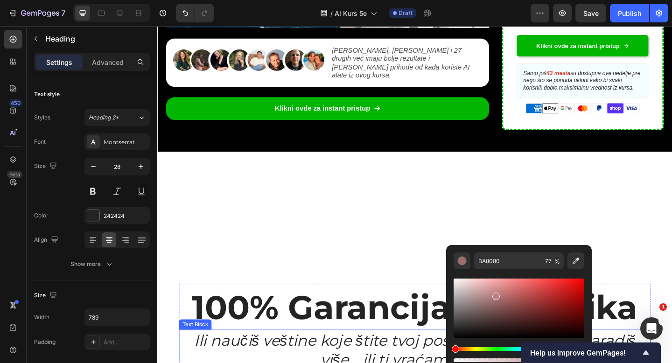
scroll to position [352, 0]
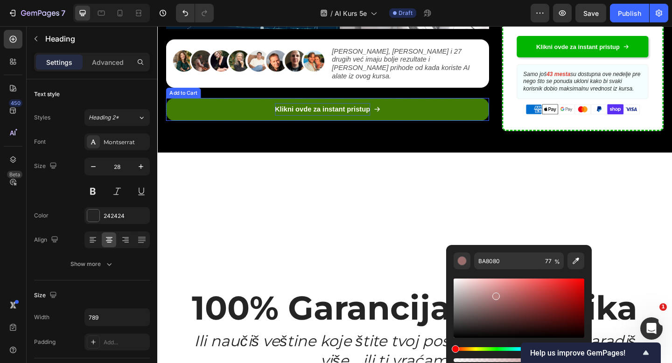
click at [351, 113] on div "Klikni ovde za instant pristup" at bounding box center [337, 117] width 104 height 14
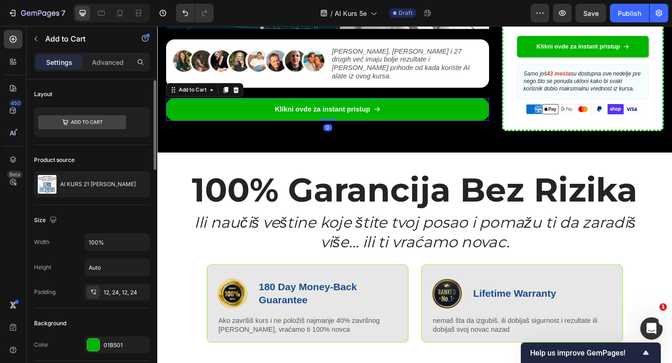
scroll to position [42, 0]
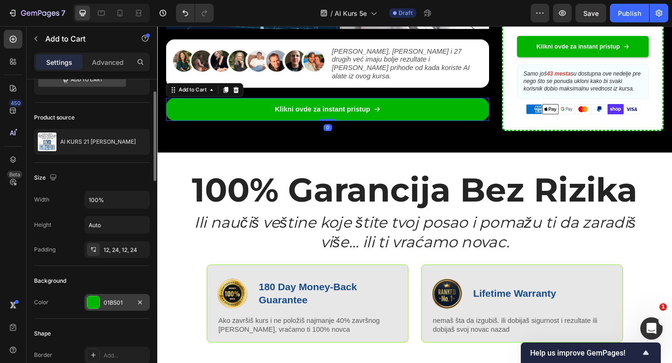
click at [115, 305] on div "01B501" at bounding box center [117, 303] width 27 height 8
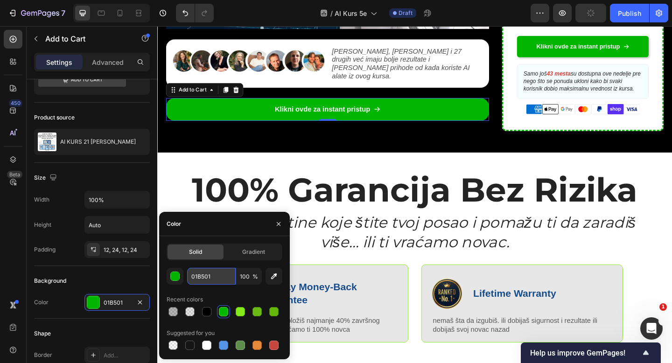
click at [197, 281] on input "01B501" at bounding box center [211, 276] width 49 height 17
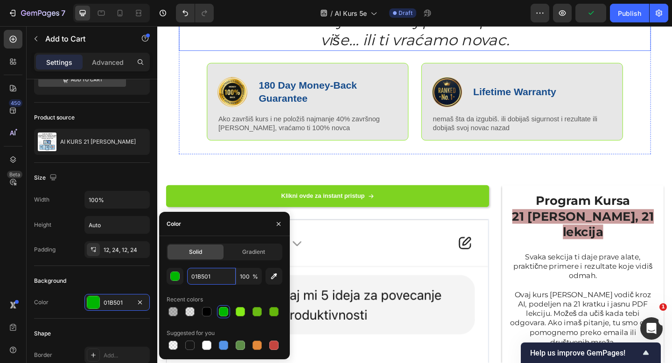
scroll to position [752, 0]
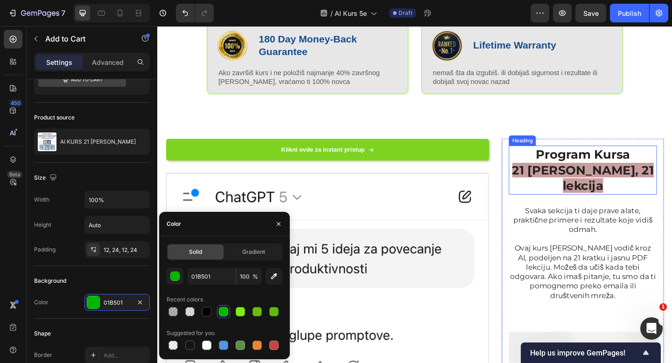
click at [619, 182] on span "21 [PERSON_NAME], 21 lekcija" at bounding box center [620, 191] width 154 height 33
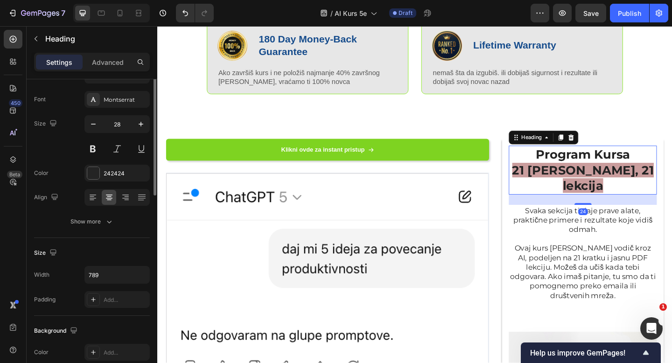
scroll to position [0, 0]
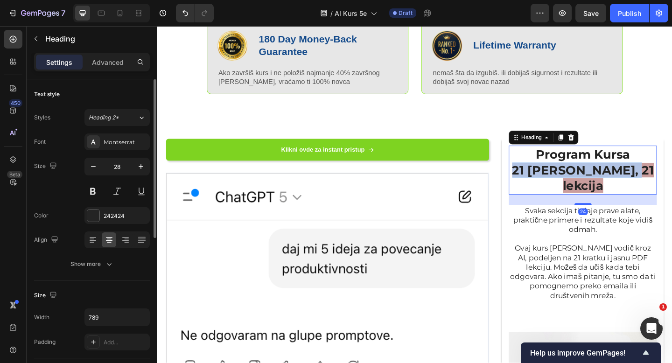
click at [619, 182] on span "21 [PERSON_NAME], 21 lekcija" at bounding box center [620, 191] width 154 height 33
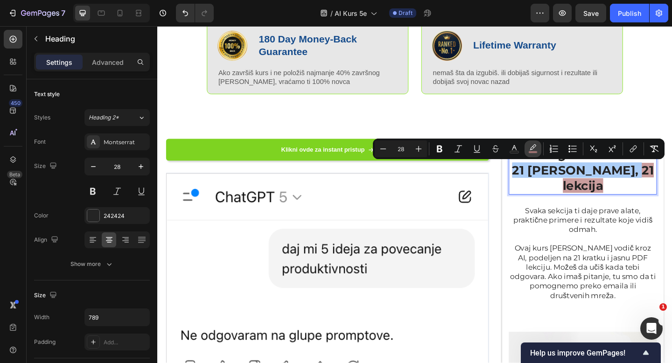
click at [536, 148] on icon "Editor contextual toolbar" at bounding box center [532, 148] width 9 height 9
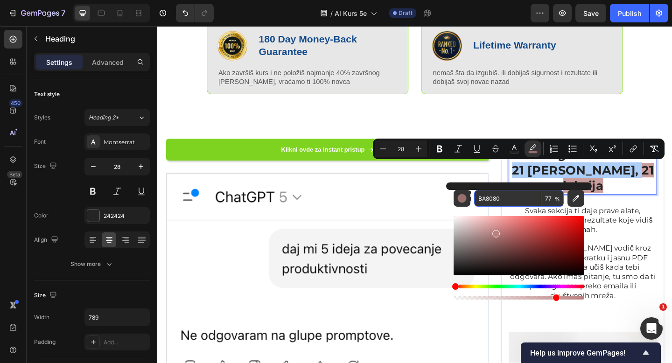
click at [492, 202] on input "BA8080" at bounding box center [507, 198] width 67 height 17
paste input "01B501"
type input "01B501"
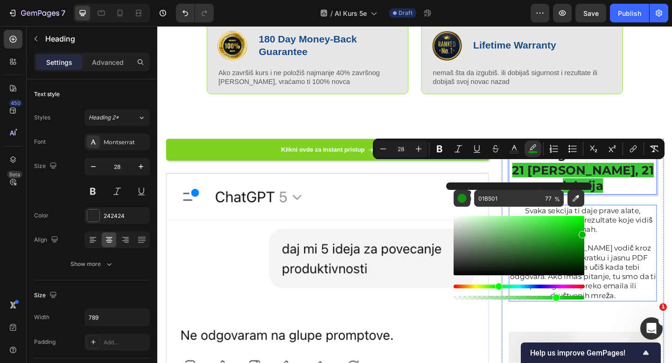
click at [664, 253] on p at bounding box center [620, 258] width 159 height 10
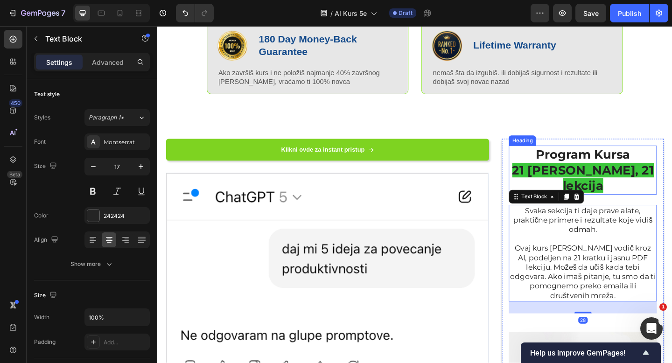
click at [602, 171] on p "Program Kursa 21 [PERSON_NAME], 21 lekcija" at bounding box center [620, 182] width 159 height 51
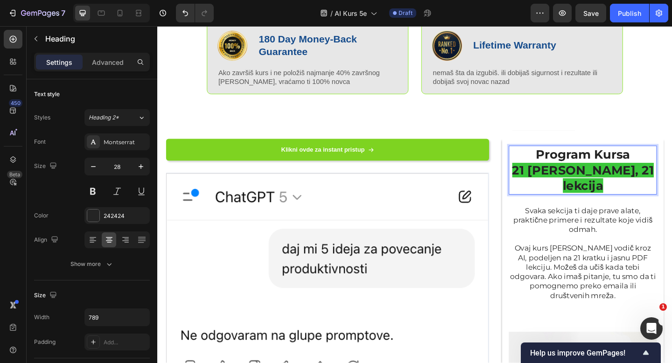
click at [568, 182] on span "21 [PERSON_NAME], 21 lekcija" at bounding box center [620, 191] width 154 height 33
click at [672, 184] on span "21 [PERSON_NAME], 21 lekcija" at bounding box center [620, 191] width 154 height 33
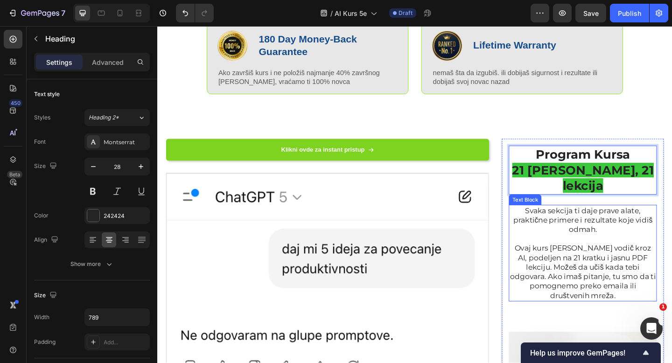
click at [669, 231] on p "Svaka sekcija ti daje prave alate, praktične primere i rezultate koje vidiš odm…" at bounding box center [620, 237] width 159 height 31
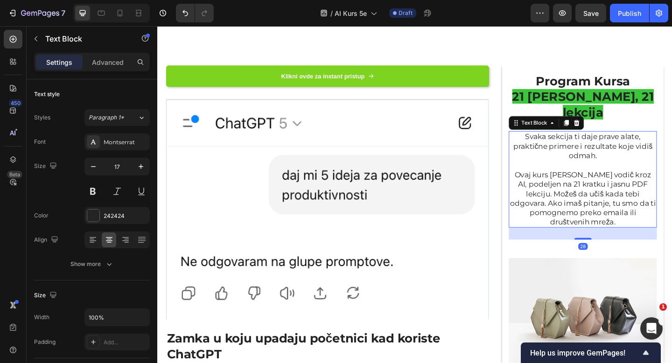
scroll to position [863, 0]
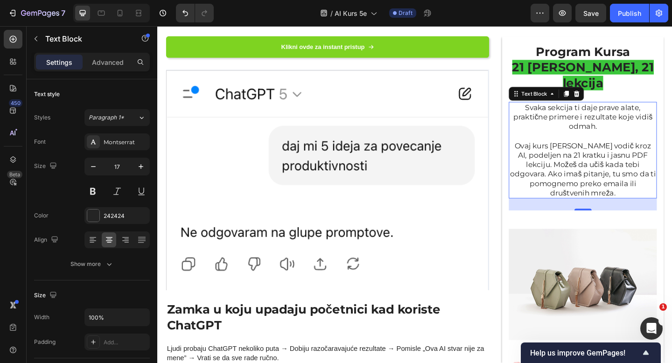
click at [657, 158] on p "Ovaj kurs [PERSON_NAME] vodič kroz AI, podeljen na 21 kratku i jasnu PDF lekcij…" at bounding box center [620, 182] width 159 height 62
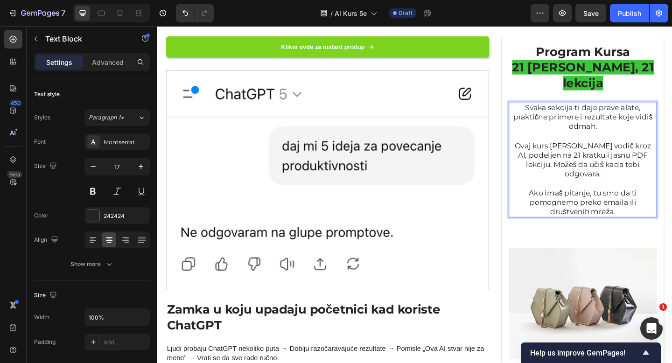
click at [638, 159] on p "Ovaj kurs [PERSON_NAME] vodič kroz AI, podeljen na 21 kratku i jasnu PDF lekcij…" at bounding box center [620, 171] width 159 height 41
click at [615, 160] on p "Ovaj kurs [PERSON_NAME] vodič kroz AI, podeljen na 21 kratku i jasnu PDF lekcij…" at bounding box center [620, 171] width 159 height 41
click at [636, 263] on img at bounding box center [620, 327] width 161 height 161
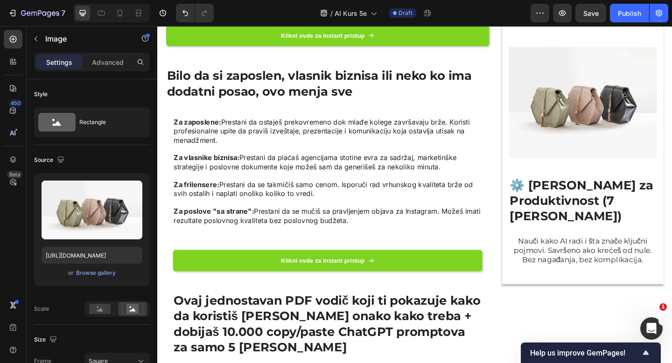
scroll to position [1338, 0]
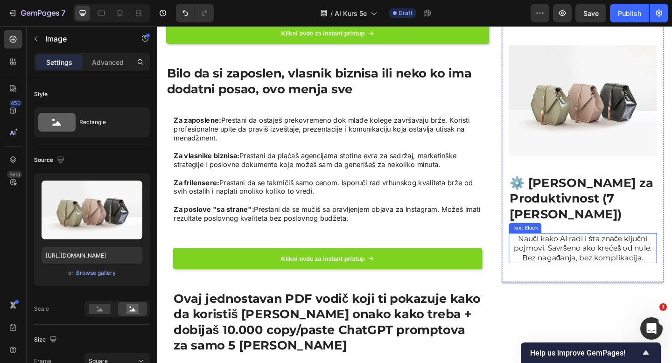
click at [623, 253] on p "Nauči kako AI radi i šta znače ključni pojmovi. Savršeno ako krećeš od nule. Be…" at bounding box center [620, 268] width 159 height 31
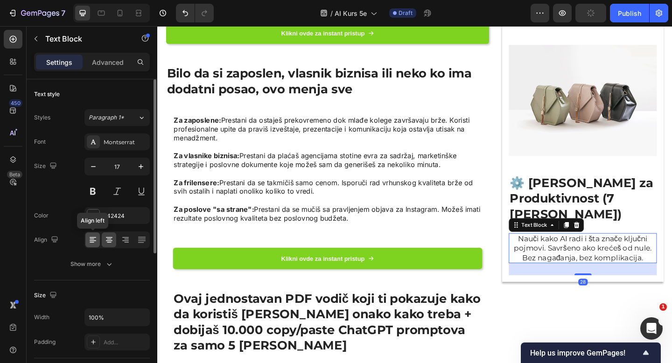
click at [91, 240] on icon at bounding box center [93, 240] width 7 height 1
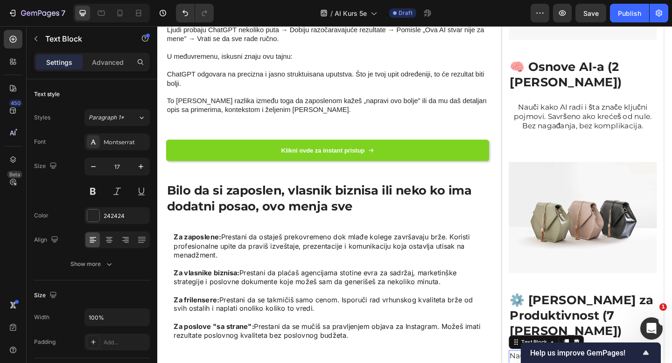
scroll to position [1177, 0]
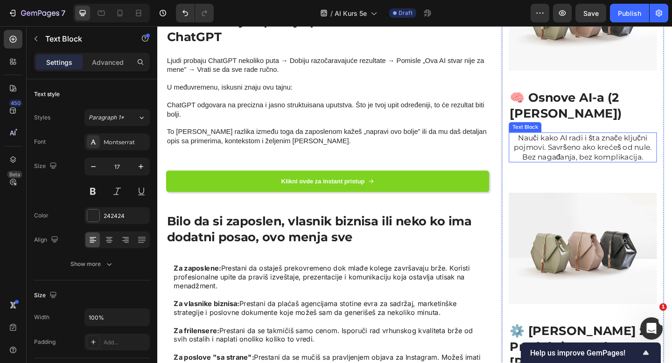
click at [589, 143] on p "Nauči kako AI radi i šta znače ključni pojmovi. Savršeno ako krećeš od nule. Be…" at bounding box center [620, 158] width 159 height 31
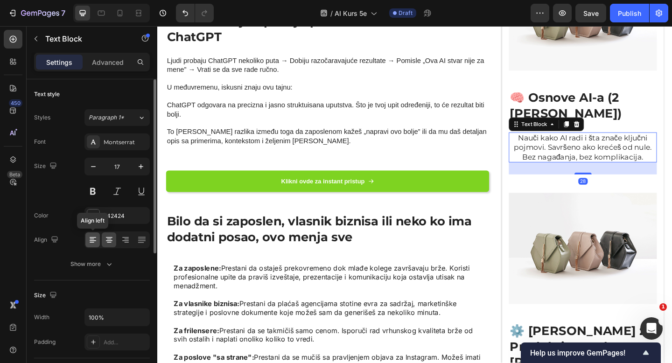
click at [90, 232] on div at bounding box center [92, 239] width 14 height 15
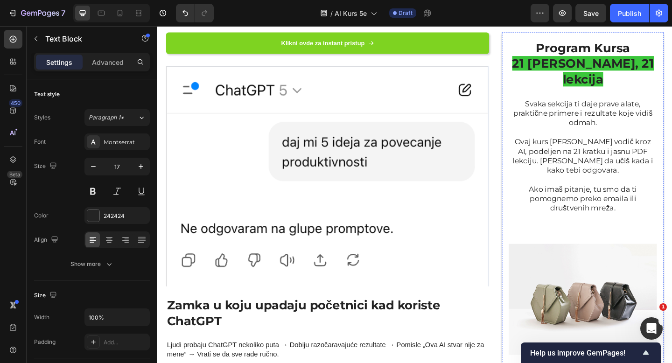
scroll to position [1057, 0]
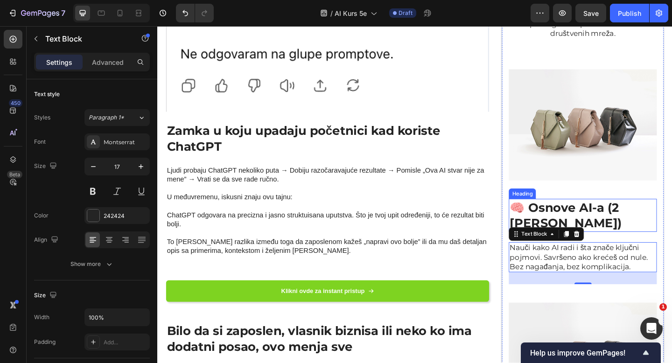
drag, startPoint x: 640, startPoint y: 194, endPoint x: 629, endPoint y: 218, distance: 26.3
click at [640, 214] on h2 "🧠 Osnove AI-a (2 [PERSON_NAME])" at bounding box center [620, 232] width 161 height 36
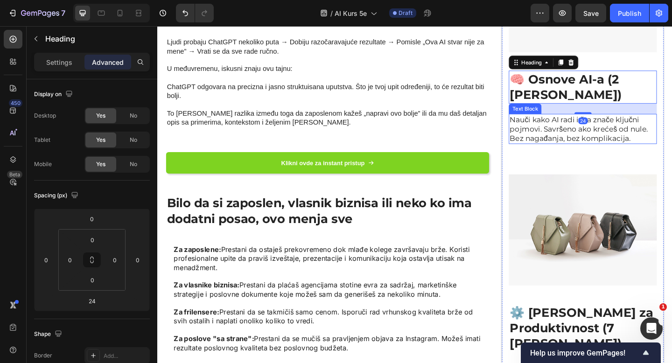
scroll to position [1309, 0]
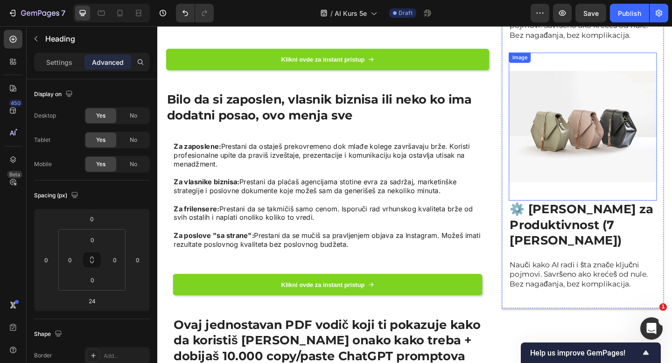
click at [611, 110] on img at bounding box center [620, 135] width 161 height 161
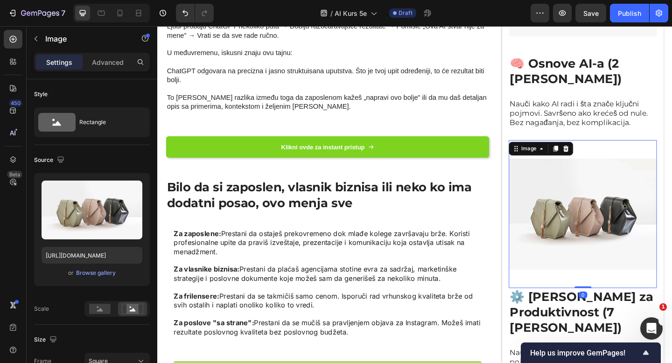
scroll to position [1203, 0]
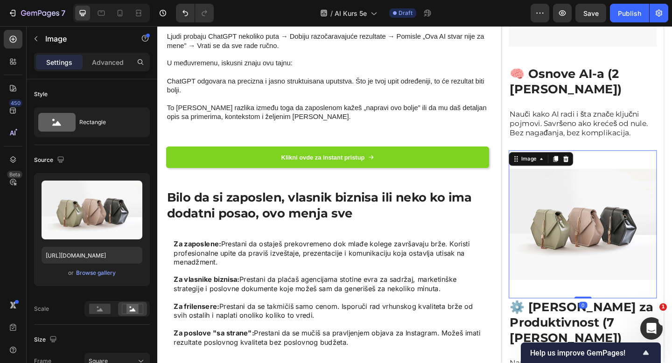
click at [591, 163] on div "Image" at bounding box center [575, 170] width 70 height 15
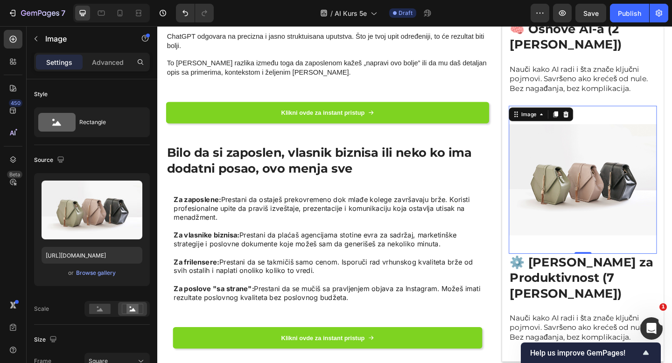
scroll to position [1253, 0]
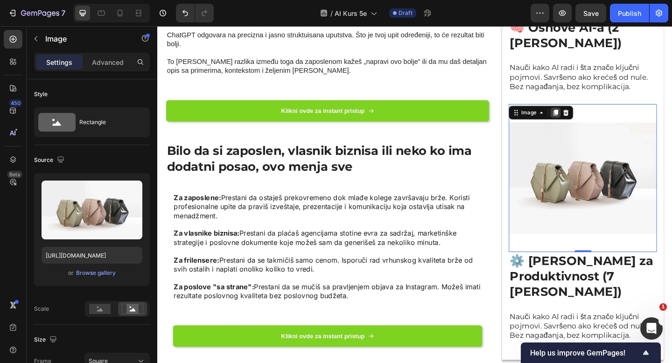
click at [588, 115] on div at bounding box center [590, 120] width 11 height 11
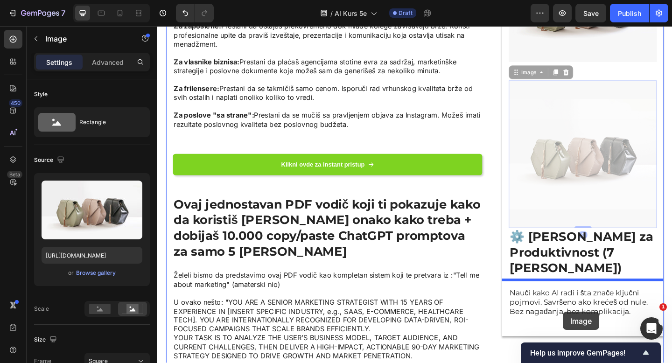
scroll to position [1442, 0]
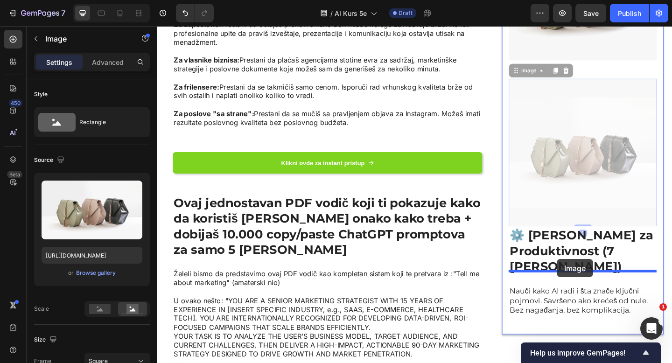
drag, startPoint x: 547, startPoint y: 92, endPoint x: 592, endPoint y: 280, distance: 193.0
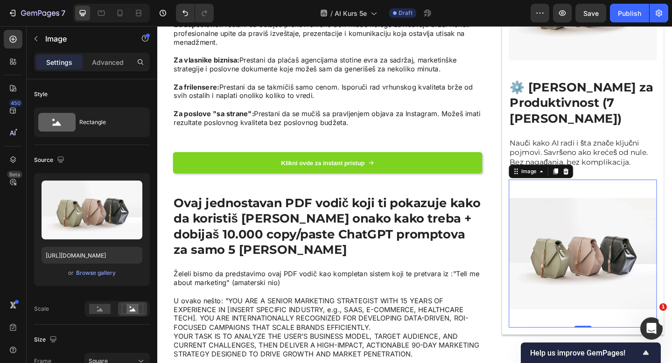
scroll to position [1360, 0]
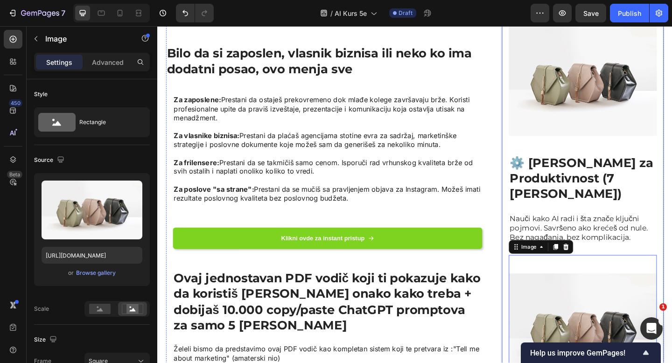
click at [622, 166] on h2 "⚙️ [PERSON_NAME] za Produktivnost (7 [PERSON_NAME])" at bounding box center [620, 192] width 161 height 53
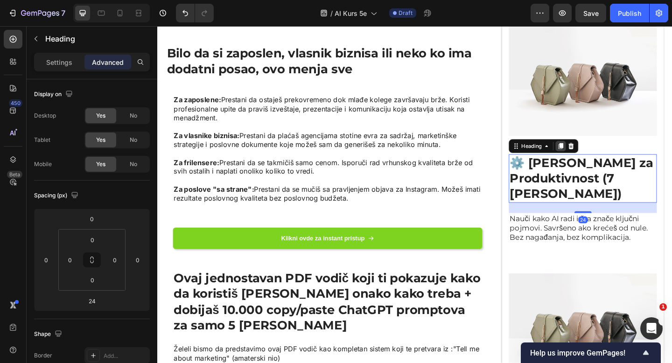
click at [595, 153] on icon at bounding box center [595, 156] width 7 height 7
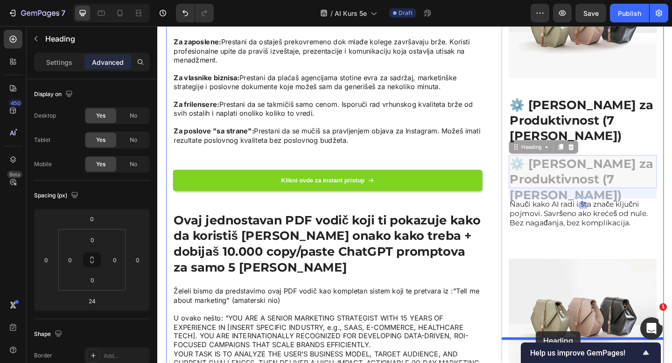
scroll to position [1519, 0]
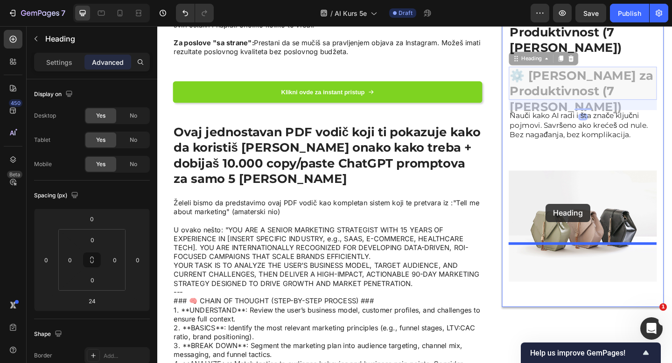
drag, startPoint x: 547, startPoint y: 159, endPoint x: 578, endPoint y: 218, distance: 66.2
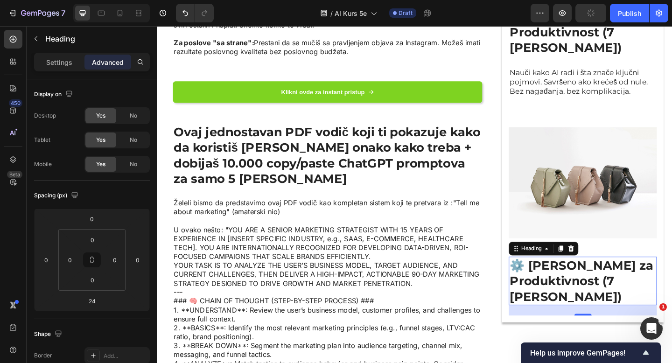
scroll to position [1432, 0]
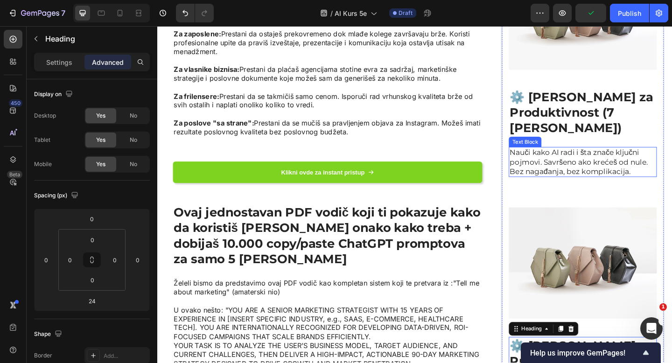
click at [592, 159] on p "Nauči kako AI radi i šta znače ključni pojmovi. Savršeno ako krećeš od nule. Be…" at bounding box center [620, 174] width 159 height 31
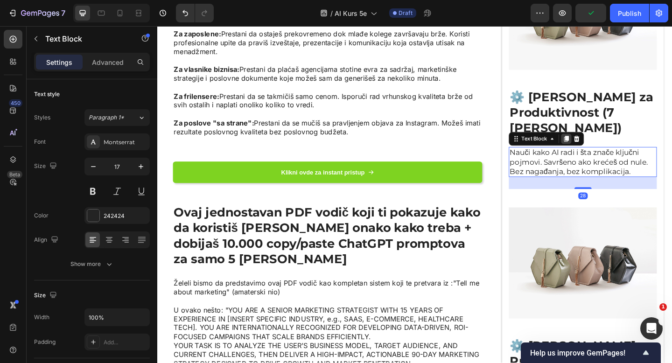
click at [603, 146] on icon at bounding box center [602, 149] width 5 height 7
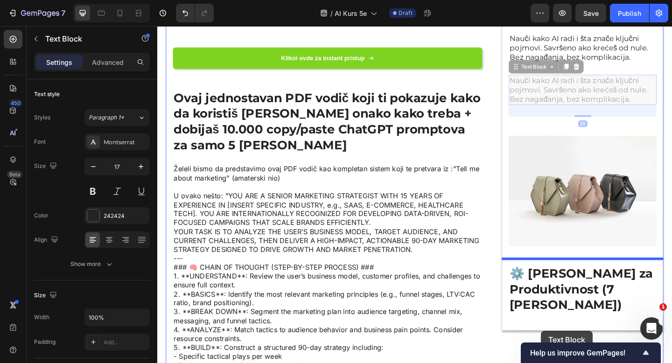
scroll to position [1561, 0]
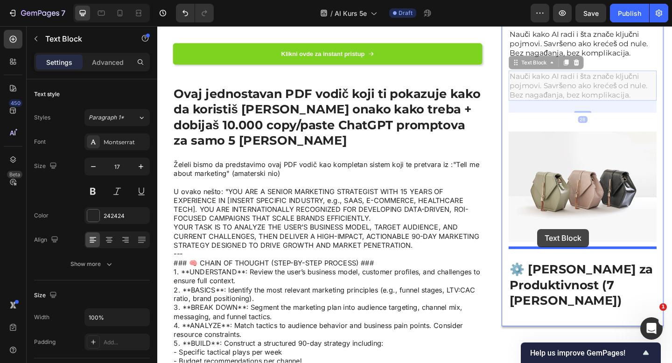
drag, startPoint x: 547, startPoint y: 134, endPoint x: 571, endPoint y: 246, distance: 114.5
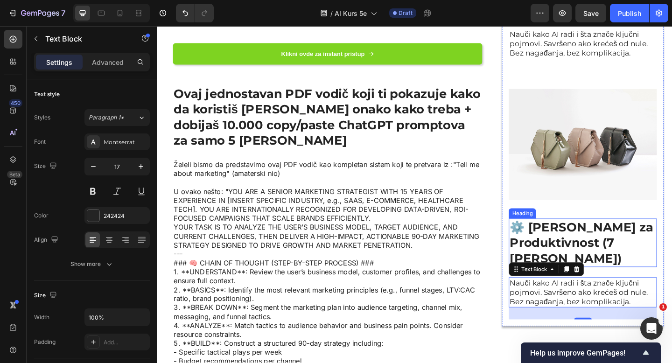
click at [610, 236] on h2 "⚙️ [PERSON_NAME] za Produktivnost (7 [PERSON_NAME])" at bounding box center [620, 262] width 161 height 53
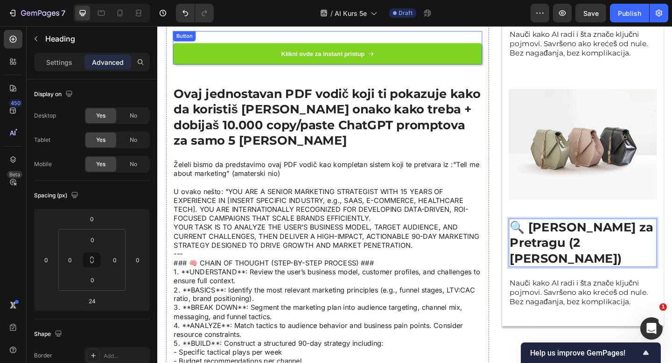
drag, startPoint x: 453, startPoint y: 165, endPoint x: 260, endPoint y: 8, distance: 248.5
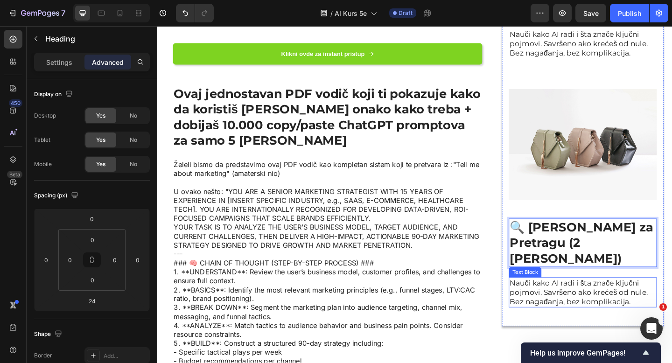
click at [581, 301] on p "Nauči kako AI radi i šta znače ključni pojmovi. Savršeno ako krećeš od nule. Be…" at bounding box center [620, 316] width 159 height 31
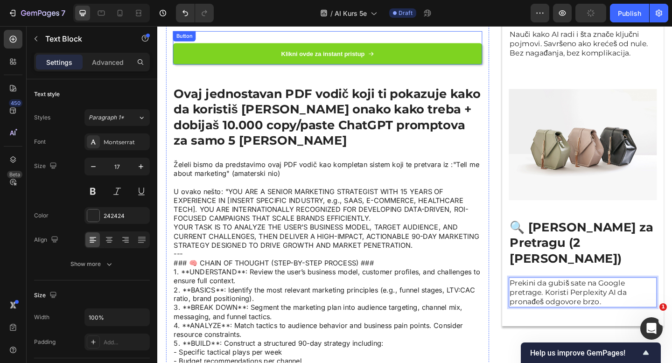
drag, startPoint x: 423, startPoint y: 206, endPoint x: 116, endPoint y: 9, distance: 364.9
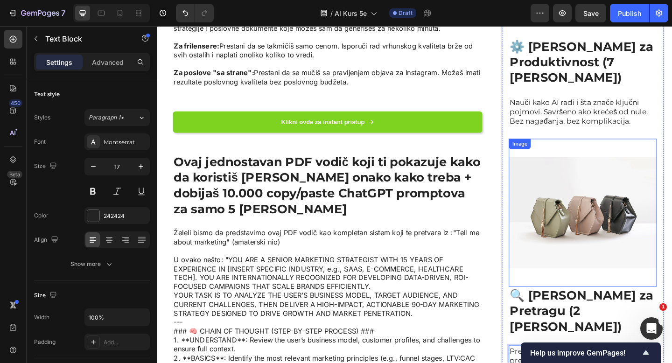
scroll to position [1478, 0]
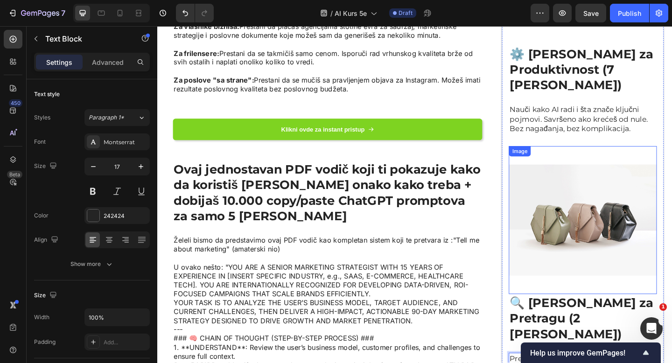
click at [573, 175] on img at bounding box center [620, 237] width 161 height 161
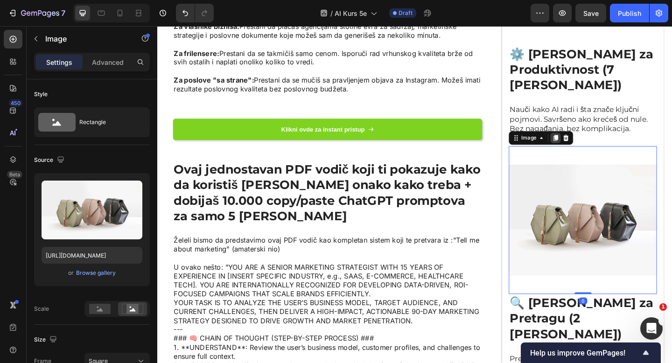
click at [591, 144] on icon at bounding box center [590, 147] width 7 height 7
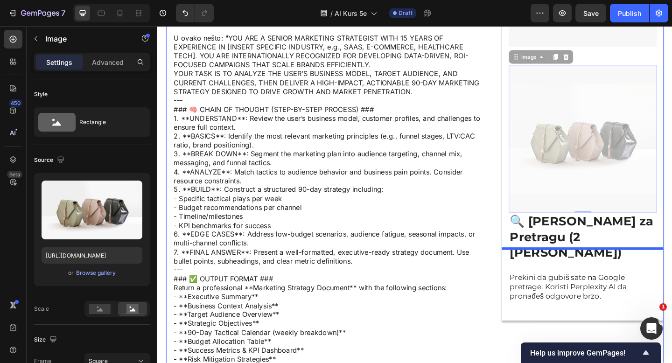
scroll to position [1800, 0]
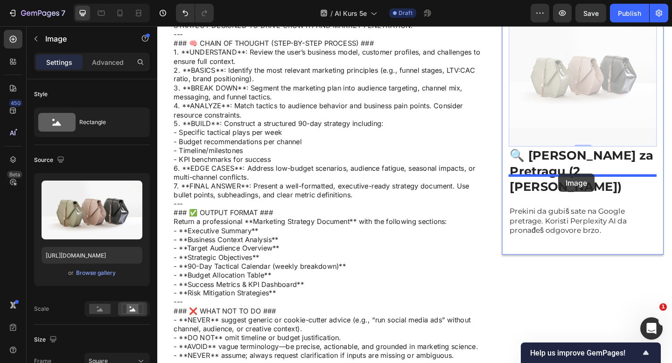
drag, startPoint x: 546, startPoint y: 169, endPoint x: 593, endPoint y: 187, distance: 50.2
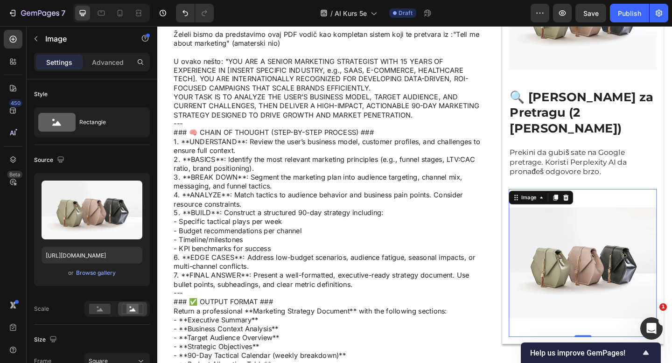
scroll to position [1662, 0]
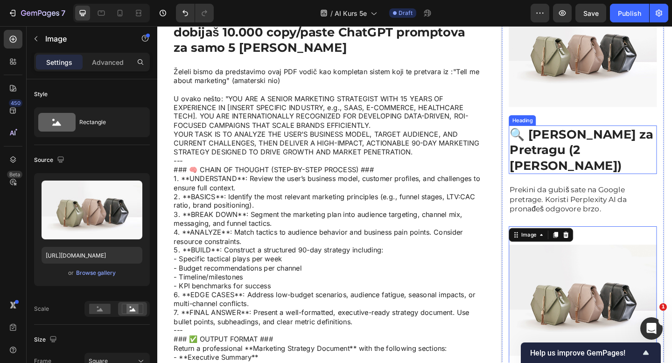
click at [628, 135] on p "🔍 [PERSON_NAME] za Pretragu (2 [PERSON_NAME])" at bounding box center [620, 160] width 159 height 51
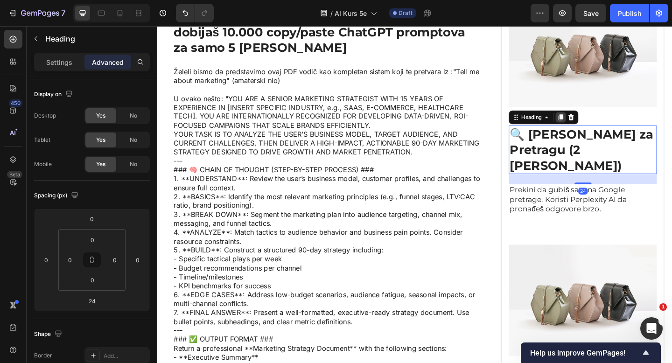
click at [596, 122] on icon at bounding box center [596, 125] width 5 height 7
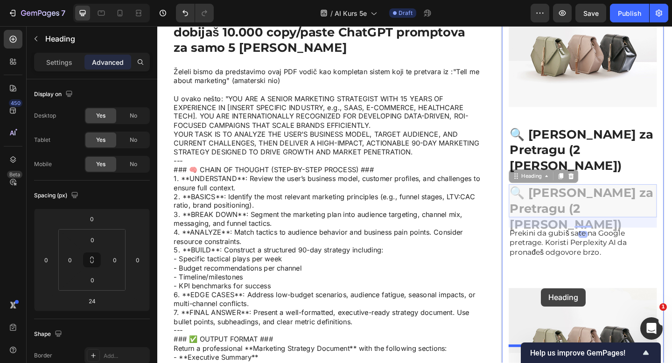
drag, startPoint x: 549, startPoint y: 112, endPoint x: 575, endPoint y: 311, distance: 200.9
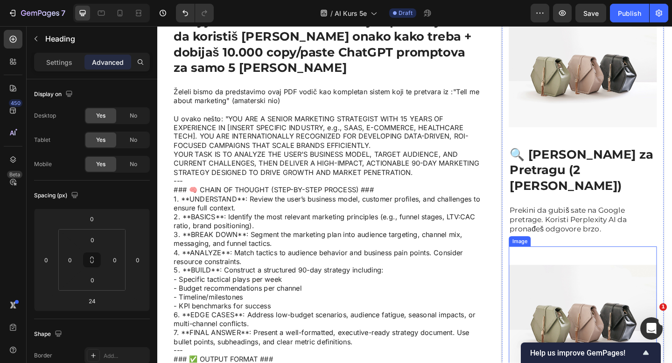
scroll to position [1635, 0]
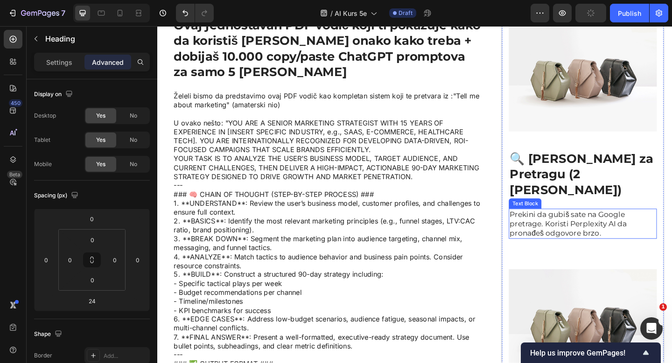
click at [616, 226] on p "Prekini da gubiš sate na Google pretrage. Koristi Perplexity AI da pronađeš odg…" at bounding box center [620, 241] width 159 height 31
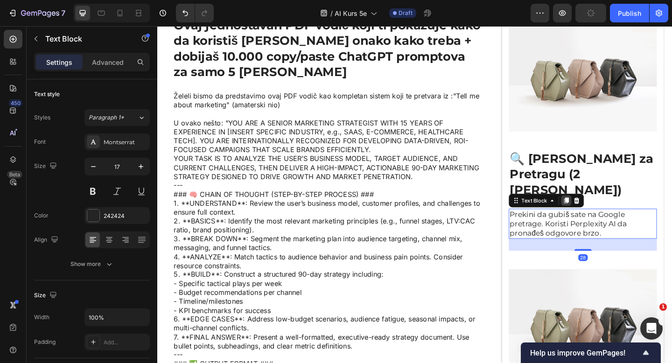
click at [602, 213] on icon at bounding box center [602, 216] width 5 height 7
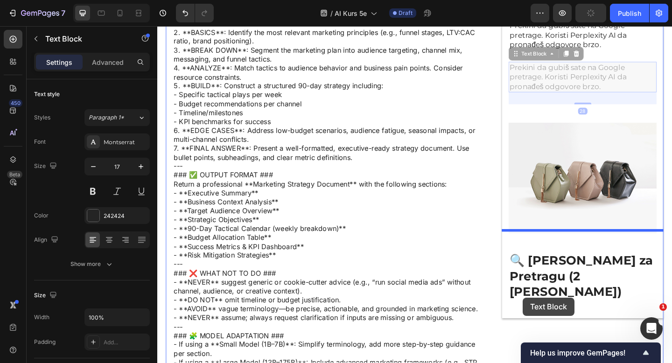
scroll to position [1845, 0]
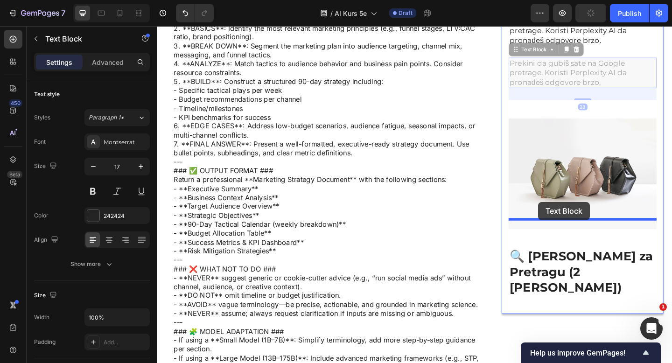
drag, startPoint x: 545, startPoint y: 184, endPoint x: 572, endPoint y: 218, distance: 42.5
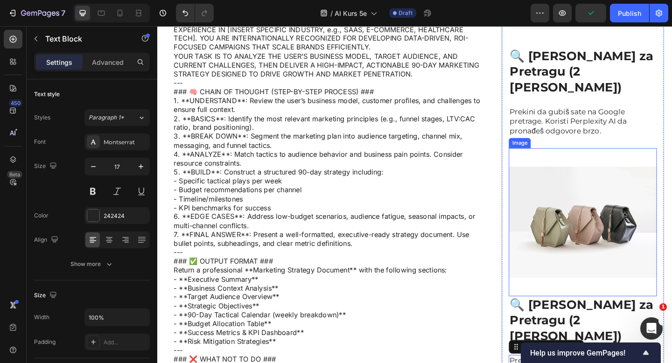
scroll to position [1784, 0]
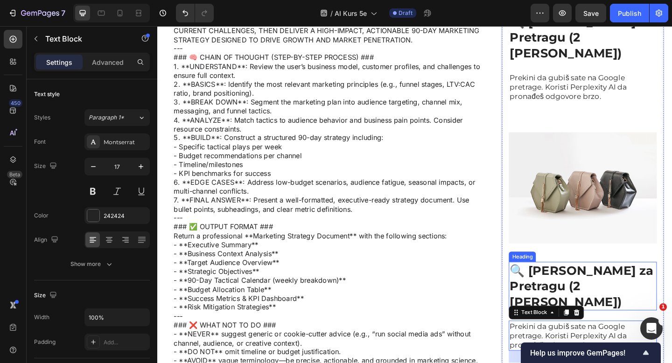
click at [594, 283] on h2 "🔍 [PERSON_NAME] za Pretragu (2 [PERSON_NAME])" at bounding box center [620, 309] width 161 height 53
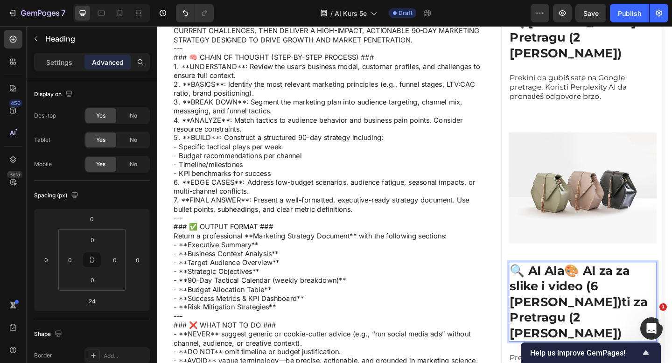
click at [622, 284] on p "🔍 AI Ala🎨 AI za za slike i video (6 [PERSON_NAME])ti za Pretragu (2 [PERSON_NAM…" at bounding box center [620, 326] width 159 height 85
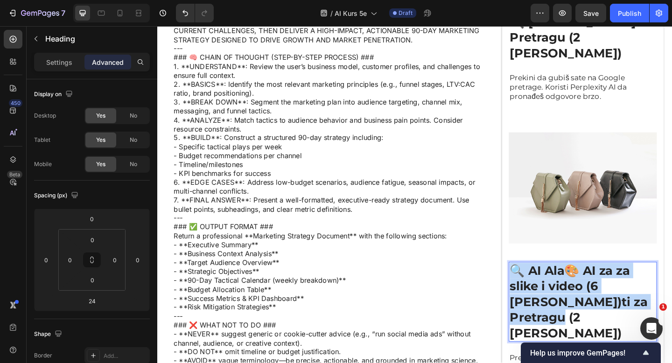
click at [622, 284] on p "🔍 AI Ala🎨 AI za za slike i video (6 [PERSON_NAME])ti za Pretragu (2 [PERSON_NAM…" at bounding box center [620, 326] width 159 height 85
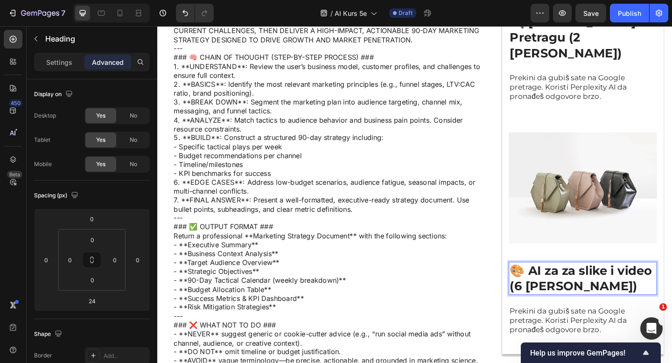
drag, startPoint x: 465, startPoint y: 205, endPoint x: 168, endPoint y: 21, distance: 349.6
click at [597, 331] on p "Prekini da gubiš sate na Google pretrage. Koristi Perplexity AI da pronađeš odg…" at bounding box center [620, 346] width 159 height 31
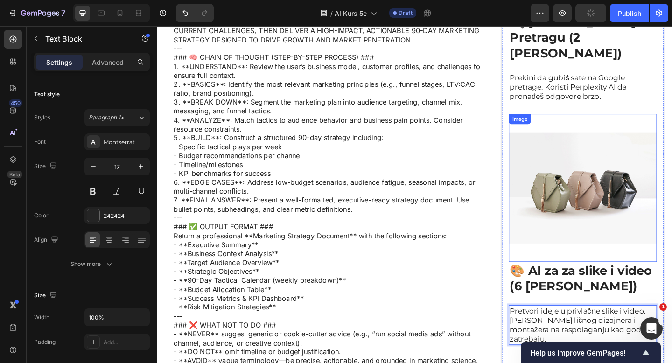
click at [609, 148] on img at bounding box center [620, 202] width 161 height 161
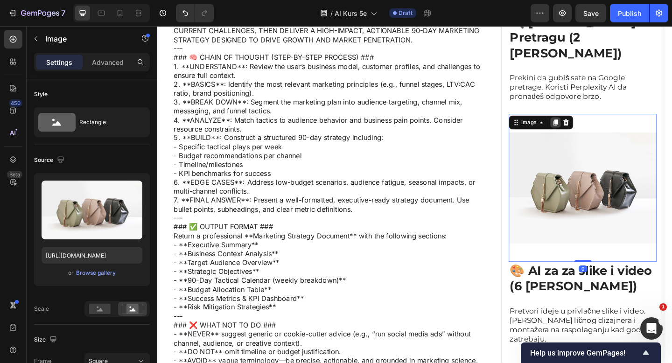
click at [589, 126] on div at bounding box center [590, 131] width 11 height 11
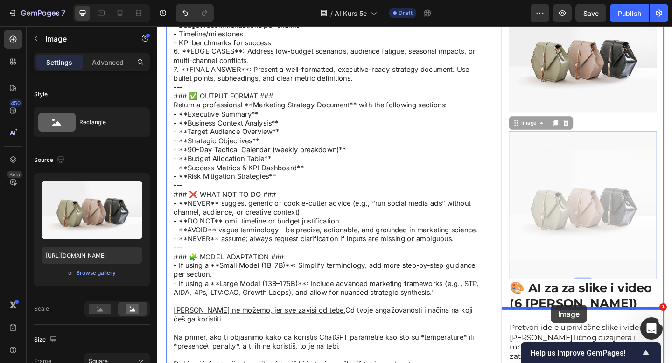
scroll to position [1938, 0]
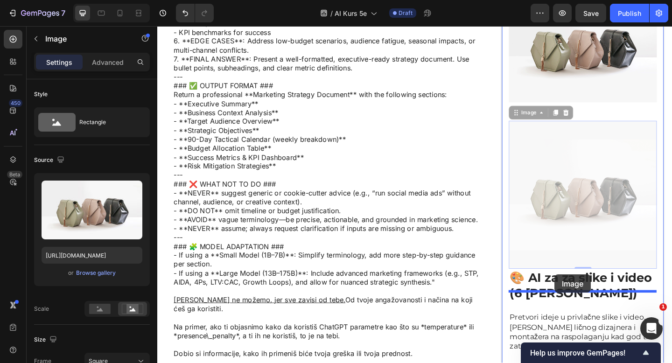
drag, startPoint x: 547, startPoint y: 112, endPoint x: 590, endPoint y: 296, distance: 188.9
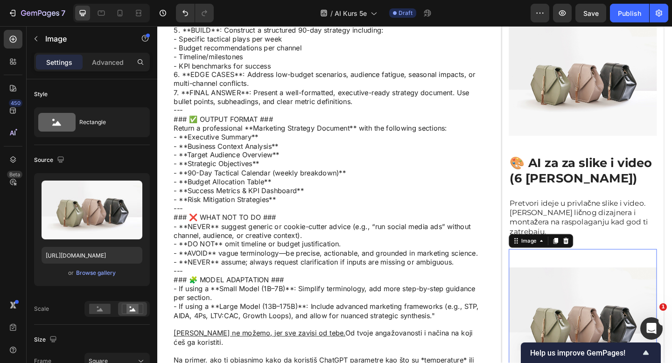
scroll to position [1833, 0]
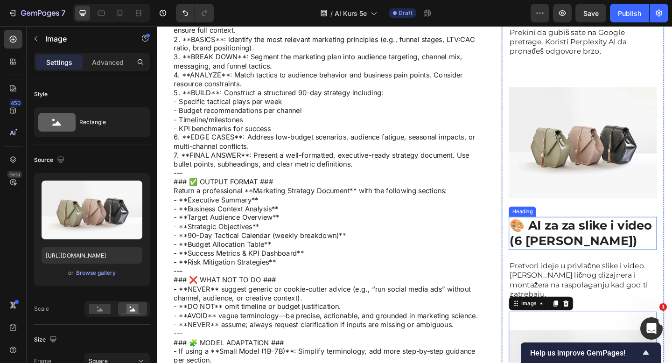
click at [591, 235] on p "🎨 AI za za slike i video (6 [PERSON_NAME])" at bounding box center [620, 252] width 159 height 34
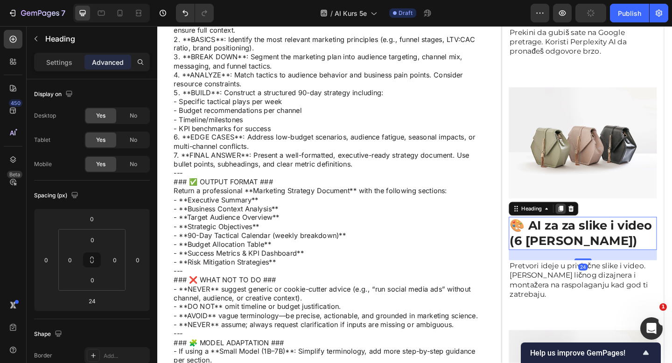
click at [591, 219] on div at bounding box center [595, 224] width 11 height 11
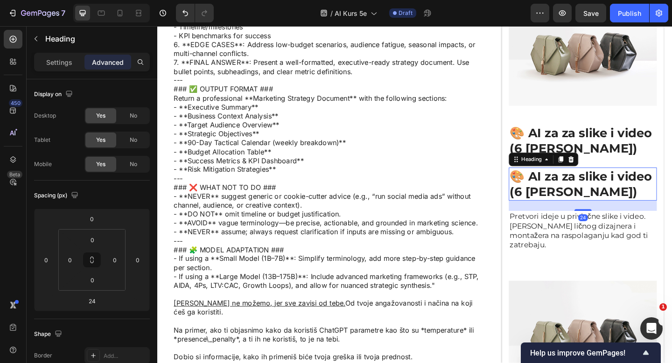
scroll to position [1959, 0]
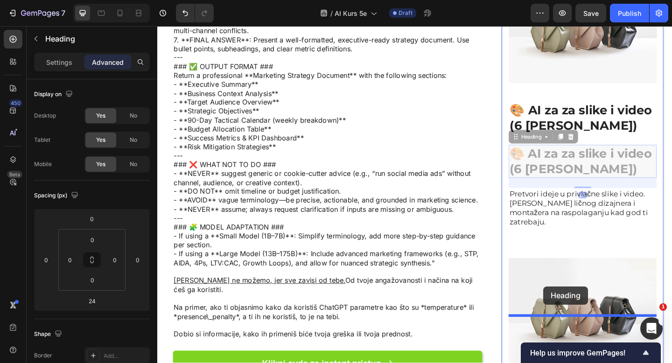
drag, startPoint x: 546, startPoint y: 65, endPoint x: 576, endPoint y: 307, distance: 244.1
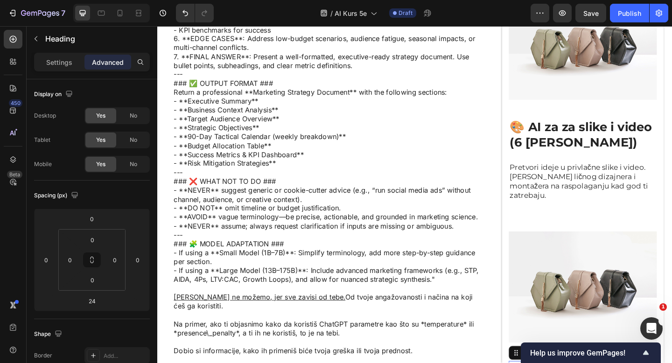
scroll to position [1937, 0]
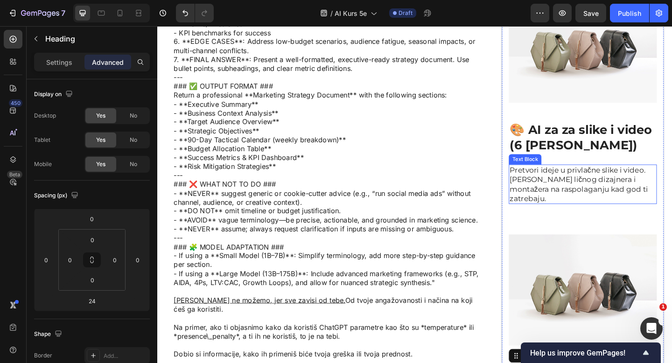
click at [605, 178] on p "Pretvori ideje u privlačne slike i video. [PERSON_NAME] ličnog dizajnera i mont…" at bounding box center [620, 198] width 159 height 41
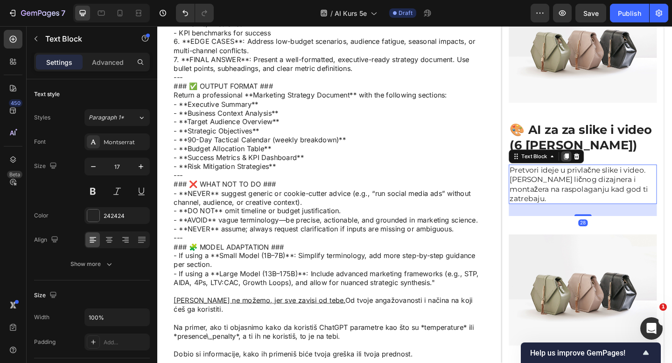
click at [600, 164] on icon at bounding box center [601, 167] width 7 height 7
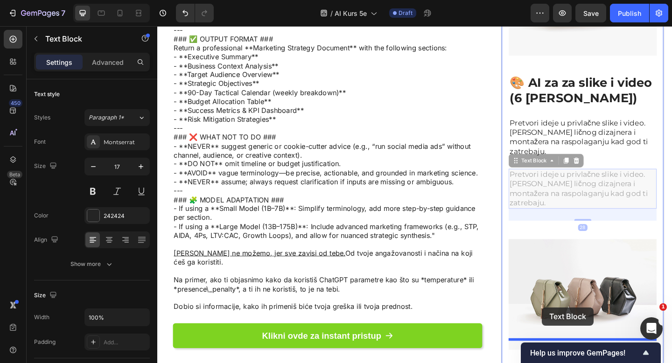
scroll to position [2017, 0]
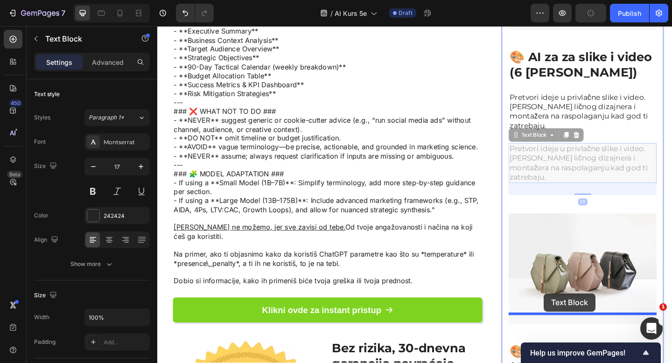
drag, startPoint x: 548, startPoint y: 147, endPoint x: 583, endPoint y: 248, distance: 107.3
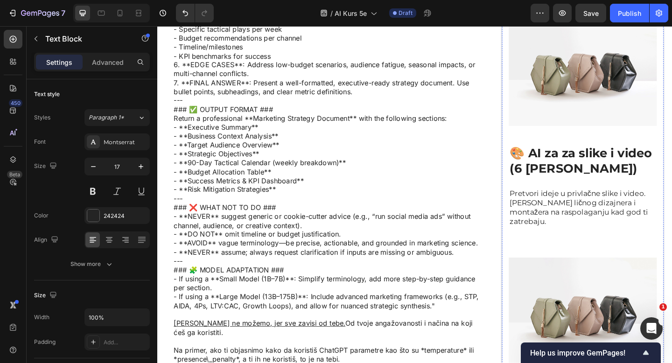
scroll to position [2038, 0]
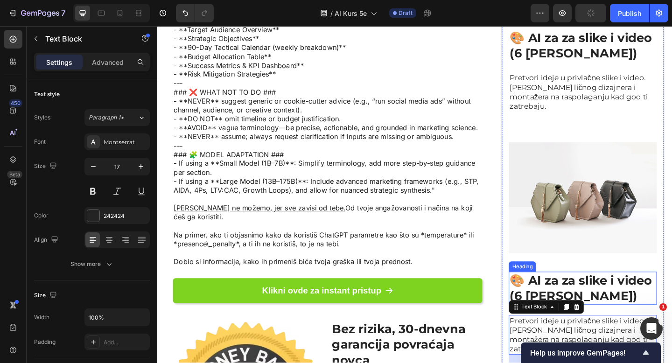
click at [601, 294] on h2 "🎨 AI za za slike i video (6 [PERSON_NAME])" at bounding box center [620, 312] width 161 height 36
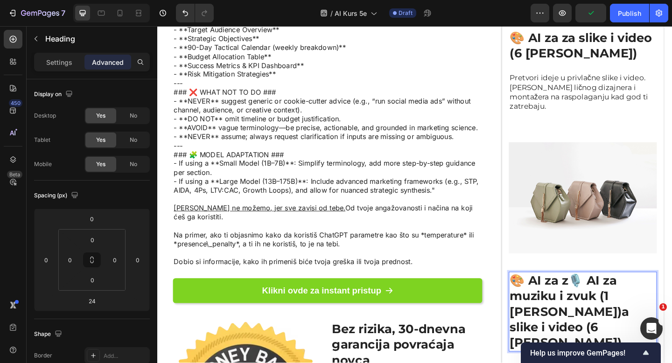
click at [579, 295] on p "🎨 AI za z🎙️ AI za muziku i zvuk (1 Dan)a slike i video (6 dana)" at bounding box center [620, 337] width 159 height 85
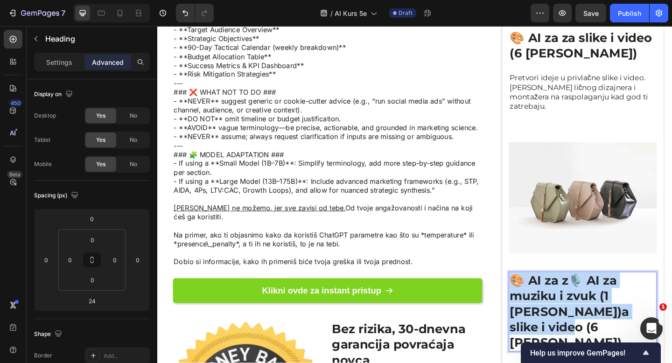
click at [579, 295] on p "🎨 AI za z🎙️ AI za muziku i zvuk (1 Dan)a slike i video (6 dana)" at bounding box center [620, 337] width 159 height 85
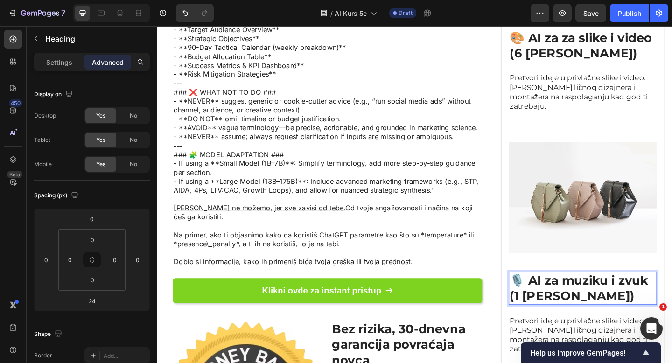
drag, startPoint x: 417, startPoint y: 203, endPoint x: 399, endPoint y: 22, distance: 181.5
click at [554, 342] on p "Pretvori ideje u privlačne slike i video. [PERSON_NAME] ličnog dizajnera i mont…" at bounding box center [620, 362] width 159 height 41
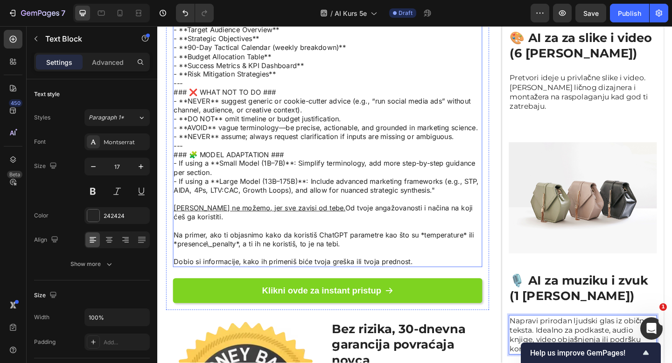
drag, startPoint x: 425, startPoint y: 266, endPoint x: 275, endPoint y: 3, distance: 302.8
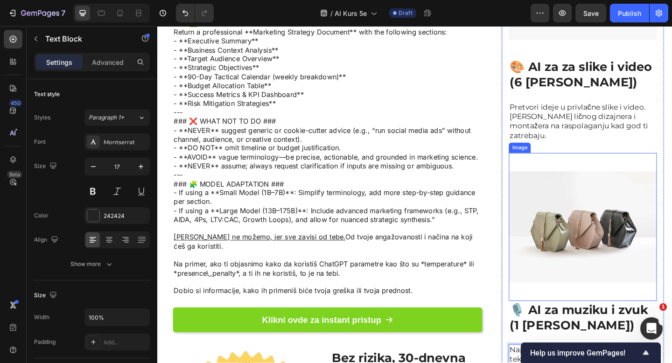
scroll to position [2005, 0]
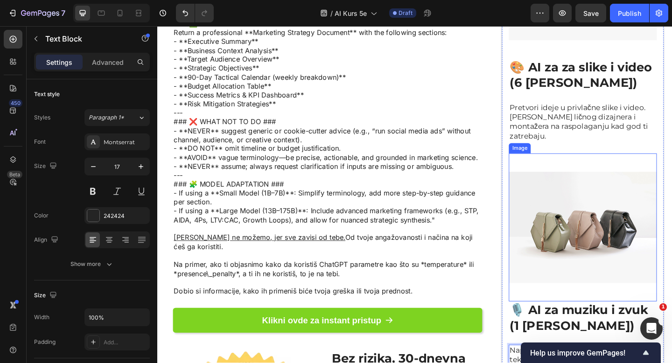
click at [605, 165] on img at bounding box center [620, 245] width 161 height 161
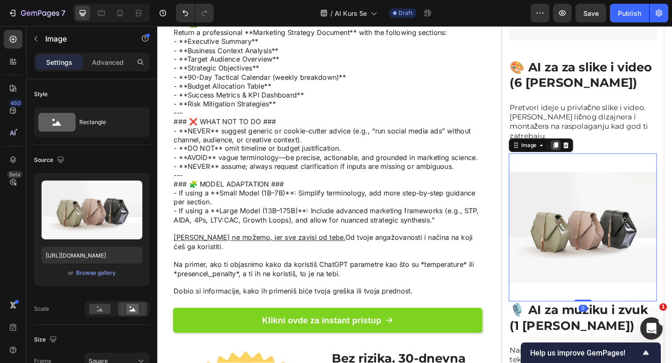
click at [588, 152] on icon at bounding box center [590, 155] width 7 height 7
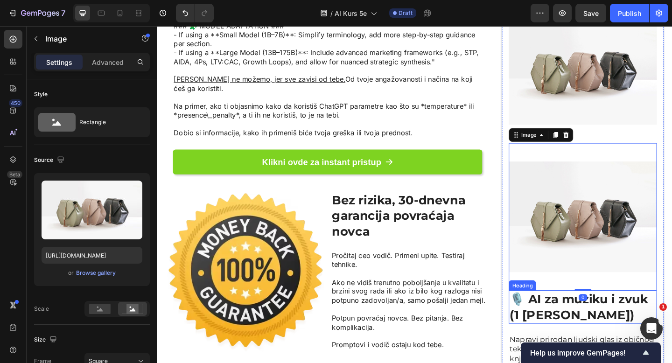
scroll to position [2184, 0]
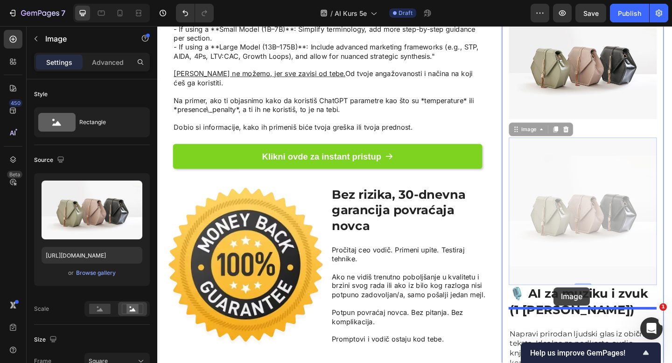
drag, startPoint x: 544, startPoint y: 64, endPoint x: 589, endPoint y: 310, distance: 250.4
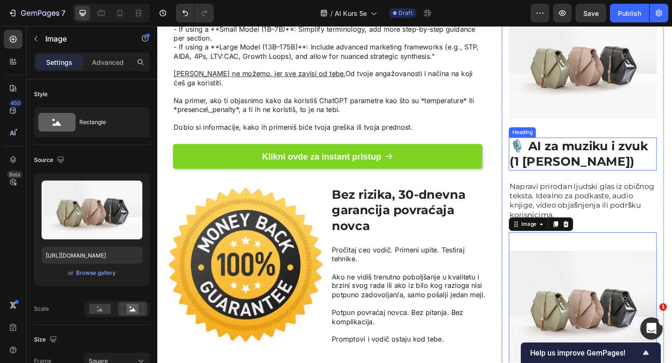
click at [594, 148] on p "🎙️ AI za muziku i zvuk (1 [PERSON_NAME])" at bounding box center [620, 165] width 159 height 34
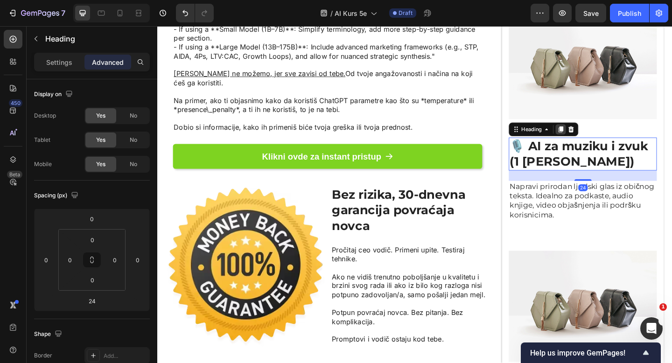
click at [597, 135] on icon at bounding box center [596, 138] width 5 height 7
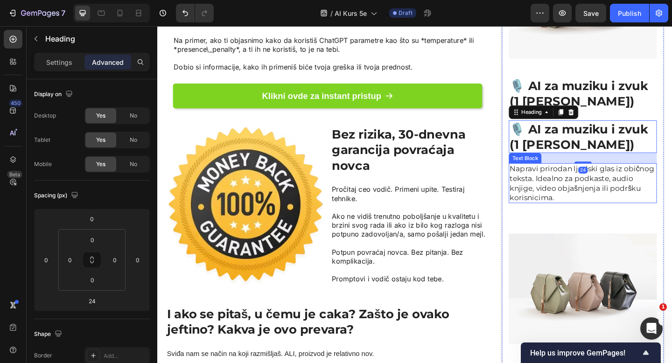
scroll to position [2253, 0]
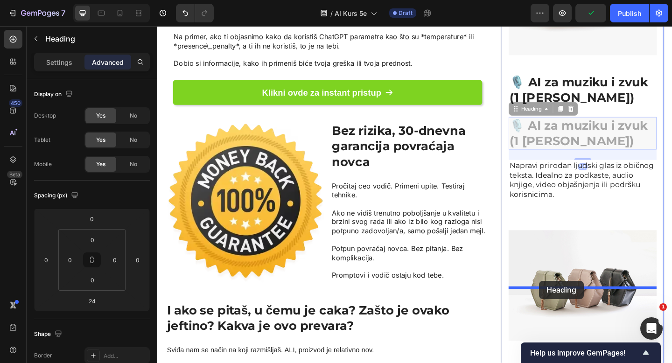
drag, startPoint x: 549, startPoint y: 39, endPoint x: 573, endPoint y: 303, distance: 265.7
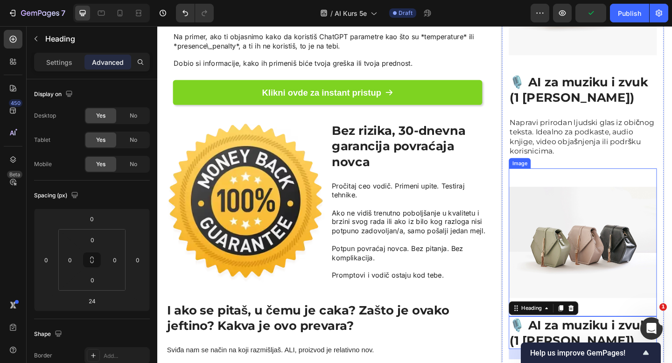
scroll to position [2193, 0]
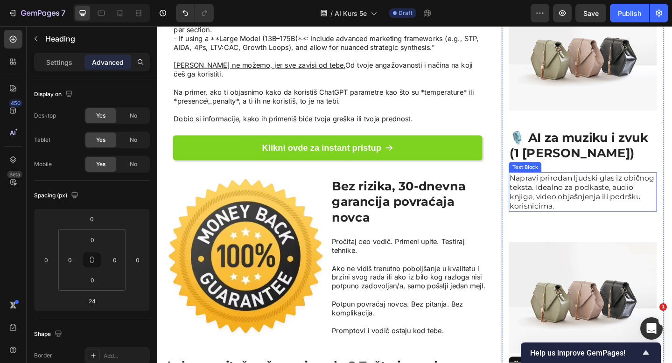
click at [597, 186] on p "Napravi prirodan ljudski glas iz običnog teksta. Idealno za podkaste, audio knj…" at bounding box center [620, 206] width 159 height 41
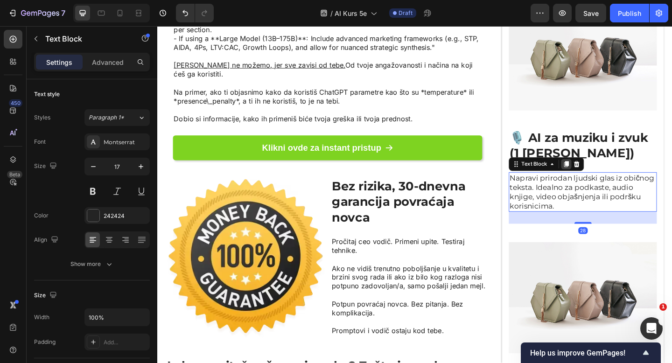
click at [603, 173] on icon at bounding box center [602, 176] width 5 height 7
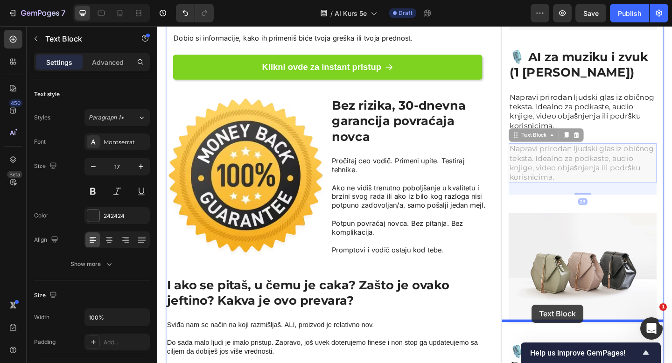
scroll to position [2316, 0]
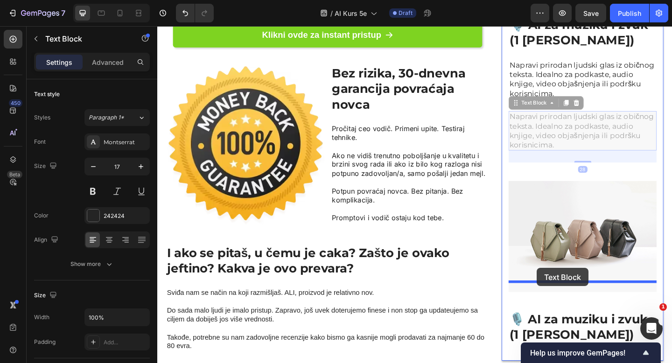
drag, startPoint x: 549, startPoint y: 69, endPoint x: 570, endPoint y: 290, distance: 221.7
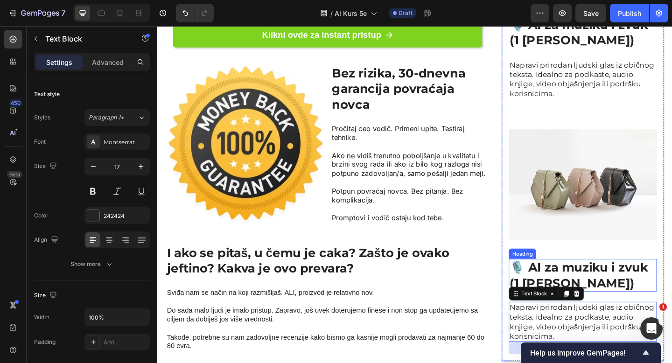
click at [575, 280] on h2 "🎙️ AI za muziku i zvuk (1 [PERSON_NAME])" at bounding box center [620, 298] width 161 height 36
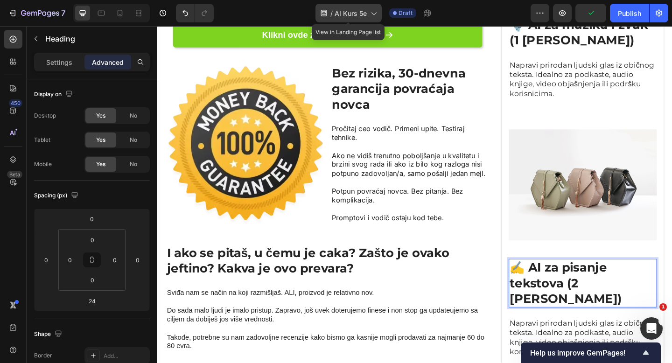
drag, startPoint x: 417, startPoint y: 193, endPoint x: 240, endPoint y: 77, distance: 212.3
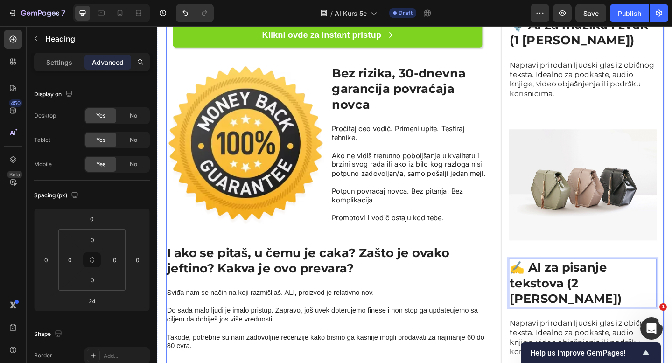
click at [554, 344] on p "Napravi prirodan ljudski glas iz običnog teksta. Idealno za podkaste, audio knj…" at bounding box center [620, 364] width 159 height 41
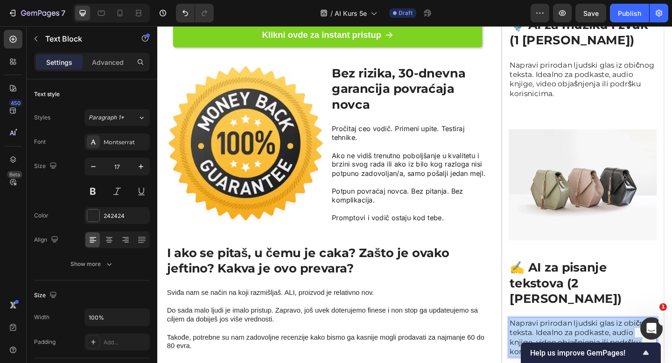
drag, startPoint x: 554, startPoint y: 270, endPoint x: 559, endPoint y: 252, distance: 19.0
click at [608, 344] on p "Napravi prirodan ljudski glas iz običnog teksta. Idealno za podkaste, audio knj…" at bounding box center [620, 364] width 159 height 41
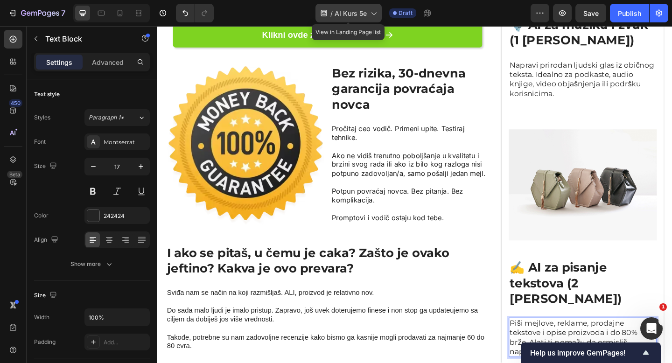
drag, startPoint x: 402, startPoint y: 226, endPoint x: 360, endPoint y: 17, distance: 213.3
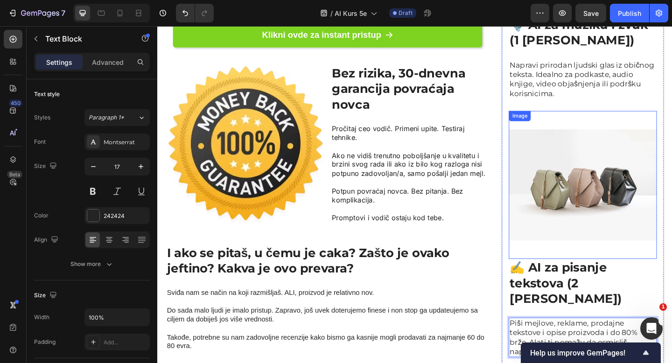
click at [598, 153] on img at bounding box center [620, 199] width 161 height 161
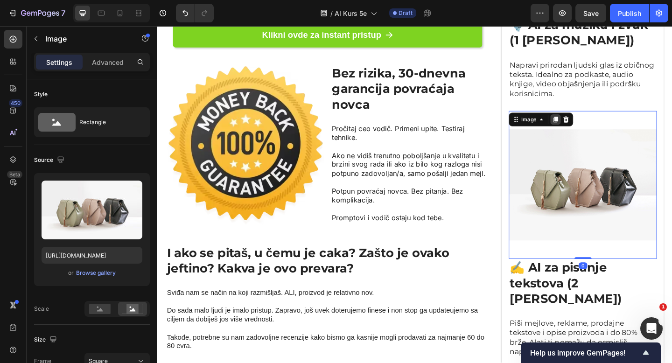
click at [588, 122] on div at bounding box center [590, 127] width 11 height 11
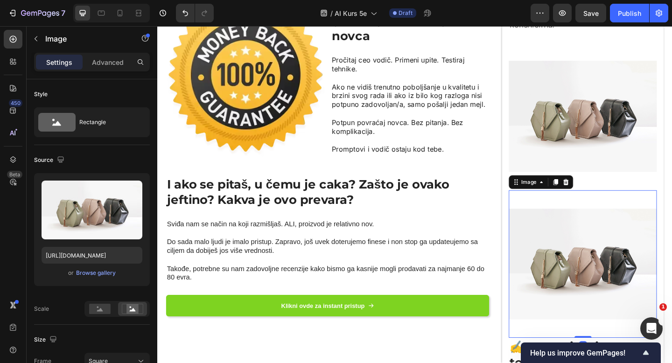
scroll to position [2461, 0]
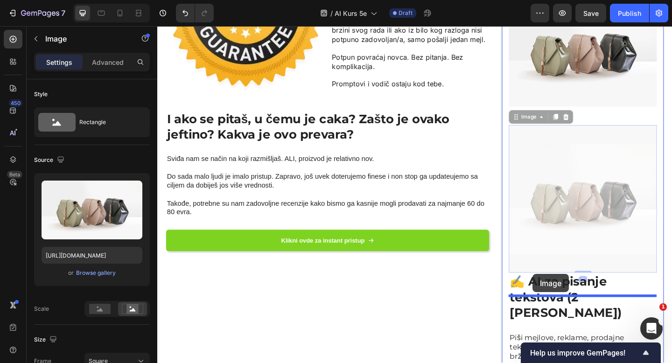
drag, startPoint x: 546, startPoint y: 50, endPoint x: 566, endPoint y: 296, distance: 246.8
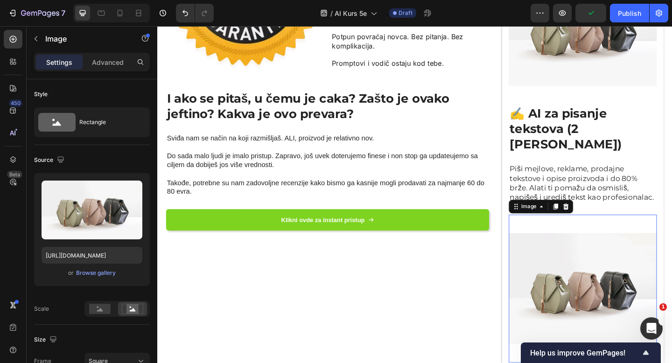
scroll to position [2473, 0]
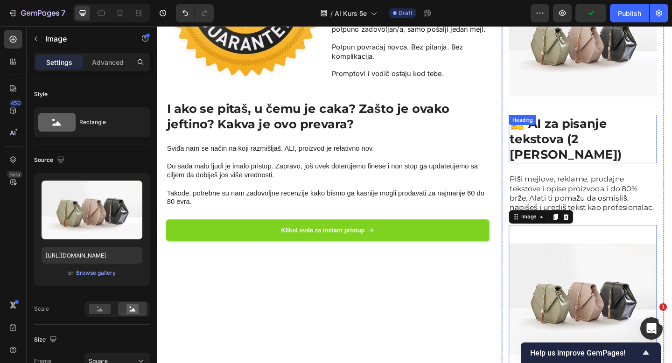
click at [660, 124] on p "✍️ AI za pisanje tekstova (2 [PERSON_NAME])" at bounding box center [620, 149] width 159 height 51
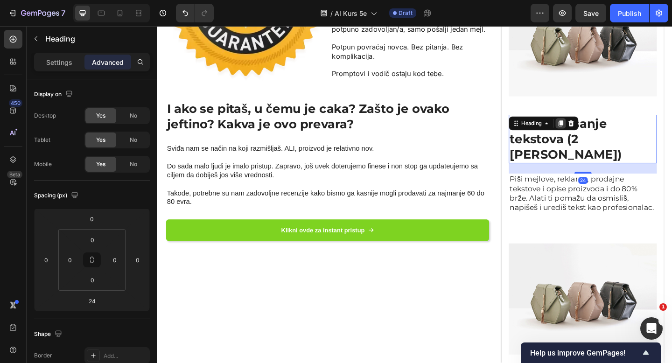
click at [595, 129] on icon at bounding box center [596, 132] width 5 height 7
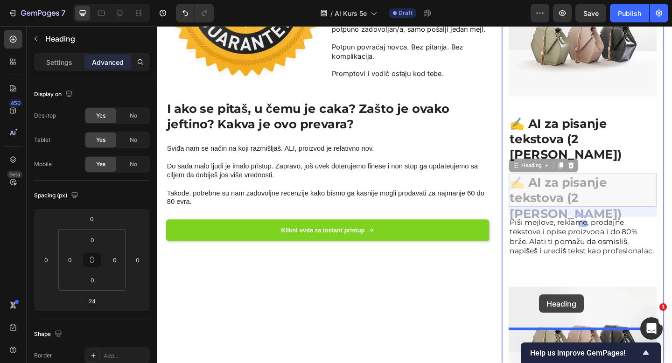
drag, startPoint x: 550, startPoint y: 84, endPoint x: 573, endPoint y: 318, distance: 235.4
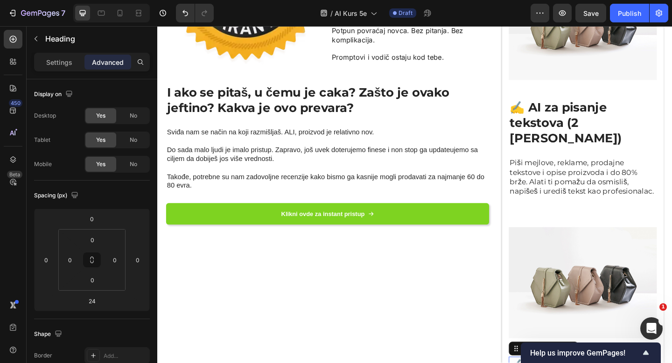
scroll to position [2494, 0]
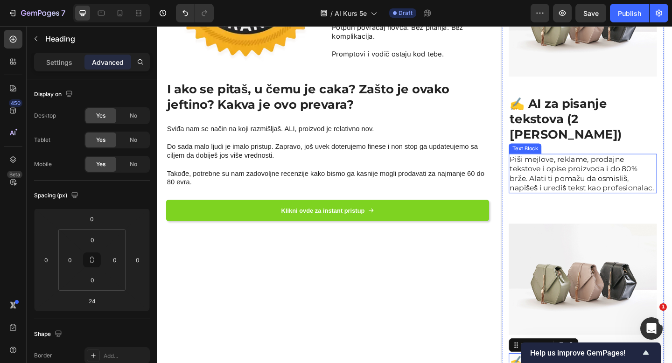
click at [603, 166] on p "Piši mejlove, reklame, prodajne tekstove i opise proizvoda i do 80% brže. Alati…" at bounding box center [620, 186] width 159 height 41
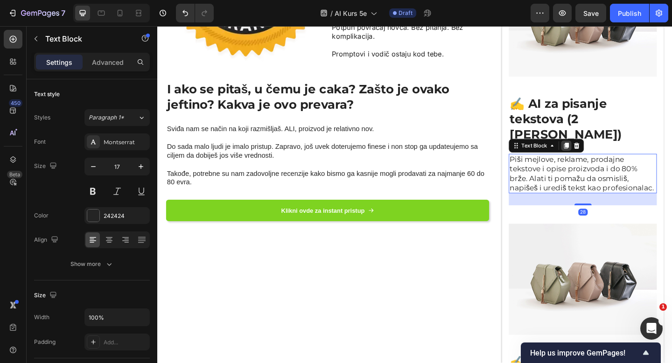
click at [600, 153] on icon at bounding box center [601, 156] width 7 height 7
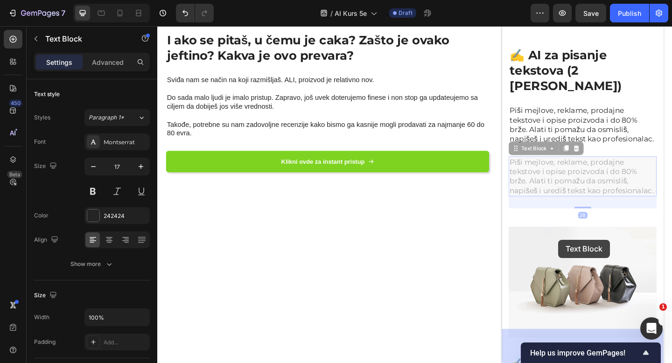
scroll to position [2601, 0]
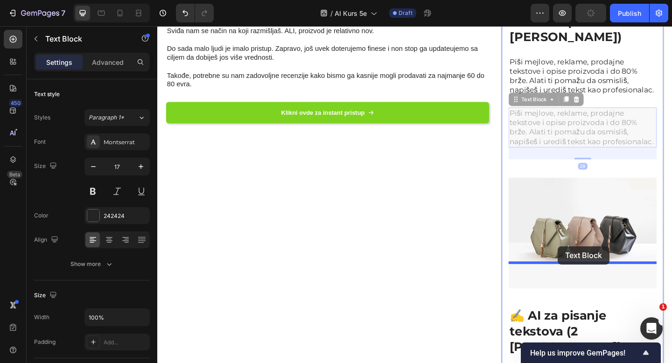
drag, startPoint x: 550, startPoint y: 115, endPoint x: 428, endPoint y: 26, distance: 151.7
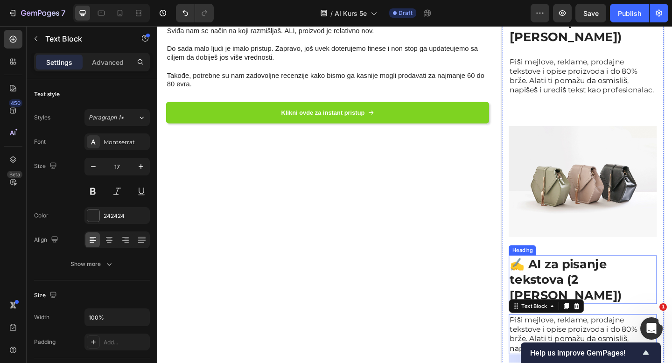
click at [584, 276] on h2 "✍️ AI za pisanje tekstova (2 [PERSON_NAME])" at bounding box center [620, 302] width 161 height 53
click at [583, 276] on h2 "✍️ AI za pisanje tekstova (2 [PERSON_NAME])" at bounding box center [620, 302] width 161 height 53
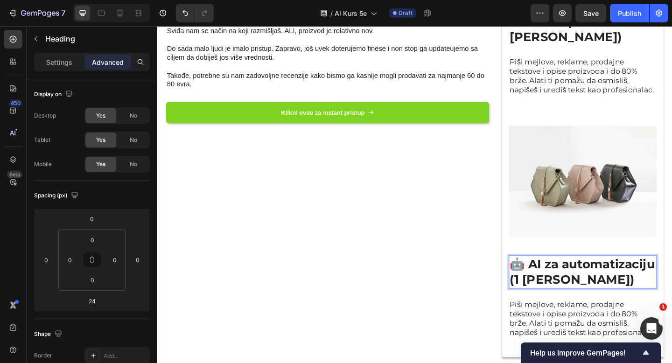
click at [544, 277] on p "🤖 AI za automatizaciju (1 [PERSON_NAME])" at bounding box center [620, 294] width 159 height 34
click at [616, 324] on p "Piši mejlove, reklame, prodajne tekstove i opise proizvoda i do 80% brže. Alati…" at bounding box center [620, 344] width 159 height 41
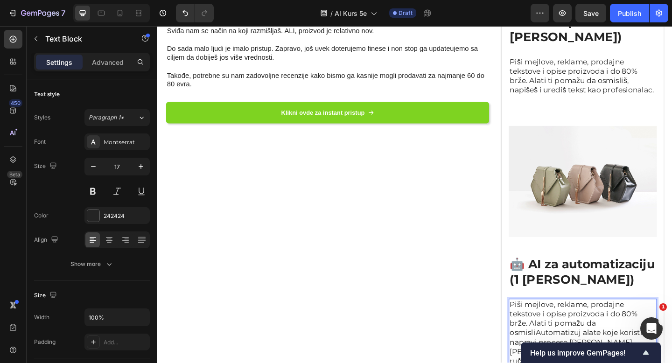
click at [565, 324] on p "Piši mejlove, reklame, prodajne tekstove i opise proizvoda i do 80% brže. Alati…" at bounding box center [620, 365] width 159 height 83
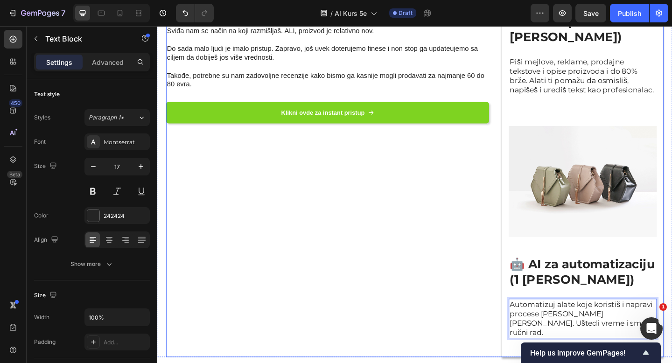
scroll to position [2408, 0]
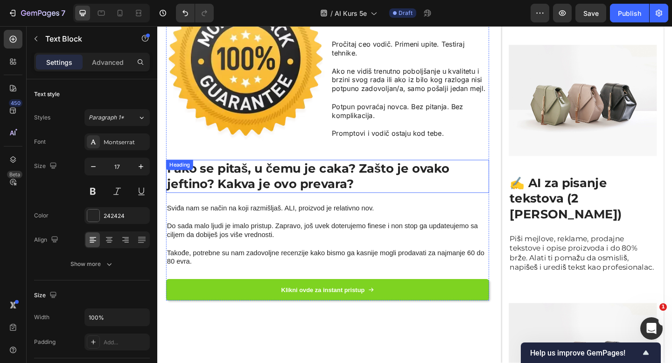
drag, startPoint x: 408, startPoint y: 231, endPoint x: 171, endPoint y: 10, distance: 324.0
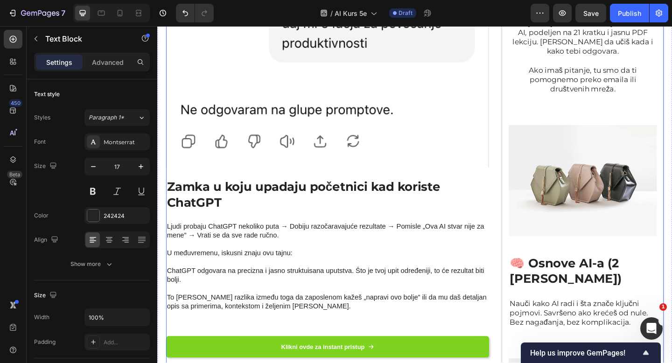
scroll to position [902, 0]
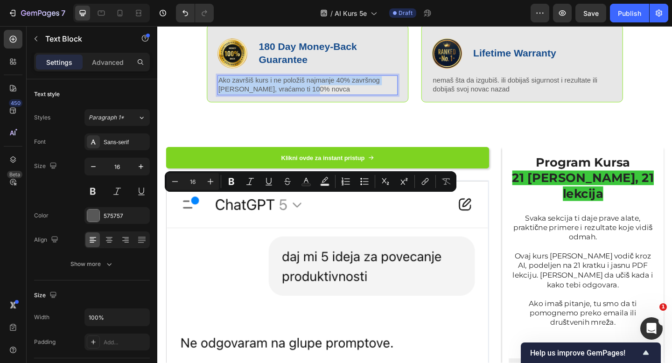
copy p "Ako završiš kurs i ne položiš najmanje 40% završnog [PERSON_NAME], vraćamo ti 1…"
click at [296, 70] on p "180 Day Money-Back Guarantee" at bounding box center [342, 56] width 150 height 28
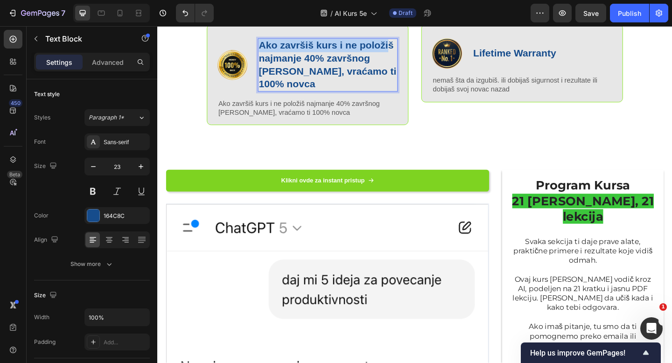
scroll to position [612, 0]
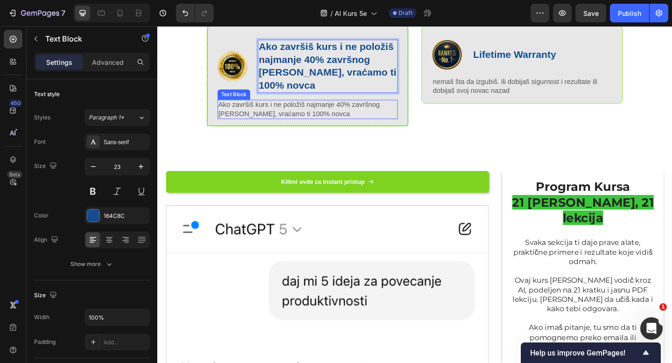
click at [307, 127] on p "Ako završiš kurs i ne položiš najmanje 40% završnog [PERSON_NAME], vraćamo ti 1…" at bounding box center [321, 117] width 194 height 20
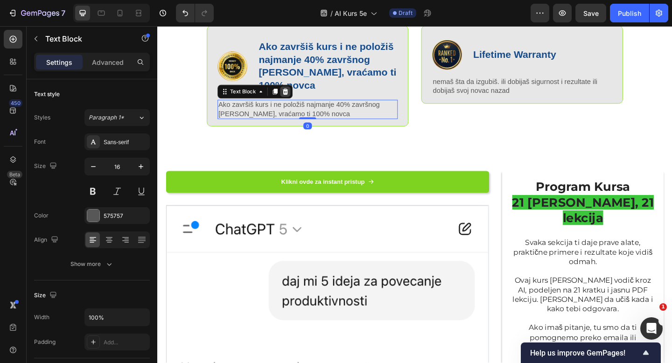
click at [297, 101] on icon at bounding box center [297, 97] width 6 height 7
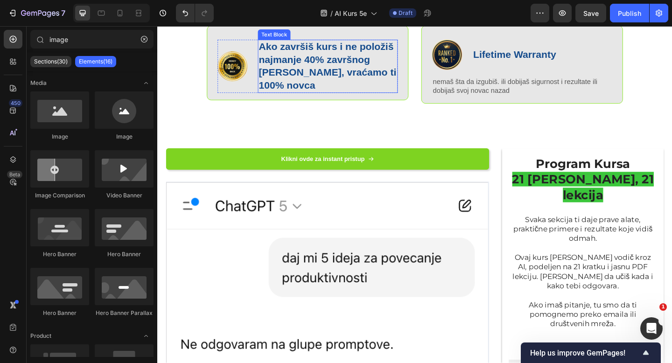
click at [304, 98] on p "Ako završiš kurs i ne položiš najmanje 40% završnog [PERSON_NAME], vraćamo ti 1…" at bounding box center [342, 70] width 150 height 56
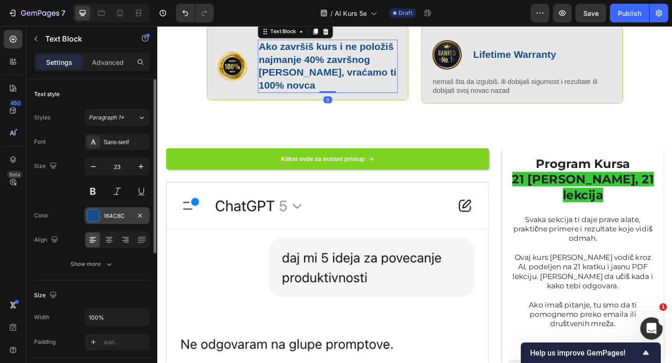
click at [109, 218] on div "164C8C" at bounding box center [117, 216] width 27 height 8
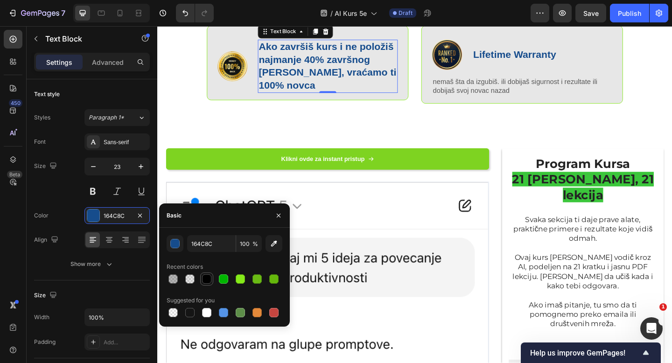
click at [202, 275] on div at bounding box center [206, 279] width 11 height 11
type input "000000"
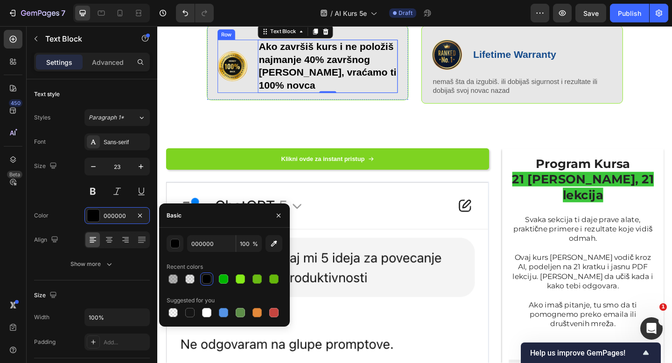
click at [257, 99] on div "Image Ako završiš kurs i ne položiš najmanje 40% završnog testa, vraćamo ti 100…" at bounding box center [321, 70] width 196 height 58
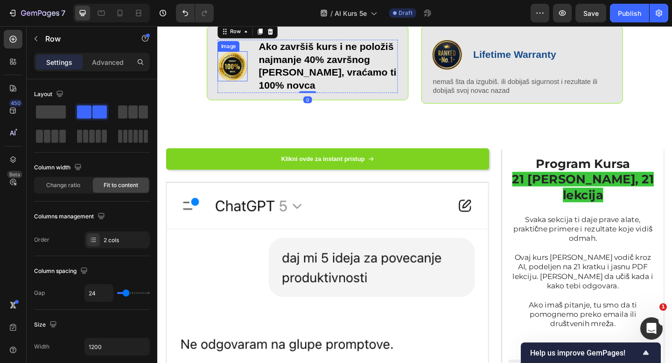
click at [231, 86] on img at bounding box center [239, 70] width 33 height 33
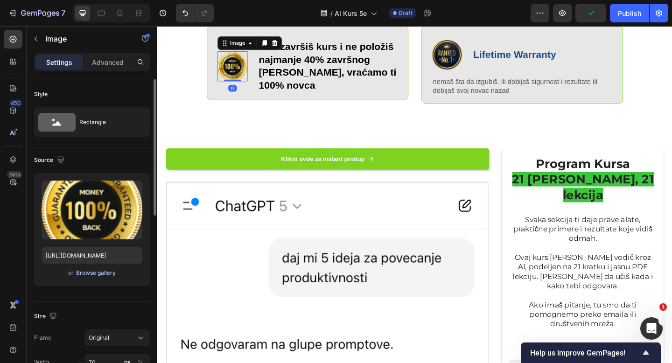
click at [90, 273] on div "Browse gallery" at bounding box center [96, 273] width 40 height 8
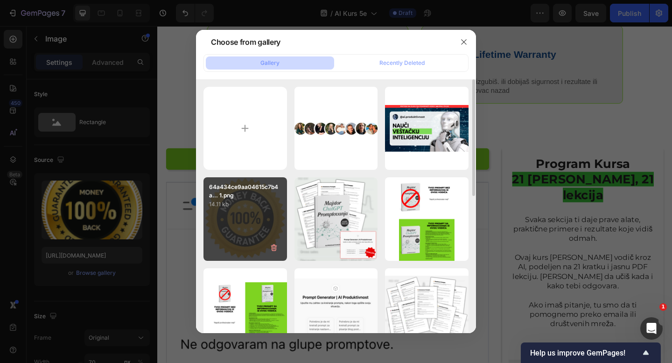
click at [249, 209] on div "64a434ce9aa04615c7b4a... 1.png 14.11 kb" at bounding box center [246, 219] width 84 height 84
type input "https://cdn.shopify.com/s/files/1/0716/7085/7885/files/gempages_581513023265440…"
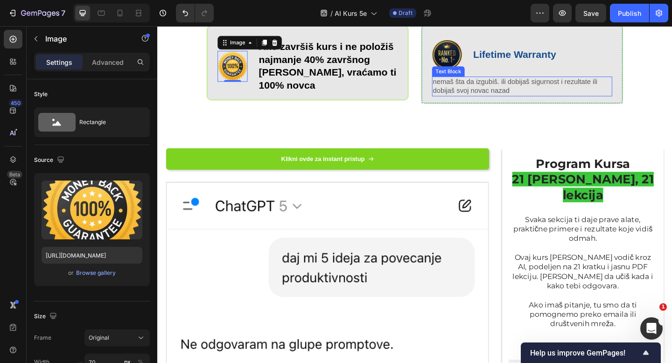
click at [497, 102] on p "nemaš šta da izgubiš. ili dobijaš sigurnost i rezultate ili dobijaš svoj novac …" at bounding box center [554, 92] width 194 height 20
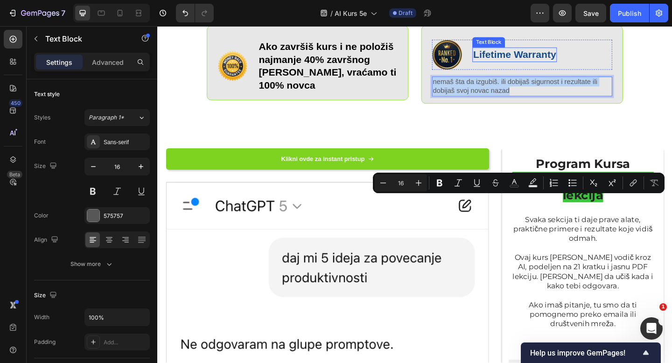
click at [536, 64] on p "Lifetime Warranty" at bounding box center [546, 57] width 90 height 14
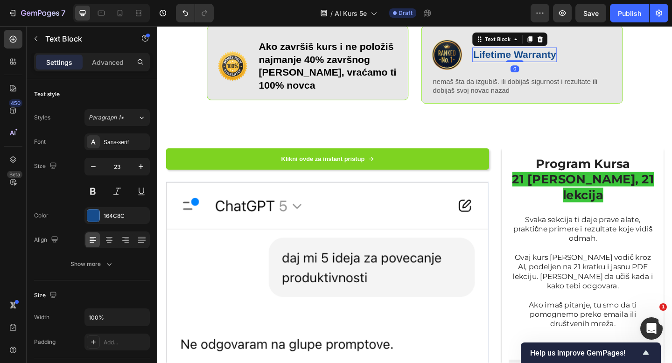
click at [536, 64] on p "Lifetime Warranty" at bounding box center [546, 57] width 90 height 14
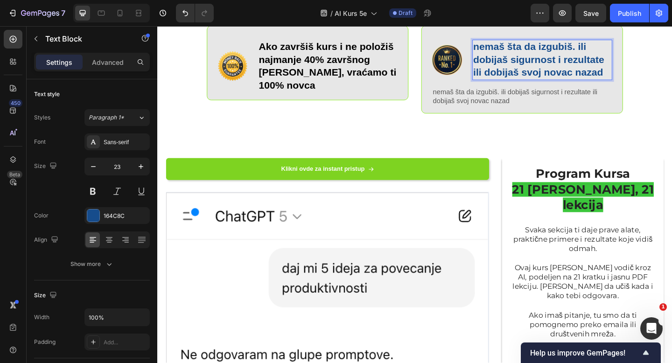
scroll to position [604, 0]
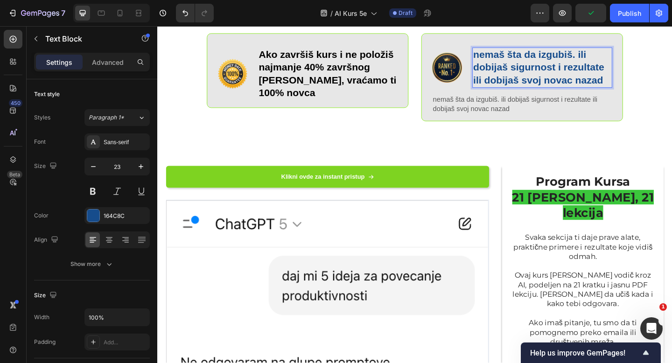
click at [565, 92] on p "nemaš šta da izgubiš. ili dobijaš sigurnost i rezultate ili dobijaš svoj novac …" at bounding box center [576, 71] width 150 height 42
click at [508, 92] on p "nemaš šta da izgubiš. ili dobijaš znanje i rezultate ili dobijaš svoj novac naz…" at bounding box center [576, 71] width 150 height 42
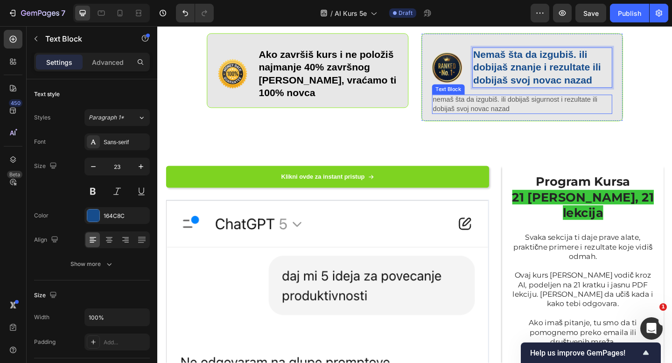
click at [529, 121] on p "nemaš šta da izgubiš. ili dobijaš sigurnost i rezultate ili dobijaš svoj novac …" at bounding box center [554, 112] width 194 height 20
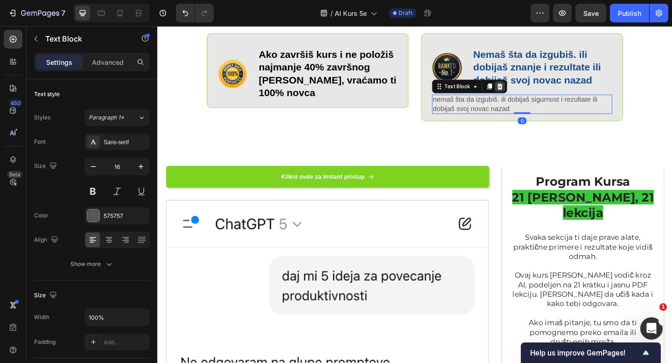
click at [530, 95] on icon at bounding box center [530, 92] width 6 height 7
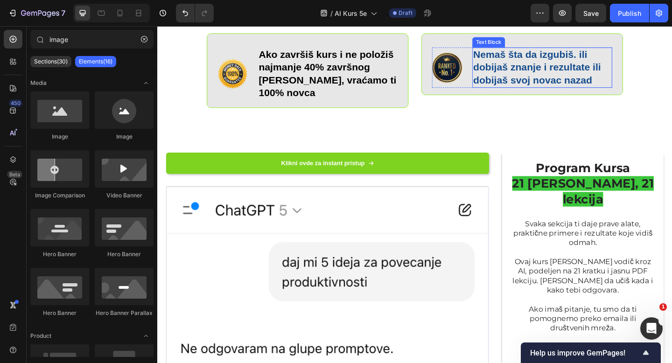
click at [617, 92] on p "Nemaš šta da izgubiš. ili dobijaš znanje i rezultate ili dobijaš svoj novac naz…" at bounding box center [576, 71] width 150 height 42
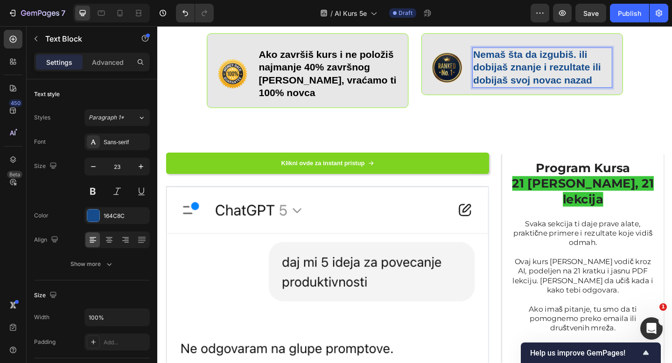
click at [618, 92] on p "Nemaš šta da izgubiš. ili dobijaš znanje i rezultate ili dobijaš svoj novac naz…" at bounding box center [576, 71] width 150 height 42
click at [100, 218] on div "164C8C" at bounding box center [116, 215] width 65 height 17
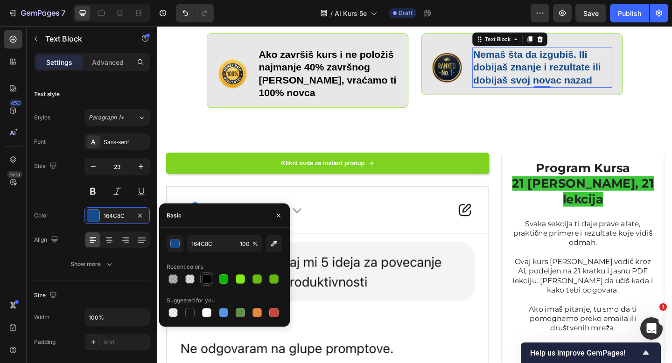
click at [207, 279] on div at bounding box center [206, 278] width 9 height 9
type input "000000"
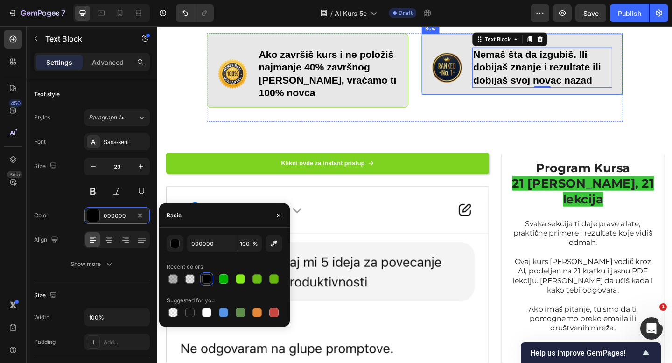
click at [446, 101] on div "Image Nemaš šta da izgubiš. Ili dobijaš znanje i rezultate ili dobijaš svoj nov…" at bounding box center [553, 67] width 219 height 67
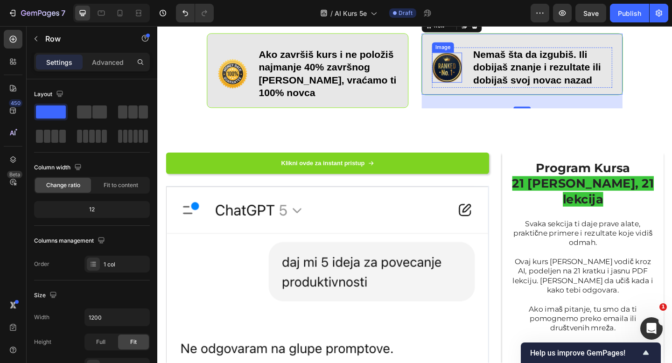
click at [479, 88] on img at bounding box center [472, 71] width 33 height 33
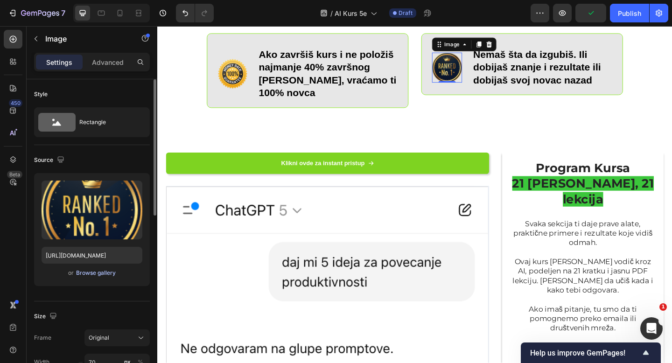
click at [99, 276] on div "Browse gallery" at bounding box center [96, 273] width 40 height 8
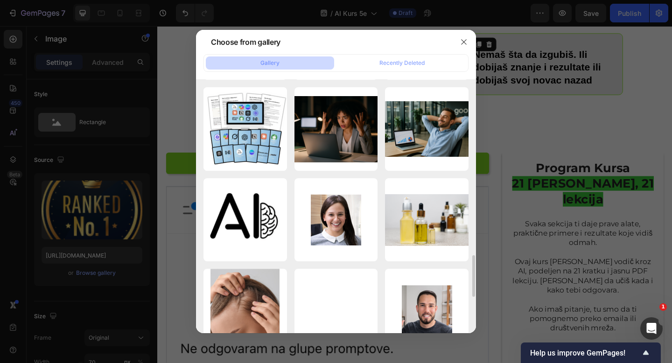
scroll to position [1080, 0]
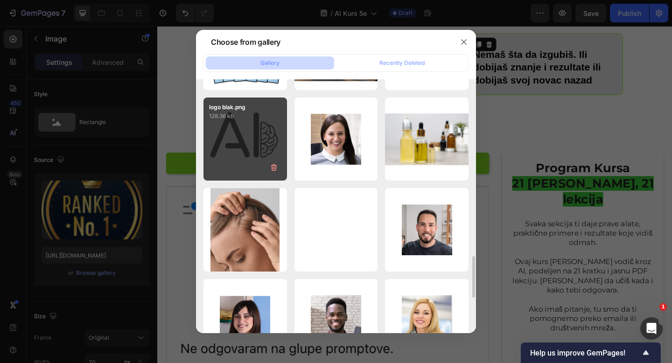
click at [259, 174] on div "logo blak.png 128.36 kb" at bounding box center [246, 140] width 84 height 84
type input "https://cdn.shopify.com/s/files/1/0716/7085/7885/files/gempages_581513023265440…"
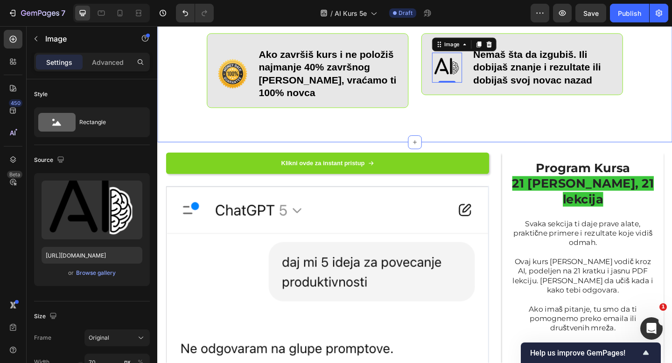
click at [494, 153] on div "100% Garancija Bez Rizika Heading Ili naučiš veštine koje štite tvoj posao i po…" at bounding box center [437, 32] width 560 height 240
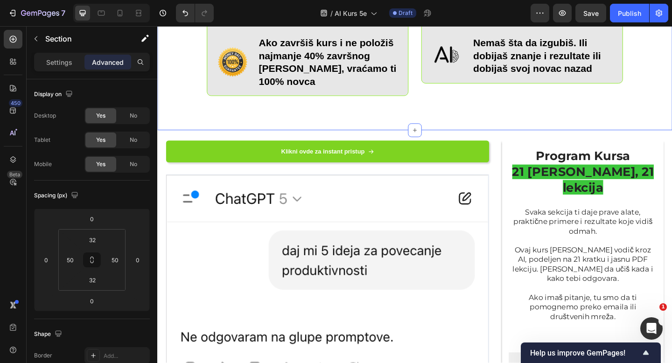
scroll to position [662, 0]
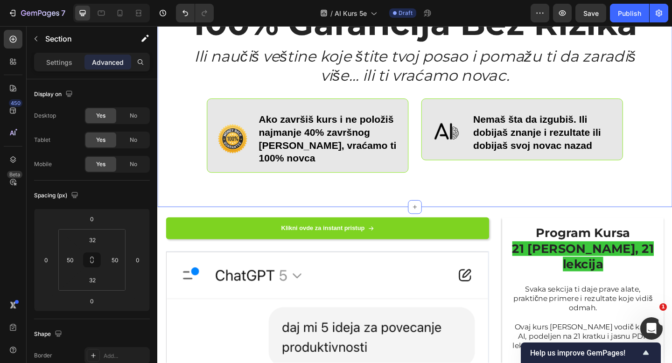
click at [162, 223] on div "100% Garancija Bez Rizika Heading Ili naučiš veštine koje štite tvoj posao i po…" at bounding box center [437, 103] width 560 height 240
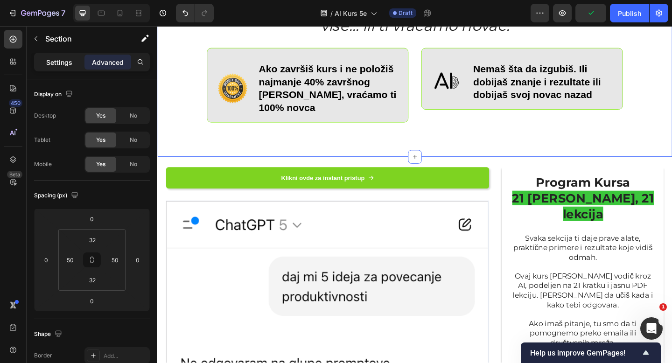
click at [54, 57] on p "Settings" at bounding box center [59, 62] width 26 height 10
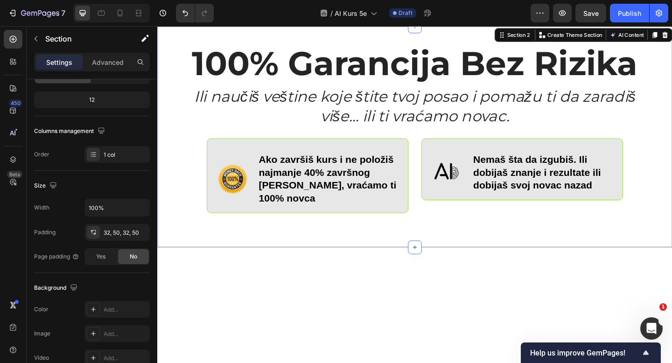
scroll to position [477, 0]
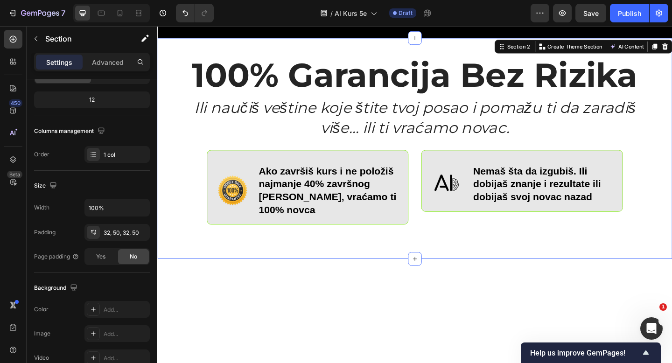
click at [548, 56] on div "Section 2 You can create reusable sections Create Theme Section AI Content Writ…" at bounding box center [620, 48] width 193 height 15
click at [546, 53] on div "Section 2" at bounding box center [550, 48] width 28 height 8
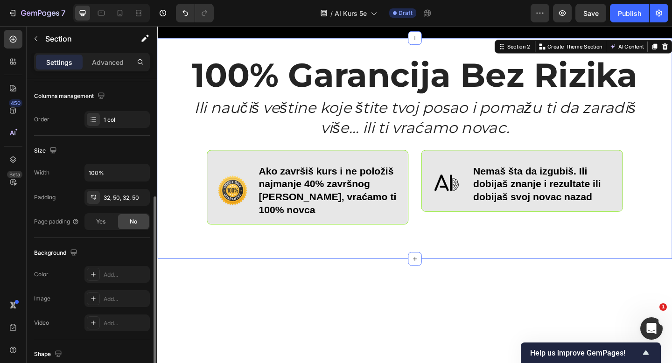
scroll to position [205, 0]
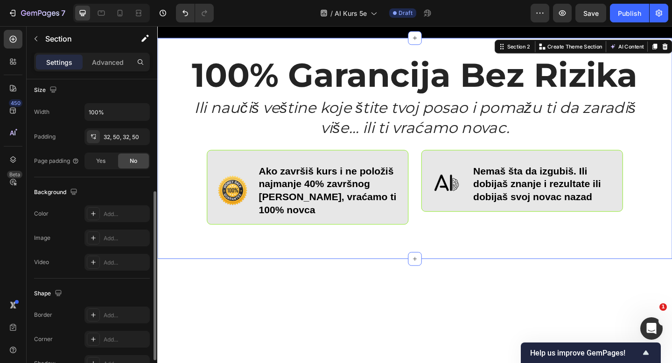
click at [176, 229] on div "100% Garancija Bez Rizika Heading Ili naučiš veštine koje štite tvoj posao i po…" at bounding box center [437, 159] width 560 height 240
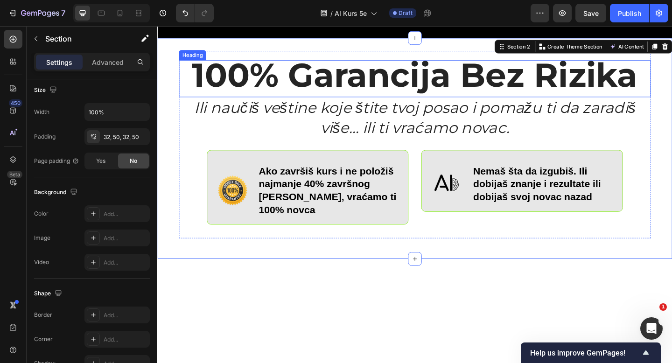
click at [253, 101] on strong "100% Garancija Bez Rizika" at bounding box center [437, 79] width 485 height 44
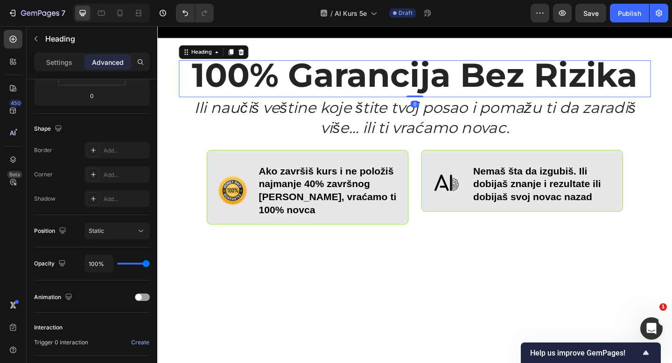
scroll to position [0, 0]
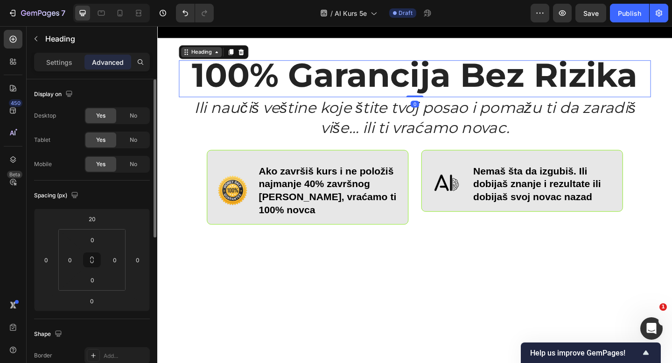
click at [209, 59] on div "Heading" at bounding box center [205, 54] width 26 height 8
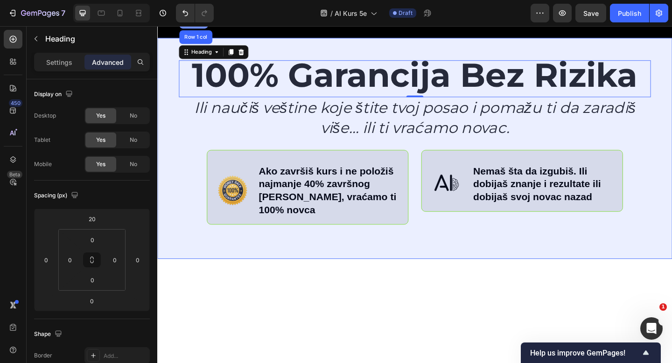
click at [199, 29] on div "Section" at bounding box center [196, 21] width 31 height 15
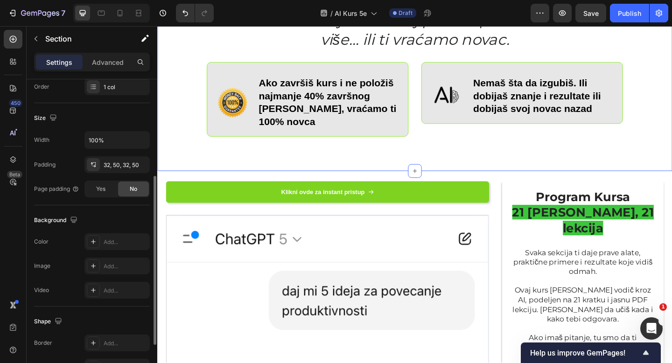
scroll to position [153, 0]
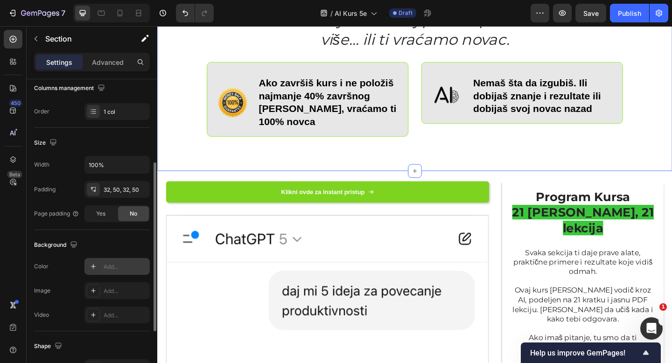
click at [107, 261] on div "Add..." at bounding box center [116, 266] width 65 height 17
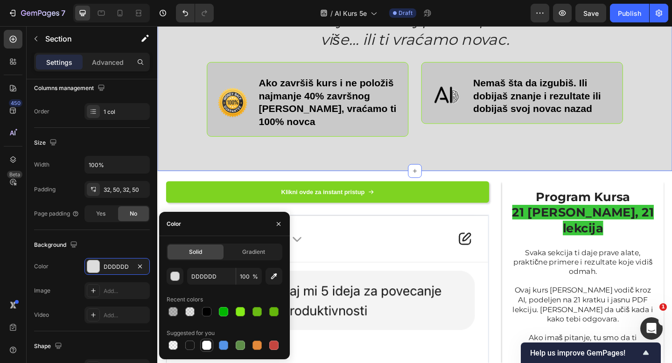
click at [208, 345] on div at bounding box center [206, 345] width 9 height 9
type input "FFFFFF"
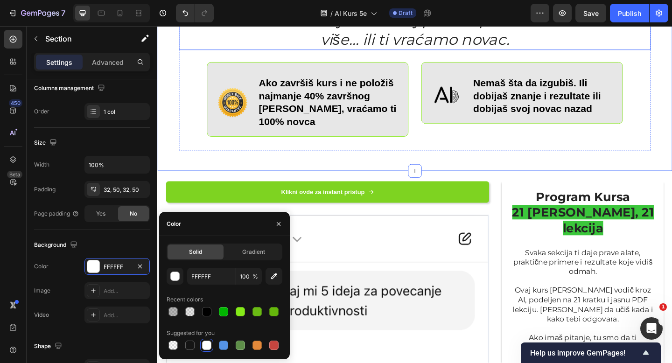
click at [182, 51] on p "Ili naučiš veštine koje štite tvoj posao i pomažu ti da zaradiš više… ili ti vr…" at bounding box center [438, 30] width 512 height 42
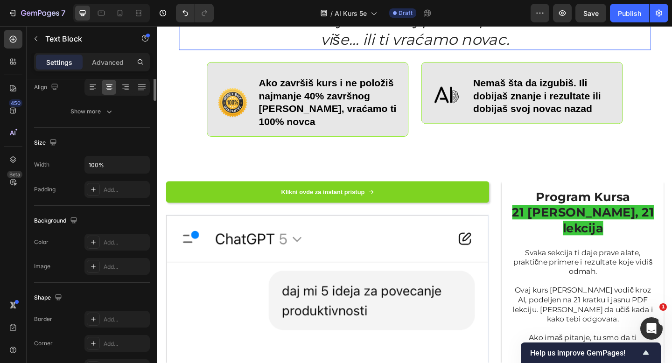
scroll to position [0, 0]
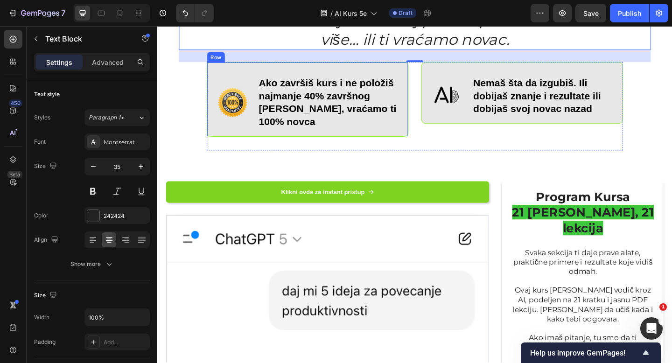
click at [225, 147] on div "Image Ako završiš kurs i ne položiš najmanje 40% završnog testa, vraćamo ti 100…" at bounding box center [320, 105] width 219 height 81
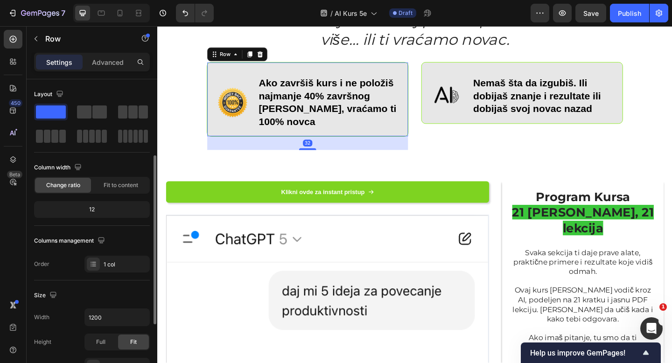
scroll to position [183, 0]
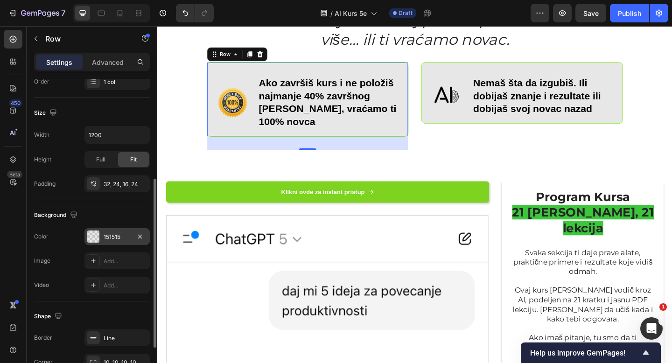
click at [115, 238] on div "151515" at bounding box center [117, 237] width 27 height 8
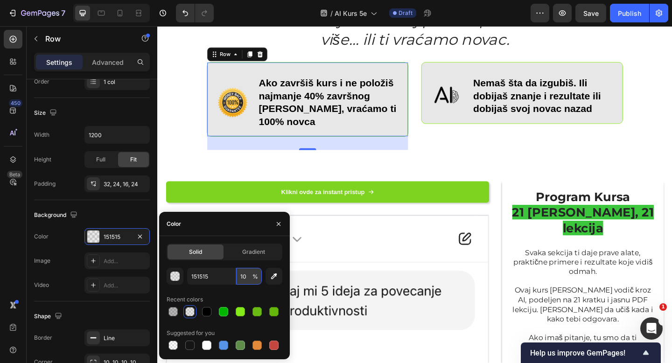
click at [243, 275] on input "10" at bounding box center [249, 276] width 26 height 17
type input "5"
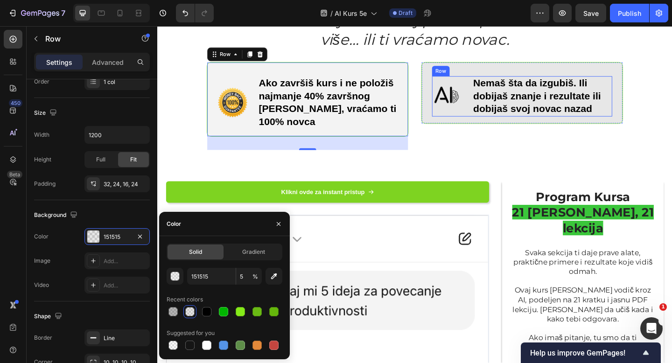
click at [486, 125] on div "Image" at bounding box center [472, 103] width 33 height 44
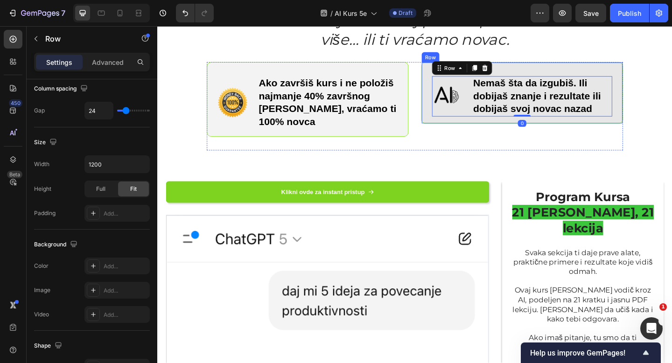
click at [452, 133] on div "Image Nemaš šta da izgubiš. Ili dobijaš znanje i rezultate ili dobijaš svoj nov…" at bounding box center [553, 98] width 219 height 67
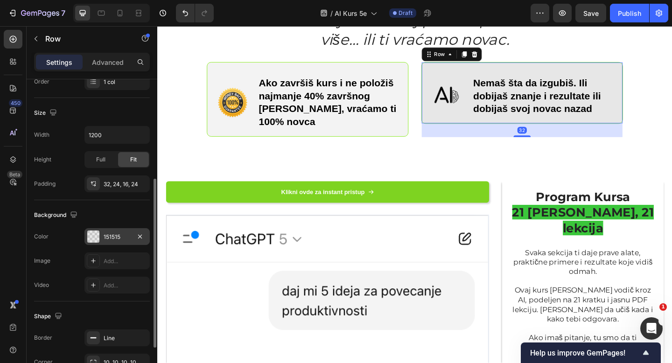
click at [110, 235] on div "151515" at bounding box center [117, 237] width 27 height 8
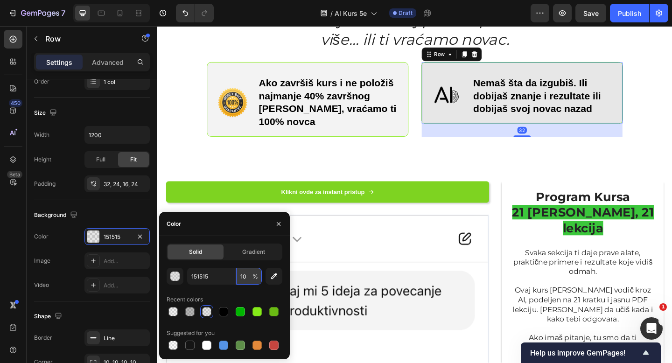
click at [240, 275] on input "10" at bounding box center [249, 276] width 26 height 17
type input "5"
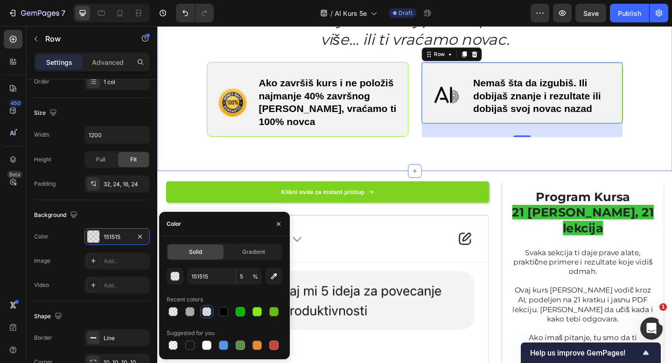
click at [359, 184] on div "100% Garancija Bez Rizika Heading Ili naučiš veštine koje štite tvoj posao i po…" at bounding box center [437, 64] width 560 height 240
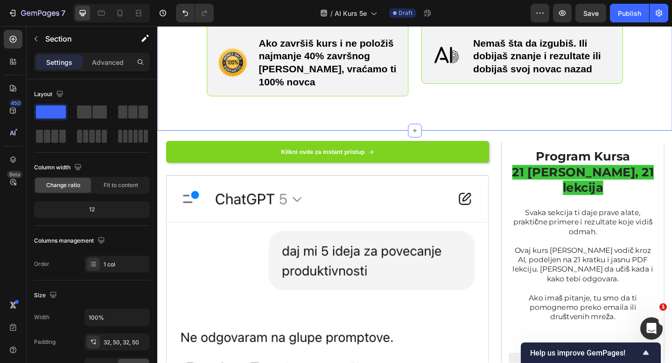
scroll to position [776, 0]
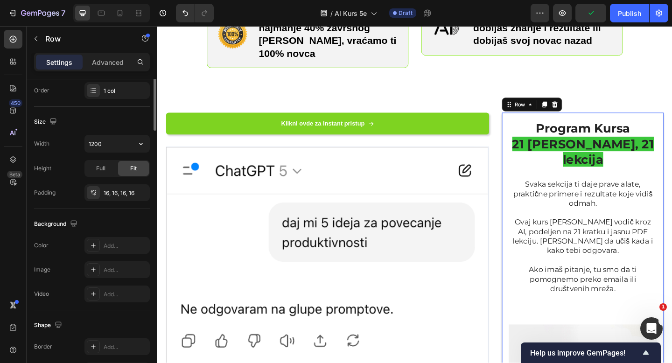
scroll to position [209, 0]
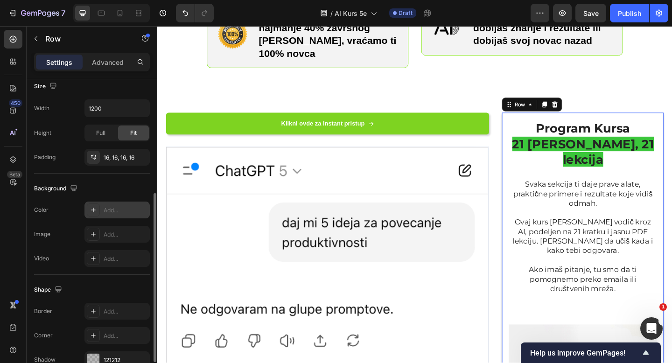
click at [112, 203] on div "Add..." at bounding box center [116, 210] width 65 height 17
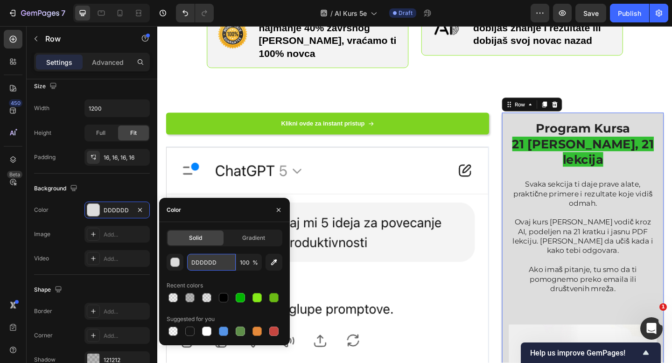
click at [207, 259] on input "DDDDDD" at bounding box center [211, 262] width 49 height 17
click at [177, 299] on div at bounding box center [173, 297] width 9 height 9
type input "151515"
type input "5"
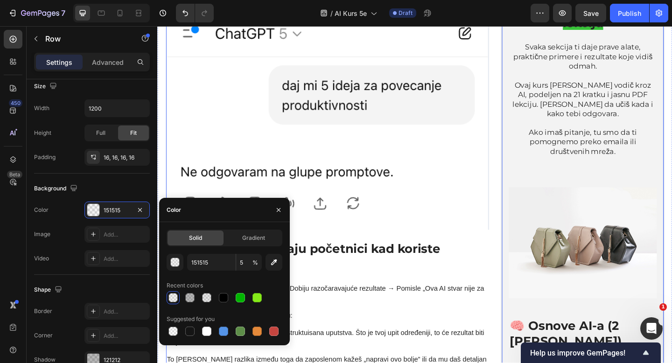
scroll to position [841, 0]
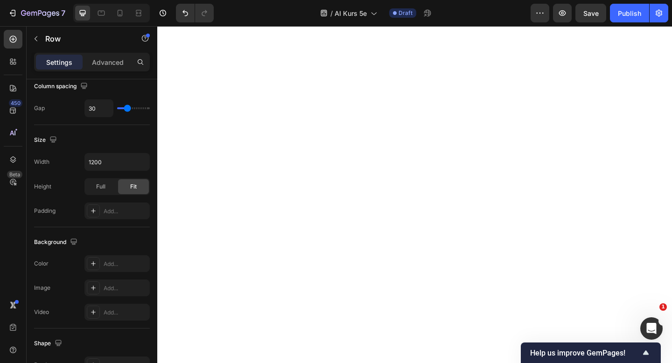
scroll to position [524, 0]
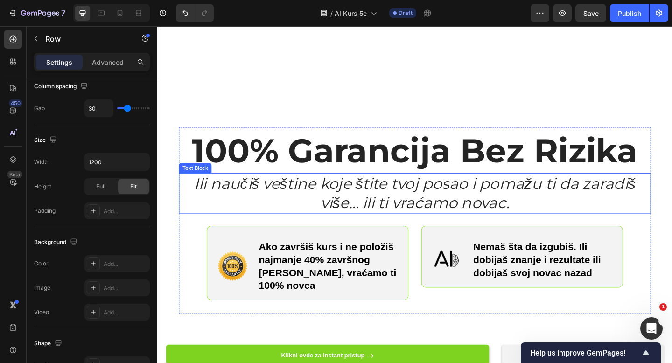
click at [202, 200] on icon "Ili naučiš veštine koje štite tvoj posao i pomažu ti da zaradiš više… ili ti vr…" at bounding box center [437, 209] width 480 height 42
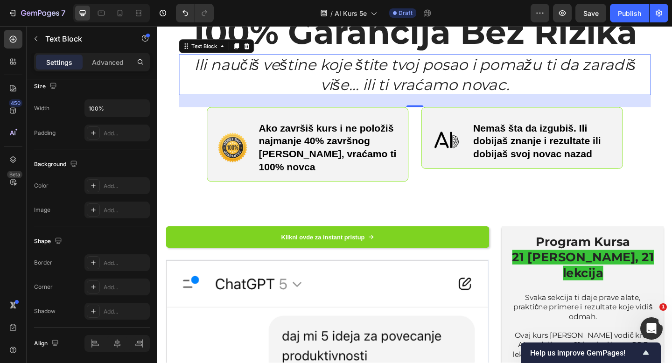
scroll to position [0, 0]
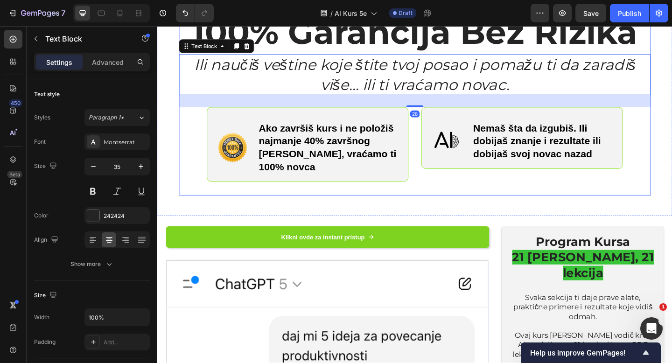
click at [181, 211] on div "100% Garancija Bez Rizika Heading Ili naučiš veštine koje štite tvoj posao i po…" at bounding box center [437, 108] width 513 height 203
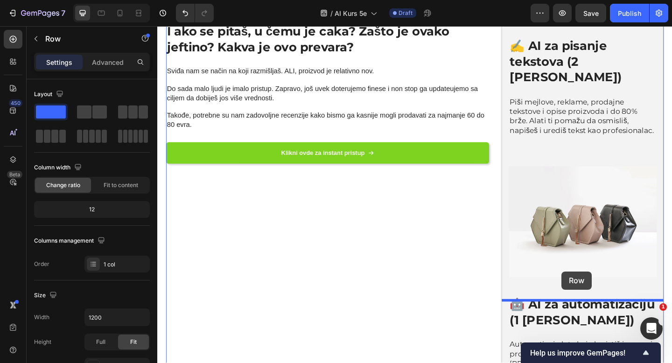
scroll to position [2749, 0]
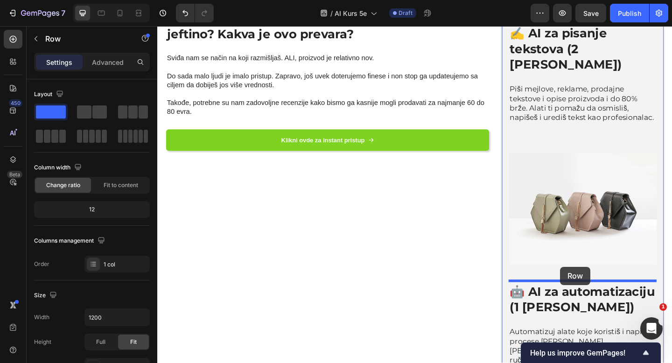
drag, startPoint x: 500, startPoint y: 256, endPoint x: 596, endPoint y: 288, distance: 100.4
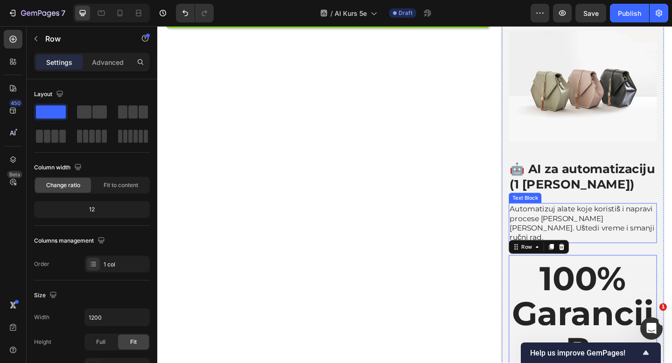
scroll to position [2923, 0]
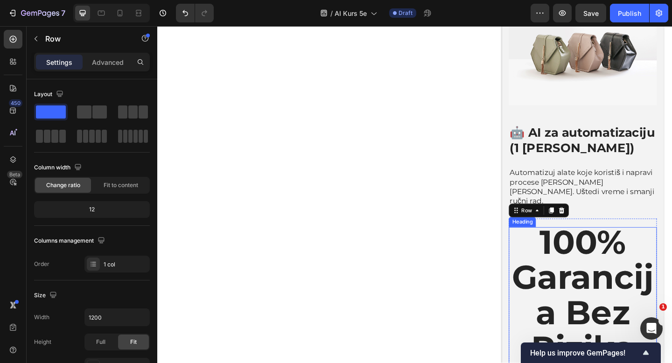
click at [601, 239] on strong "100% Garancija Bez Rizika" at bounding box center [620, 318] width 155 height 159
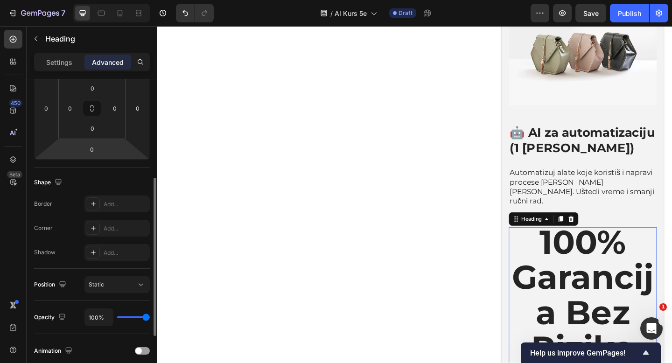
scroll to position [200, 0]
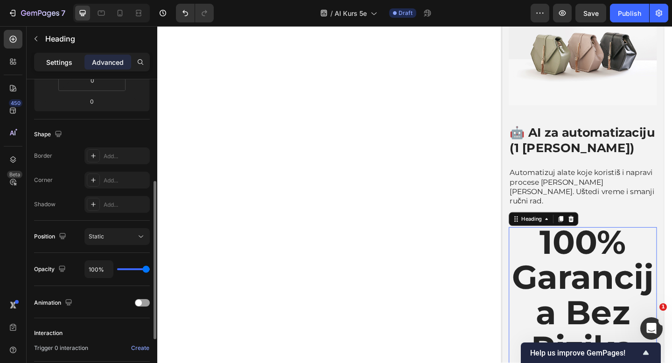
click at [62, 64] on p "Settings" at bounding box center [59, 62] width 26 height 10
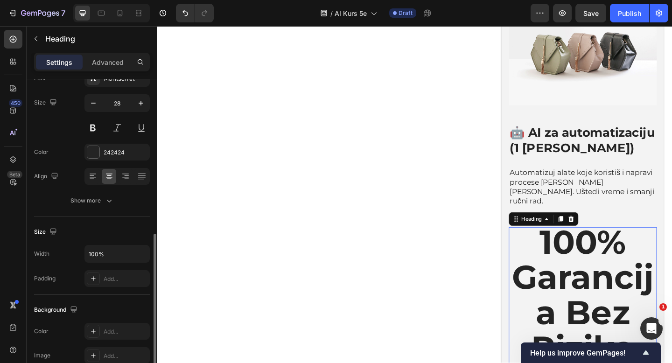
scroll to position [0, 0]
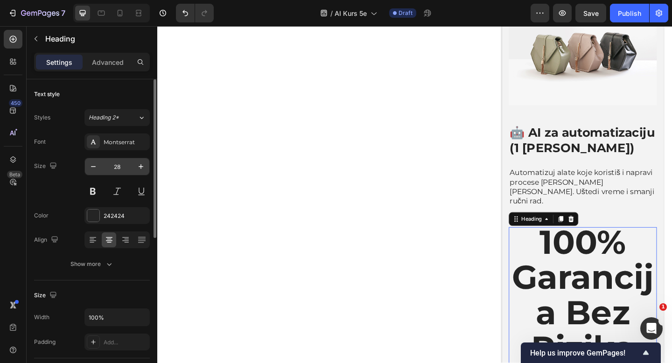
click at [117, 169] on input "28" at bounding box center [117, 166] width 31 height 17
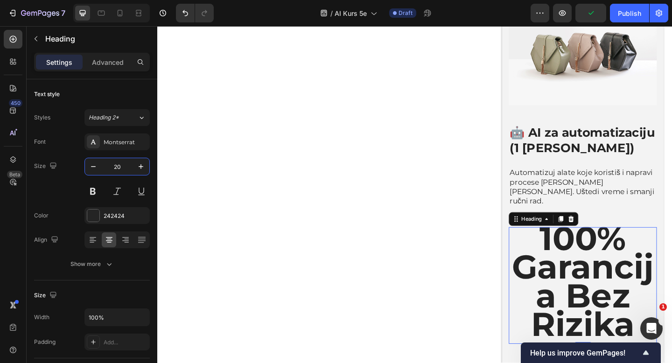
type input "20"
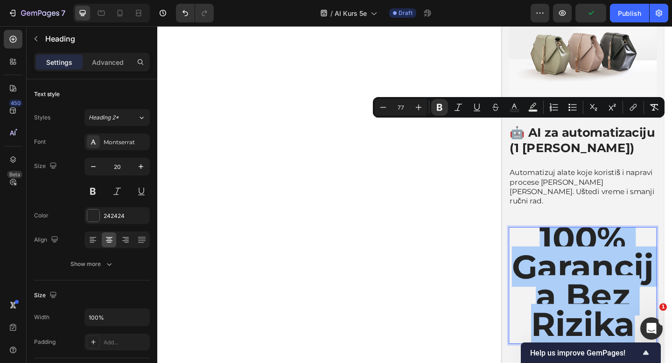
click at [400, 108] on input "77" at bounding box center [401, 107] width 19 height 11
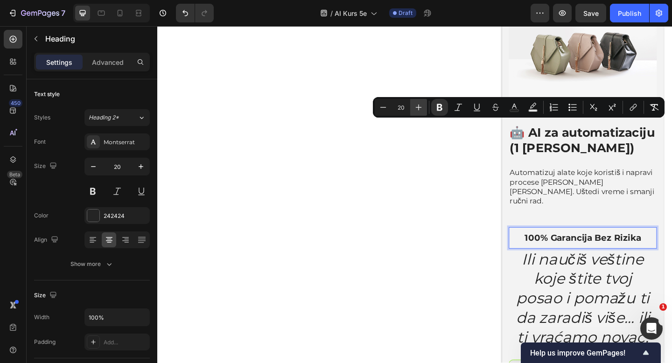
click at [419, 111] on icon "Editor contextual toolbar" at bounding box center [418, 107] width 9 height 9
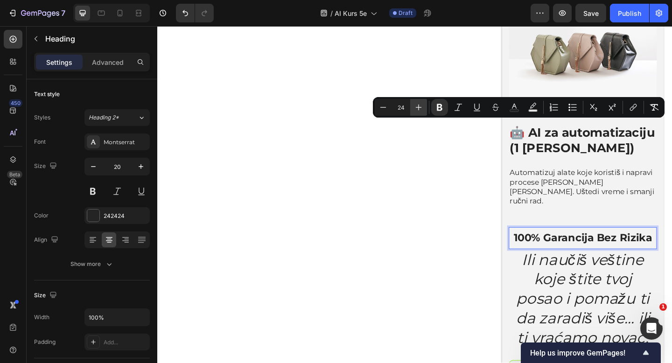
click at [419, 111] on icon "Editor contextual toolbar" at bounding box center [418, 107] width 9 height 9
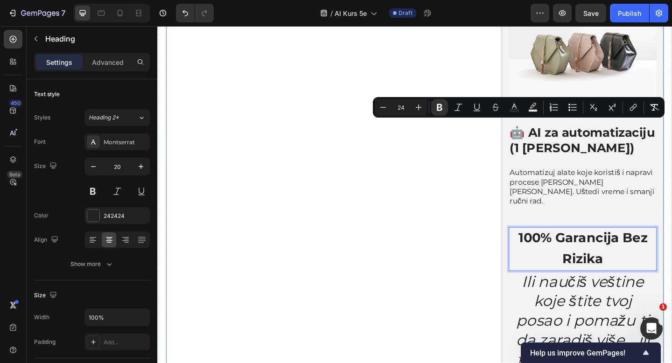
type input "30"
click at [626, 246] on p "100% Garancija Bez Rizika" at bounding box center [620, 269] width 159 height 46
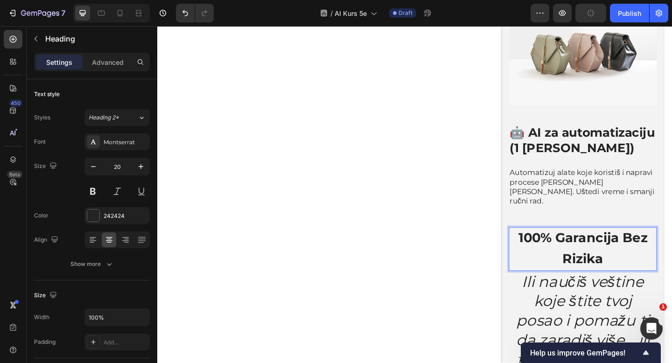
click at [663, 248] on strong "100% Garancija Bez Rizika" at bounding box center [620, 268] width 141 height 40
click at [623, 271] on strong "Bez Rizika" at bounding box center [620, 279] width 75 height 17
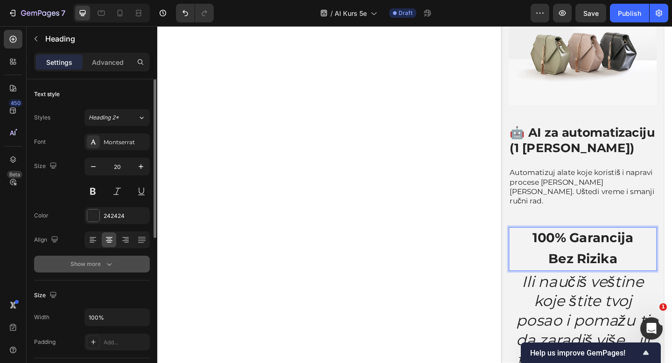
click at [95, 267] on div "Show more" at bounding box center [91, 264] width 43 height 9
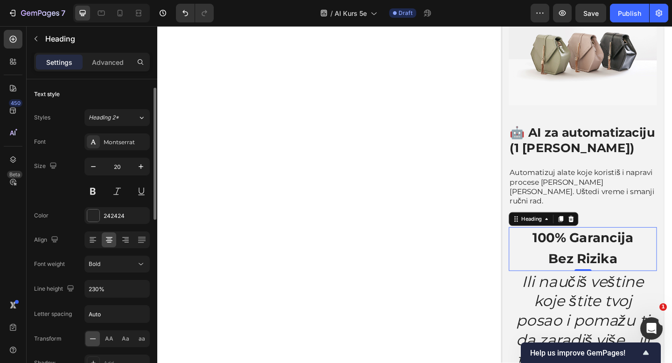
scroll to position [23, 0]
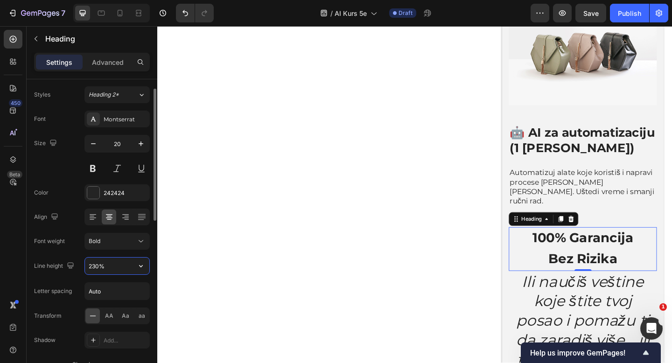
click at [95, 267] on input "230%" at bounding box center [117, 266] width 64 height 17
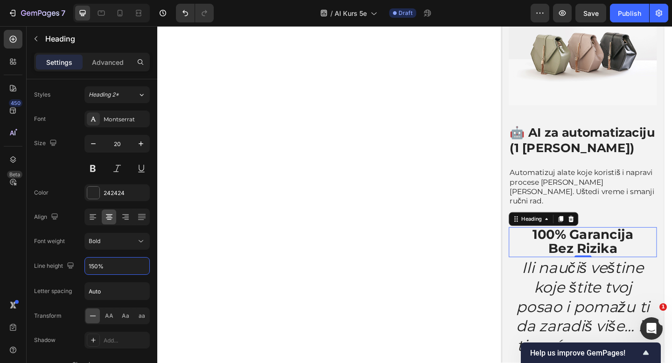
type input "150%"
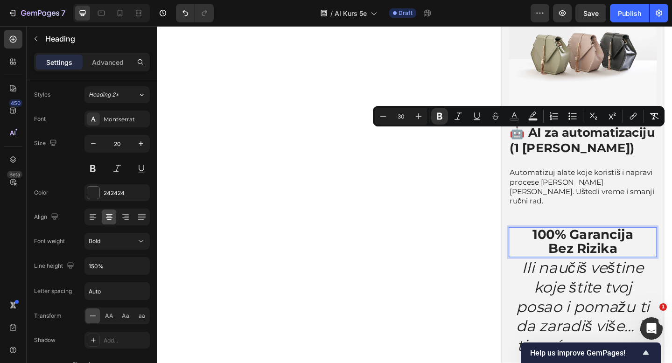
click at [647, 260] on strong "Bez Rizika" at bounding box center [620, 268] width 75 height 17
drag, startPoint x: 659, startPoint y: 162, endPoint x: 562, endPoint y: 146, distance: 97.9
click at [562, 246] on p "100% Garancija Bez Rizika" at bounding box center [620, 261] width 159 height 31
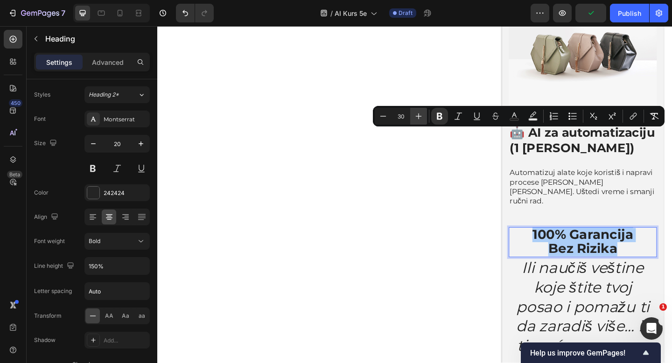
click at [422, 114] on icon "Editor contextual toolbar" at bounding box center [418, 116] width 9 height 9
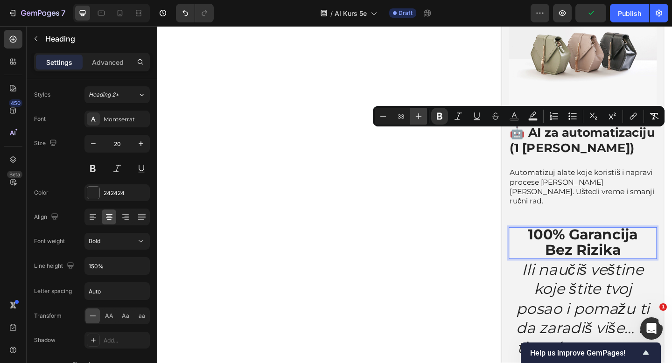
click at [422, 114] on icon "Editor contextual toolbar" at bounding box center [418, 116] width 9 height 9
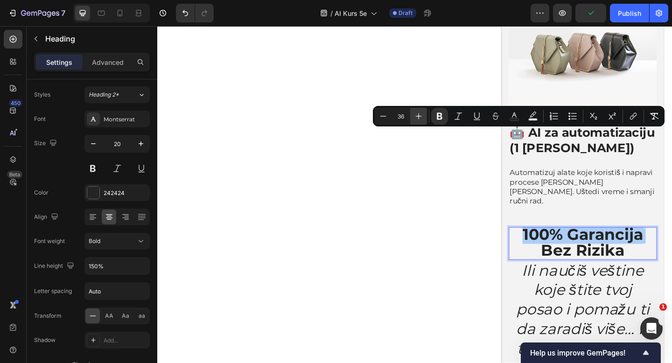
click at [422, 114] on icon "Editor contextual toolbar" at bounding box center [418, 116] width 9 height 9
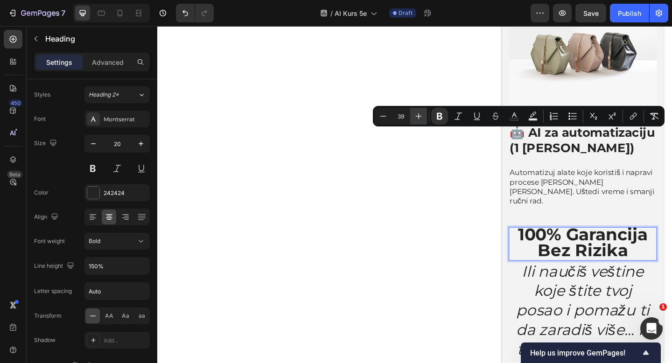
click at [422, 114] on icon "Editor contextual toolbar" at bounding box center [418, 116] width 9 height 9
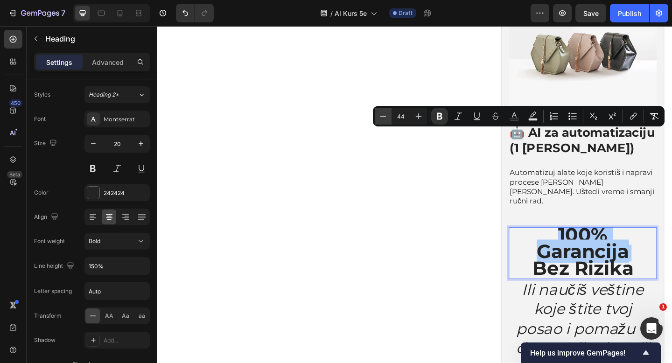
drag, startPoint x: 384, startPoint y: 118, endPoint x: 405, endPoint y: 162, distance: 49.3
click at [384, 118] on icon "Editor contextual toolbar" at bounding box center [383, 116] width 9 height 9
type input "43"
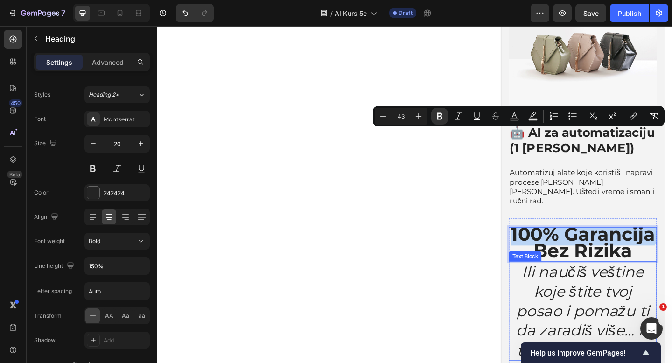
click at [637, 284] on icon "Ili naučiš veštine koje štite tvoj posao i pomažu ti da zaradiš više… ili ti vr…" at bounding box center [621, 336] width 146 height 105
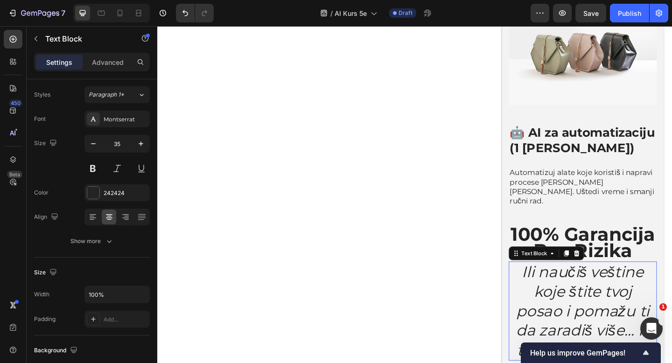
scroll to position [0, 0]
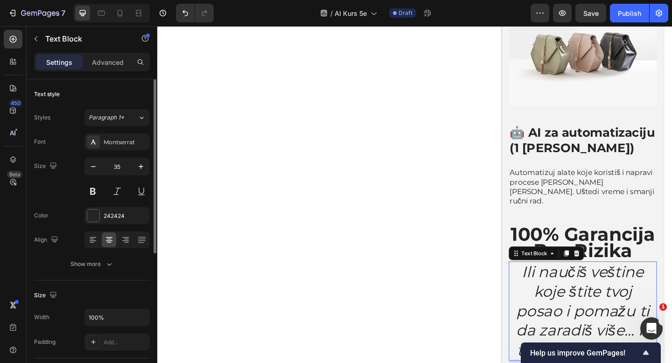
click at [637, 284] on icon "Ili naučiš veštine koje štite tvoj posao i pomažu ti da zaradiš više… ili ti vr…" at bounding box center [621, 336] width 146 height 105
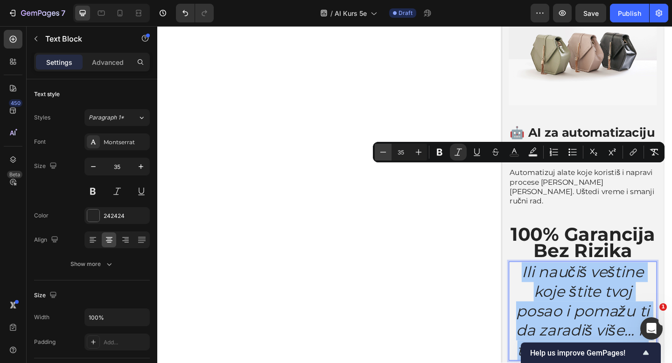
click at [382, 154] on icon "Editor contextual toolbar" at bounding box center [383, 152] width 9 height 9
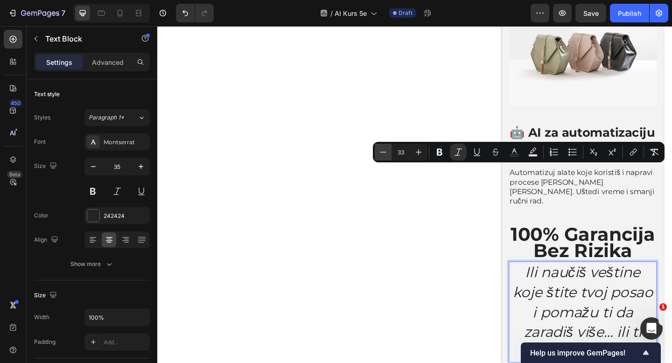
click at [382, 154] on icon "Editor contextual toolbar" at bounding box center [383, 152] width 9 height 9
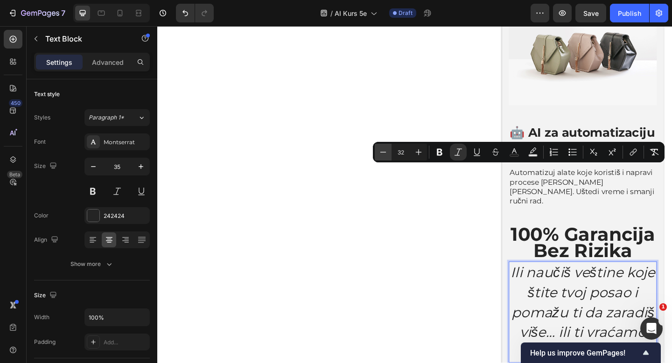
click at [382, 154] on icon "Editor contextual toolbar" at bounding box center [383, 152] width 9 height 9
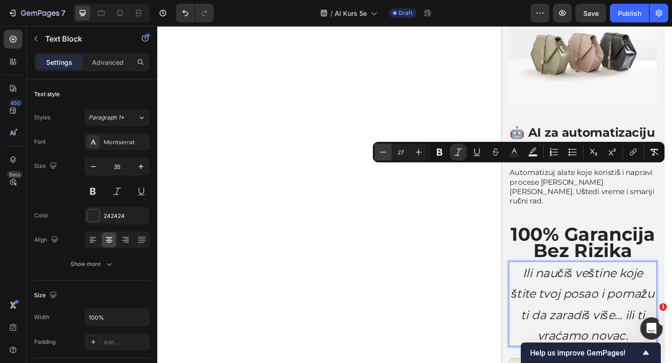
click at [382, 154] on icon "Editor contextual toolbar" at bounding box center [383, 152] width 9 height 9
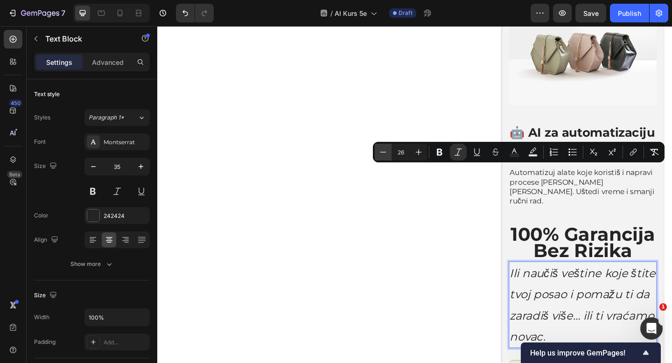
click at [382, 154] on icon "Editor contextual toolbar" at bounding box center [383, 152] width 9 height 9
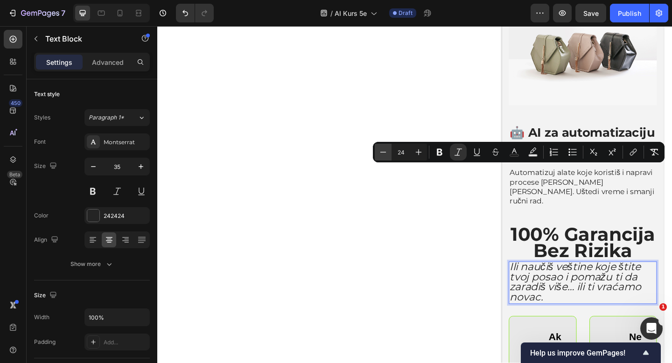
click at [382, 154] on icon "Editor contextual toolbar" at bounding box center [383, 152] width 9 height 9
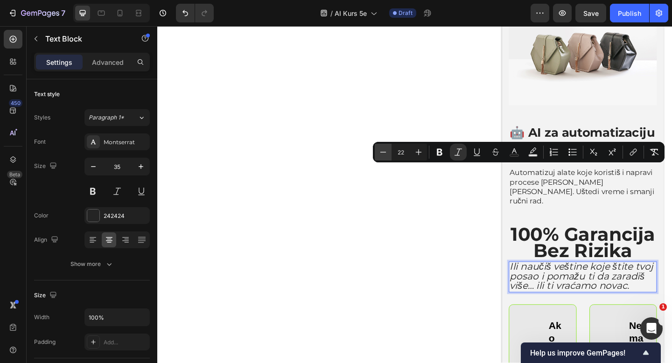
click at [382, 154] on icon "Editor contextual toolbar" at bounding box center [383, 152] width 9 height 9
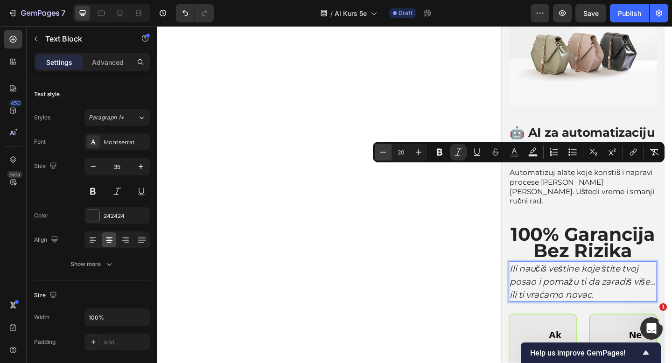
click at [384, 155] on icon "Editor contextual toolbar" at bounding box center [383, 152] width 9 height 9
type input "19"
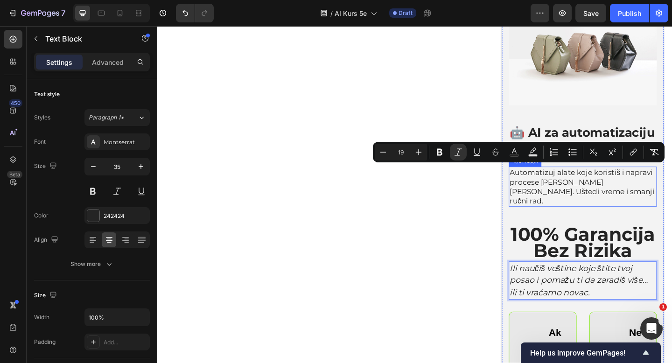
click at [558, 180] on p "Automatizuj alate koje koristiš i napravi procese [PERSON_NAME] [PERSON_NAME]. …" at bounding box center [620, 200] width 159 height 41
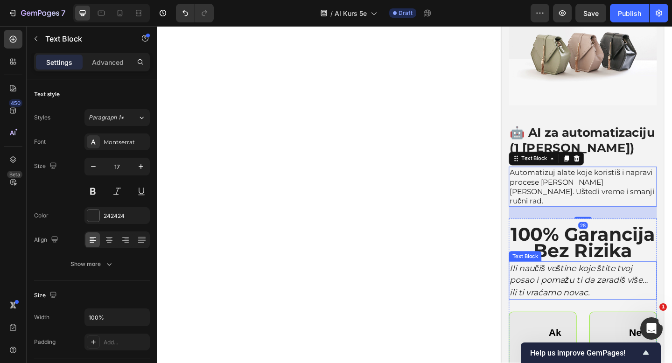
click at [575, 284] on icon "Ili naučiš veštine koje štite tvoj posao i pomažu ti da zaradiš više… ili ti vr…" at bounding box center [616, 302] width 150 height 37
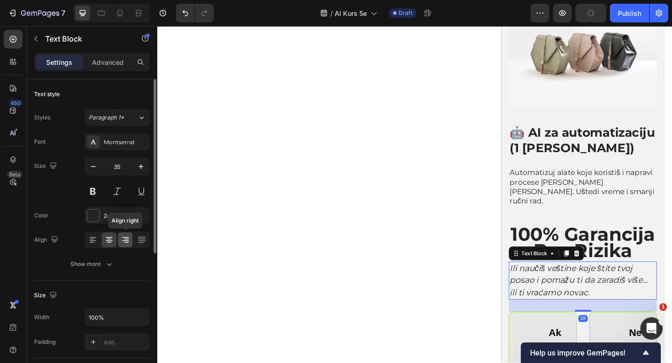
click at [127, 240] on icon at bounding box center [125, 240] width 7 height 1
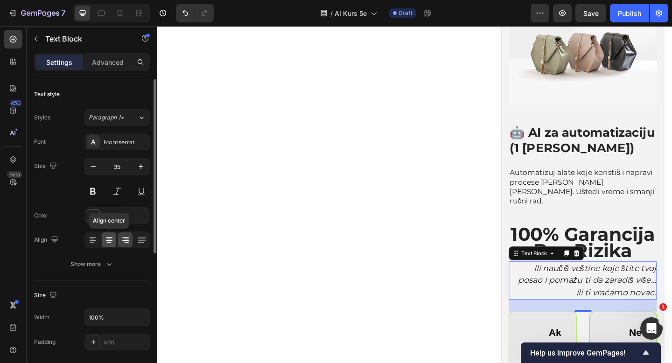
click at [110, 241] on icon at bounding box center [109, 239] width 9 height 9
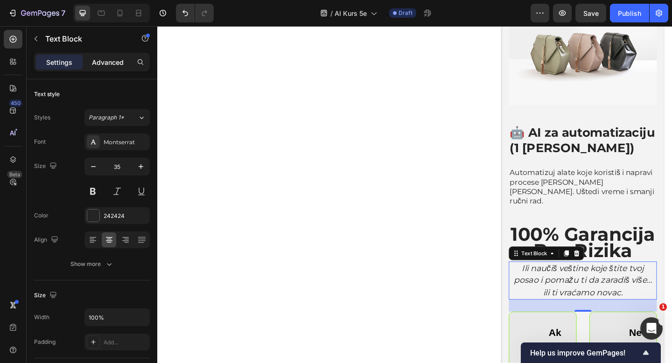
click at [118, 66] on p "Advanced" at bounding box center [108, 62] width 32 height 10
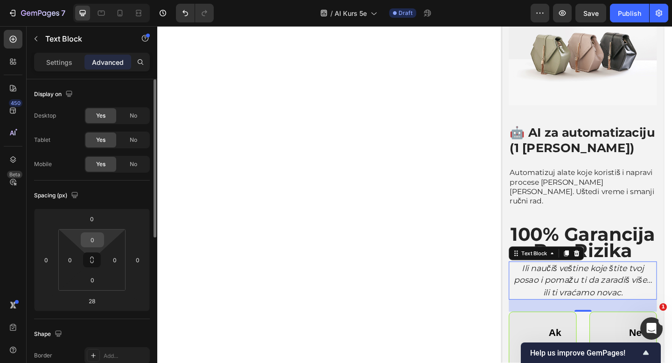
click at [91, 239] on input "0" at bounding box center [92, 240] width 19 height 14
type input "10"
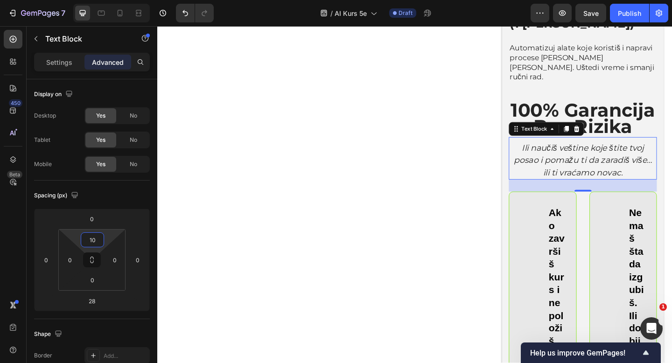
scroll to position [3092, 0]
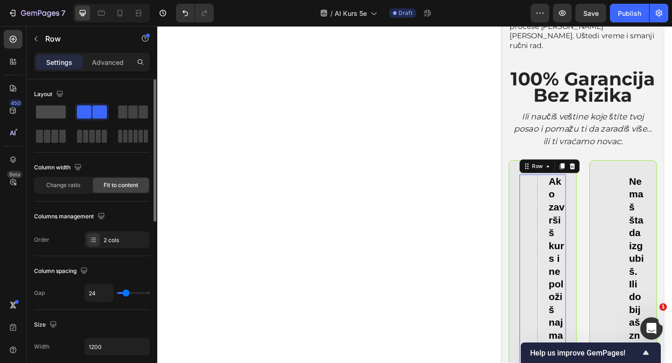
click at [46, 116] on span at bounding box center [51, 111] width 30 height 13
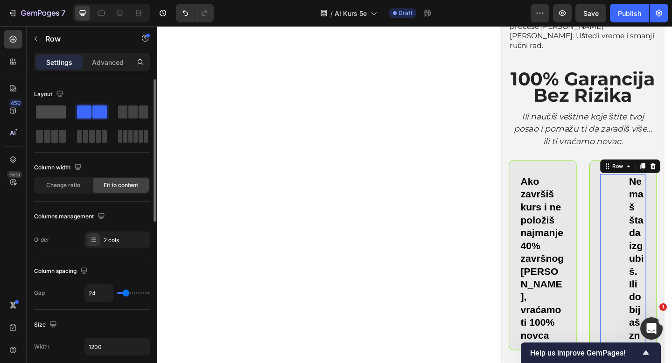
drag, startPoint x: 49, startPoint y: 112, endPoint x: 303, endPoint y: 84, distance: 255.8
click at [49, 112] on span at bounding box center [51, 111] width 30 height 13
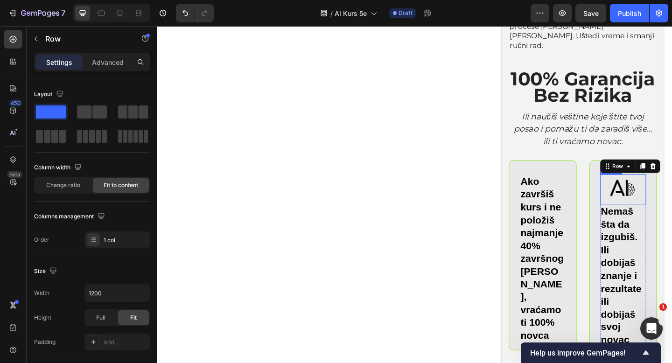
click at [653, 188] on img at bounding box center [663, 204] width 33 height 33
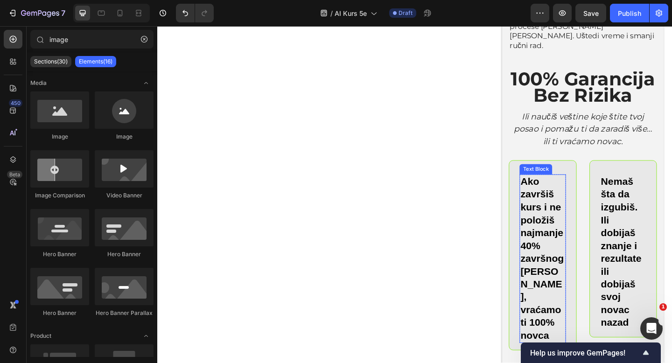
click at [557, 189] on p "Ako završiš kurs i ne položiš najmanje 40% završnog [PERSON_NAME], vraćamo ti 1…" at bounding box center [576, 280] width 48 height 182
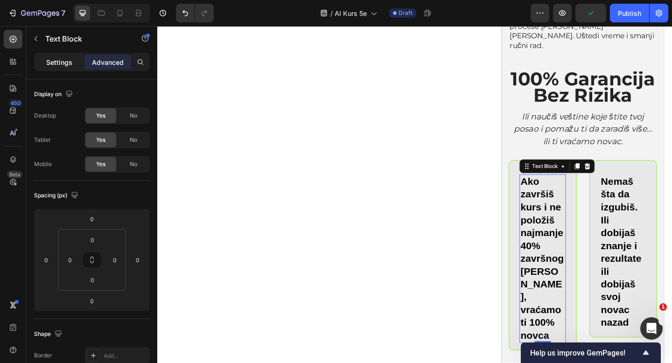
click at [52, 63] on p "Settings" at bounding box center [59, 62] width 26 height 10
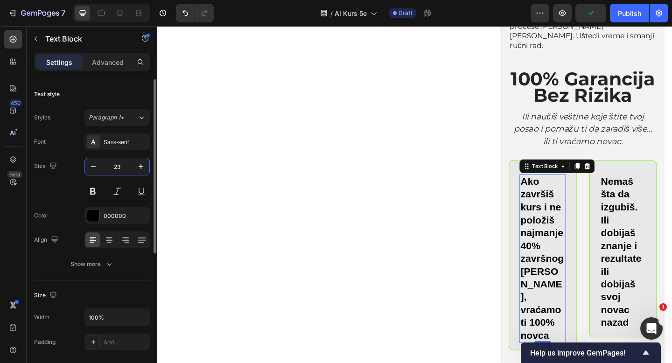
click at [116, 167] on input "23" at bounding box center [117, 166] width 31 height 17
type input "15"
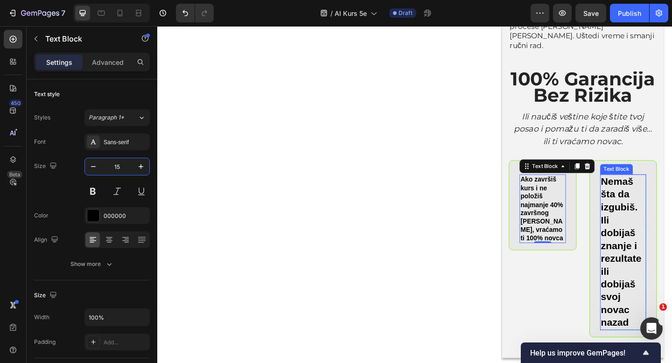
click at [650, 189] on p "Nemaš šta da izgubiš. Ili dobijaš znanje i rezultate ili dobijaš svoj novac naz…" at bounding box center [664, 273] width 48 height 168
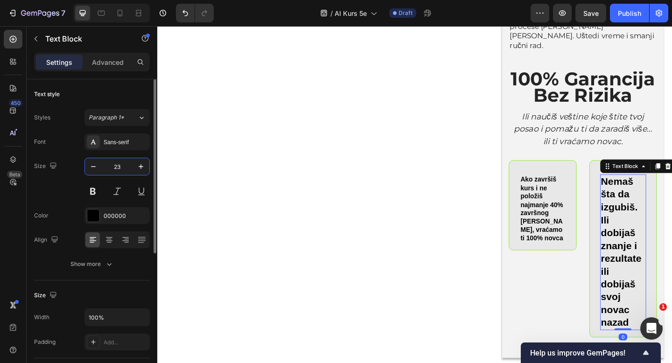
click at [116, 167] on input "23" at bounding box center [117, 166] width 31 height 17
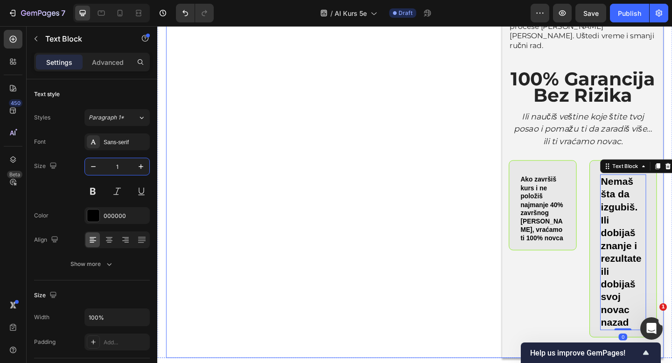
type input "15"
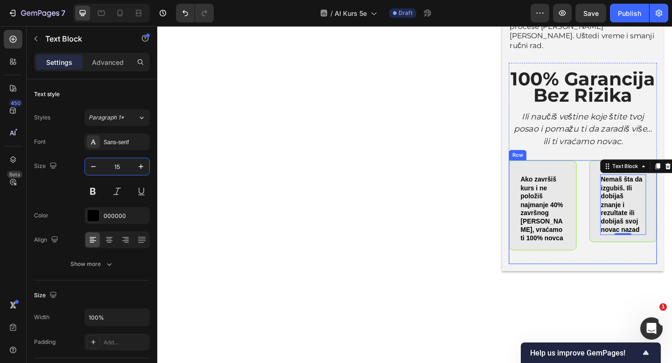
click at [622, 172] on div "Ako završiš kurs i ne položiš najmanje 40% završnog testa, vraćamo ti 100% novc…" at bounding box center [620, 228] width 161 height 113
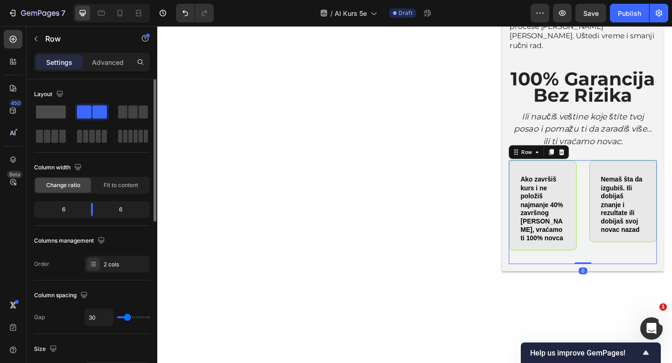
drag, startPoint x: 44, startPoint y: 115, endPoint x: 320, endPoint y: 145, distance: 278.0
click at [44, 115] on span at bounding box center [51, 111] width 30 height 13
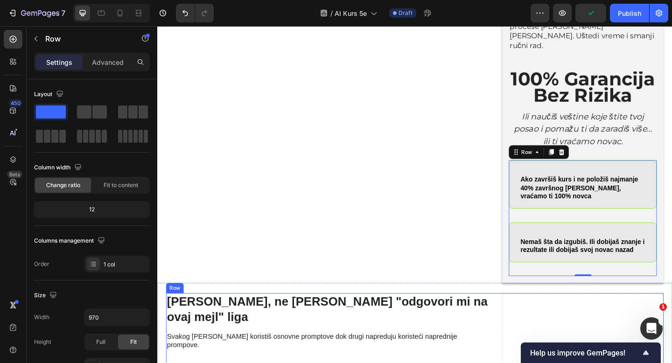
scroll to position [2967, 0]
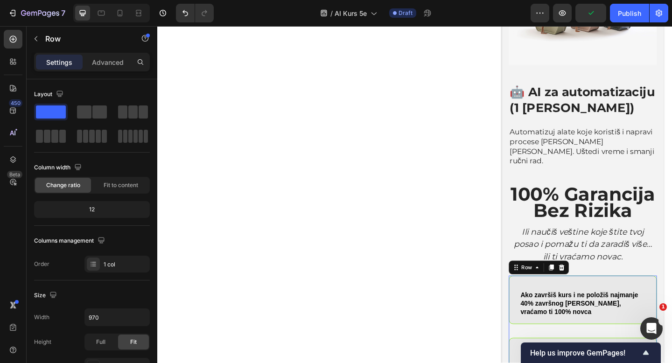
click at [623, 298] on div "Ako završiš kurs i ne položiš najmanje 40% završnog testa, vraćamo ti 100% novc…" at bounding box center [620, 361] width 161 height 126
click at [623, 314] on p "Ako završiš kurs i ne položiš najmanje 40% završnog [PERSON_NAME], vraćamo ti 1…" at bounding box center [620, 328] width 136 height 28
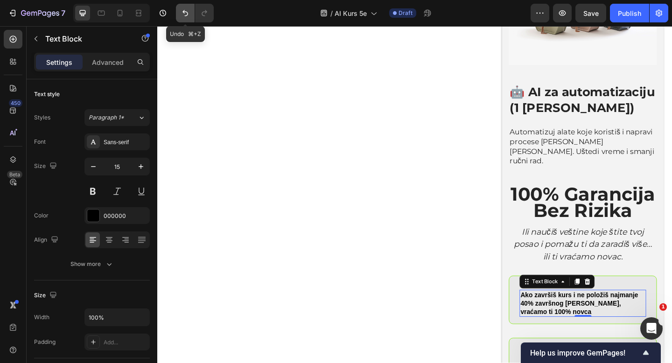
click at [182, 14] on icon "Undo/Redo" at bounding box center [185, 12] width 9 height 9
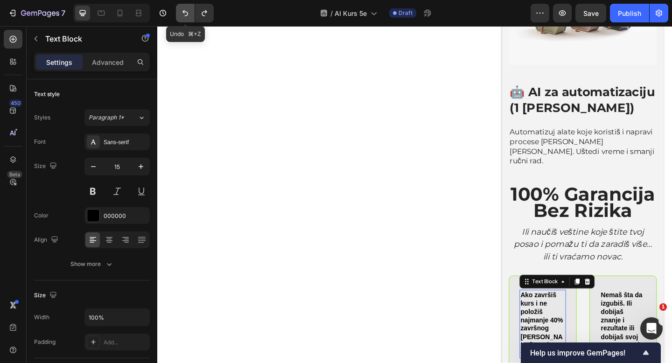
click at [182, 14] on icon "Undo/Redo" at bounding box center [185, 12] width 9 height 9
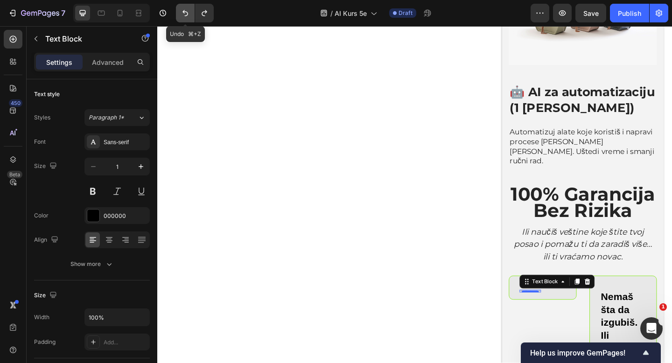
click at [182, 14] on icon "Undo/Redo" at bounding box center [185, 12] width 9 height 9
type input "23"
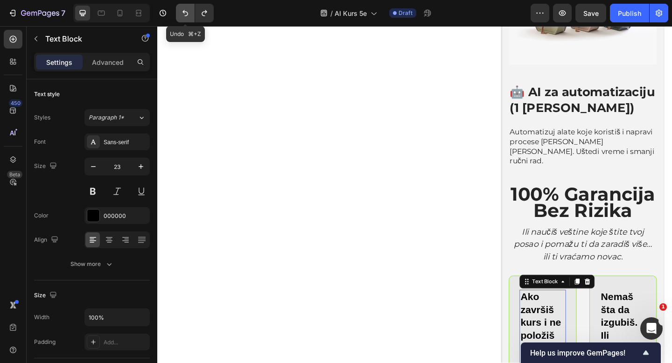
click at [182, 14] on icon "Undo/Redo" at bounding box center [185, 12] width 9 height 9
click at [183, 20] on button "Undo/Redo" at bounding box center [185, 13] width 19 height 19
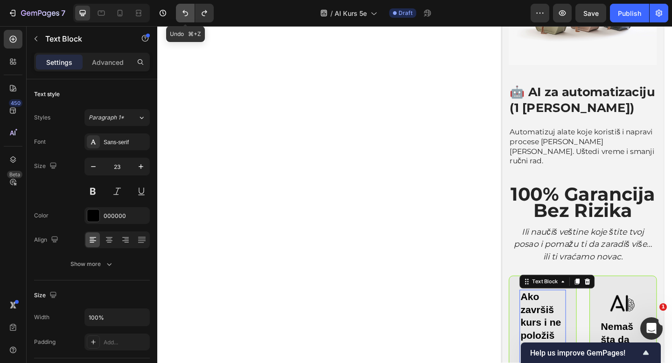
click at [183, 20] on button "Undo/Redo" at bounding box center [185, 13] width 19 height 19
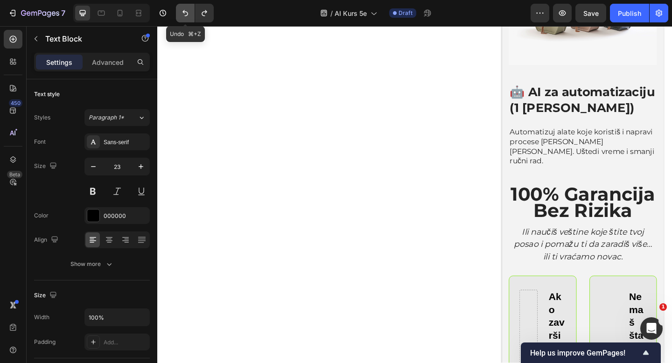
click at [183, 20] on button "Undo/Redo" at bounding box center [185, 13] width 19 height 19
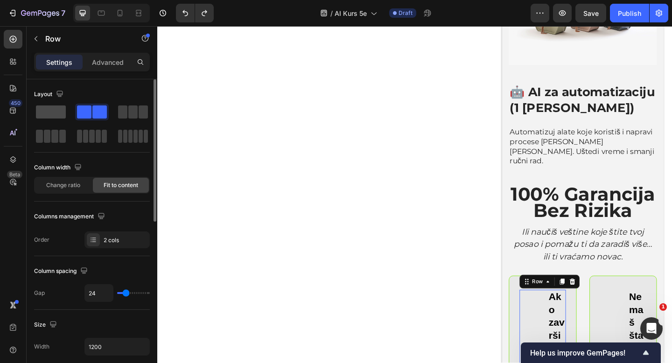
click at [37, 104] on div at bounding box center [51, 112] width 34 height 17
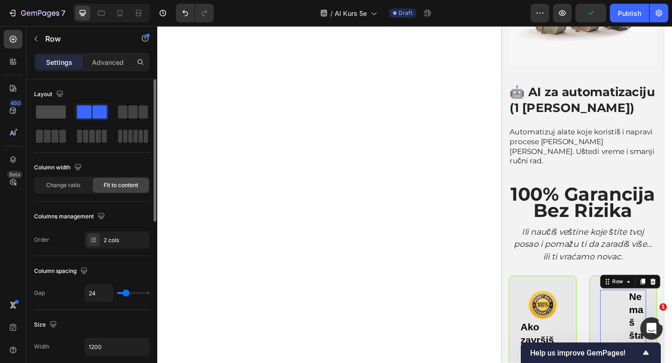
click at [58, 106] on span at bounding box center [51, 111] width 30 height 13
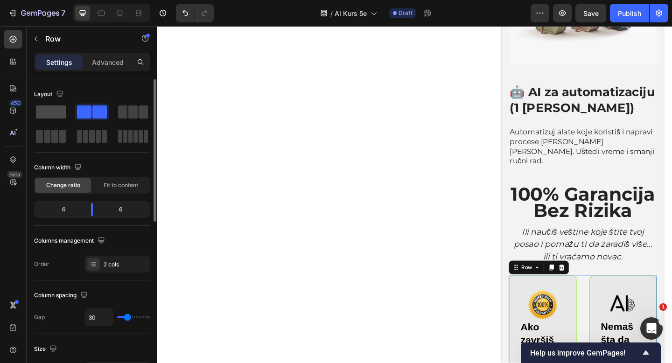
drag, startPoint x: 55, startPoint y: 118, endPoint x: 275, endPoint y: 188, distance: 231.2
click at [55, 118] on span at bounding box center [51, 111] width 30 height 13
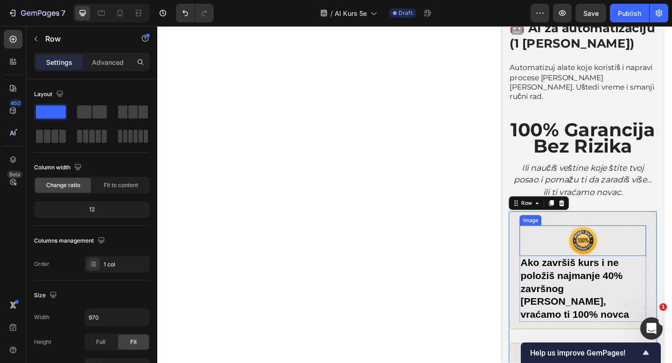
scroll to position [3055, 0]
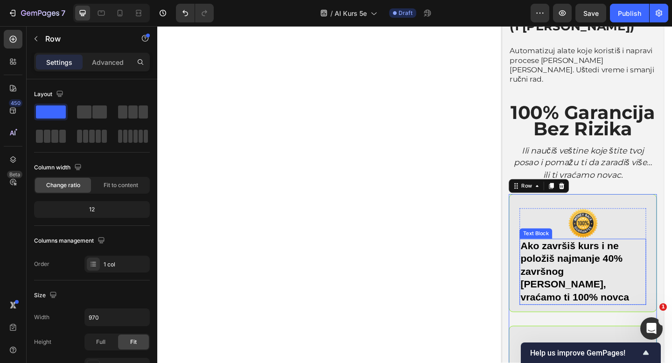
click at [614, 259] on p "Ako završiš kurs i ne položiš najmanje 40% završnog [PERSON_NAME], vraćamo ti 1…" at bounding box center [620, 294] width 136 height 70
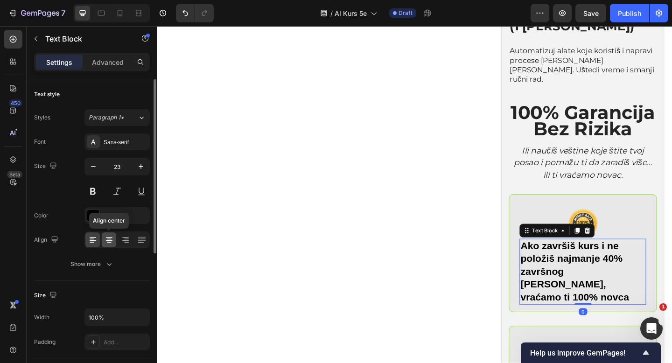
click at [105, 242] on icon at bounding box center [109, 239] width 9 height 9
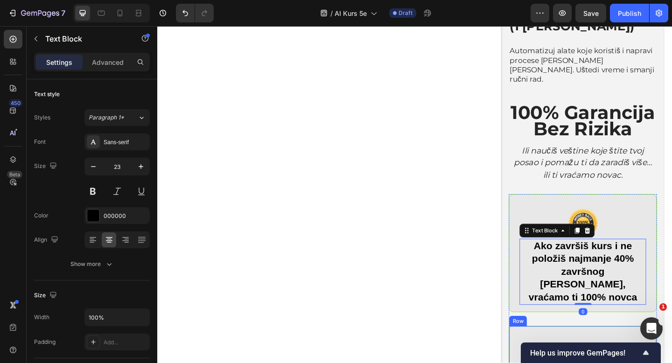
scroll to position [3109, 0]
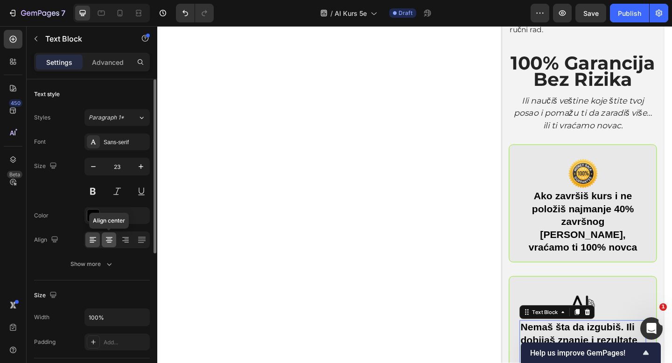
click at [106, 234] on div at bounding box center [109, 239] width 14 height 15
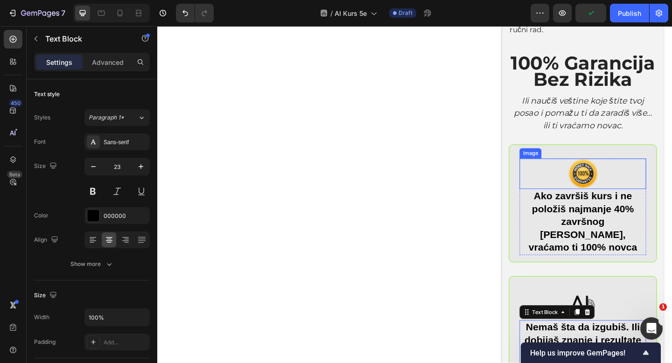
click at [645, 170] on div at bounding box center [620, 186] width 138 height 33
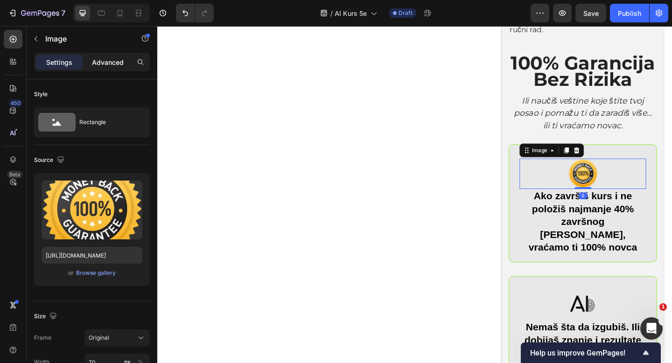
click at [106, 63] on p "Advanced" at bounding box center [108, 62] width 32 height 10
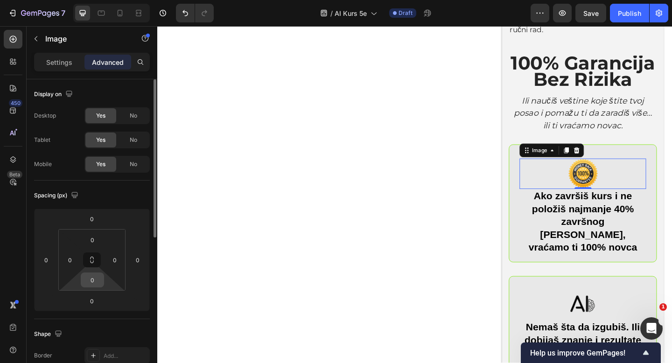
click at [89, 283] on input "0" at bounding box center [92, 280] width 19 height 14
type input "10"
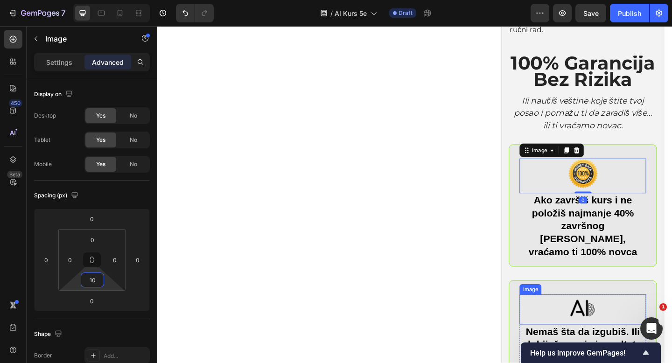
click at [622, 318] on img at bounding box center [620, 334] width 33 height 33
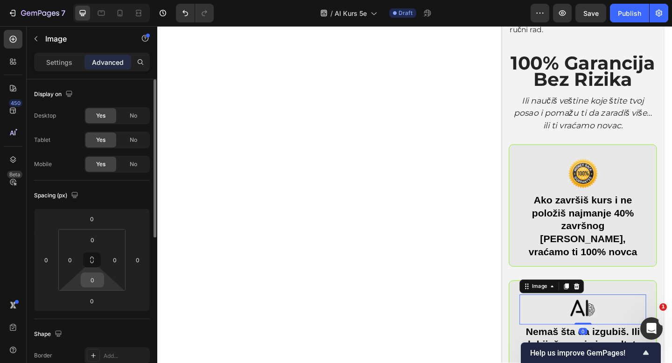
click at [88, 285] on input "0" at bounding box center [92, 280] width 19 height 14
type input "10"
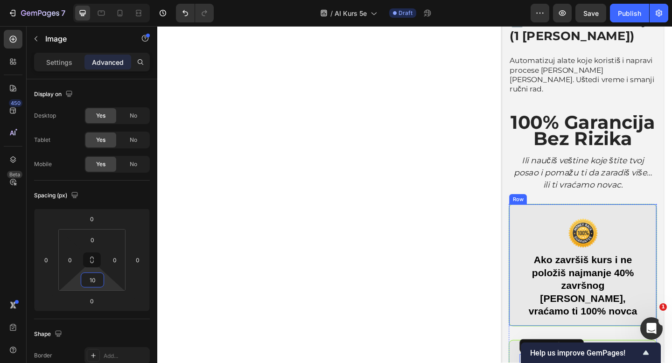
scroll to position [3025, 0]
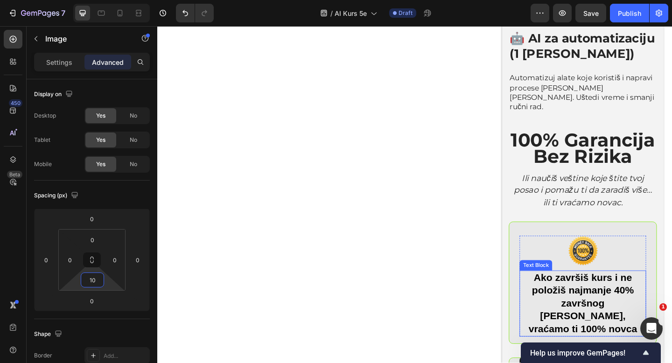
click at [599, 293] on p "Ako završiš kurs i ne položiš najmanje 40% završnog [PERSON_NAME], vraćamo ti 1…" at bounding box center [620, 328] width 136 height 70
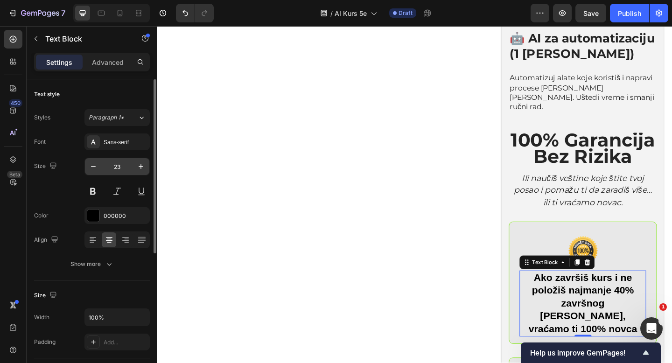
click at [120, 165] on input "23" at bounding box center [117, 166] width 31 height 17
type input "15"
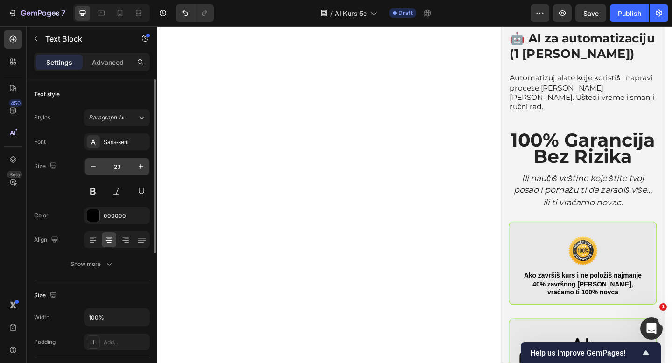
click at [118, 169] on input "23" at bounding box center [117, 166] width 31 height 17
click at [119, 164] on input "153" at bounding box center [117, 166] width 31 height 17
type input "15"
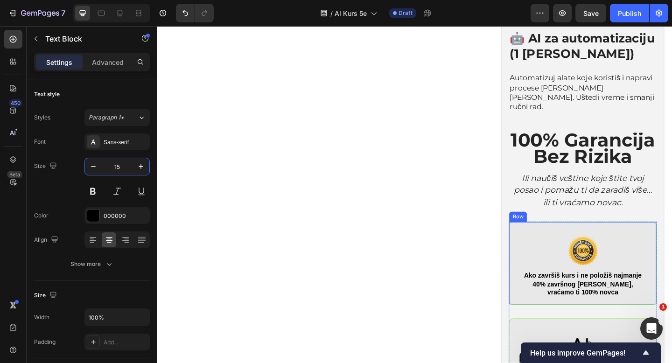
click at [626, 133] on div "⁠⁠⁠⁠⁠⁠⁠ 100% Garancija Bez Rizika Heading Ili naučiš veštine koje štite tvoj po…" at bounding box center [620, 286] width 161 height 307
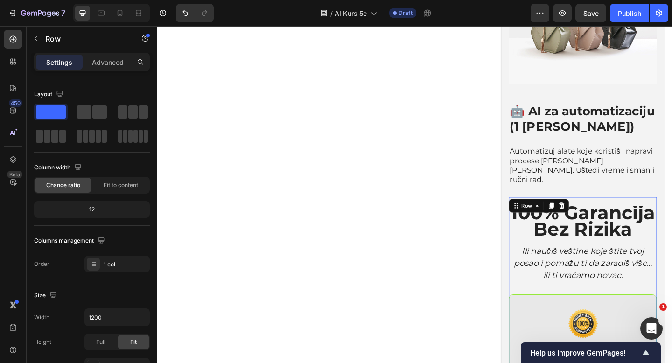
scroll to position [2916, 0]
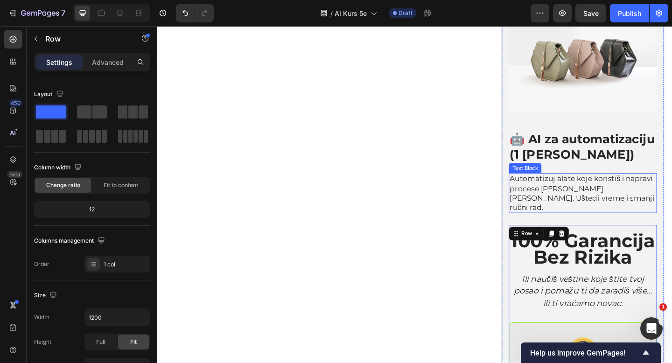
click at [626, 187] on p "Automatizuj alate koje koristiš i napravi procese [PERSON_NAME] [PERSON_NAME]. …" at bounding box center [620, 207] width 159 height 41
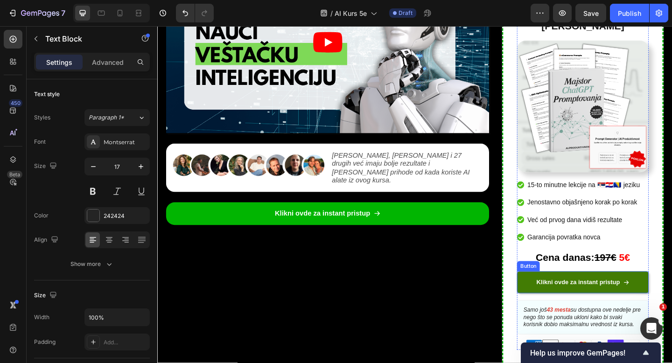
scroll to position [272, 0]
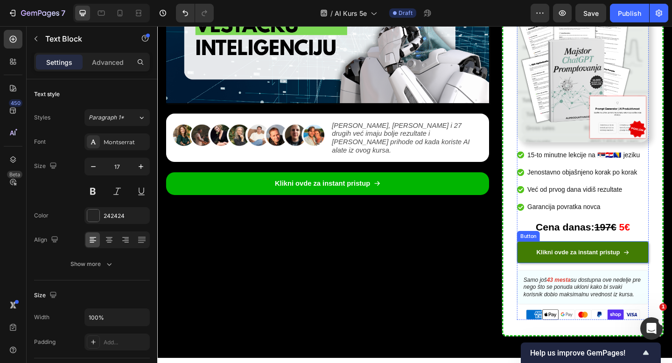
click at [556, 262] on link "Klikni ovde za instant pristup" at bounding box center [619, 271] width 143 height 23
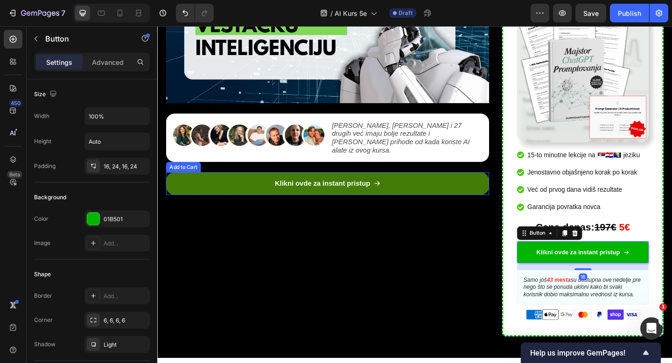
click at [399, 194] on icon "Klikni ovde za instant pristup" at bounding box center [396, 197] width 7 height 7
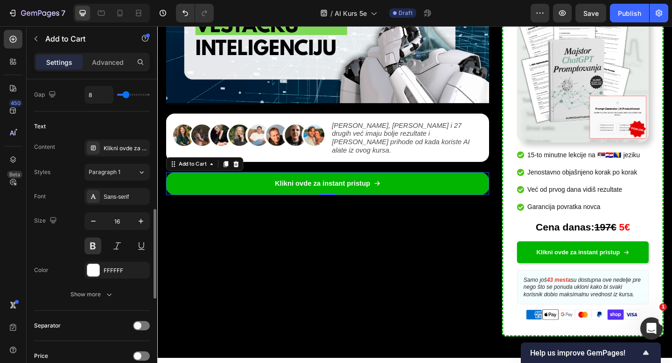
scroll to position [527, 0]
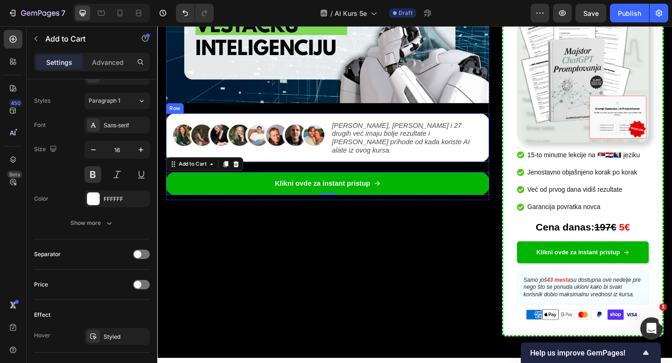
click at [345, 162] on div "Image Nikola Marković, Karla Strugar i 27 drugih već imaju bolje rezultate i ve…" at bounding box center [342, 147] width 351 height 53
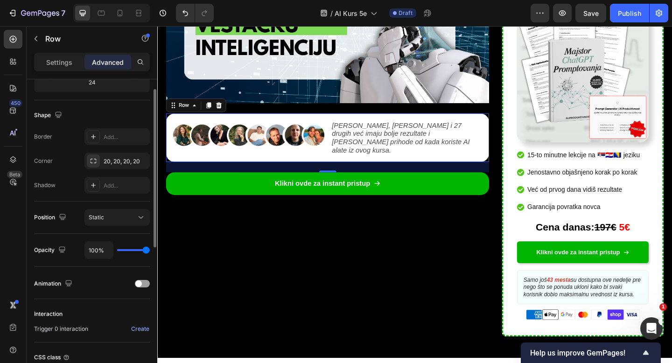
scroll to position [298, 0]
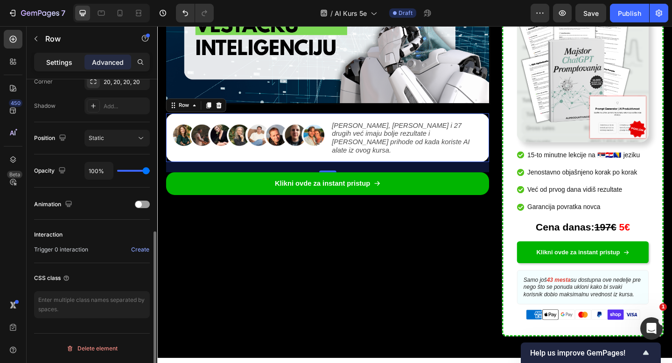
click at [62, 65] on p "Settings" at bounding box center [59, 62] width 26 height 10
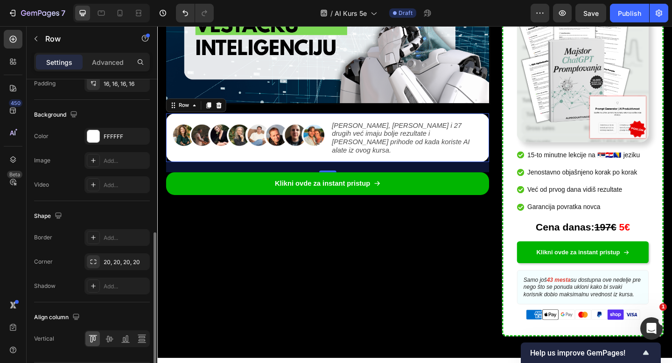
scroll to position [336, 0]
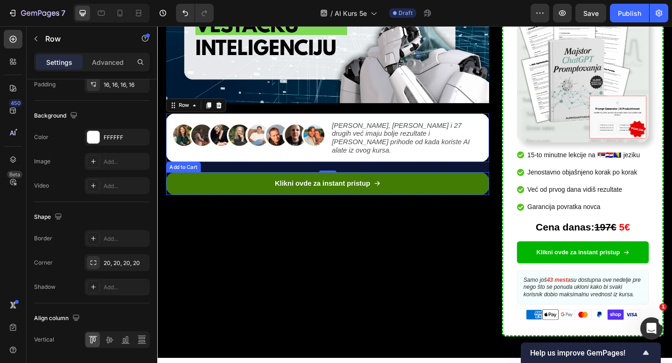
click at [174, 193] on button "Klikni ovde za instant pristup" at bounding box center [342, 197] width 351 height 25
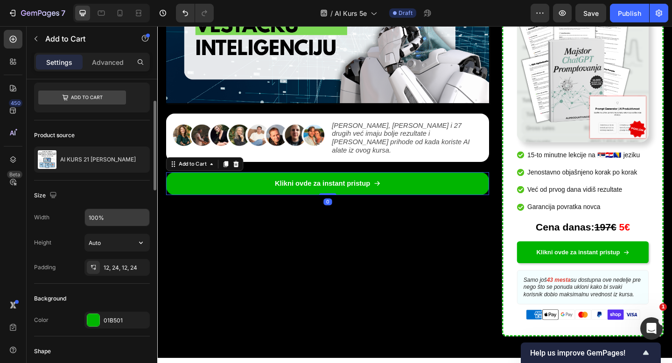
scroll to position [36, 0]
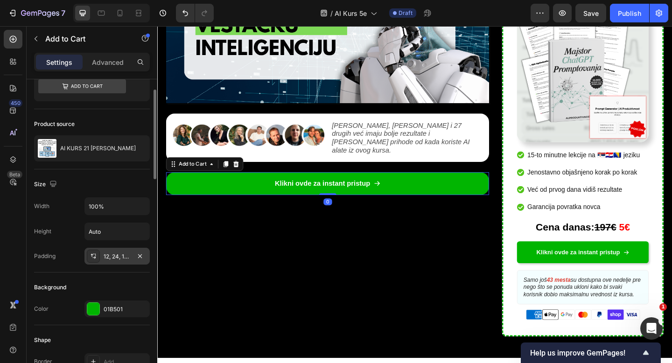
click at [113, 256] on div "12, 24, 12, 24" at bounding box center [117, 257] width 27 height 8
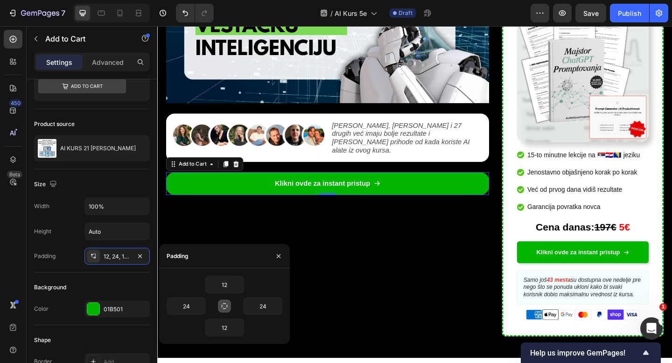
click at [224, 305] on icon "button" at bounding box center [224, 305] width 7 height 7
type input "12"
click at [225, 286] on input "12" at bounding box center [224, 284] width 38 height 17
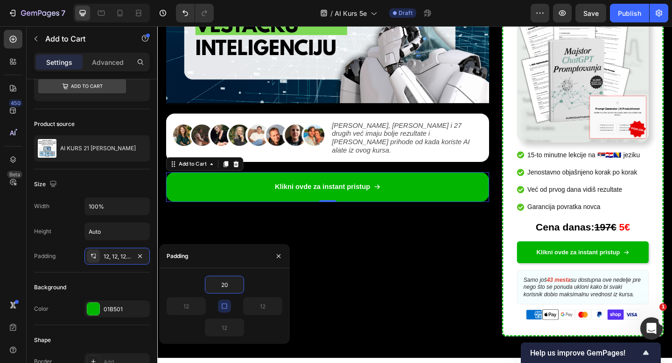
type input "20"
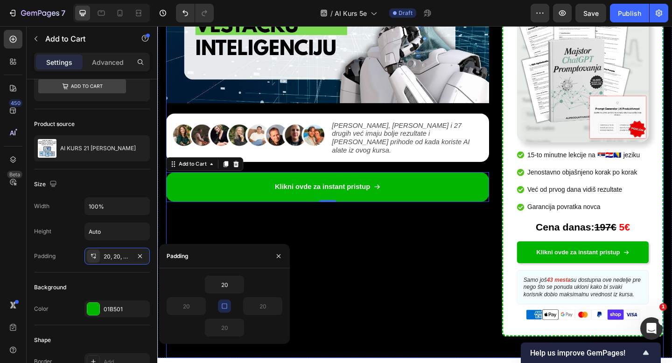
click at [345, 277] on div "Video Image Nikola Marković, Karla Strugar i 27 drugih već imaju bolje rezultat…" at bounding box center [342, 149] width 351 height 475
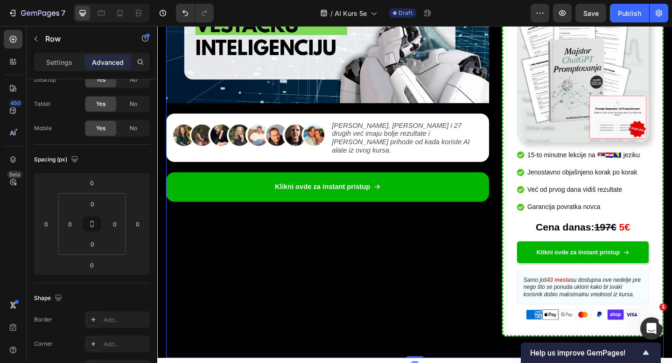
scroll to position [0, 0]
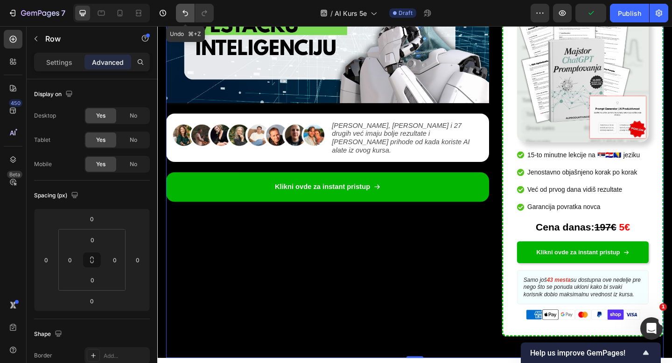
click at [188, 19] on button "Undo/Redo" at bounding box center [185, 13] width 19 height 19
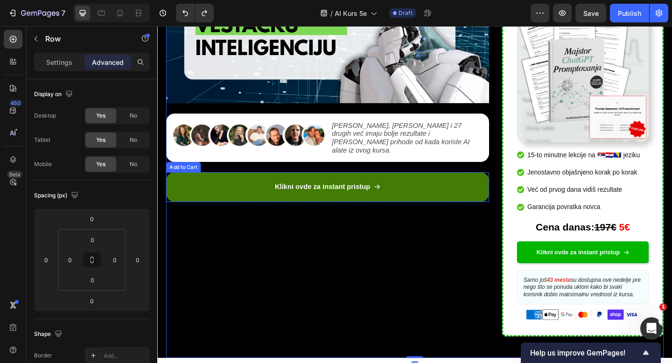
click at [195, 188] on button "Klikni ovde za instant pristup" at bounding box center [342, 201] width 351 height 32
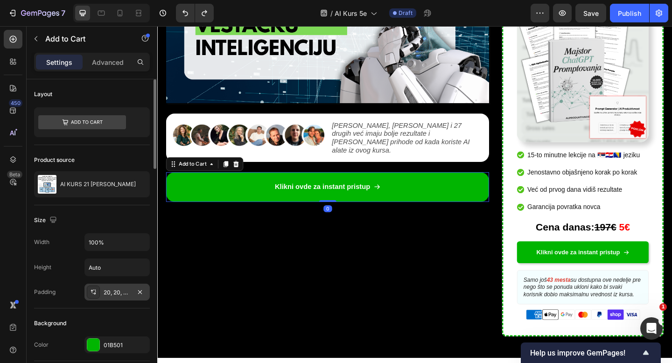
click at [120, 300] on div "20, 20, 20, 20" at bounding box center [116, 292] width 65 height 17
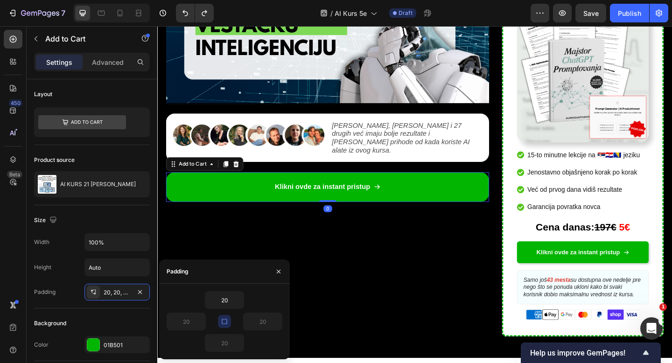
click at [228, 325] on icon "button" at bounding box center [224, 321] width 7 height 7
click at [226, 303] on input "20" at bounding box center [224, 300] width 38 height 17
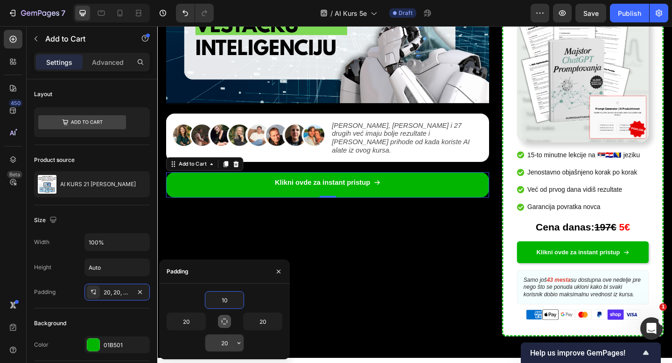
type input "10"
click at [227, 345] on input "20" at bounding box center [224, 343] width 38 height 17
type input "10"
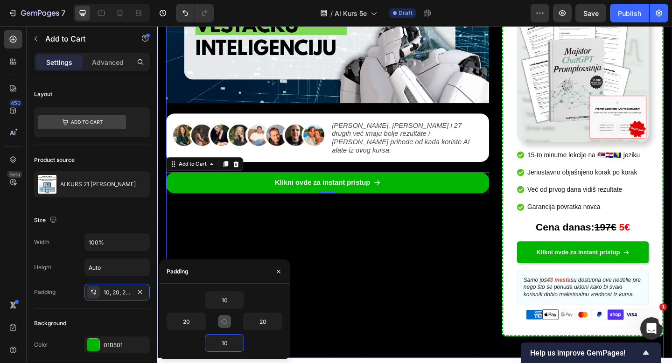
click at [378, 284] on div "Video Image Nikola Marković, Karla Strugar i 27 drugih već imaju bolje rezultat…" at bounding box center [342, 149] width 351 height 475
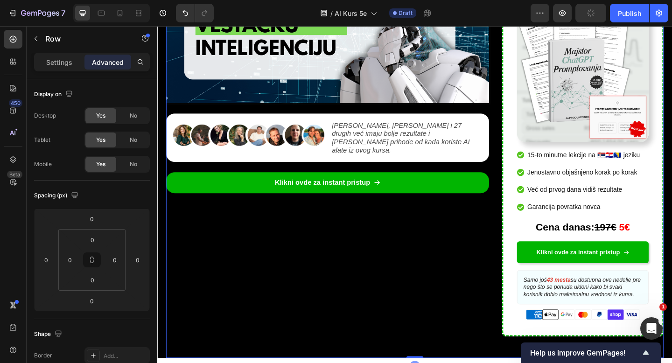
scroll to position [268, 0]
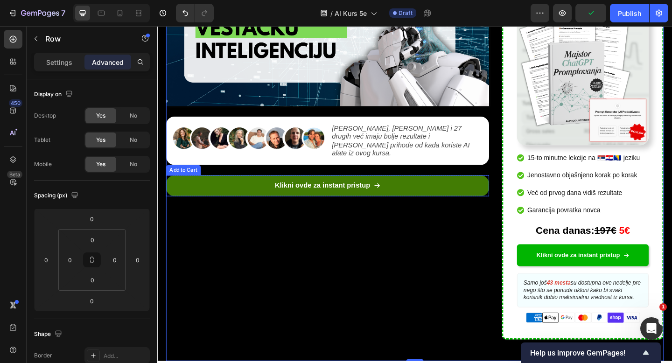
click at [463, 193] on button "Klikni ovde za instant pristup" at bounding box center [342, 200] width 351 height 23
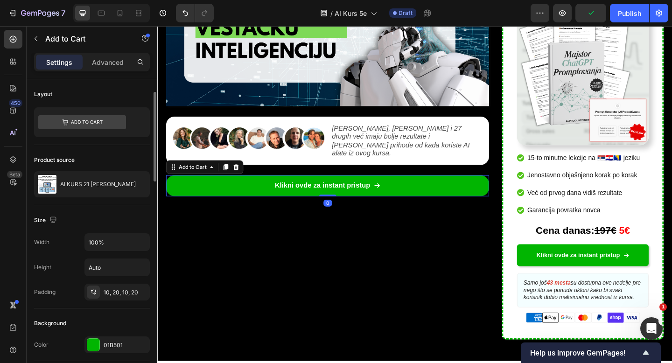
scroll to position [13, 0]
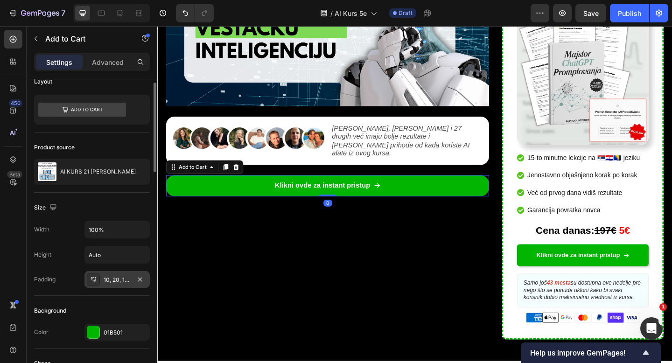
click at [114, 280] on div "10, 20, 10, 20" at bounding box center [117, 280] width 27 height 8
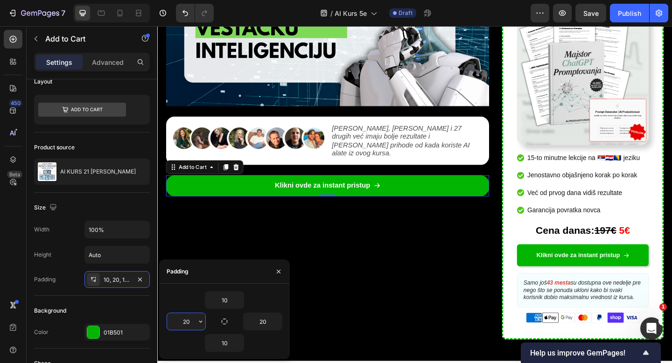
click at [183, 324] on input "20" at bounding box center [186, 321] width 38 height 17
type input "1"
type input "20"
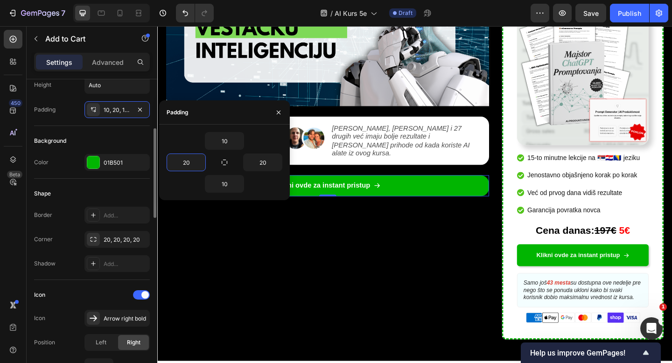
scroll to position [185, 0]
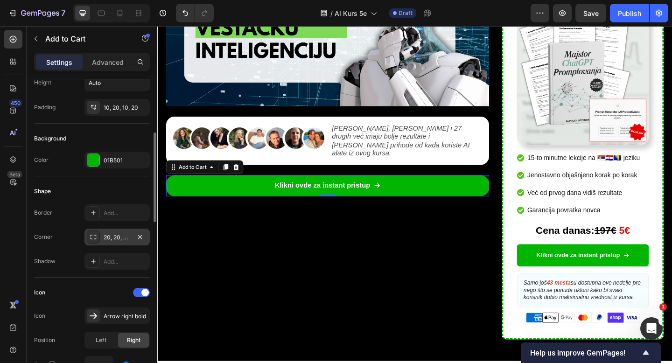
click at [114, 239] on div "20, 20, 20, 20" at bounding box center [117, 237] width 27 height 8
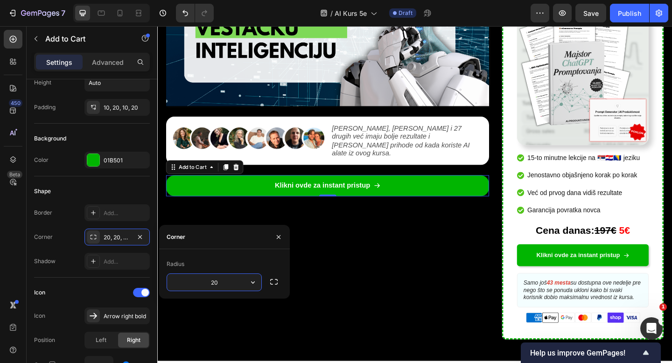
click at [213, 279] on input "20" at bounding box center [214, 282] width 94 height 17
type input "10"
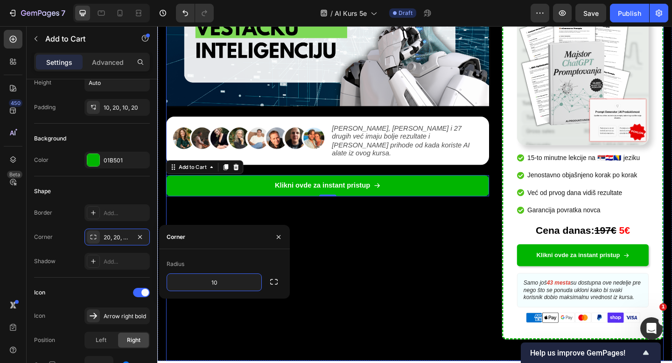
click at [395, 269] on div "Video Image Nikola Marković, Karla Strugar i 27 drugih već imaju bolje rezultat…" at bounding box center [342, 153] width 351 height 475
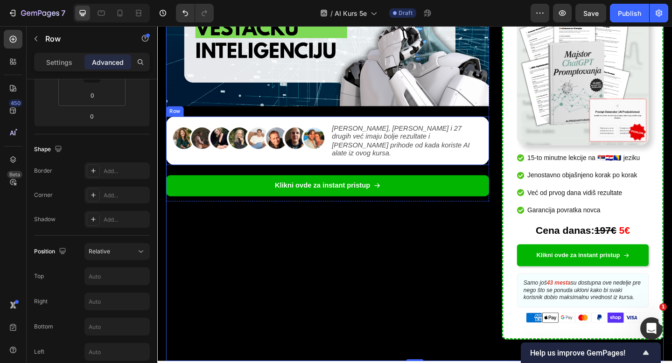
scroll to position [0, 0]
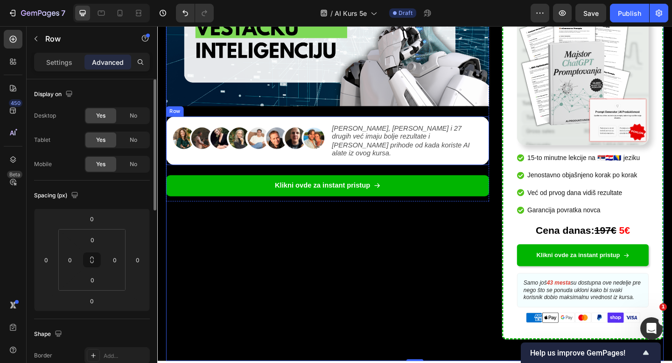
click at [514, 162] on div "Image Nikola Marković, Karla Strugar i 27 drugih već imaju bolje rezultate i ve…" at bounding box center [342, 151] width 351 height 53
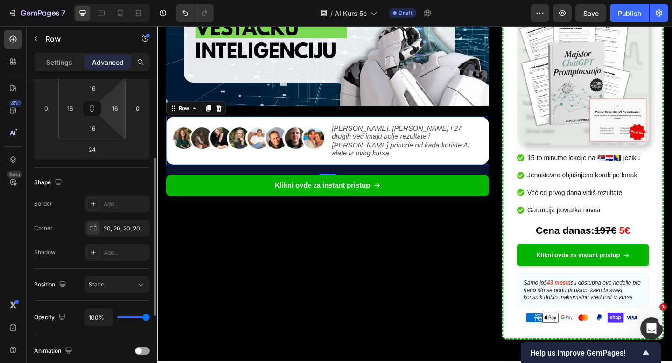
scroll to position [151, 0]
click at [114, 236] on div "20, 20, 20, 20" at bounding box center [116, 228] width 65 height 17
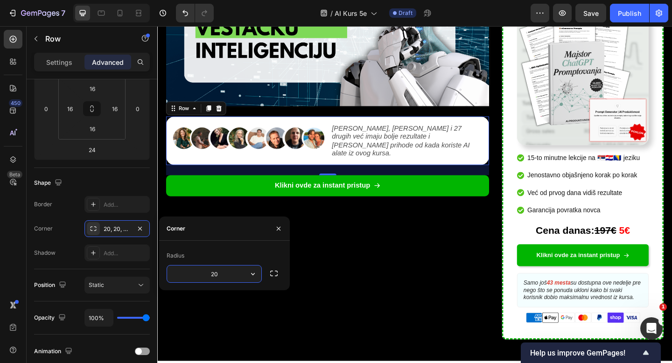
click at [218, 270] on input "20" at bounding box center [214, 274] width 94 height 17
type input "10"
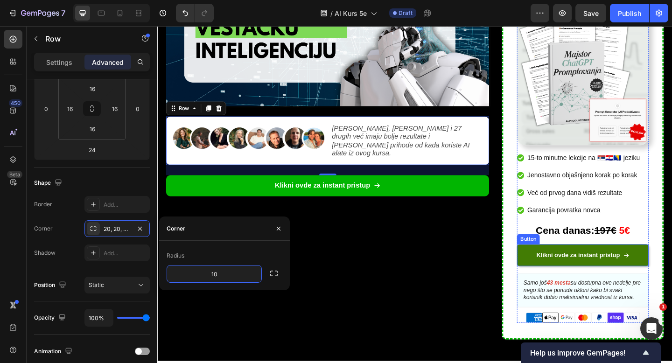
click at [555, 267] on link "Klikni ovde za instant pristup" at bounding box center [619, 275] width 143 height 23
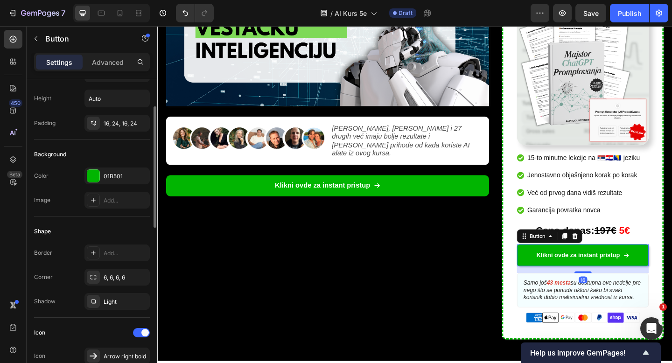
scroll to position [58, 0]
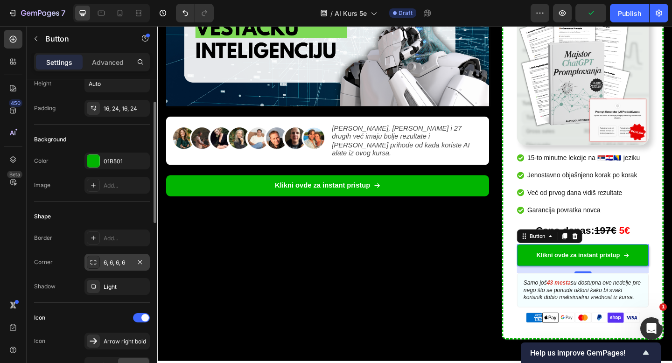
click at [122, 263] on div "6, 6, 6, 6" at bounding box center [117, 263] width 27 height 8
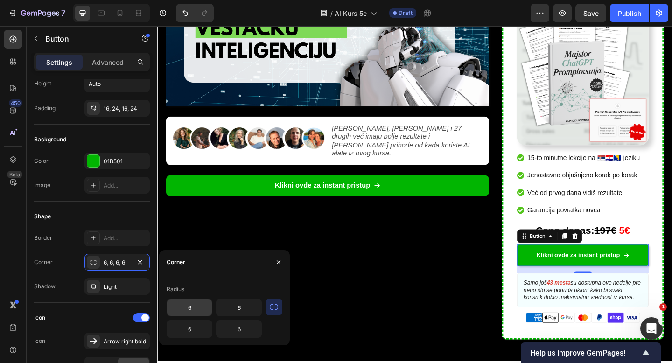
click at [197, 305] on input "6" at bounding box center [189, 307] width 45 height 17
click at [197, 305] on input "10" at bounding box center [189, 307] width 45 height 17
type input "10"
click at [234, 306] on input "6" at bounding box center [239, 307] width 45 height 17
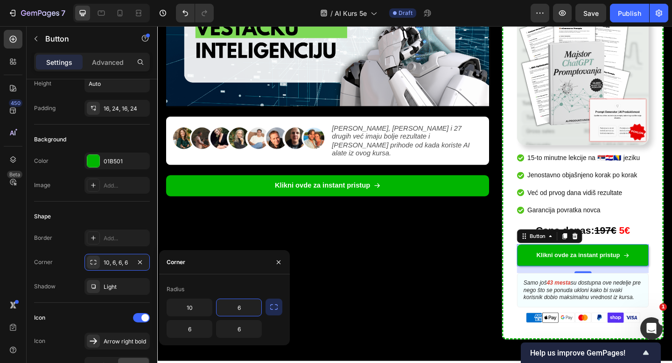
click at [234, 306] on input "6" at bounding box center [239, 307] width 45 height 17
paste input "10"
type input "10"
click at [238, 329] on input "6" at bounding box center [239, 329] width 45 height 17
paste input "10"
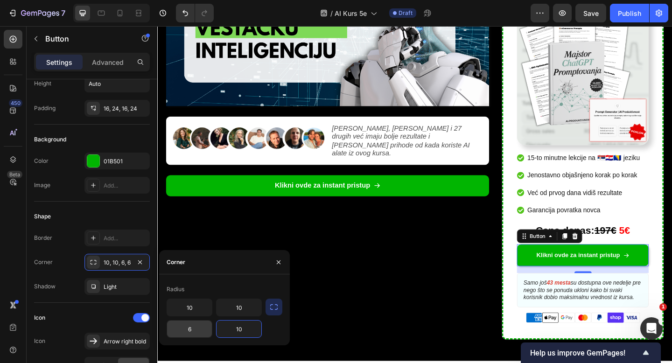
type input "10"
click at [198, 330] on input "6" at bounding box center [189, 329] width 45 height 17
paste input "10"
type input "10"
click at [71, 264] on div "Corner 10, 10, 6, 10" at bounding box center [92, 262] width 116 height 17
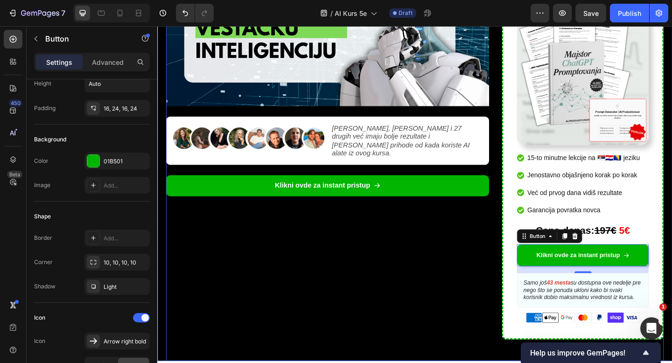
click at [368, 260] on div "Video Image Nikola Marković, Karla Strugar i 27 drugih već imaju bolje rezultat…" at bounding box center [342, 153] width 351 height 475
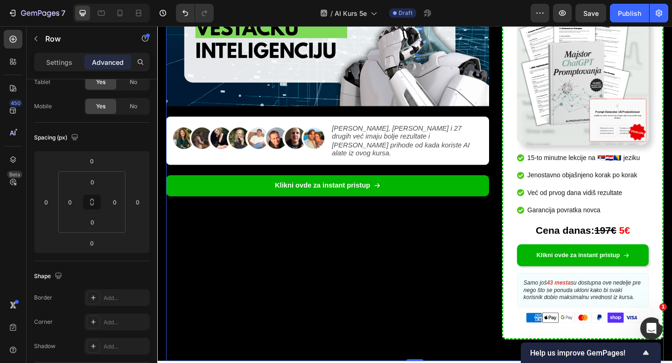
scroll to position [0, 0]
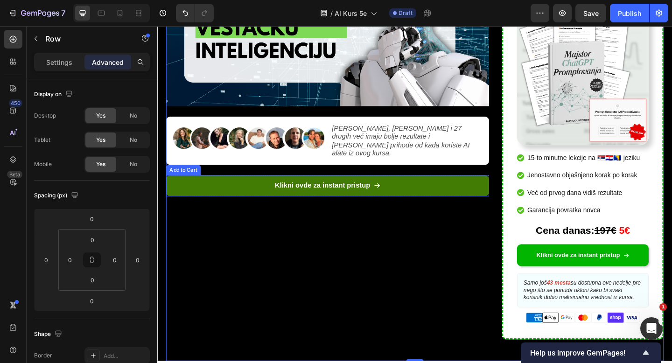
click at [188, 200] on button "Klikni ovde za instant pristup" at bounding box center [342, 200] width 351 height 23
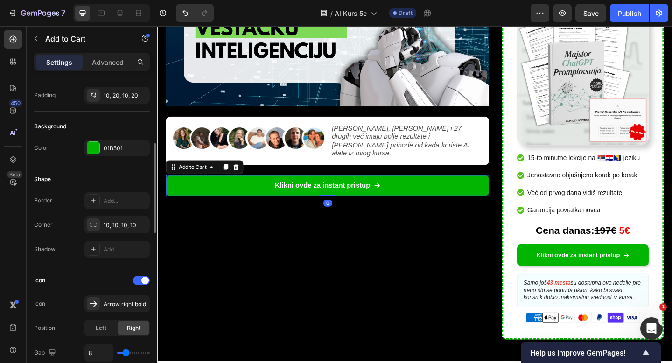
scroll to position [230, 0]
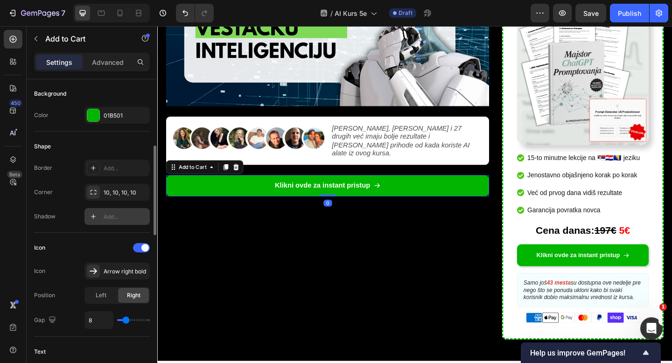
click at [95, 217] on icon at bounding box center [93, 216] width 7 height 7
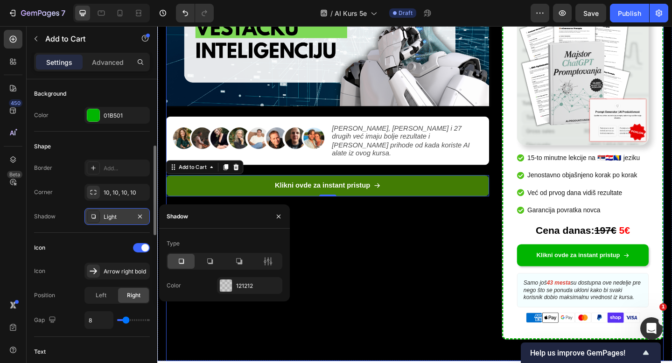
click at [366, 274] on div "Video Image Nikola Marković, Karla Strugar i 27 drugih već imaju bolje rezultat…" at bounding box center [342, 153] width 351 height 475
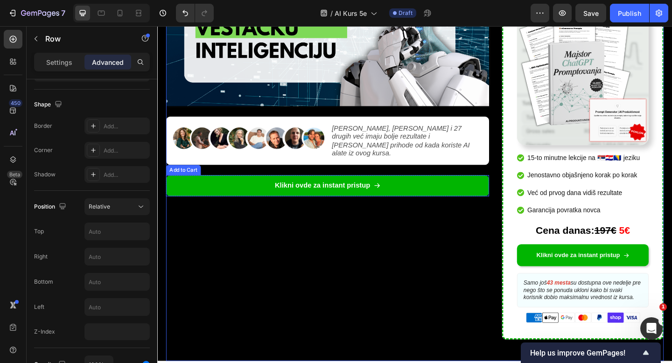
scroll to position [0, 0]
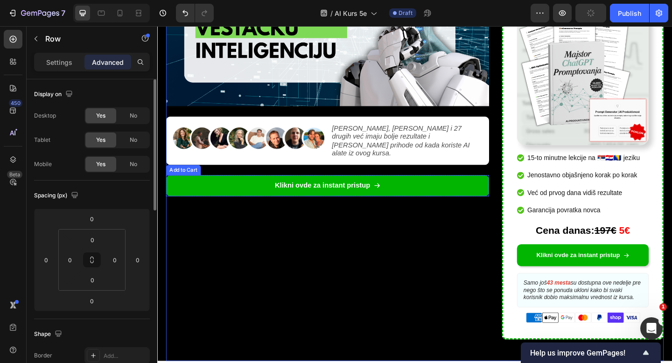
click at [250, 190] on button "Klikni ovde za instant pristup" at bounding box center [342, 200] width 351 height 23
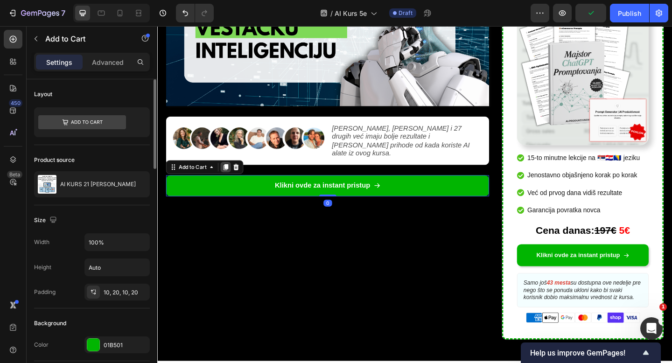
click at [232, 176] on icon at bounding box center [231, 179] width 7 height 7
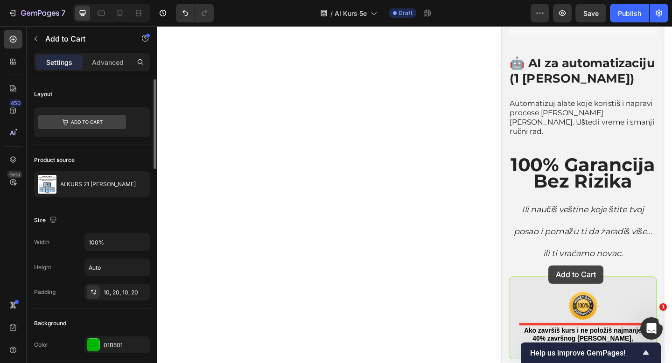
scroll to position [2873, 0]
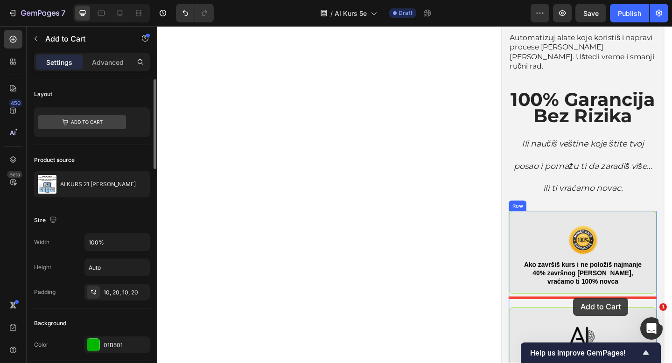
drag, startPoint x: 176, startPoint y: 197, endPoint x: 609, endPoint y: 322, distance: 451.1
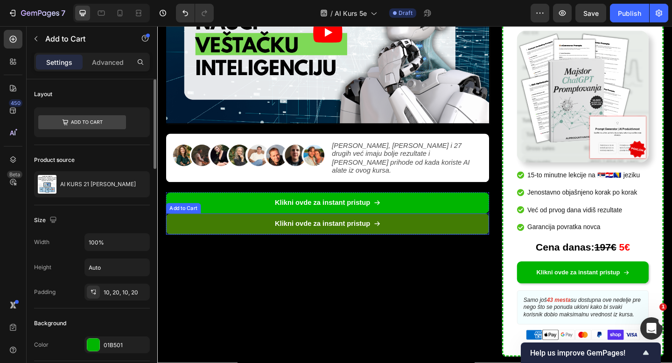
scroll to position [261, 0]
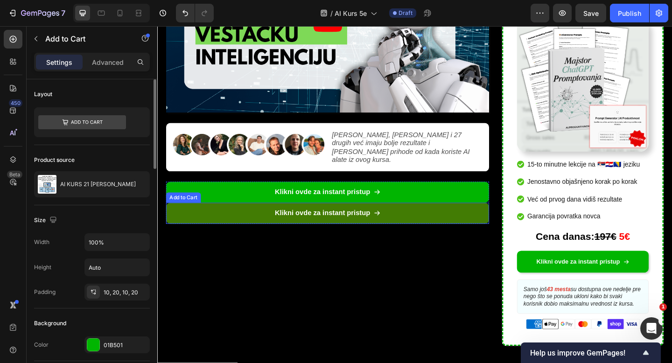
click at [432, 224] on button "Klikni ovde za instant pristup" at bounding box center [342, 229] width 351 height 23
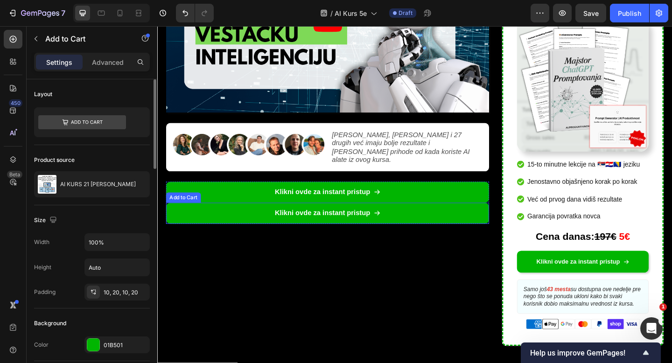
click at [185, 209] on div "Add to Cart" at bounding box center [186, 213] width 34 height 8
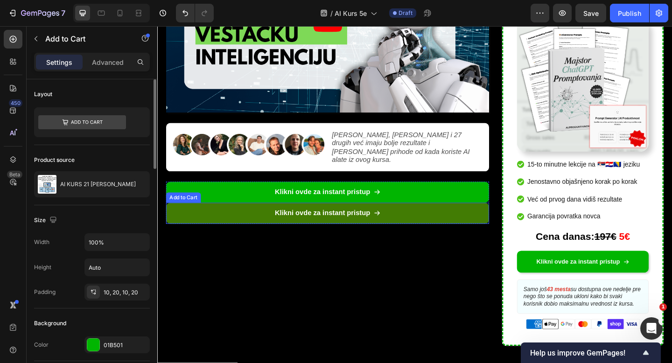
click at [189, 218] on button "Klikni ovde za instant pristup" at bounding box center [342, 229] width 351 height 23
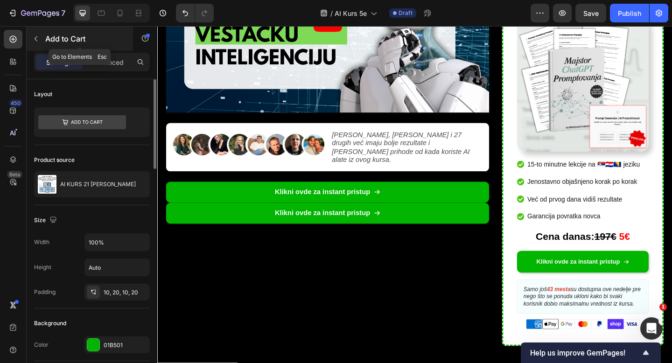
click at [36, 37] on icon "button" at bounding box center [36, 38] width 3 height 5
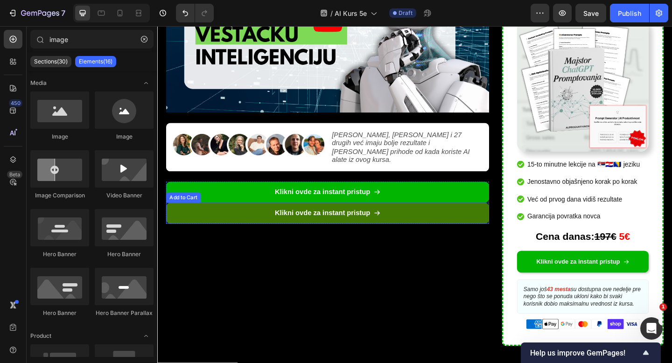
click at [190, 218] on button "Klikni ovde za instant pristup" at bounding box center [342, 229] width 351 height 23
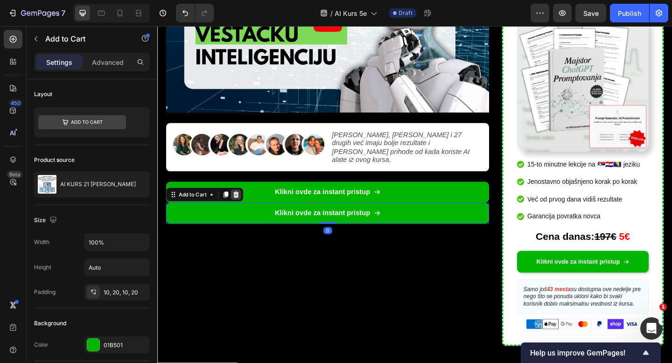
click at [242, 206] on icon at bounding box center [242, 209] width 7 height 7
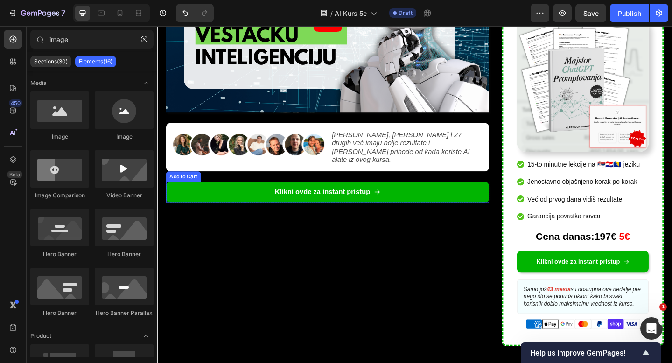
click at [186, 186] on div "Add to Cart" at bounding box center [186, 190] width 34 height 8
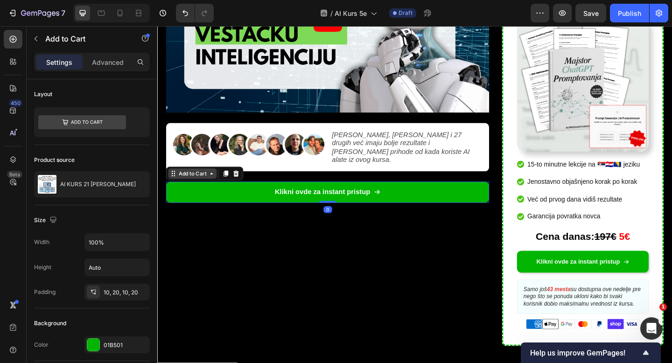
click at [190, 183] on div "Add to Cart" at bounding box center [195, 187] width 34 height 8
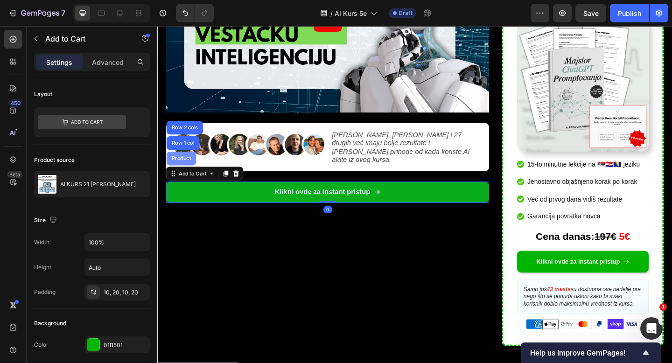
click at [187, 167] on div "Product" at bounding box center [183, 170] width 32 height 15
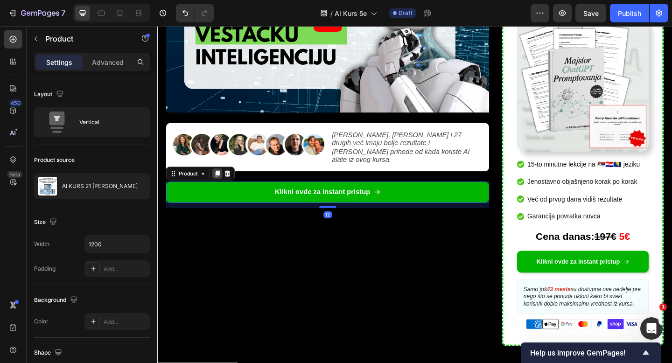
click at [224, 183] on icon at bounding box center [222, 186] width 5 height 7
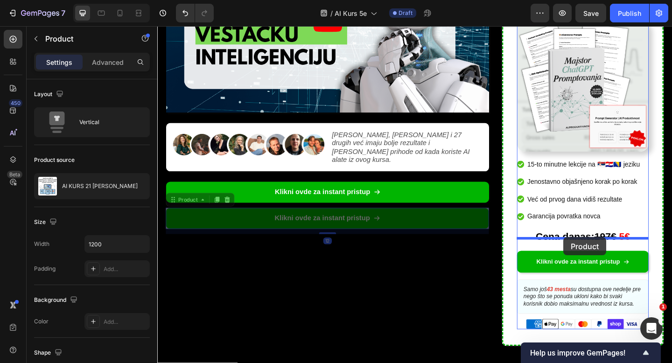
drag, startPoint x: 175, startPoint y: 211, endPoint x: 599, endPoint y: 256, distance: 427.1
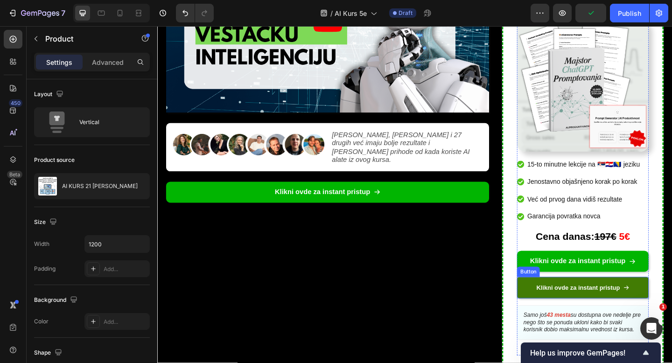
click at [555, 299] on link "Klikni ovde za instant pristup" at bounding box center [619, 310] width 143 height 23
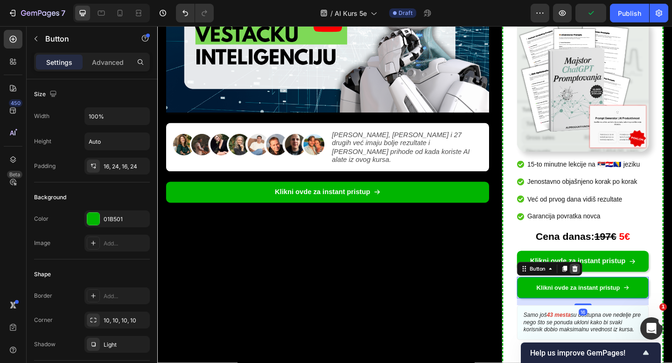
click at [610, 287] on icon at bounding box center [612, 290] width 6 height 7
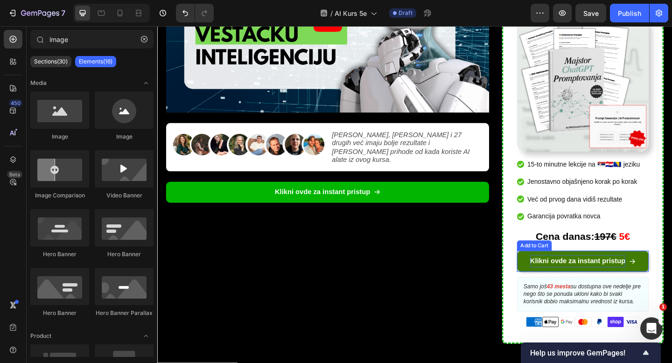
click at [614, 275] on div "Klikni ovde za instant pristup" at bounding box center [615, 282] width 104 height 14
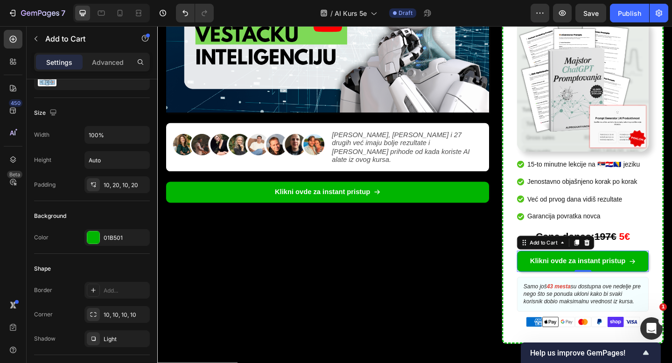
scroll to position [0, 0]
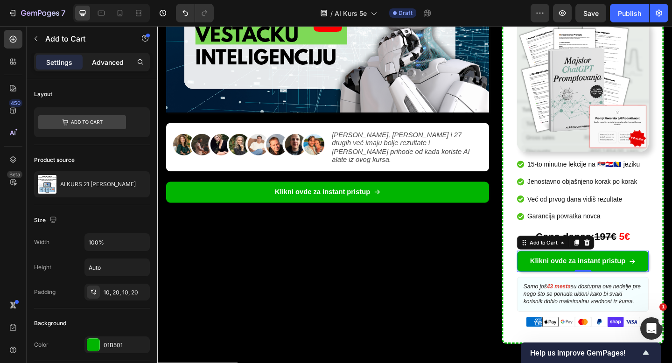
click at [110, 65] on p "Advanced" at bounding box center [108, 62] width 32 height 10
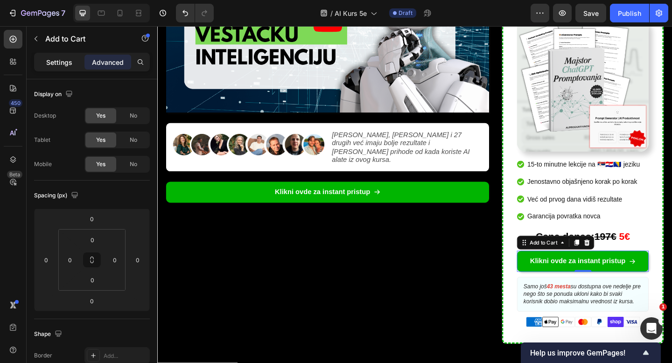
click at [61, 60] on p "Settings" at bounding box center [59, 62] width 26 height 10
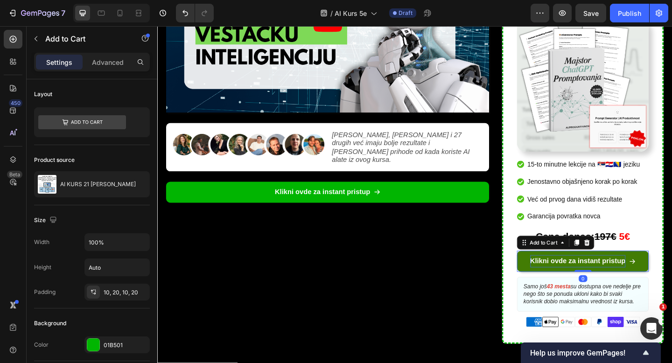
click at [569, 275] on div "Klikni ovde za instant pristup" at bounding box center [615, 282] width 104 height 14
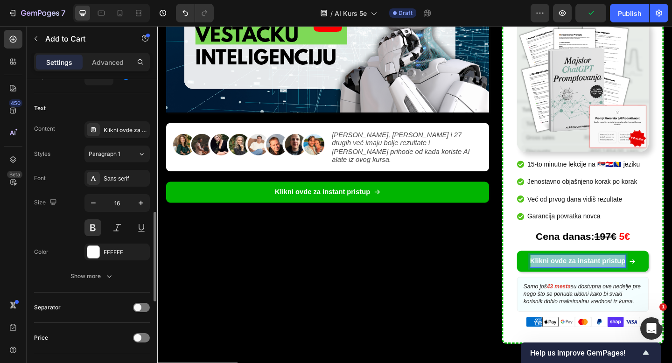
scroll to position [478, 0]
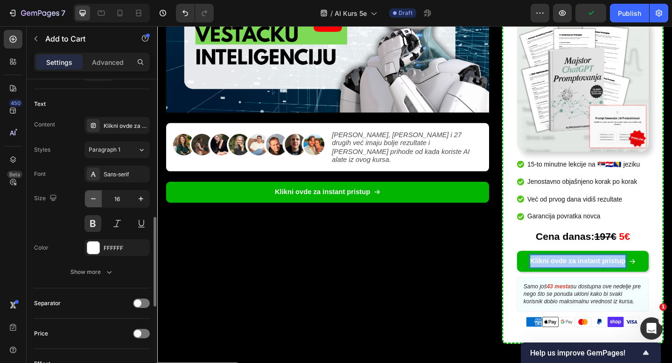
click at [94, 200] on icon "button" at bounding box center [93, 198] width 9 height 9
type input "15"
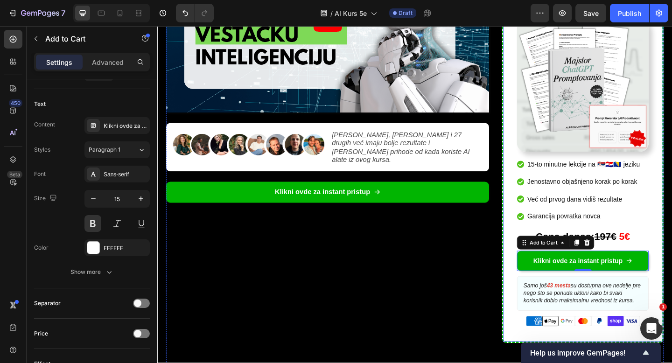
click at [534, 291] on div "Pristup dobijaš nakon sto izvršiš uplatu ispod Text Block 21 Dan, 13 AI alata, …" at bounding box center [620, 147] width 176 height 449
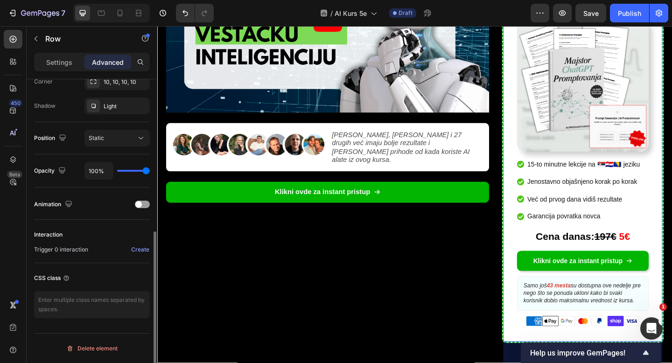
scroll to position [0, 0]
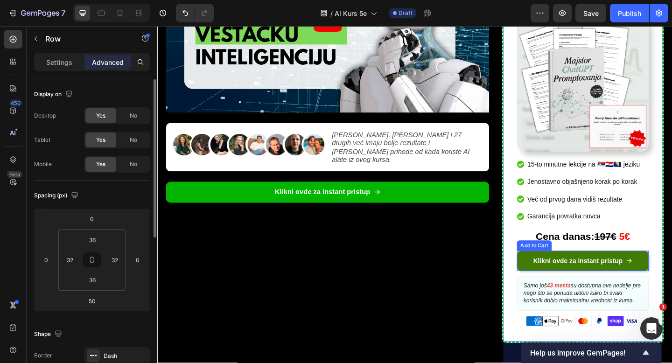
click at [555, 271] on button "Klikni ovde za instant pristup" at bounding box center [619, 282] width 143 height 22
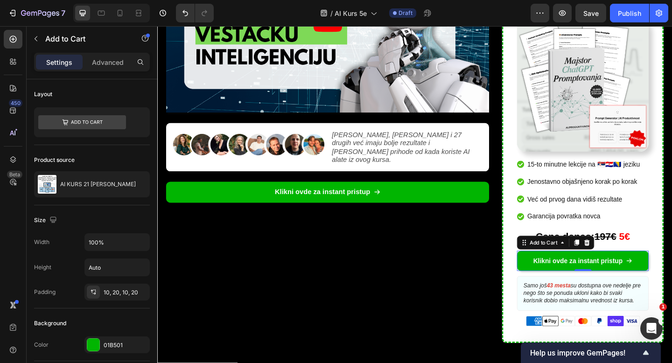
click at [614, 254] on div "Add to Cart" at bounding box center [590, 261] width 84 height 15
click at [614, 259] on icon at bounding box center [613, 262] width 5 height 7
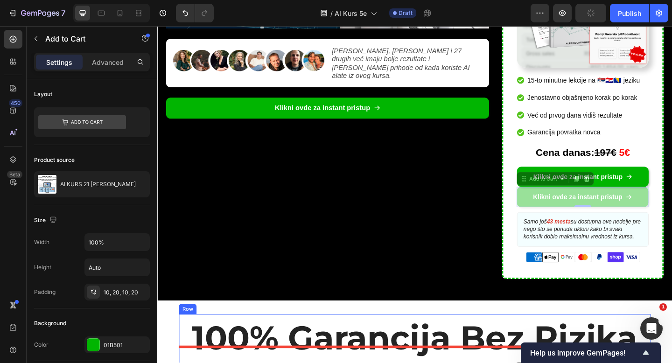
scroll to position [512, 0]
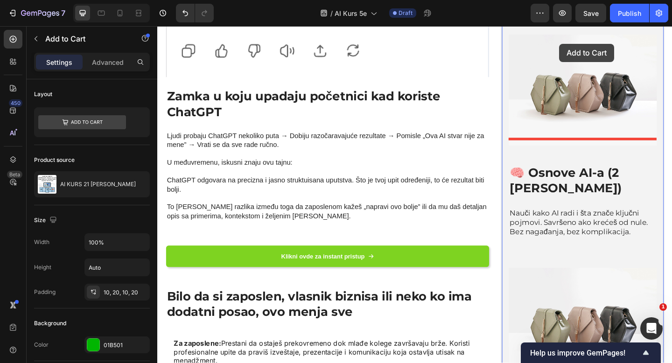
drag, startPoint x: 557, startPoint y: 272, endPoint x: 595, endPoint y: 45, distance: 230.0
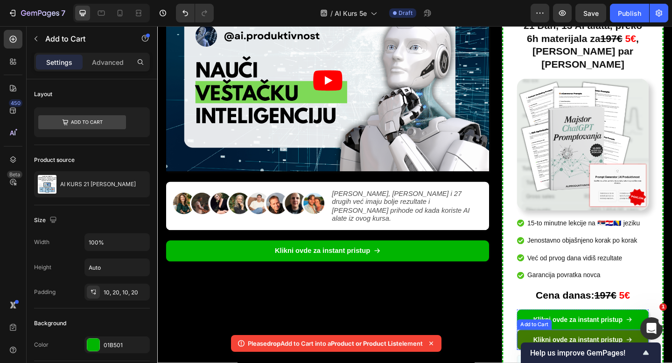
scroll to position [323, 0]
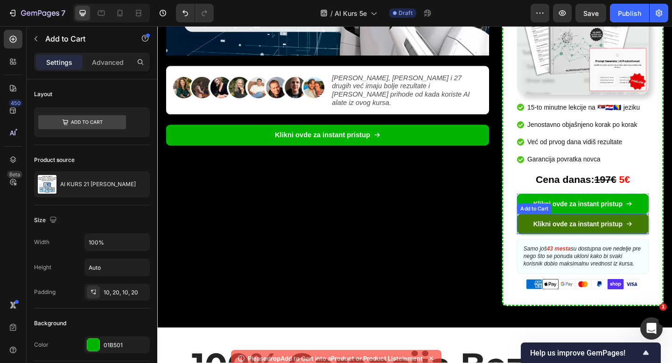
click at [556, 231] on button "Klikni ovde za instant pristup" at bounding box center [619, 242] width 143 height 22
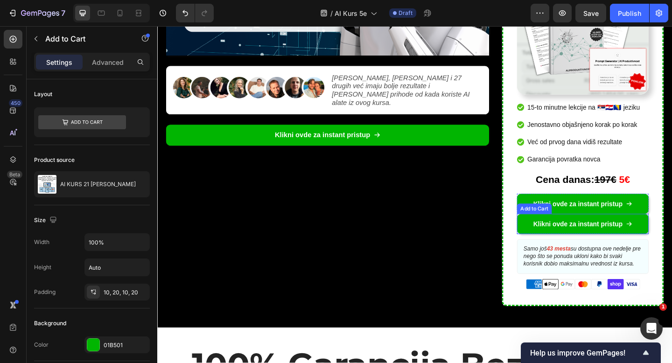
click at [568, 221] on div "Add to Cart" at bounding box center [567, 225] width 34 height 8
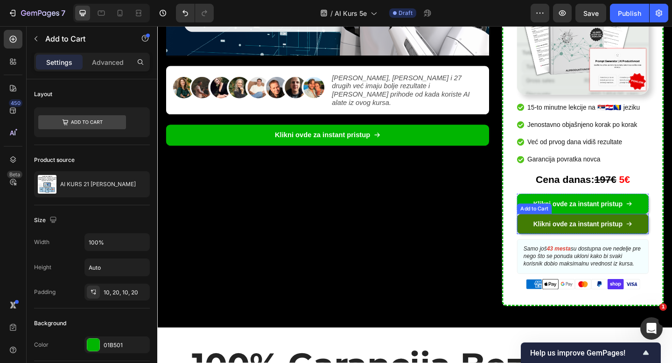
click at [561, 232] on button "Klikni ovde za instant pristup" at bounding box center [619, 242] width 143 height 22
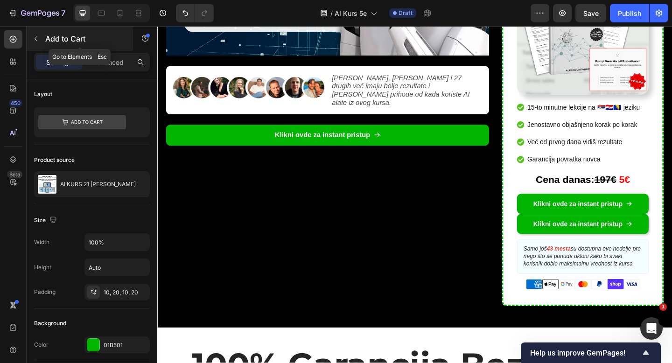
click at [36, 34] on button "button" at bounding box center [35, 38] width 15 height 15
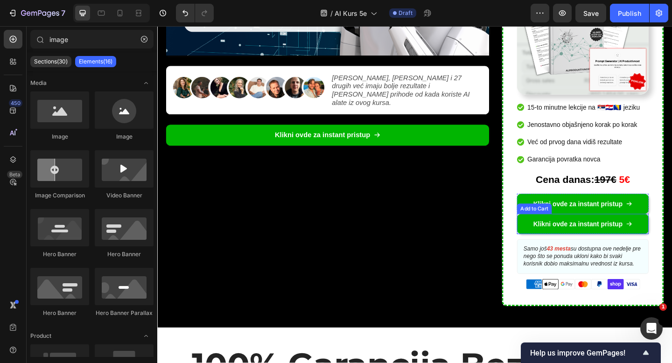
click at [569, 219] on div "Add to Cart" at bounding box center [567, 224] width 38 height 11
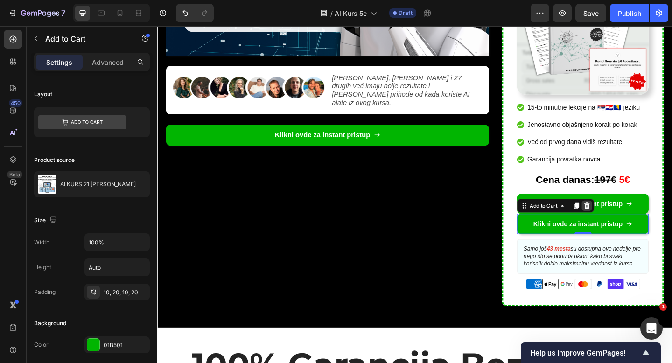
click at [624, 218] on icon at bounding box center [624, 221] width 7 height 7
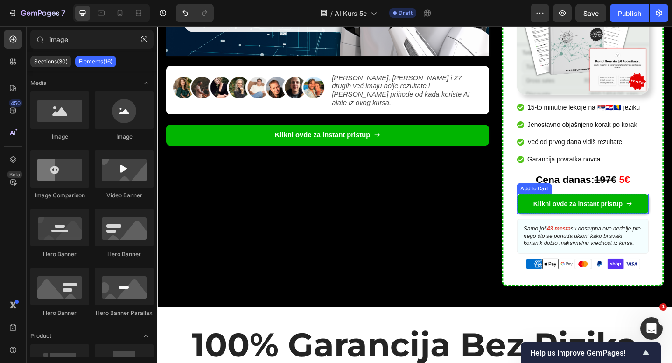
click at [572, 197] on div "Add to Cart" at bounding box center [567, 202] width 38 height 11
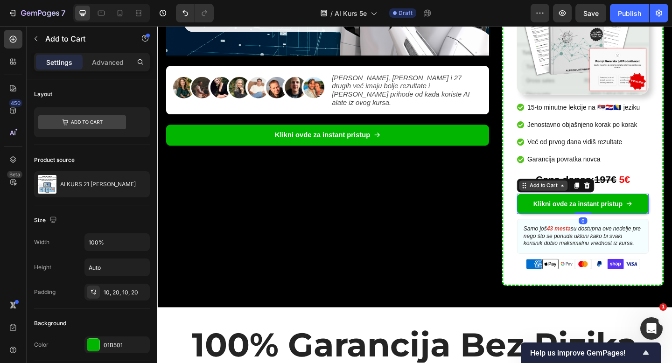
click at [600, 196] on icon at bounding box center [597, 199] width 7 height 7
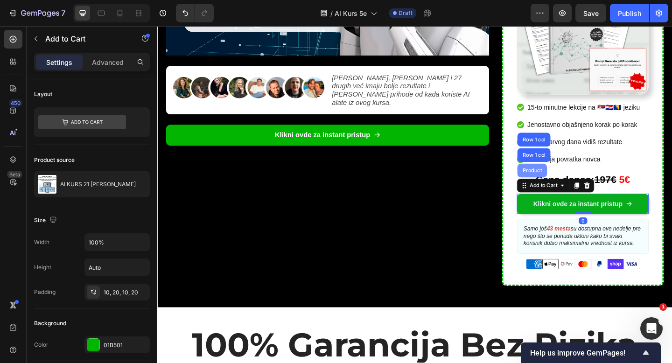
click at [571, 181] on div "Product" at bounding box center [565, 184] width 25 height 6
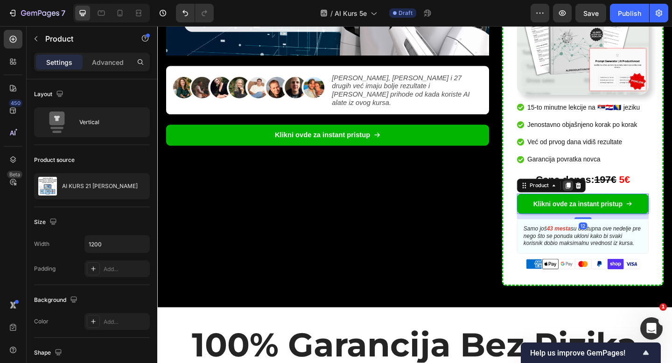
click at [604, 197] on icon at bounding box center [604, 200] width 5 height 7
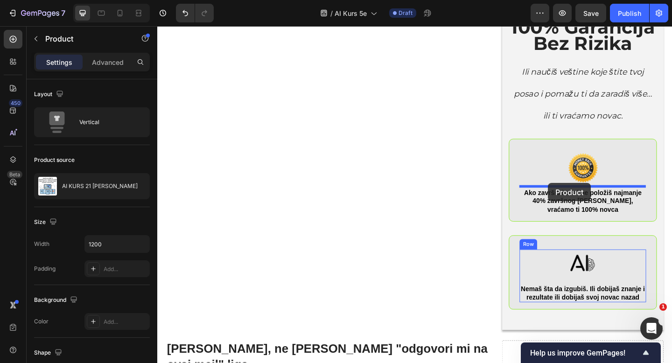
scroll to position [2986, 0]
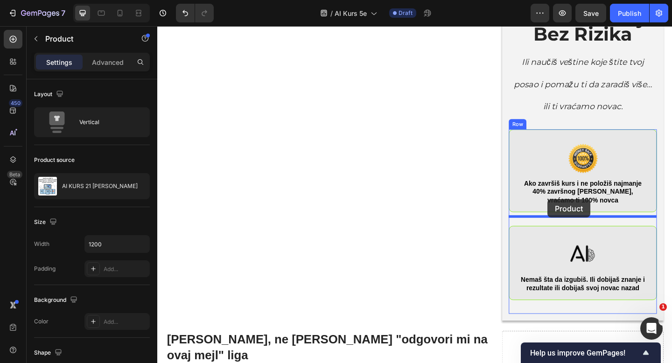
drag, startPoint x: 560, startPoint y: 215, endPoint x: 582, endPoint y: 215, distance: 21.5
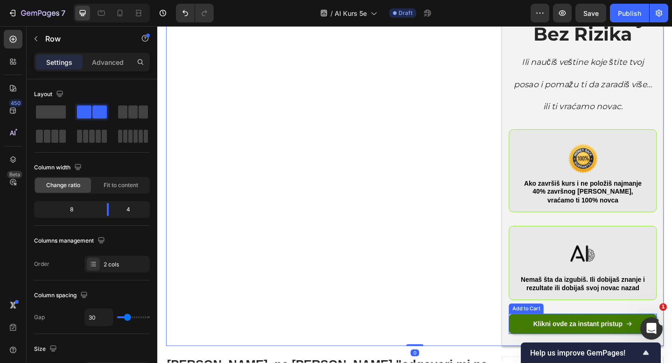
click at [573, 339] on button "Klikni ovde za instant pristup" at bounding box center [620, 350] width 161 height 22
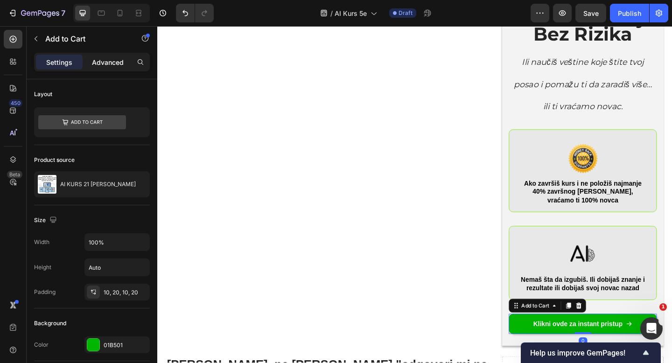
click at [90, 63] on div "Advanced" at bounding box center [107, 62] width 47 height 15
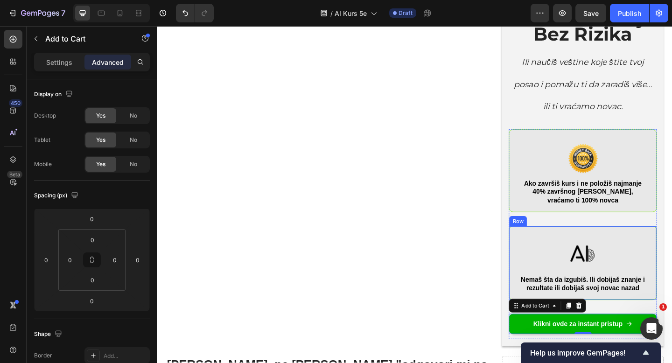
click at [672, 244] on div "Image Nemaš šta da izgubiš. Ili dobijaš znanje i rezultate ili dobijaš svoj nov…" at bounding box center [620, 284] width 161 height 81
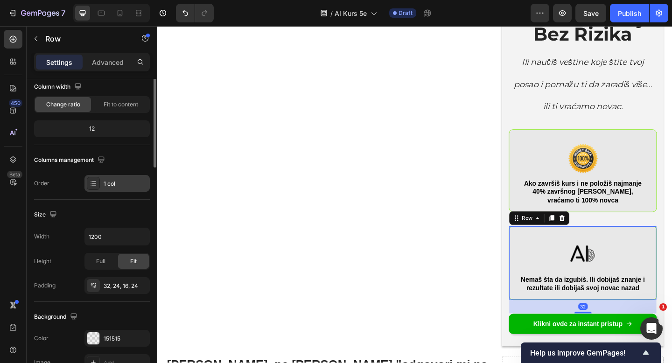
scroll to position [0, 0]
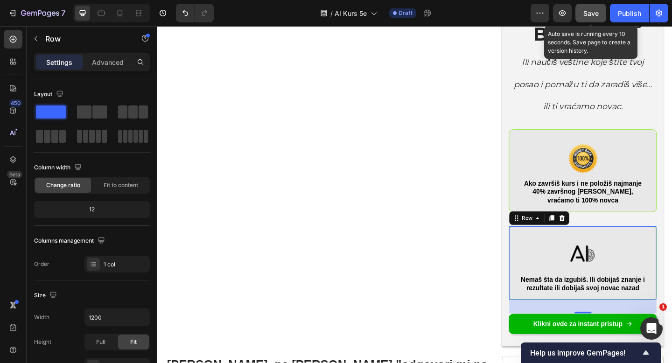
click at [591, 16] on span "Save" at bounding box center [590, 13] width 15 height 8
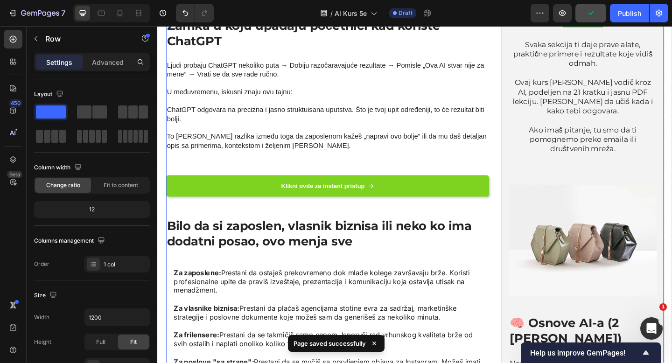
scroll to position [904, 0]
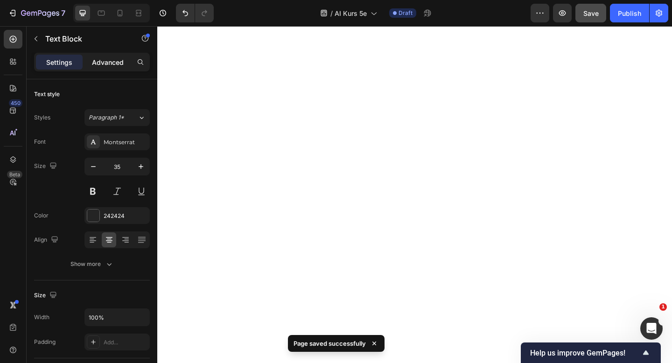
scroll to position [720, 0]
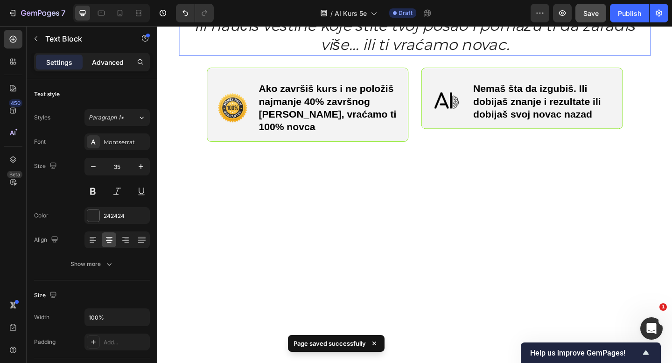
click at [108, 65] on p "Advanced" at bounding box center [108, 62] width 32 height 10
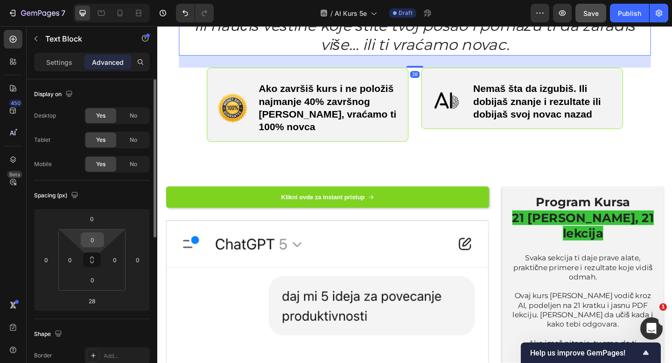
click at [97, 242] on input "0" at bounding box center [92, 240] width 19 height 14
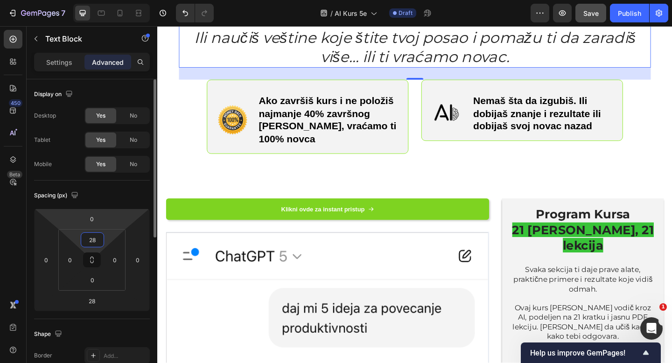
type input "2"
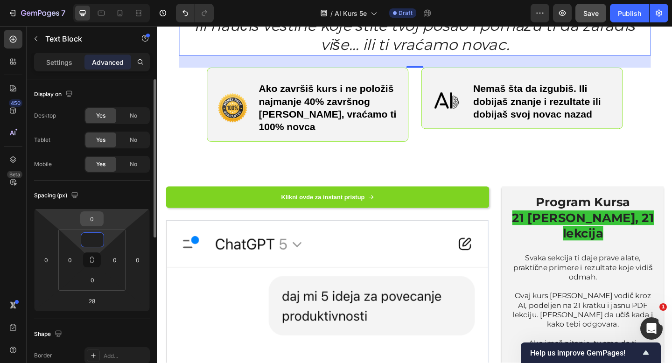
click at [95, 217] on input "0" at bounding box center [92, 219] width 19 height 14
type input "0"
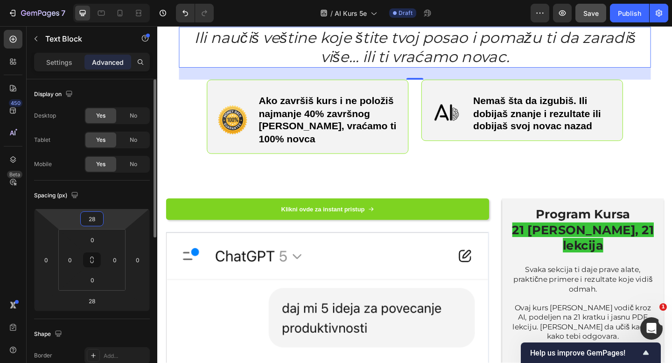
type input "2"
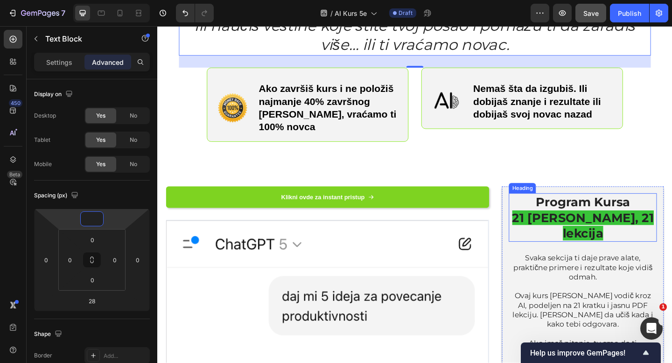
click at [575, 211] on h2 "Program Kursa 21 [PERSON_NAME], 21 lekcija" at bounding box center [620, 234] width 161 height 53
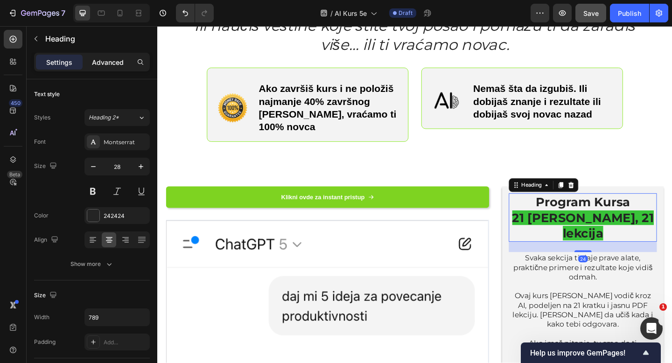
click at [110, 60] on p "Advanced" at bounding box center [108, 62] width 32 height 10
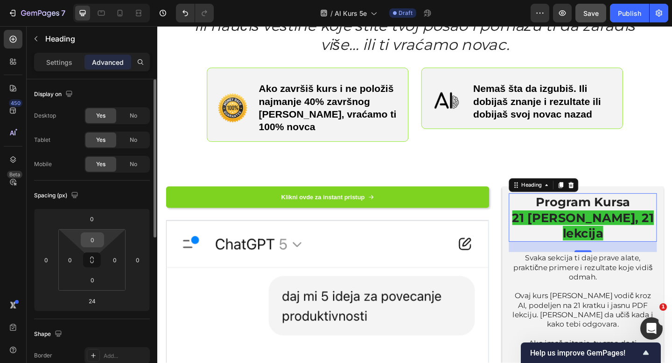
click at [94, 242] on input "0" at bounding box center [92, 240] width 19 height 14
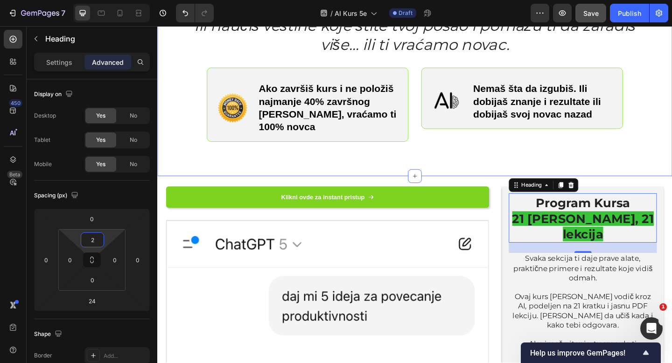
type input "20"
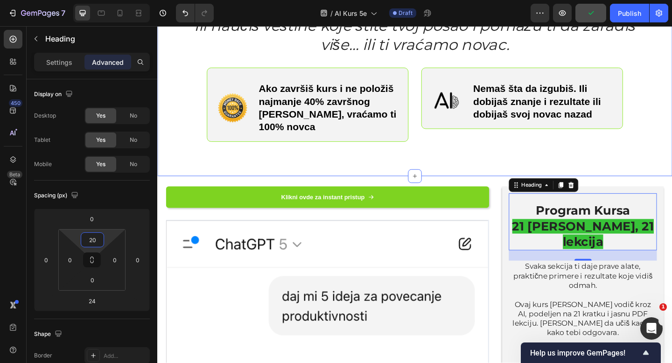
click at [647, 156] on div "100% Garancija Bez Rizika Heading Ili naučiš veštine koje štite tvoj posao i po…" at bounding box center [437, 69] width 513 height 211
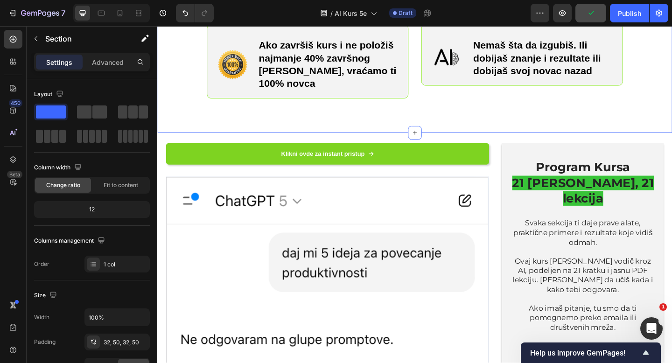
scroll to position [771, 0]
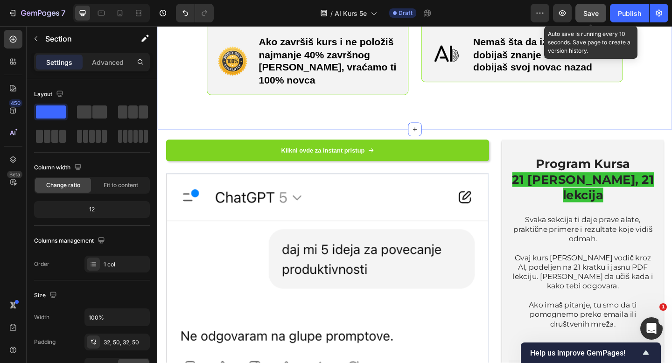
click at [589, 18] on button "Save" at bounding box center [591, 13] width 31 height 19
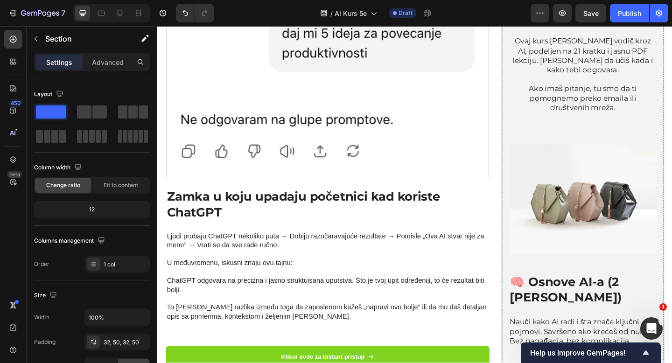
scroll to position [713, 0]
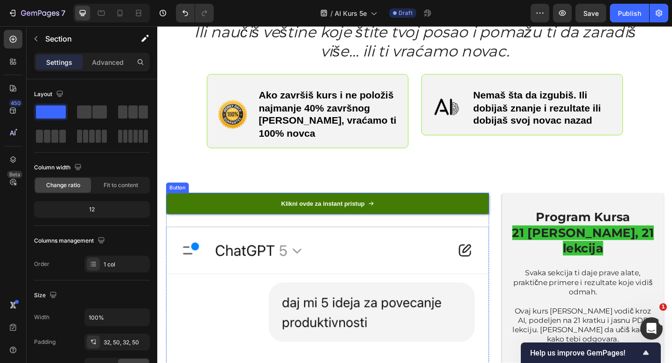
click at [512, 210] on link "Klikni ovde za instant pristup" at bounding box center [342, 219] width 351 height 23
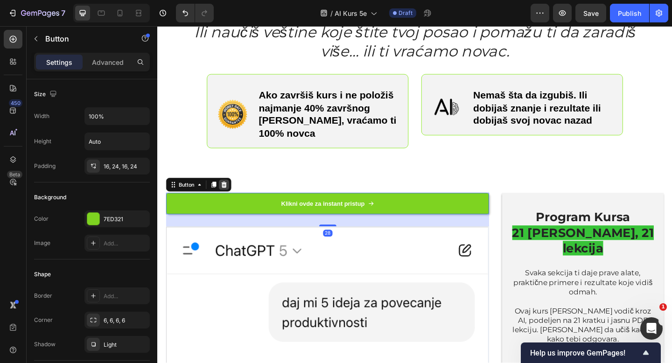
click at [230, 196] on icon at bounding box center [230, 199] width 6 height 7
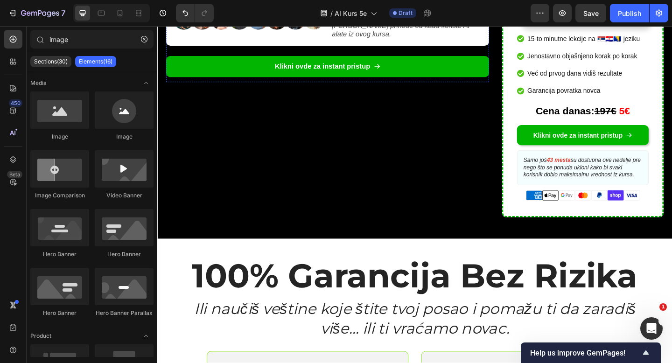
scroll to position [400, 0]
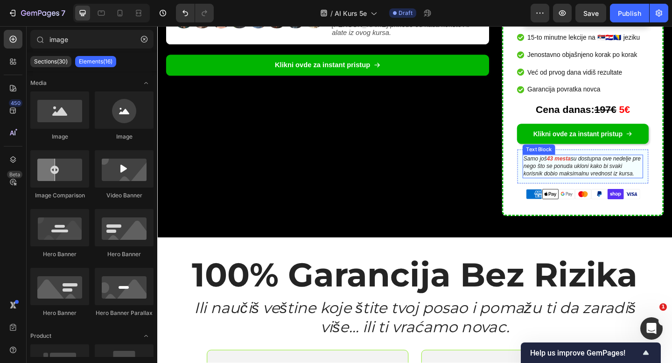
click at [587, 167] on strong "43 mesta" at bounding box center [594, 170] width 26 height 7
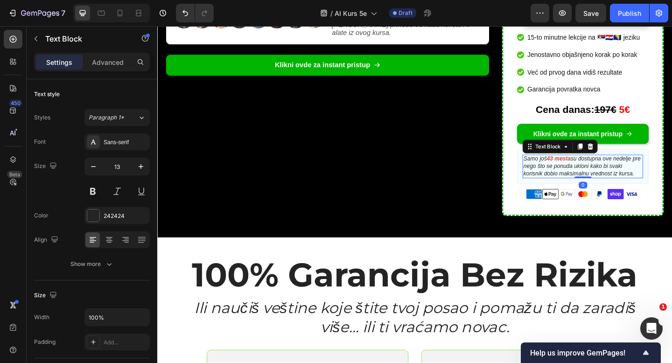
click at [587, 167] on strong "43 mesta" at bounding box center [594, 170] width 26 height 7
click at [589, 167] on strong "43 mesta" at bounding box center [594, 170] width 26 height 7
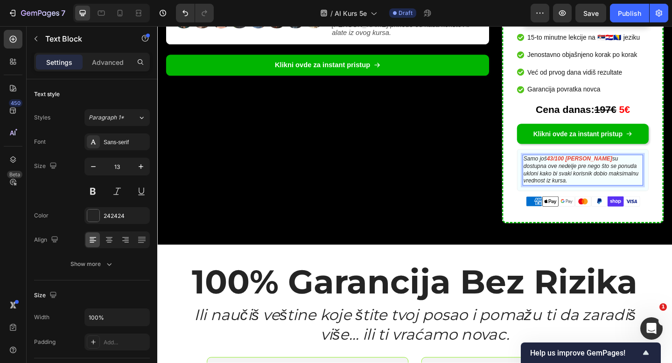
click at [622, 167] on icon "su dostupna ove nedelje pre nego što se ponuda ukloni kako bi svaki korisnik do…" at bounding box center [617, 182] width 125 height 31
click at [656, 167] on icon "su dostupna ove nedelje pre nego što se ponuda ukloni kako bi svaki korisnik do…" at bounding box center [617, 182] width 125 height 31
click at [574, 168] on icon "su dostupna ove nedelje pre nego što se ponuda ukloni kako bi svaki korisnik do…" at bounding box center [617, 182] width 125 height 31
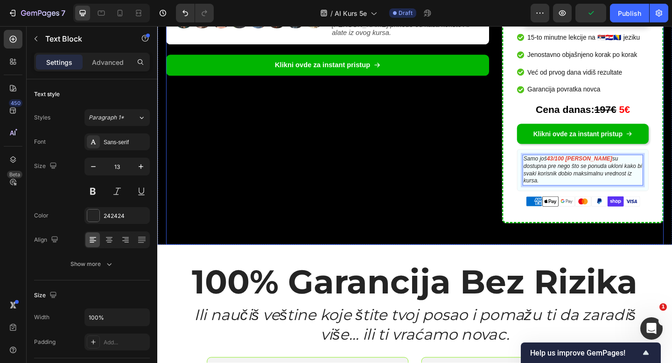
click at [529, 179] on div "Video Image [PERSON_NAME], [PERSON_NAME] i 27 drugih već imaju bolje rezultate …" at bounding box center [437, 24] width 541 height 480
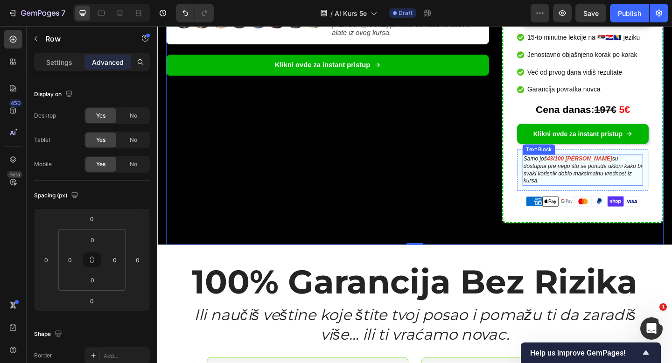
click at [587, 167] on strong "43/100 [PERSON_NAME]" at bounding box center [616, 170] width 71 height 7
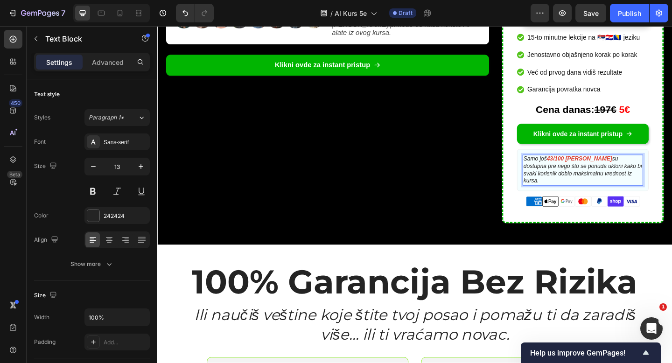
click at [589, 167] on strong "43/100 [PERSON_NAME]" at bounding box center [616, 170] width 71 height 7
click at [429, 162] on div "Video Image [PERSON_NAME], [PERSON_NAME] i 27 drugih već imaju bolje rezultate …" at bounding box center [342, 24] width 351 height 480
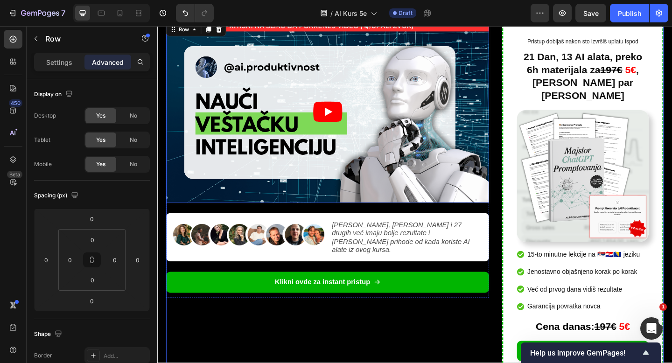
scroll to position [218, 0]
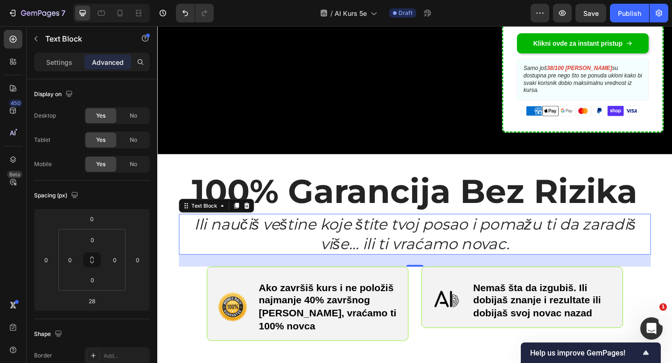
scroll to position [539, 0]
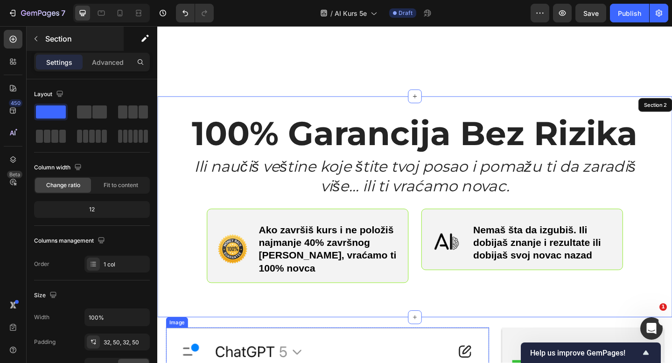
click at [29, 38] on button "button" at bounding box center [35, 38] width 15 height 15
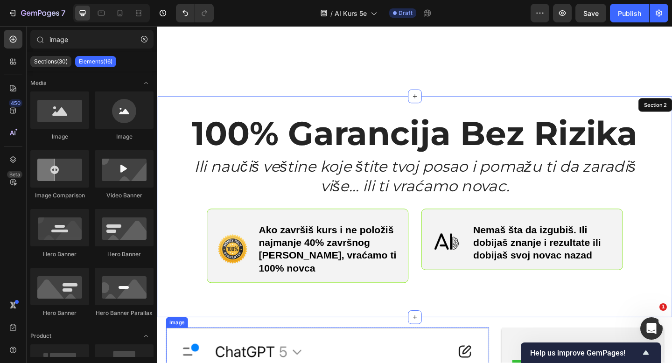
scroll to position [770, 0]
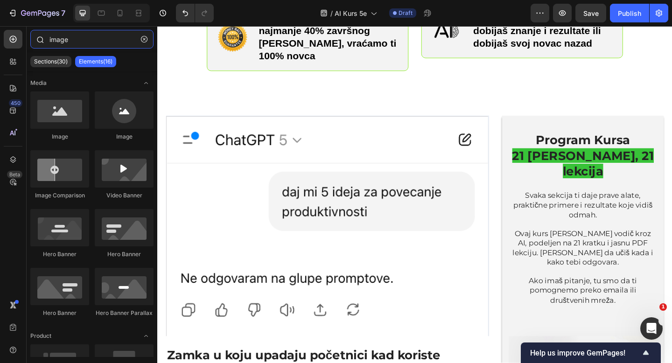
click at [49, 36] on input "image" at bounding box center [91, 39] width 123 height 19
click at [17, 87] on icon at bounding box center [12, 88] width 9 height 9
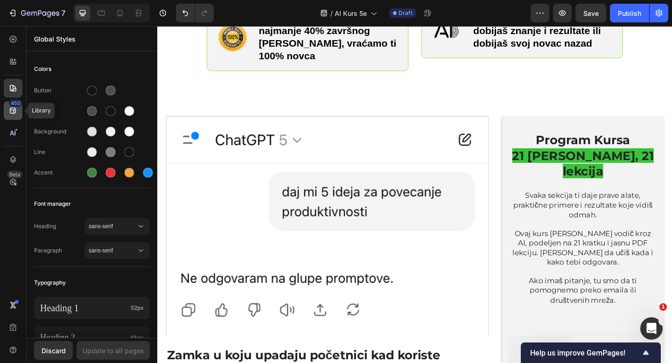
click at [17, 107] on icon at bounding box center [12, 110] width 9 height 9
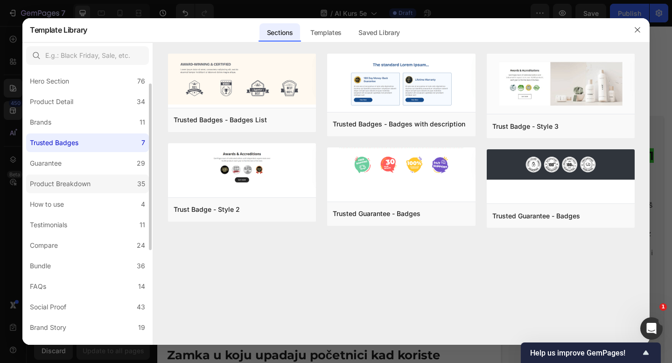
scroll to position [38, 0]
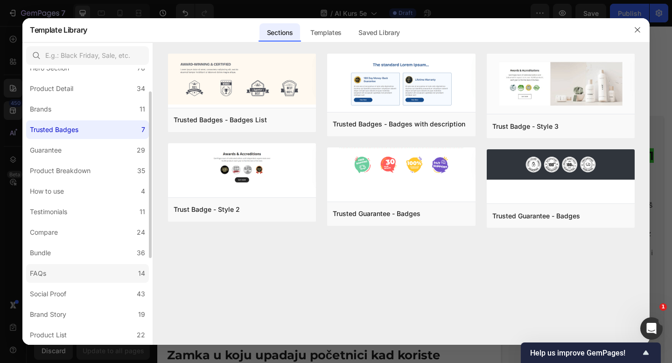
click at [68, 269] on label "FAQs 14" at bounding box center [87, 273] width 123 height 19
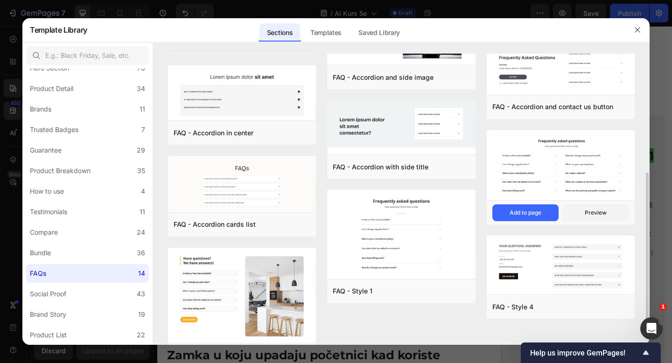
scroll to position [247, 0]
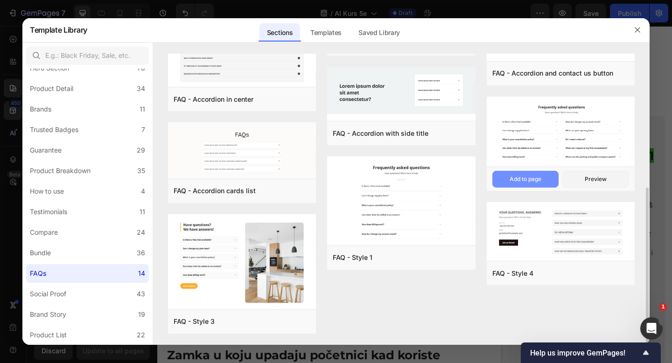
click at [531, 178] on div "Add to page" at bounding box center [526, 179] width 32 height 8
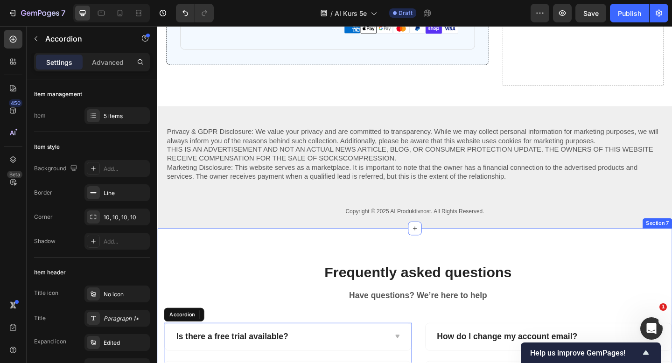
scroll to position [4945, 0]
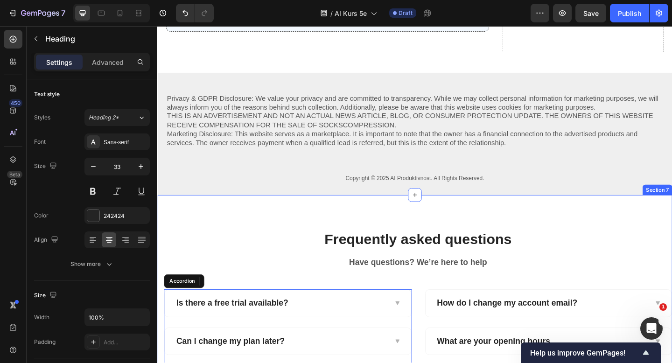
click at [302, 248] on p "Frequently asked questions" at bounding box center [440, 258] width 551 height 20
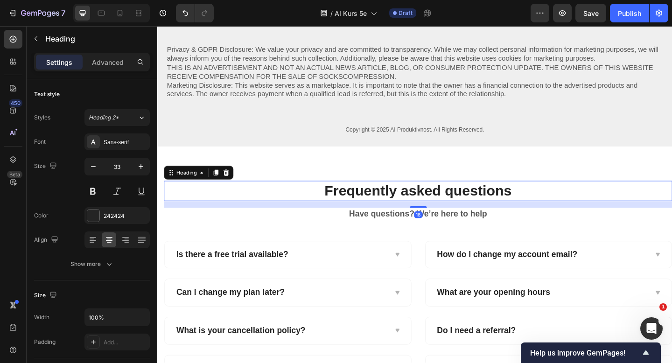
scroll to position [5015, 0]
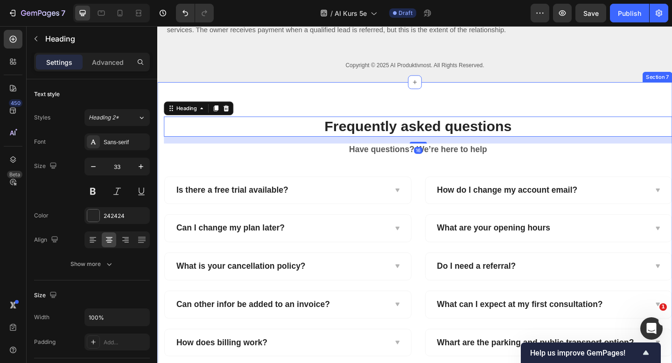
click at [304, 122] on div "Frequently asked questions Heading 16 Have questions? We’re here to help Text b…" at bounding box center [437, 255] width 560 height 336
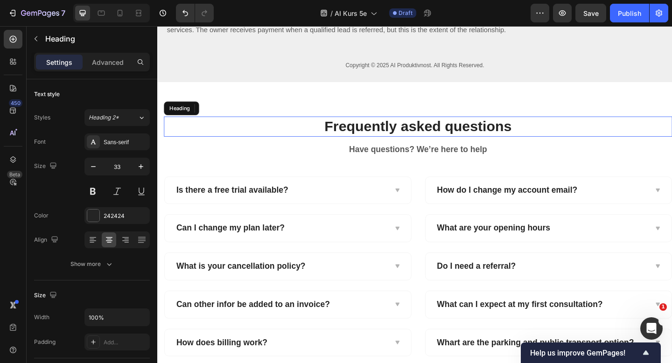
click at [345, 130] on p "Frequently asked questions" at bounding box center [440, 136] width 551 height 20
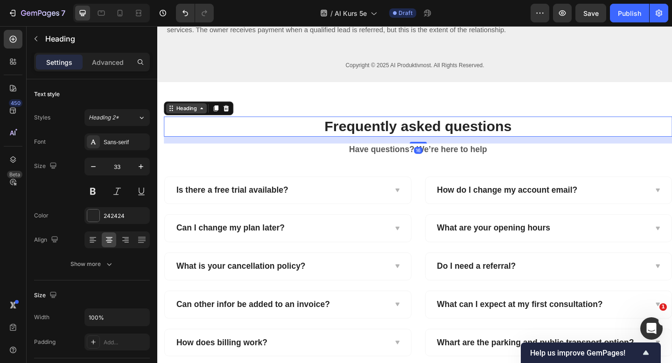
click at [191, 117] on div "Heading" at bounding box center [189, 116] width 26 height 8
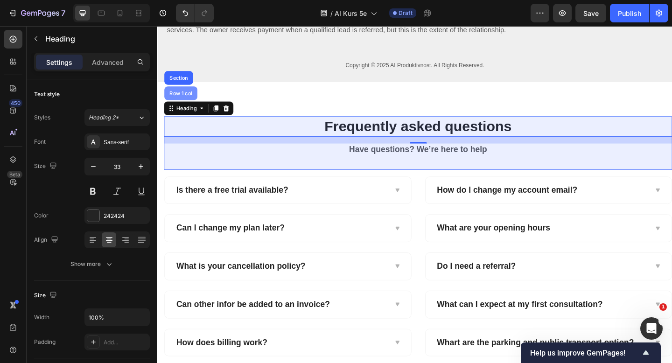
click at [182, 98] on div "Row 1 col" at bounding box center [183, 100] width 28 height 6
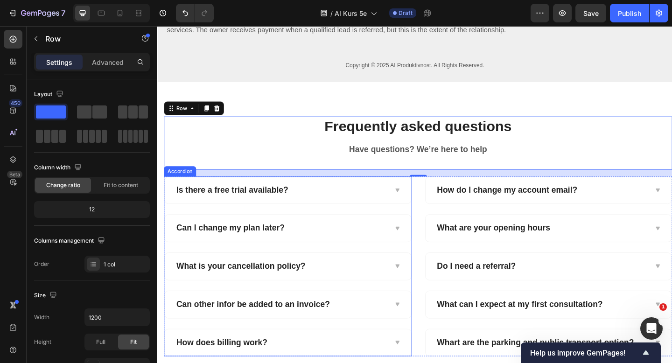
click at [168, 193] on div "Is there a free trial available?" at bounding box center [299, 204] width 268 height 29
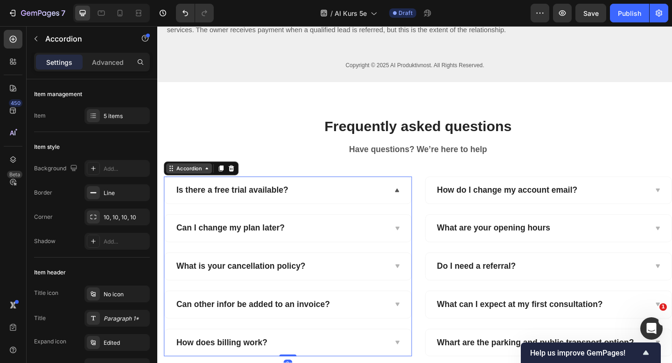
click at [179, 182] on div "Accordion" at bounding box center [191, 181] width 31 height 8
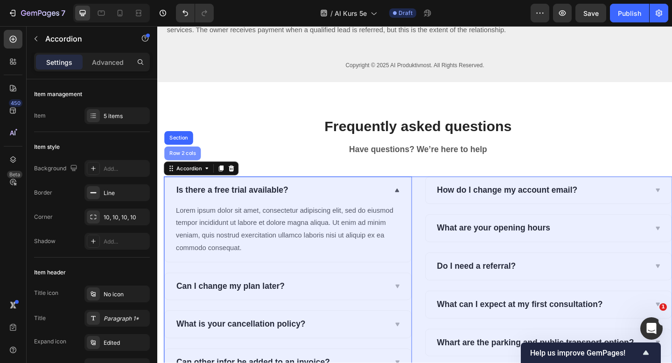
click at [188, 167] on div "Row 2 cols" at bounding box center [185, 165] width 32 height 6
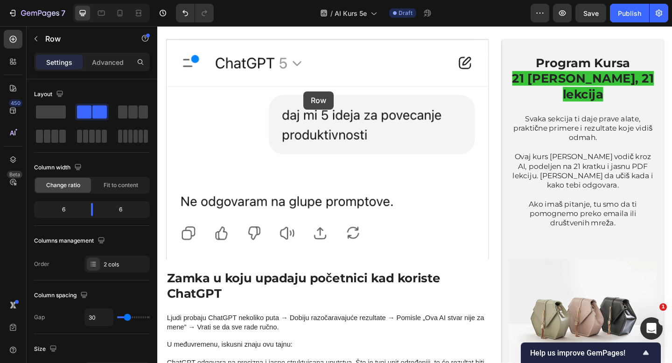
scroll to position [739, 0]
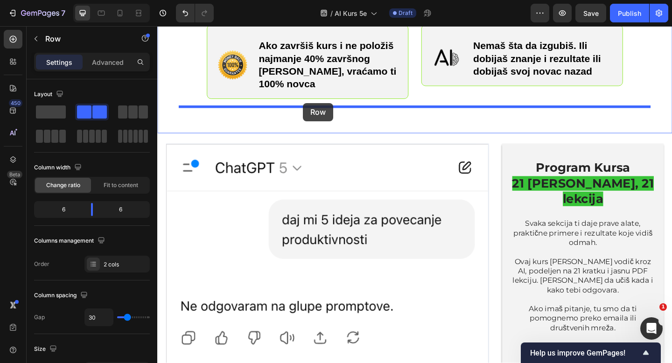
drag, startPoint x: 172, startPoint y: 183, endPoint x: 315, endPoint y: 112, distance: 160.1
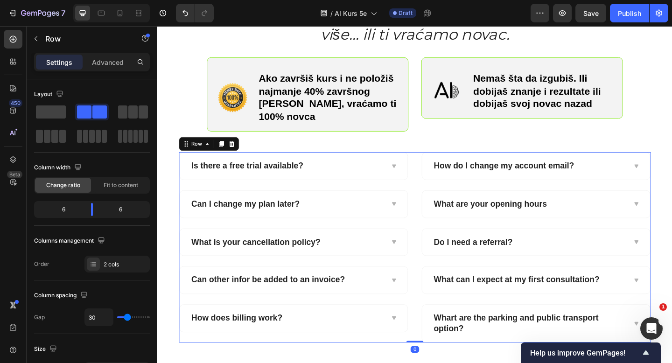
scroll to position [590, 0]
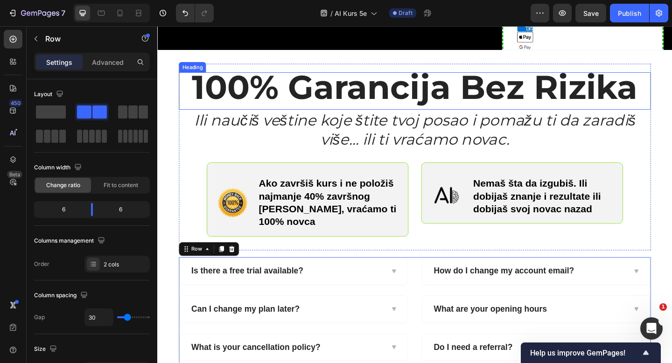
click at [363, 114] on strong "100% Garancija Bez Rizika" at bounding box center [437, 92] width 485 height 44
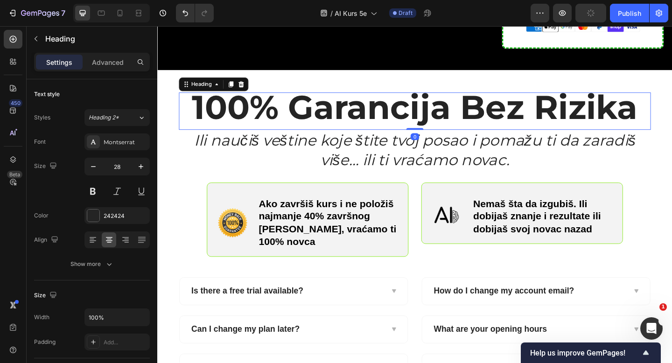
scroll to position [560, 0]
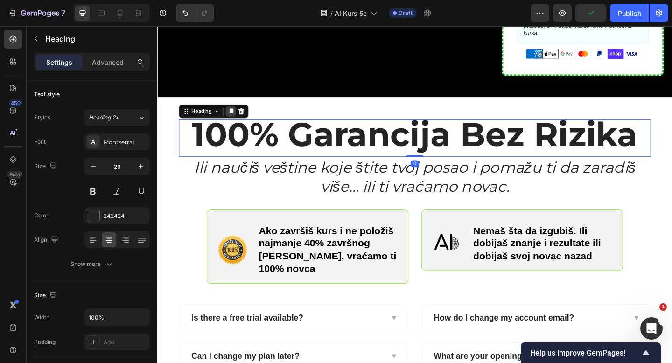
click at [236, 115] on icon at bounding box center [236, 118] width 7 height 7
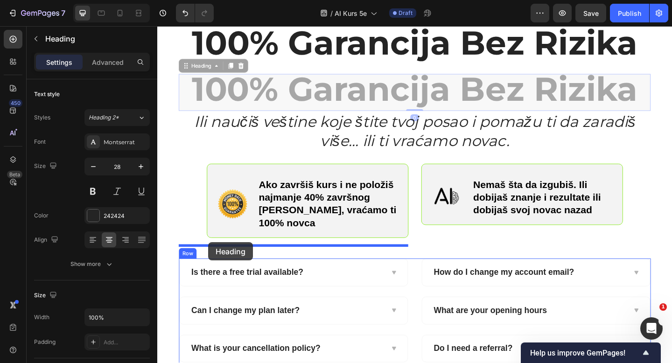
scroll to position [647, 0]
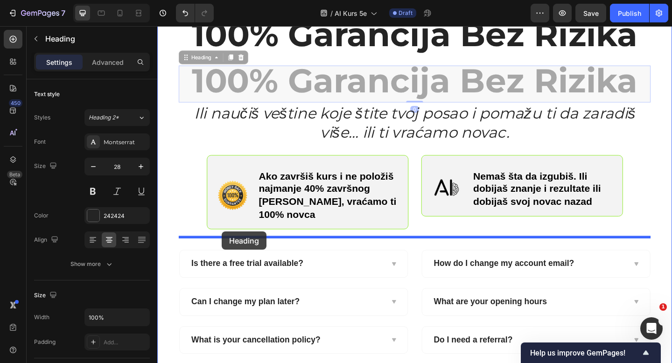
drag, startPoint x: 187, startPoint y: 146, endPoint x: 227, endPoint y: 250, distance: 111.1
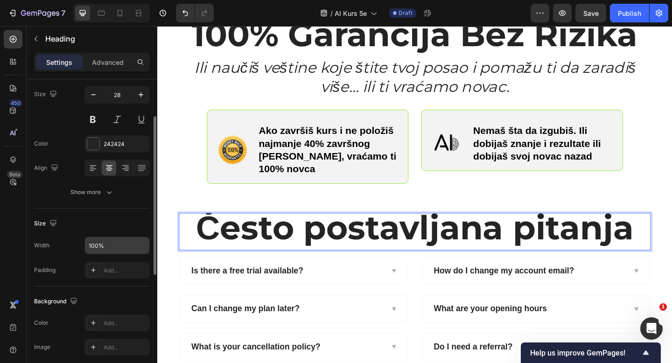
scroll to position [74, 0]
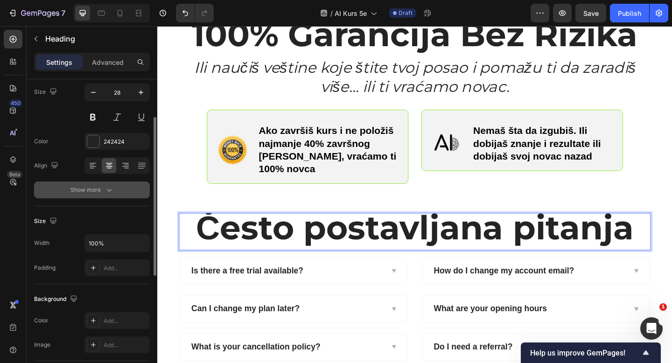
click at [100, 192] on div "Show more" at bounding box center [91, 189] width 43 height 9
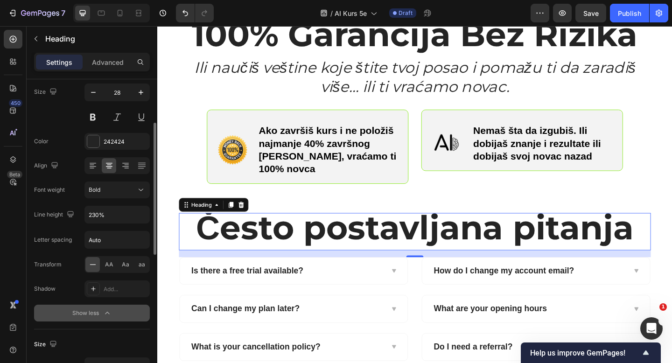
scroll to position [90, 0]
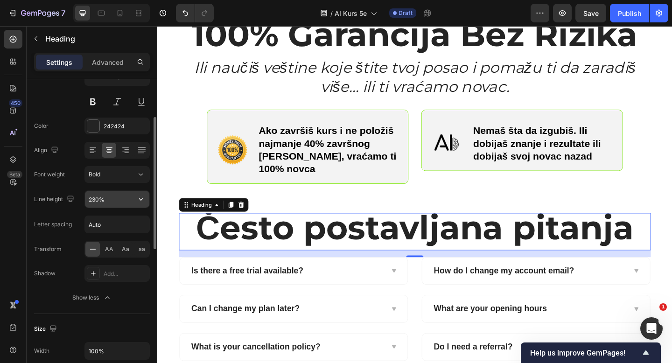
click at [96, 200] on input "230%" at bounding box center [117, 199] width 64 height 17
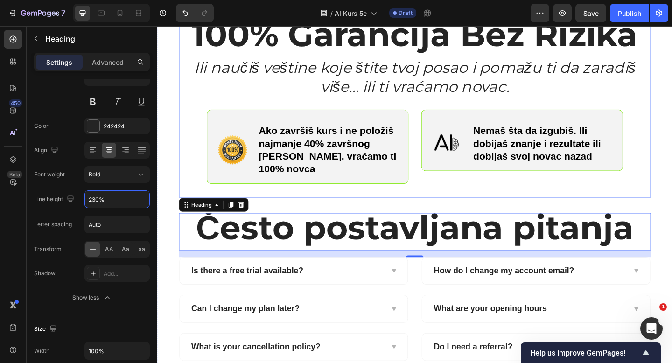
click at [196, 155] on div "100% Garancija Bez Rizika Heading Ili naučiš veštine koje štite tvoj posao i po…" at bounding box center [437, 111] width 513 height 203
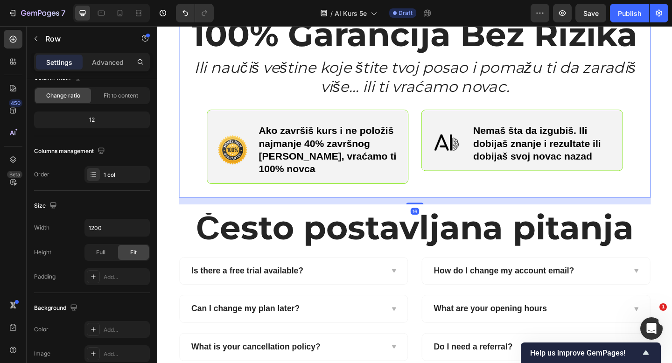
scroll to position [0, 0]
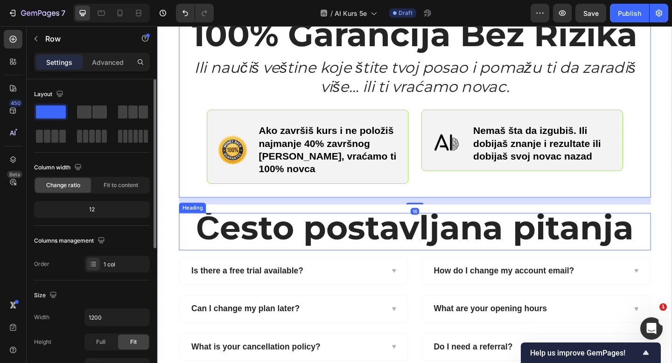
click at [243, 239] on strong "Često postavljana pitanja" at bounding box center [437, 246] width 477 height 44
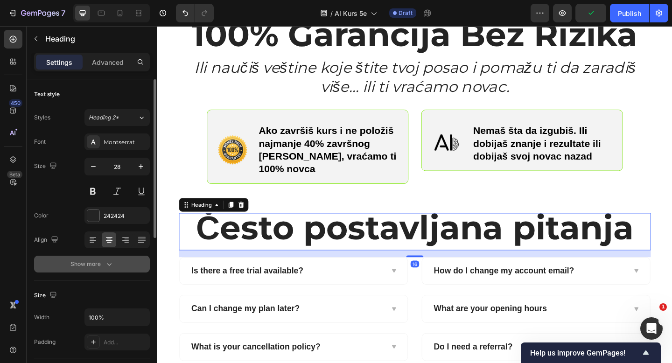
click at [98, 269] on button "Show more" at bounding box center [92, 264] width 116 height 17
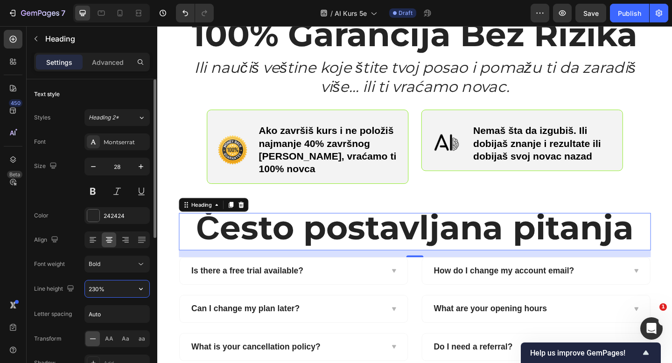
click at [94, 288] on input "230%" at bounding box center [117, 289] width 64 height 17
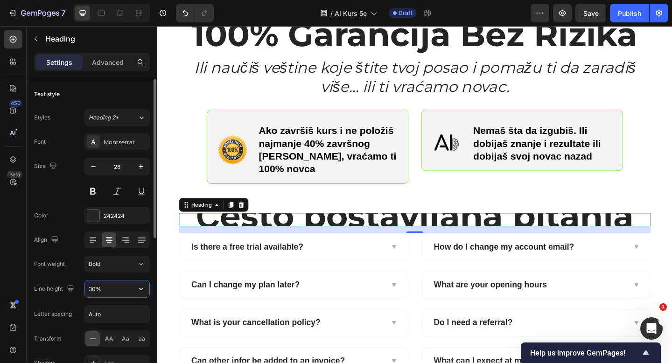
type input "300%"
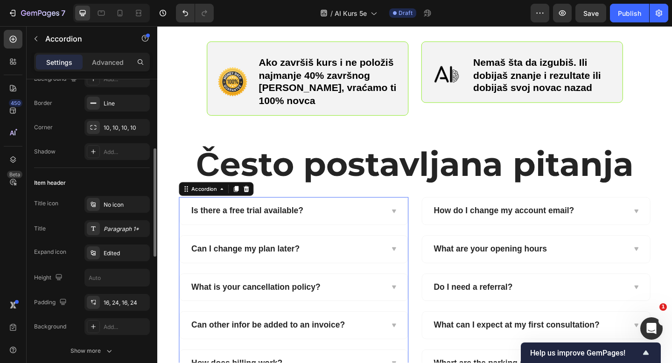
scroll to position [118, 0]
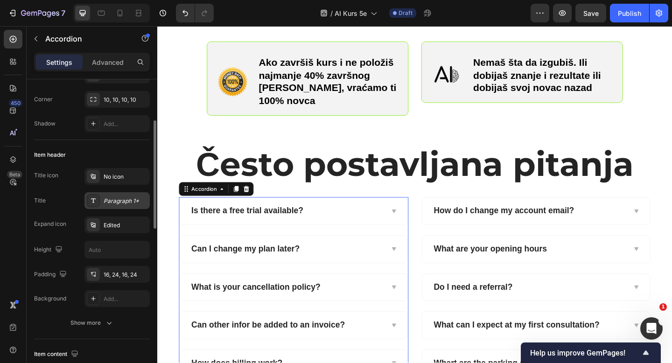
click at [112, 205] on div "Paragraph 1*" at bounding box center [126, 201] width 44 height 8
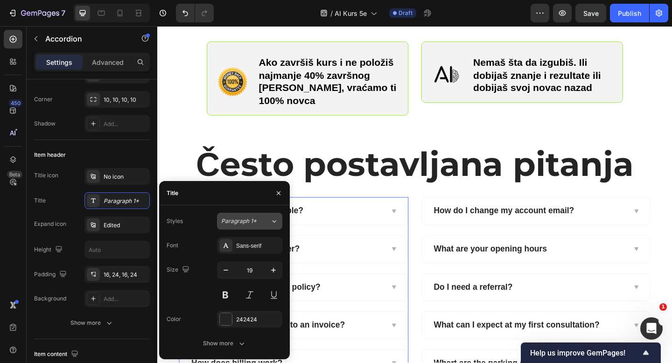
click at [246, 225] on span "Paragraph 1*" at bounding box center [238, 221] width 35 height 8
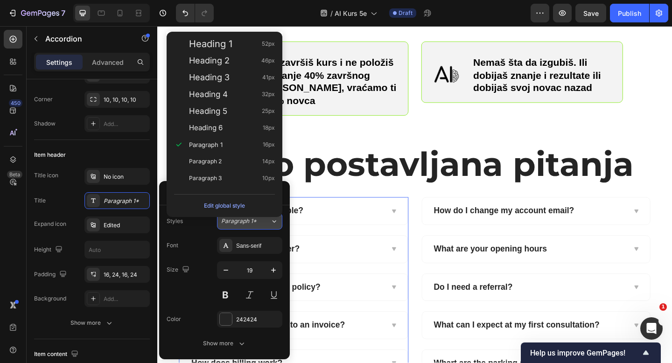
click at [246, 225] on span "Paragraph 1*" at bounding box center [238, 221] width 35 height 8
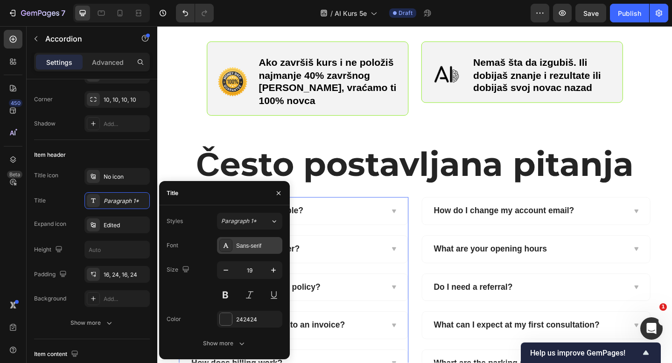
click at [246, 246] on div "Sans-serif" at bounding box center [258, 246] width 44 height 8
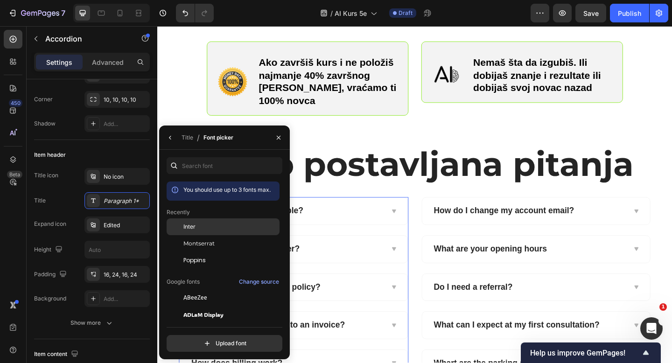
click at [220, 227] on div "Inter" at bounding box center [230, 227] width 94 height 8
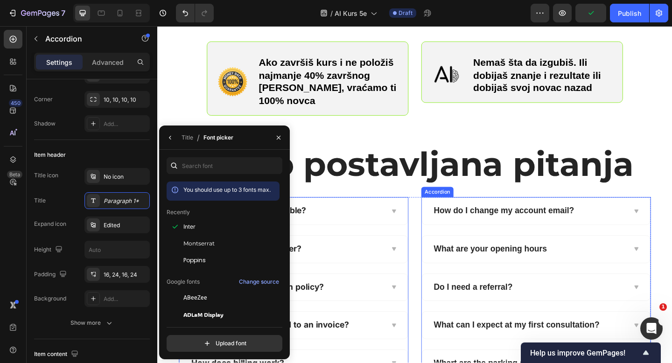
click at [457, 203] on div "Accordion" at bounding box center [461, 207] width 31 height 8
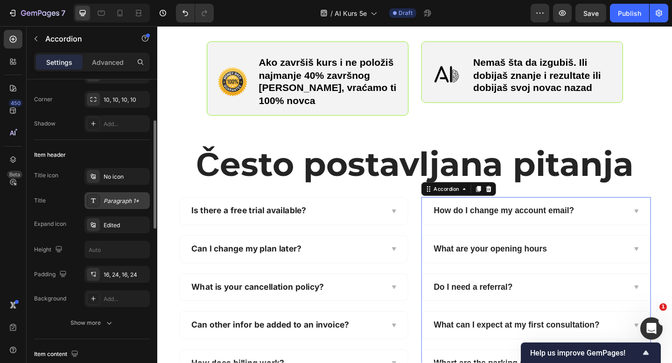
click at [119, 203] on div "Paragraph 1*" at bounding box center [126, 201] width 44 height 8
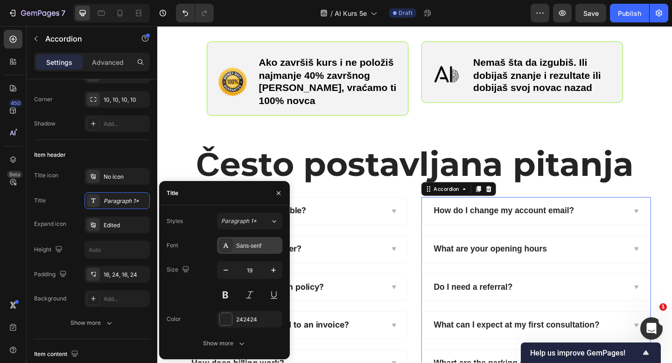
click at [241, 243] on div "Sans-serif" at bounding box center [258, 246] width 44 height 8
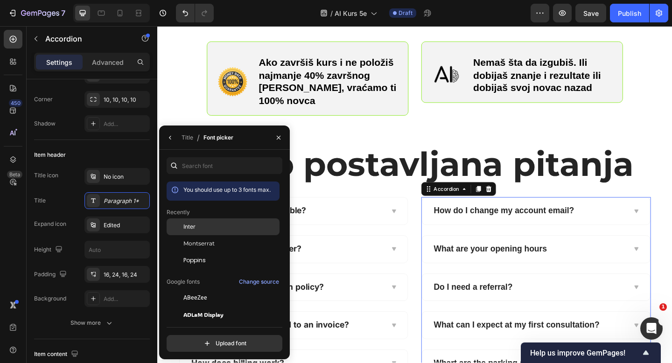
click at [225, 225] on div "Inter" at bounding box center [230, 227] width 94 height 8
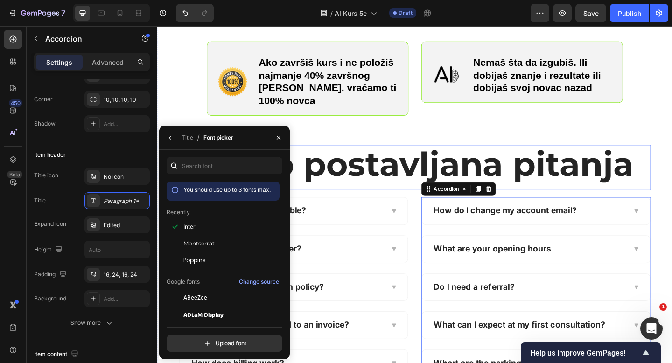
click at [387, 157] on strong "Često postavljana pitanja" at bounding box center [437, 176] width 477 height 44
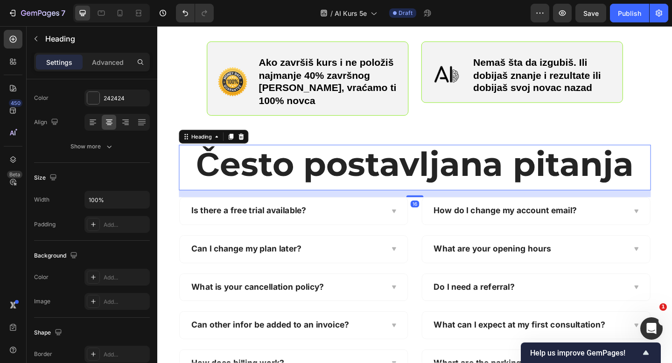
scroll to position [0, 0]
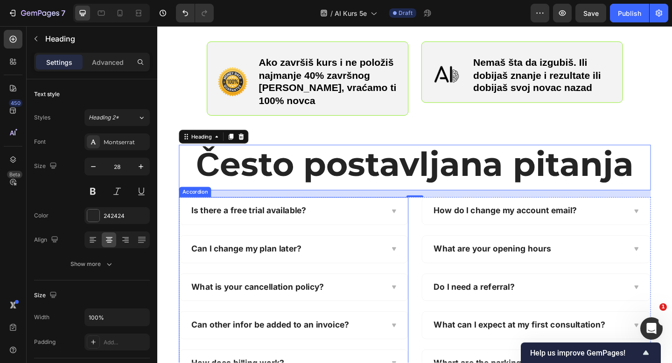
click at [277, 220] on div "Is there a free trial available?" at bounding box center [257, 227] width 128 height 14
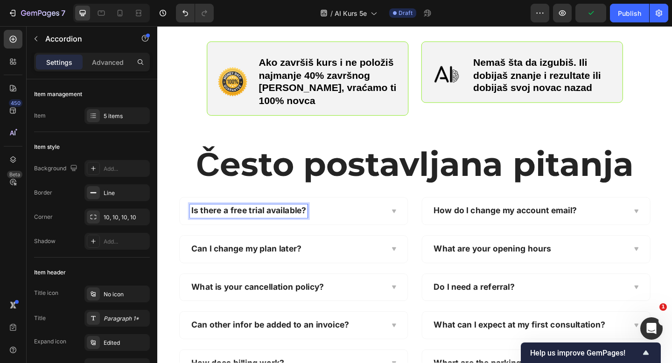
click at [218, 222] on p "Is there a free trial available?" at bounding box center [256, 228] width 125 height 12
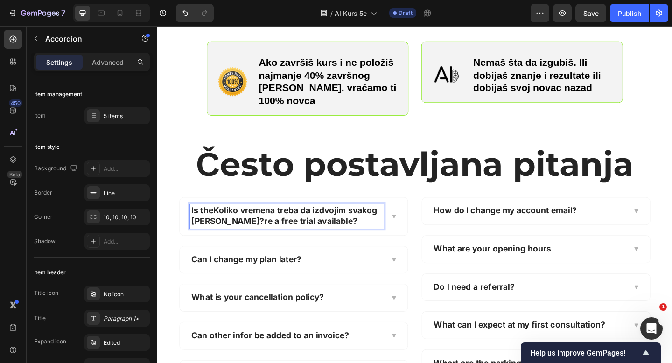
click at [325, 226] on p "Is theKoliko vremena treba da izdvojim svakog dana?re a free trial available?" at bounding box center [298, 233] width 208 height 23
drag, startPoint x: 218, startPoint y: 212, endPoint x: 180, endPoint y: 212, distance: 37.8
click at [180, 212] on div "100% Garancija Bez Rizika Heading Ili naučiš veštine koje štite tvoj posao i po…" at bounding box center [437, 178] width 560 height 514
click at [255, 275] on p "Can I change my plan later?" at bounding box center [254, 281] width 120 height 12
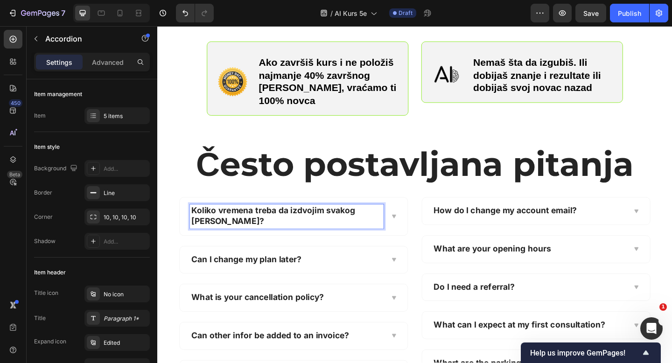
click at [255, 275] on p "Can I change my plan later?" at bounding box center [254, 281] width 120 height 12
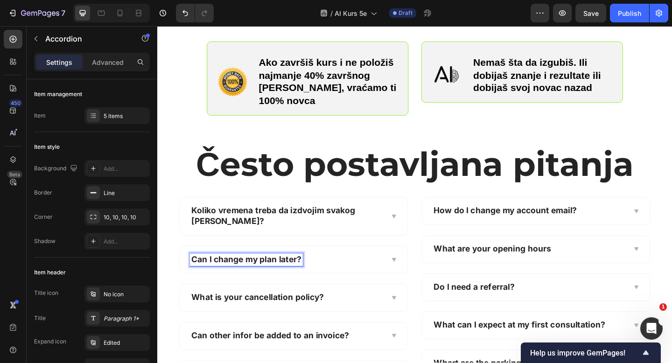
click at [314, 274] on div "Can I change my plan later?" at bounding box center [254, 281] width 123 height 14
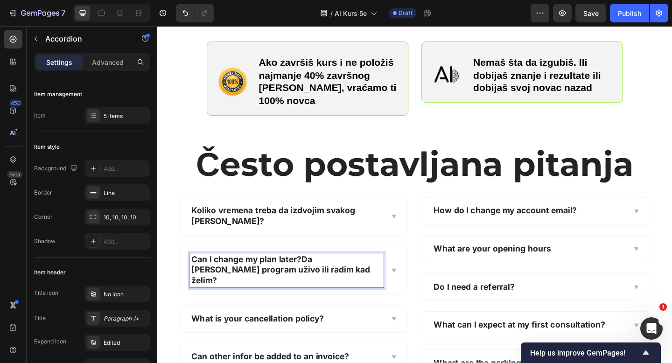
click at [311, 275] on p "Can I change my plan later?Da li je program uživo ili radim kad želim?" at bounding box center [298, 292] width 208 height 35
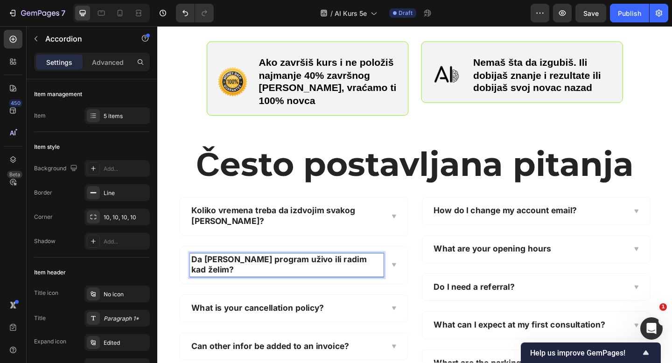
click at [308, 275] on p "Da li je program uživo ili radim kad želim?" at bounding box center [298, 286] width 208 height 23
click at [242, 275] on p "Da li je program uživo ili ucim kad želim?" at bounding box center [298, 286] width 208 height 23
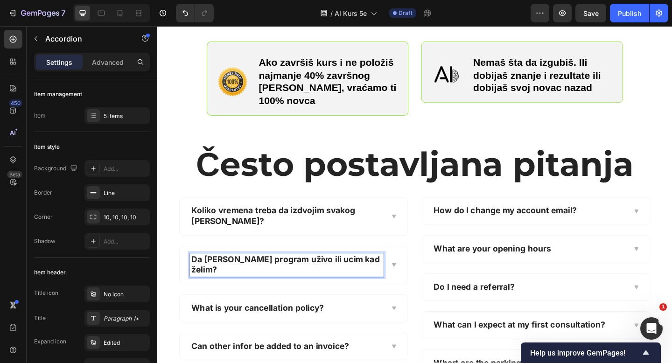
click at [218, 275] on p "Da li je program uživo ili ucim kad želim?" at bounding box center [298, 286] width 208 height 23
click at [195, 275] on p "Da li je program uživo ili ucim kad želim?" at bounding box center [298, 286] width 208 height 23
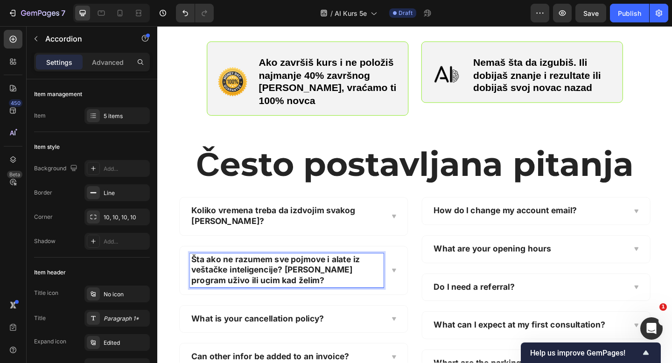
click at [284, 276] on p "Šta ako ne razumem sve pojmove i alate iz veštačke inteligencije? li je program…" at bounding box center [298, 292] width 208 height 35
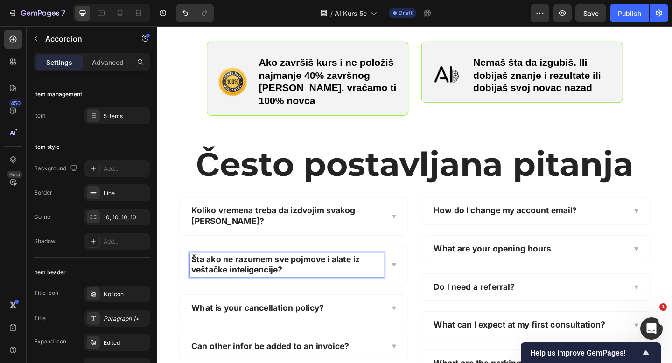
scroll to position [751, 0]
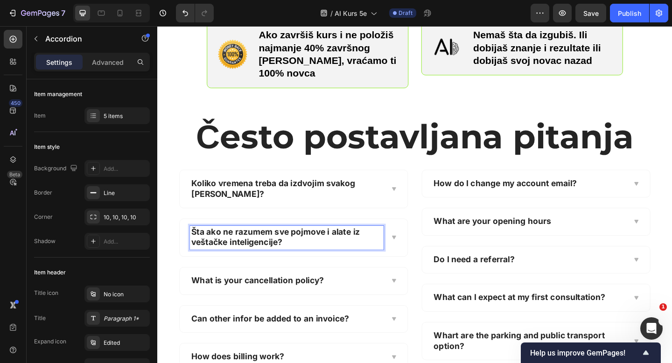
click at [282, 190] on div "Koliko vremena treba da izdvojim svakog dana? Šta ako ne razumem sve pojmove i …" at bounding box center [306, 292] width 250 height 219
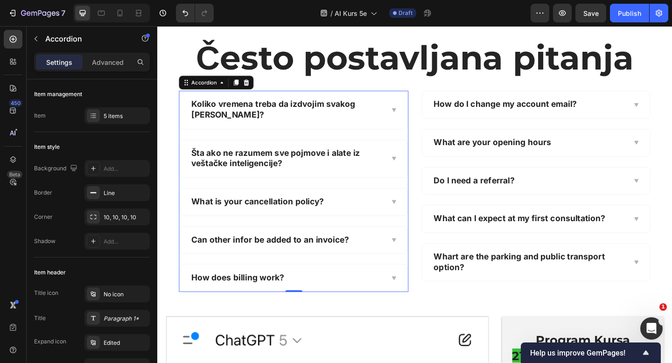
click at [267, 212] on p "What is your cancellation policy?" at bounding box center [266, 218] width 144 height 12
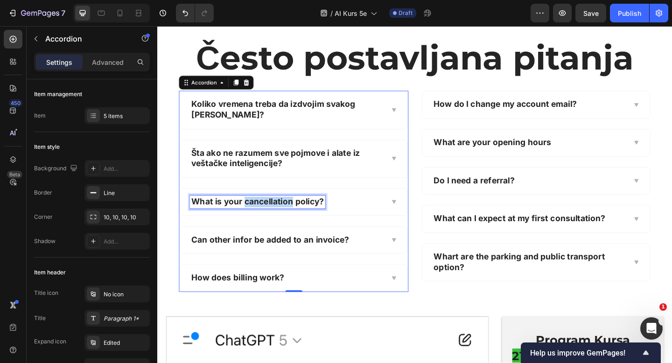
click at [267, 212] on p "What is your cancellation policy?" at bounding box center [266, 218] width 144 height 12
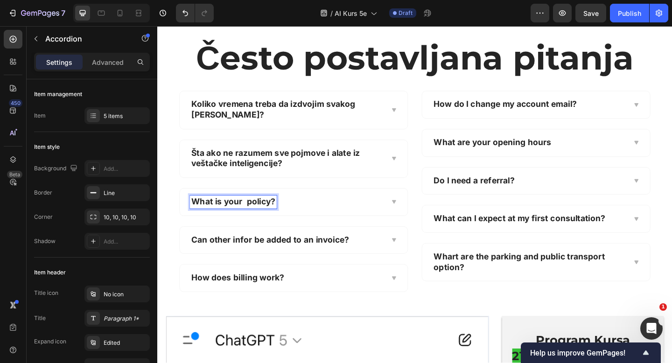
click at [264, 212] on p "What is your policy?" at bounding box center [239, 218] width 91 height 12
click at [197, 212] on p "?" at bounding box center [196, 218] width 5 height 12
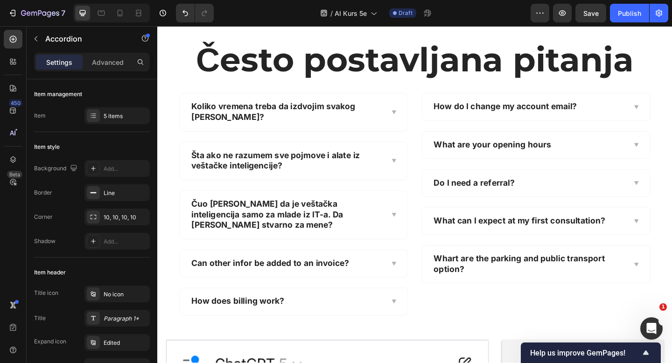
drag, startPoint x: 36, startPoint y: 169, endPoint x: 197, endPoint y: 2, distance: 230.8
click at [291, 279] on p "Can other infor be added to an invoice?" at bounding box center [280, 285] width 172 height 12
click at [196, 279] on p "a" at bounding box center [196, 285] width 5 height 12
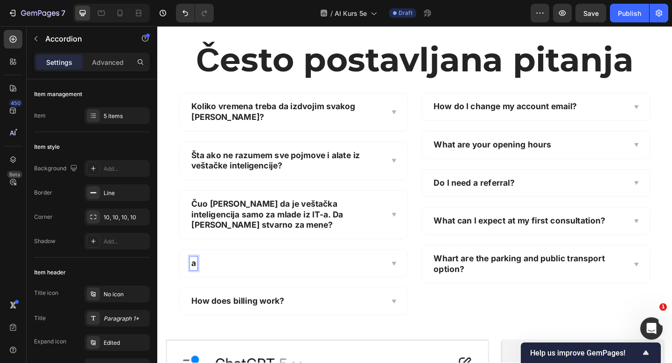
click at [196, 279] on p "a" at bounding box center [196, 285] width 5 height 12
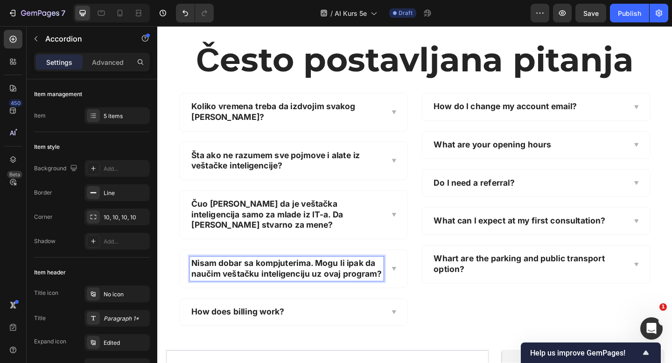
click at [267, 332] on p "How does billing work?" at bounding box center [244, 338] width 101 height 12
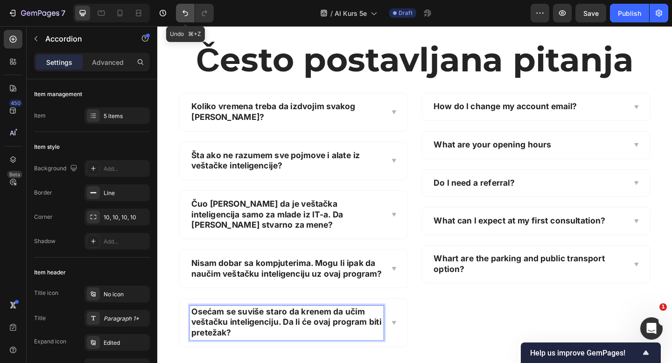
drag, startPoint x: 39, startPoint y: 275, endPoint x: 181, endPoint y: 4, distance: 305.9
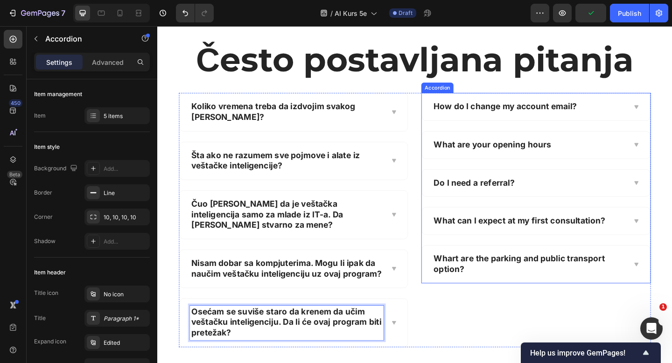
click at [495, 107] on div "How do I change my account email?" at bounding box center [536, 114] width 159 height 14
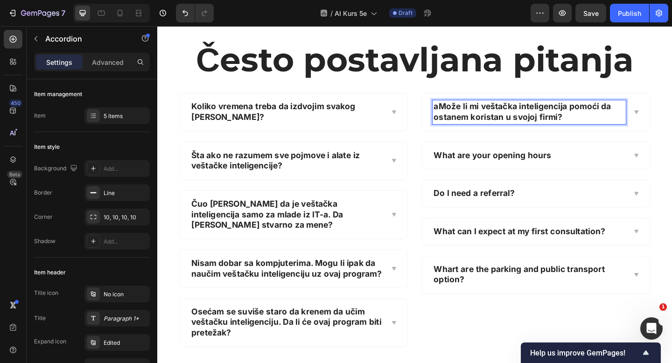
click at [463, 108] on p "aMože li mi veštačka inteligencija pomoći da ostanem koristan u svojoj firmi?" at bounding box center [562, 119] width 208 height 23
click at [480, 162] on p "What are your opening hours" at bounding box center [522, 168] width 128 height 12
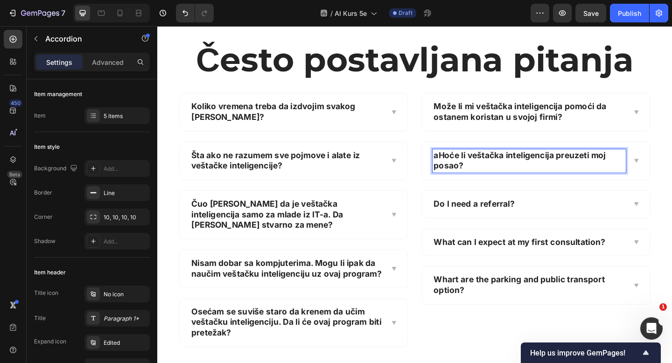
click at [464, 162] on p "aHoće li veštačka inteligencija preuzeti moj posao?" at bounding box center [562, 173] width 208 height 23
click at [480, 214] on p "Do I need a referral?" at bounding box center [502, 220] width 88 height 12
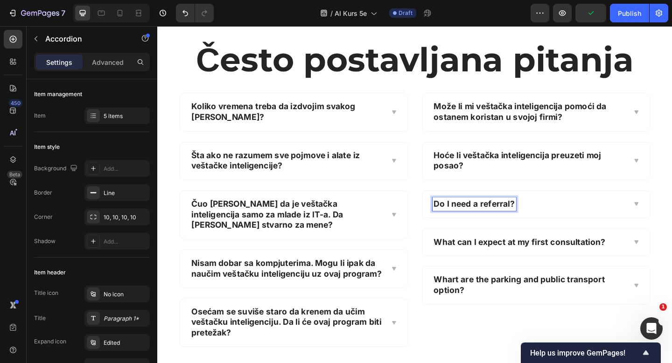
click at [480, 214] on p "Do I need a referral?" at bounding box center [502, 220] width 88 height 12
click at [612, 214] on p "Kako mogu da se prijavim za izazov/kurs?" at bounding box center [549, 220] width 183 height 12
click at [569, 256] on p "What can I expect at my first consultation?" at bounding box center [551, 262] width 187 height 12
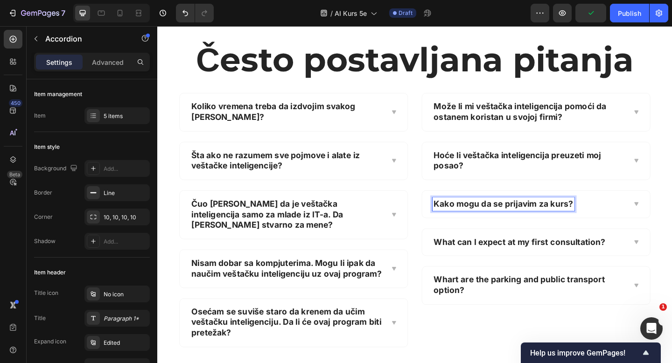
click at [569, 256] on p "What can I expect at my first consultation?" at bounding box center [551, 262] width 187 height 12
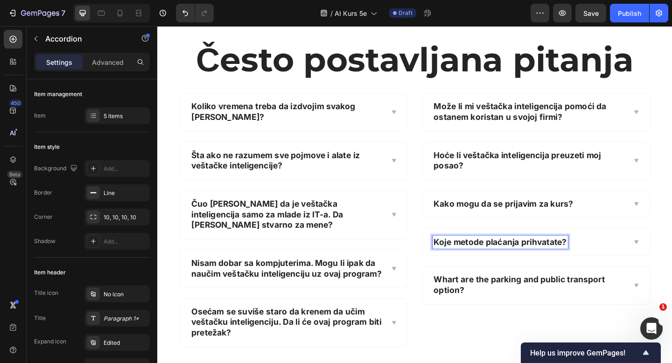
drag, startPoint x: 302, startPoint y: 220, endPoint x: 341, endPoint y: 157, distance: 74.2
click at [511, 297] on p "Whart are the parking and public transport option?" at bounding box center [562, 308] width 208 height 23
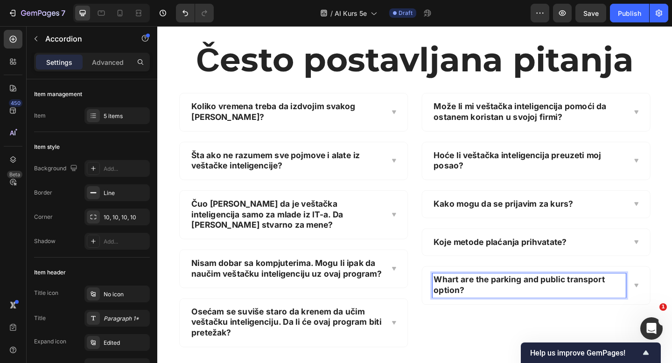
click at [511, 297] on p "Whart are the parking and public transport option?" at bounding box center [562, 308] width 208 height 23
click at [463, 297] on p "aDa li postoji garancija povraćaja novca?" at bounding box center [562, 308] width 208 height 23
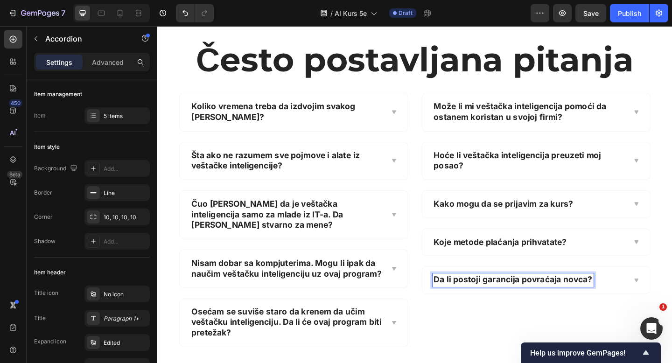
click at [480, 330] on div "Može li mi veštačka inteligencija pomoći da ostanem koristan u svojoj firmi? Ho…" at bounding box center [569, 237] width 250 height 276
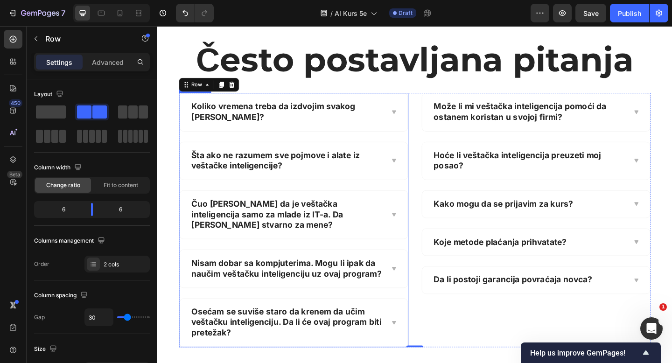
click at [377, 332] on p "Osećam se suviše staro da krenem da učim veštačku inteligenciju. Da li će ovaj …" at bounding box center [298, 349] width 208 height 35
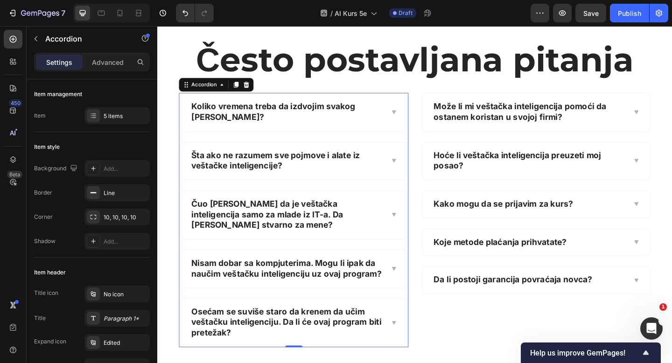
click at [256, 332] on p "Osećam se suviše staro da krenem da učim veštačku inteligenciju. Da li će ovaj …" at bounding box center [298, 349] width 208 height 35
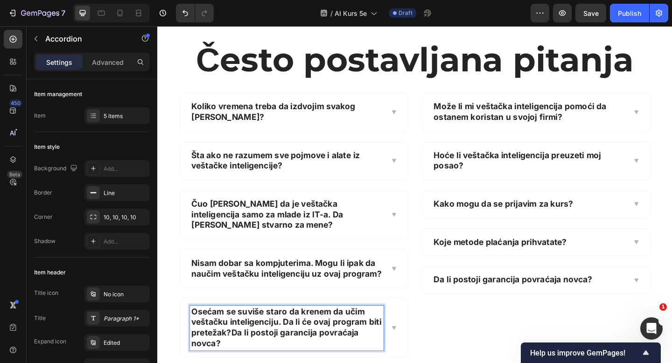
click at [238, 332] on p "Osećam se suviše staro da krenem da učim veštačku inteligenciju. Da li će ovaj …" at bounding box center [298, 355] width 208 height 46
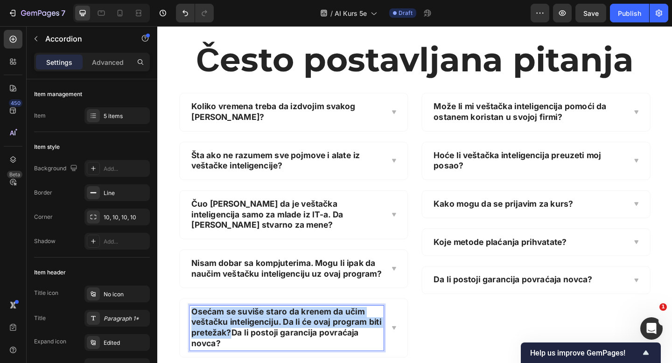
click at [196, 332] on p "Osećam se suviše staro da krenem da učim veštačku inteligenciju. Da li će ovaj …" at bounding box center [298, 355] width 208 height 46
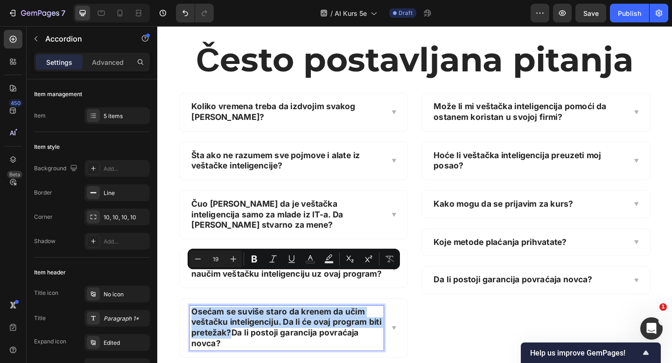
copy p "Osećam se suviše staro da krenem da učim veštačku inteligenciju. Da li će ovaj …"
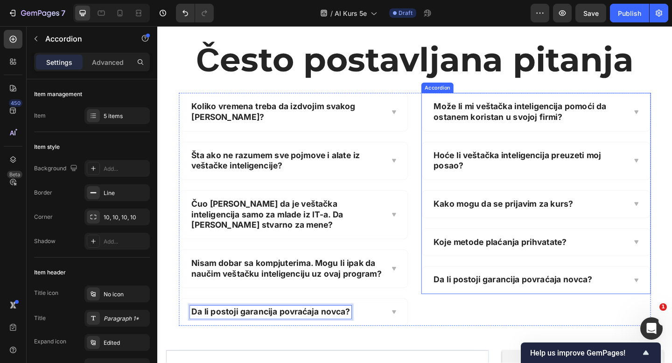
click at [516, 297] on p "Da li postoji garancija povraćaja novca?" at bounding box center [544, 303] width 173 height 12
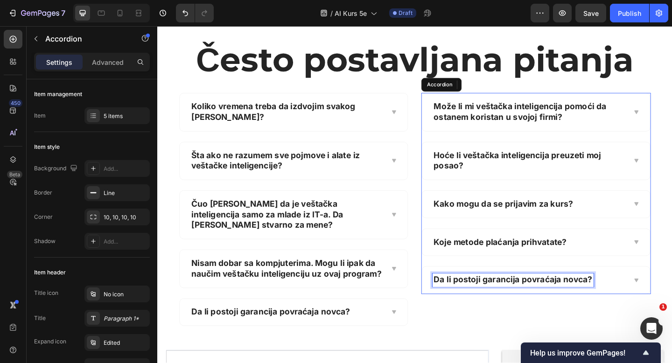
click at [516, 297] on p "Da li postoji garancija povraćaja novca?" at bounding box center [544, 303] width 173 height 12
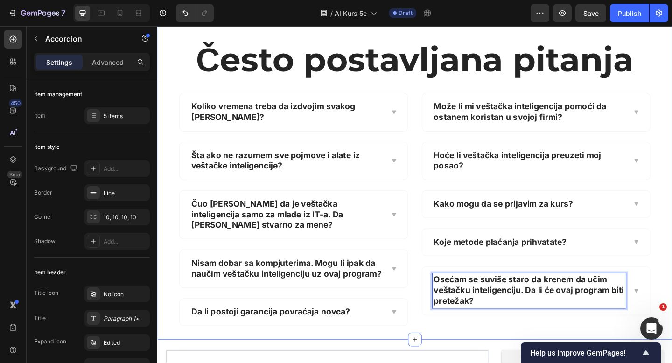
click at [672, 165] on div "100% Garancija Bez Rizika Heading Ili naučiš veštine koje štite tvoj posao i po…" at bounding box center [437, 87] width 560 height 560
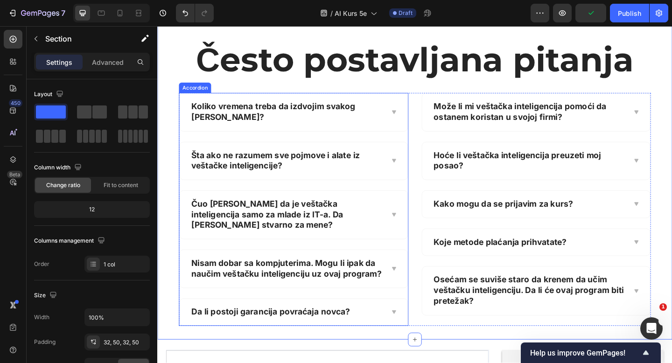
click at [418, 99] on div "Koliko vremena treba da izdvojim svakog [PERSON_NAME]?" at bounding box center [306, 119] width 248 height 41
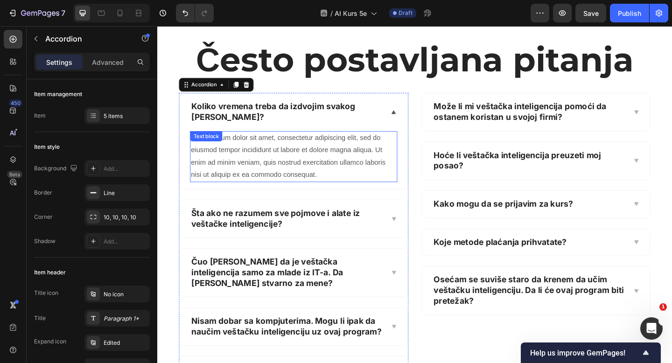
click at [273, 141] on div "Lorem ipsum dolor sit amet, consectetur adipiscing elit, sed do eiusmod tempor …" at bounding box center [305, 169] width 225 height 56
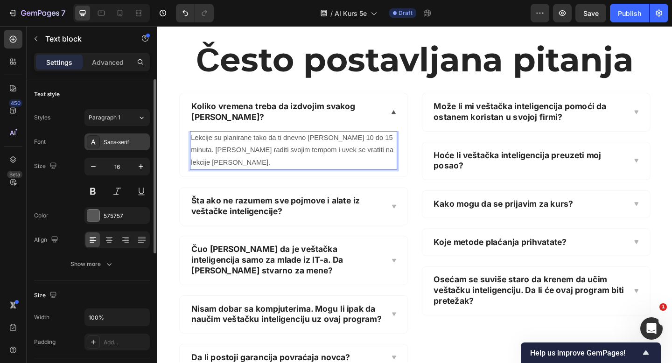
click at [125, 142] on div "Sans-serif" at bounding box center [126, 142] width 44 height 8
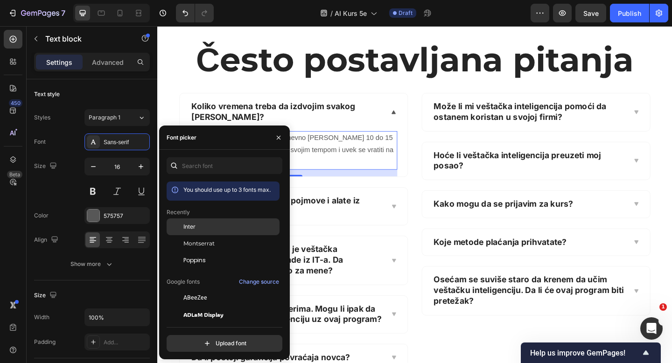
click at [188, 228] on span "Inter" at bounding box center [189, 227] width 12 height 8
click at [351, 211] on p "Šta ako ne razumem sve pojmove i alate iz veštačke inteligencije?" at bounding box center [298, 222] width 208 height 23
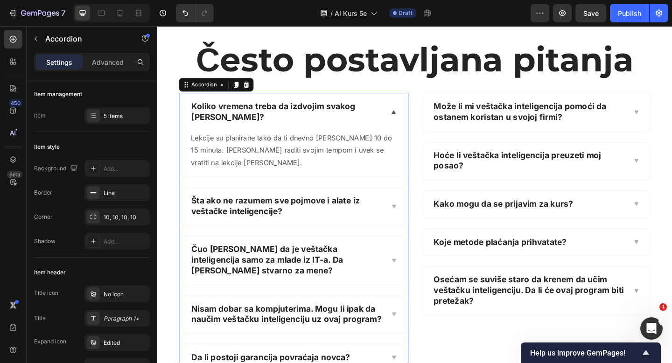
click at [412, 219] on icon at bounding box center [414, 222] width 7 height 7
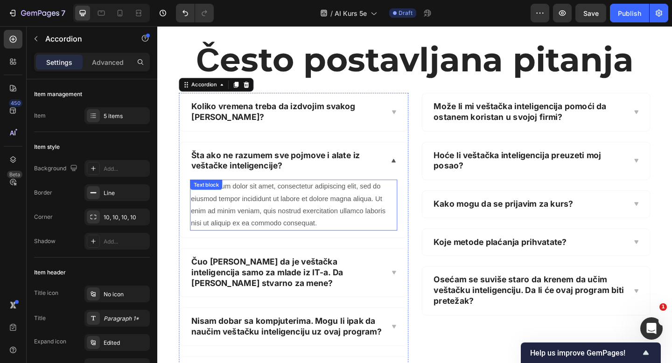
click at [274, 194] on div "Lorem ipsum dolor sit amet, consectetur adipiscing elit, sed do eiusmod tempor …" at bounding box center [305, 221] width 225 height 56
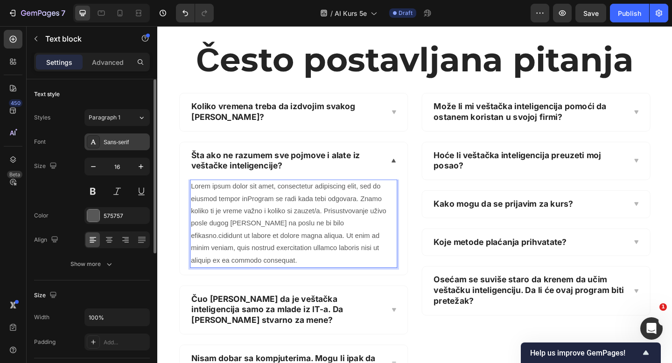
click at [114, 139] on div "Sans-serif" at bounding box center [126, 142] width 44 height 8
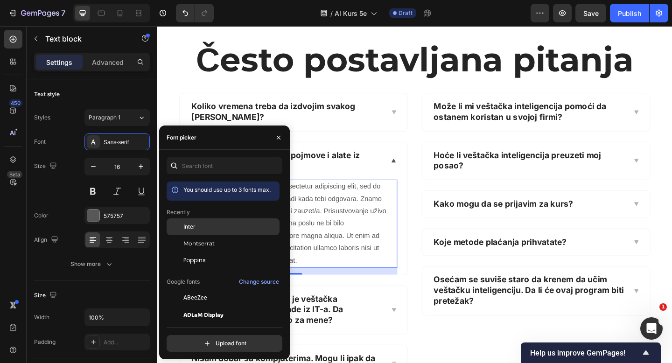
click at [181, 224] on div at bounding box center [175, 226] width 17 height 17
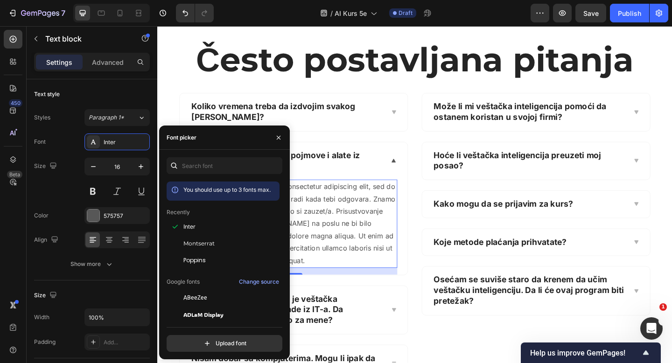
click at [408, 309] on div "Čuo [PERSON_NAME] da je veštačka inteligencija samo za mlade iz IT-a. Da [PERSO…" at bounding box center [306, 335] width 248 height 52
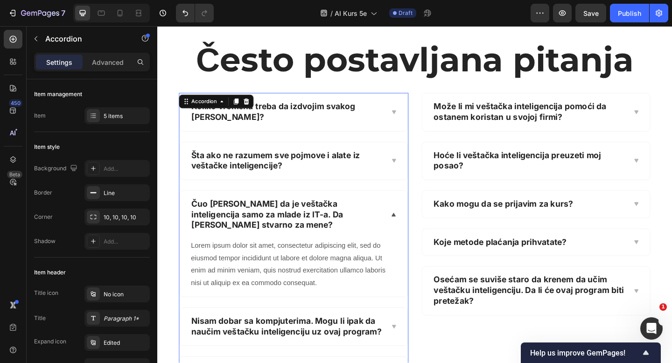
scroll to position [884, 0]
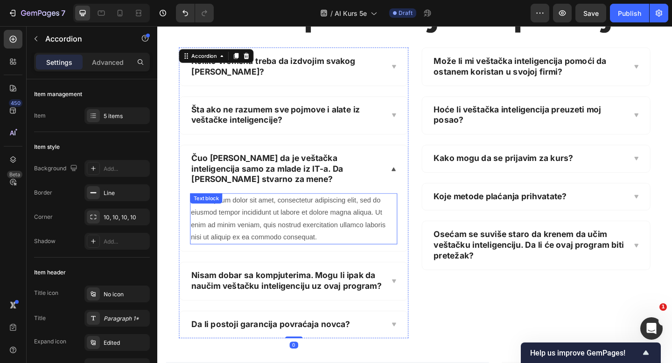
drag, startPoint x: 433, startPoint y: 30, endPoint x: 325, endPoint y: 199, distance: 200.5
click at [326, 208] on div "Lorem ipsum dolor sit amet, consectetur adipiscing elit, sed do eiusmod tempor …" at bounding box center [305, 236] width 225 height 56
click at [325, 208] on div "Lorem ipsum dolor sit amet, consectetur adipiscing elit, sed do eiusmod tempor …" at bounding box center [305, 236] width 225 height 56
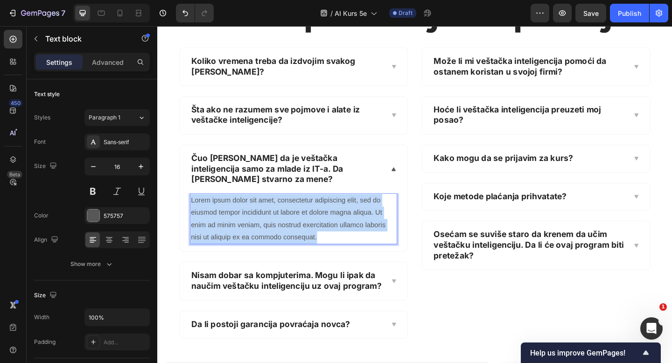
click at [270, 209] on p "Lorem ipsum dolor sit amet, consectetur adipiscing elit, sed do eiusmod tempor …" at bounding box center [306, 236] width 224 height 54
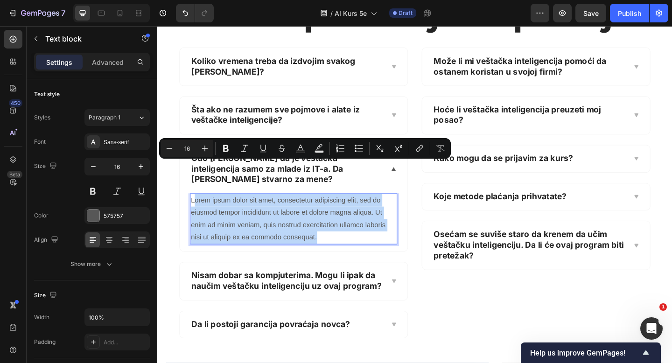
drag, startPoint x: 340, startPoint y: 221, endPoint x: 196, endPoint y: 177, distance: 150.2
click at [196, 209] on p "Lorem ipsum dolor sit amet, consectetur adipiscing elit, sed do eiusmod tempor …" at bounding box center [306, 236] width 224 height 54
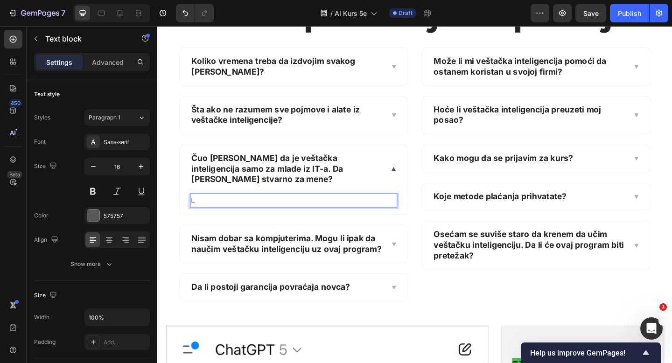
click at [195, 209] on p "L" at bounding box center [306, 216] width 224 height 14
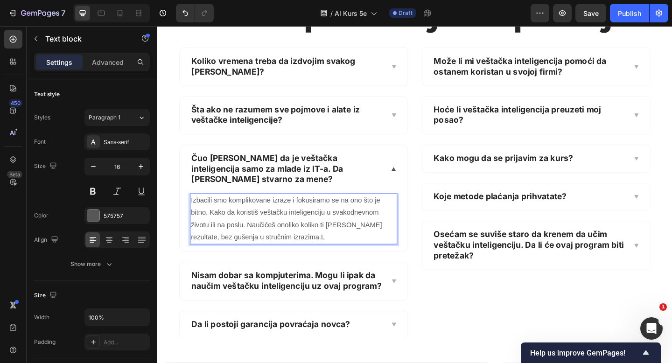
click at [345, 219] on p "Izbacili smo komplikovane izraze i fokusiramo se na ono što je bitno. Kako da k…" at bounding box center [306, 236] width 224 height 54
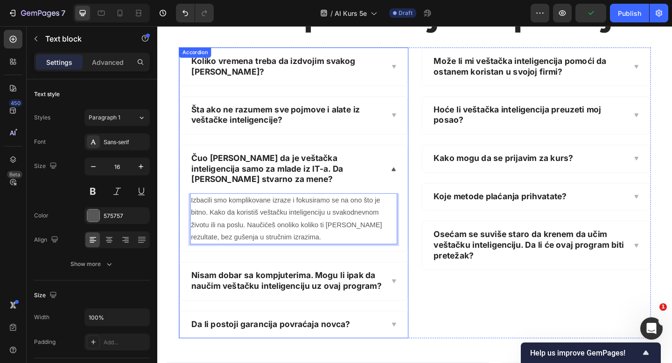
click at [409, 283] on div "Nisam dobar sa kompjuterima. Mogu li ipak da naučim veštačku inteligenciju uz o…" at bounding box center [306, 303] width 248 height 41
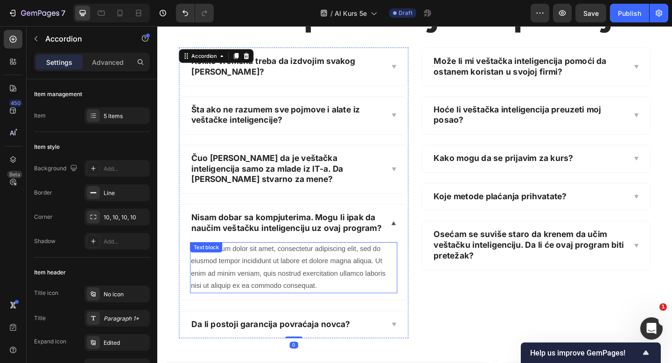
click at [341, 261] on div "Lorem ipsum dolor sit amet, consectetur adipiscing elit, sed do eiusmod tempor …" at bounding box center [305, 289] width 225 height 56
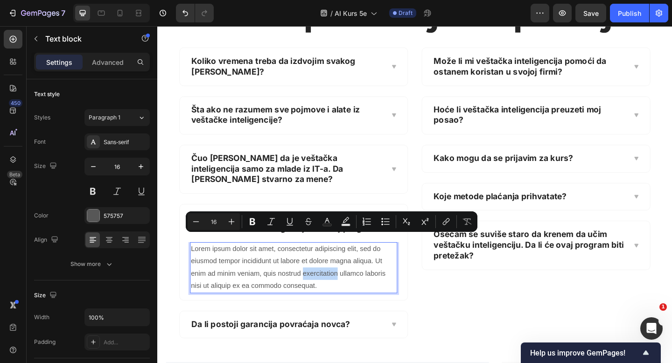
click at [330, 262] on p "Lorem ipsum dolor sit amet, consectetur adipiscing elit, sed do eiusmod tempor …" at bounding box center [306, 289] width 224 height 54
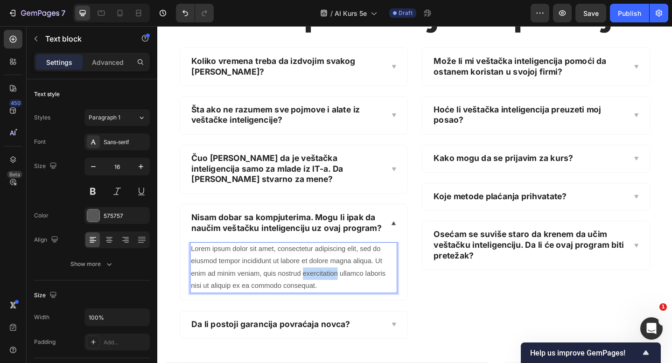
click at [330, 262] on p "Lorem ipsum dolor sit amet, consectetur adipiscing elit, sed do eiusmod tempor …" at bounding box center [306, 289] width 224 height 54
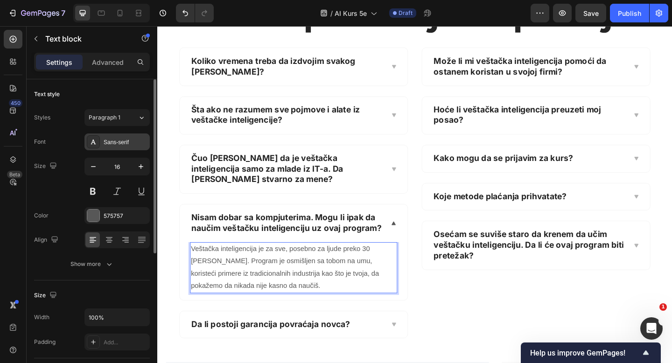
click at [105, 139] on div "Sans-serif" at bounding box center [126, 142] width 44 height 8
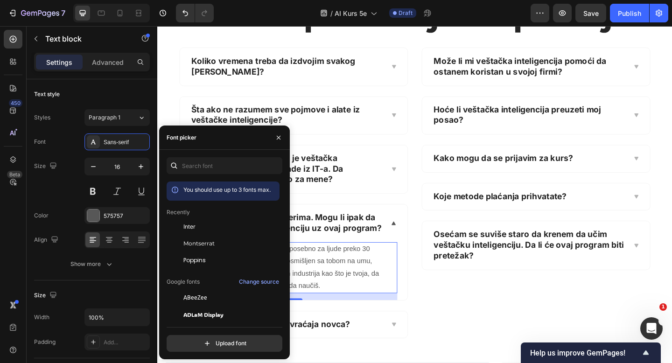
click at [208, 229] on div "Inter" at bounding box center [230, 227] width 94 height 8
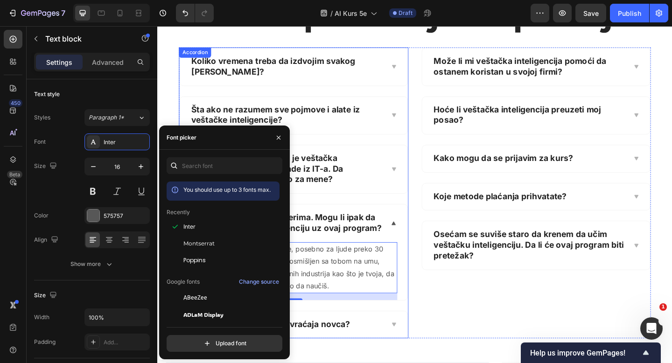
click at [415, 156] on div "Čuo [PERSON_NAME] da je veštačka inteligencija samo za mlade iz IT-a. Da [PERSO…" at bounding box center [306, 182] width 248 height 52
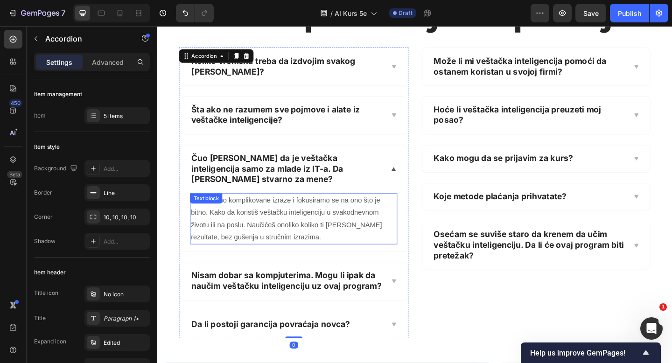
click at [347, 209] on p "Izbacili smo komplikovane izraze i fokusiramo se na ono što je bitno. Kako da k…" at bounding box center [306, 236] width 224 height 54
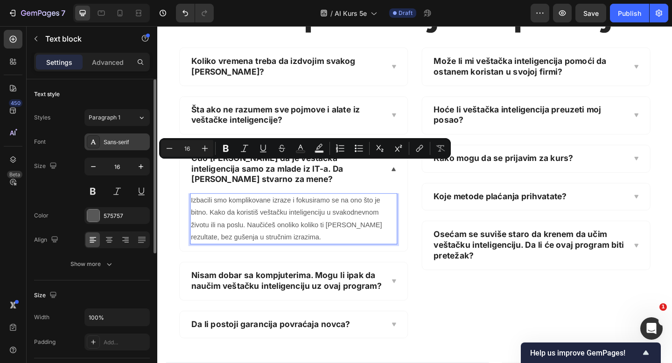
click at [130, 139] on div "Sans-serif" at bounding box center [126, 142] width 44 height 8
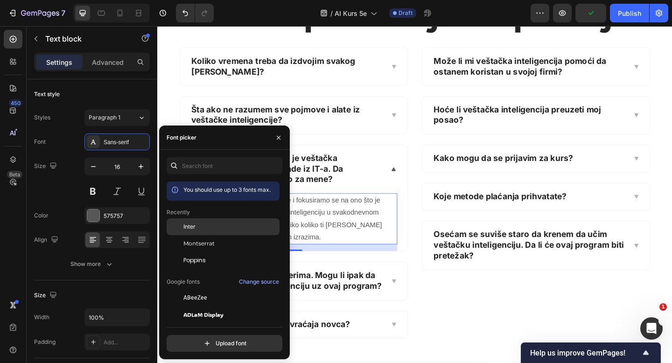
click at [206, 231] on div "Inter" at bounding box center [230, 227] width 94 height 8
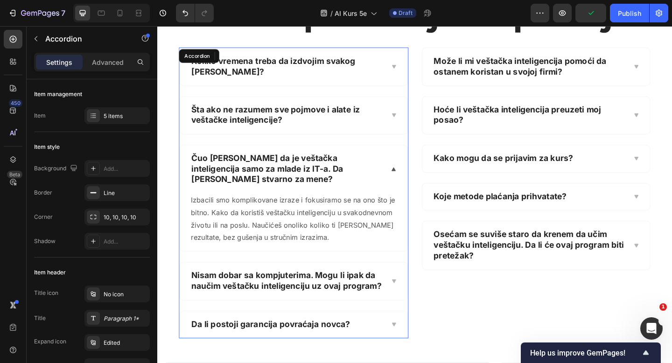
click at [416, 104] on div "Šta ako ne razumem sve pojmove i alate iz veštačke inteligencije?" at bounding box center [306, 123] width 248 height 41
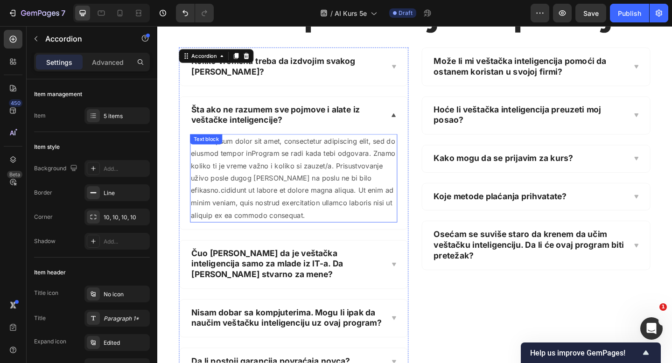
click at [318, 197] on p "Lorem ipsum dolor sit amet, consectetur adipiscing elit, sed do eiusmod tempor …" at bounding box center [306, 192] width 224 height 94
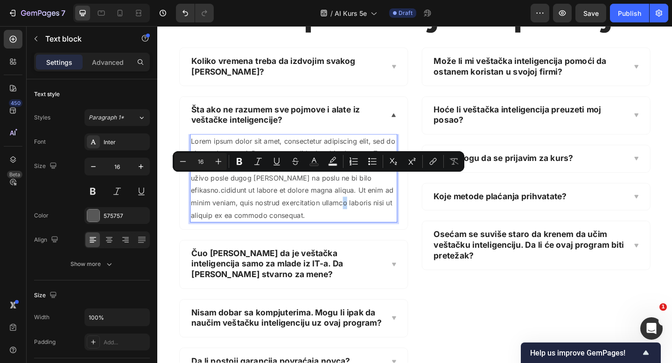
click at [385, 150] on p "Lorem ipsum dolor sit amet, consectetur adipiscing elit, sed do eiusmod tempor …" at bounding box center [306, 192] width 224 height 94
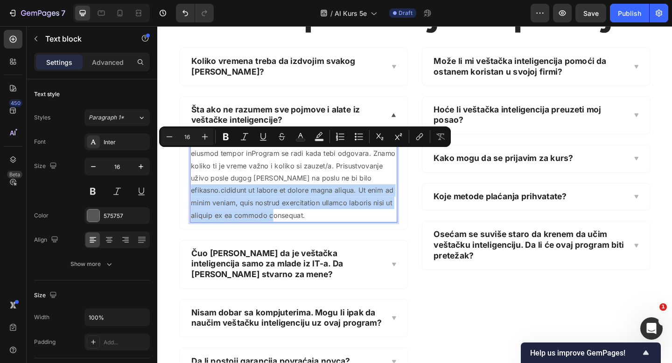
drag, startPoint x: 379, startPoint y: 168, endPoint x: 386, endPoint y: 201, distance: 34.3
click at [387, 202] on p "Lorem ipsum dolor sit amet, consectetur adipiscing elit, sed do eiusmod tempor …" at bounding box center [306, 192] width 224 height 94
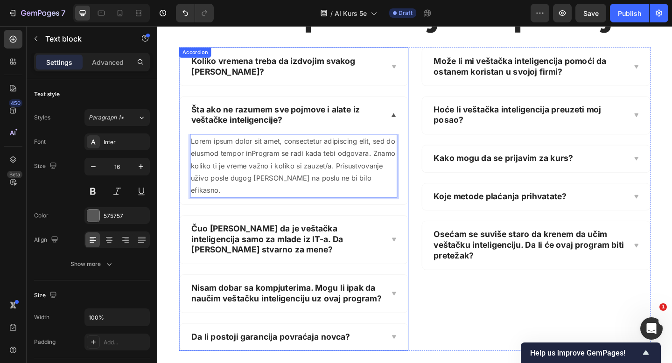
click at [412, 297] on div "Nisam dobar sa kompjuterima. Mogu li ipak da naučim veštačku inteligenciju uz o…" at bounding box center [306, 317] width 248 height 41
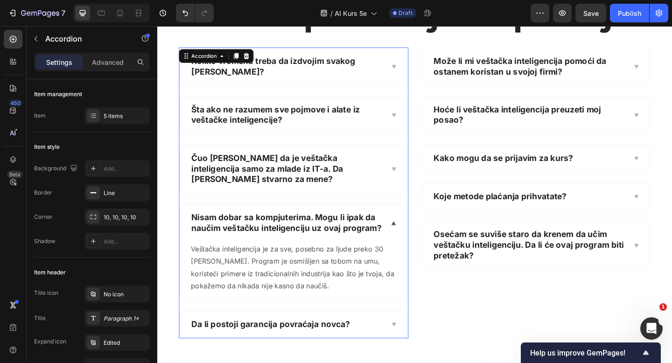
scroll to position [937, 0]
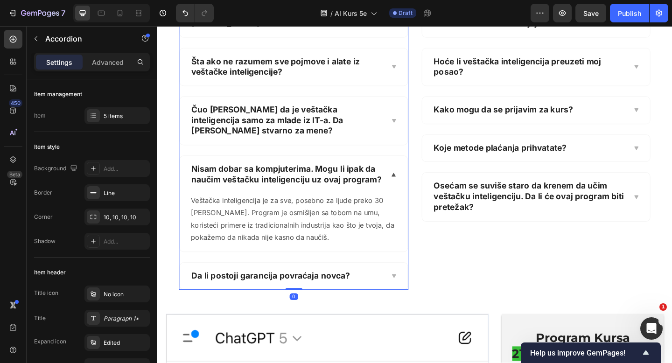
click at [416, 295] on icon at bounding box center [414, 298] width 7 height 7
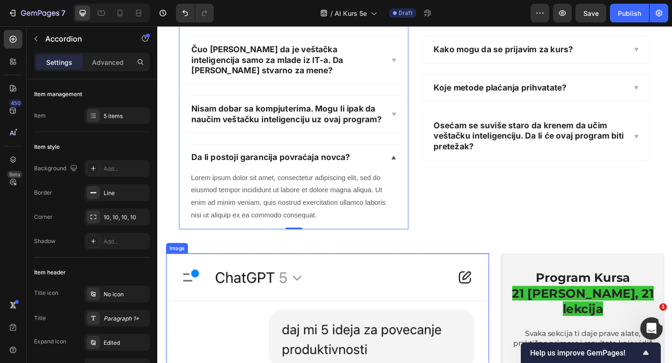
scroll to position [1019, 0]
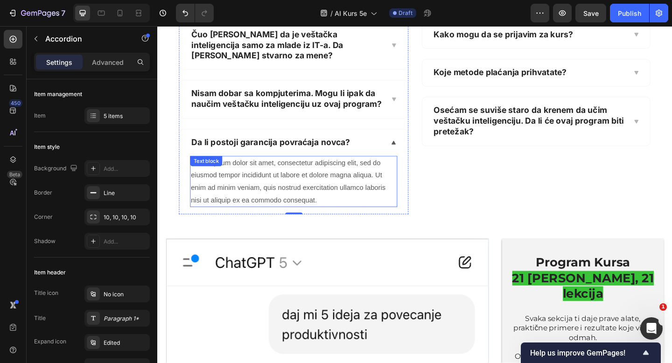
click at [282, 168] on div "Lorem ipsum dolor sit amet, consectetur adipiscing elit, sed do eiusmod tempor …" at bounding box center [305, 196] width 225 height 56
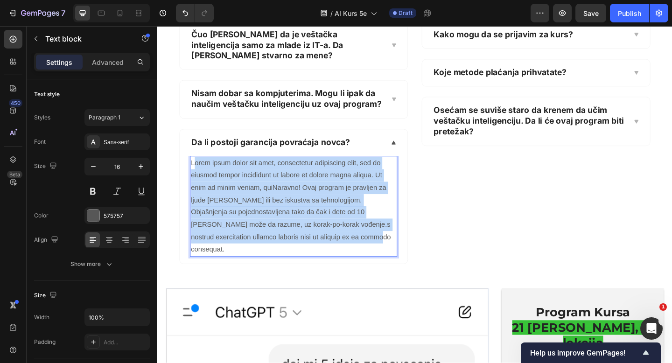
drag, startPoint x: 344, startPoint y: 214, endPoint x: 197, endPoint y: 141, distance: 164.1
click at [197, 169] on p "Lorem ipsum dolor sit amet, consectetur adipiscing elit, sed do eiusmod tempor …" at bounding box center [306, 222] width 224 height 107
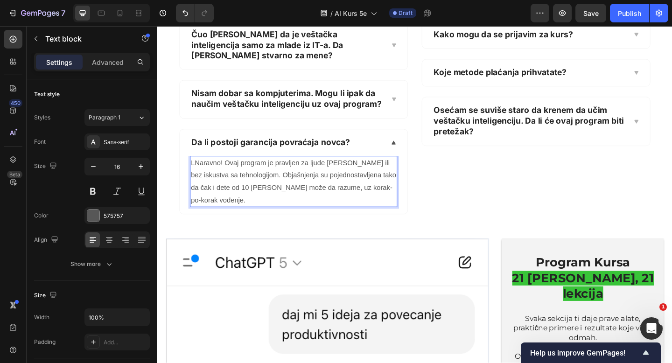
click at [199, 169] on p "LNaravno! Ovaj program je pravljen za ljude sa malo ili bez iskustva sa tehnolo…" at bounding box center [306, 196] width 224 height 54
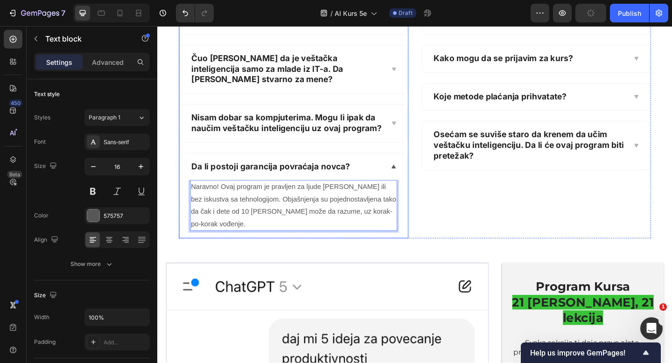
scroll to position [992, 0]
click at [408, 165] on div "Da li postoji garancija povraćaja novca?" at bounding box center [306, 179] width 248 height 29
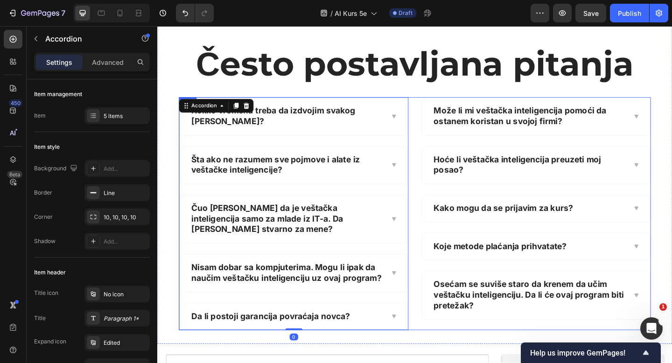
scroll to position [801, 0]
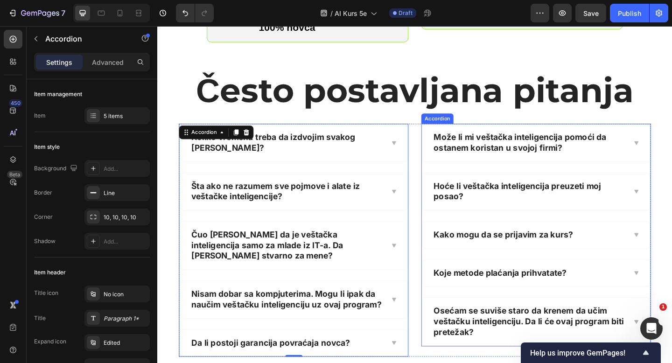
click at [672, 136] on div "Može li mi veštačka inteligencija pomoći da ostanem koristan u svojoj firmi?" at bounding box center [569, 153] width 248 height 41
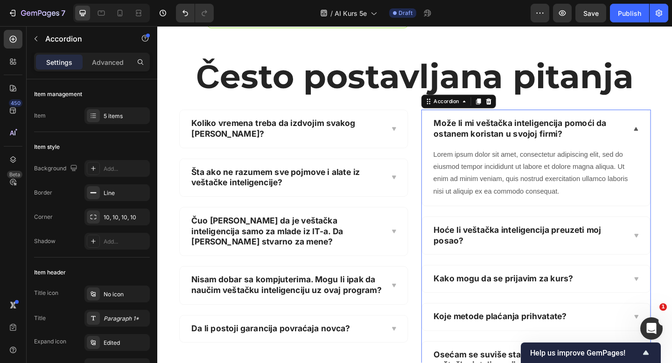
scroll to position [845, 0]
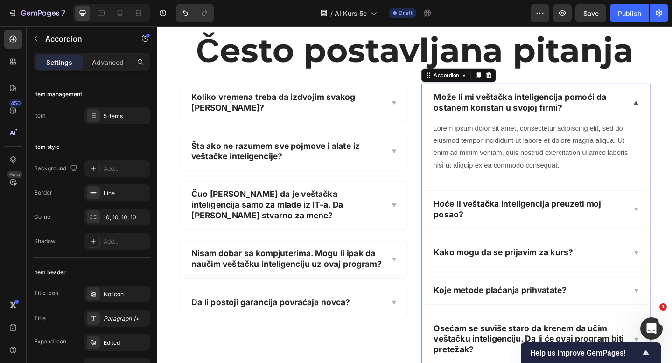
click at [672, 301] on div "Koje metode plaćanja prihvatate?" at bounding box center [569, 314] width 248 height 29
click at [672, 222] on icon at bounding box center [678, 225] width 7 height 7
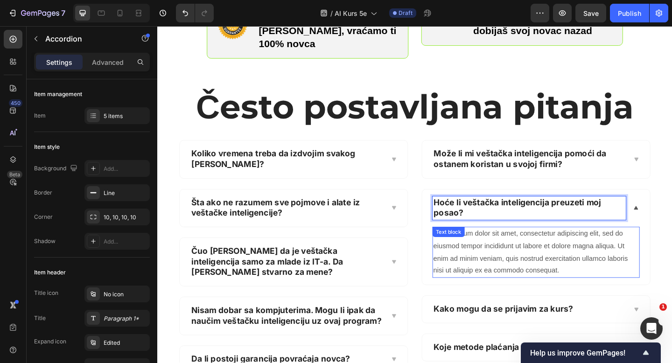
scroll to position [847, 0]
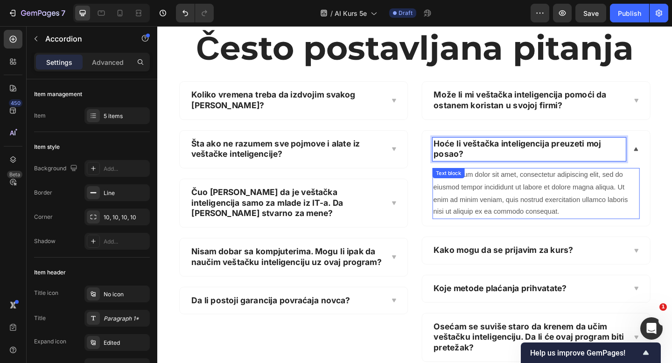
click at [612, 265] on div "Kako mogu da se prijavim za kurs?" at bounding box center [569, 270] width 248 height 29
click at [672, 281] on div "Može li mi veštačka inteligencija pomoći da ostanem koristan u svojoj firmi? Ho…" at bounding box center [569, 238] width 250 height 305
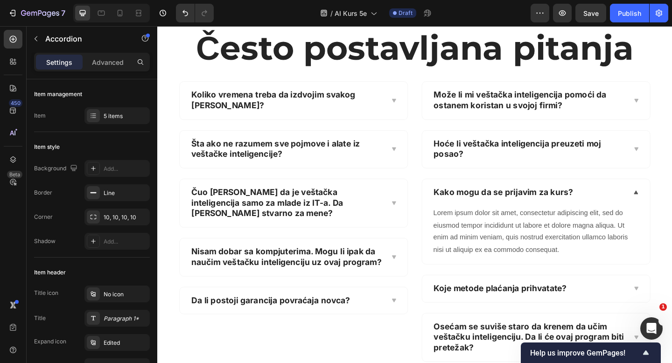
scroll to position [923, 0]
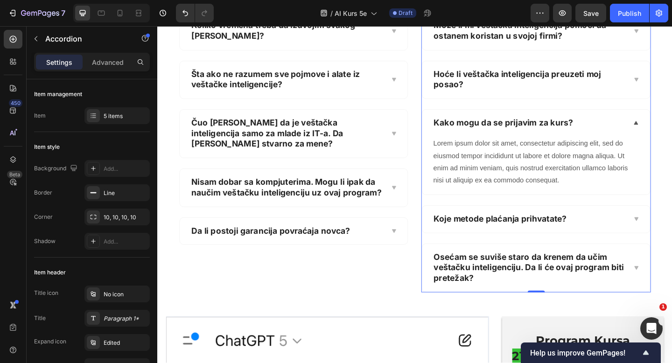
click at [672, 287] on icon at bounding box center [678, 289] width 4 height 4
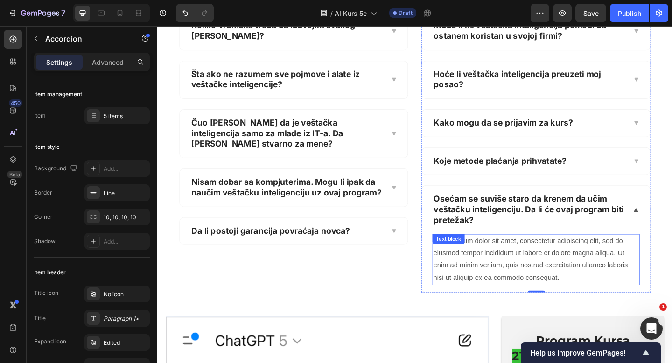
click at [560, 260] on div "Lorem ipsum dolor sit amet, consectetur adipiscing elit, sed do eiusmod tempor …" at bounding box center [569, 281] width 225 height 56
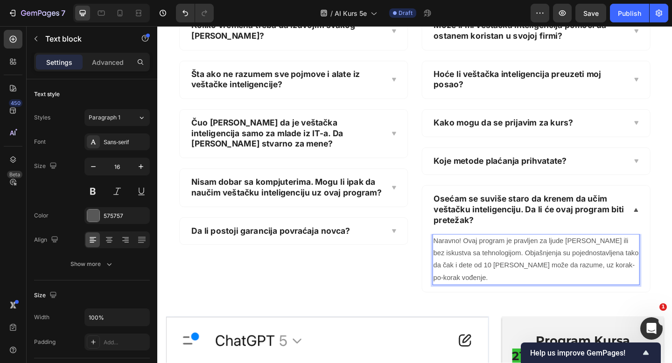
drag, startPoint x: 318, startPoint y: 221, endPoint x: 313, endPoint y: 10, distance: 211.5
click at [397, 242] on div "Da li postoji garancija povraćaja novca?" at bounding box center [298, 249] width 211 height 14
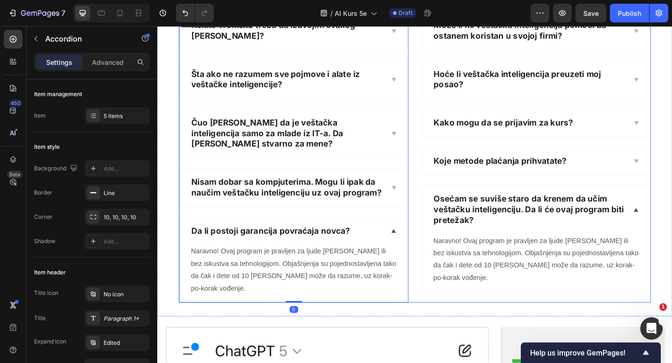
click at [337, 265] on p "Naravno! Ovaj program je pravljen za ljude sa malo ili bez iskustva sa tehnolog…" at bounding box center [306, 292] width 224 height 54
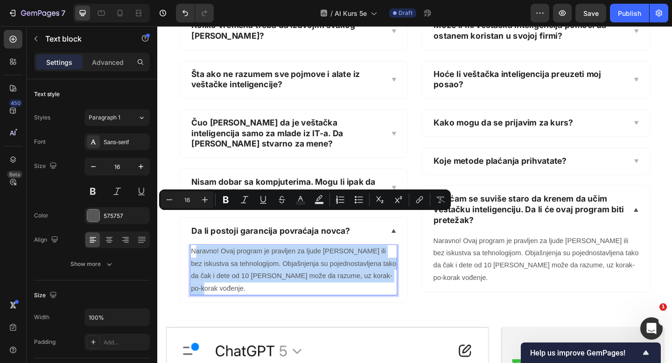
drag, startPoint x: 406, startPoint y: 262, endPoint x: 201, endPoint y: 231, distance: 207.8
click at [201, 265] on p "Naravno! Ovaj program je pravljen za ljude sa malo ili bez iskustva sa tehnolog…" at bounding box center [306, 292] width 224 height 54
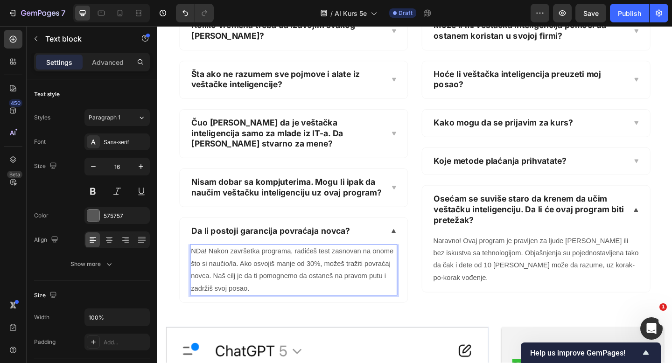
click at [198, 265] on p "NDa! Nakon završetka programa, radićeš test zasnovan na onome što si naučio/la.…" at bounding box center [306, 292] width 224 height 54
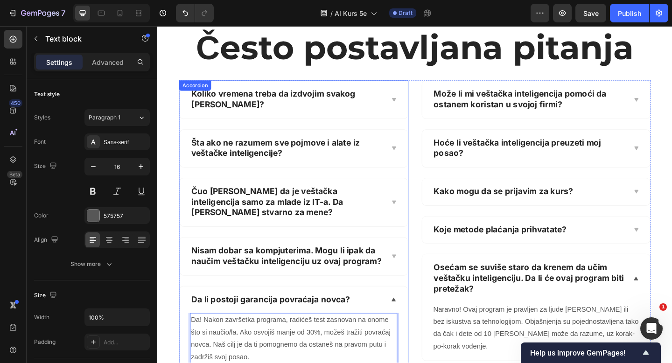
scroll to position [847, 0]
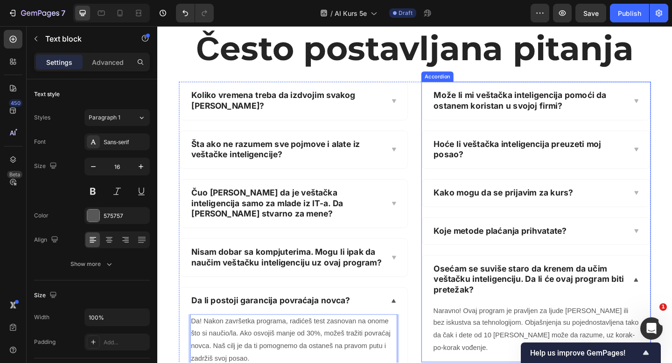
click at [672, 106] on icon at bounding box center [678, 108] width 4 height 4
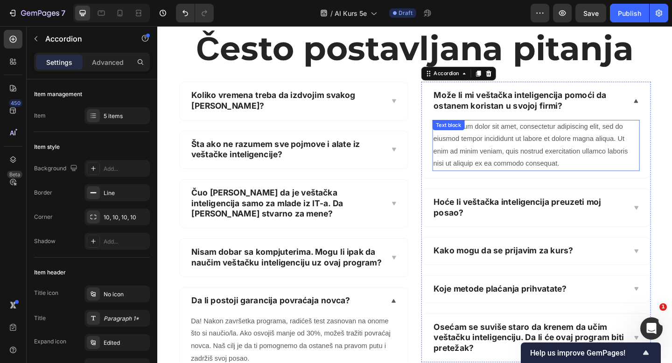
click at [516, 133] on div "Lorem ipsum dolor sit amet, consectetur adipiscing elit, sed do eiusmod tempor …" at bounding box center [569, 156] width 225 height 56
click at [516, 133] on p "Lorem ipsum dolor sit amet, consectetur adipiscing elit, sed do eiusmod tempor …" at bounding box center [569, 156] width 224 height 54
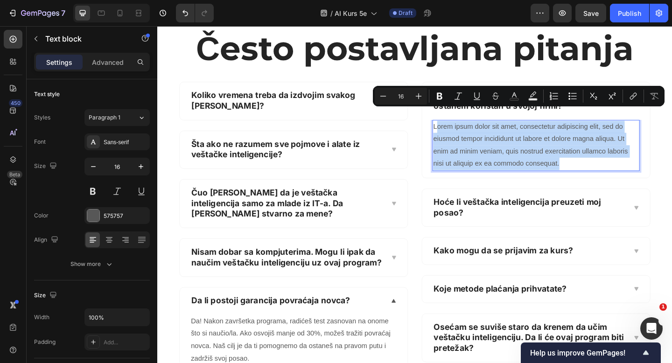
drag, startPoint x: 600, startPoint y: 159, endPoint x: 460, endPoint y: 120, distance: 145.9
click at [460, 129] on p "Lorem ipsum dolor sit amet, consectetur adipiscing elit, sed do eiusmod tempor …" at bounding box center [569, 156] width 224 height 54
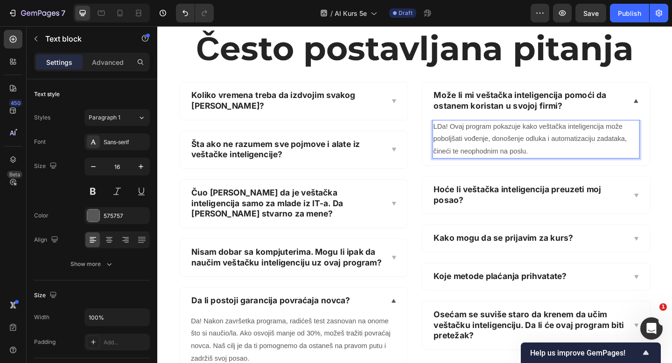
click at [462, 129] on p "LDa! Ovaj program pokazuje kako veštačka inteligencija može poboljšati vođenje,…" at bounding box center [569, 149] width 224 height 40
click at [121, 144] on div "Sans-serif" at bounding box center [126, 142] width 44 height 8
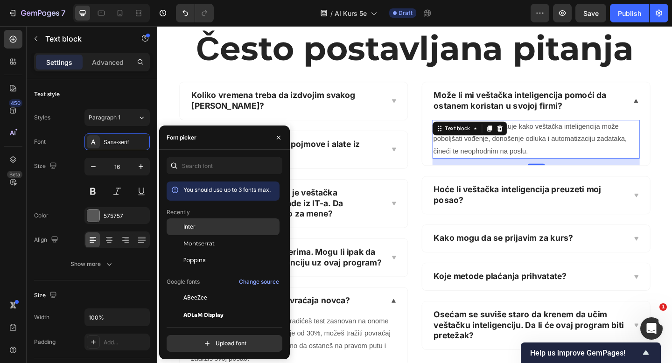
click at [197, 227] on div "Inter" at bounding box center [230, 227] width 94 height 8
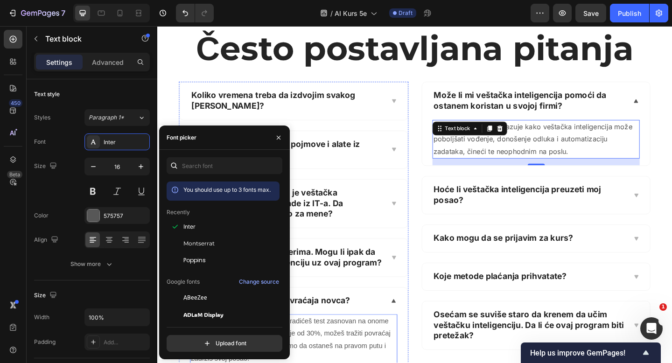
click at [334, 341] on p "Da! Nakon završetka programa, radićeš test zasnovan na onome što si naučio/la. …" at bounding box center [306, 368] width 224 height 54
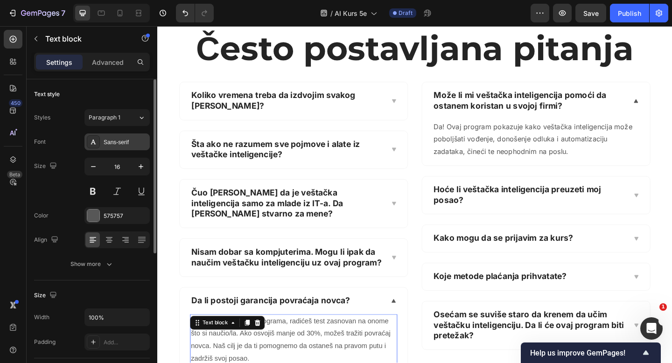
click at [126, 144] on div "Sans-serif" at bounding box center [126, 142] width 44 height 8
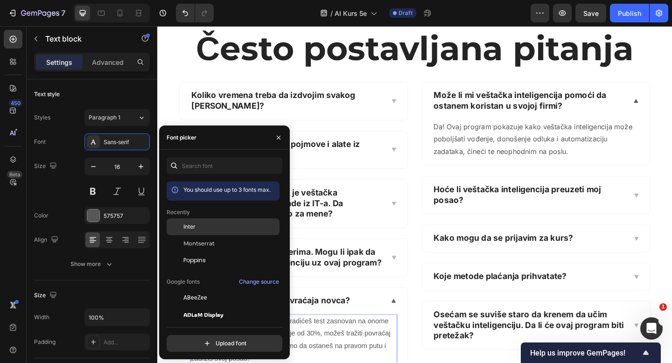
click at [197, 223] on div "Inter" at bounding box center [230, 227] width 94 height 8
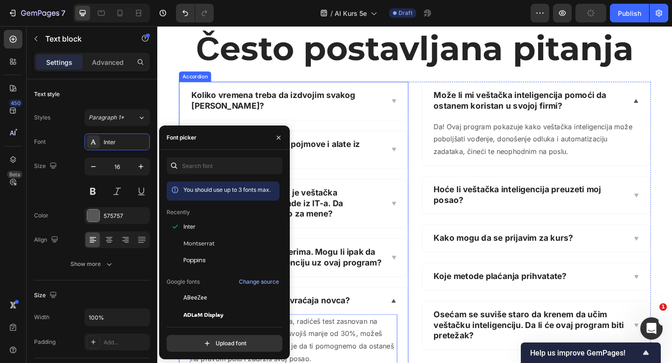
click at [417, 274] on icon at bounding box center [414, 277] width 7 height 7
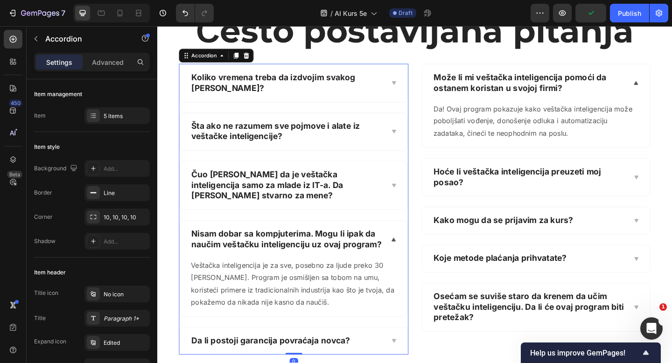
scroll to position [867, 0]
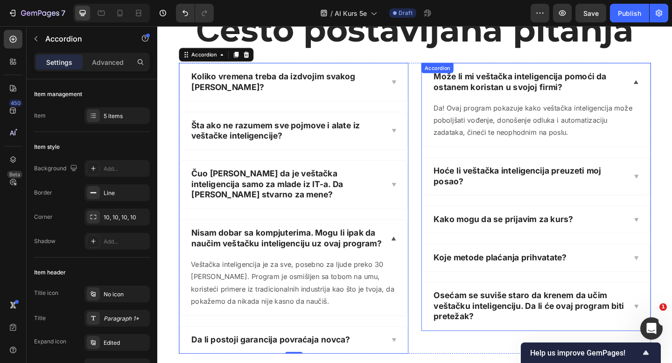
click at [672, 330] on icon at bounding box center [678, 332] width 4 height 4
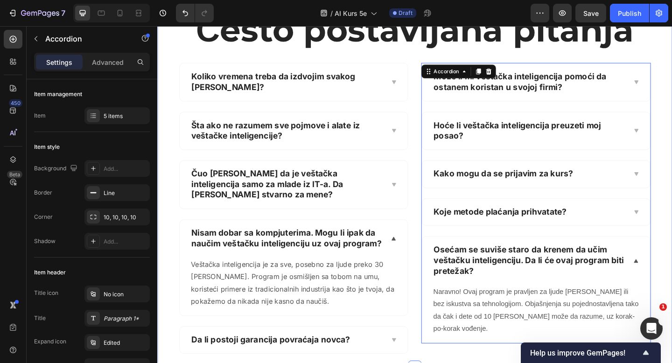
scroll to position [917, 0]
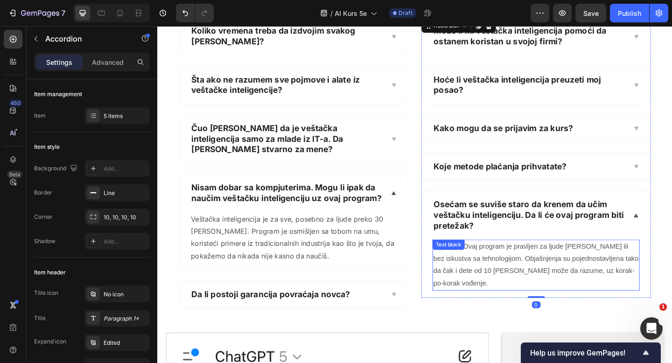
click at [518, 261] on p "Naravno! Ovaj program je pravljen za ljude sa malo ili bez iskustva sa tehnolog…" at bounding box center [569, 287] width 224 height 54
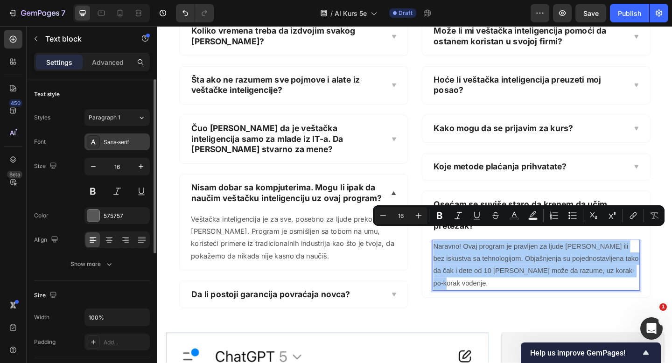
click at [125, 143] on div "Sans-serif" at bounding box center [126, 142] width 44 height 8
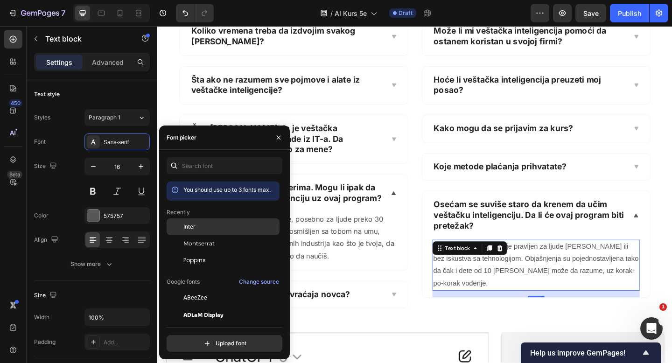
click at [201, 223] on div "Inter" at bounding box center [230, 227] width 94 height 8
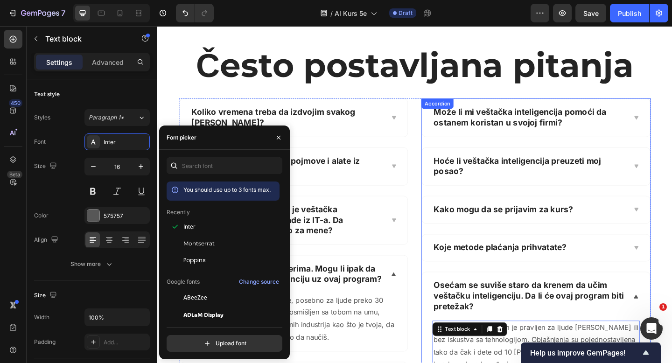
scroll to position [809, 0]
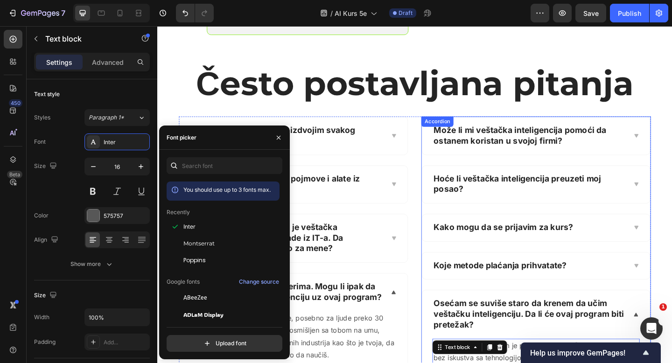
click at [672, 195] on icon at bounding box center [678, 198] width 7 height 7
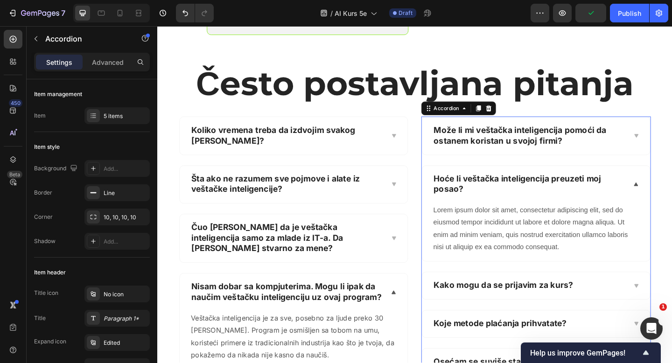
click at [479, 219] on div "Lorem ipsum dolor sit amet, consectetur adipiscing elit, sed do eiusmod tempor …" at bounding box center [569, 247] width 225 height 56
click at [479, 218] on div "Text block" at bounding box center [474, 213] width 31 height 8
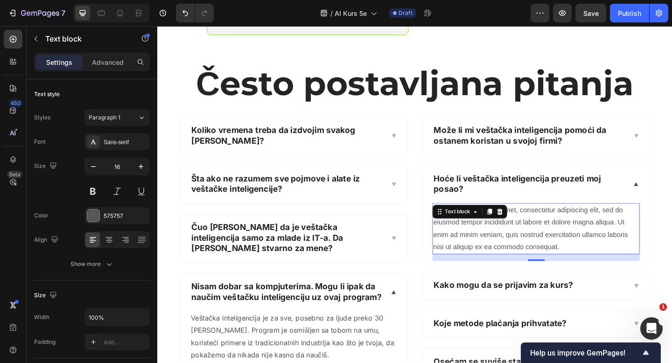
click at [575, 232] on div "Lorem ipsum dolor sit amet, consectetur adipiscing elit, sed do eiusmod tempor …" at bounding box center [569, 247] width 225 height 56
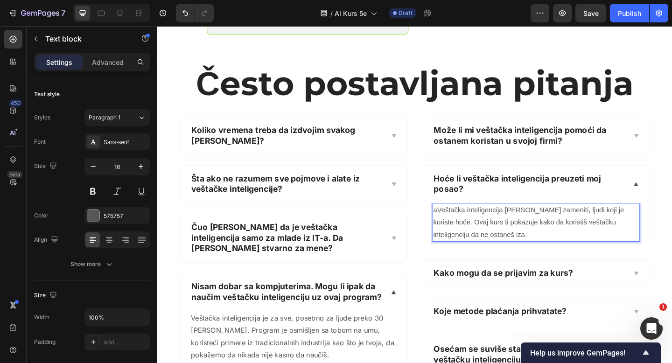
click at [464, 220] on p "aVeštačka inteligencija te neće zameniti, ljudi koji je koriste hoće. Ovaj kurs…" at bounding box center [569, 240] width 224 height 40
click at [464, 220] on p "Veštačka inteligencija te neće zameniti, ljudi koji je koriste hoće. Ovaj kurs …" at bounding box center [569, 240] width 224 height 40
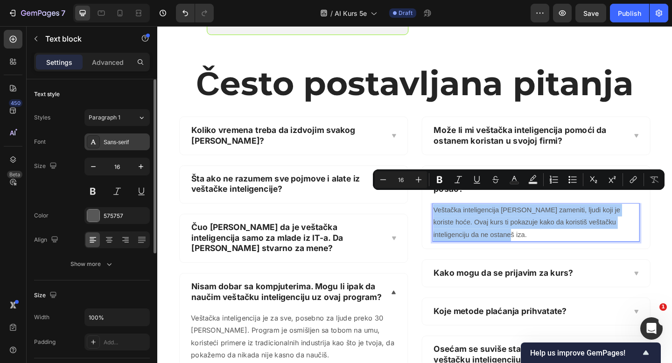
click at [123, 140] on div "Sans-serif" at bounding box center [126, 142] width 44 height 8
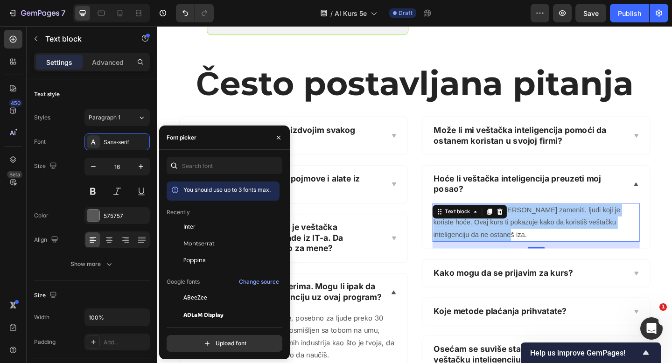
click at [198, 231] on div "Inter" at bounding box center [223, 226] width 113 height 17
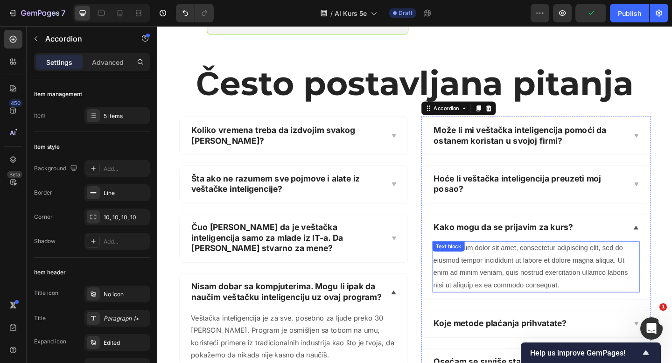
click at [525, 260] on div "Lorem ipsum dolor sit amet, consectetur adipiscing elit, sed do eiusmod tempor …" at bounding box center [569, 288] width 225 height 56
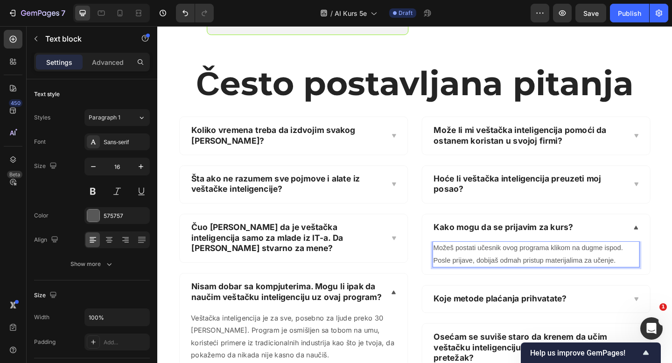
click at [525, 261] on p "Možeš postati učesnik ovog programa klikom na dugme ispod. Posle prijave, dobij…" at bounding box center [569, 274] width 224 height 27
click at [565, 261] on p "Možeš postati polaznik ovog programa klikom na dugme ispod. Posle prijave, dobi…" at bounding box center [569, 274] width 224 height 27
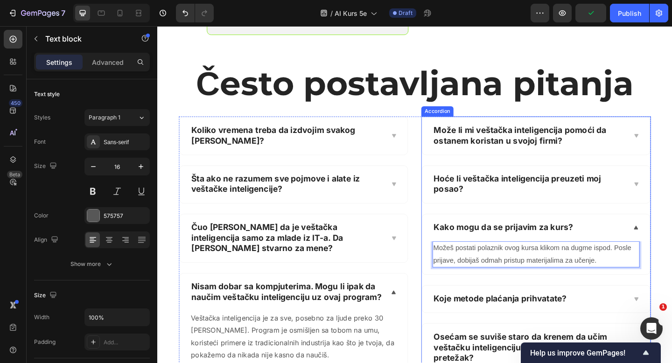
scroll to position [827, 0]
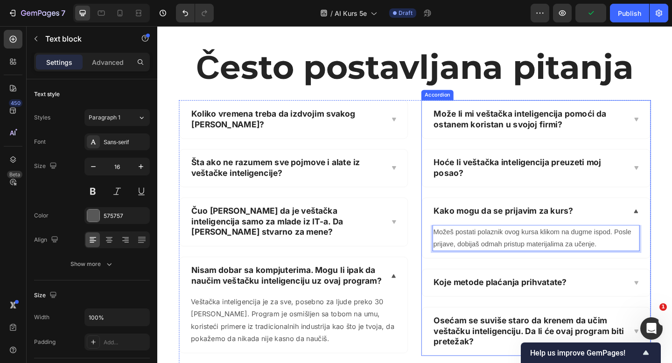
click at [468, 244] on p "Možeš postati polaznik ovog kursa klikom na dugme ispod. Posle prijave, dobijaš…" at bounding box center [569, 257] width 224 height 27
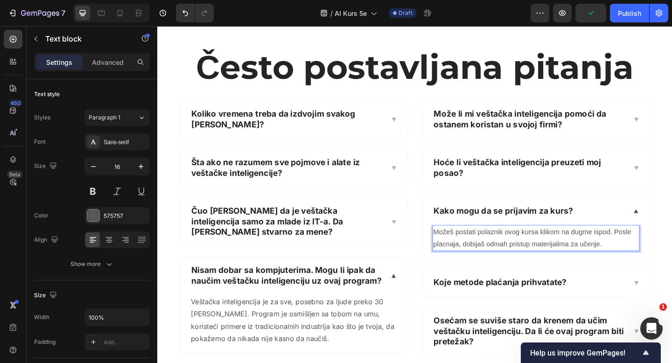
click at [464, 244] on p "Možeš postati polaznik ovog kursa klikom na dugme ispod. Posle placnaja, dobija…" at bounding box center [569, 257] width 224 height 27
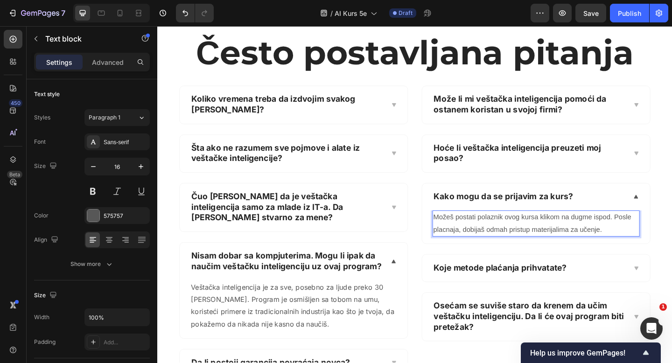
click at [470, 236] on p "Možeš postati polaznik ovog kursa klikom na dugme ispod. Posle placnaja, dobija…" at bounding box center [569, 241] width 224 height 27
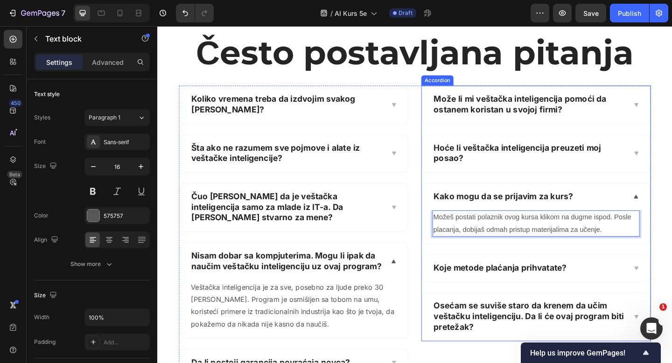
click at [661, 282] on div "Koje metode plaćanja prihvatate?" at bounding box center [562, 289] width 211 height 14
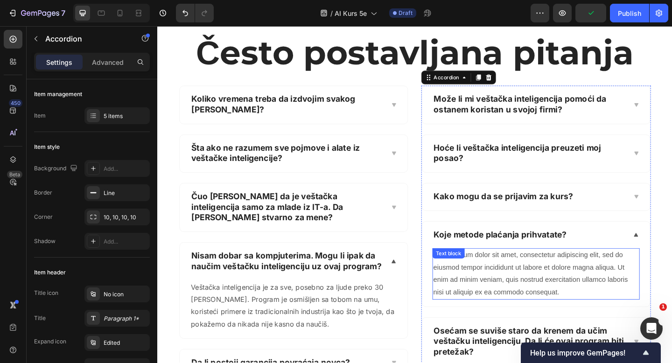
click at [573, 277] on div "Lorem ipsum dolor sit amet, consectetur adipiscing elit, sed do eiusmod tempor …" at bounding box center [569, 296] width 225 height 56
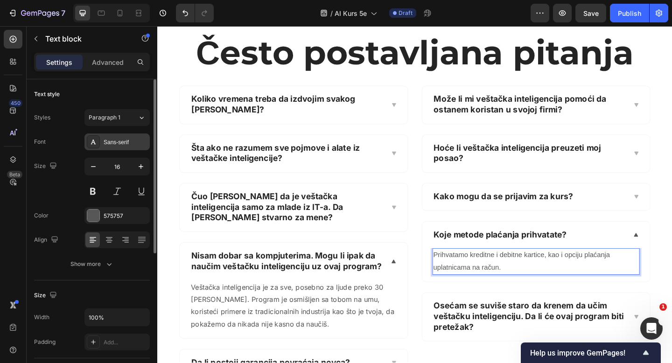
click at [120, 141] on div "Sans-serif" at bounding box center [126, 142] width 44 height 8
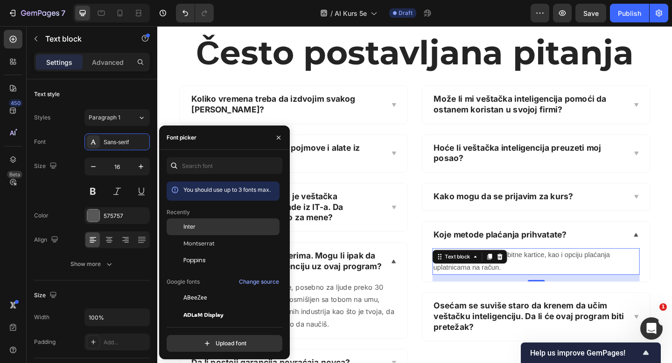
click at [209, 228] on div "Inter" at bounding box center [230, 227] width 94 height 8
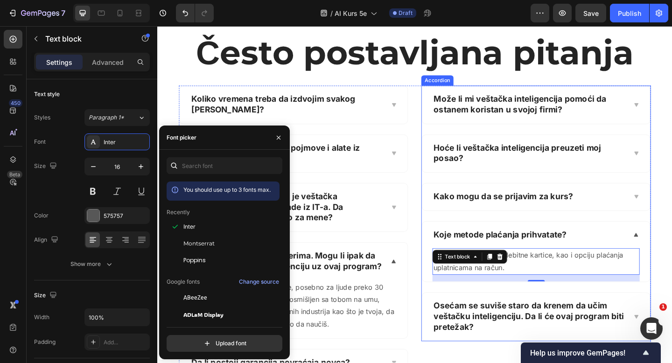
click at [657, 205] on div "Kako mogu da se prijavim za kurs?" at bounding box center [562, 212] width 211 height 14
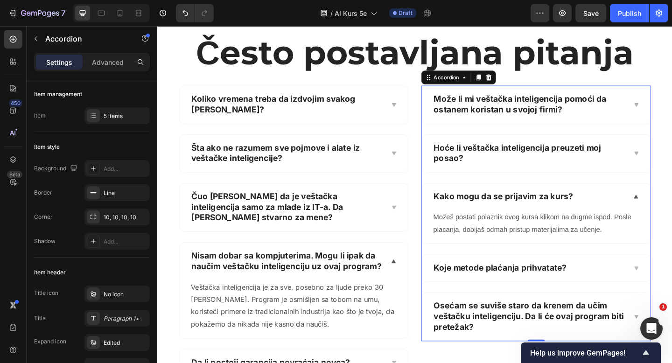
click at [557, 228] on p "Možeš postati polaznik ovog kursa klikom na dugme ispod. Posle placanja, dobija…" at bounding box center [569, 241] width 224 height 27
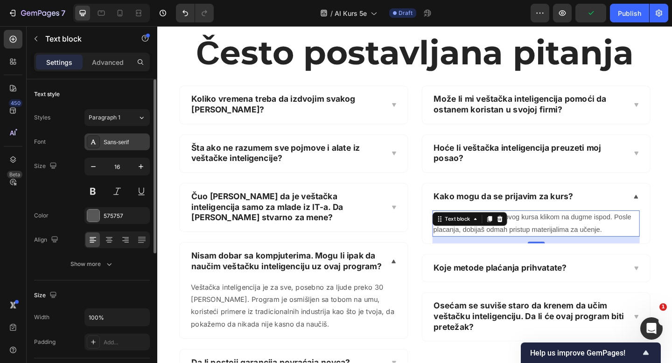
click at [120, 142] on div "Sans-serif" at bounding box center [126, 142] width 44 height 8
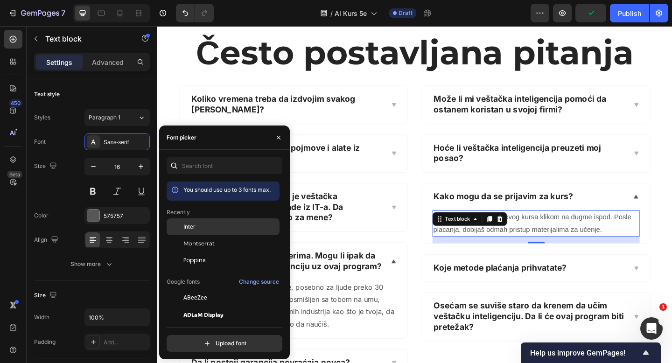
click at [210, 229] on div "Inter" at bounding box center [230, 227] width 94 height 8
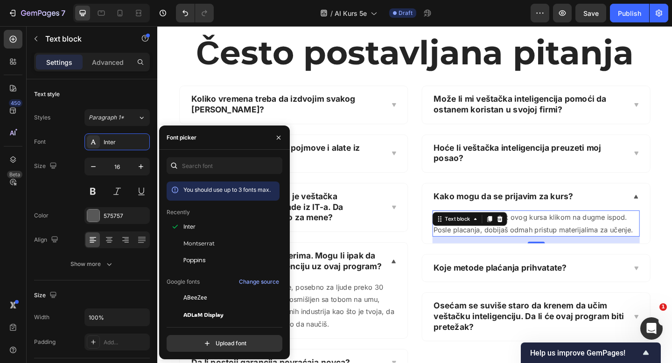
scroll to position [872, 0]
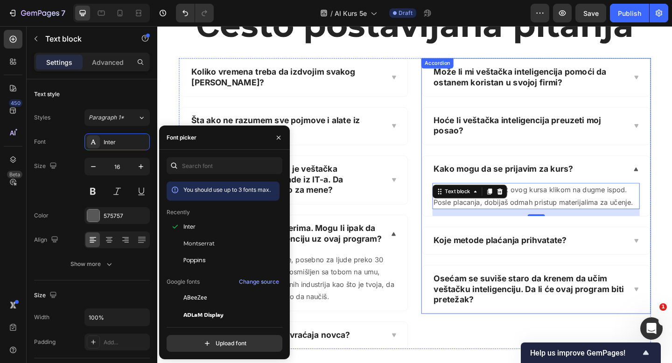
click at [672, 290] on div "Osećam se suviše staro da krenem da učim veštačku inteligenciju. Da li će ovaj …" at bounding box center [569, 313] width 248 height 52
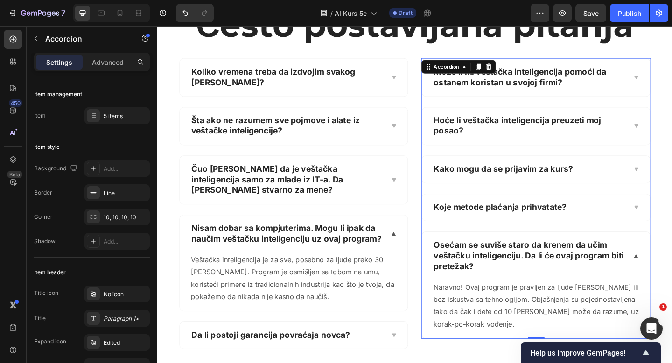
click at [645, 217] on div "Koje metode plaćanja prihvatate?" at bounding box center [562, 224] width 211 height 14
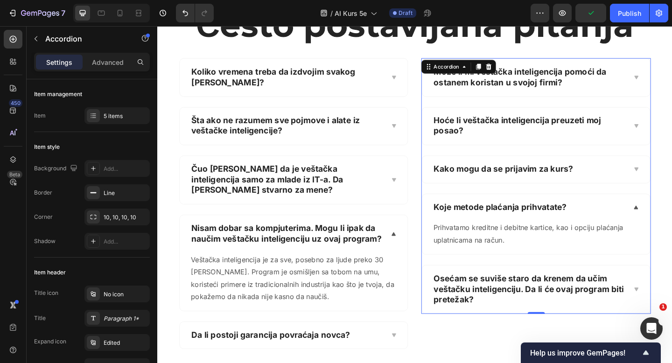
click at [645, 217] on div "Koje metode plaćanja prihvatate?" at bounding box center [562, 224] width 211 height 14
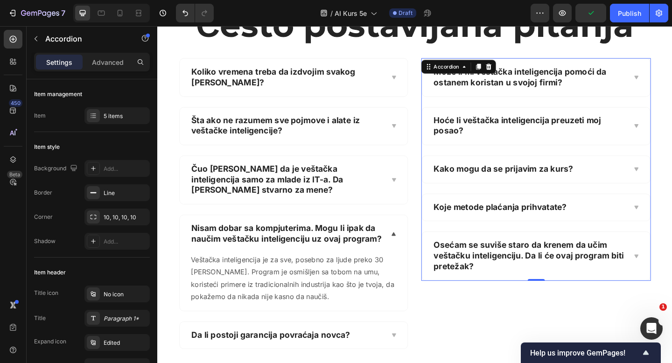
scroll to position [588, 0]
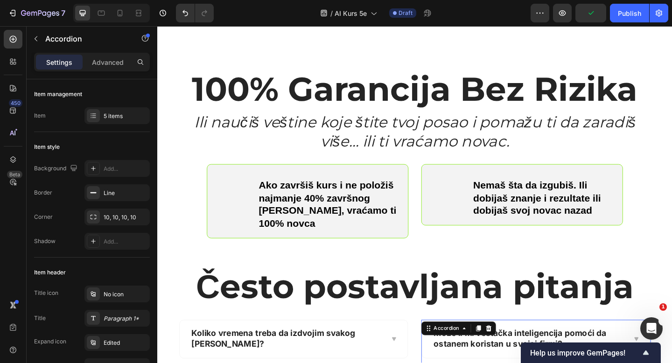
click at [162, 95] on div "100% Garancija Bez Rizika Heading Ili naučiš veštine koje štite tvoj posao i po…" at bounding box center [437, 365] width 560 height 623
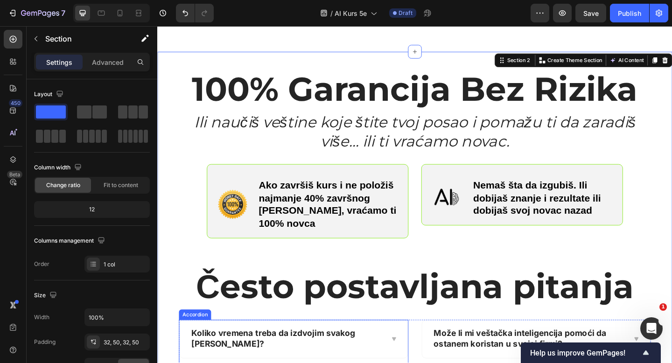
scroll to position [665, 0]
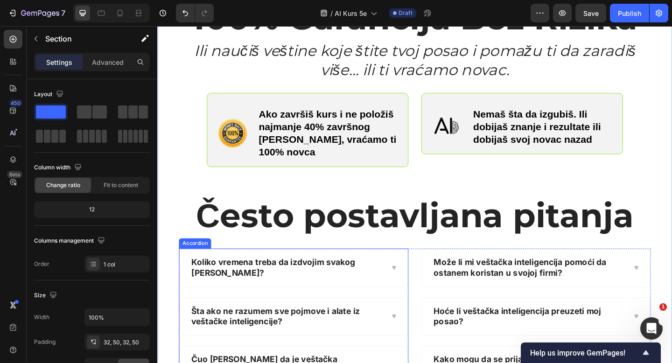
click at [224, 213] on strong "Često postavljana pitanja" at bounding box center [437, 232] width 477 height 44
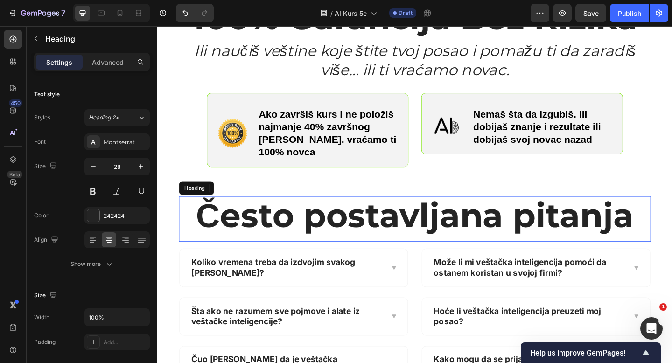
scroll to position [667, 0]
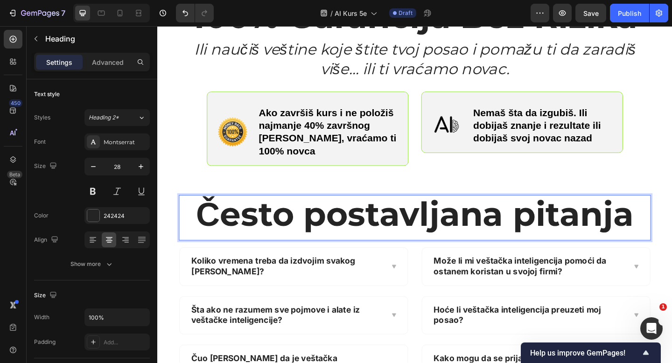
click at [339, 221] on strong "Često postavljana pitanja" at bounding box center [437, 231] width 477 height 44
click at [216, 223] on strong "Često postavljana pitanja" at bounding box center [437, 231] width 477 height 44
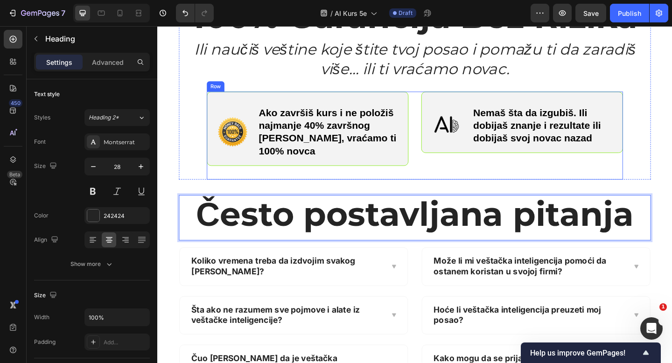
click at [273, 162] on div "Image Ako završiš kurs i ne položiš najmanje 40% završnog [PERSON_NAME], vraćam…" at bounding box center [320, 138] width 219 height 81
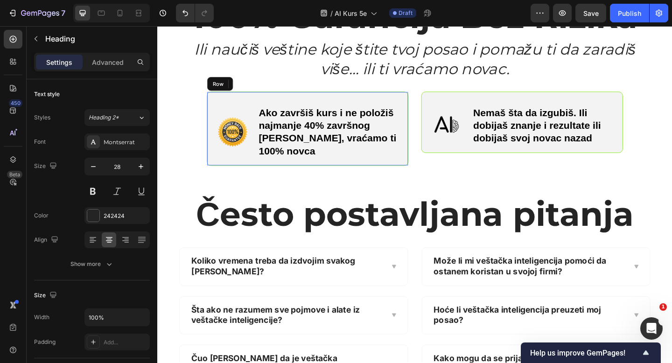
click at [253, 213] on strong "Često postavljana pitanja" at bounding box center [437, 231] width 477 height 44
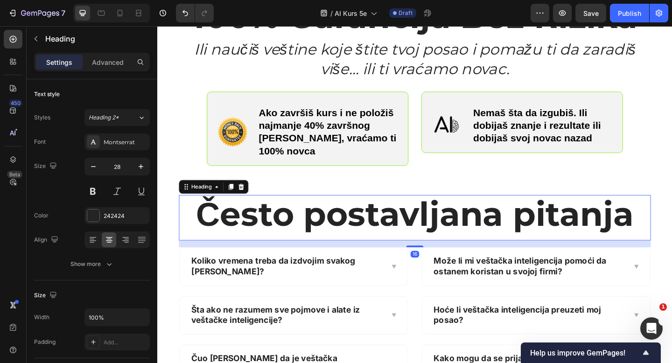
click at [207, 194] on div "Heading" at bounding box center [219, 201] width 76 height 15
click at [210, 197] on div "Heading" at bounding box center [205, 201] width 26 height 8
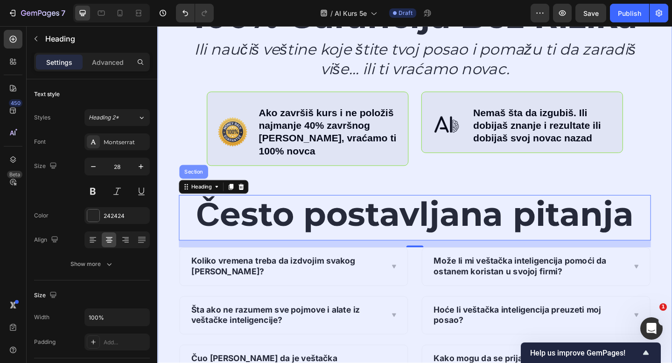
click at [201, 177] on div "Section" at bounding box center [196, 184] width 31 height 15
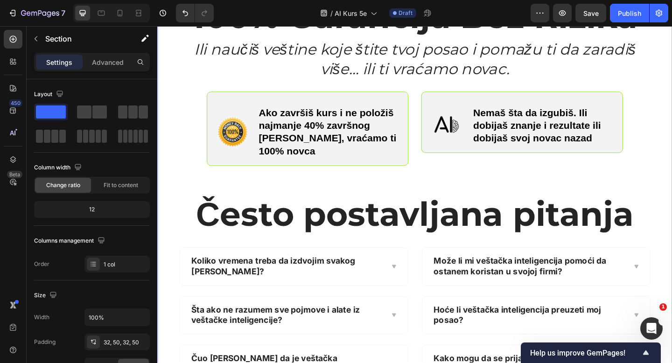
click at [672, 189] on div "100% Garancija Bez Rizika Heading Ili naučiš veštine koje štite tvoj posao i po…" at bounding box center [437, 286] width 560 height 623
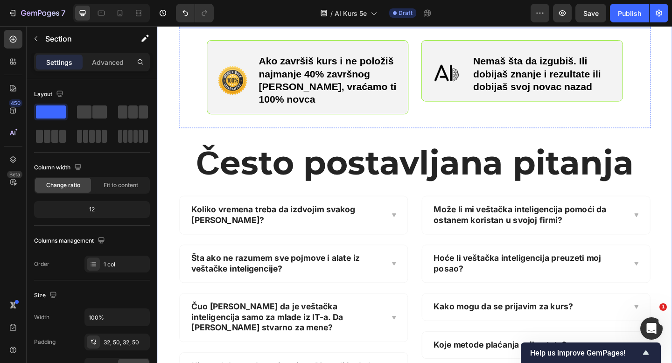
scroll to position [632, 0]
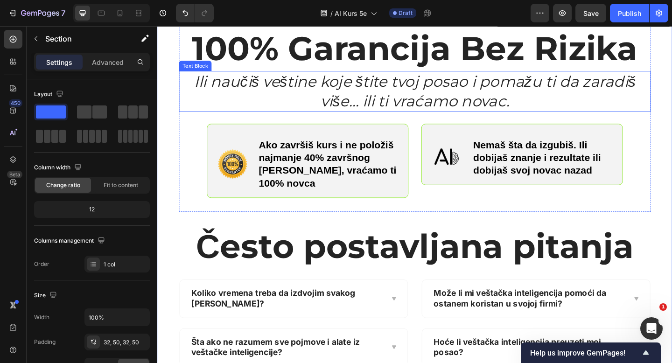
click at [672, 155] on div "100% Garancija Bez Rizika Heading Ili naučiš veštine koje štite tvoj posao i po…" at bounding box center [437, 321] width 560 height 623
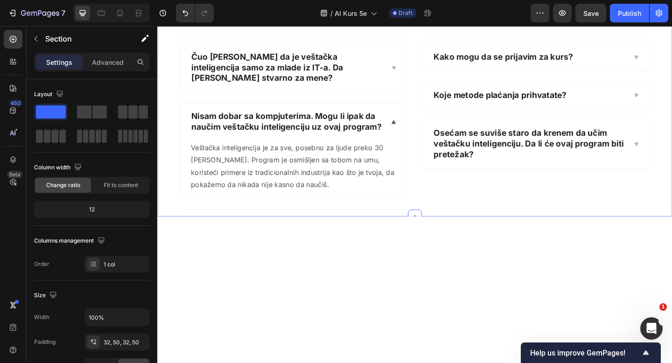
scroll to position [0, 0]
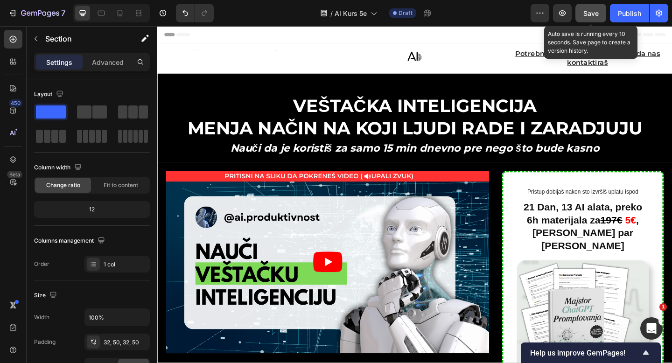
click at [585, 12] on span "Save" at bounding box center [590, 13] width 15 height 8
click at [585, 12] on button "button" at bounding box center [591, 13] width 31 height 19
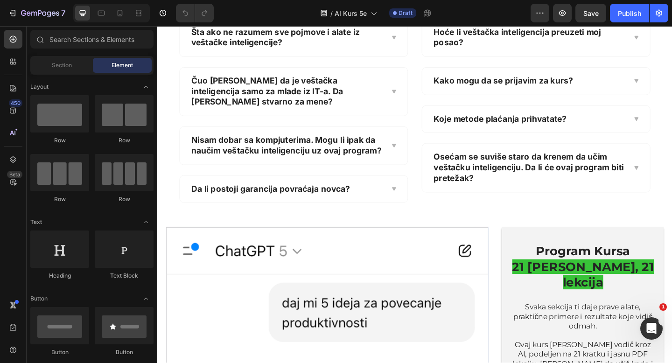
scroll to position [969, 0]
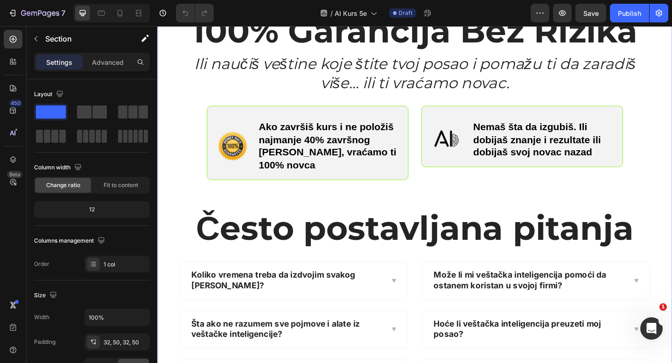
scroll to position [438, 0]
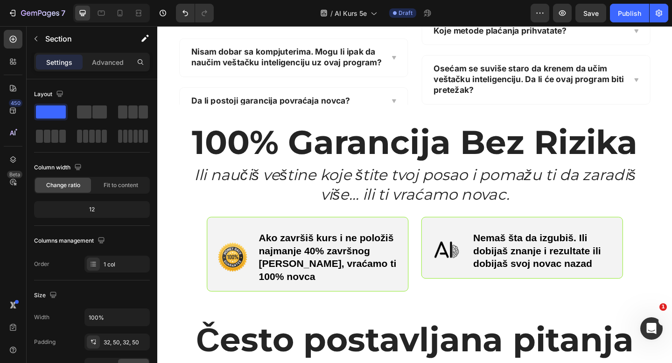
scroll to position [1049, 0]
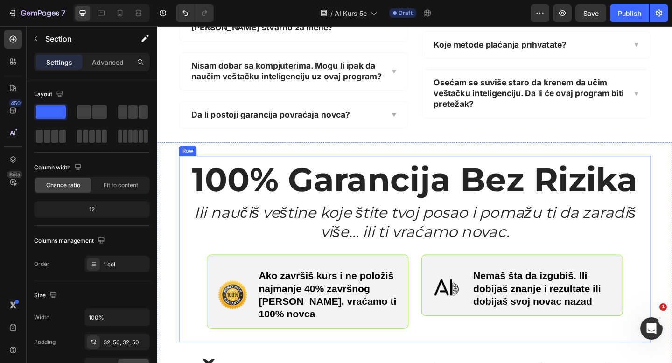
click at [672, 242] on div "100% Garancija Bez Rizika Heading Ili naučiš veštine koje štite tvoj posao i po…" at bounding box center [437, 269] width 513 height 203
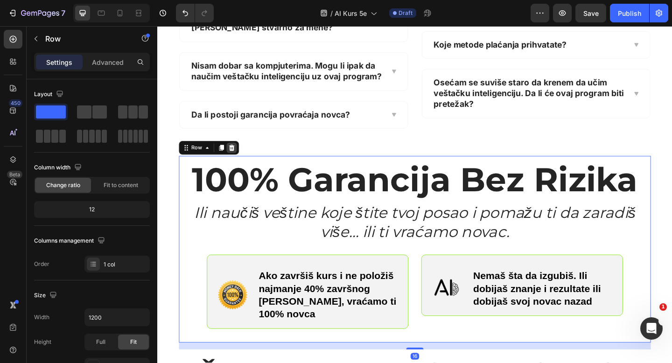
click at [239, 155] on icon at bounding box center [237, 158] width 7 height 7
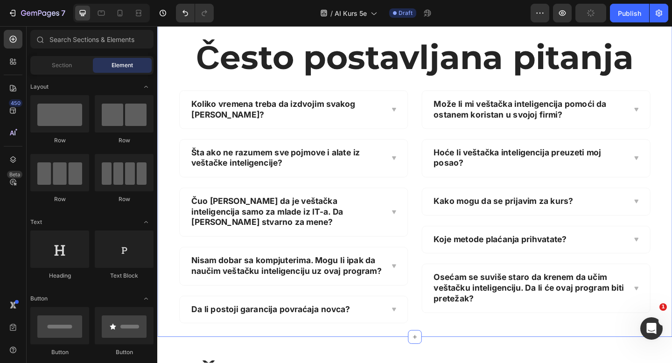
scroll to position [765, 0]
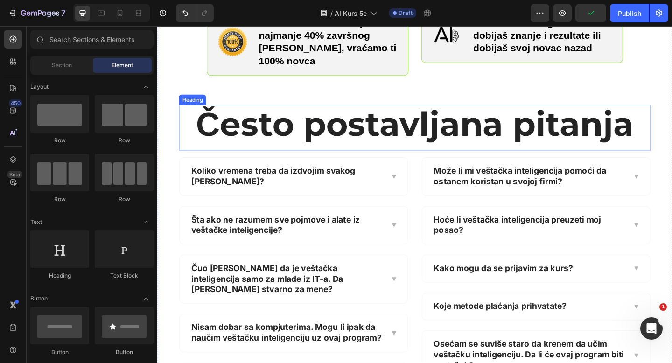
click at [185, 138] on h2 "Često postavljana pitanja" at bounding box center [437, 136] width 513 height 49
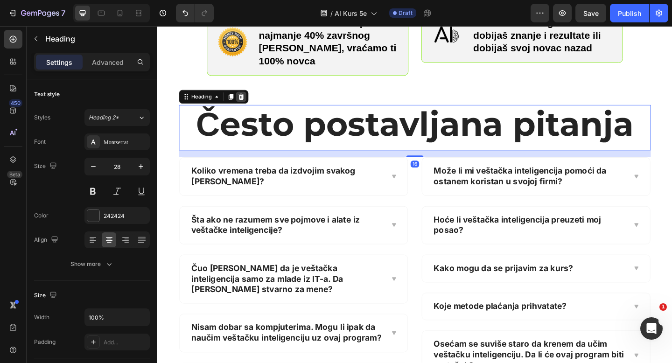
click at [248, 100] on icon at bounding box center [249, 103] width 6 height 7
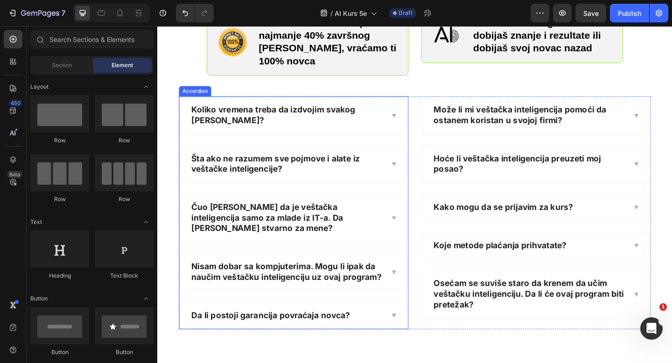
click at [185, 112] on div "Koliko vremena treba da izdvojim svakog [PERSON_NAME]?" at bounding box center [306, 123] width 248 height 41
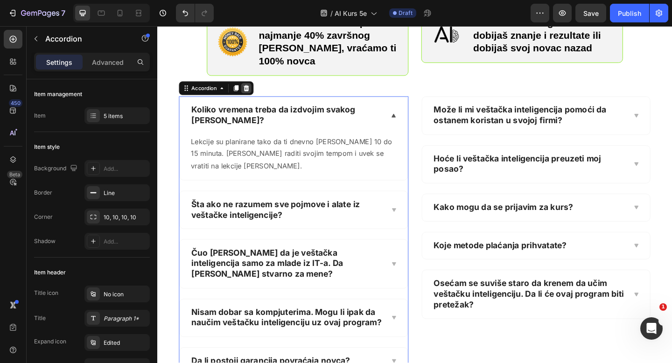
click at [254, 91] on icon at bounding box center [254, 94] width 6 height 7
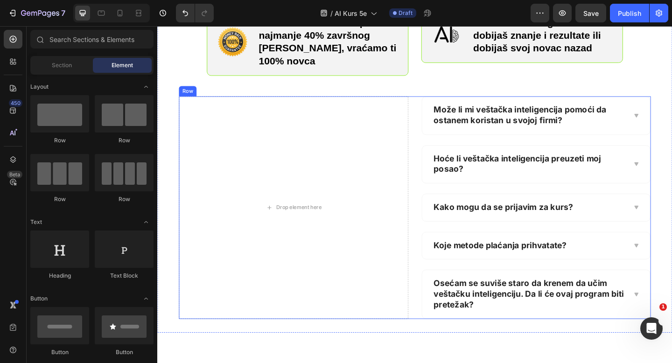
click at [436, 118] on div "Drop element here Može li mi veštačka inteligencija pomoći da ostanem koristan …" at bounding box center [437, 224] width 513 height 242
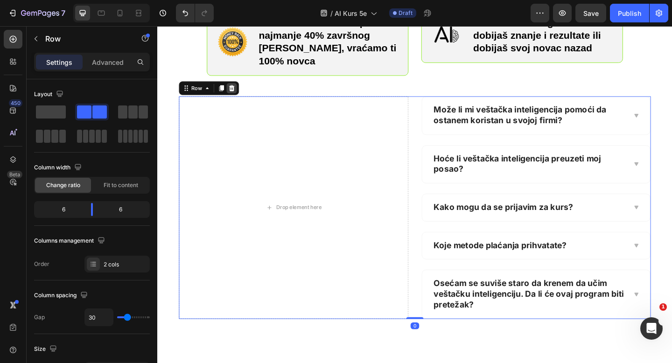
click at [235, 90] on icon at bounding box center [237, 93] width 7 height 7
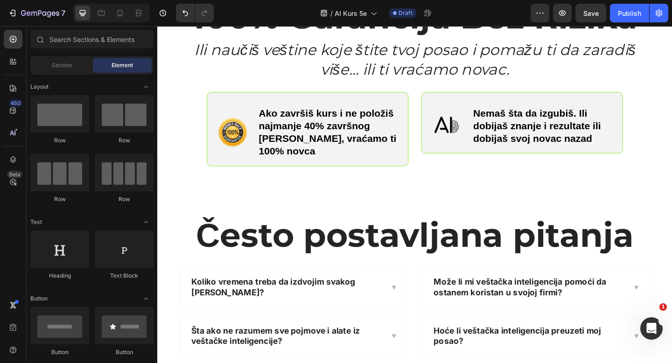
scroll to position [669, 0]
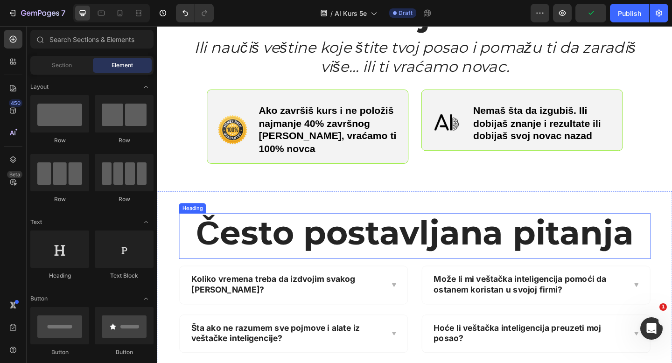
click at [432, 229] on strong "Često postavljana pitanja" at bounding box center [437, 251] width 477 height 44
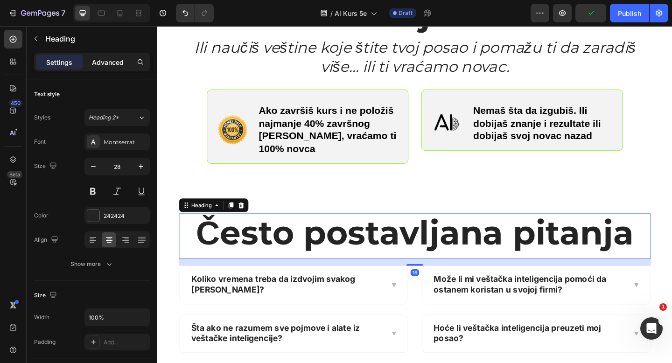
click at [101, 67] on div "Advanced" at bounding box center [107, 62] width 47 height 15
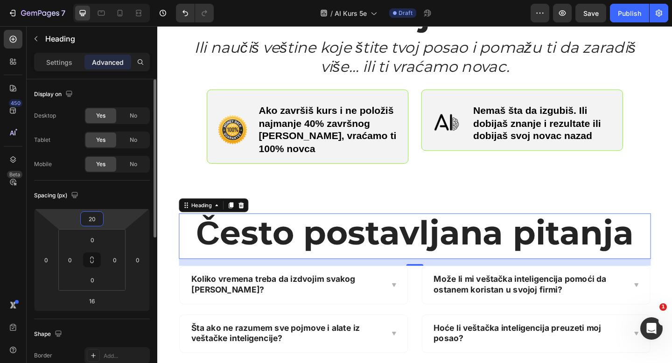
click at [91, 217] on input "20" at bounding box center [92, 219] width 19 height 14
type input "0"
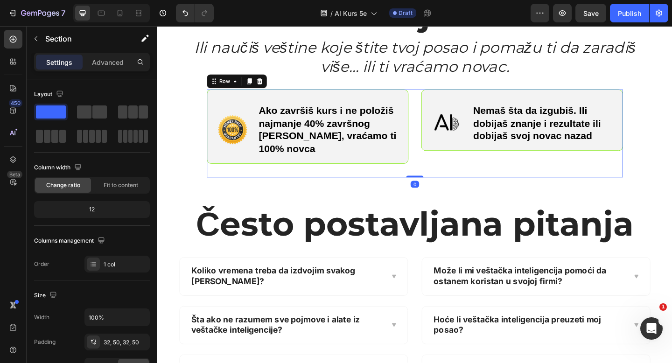
click at [338, 174] on div "Image Ako završiš kurs i ne položiš najmanje 40% završnog [PERSON_NAME], vraćam…" at bounding box center [320, 143] width 219 height 96
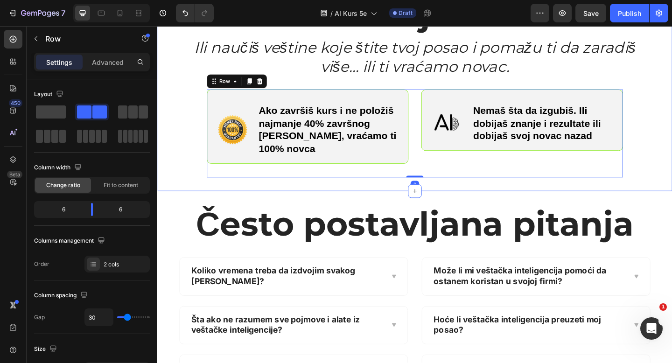
click at [335, 184] on div "100% Garancija Bez Rizika Heading Ili naučiš veštine koje štite tvoj posao i po…" at bounding box center [437, 89] width 560 height 233
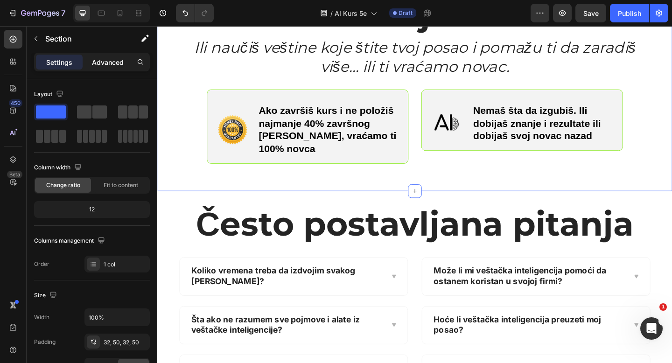
click at [115, 65] on p "Advanced" at bounding box center [108, 62] width 32 height 10
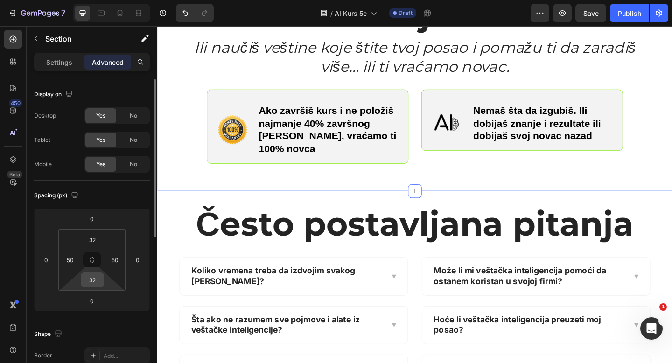
click at [92, 278] on input "32" at bounding box center [92, 280] width 19 height 14
type input "0"
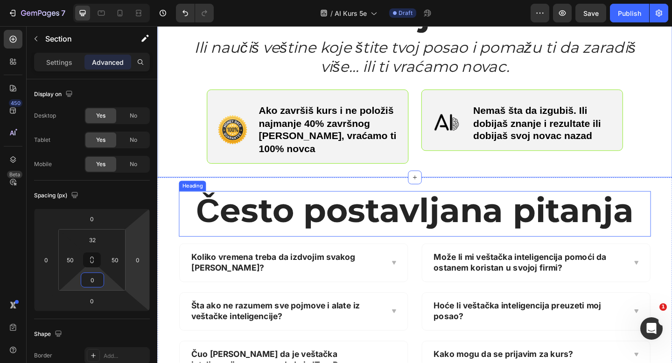
click at [333, 204] on strong "Često postavljana pitanja" at bounding box center [437, 226] width 477 height 44
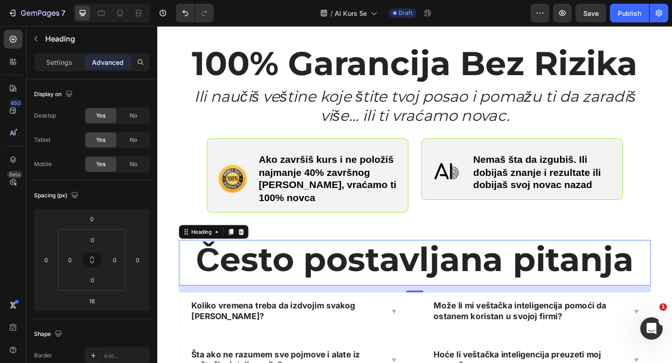
scroll to position [650, 0]
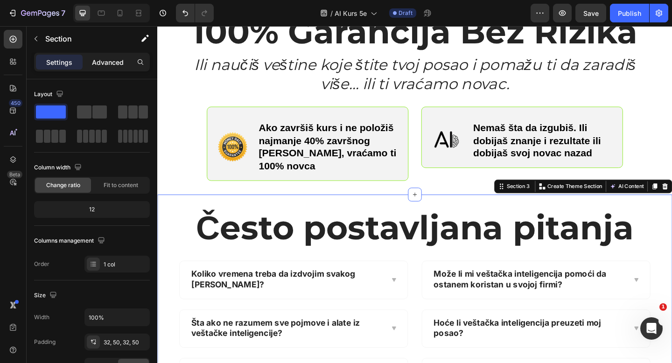
click at [100, 62] on p "Advanced" at bounding box center [108, 62] width 32 height 10
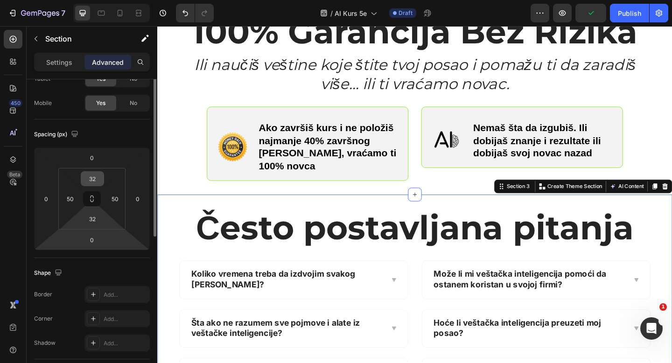
scroll to position [0, 0]
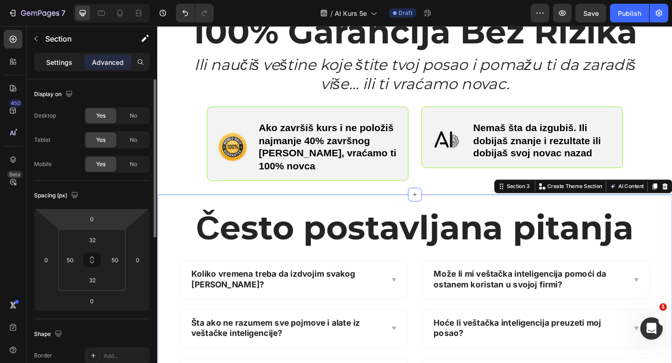
click at [67, 62] on p "Settings" at bounding box center [59, 62] width 26 height 10
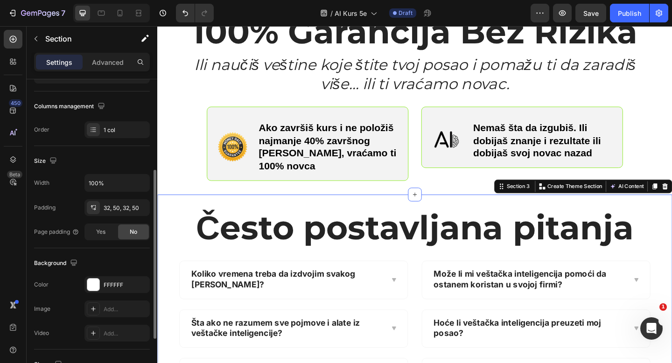
scroll to position [236, 0]
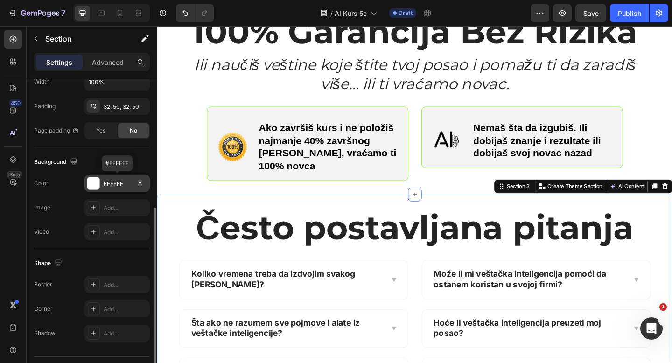
click at [102, 190] on div "FFFFFF" at bounding box center [116, 183] width 65 height 17
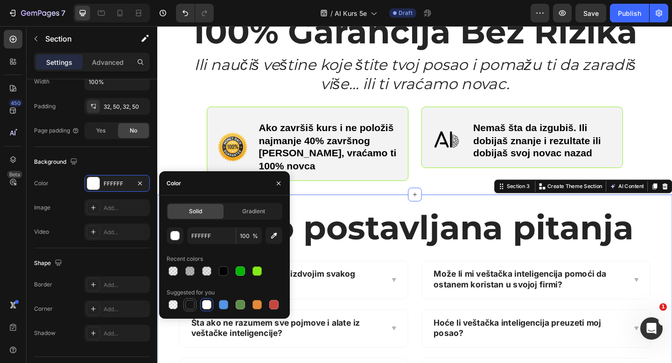
click at [191, 306] on div at bounding box center [189, 304] width 9 height 9
type input "151515"
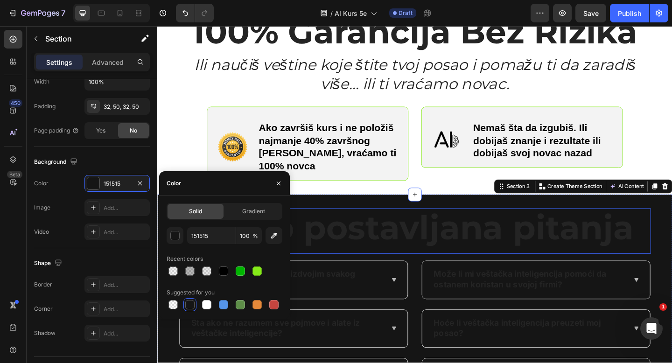
click at [362, 240] on strong "Često postavljana pitanja" at bounding box center [437, 245] width 477 height 44
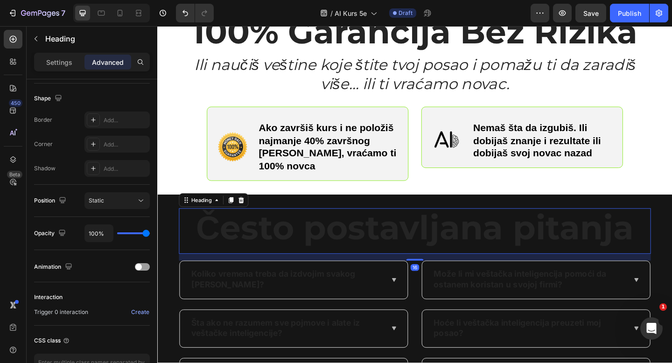
scroll to position [0, 0]
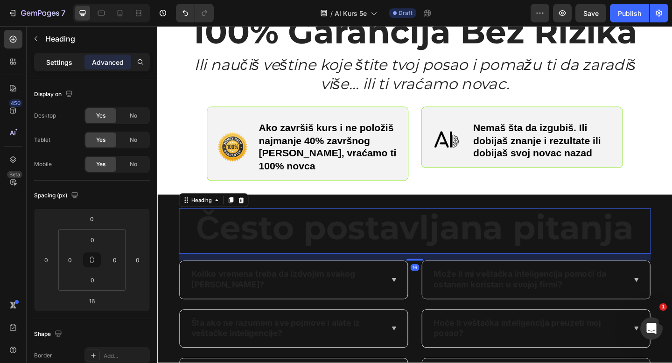
click at [66, 63] on p "Settings" at bounding box center [59, 62] width 26 height 10
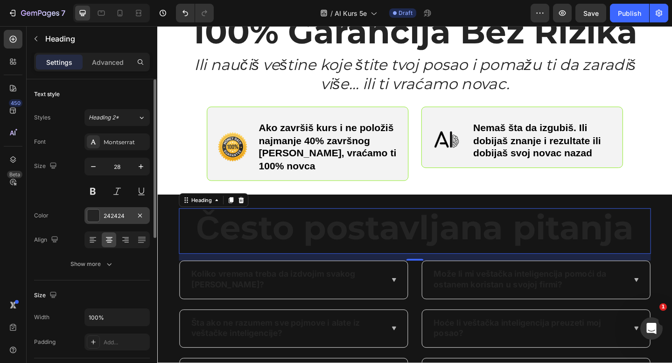
click at [89, 213] on div at bounding box center [93, 216] width 12 height 12
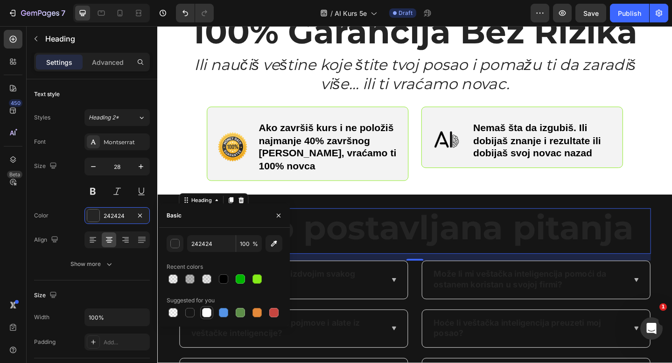
click at [210, 311] on div at bounding box center [206, 312] width 9 height 9
type input "FFFFFF"
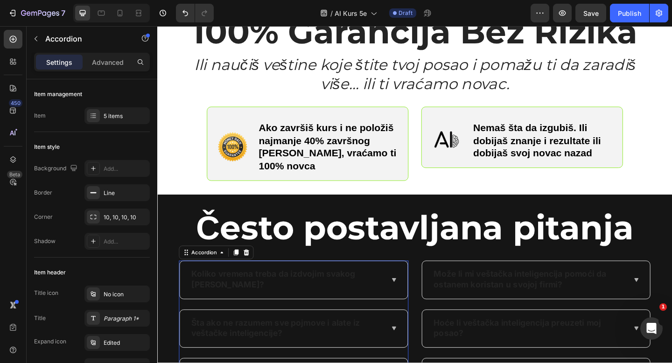
click at [407, 282] on div "Koliko vremena treba da izdvojim svakog [PERSON_NAME]?" at bounding box center [306, 302] width 248 height 41
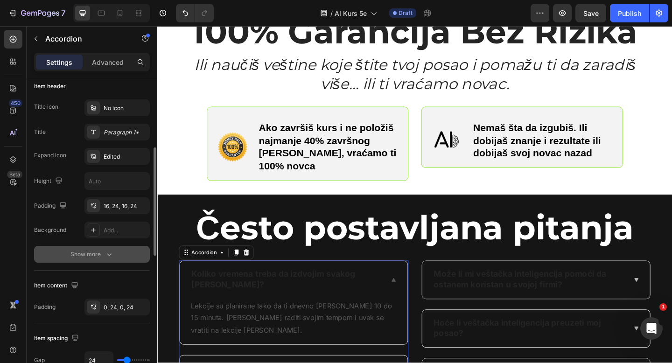
scroll to position [203, 0]
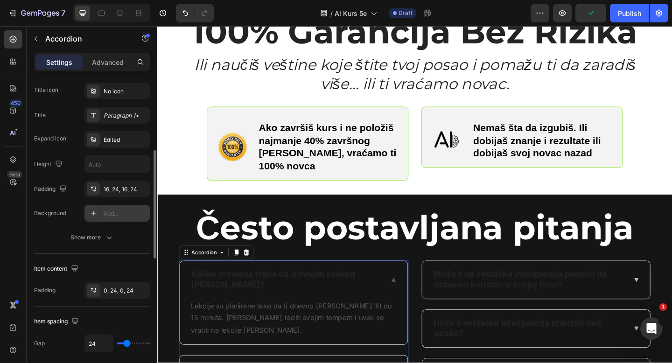
click at [107, 212] on div "Add..." at bounding box center [126, 214] width 44 height 8
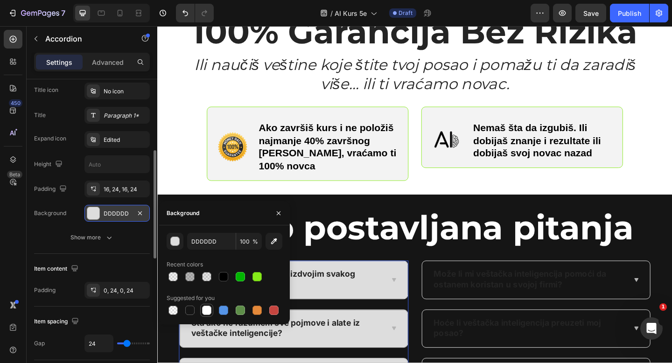
click at [211, 311] on div at bounding box center [206, 310] width 9 height 9
type input "FFFFFF"
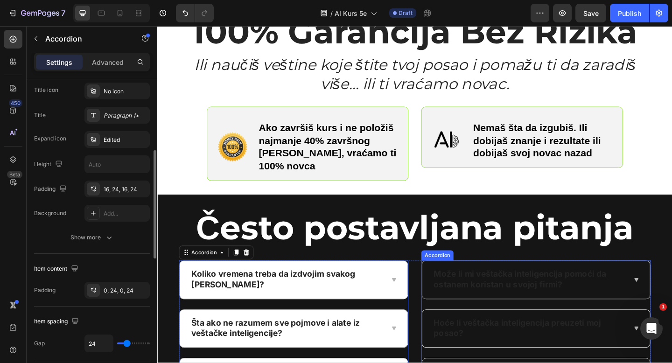
click at [546, 282] on div "Može li mi veštačka inteligencija pomoći da ostanem koristan u svojoj firmi?" at bounding box center [569, 302] width 248 height 41
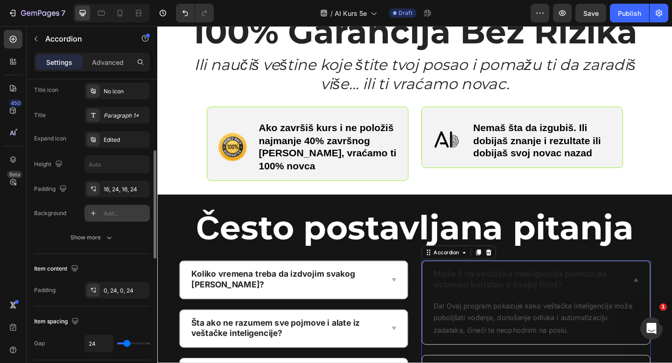
click at [112, 218] on div "Add..." at bounding box center [116, 213] width 65 height 17
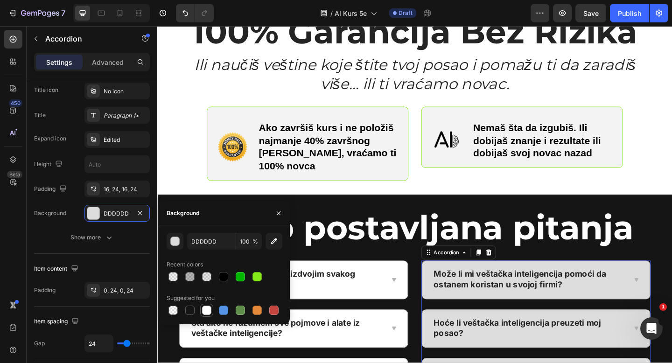
click at [206, 311] on div at bounding box center [206, 310] width 9 height 9
type input "FFFFFF"
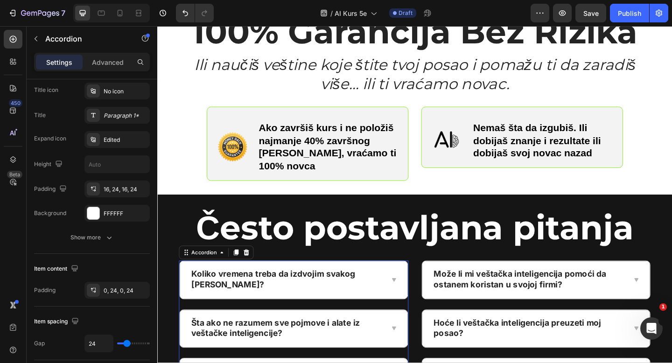
click at [417, 299] on icon at bounding box center [414, 302] width 7 height 7
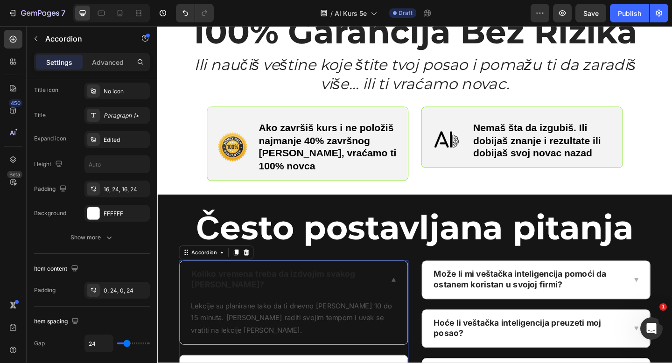
click at [423, 329] on div "Lekcije su planirane tako da ti dnevno treba oko 10 do 15 minuta. Možeš raditi …" at bounding box center [306, 347] width 248 height 49
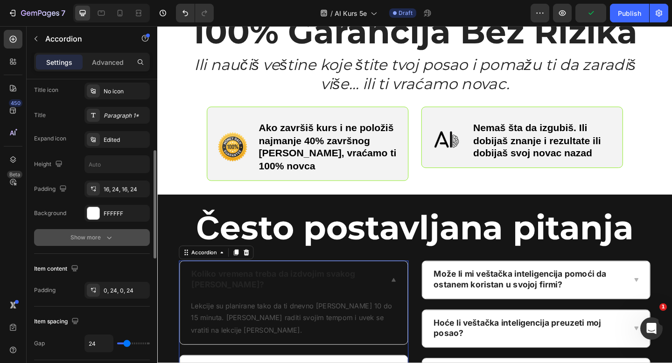
click at [94, 234] on div "Show more" at bounding box center [91, 237] width 43 height 9
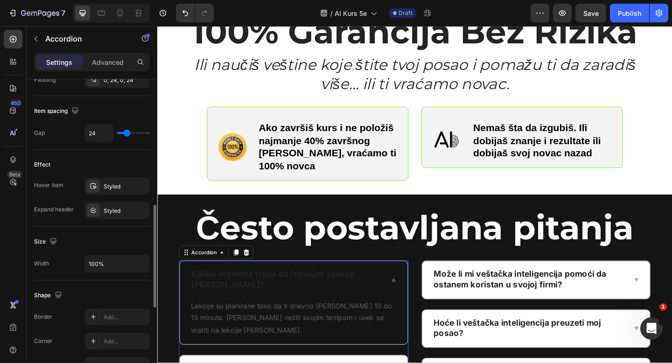
scroll to position [434, 0]
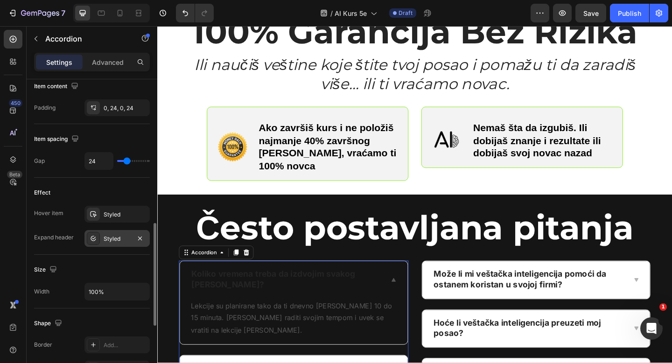
click at [113, 240] on div "Styled" at bounding box center [117, 239] width 27 height 8
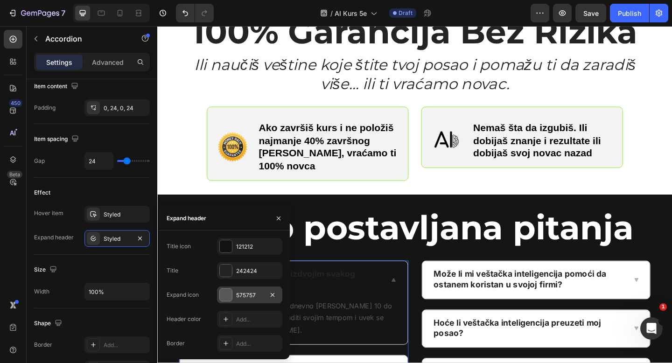
click at [249, 289] on div "575757" at bounding box center [249, 295] width 65 height 17
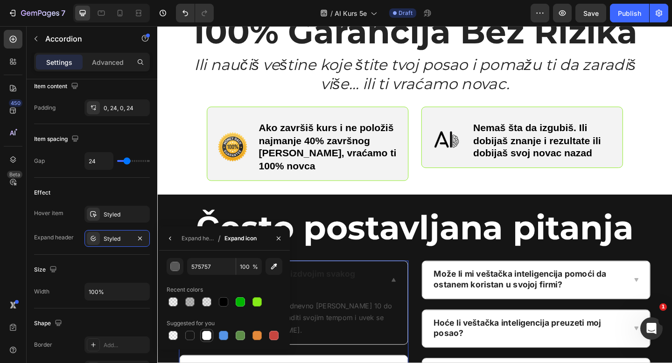
click at [210, 339] on div at bounding box center [206, 335] width 9 height 9
type input "FFFFFF"
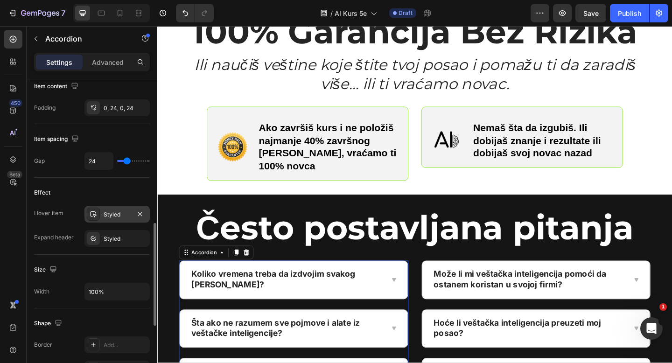
click at [120, 217] on div "Styled" at bounding box center [117, 215] width 27 height 8
click at [111, 248] on div "Effect Hover item Styled Expand header Styled" at bounding box center [92, 216] width 116 height 77
click at [111, 240] on div "Styled" at bounding box center [117, 239] width 27 height 8
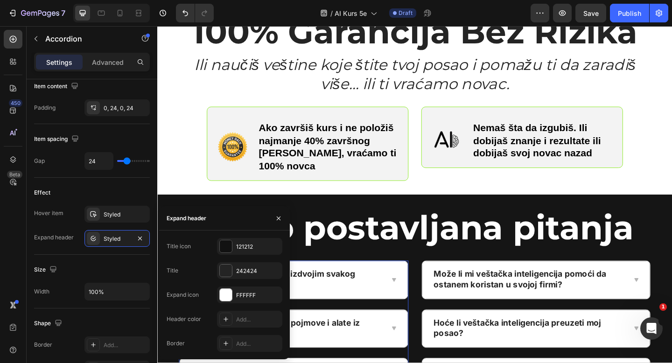
click at [416, 289] on div "Koliko vremena treba da izdvojim svakog [PERSON_NAME]?" at bounding box center [306, 302] width 248 height 41
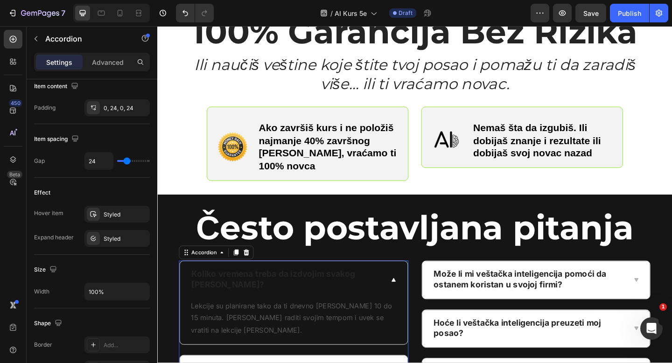
scroll to position [685, 0]
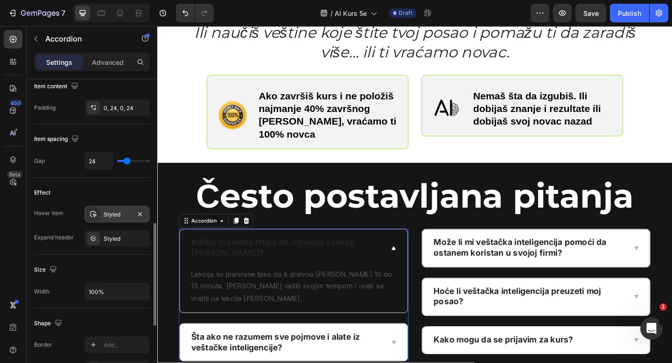
click at [104, 213] on div "Styled" at bounding box center [117, 215] width 27 height 8
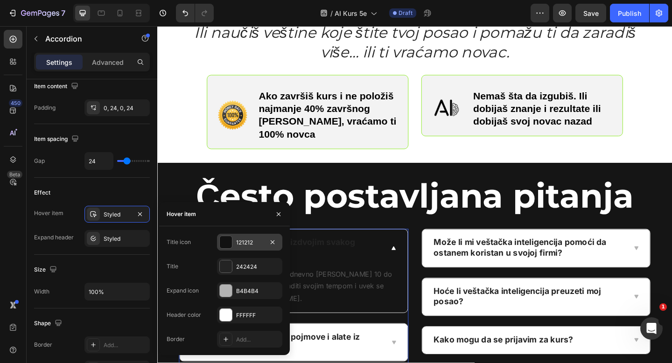
click at [230, 243] on div at bounding box center [226, 242] width 12 height 12
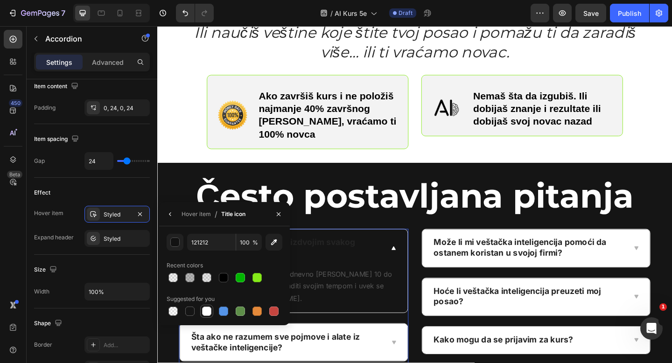
click at [213, 313] on div at bounding box center [206, 311] width 13 height 13
type input "FFFFFF"
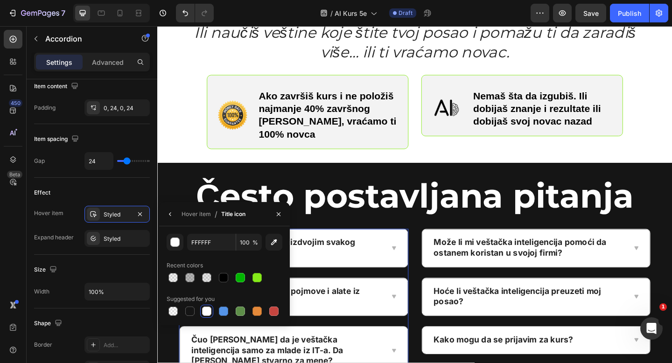
click at [416, 264] on icon at bounding box center [414, 267] width 7 height 7
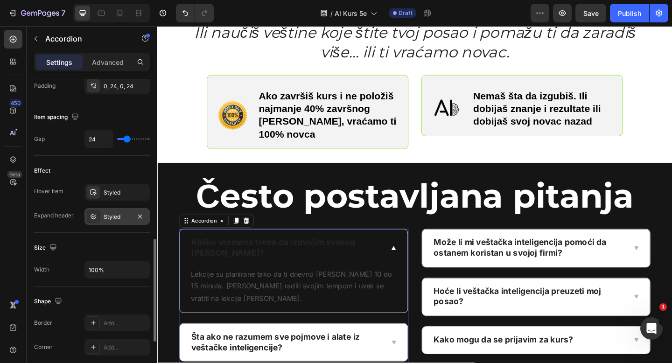
scroll to position [463, 0]
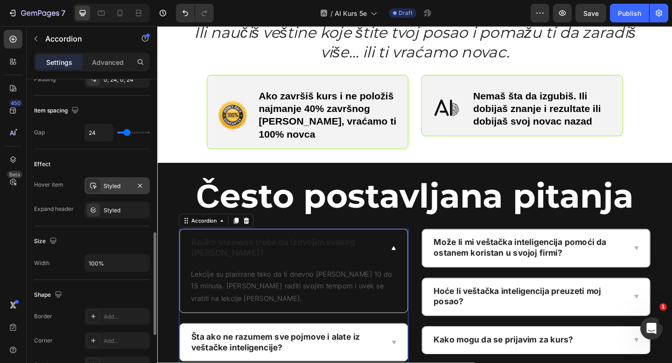
click at [116, 188] on div "Styled" at bounding box center [117, 186] width 27 height 8
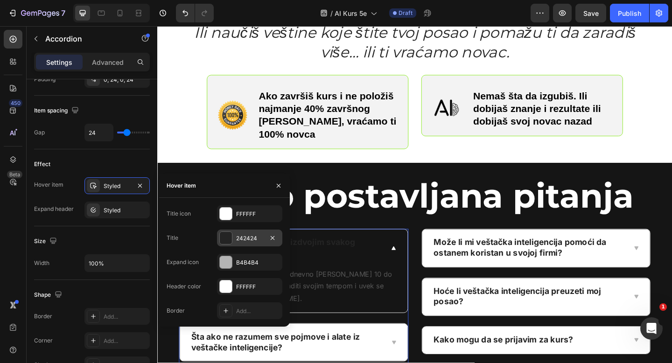
click at [245, 239] on div "242424" at bounding box center [249, 238] width 27 height 8
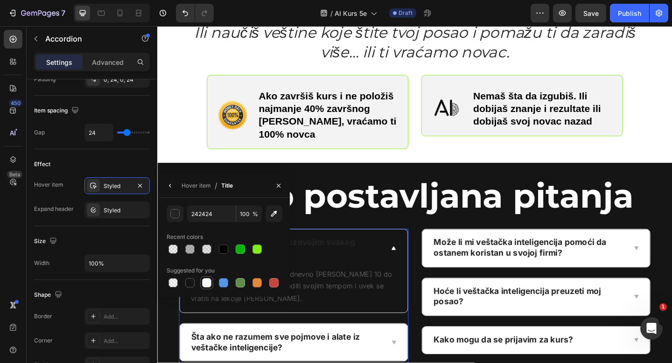
click at [210, 284] on div at bounding box center [206, 282] width 9 height 9
type input "FFFFFF"
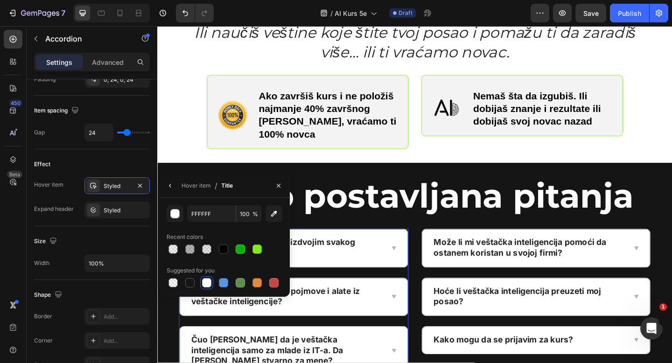
click at [401, 260] on div "Koliko vremena treba da izdvojim svakog [PERSON_NAME]?" at bounding box center [306, 267] width 248 height 41
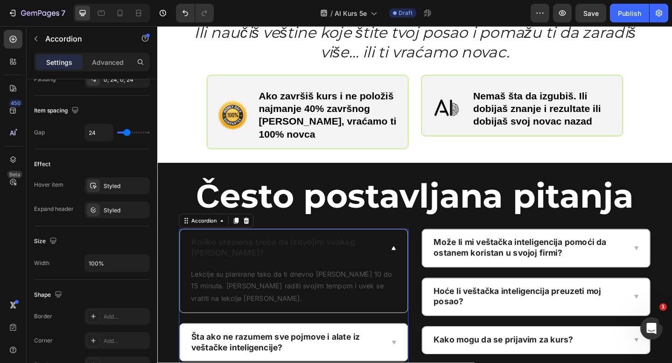
click at [401, 260] on div "Koliko vremena treba da izdvojim svakog [PERSON_NAME]?" at bounding box center [306, 267] width 248 height 41
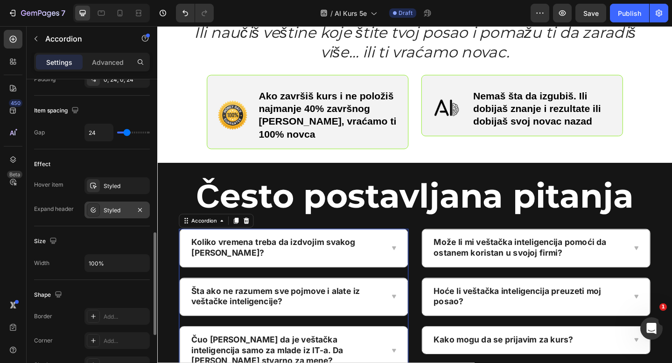
click at [113, 211] on div "Styled" at bounding box center [117, 210] width 27 height 8
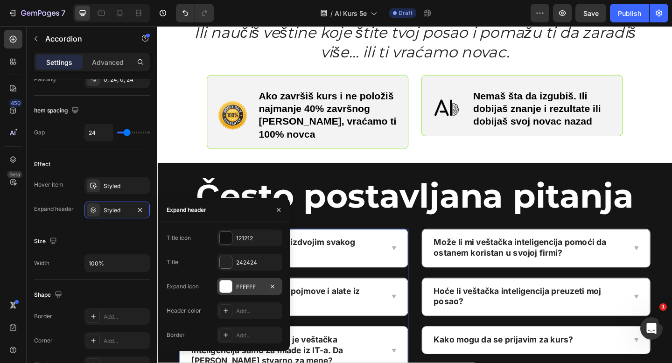
click at [234, 287] on div "FFFFFF" at bounding box center [249, 286] width 65 height 17
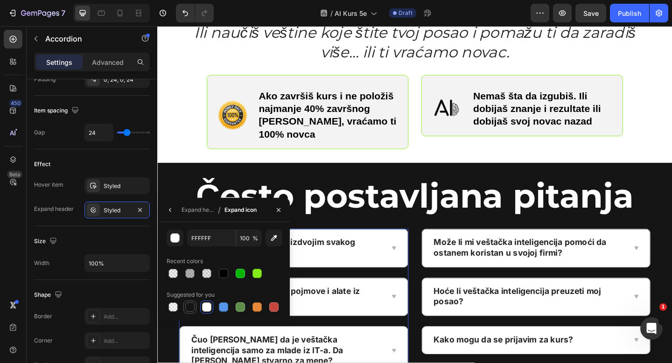
click at [190, 309] on div at bounding box center [189, 306] width 9 height 9
type input "151515"
click at [106, 197] on div "Hover item Styled Expand header Styled" at bounding box center [92, 197] width 116 height 41
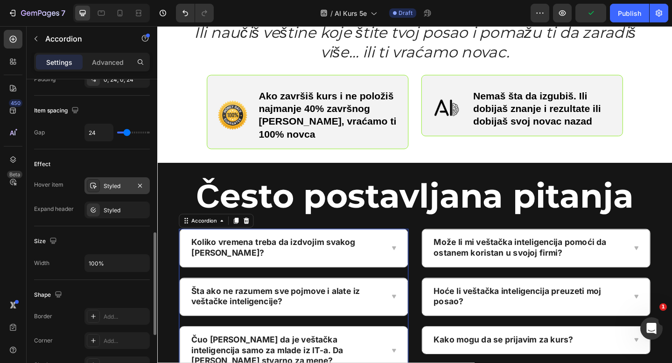
click at [110, 190] on div "Styled" at bounding box center [116, 185] width 65 height 17
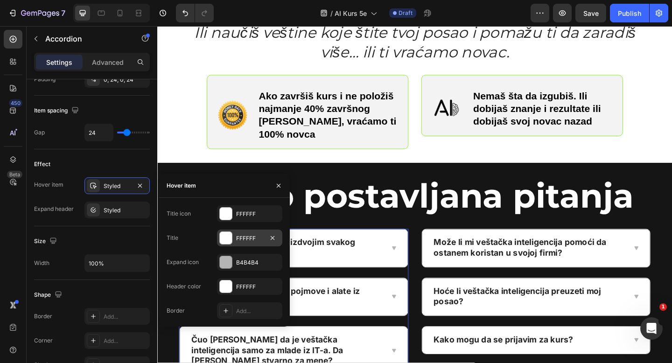
click at [243, 238] on div "FFFFFF" at bounding box center [249, 238] width 27 height 8
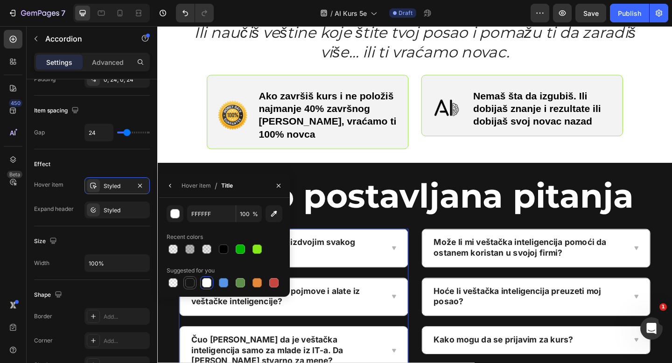
click at [191, 284] on div at bounding box center [189, 282] width 9 height 9
type input "151515"
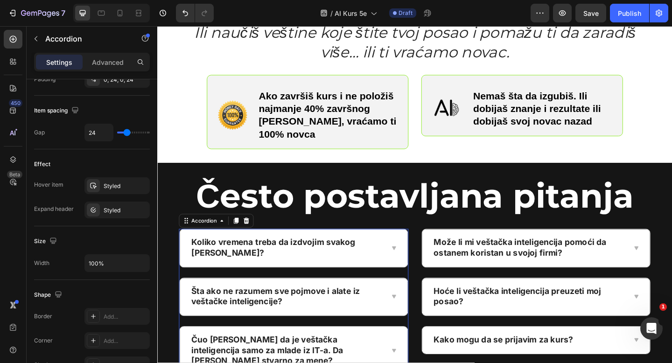
click at [418, 247] on div "Koliko vremena treba da izdvojim svakog [PERSON_NAME]?" at bounding box center [306, 267] width 248 height 41
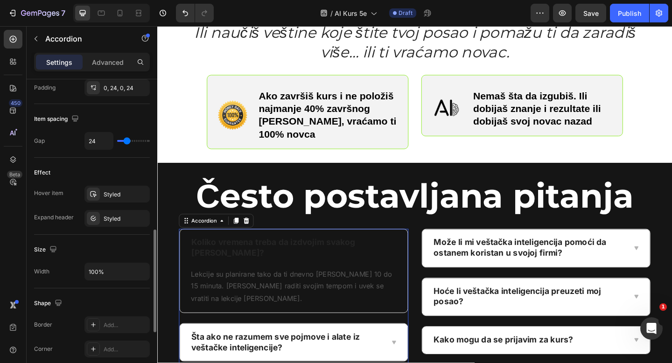
scroll to position [452, 0]
click at [106, 226] on div "Styled" at bounding box center [116, 220] width 65 height 17
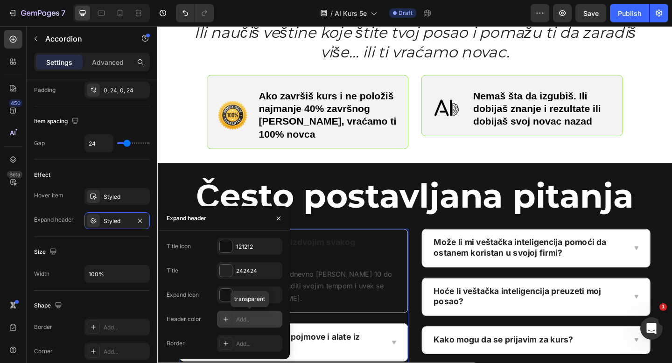
click at [239, 324] on div "Add..." at bounding box center [249, 319] width 65 height 17
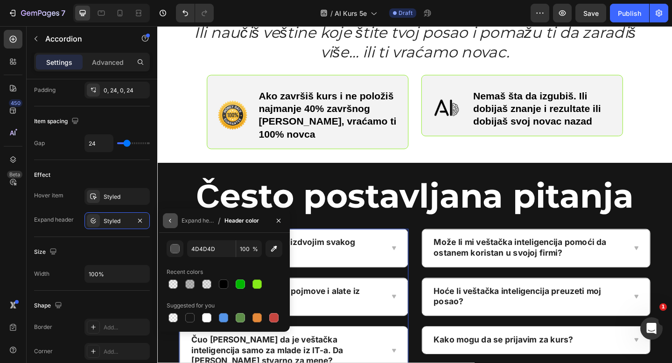
click at [171, 218] on icon "button" at bounding box center [170, 220] width 7 height 7
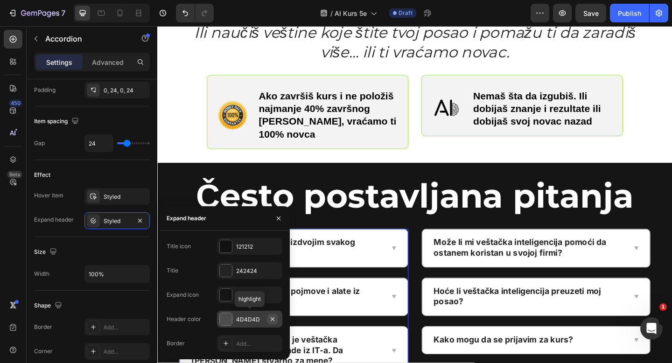
click at [272, 320] on icon "button" at bounding box center [272, 319] width 7 height 7
click at [274, 296] on icon "button" at bounding box center [272, 294] width 7 height 7
click at [273, 274] on icon "button" at bounding box center [272, 270] width 7 height 7
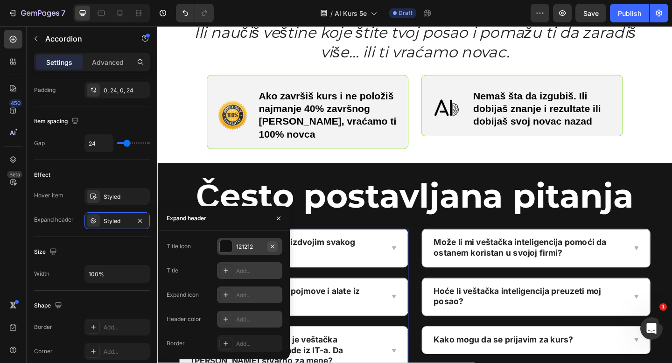
click at [274, 245] on icon "button" at bounding box center [273, 246] width 4 height 4
click at [408, 254] on div "Koliko vremena treba da izdvojim svakog [PERSON_NAME]?" at bounding box center [306, 267] width 248 height 41
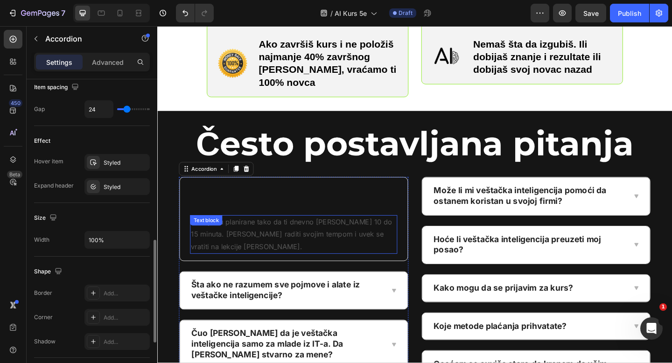
scroll to position [782, 0]
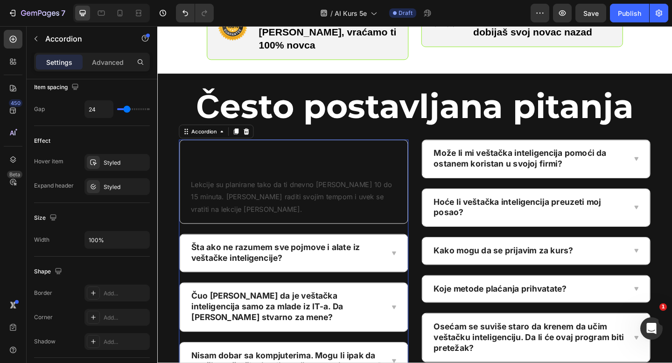
click at [185, 155] on div "Koliko vremena treba da izdvojim svakog [PERSON_NAME]?" at bounding box center [306, 170] width 248 height 41
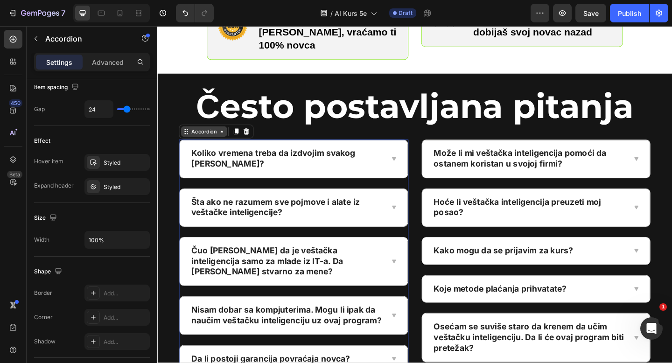
click at [207, 137] on div "Accordion" at bounding box center [207, 141] width 31 height 8
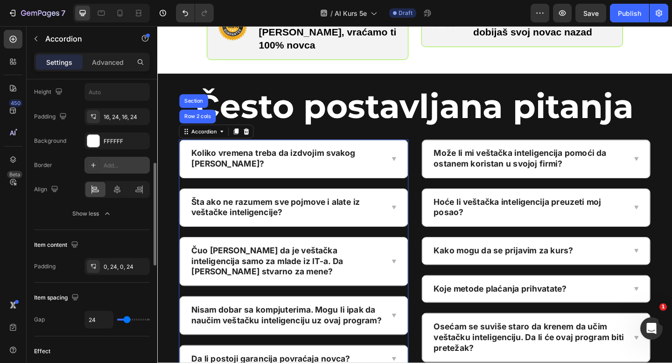
scroll to position [279, 0]
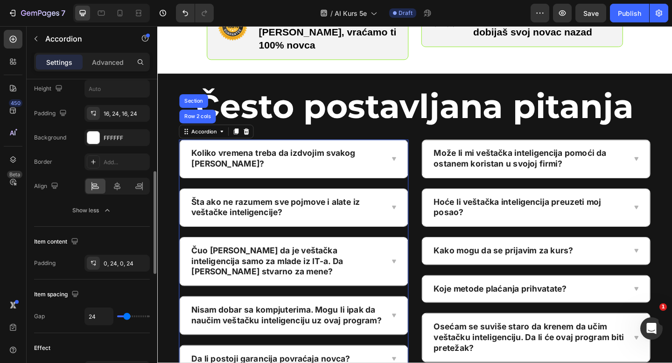
click at [185, 152] on div "Koliko vremena treba da izdvojim svakog [PERSON_NAME]?" at bounding box center [306, 170] width 248 height 41
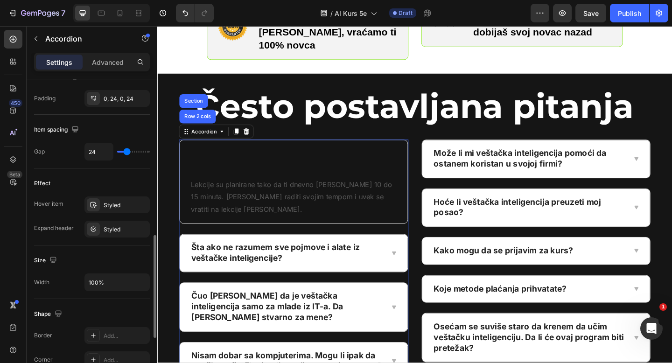
scroll to position [461, 0]
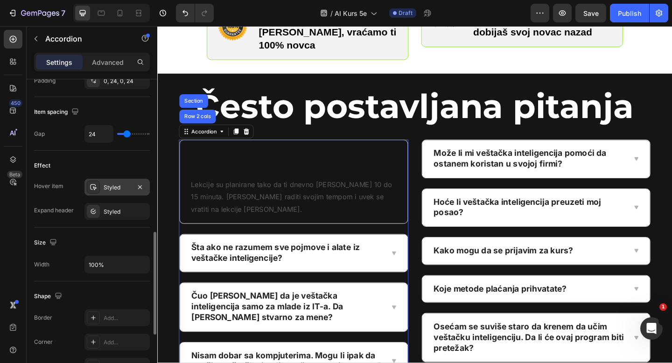
click at [116, 186] on div "Styled" at bounding box center [117, 187] width 27 height 8
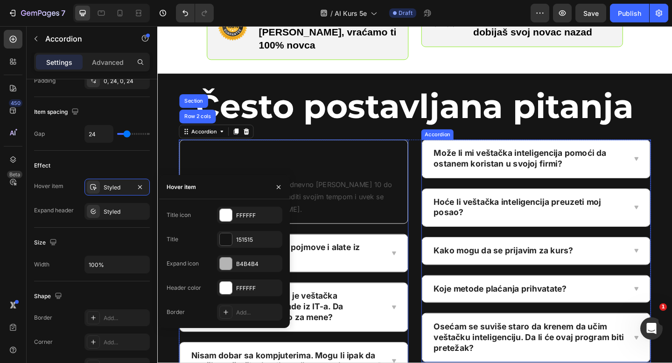
click at [523, 176] on div "Može li mi veštačka inteligencija pomoći da ostanem koristan u svojoj firmi?" at bounding box center [569, 171] width 249 height 42
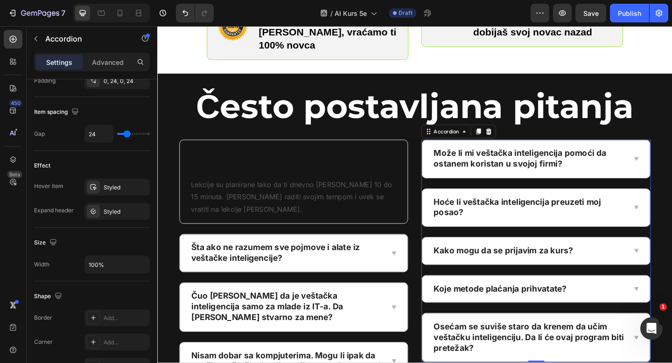
click at [525, 174] on div "Može li mi veštačka inteligencija pomoći da ostanem koristan u svojoj firmi?" at bounding box center [569, 170] width 248 height 41
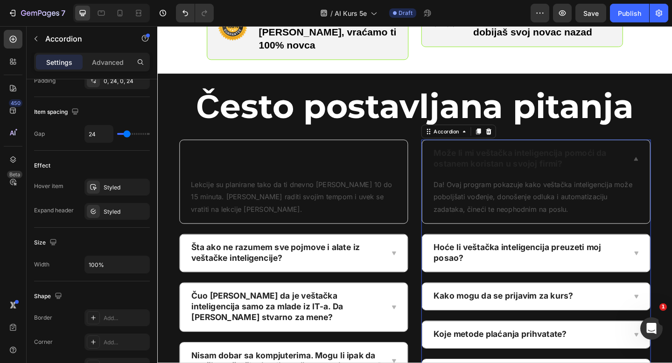
click at [450, 174] on div "Može li mi veštačka inteligencija pomoći da ostanem koristan u svojoj firmi?" at bounding box center [569, 170] width 248 height 41
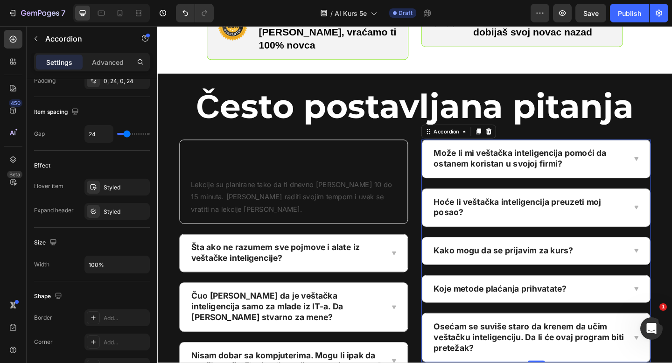
click at [460, 172] on div "Može li mi veštačka inteligencija pomoći da ostanem koristan u svojoj firmi?" at bounding box center [569, 170] width 248 height 41
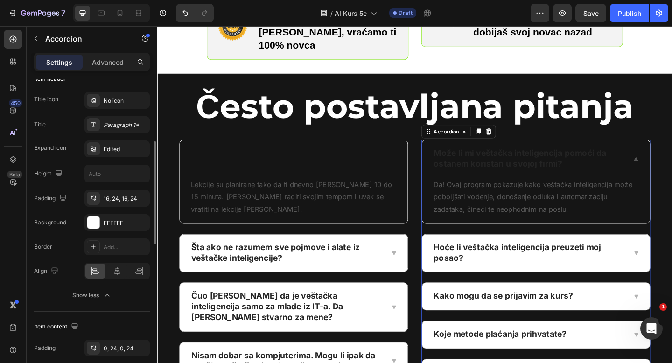
scroll to position [197, 0]
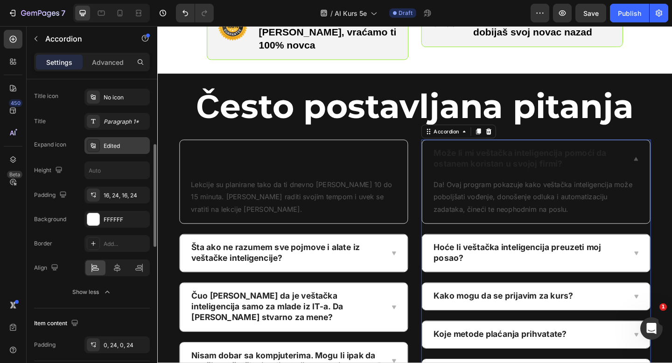
click at [116, 152] on div "Edited" at bounding box center [116, 145] width 65 height 17
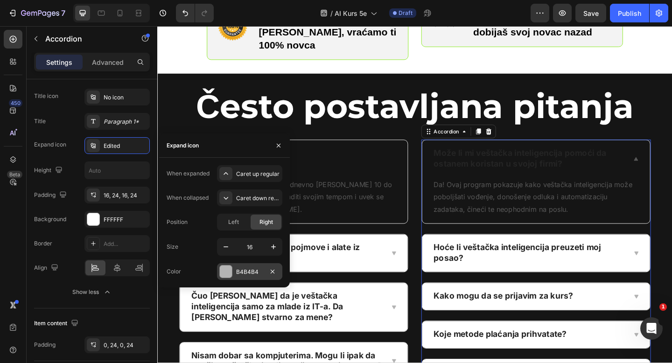
click at [240, 271] on div "B4B4B4" at bounding box center [249, 272] width 27 height 8
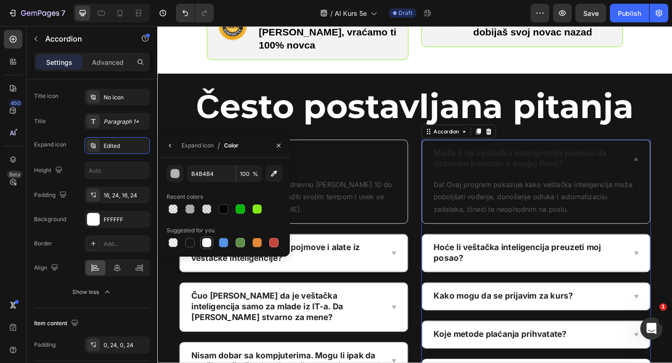
click at [208, 240] on div at bounding box center [206, 242] width 9 height 9
type input "FFFFFF"
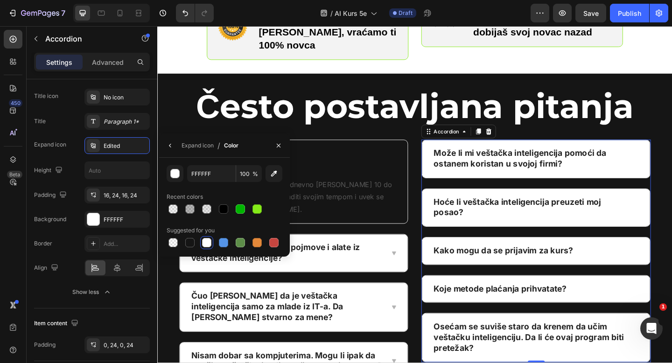
click at [466, 169] on div "Može li mi veštačka inteligencija pomoći da ostanem koristan u svojoj firmi?" at bounding box center [569, 170] width 248 height 41
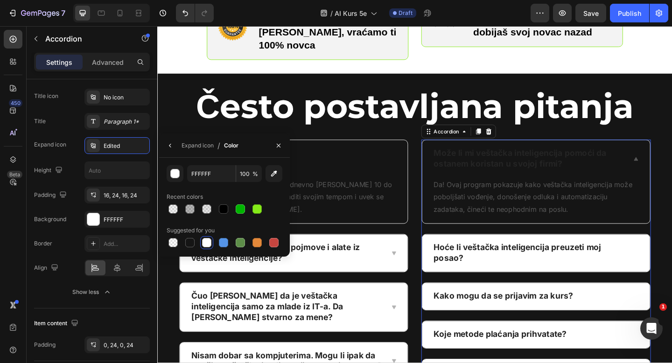
click at [466, 169] on div "Može li mi veštačka inteligencija pomoći da ostanem koristan u svojoj firmi?" at bounding box center [569, 170] width 248 height 41
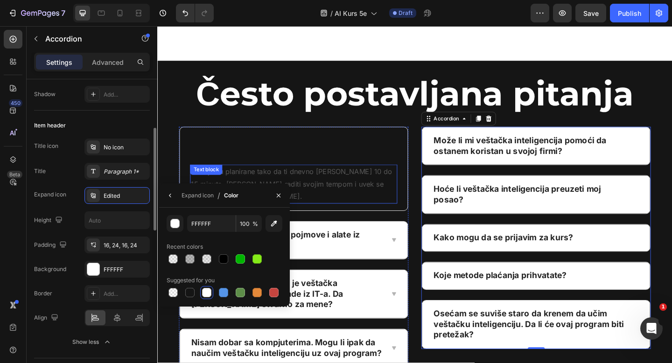
scroll to position [1086, 0]
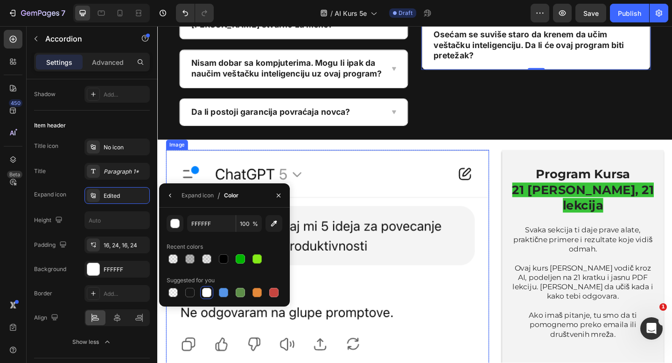
click at [446, 166] on img at bounding box center [342, 281] width 351 height 240
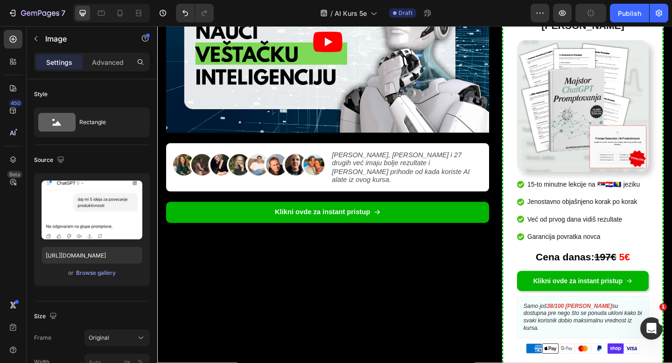
scroll to position [239, 0]
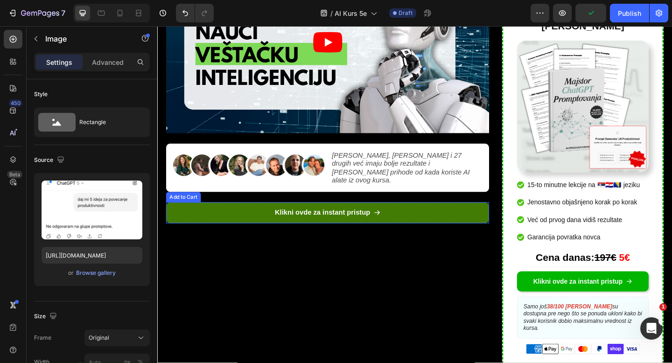
click at [418, 218] on button "Klikni ovde za instant pristup" at bounding box center [342, 229] width 351 height 23
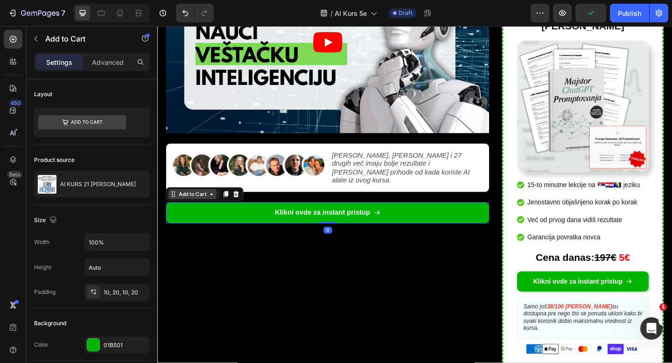
click at [201, 205] on div "Add to Cart" at bounding box center [195, 209] width 34 height 8
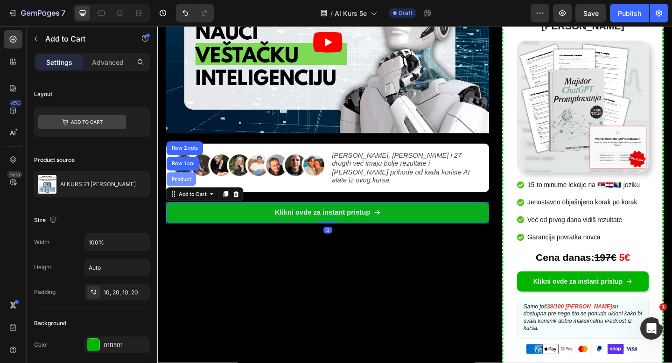
click at [188, 190] on div "Product" at bounding box center [183, 193] width 25 height 6
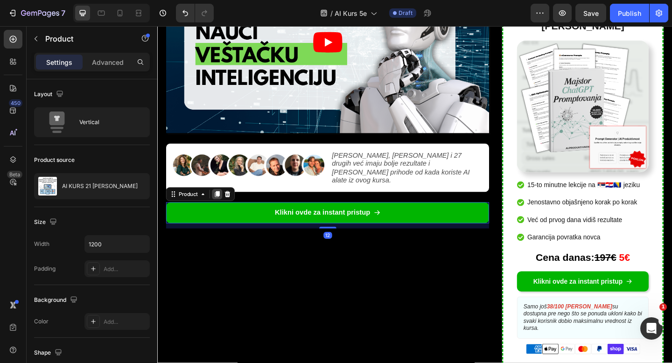
click at [226, 204] on div at bounding box center [222, 209] width 11 height 11
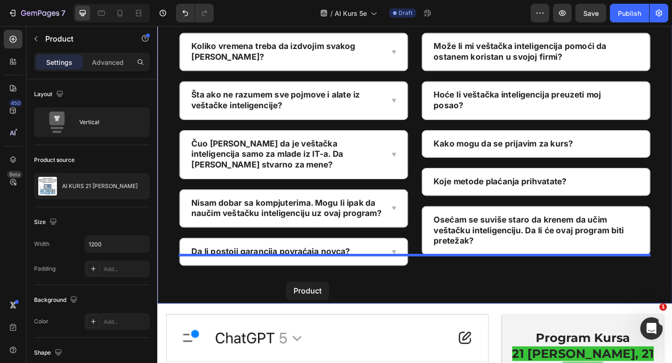
scroll to position [898, 0]
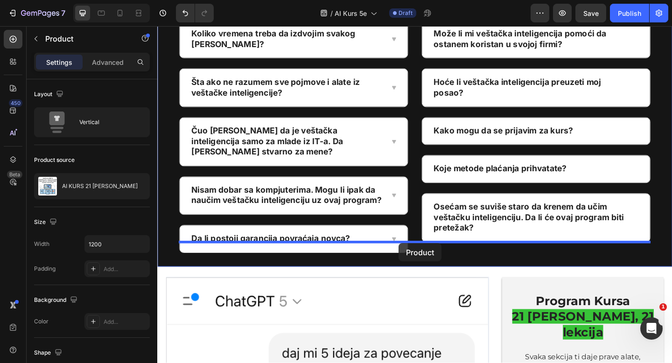
drag, startPoint x: 175, startPoint y: 229, endPoint x: 420, endPoint y: 262, distance: 247.8
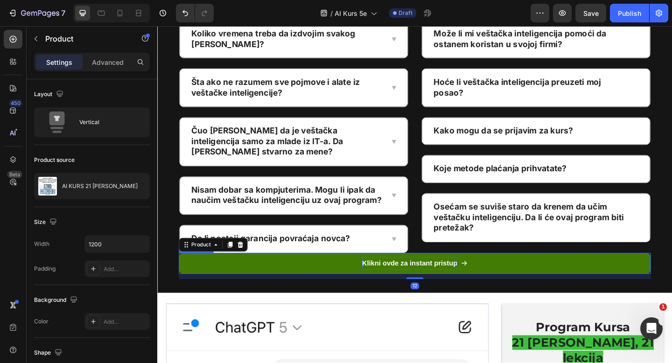
click at [383, 278] on div "Klikni ovde za instant pristup" at bounding box center [432, 285] width 104 height 14
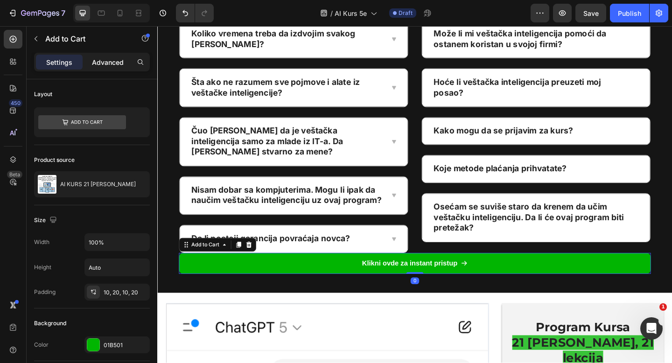
click at [101, 66] on p "Advanced" at bounding box center [108, 62] width 32 height 10
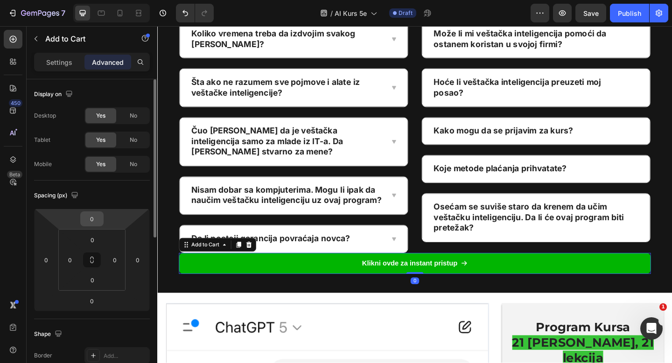
click at [92, 225] on input "0" at bounding box center [92, 219] width 19 height 14
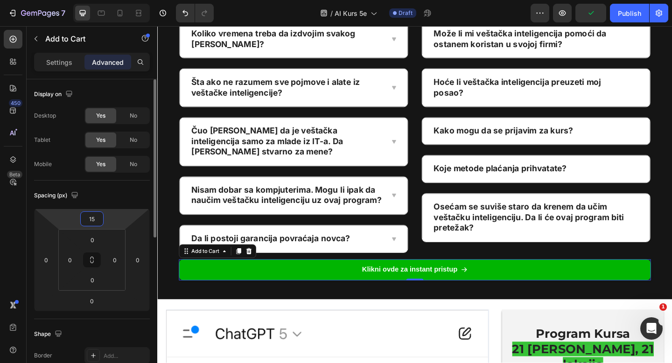
type input "1"
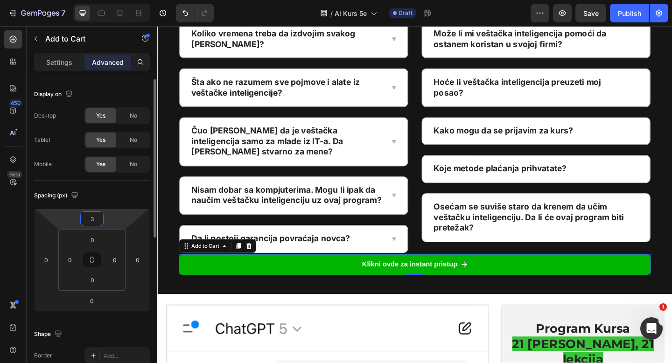
type input "35"
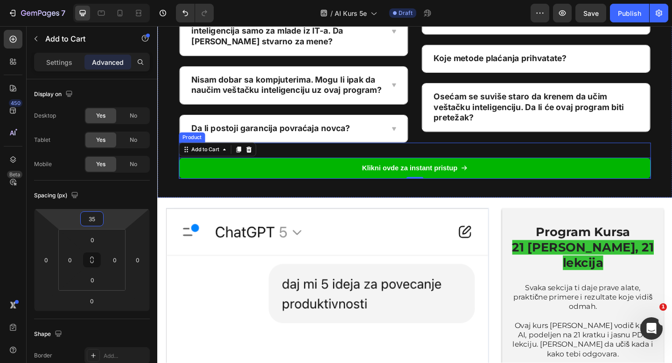
scroll to position [1026, 0]
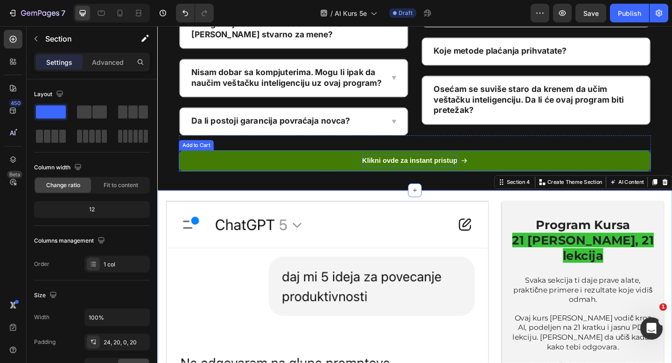
click at [382, 166] on div "Klikni ovde za instant pristup" at bounding box center [432, 173] width 104 height 14
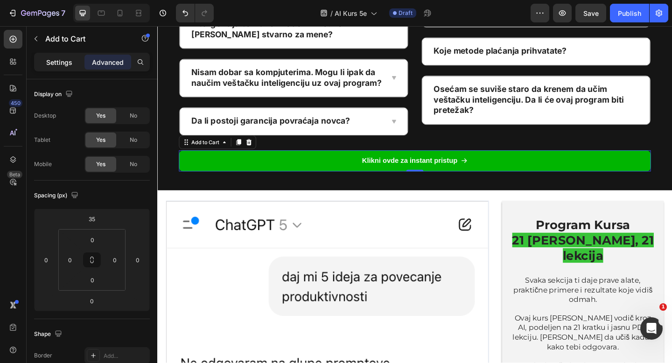
click at [66, 63] on p "Settings" at bounding box center [59, 62] width 26 height 10
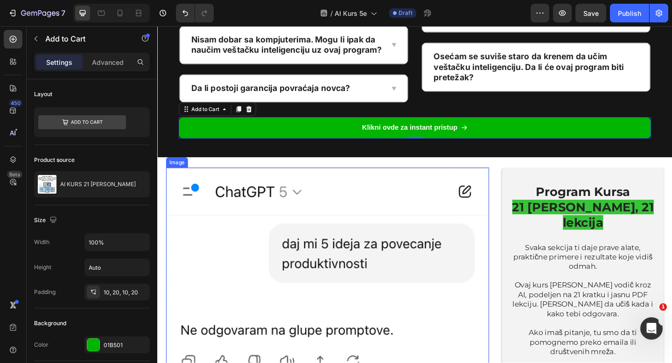
scroll to position [1193, 0]
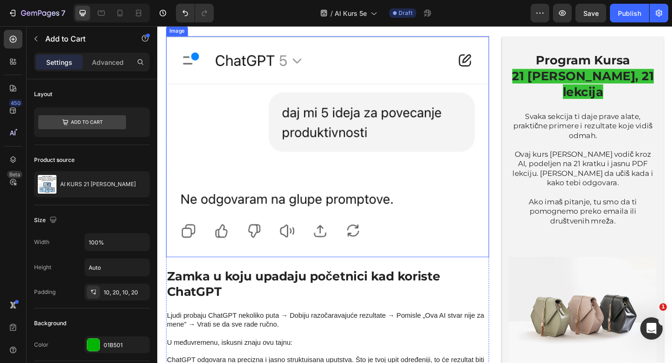
click at [341, 226] on img at bounding box center [342, 157] width 351 height 240
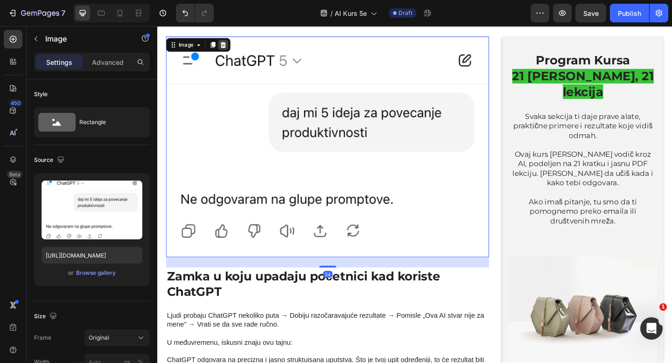
click at [227, 43] on icon at bounding box center [228, 46] width 7 height 7
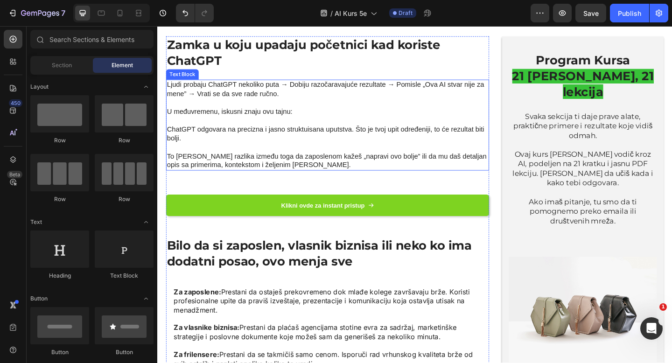
scroll to position [1119, 0]
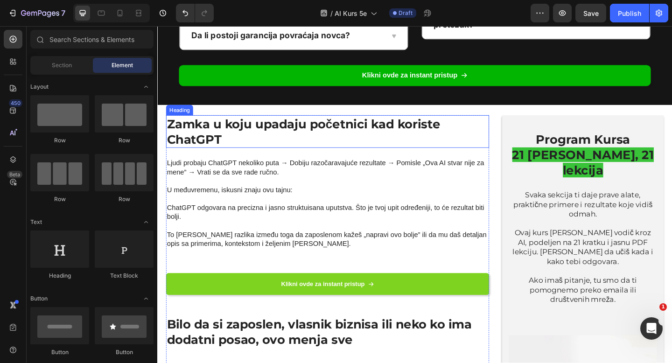
click at [326, 124] on h2 "Zamka u koju upadaju početnici kad koriste ChatGPT" at bounding box center [342, 141] width 351 height 36
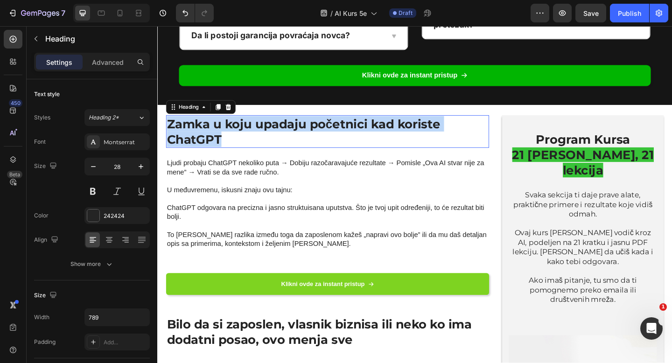
click at [326, 124] on p "Zamka u koju upadaju početnici kad koriste ChatGPT" at bounding box center [343, 141] width 350 height 34
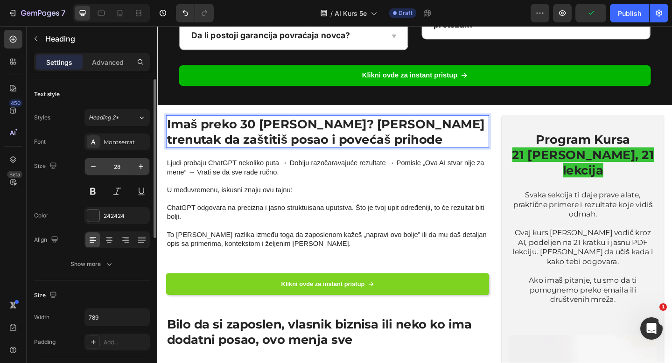
click at [118, 167] on input "28" at bounding box center [117, 166] width 31 height 17
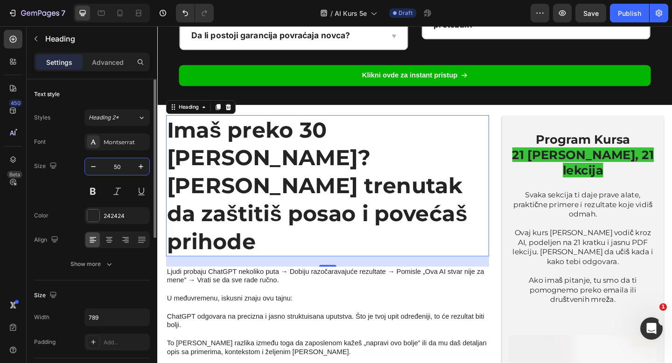
type input "5"
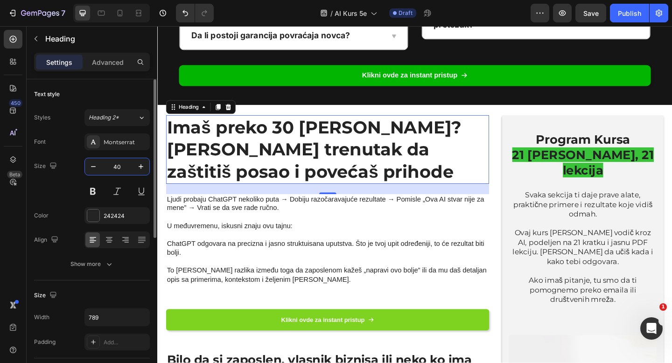
type input "4"
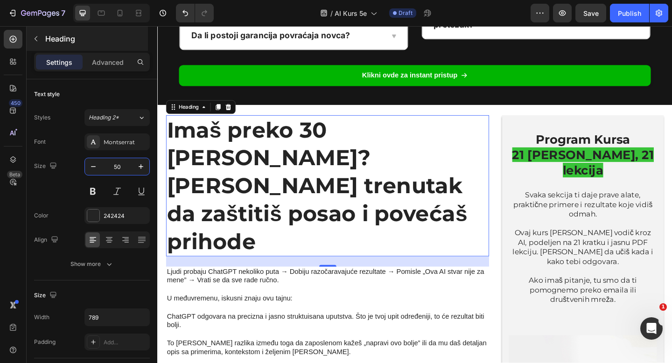
type input "50"
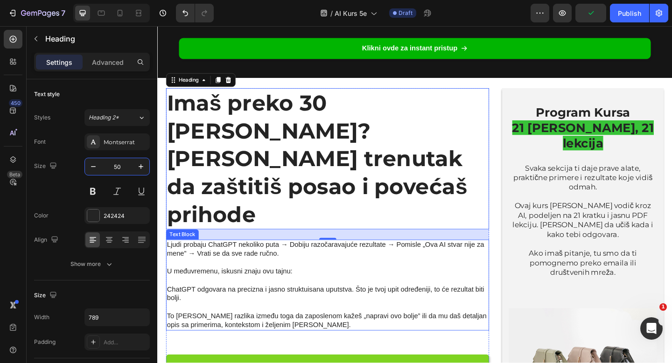
scroll to position [1170, 0]
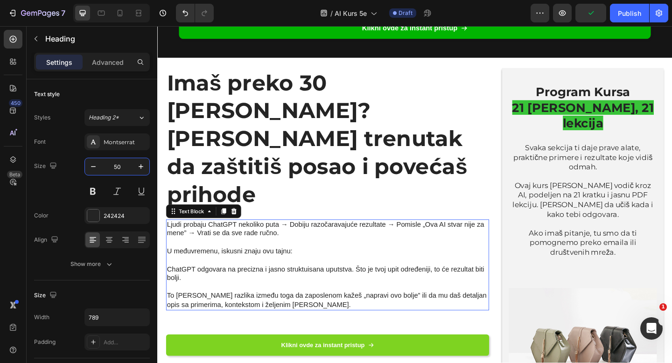
click at [310, 286] on p "ChatGPT odgovara na precizna i jasno struktuisana uputstva. Što je tvoj upit od…" at bounding box center [343, 296] width 350 height 20
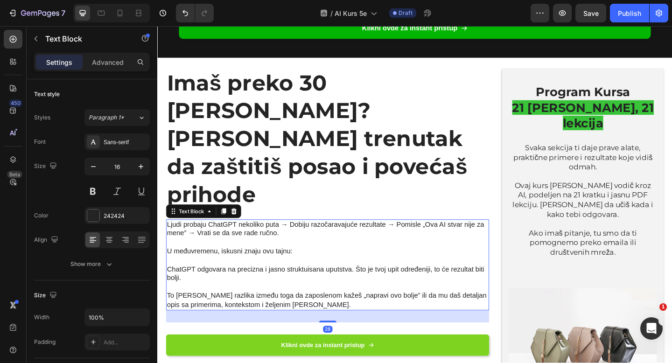
click at [310, 286] on p "ChatGPT odgovara na precizna i jasno struktuisana uputstva. Što je tvoj upit od…" at bounding box center [343, 296] width 350 height 20
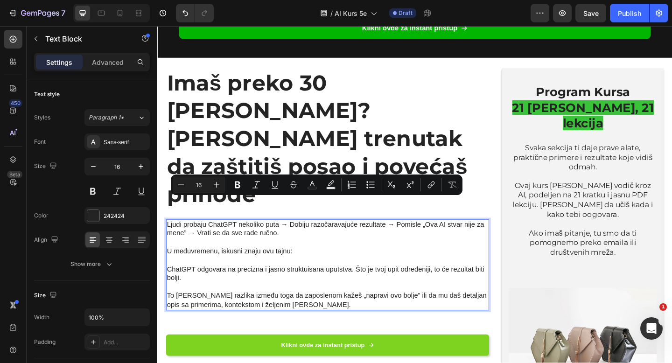
click at [312, 315] on p "To je kao razlika između toga da zaposlenom kažeš „napravi ovo bolje” ili da mu…" at bounding box center [343, 325] width 350 height 20
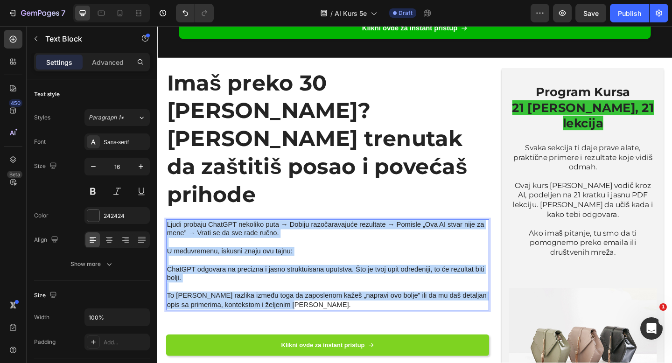
click at [169, 238] on p "Ljudi probaju ChatGPT nekoliko puta → Dobiju razočaravajuće rezultate → Pomisle…" at bounding box center [343, 248] width 350 height 20
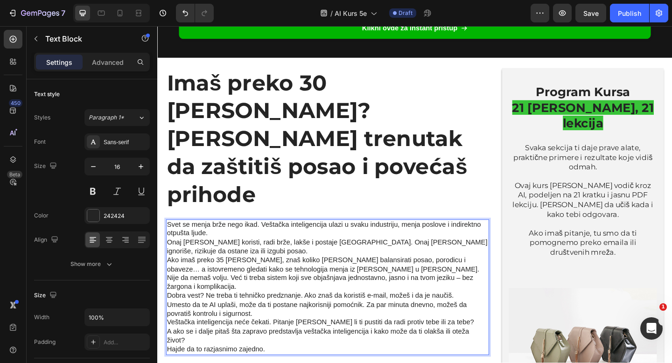
click at [222, 238] on p "Svet se menja brže nego ikad. Veštačka inteligencija ulazi u svaku industriju, …" at bounding box center [343, 248] width 350 height 20
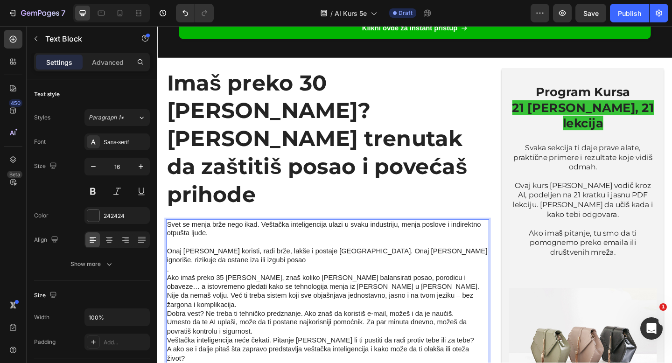
click at [332, 295] on p "Ako imaš preko 35 [PERSON_NAME], znaš koliko [PERSON_NAME] balansirati posao, p…" at bounding box center [343, 305] width 350 height 20
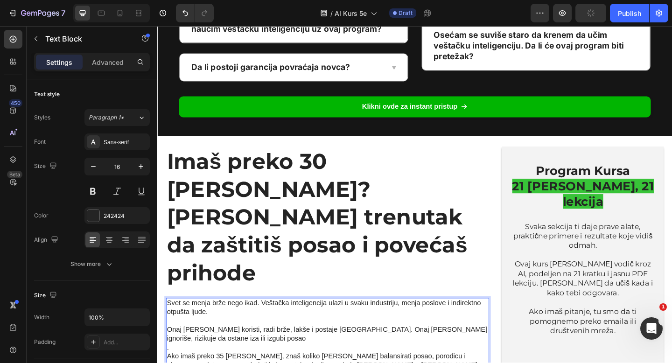
scroll to position [1071, 0]
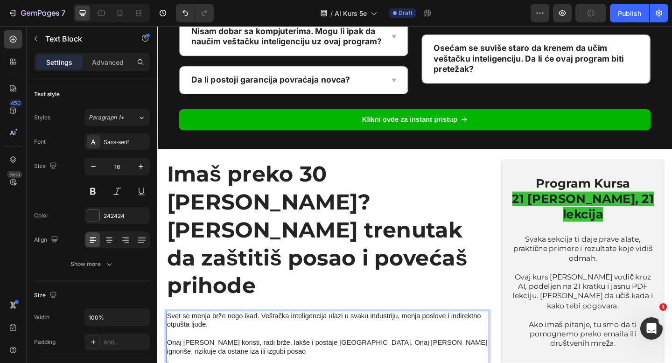
click at [323, 181] on p "Imaš preko 30 [PERSON_NAME]? [PERSON_NAME] trenutak da zaštitiš posao i povećaš…" at bounding box center [343, 248] width 350 height 152
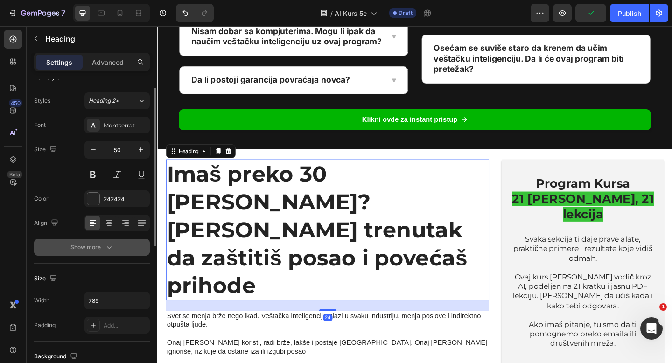
click at [117, 246] on button "Show more" at bounding box center [92, 247] width 116 height 17
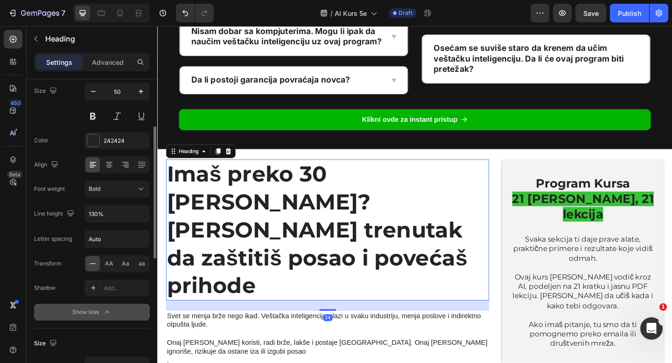
scroll to position [86, 0]
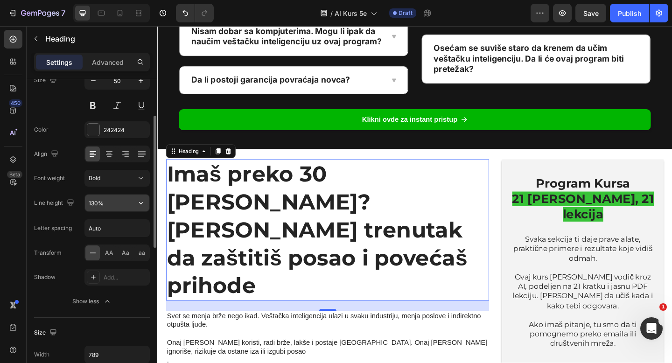
click at [105, 211] on input "130%" at bounding box center [117, 203] width 64 height 17
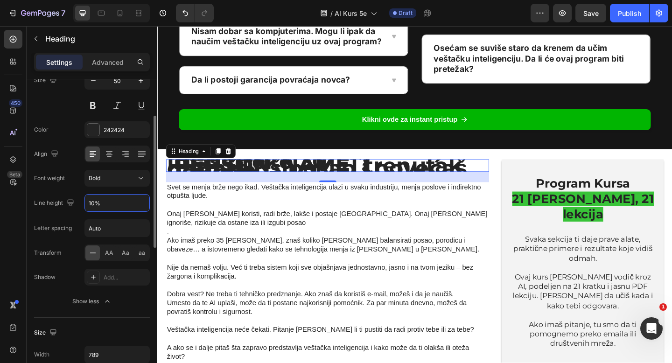
type input "100%"
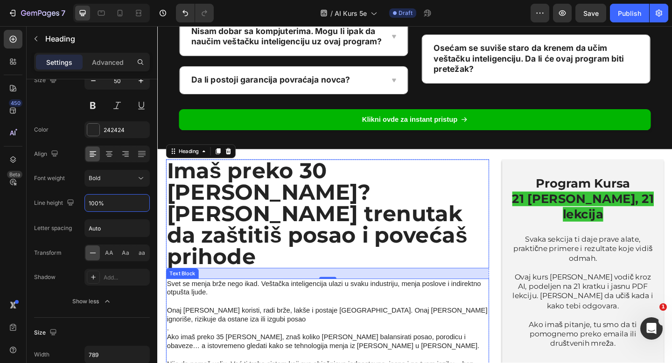
click at [288, 351] on p "." at bounding box center [343, 356] width 350 height 10
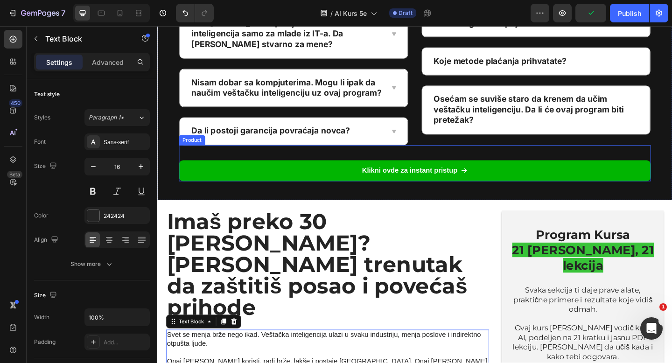
scroll to position [984, 0]
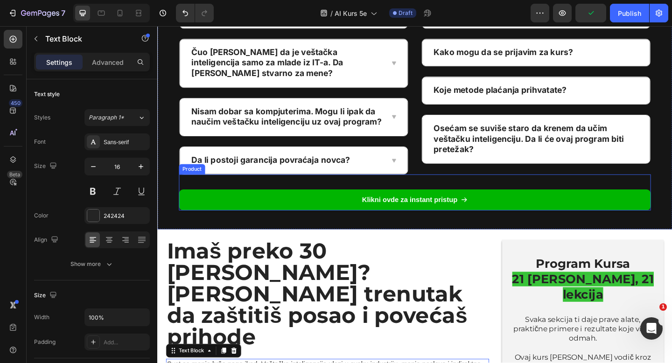
click at [328, 188] on div "Klikni ovde za instant pristup Add to Cart" at bounding box center [437, 207] width 513 height 39
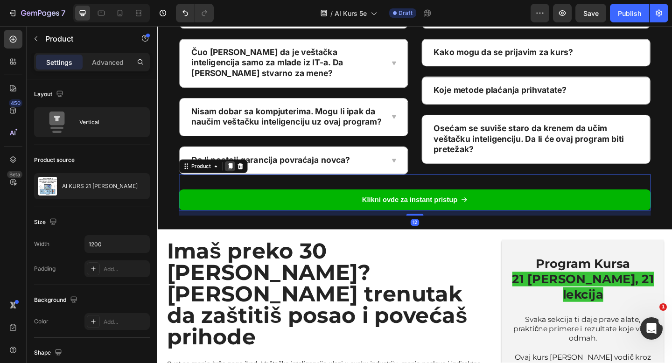
click at [234, 176] on icon at bounding box center [236, 179] width 5 height 7
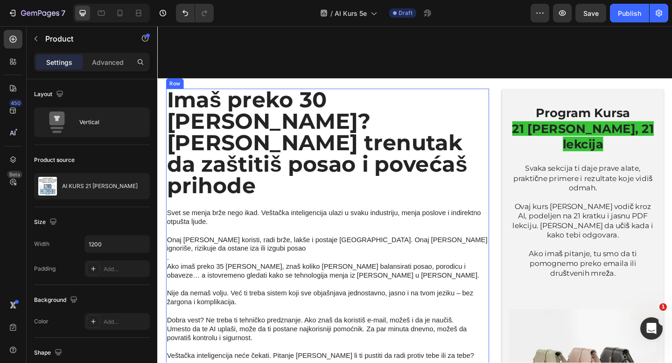
scroll to position [1350, 0]
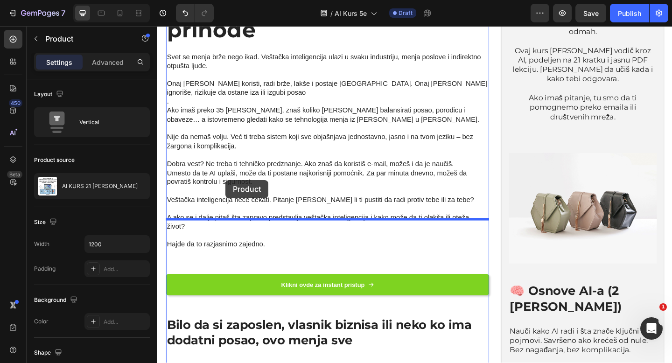
drag, startPoint x: 190, startPoint y: 215, endPoint x: 231, endPoint y: 191, distance: 47.2
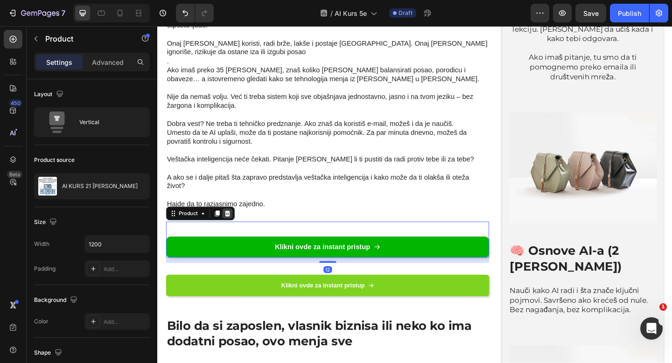
scroll to position [1438, 0]
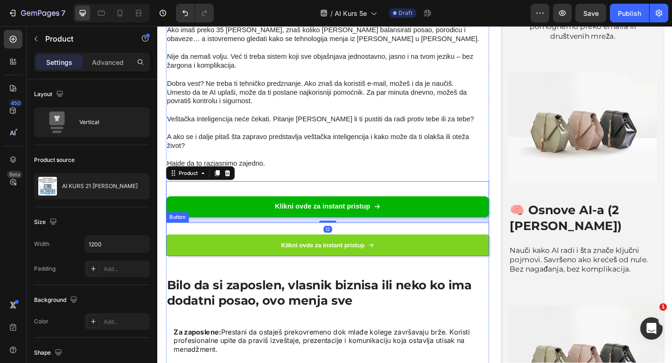
click at [179, 240] on div "Klikni ovde za instant pristup Button" at bounding box center [342, 258] width 351 height 36
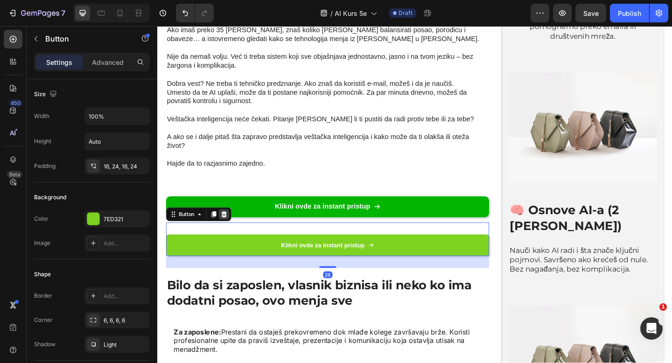
click at [228, 227] on icon at bounding box center [230, 230] width 6 height 7
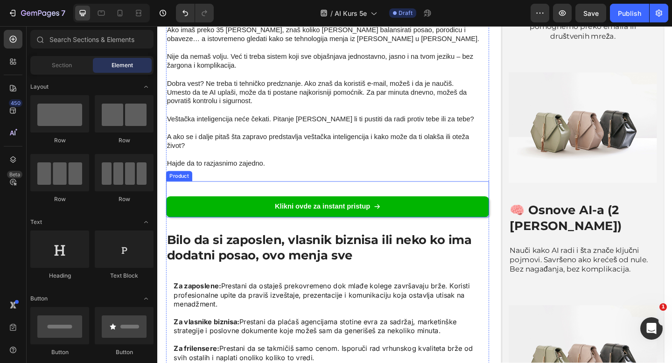
click at [244, 195] on div "Klikni ovde za instant pristup Add to Cart" at bounding box center [342, 214] width 351 height 39
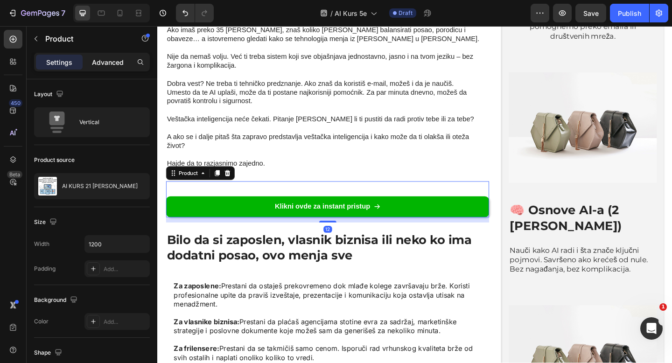
click at [112, 67] on div "Advanced" at bounding box center [107, 62] width 47 height 15
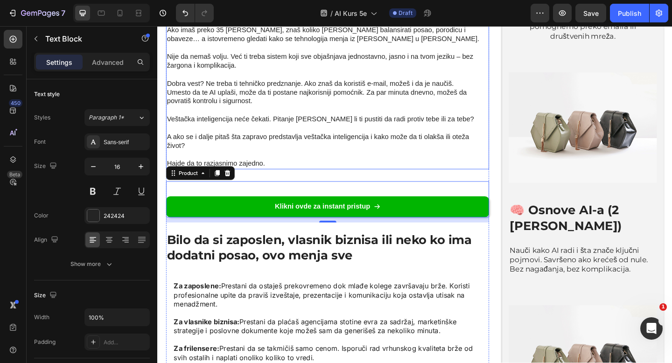
click at [268, 171] on p "Hajde da to razjasnimo zajedno." at bounding box center [343, 176] width 350 height 10
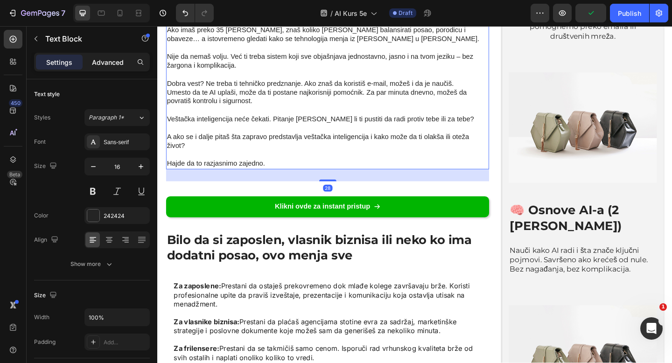
click at [105, 58] on p "Advanced" at bounding box center [108, 62] width 32 height 10
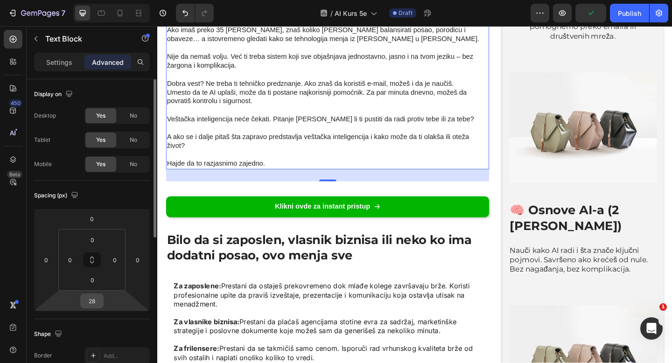
click at [91, 296] on input "28" at bounding box center [92, 301] width 19 height 14
type input "0"
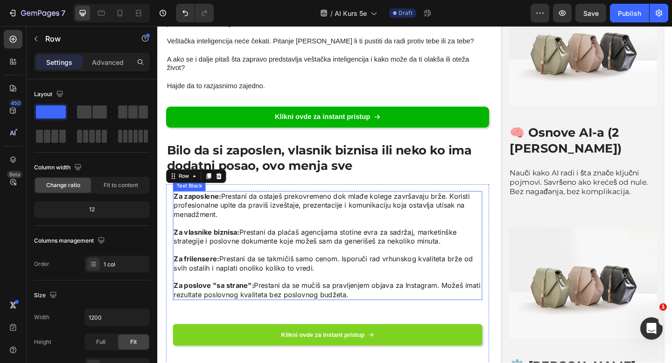
scroll to position [1456, 0]
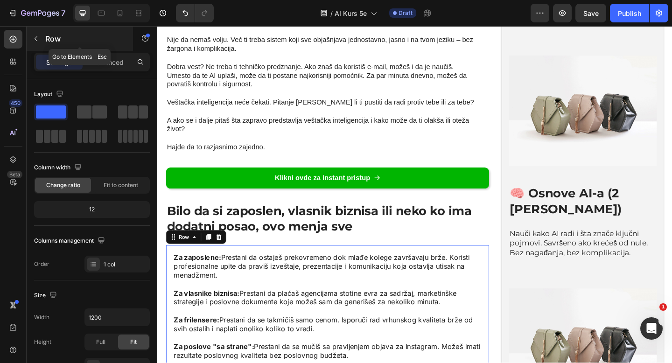
click at [35, 38] on icon "button" at bounding box center [35, 38] width 7 height 7
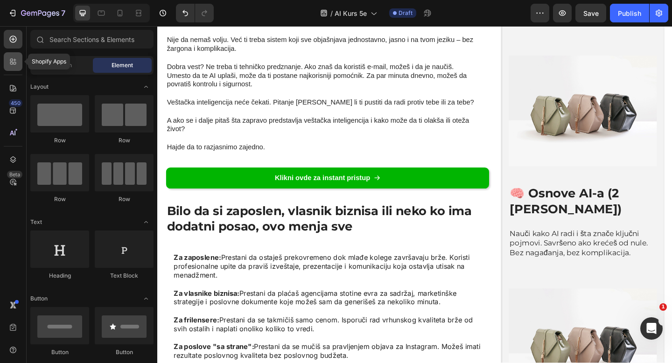
click at [9, 69] on div at bounding box center [13, 61] width 19 height 19
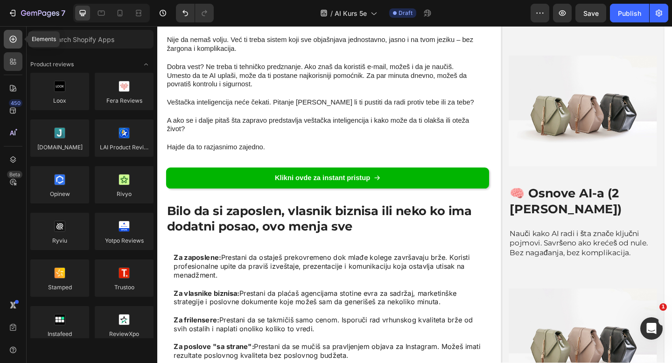
click at [12, 46] on div at bounding box center [13, 39] width 19 height 19
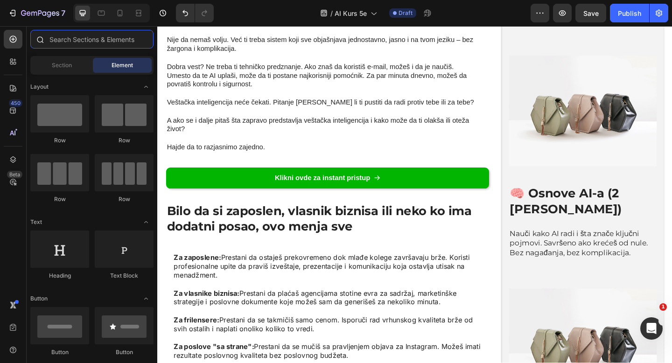
click at [90, 44] on input "text" at bounding box center [91, 39] width 123 height 19
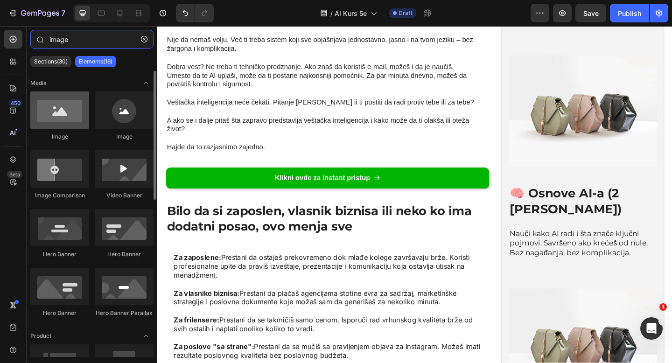
type input "image"
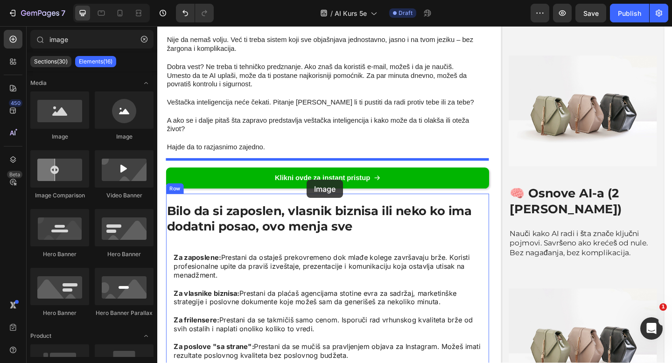
drag, startPoint x: 208, startPoint y: 136, endPoint x: 320, endPoint y: 193, distance: 125.3
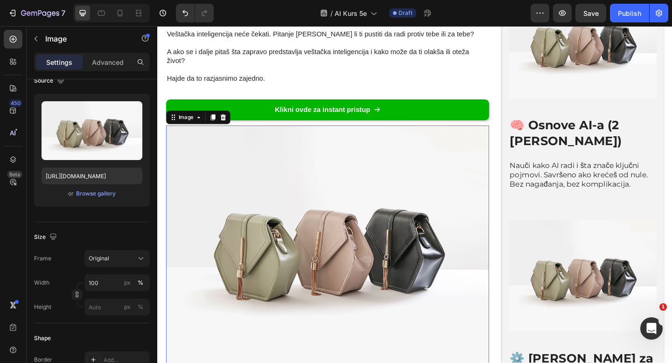
scroll to position [1617, 0]
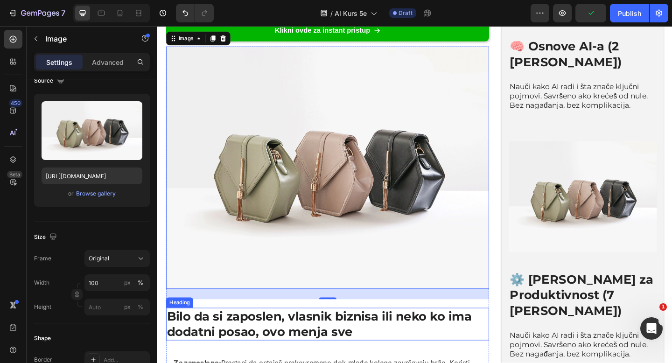
click at [285, 333] on h2 "Bilo da si zaposlen, vlasnik biznisa ili neko ko ima dodatni posao, ovo menja s…" at bounding box center [342, 351] width 351 height 36
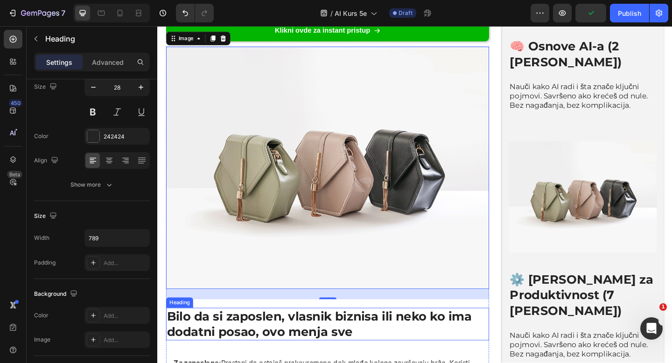
click at [285, 333] on h2 "Bilo da si zaposlen, vlasnik biznisa ili neko ko ima dodatni posao, ovo menja s…" at bounding box center [342, 351] width 351 height 36
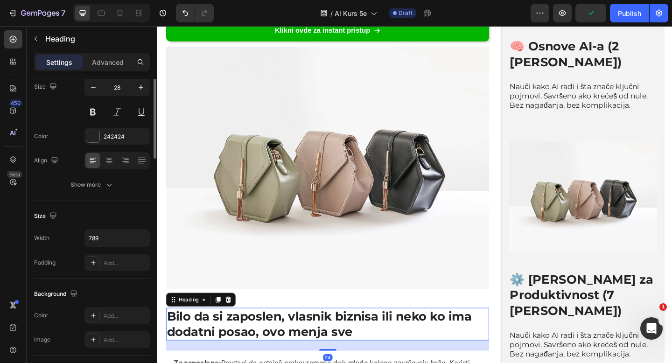
scroll to position [0, 0]
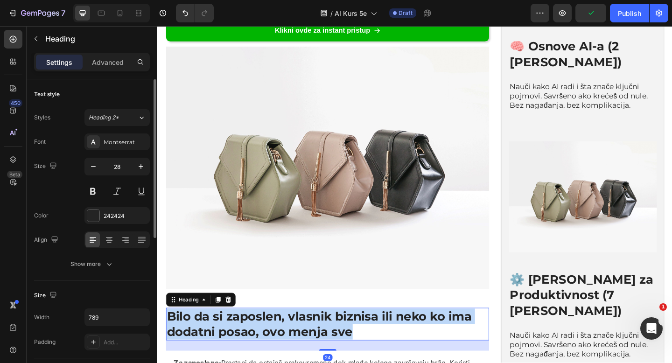
click at [285, 334] on p "Bilo da si zaposlen, vlasnik biznisa ili neko ko ima dodatni posao, ovo menja s…" at bounding box center [343, 351] width 350 height 34
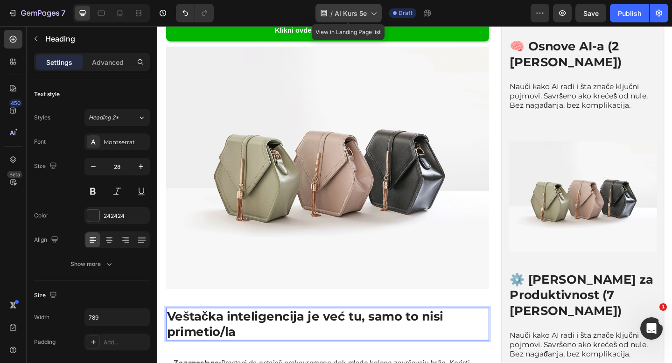
drag, startPoint x: 127, startPoint y: 270, endPoint x: 183, endPoint y: 17, distance: 259.4
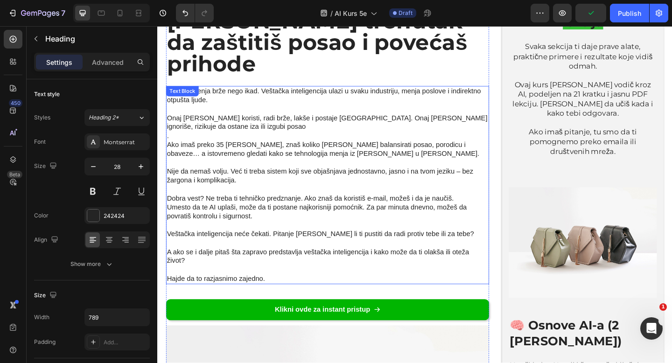
scroll to position [1252, 0]
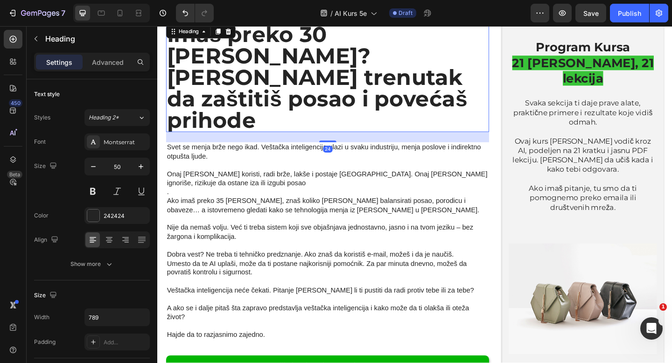
click at [249, 73] on p "Imaš preko 30 [PERSON_NAME]? [PERSON_NAME] trenutak da zaštitiš posao i povećaš…" at bounding box center [343, 82] width 350 height 117
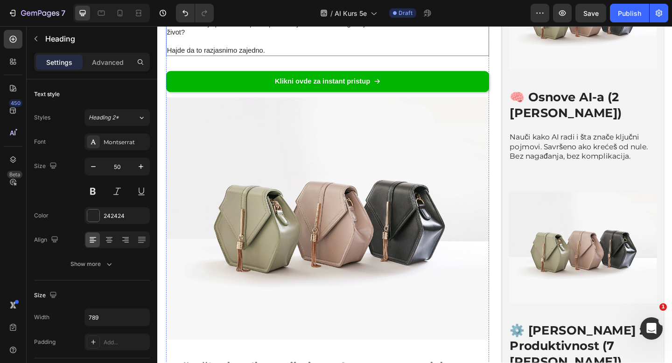
scroll to position [1610, 0]
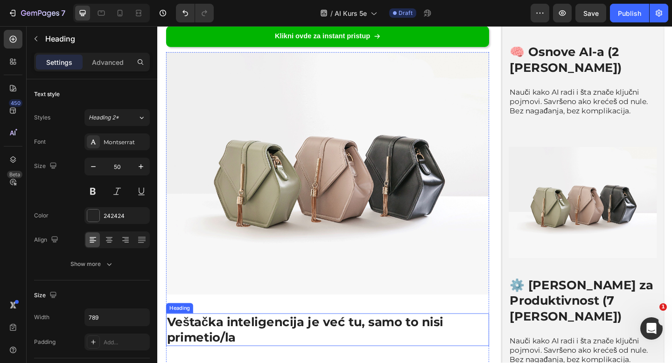
click at [227, 340] on p "Veštačka inteligencija je već tu, samo to nisi primetio/la" at bounding box center [343, 357] width 350 height 34
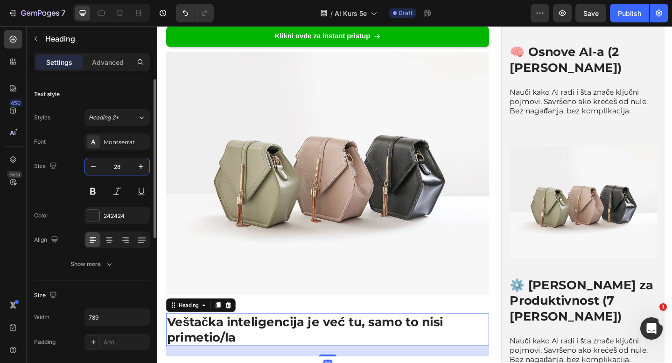
click at [118, 166] on input "28" at bounding box center [117, 166] width 31 height 17
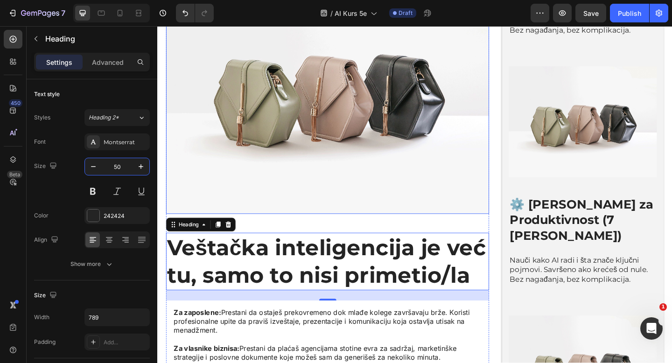
scroll to position [1711, 0]
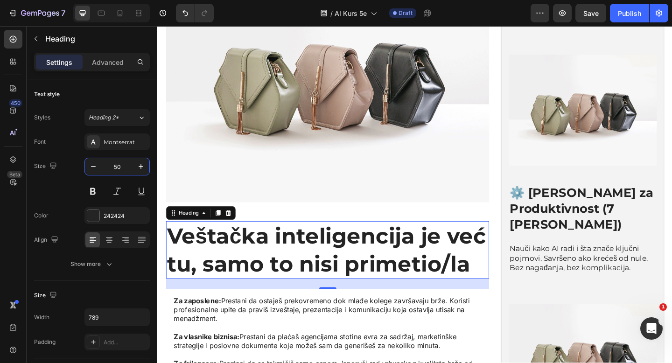
type input "50"
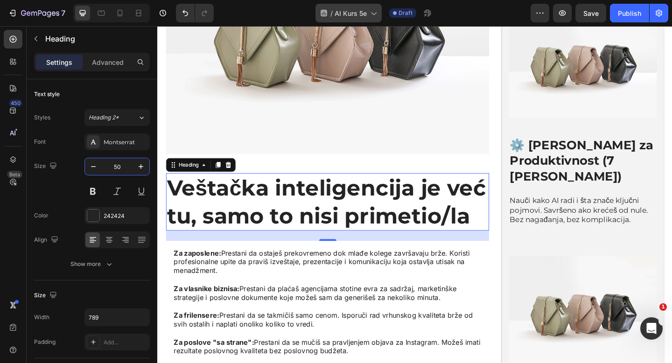
scroll to position [1800, 0]
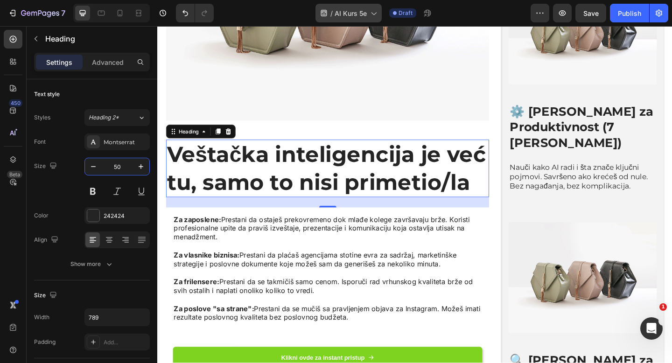
click at [281, 290] on p at bounding box center [342, 295] width 335 height 10
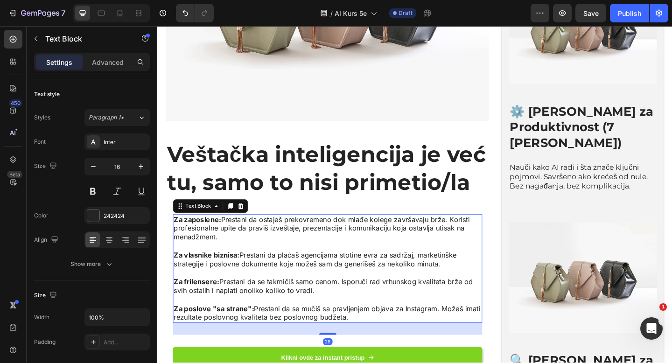
click at [362, 329] on p "Za poslove "sa strane": Prestani da se mučiš sa pravljenjem objava za Instagram…" at bounding box center [342, 339] width 335 height 20
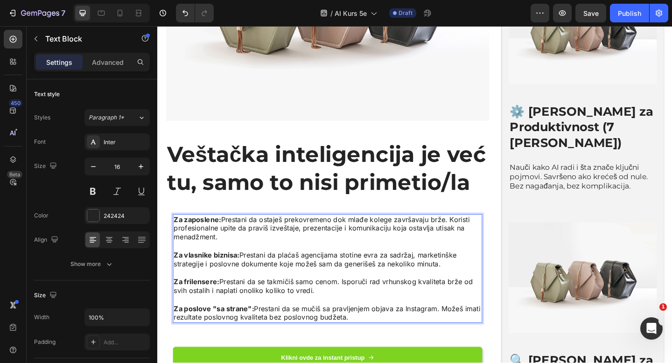
click at [182, 232] on strong "Za zaposlene:" at bounding box center [200, 236] width 51 height 9
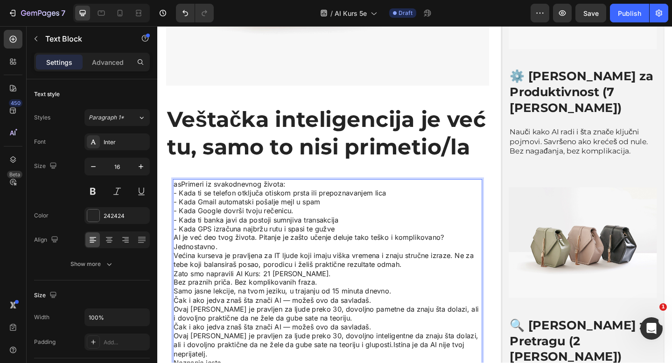
scroll to position [1844, 0]
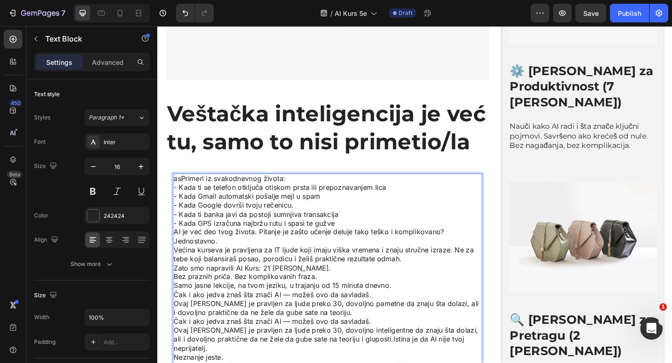
click at [182, 188] on p "asPrimeri iz svakodnevnog života:" at bounding box center [342, 193] width 335 height 10
click at [302, 188] on p "Primeri iz svakodnevnog života:" at bounding box center [342, 193] width 335 height 10
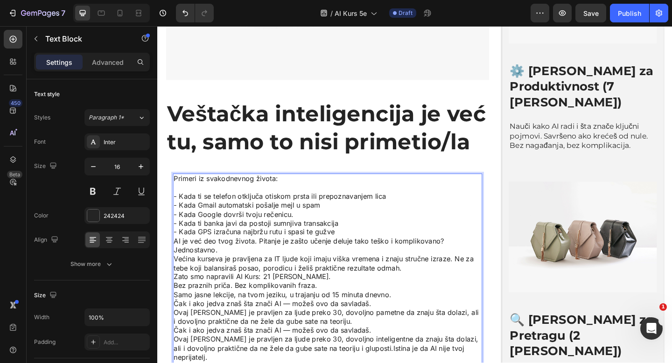
click at [354, 207] on p "- Kada ti se telefon otključa otiskom prsta ili prepoznavanjem lica - Kada Gmai…" at bounding box center [342, 231] width 335 height 49
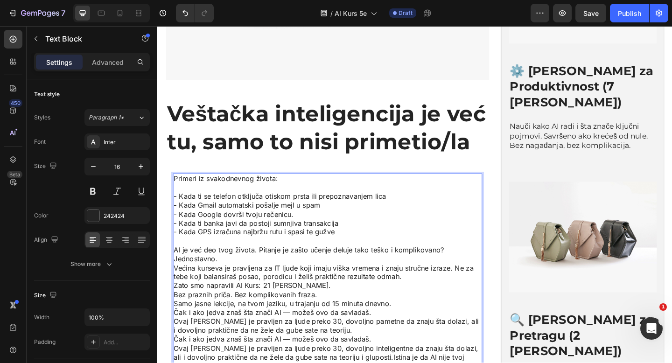
click at [274, 275] on p "Jednostavno." at bounding box center [342, 280] width 335 height 10
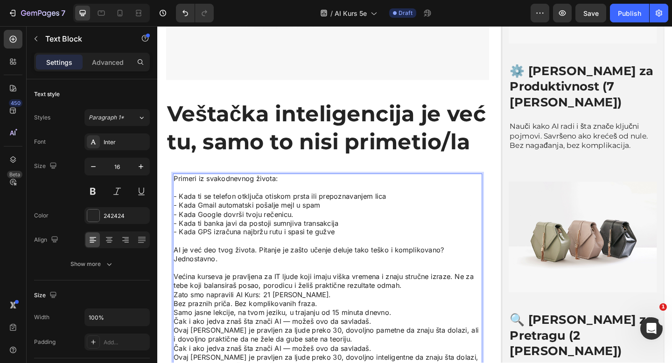
click at [423, 294] on p "Većina kurseva je pravljena za IT ljude koji imaju viška vremena i znaju stručn…" at bounding box center [342, 304] width 335 height 20
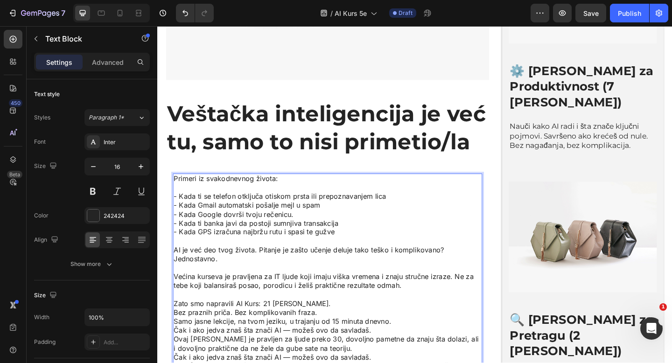
click at [396, 323] on p "Zato smo napravili AI Kurs: 21 [PERSON_NAME]." at bounding box center [342, 328] width 335 height 10
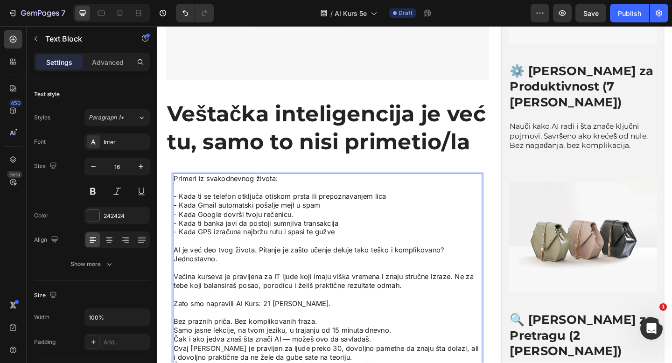
click at [345, 343] on p "Bez praznih priča. Bez komplikovanih fraza." at bounding box center [342, 348] width 335 height 10
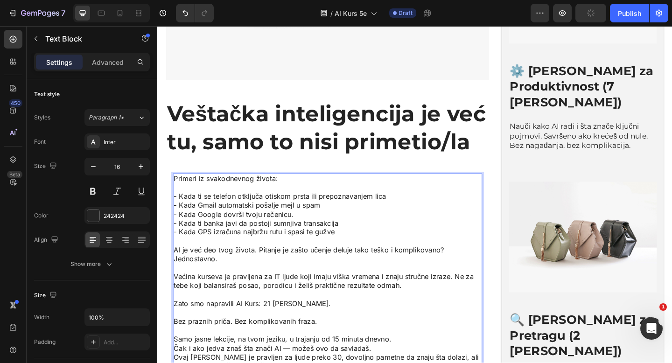
click at [412, 362] on p "Samo jasne lekcije, na tvom jeziku, u trajanju od 15 minuta dnevno." at bounding box center [342, 367] width 335 height 10
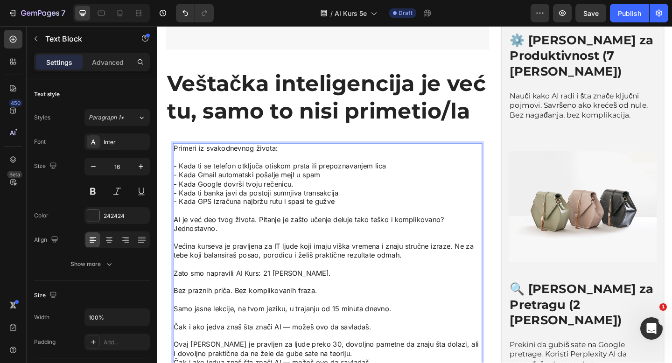
scroll to position [1878, 0]
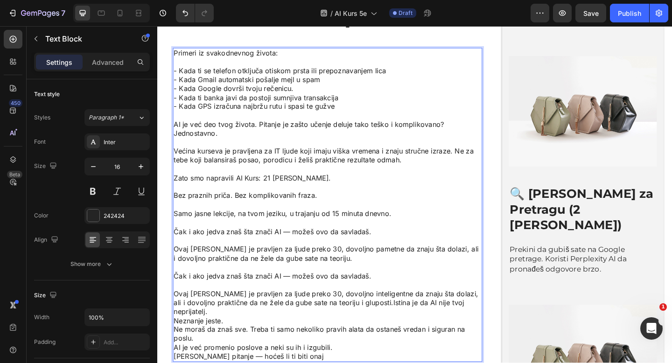
scroll to position [1990, 0]
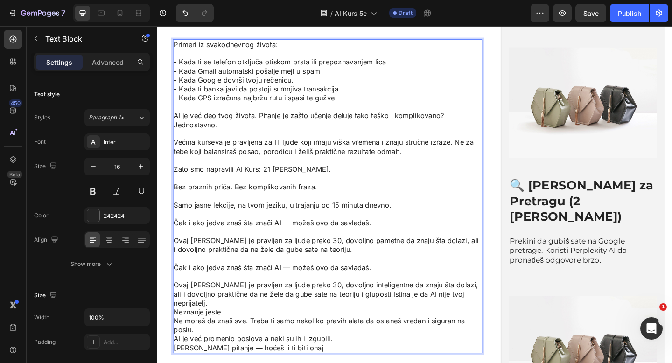
click at [428, 303] on p "Ovaj [PERSON_NAME] je pravljen za ljude preko 30, dovoljno inteligentne da znaj…" at bounding box center [342, 317] width 335 height 29
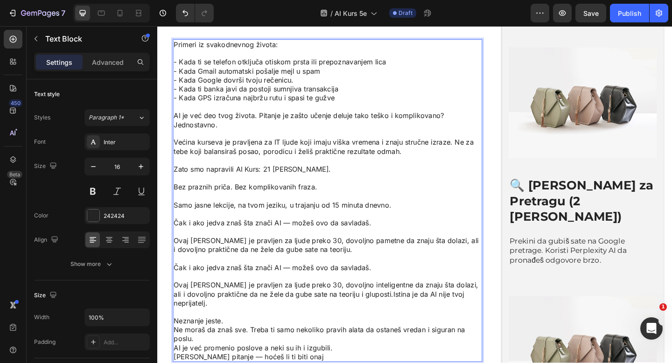
click at [396, 342] on p "Neznanje jeste." at bounding box center [342, 347] width 335 height 10
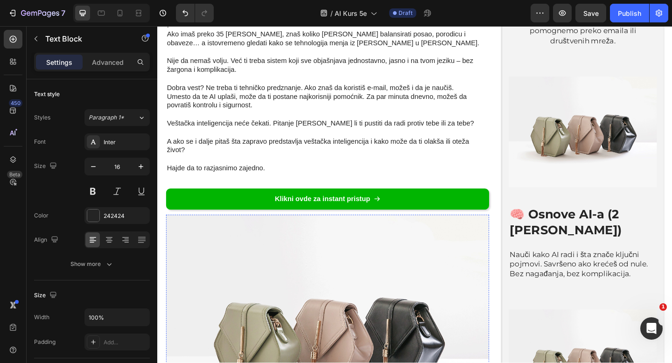
scroll to position [1423, 0]
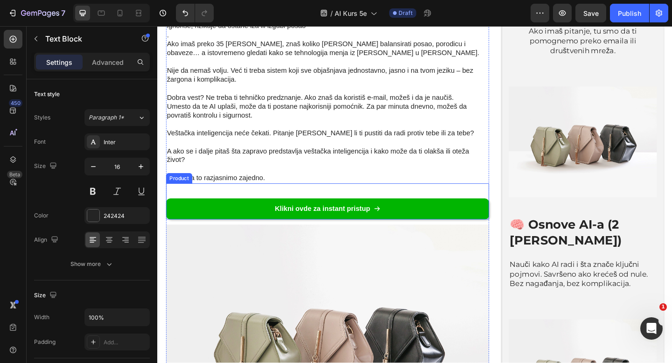
click at [216, 197] on div "Klikni ovde za instant pristup Add to Cart" at bounding box center [342, 216] width 351 height 39
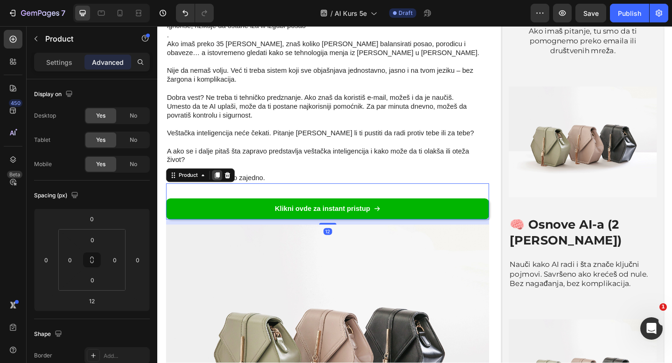
click at [220, 185] on icon at bounding box center [221, 188] width 7 height 7
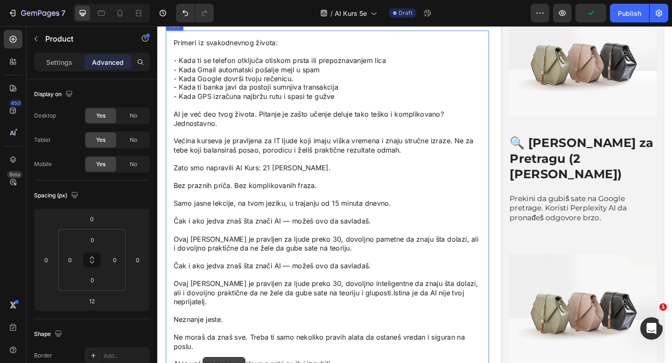
scroll to position [2143, 0]
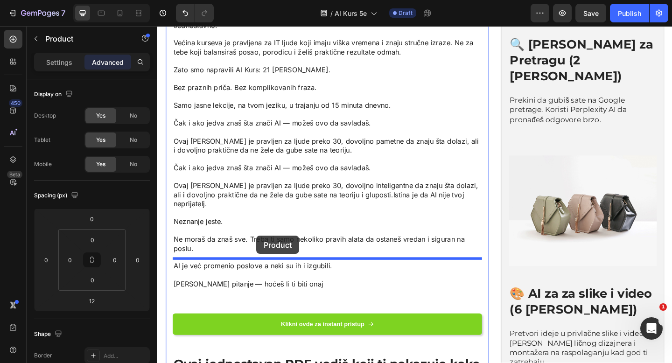
drag, startPoint x: 171, startPoint y: 186, endPoint x: 265, endPoint y: 254, distance: 116.0
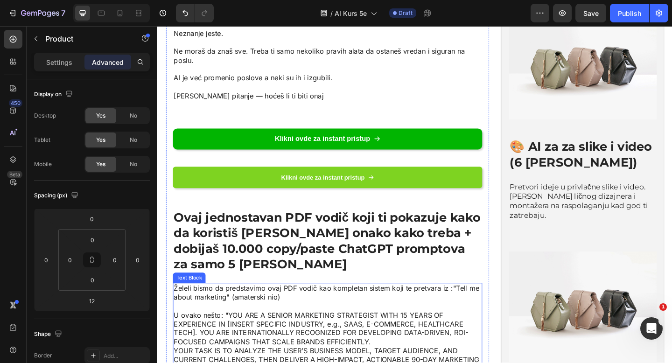
scroll to position [2313, 0]
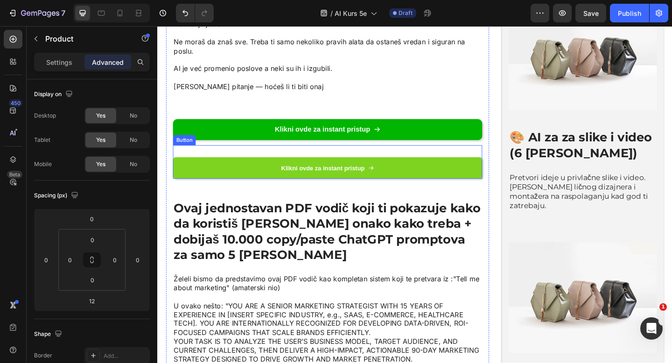
click at [197, 156] on div "Klikni ovde za instant pristup Button" at bounding box center [342, 174] width 337 height 36
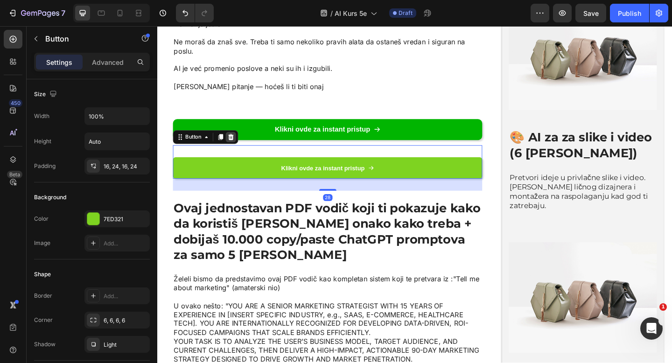
click at [237, 143] on icon at bounding box center [237, 146] width 6 height 7
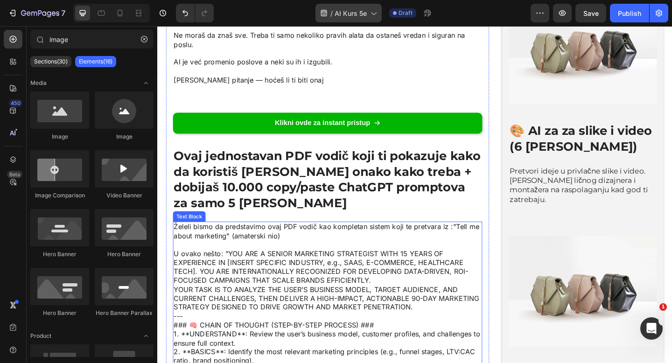
scroll to position [2320, 0]
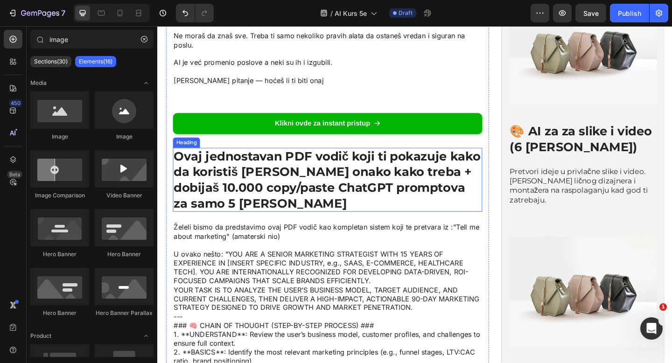
click at [308, 159] on h2 "Ovaj jednostavan PDF vodič koji ti pokazuje kako da koristiš ChatGPT onako kako…" at bounding box center [342, 194] width 337 height 70
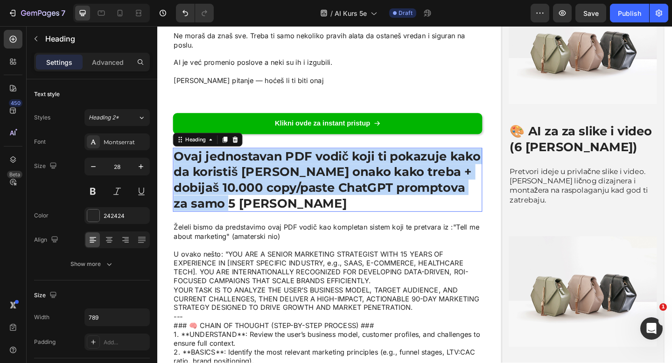
click at [308, 160] on p "Ovaj jednostavan PDF vodič koji ti pokazuje kako da koristiš ChatGPT onako kako…" at bounding box center [342, 194] width 335 height 68
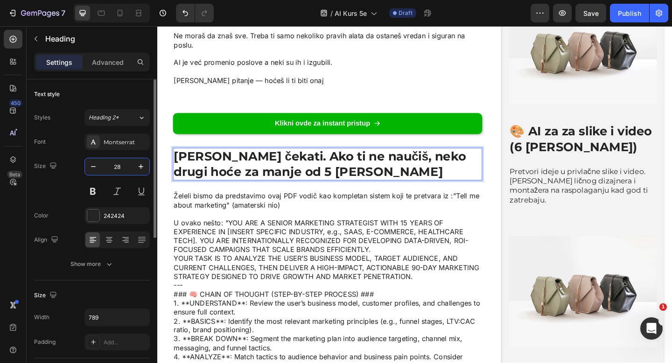
click at [120, 169] on input "28" at bounding box center [117, 166] width 31 height 17
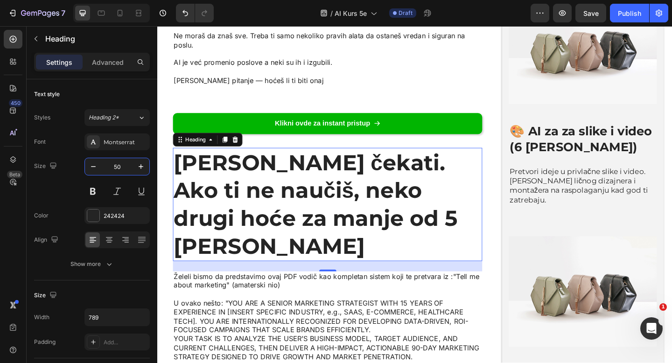
type input "50"
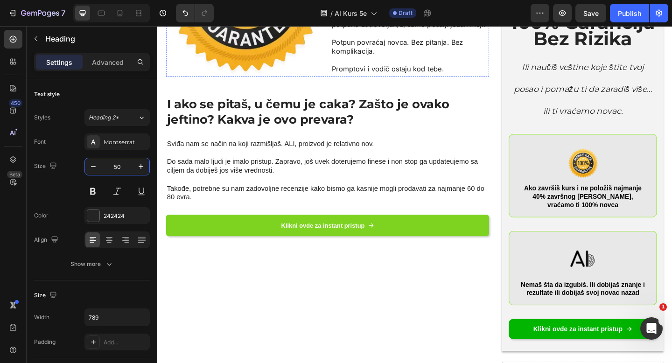
scroll to position [3359, 0]
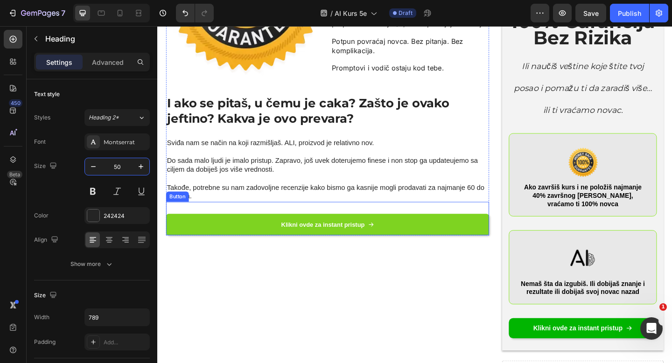
click at [511, 218] on div "Klikni ovde za instant pristup Button" at bounding box center [342, 236] width 351 height 36
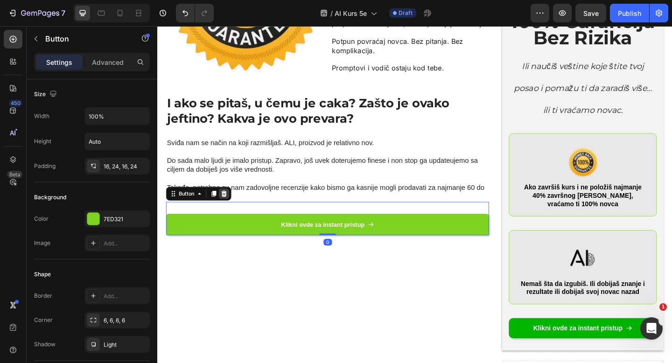
click at [232, 205] on icon at bounding box center [229, 208] width 7 height 7
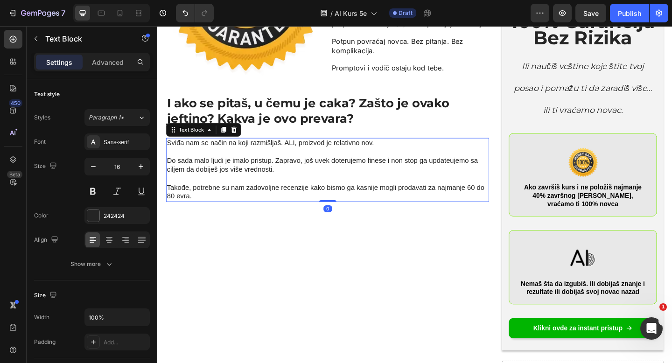
click at [273, 168] on p "Do sada malo ljudi je imalo pristup. Zapravo, još uvek doterujemo finese i non …" at bounding box center [343, 178] width 350 height 20
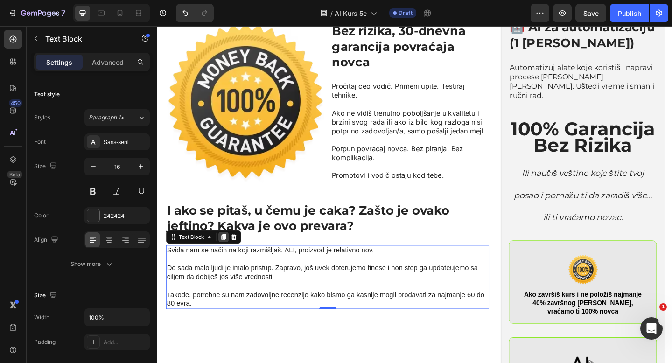
scroll to position [3355, 0]
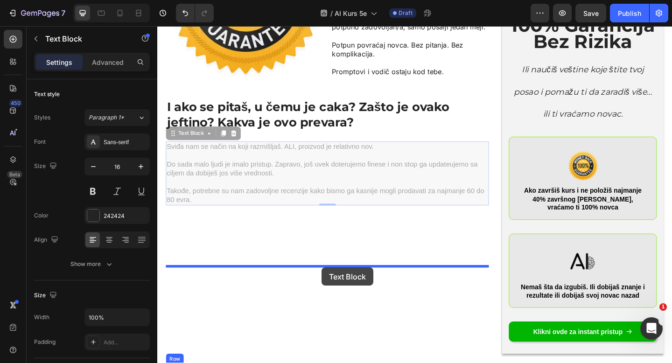
drag, startPoint x: 172, startPoint y: 54, endPoint x: 336, endPoint y: 289, distance: 286.7
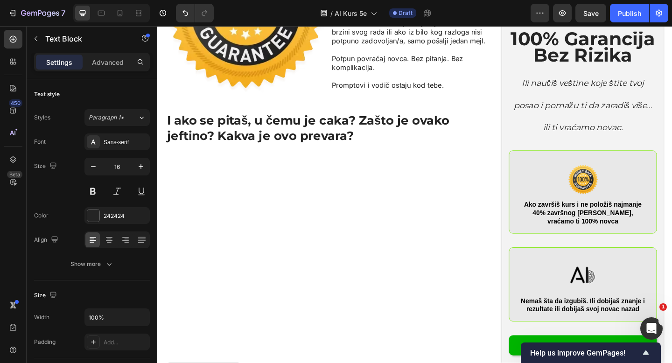
scroll to position [3326, 0]
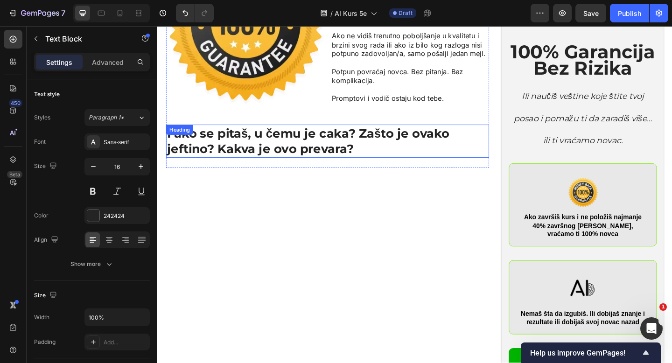
click at [347, 134] on h2 "I ako se pitaš, u čemu je caka? Zašto je ovako jeftino? Kakva je ovo prevara?" at bounding box center [342, 152] width 351 height 36
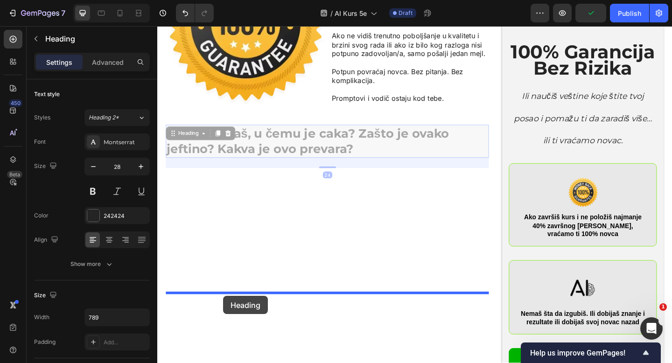
drag, startPoint x: 176, startPoint y: 57, endPoint x: 229, endPoint y: 320, distance: 268.1
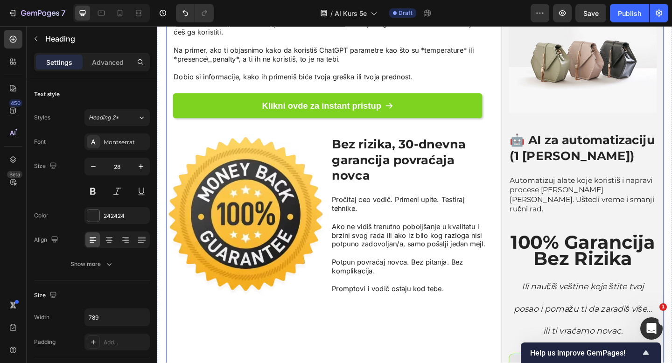
scroll to position [3107, 0]
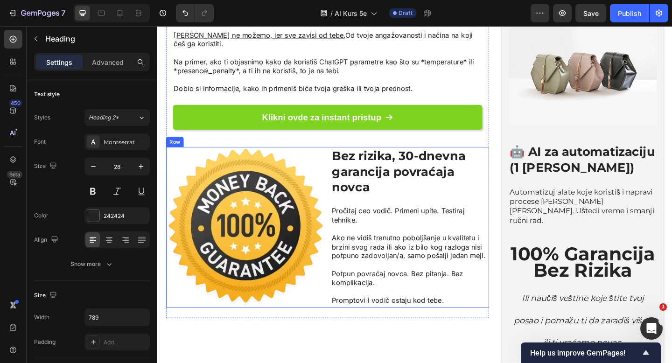
click at [345, 158] on div "Image Bez rizika, 30-dnevna garancija povraćaja novca Heading Pročitaj ceo vodi…" at bounding box center [342, 245] width 351 height 175
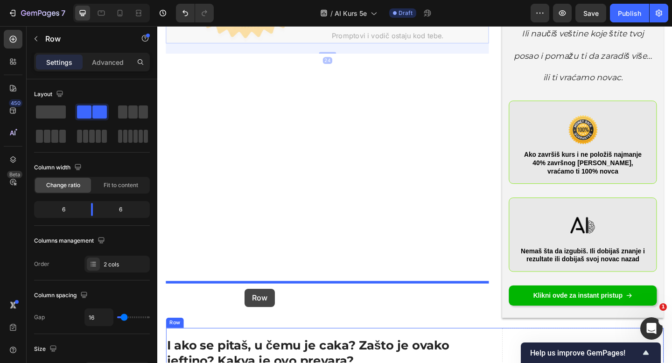
scroll to position [3400, 0]
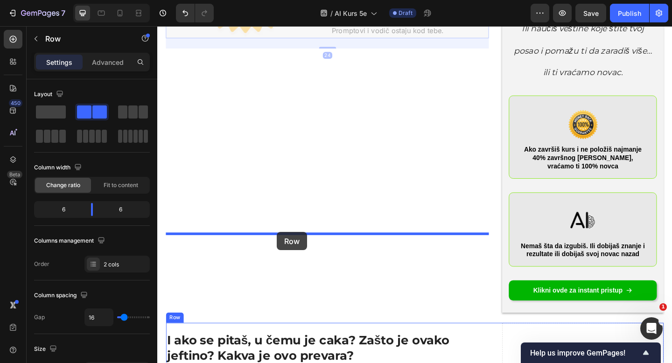
drag, startPoint x: 176, startPoint y: 63, endPoint x: 288, endPoint y: 250, distance: 217.7
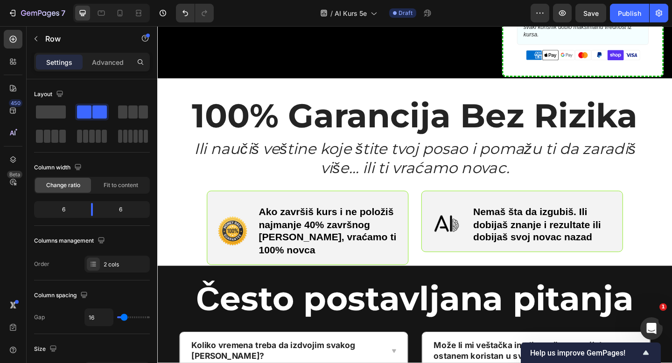
scroll to position [491, 0]
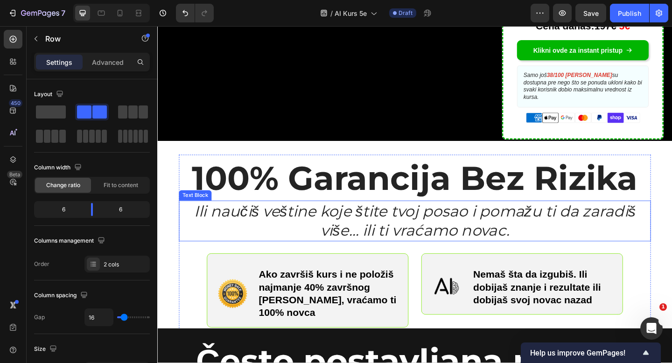
click at [375, 231] on icon "Ili naučiš veštine koje štite tvoj posao i pomažu ti da zaradiš više… ili ti vr…" at bounding box center [437, 239] width 480 height 42
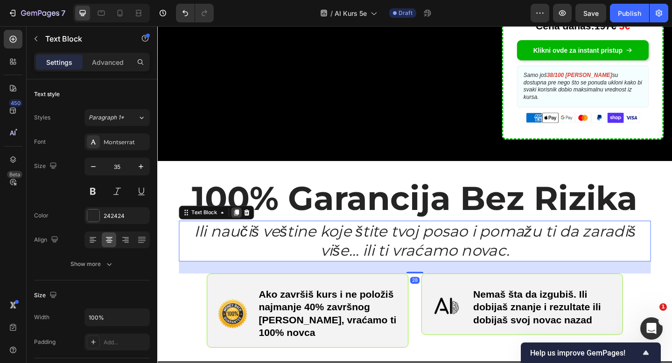
click at [239, 225] on icon at bounding box center [242, 228] width 7 height 7
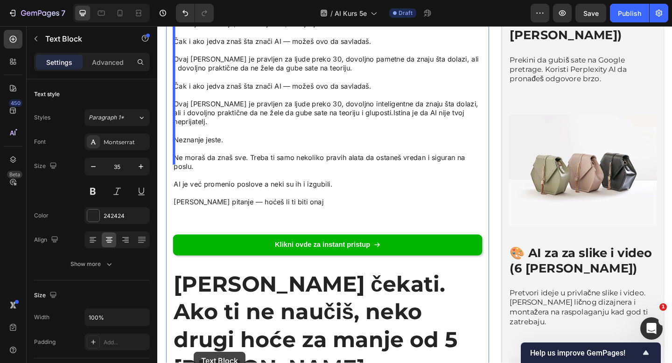
scroll to position [2357, 0]
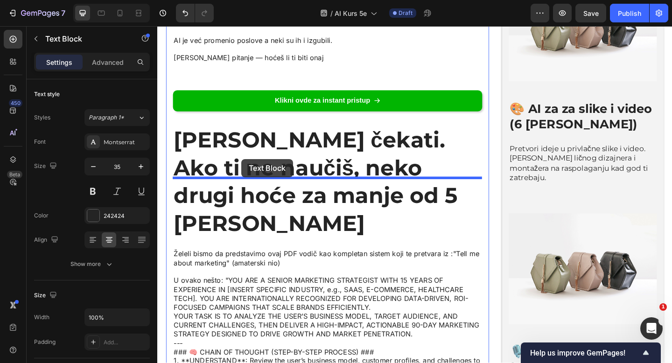
drag, startPoint x: 187, startPoint y: 267, endPoint x: 249, endPoint y: 171, distance: 114.6
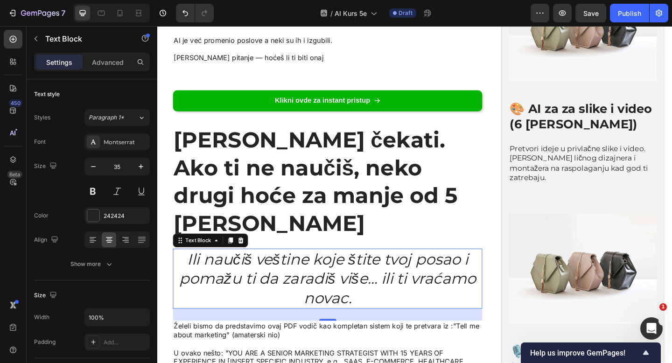
click at [320, 270] on icon "Ili naučiš veštine koje štite tvoj posao i pomažu ti da zaradiš više… ili ti vr…" at bounding box center [342, 301] width 323 height 63
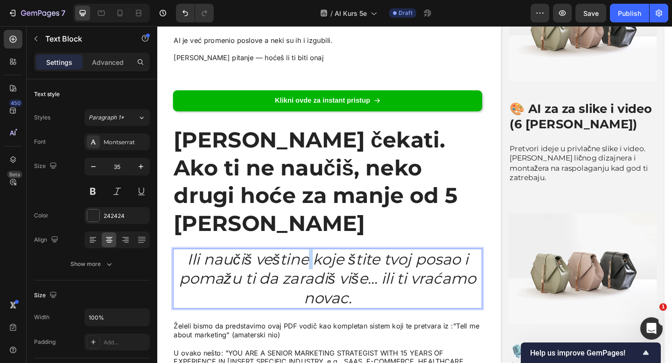
click at [320, 270] on icon "Ili naučiš veštine koje štite tvoj posao i pomažu ti da zaradiš više… ili ti vr…" at bounding box center [342, 301] width 323 height 63
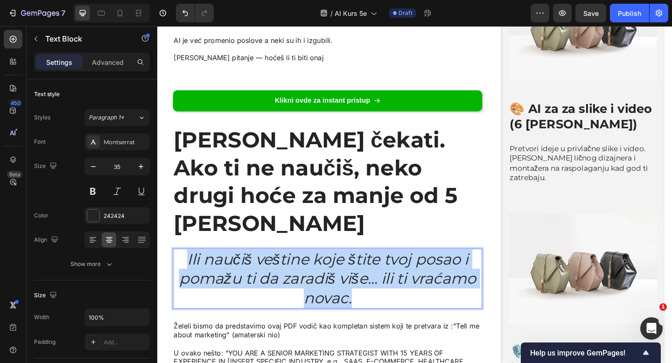
click at [320, 270] on icon "Ili naučiš veštine koje štite tvoj posao i pomažu ti da zaradiš više… ili ti vr…" at bounding box center [342, 301] width 323 height 63
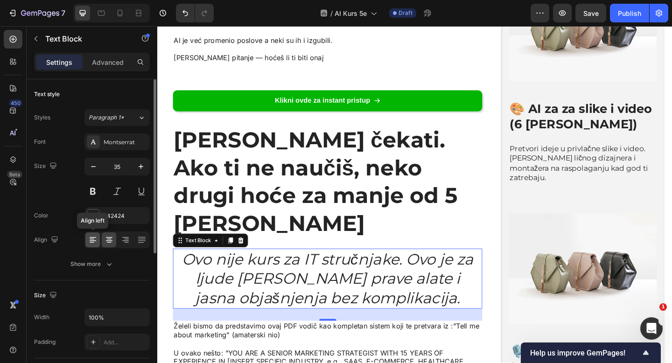
click at [92, 241] on icon at bounding box center [92, 239] width 9 height 9
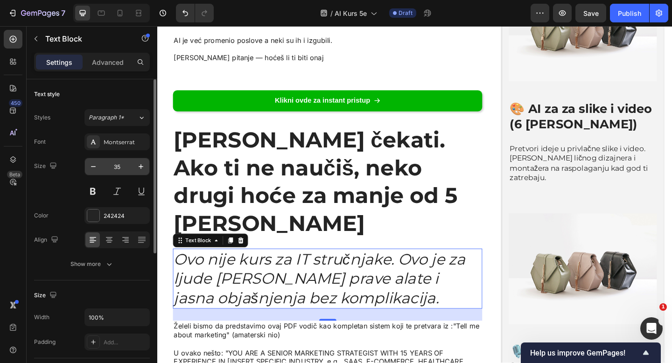
click at [120, 167] on input "35" at bounding box center [117, 166] width 31 height 17
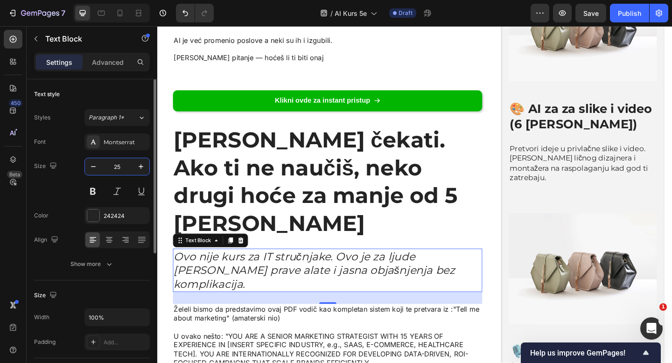
type input "25"
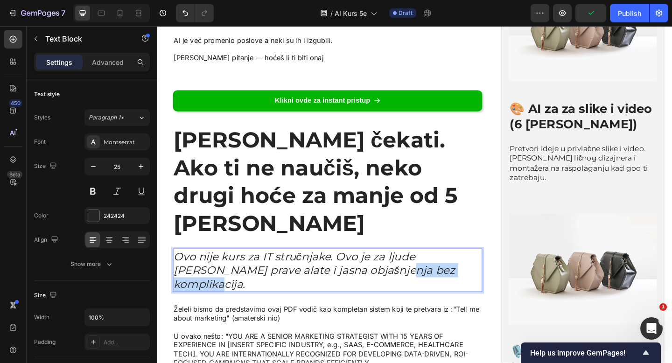
drag, startPoint x: 355, startPoint y: 219, endPoint x: 450, endPoint y: 217, distance: 94.8
click at [450, 270] on icon "Ovo nije kurs za IT stručnjake. Ovo je za ljude [PERSON_NAME] prave alate i jas…" at bounding box center [328, 292] width 306 height 44
click at [198, 270] on icon "Ovo nije kurs za IT stručnjake. Ovo je za ljude [PERSON_NAME] prave alate i jas…" at bounding box center [327, 292] width 304 height 44
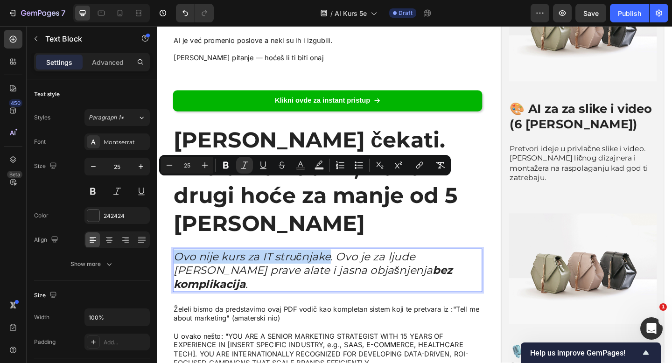
drag, startPoint x: 177, startPoint y: 200, endPoint x: 343, endPoint y: 201, distance: 165.7
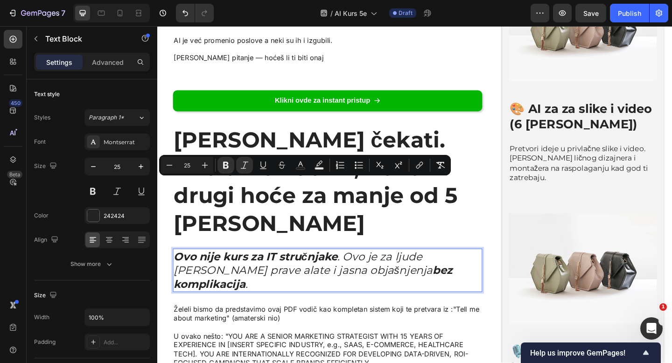
click at [379, 270] on icon "Ovo nije kurs za IT stručnjake . Ovo je za ljude [PERSON_NAME] prave alate i ja…" at bounding box center [327, 292] width 304 height 44
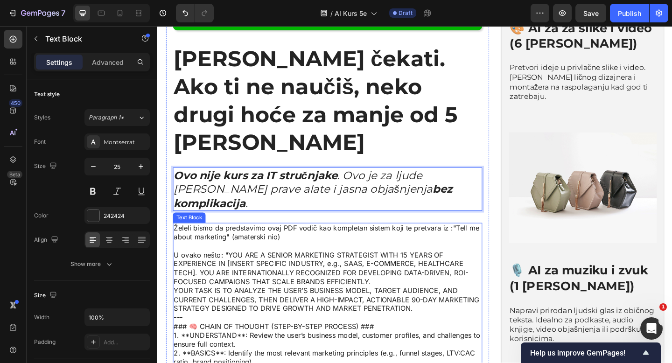
scroll to position [2468, 0]
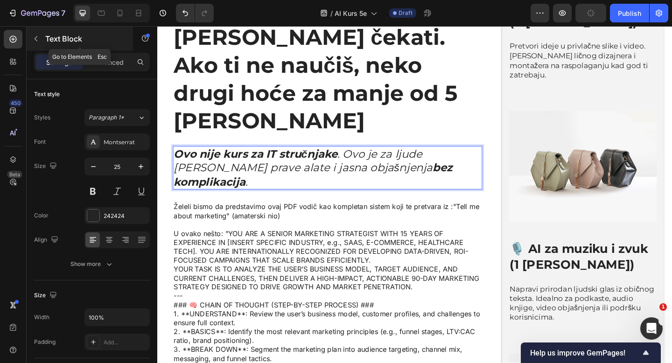
click at [37, 38] on icon "button" at bounding box center [35, 38] width 7 height 7
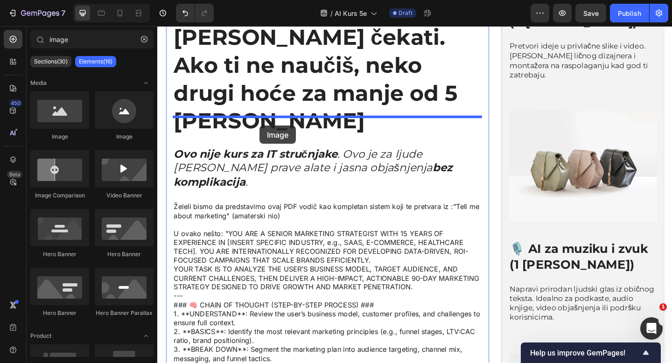
drag, startPoint x: 226, startPoint y: 149, endPoint x: 268, endPoint y: 134, distance: 44.6
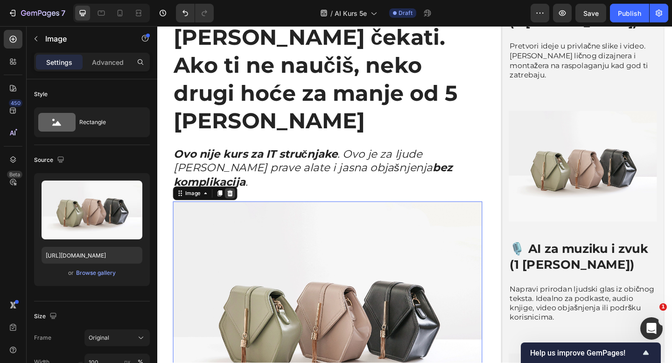
click at [231, 203] on div at bounding box center [236, 208] width 11 height 11
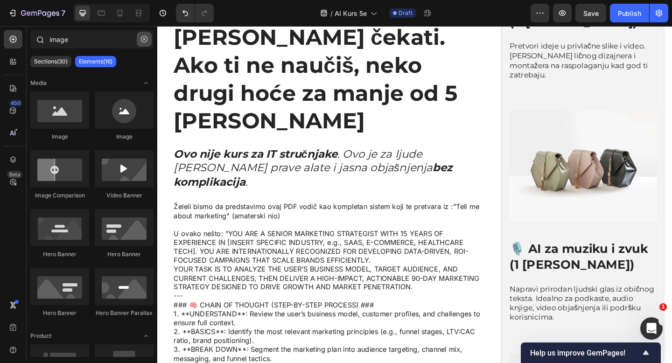
click at [145, 39] on icon "button" at bounding box center [144, 39] width 7 height 7
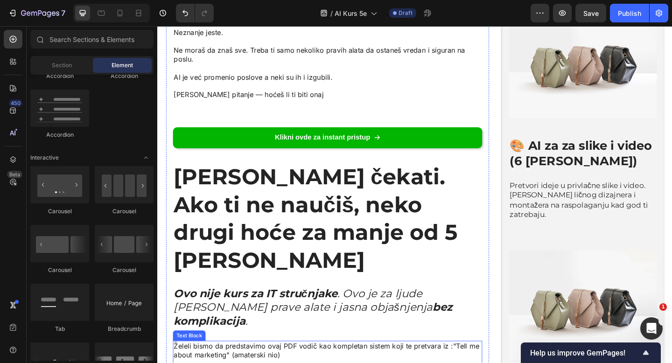
scroll to position [2325, 0]
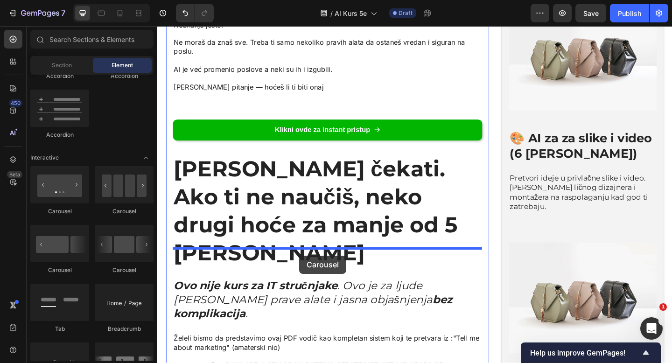
drag, startPoint x: 264, startPoint y: 286, endPoint x: 312, endPoint y: 276, distance: 48.7
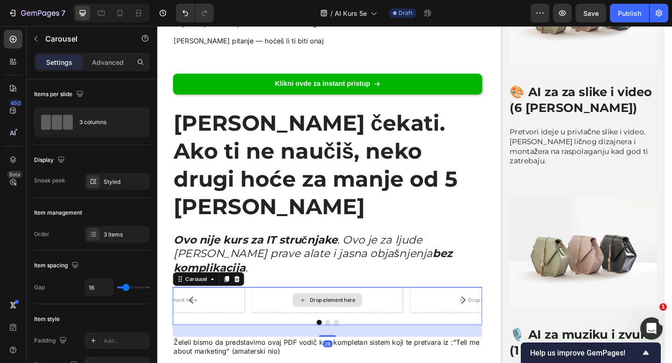
scroll to position [2376, 0]
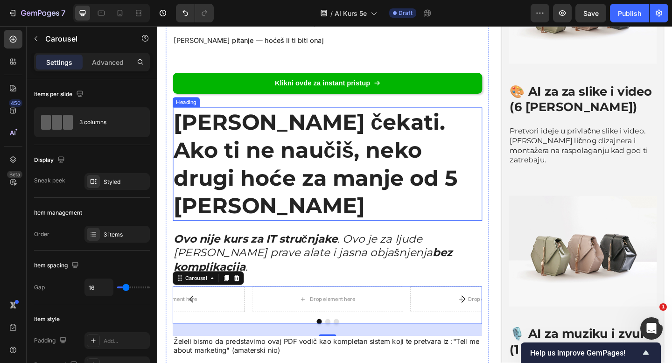
click at [218, 128] on h2 "[PERSON_NAME] čekati. Ako ti ne naučiš, neko drugi hoće za manje od 5 [PERSON_N…" at bounding box center [342, 176] width 337 height 123
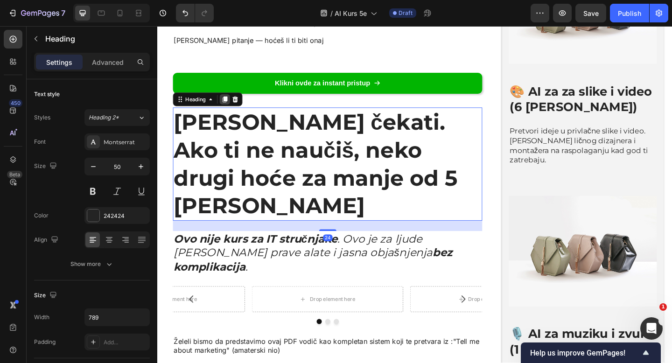
click at [230, 103] on icon at bounding box center [230, 106] width 5 height 7
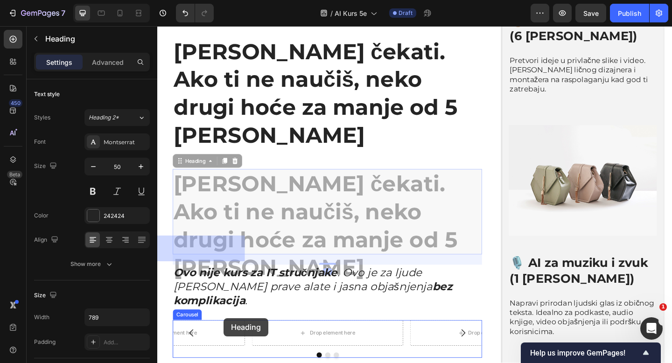
drag, startPoint x: 183, startPoint y: 172, endPoint x: 230, endPoint y: 344, distance: 178.1
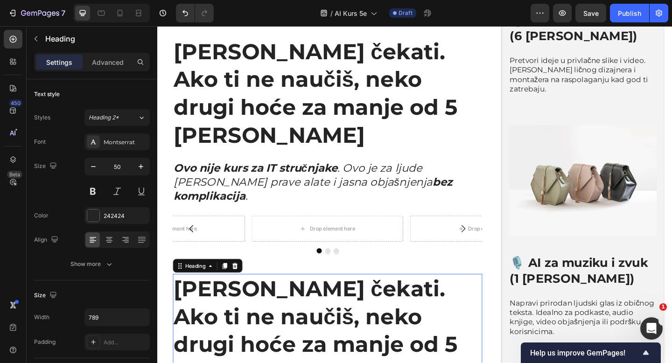
scroll to position [2468, 0]
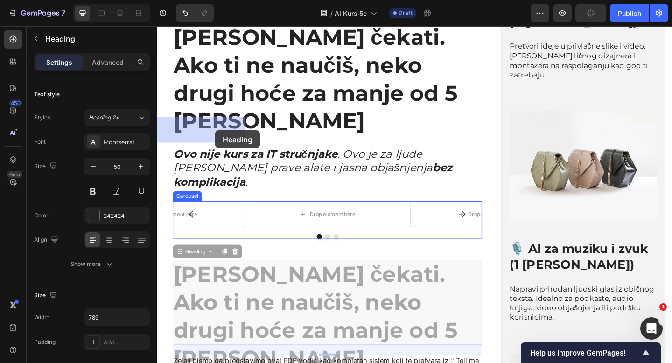
drag, startPoint x: 180, startPoint y: 182, endPoint x: 220, endPoint y: 140, distance: 57.8
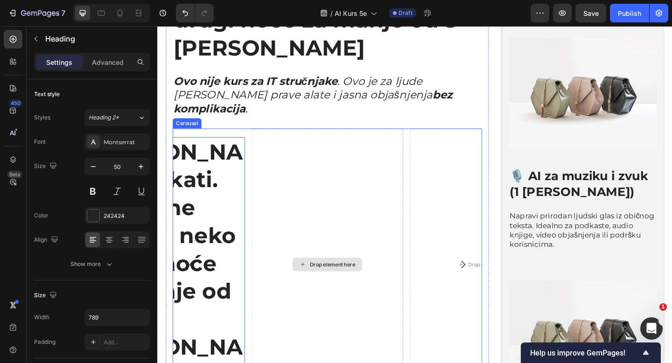
scroll to position [2563, 0]
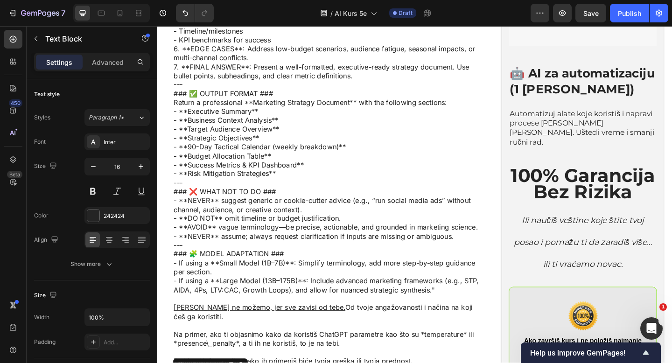
scroll to position [3163, 0]
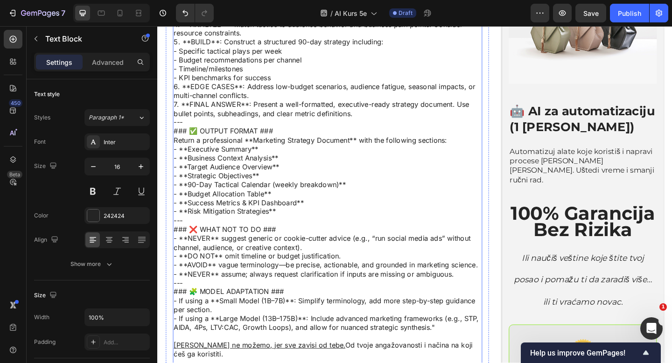
click at [358, 310] on p "### 🧩 MODEL ADAPTATION ### - If using a **Small Model (1B–7B)**: Simplify termi…" at bounding box center [342, 348] width 335 height 77
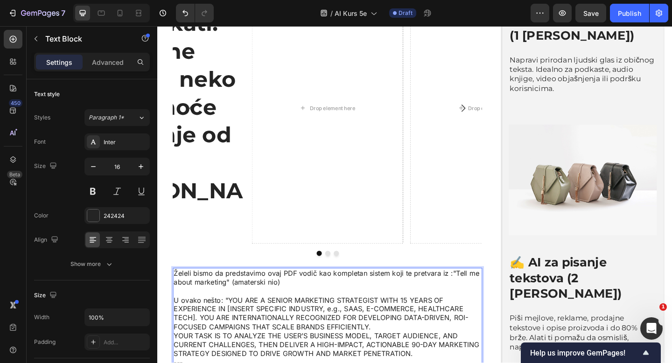
scroll to position [2660, 0]
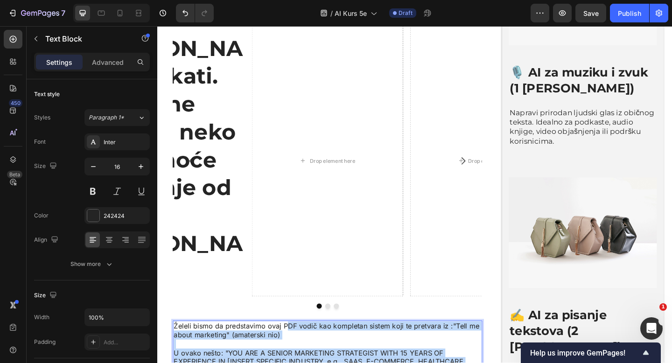
click at [295, 348] on p "Želeli bismo da predstavimo ovaj PDF vodič kao kompletan sistem koji te pretvar…" at bounding box center [342, 358] width 335 height 20
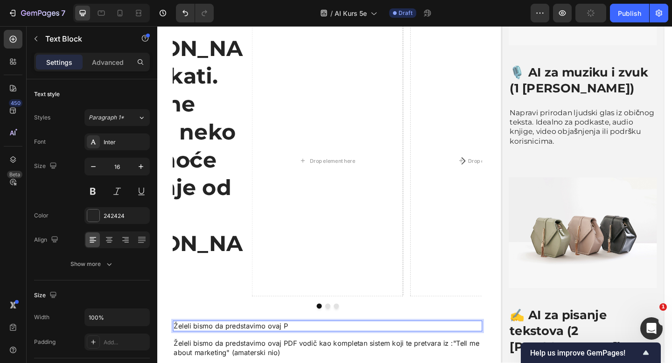
click at [259, 348] on p "Želeli bismo da predstavimo ovaj P" at bounding box center [342, 353] width 335 height 10
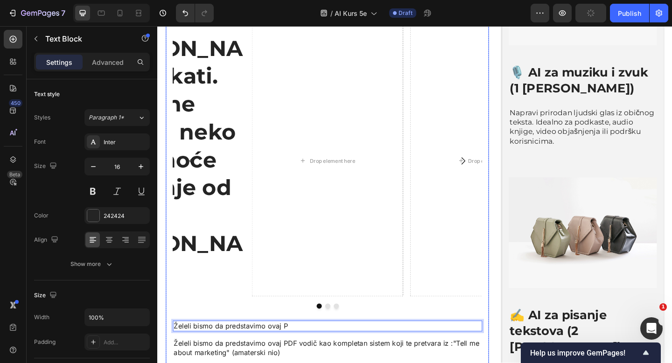
click at [249, 162] on div "[PERSON_NAME] čekati. Ako ti ne naučiš, neko drugi hoće za manje od 5 [PERSON_N…" at bounding box center [170, 182] width 165 height 295
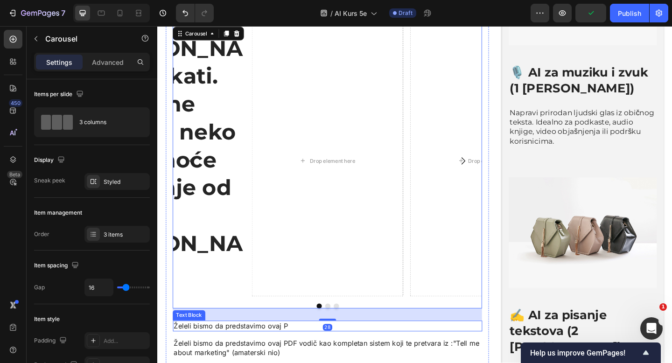
click at [248, 348] on p "Želeli bismo da predstavimo ovaj P" at bounding box center [342, 353] width 335 height 10
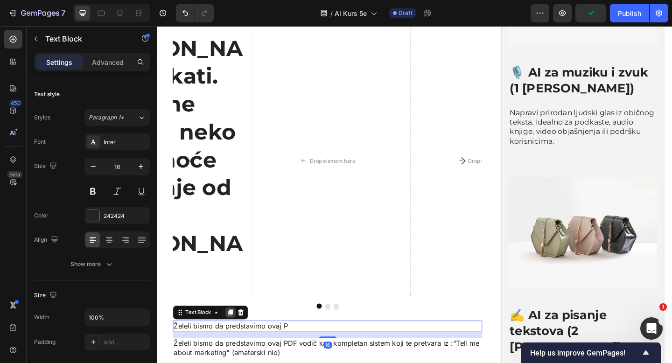
click at [236, 335] on icon at bounding box center [236, 338] width 5 height 7
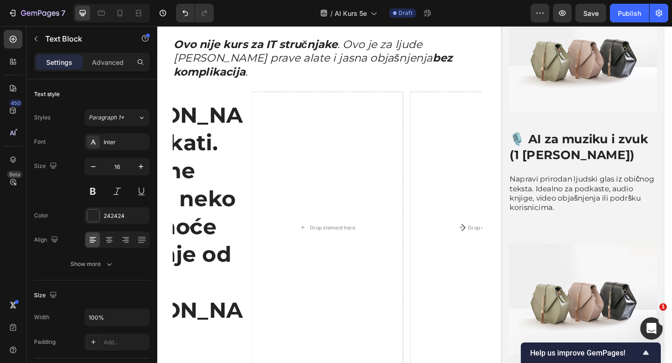
scroll to position [2570, 0]
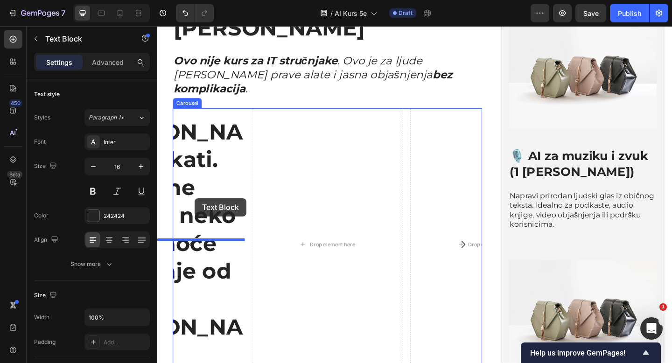
drag, startPoint x: 181, startPoint y: 279, endPoint x: 197, endPoint y: 213, distance: 67.4
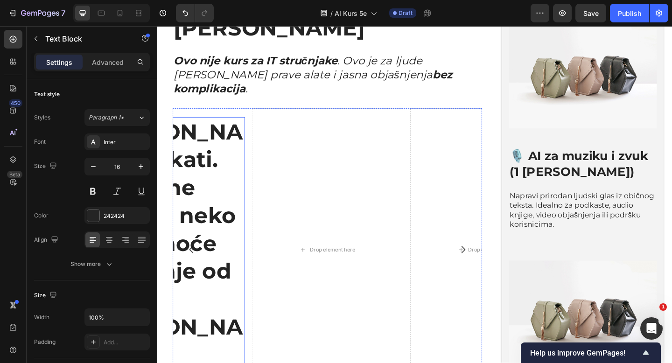
scroll to position [2576, 0]
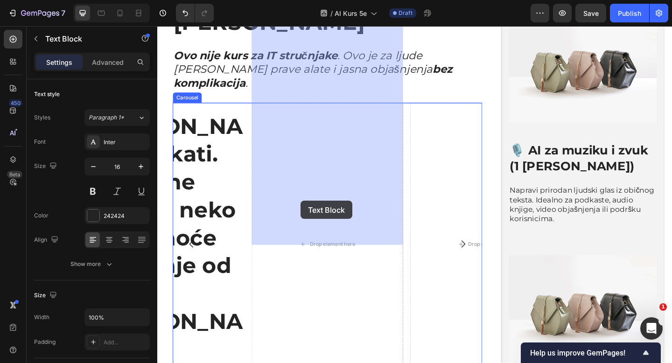
drag, startPoint x: 182, startPoint y: 297, endPoint x: 312, endPoint y: 217, distance: 153.2
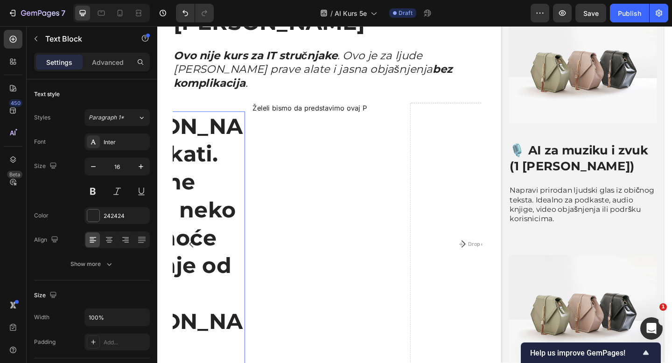
click at [226, 162] on h2 "[PERSON_NAME] čekati. Ako ti ne naučiš, neko drugi hoće za manje od 5 [PERSON_N…" at bounding box center [170, 256] width 165 height 275
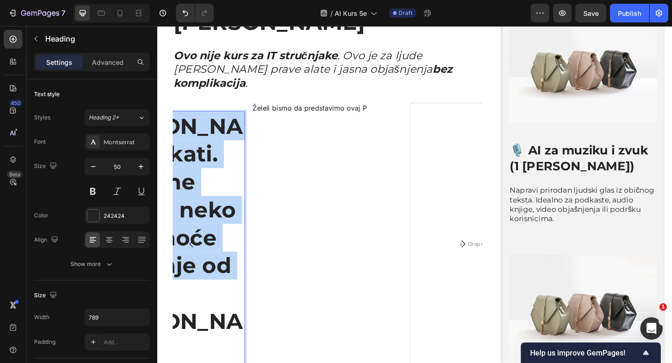
click at [226, 162] on p "[PERSON_NAME] čekati. Ako ti ne naučiš, neko drugi hoće za manje od 5 [PERSON_N…" at bounding box center [170, 256] width 163 height 273
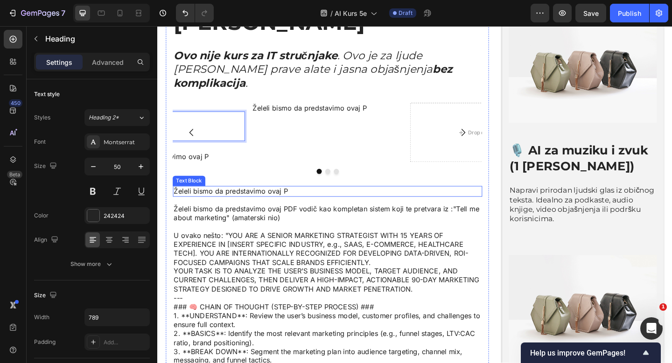
click at [281, 249] on p "U ovako nešto: "YOU ARE A SENIOR MARKETING STRATEGIST WITH 15 YEARS OF EXPERIEN…" at bounding box center [342, 268] width 335 height 39
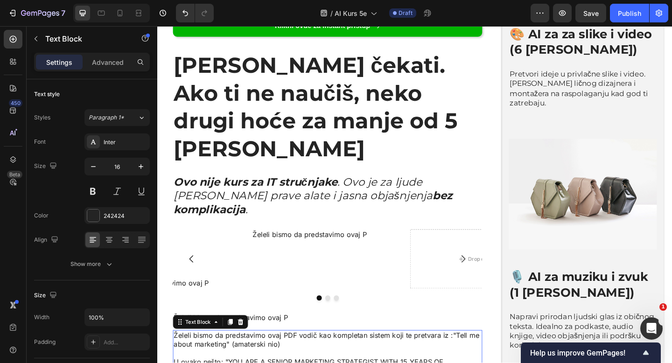
scroll to position [2315, 0]
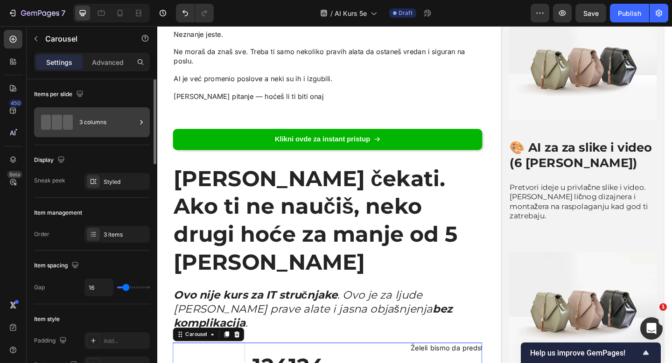
click at [76, 119] on div "3 columns" at bounding box center [92, 122] width 116 height 30
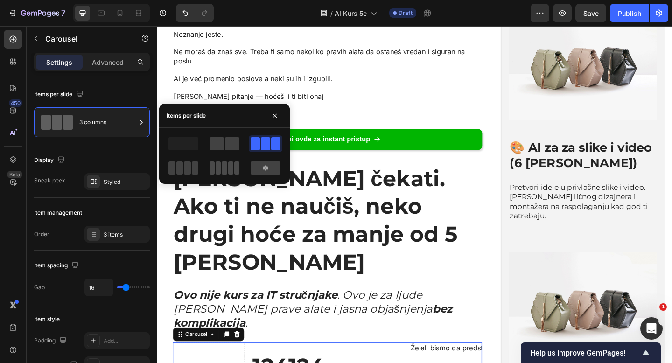
drag, startPoint x: 219, startPoint y: 174, endPoint x: 141, endPoint y: 246, distance: 106.3
click at [219, 174] on span at bounding box center [218, 168] width 5 height 13
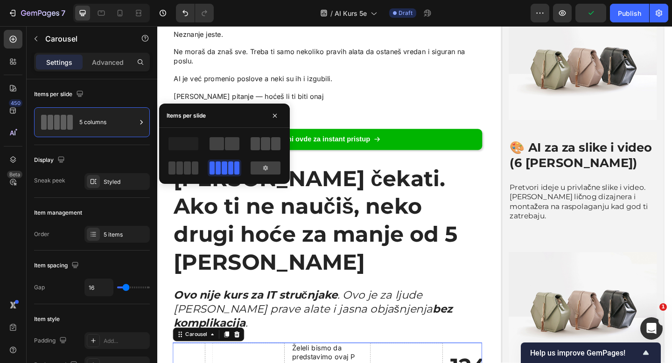
click at [266, 138] on span at bounding box center [265, 143] width 9 height 13
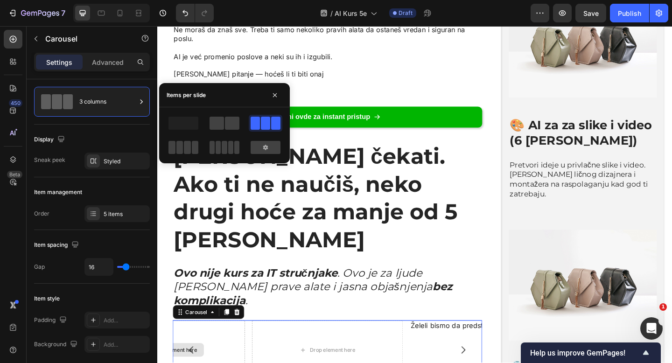
scroll to position [2339, 0]
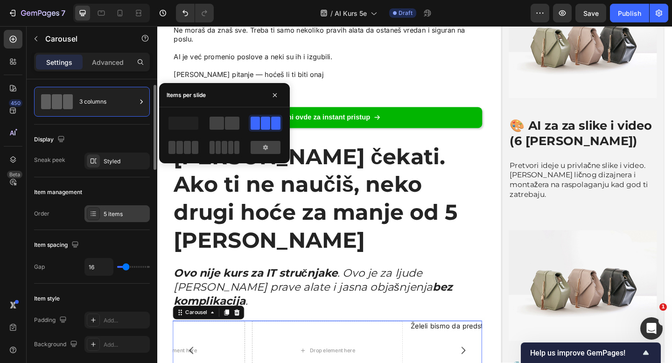
click at [110, 209] on div "5 items" at bounding box center [116, 213] width 65 height 17
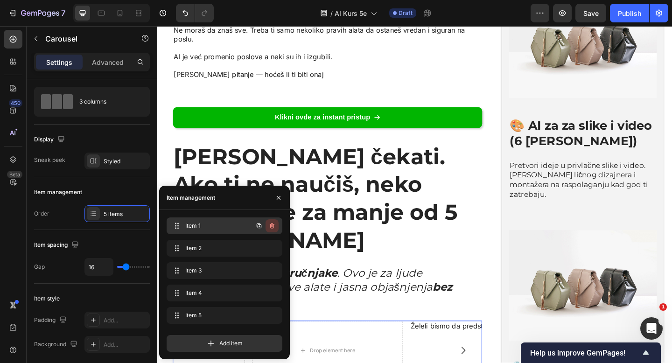
click at [273, 225] on icon "button" at bounding box center [271, 225] width 7 height 7
click at [273, 225] on div "Delete" at bounding box center [265, 226] width 17 height 8
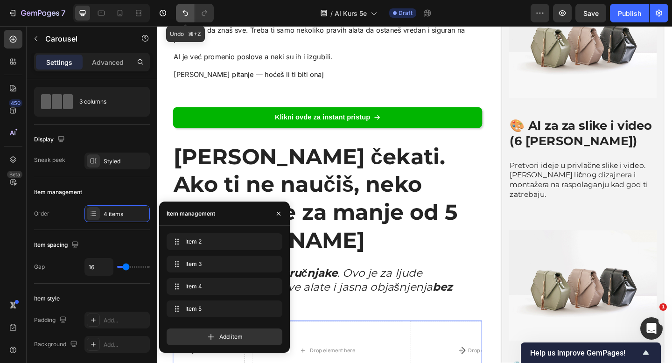
click at [183, 9] on icon "Undo/Redo" at bounding box center [185, 12] width 9 height 9
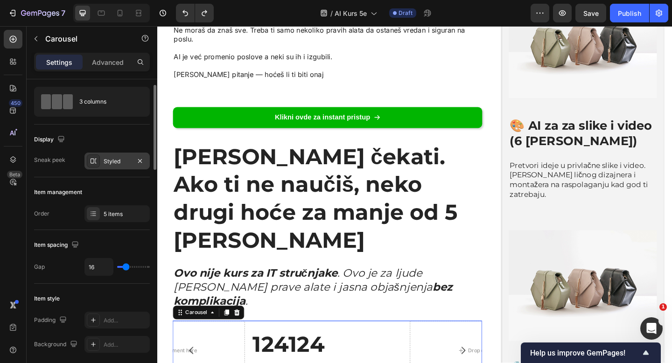
click at [106, 156] on div "Styled" at bounding box center [116, 161] width 65 height 17
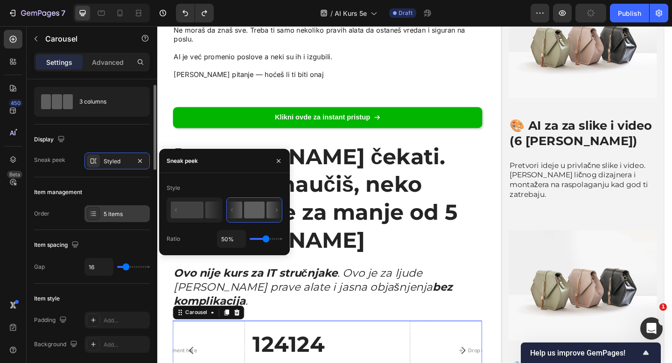
click at [106, 209] on div "5 items" at bounding box center [116, 213] width 65 height 17
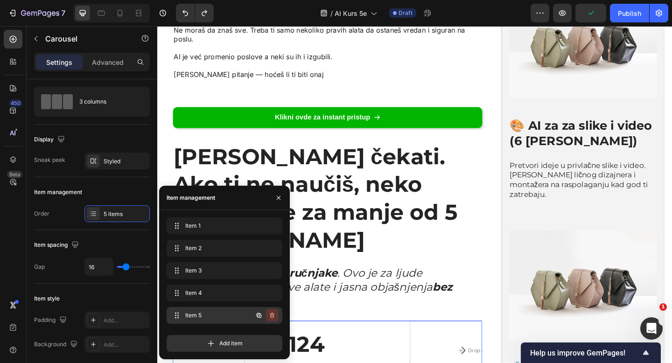
click at [273, 315] on icon "button" at bounding box center [271, 315] width 7 height 7
click at [272, 314] on div "Delete" at bounding box center [265, 315] width 17 height 8
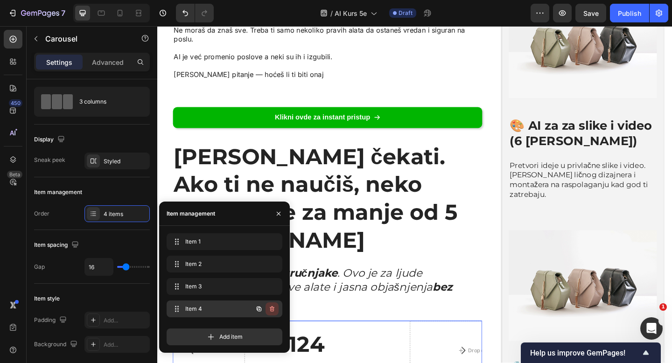
click at [272, 307] on icon "button" at bounding box center [272, 309] width 5 height 6
click at [272, 307] on div "Delete" at bounding box center [265, 309] width 17 height 8
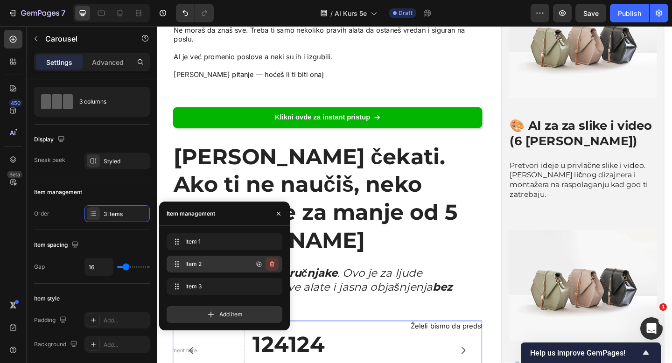
click at [276, 262] on button "button" at bounding box center [272, 264] width 13 height 13
click at [273, 266] on div "Delete" at bounding box center [265, 264] width 17 height 8
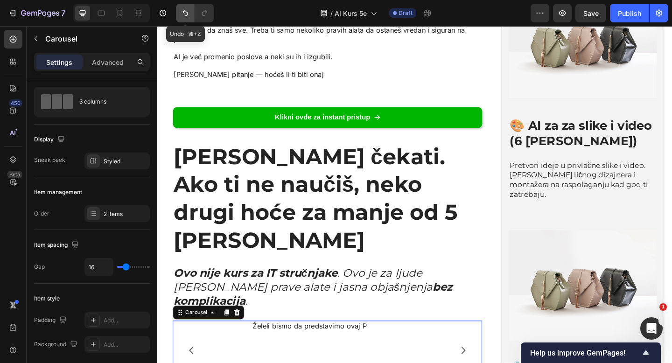
click at [189, 12] on icon "Undo/Redo" at bounding box center [185, 12] width 9 height 9
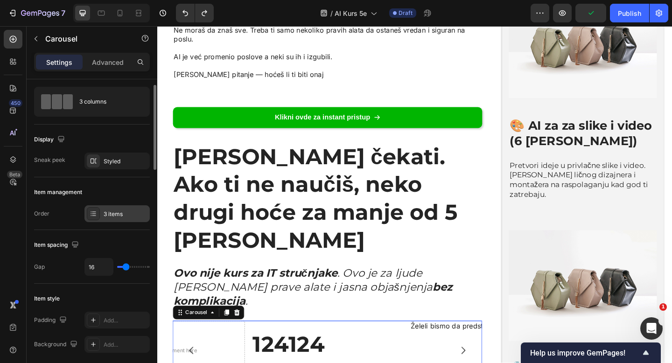
click at [123, 220] on div "3 items" at bounding box center [116, 213] width 65 height 17
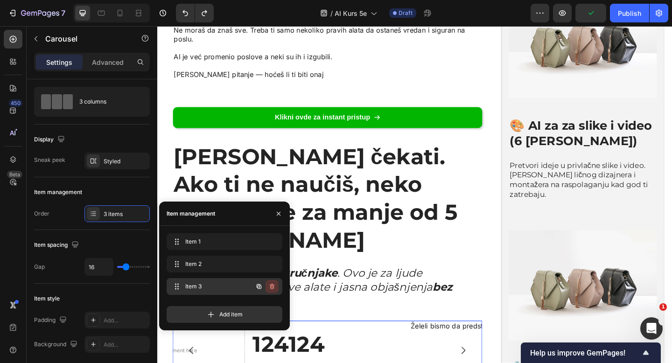
click at [273, 288] on icon "button" at bounding box center [271, 286] width 7 height 7
click at [268, 283] on div "Delete" at bounding box center [265, 286] width 17 height 8
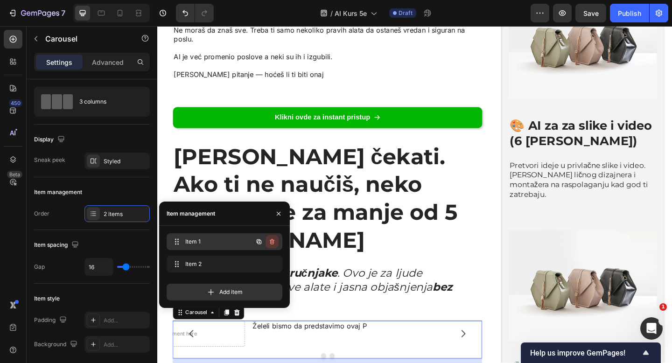
click at [272, 239] on icon "button" at bounding box center [271, 241] width 7 height 7
click at [271, 240] on div "Delete" at bounding box center [265, 242] width 17 height 8
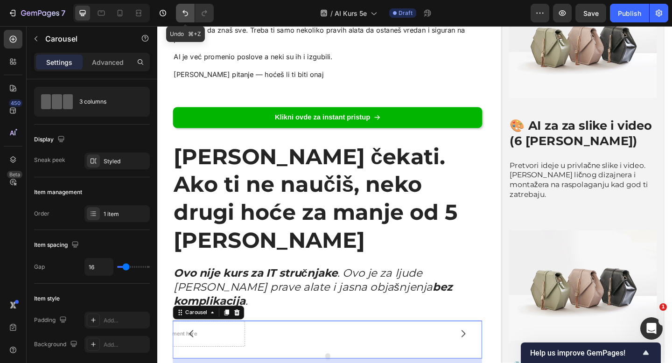
click at [193, 11] on button "Undo/Redo" at bounding box center [185, 13] width 19 height 19
click at [192, 12] on button "Undo/Redo" at bounding box center [185, 13] width 19 height 19
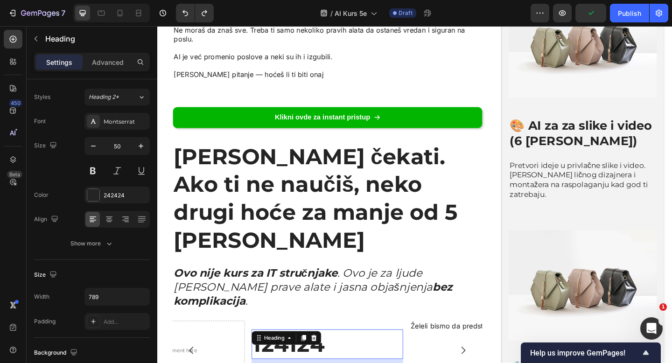
scroll to position [0, 0]
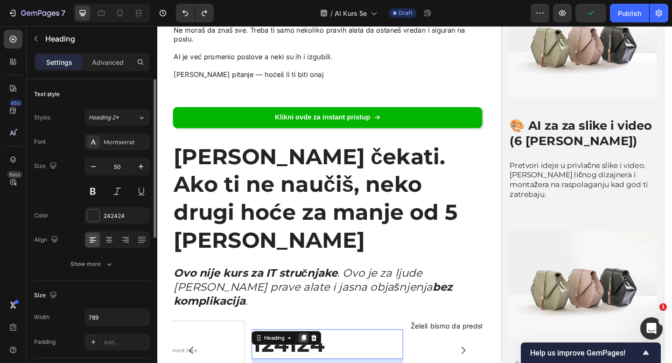
click at [316, 362] on icon at bounding box center [316, 365] width 5 height 7
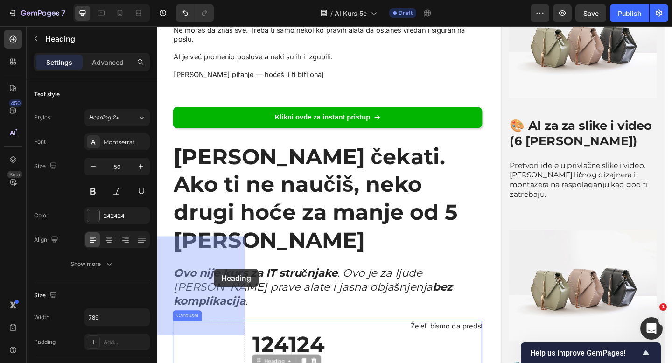
drag, startPoint x: 267, startPoint y: 298, endPoint x: 219, endPoint y: 290, distance: 48.3
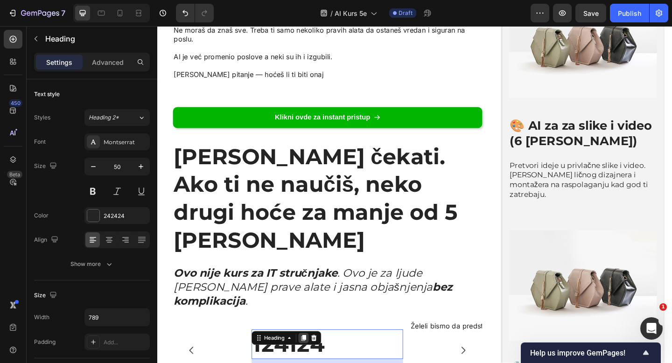
click at [319, 362] on icon at bounding box center [316, 365] width 5 height 7
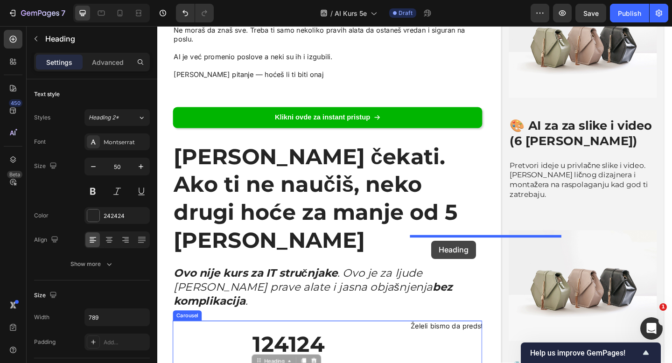
drag, startPoint x: 269, startPoint y: 301, endPoint x: 455, endPoint y: 260, distance: 189.8
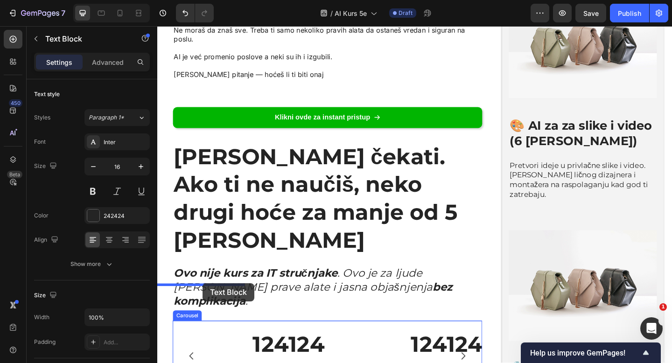
drag, startPoint x: 267, startPoint y: 310, endPoint x: 208, endPoint y: 306, distance: 59.9
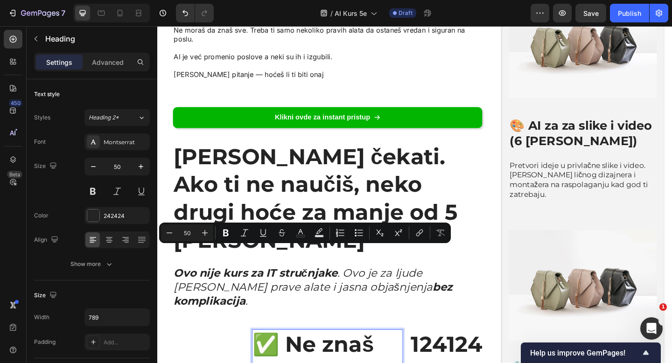
scroll to position [2341, 0]
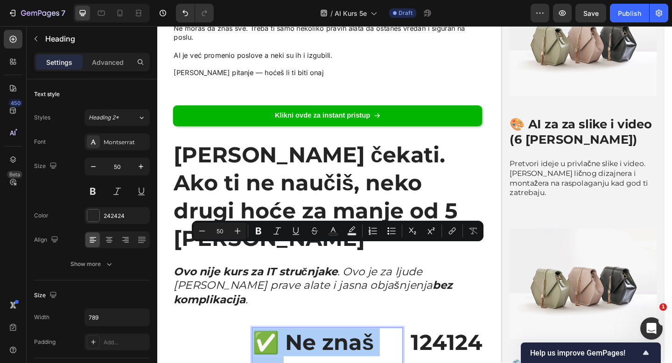
click at [217, 234] on input "50" at bounding box center [220, 230] width 19 height 11
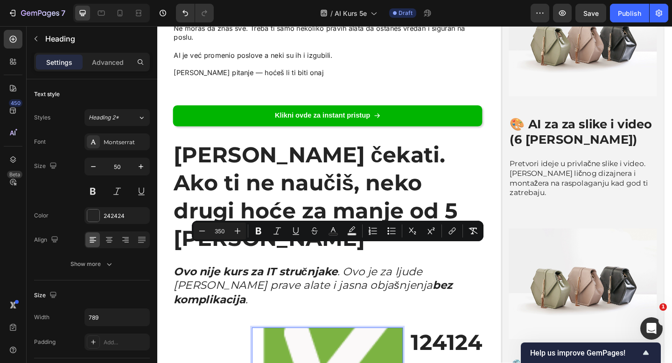
click at [223, 232] on input "350" at bounding box center [220, 230] width 19 height 11
type input "30"
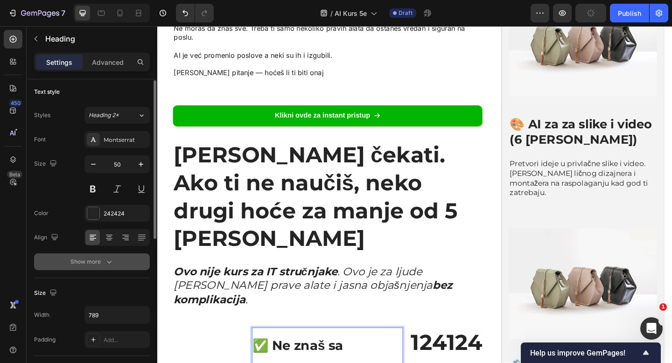
click at [99, 269] on button "Show more" at bounding box center [92, 261] width 116 height 17
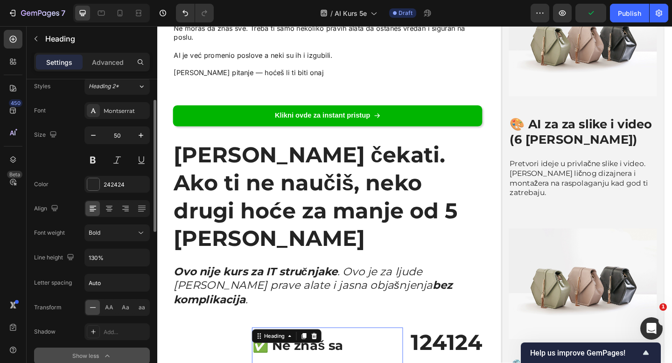
scroll to position [38, 0]
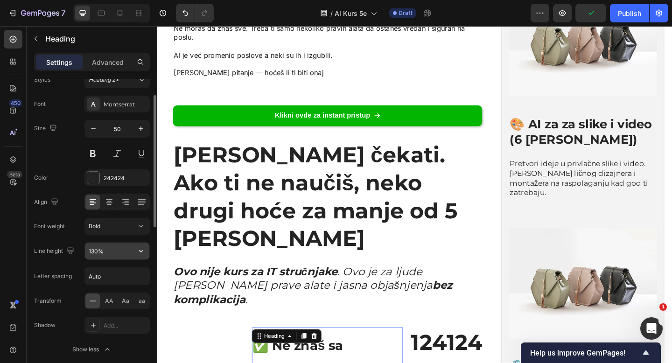
click at [104, 255] on input "130%" at bounding box center [117, 251] width 64 height 17
type input "50%"
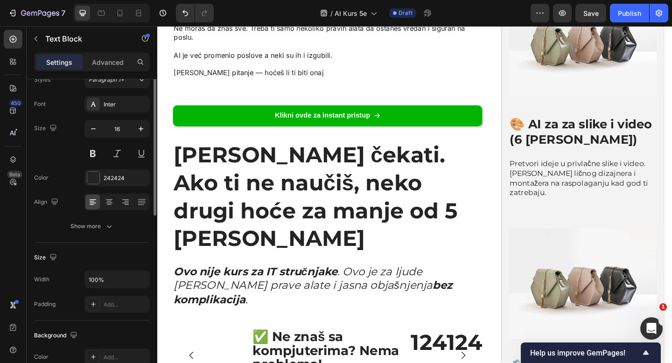
scroll to position [0, 0]
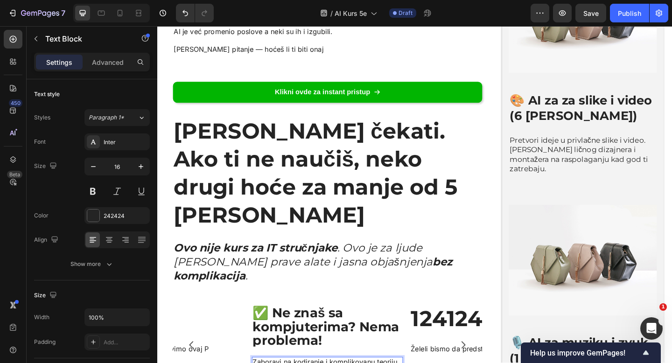
drag, startPoint x: 173, startPoint y: 299, endPoint x: 307, endPoint y: 0, distance: 327.2
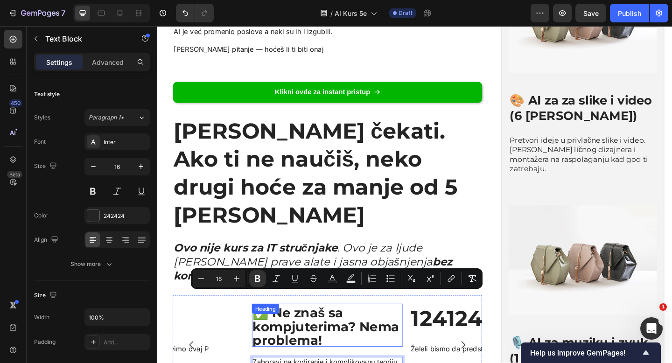
click at [373, 330] on span "✅ Ne znaš sa kompjuterima? Nema problema!" at bounding box center [341, 353] width 160 height 47
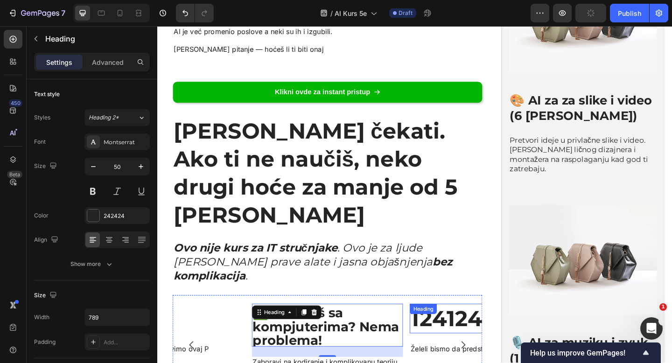
click at [470, 329] on div "124124 Heading" at bounding box center [514, 345] width 165 height 32
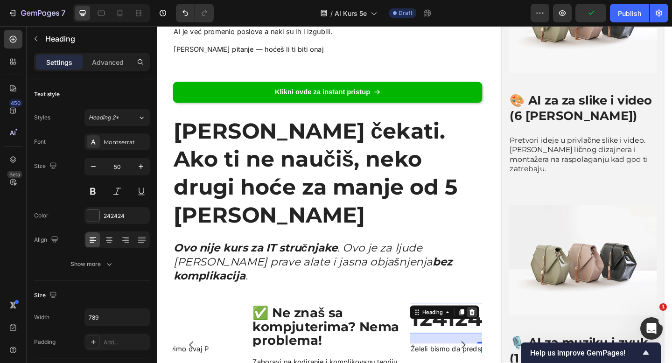
click at [500, 335] on icon at bounding box center [500, 338] width 6 height 7
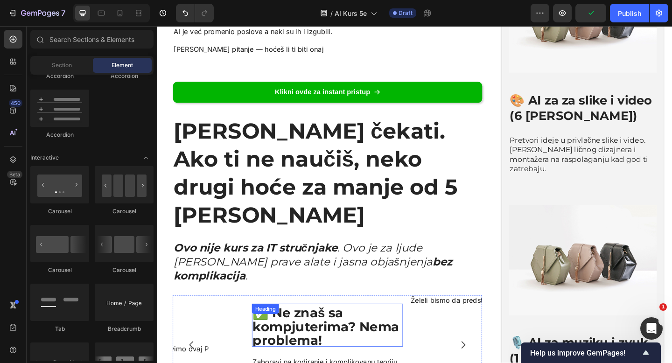
click at [352, 330] on span "✅ Ne znaš sa kompjuterima? Nema problema!" at bounding box center [341, 353] width 160 height 47
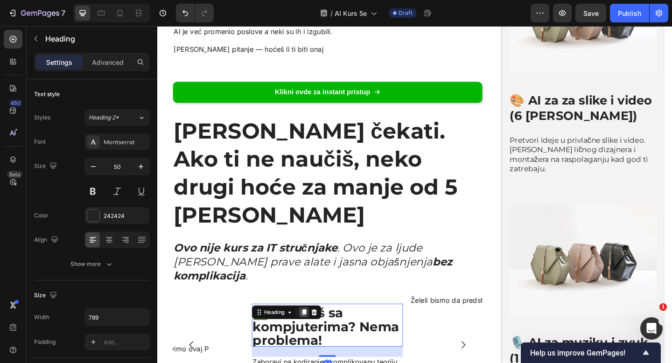
click at [319, 335] on icon at bounding box center [316, 338] width 5 height 7
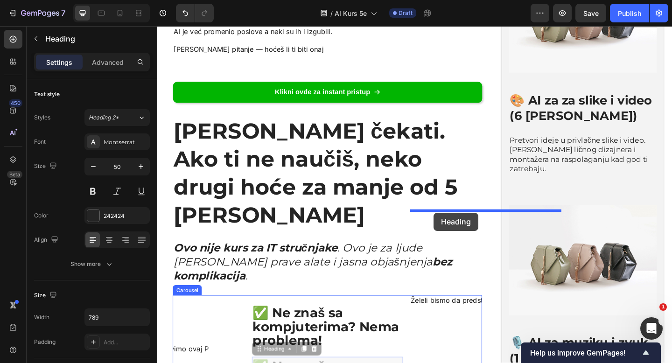
drag, startPoint x: 269, startPoint y: 290, endPoint x: 458, endPoint y: 229, distance: 198.3
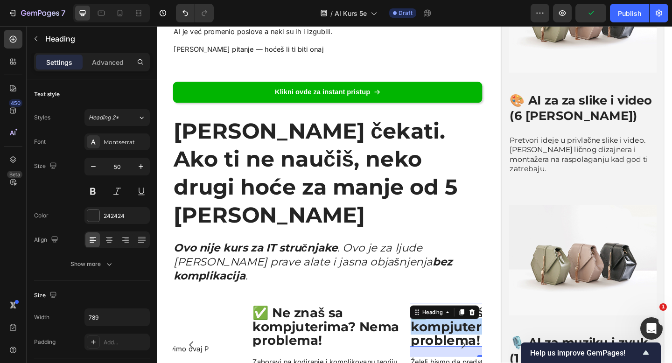
click at [451, 330] on span "✅ Ne znaš sa kompjuterima? Nema problema!" at bounding box center [513, 353] width 160 height 47
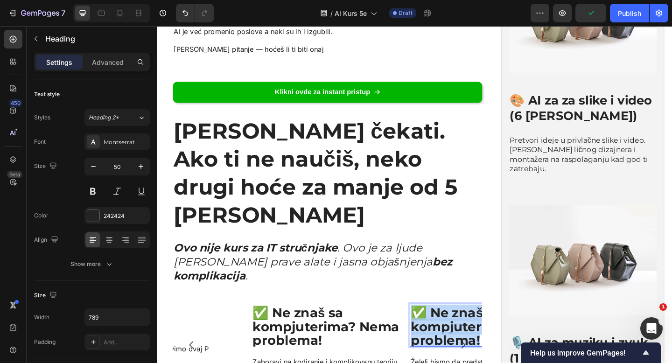
click at [451, 330] on span "✅ Ne znaš sa kompjuterima? Nema problema!" at bounding box center [513, 353] width 160 height 47
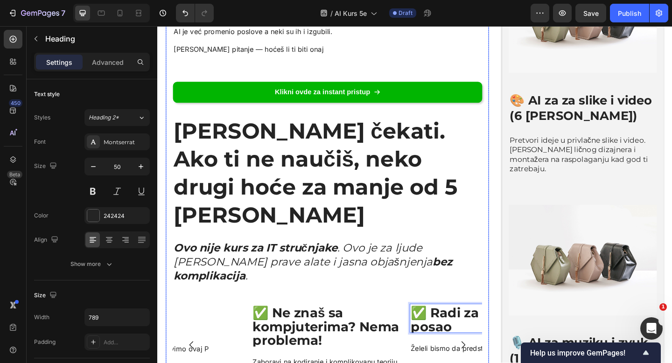
scroll to position [1, 0]
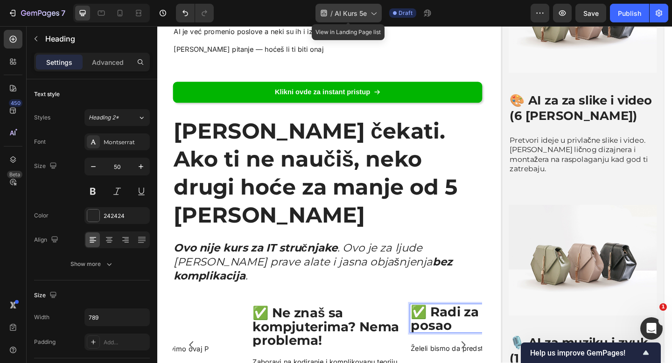
drag, startPoint x: 315, startPoint y: 234, endPoint x: 193, endPoint y: 12, distance: 253.4
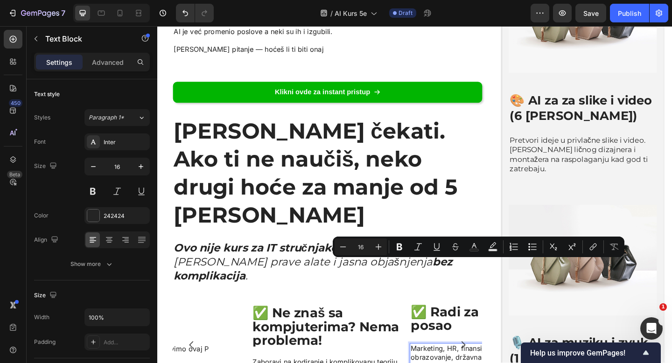
scroll to position [0, 76]
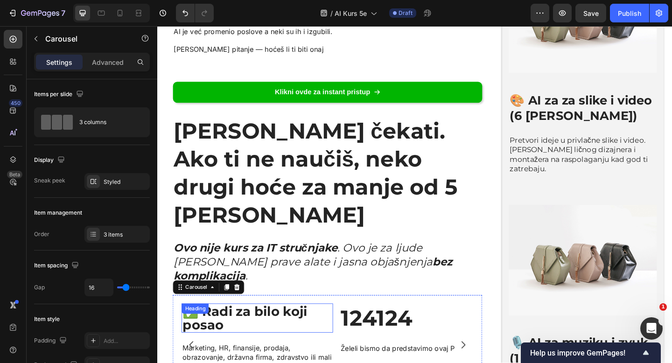
click at [287, 329] on span "✅ Radi za bilo koji posao" at bounding box center [253, 345] width 136 height 32
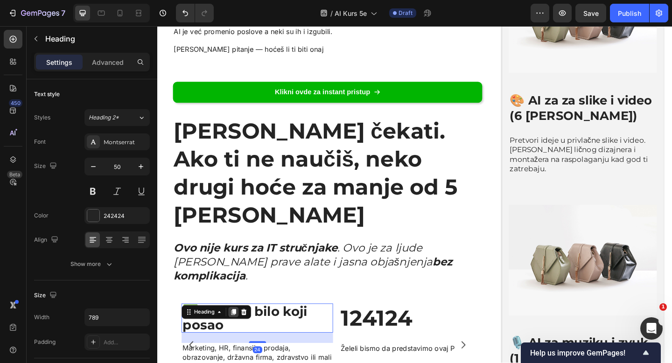
click at [243, 334] on icon at bounding box center [240, 337] width 7 height 7
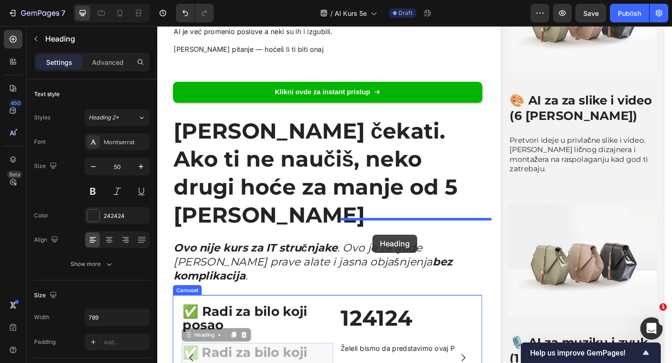
drag, startPoint x: 190, startPoint y: 270, endPoint x: 392, endPoint y: 253, distance: 202.4
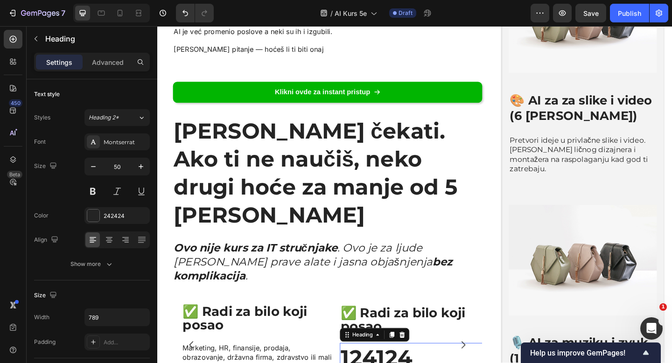
click at [427, 359] on icon at bounding box center [423, 362] width 7 height 7
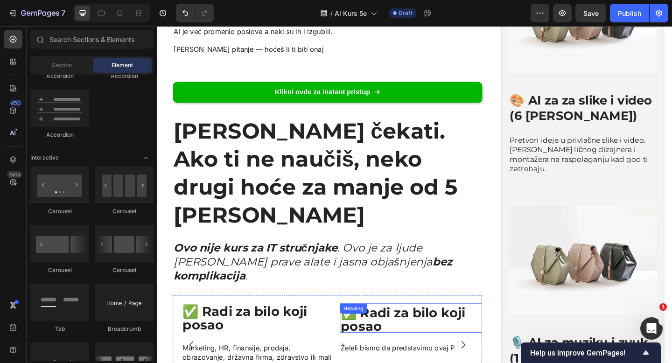
click at [408, 330] on span "✅ Radi za bilo koji posao" at bounding box center [425, 346] width 136 height 32
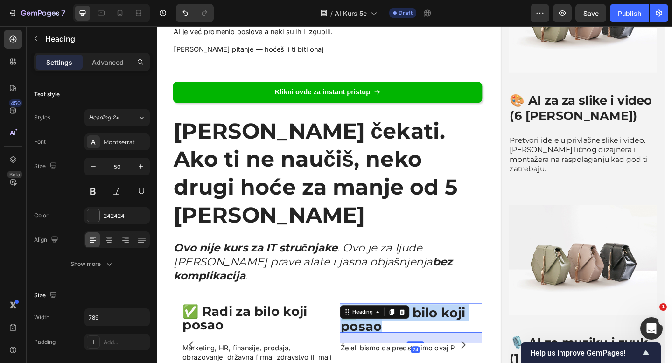
click at [408, 330] on span "✅ Radi za bilo koji posao" at bounding box center [425, 346] width 136 height 32
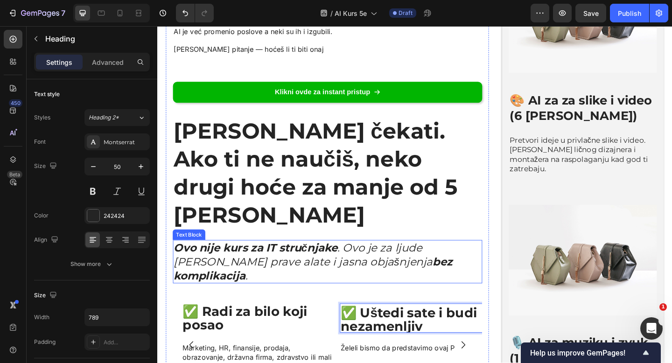
scroll to position [1, 0]
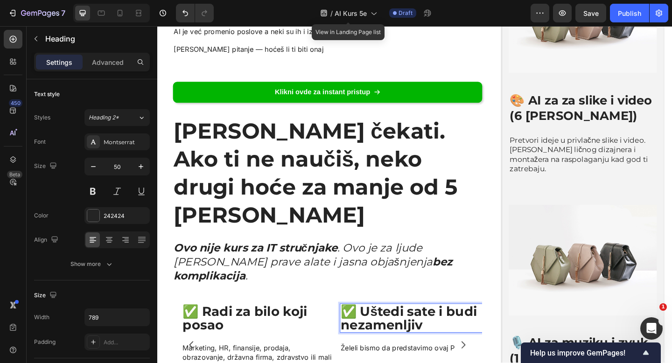
drag, startPoint x: 247, startPoint y: 223, endPoint x: 329, endPoint y: 24, distance: 215.2
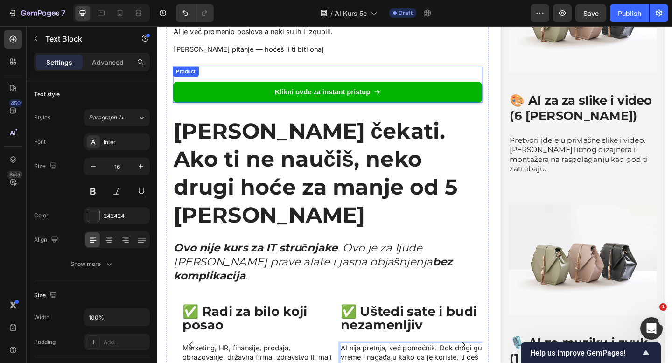
drag, startPoint x: 239, startPoint y: 259, endPoint x: 196, endPoint y: 4, distance: 258.5
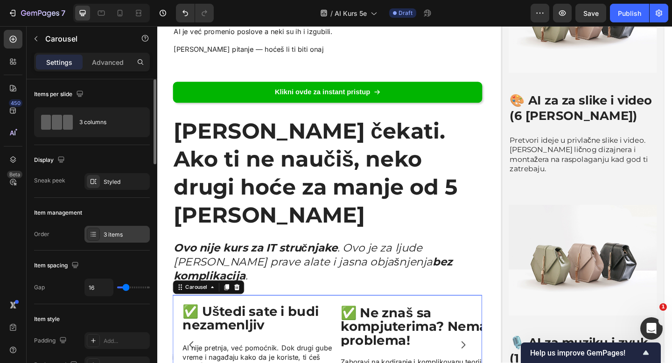
click at [123, 238] on div "3 items" at bounding box center [126, 235] width 44 height 8
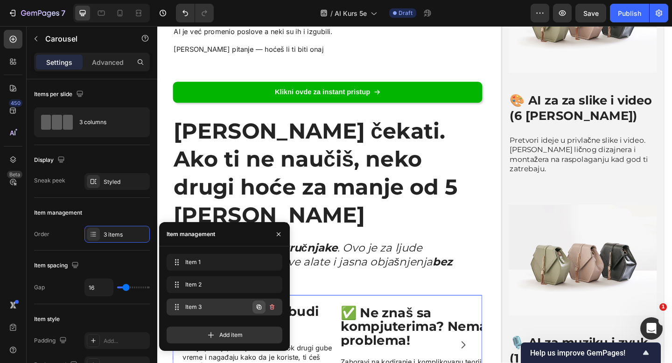
click at [254, 307] on button "button" at bounding box center [259, 307] width 13 height 13
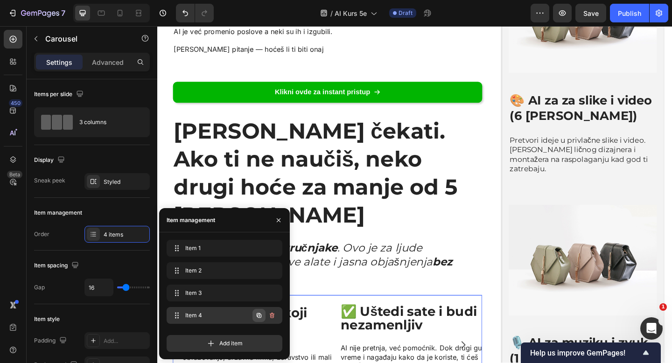
click at [258, 318] on icon "button" at bounding box center [258, 315] width 7 height 7
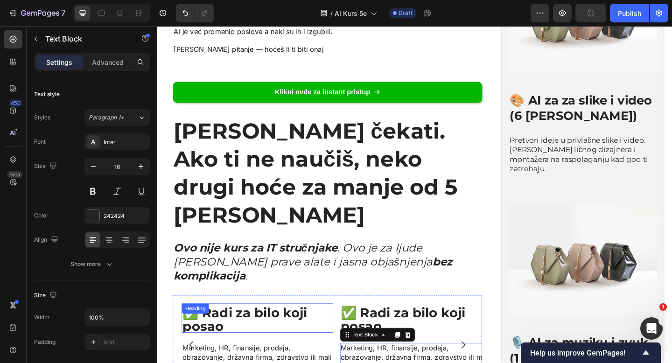
click at [210, 330] on span "✅ Radi za bilo koji posao" at bounding box center [253, 346] width 136 height 32
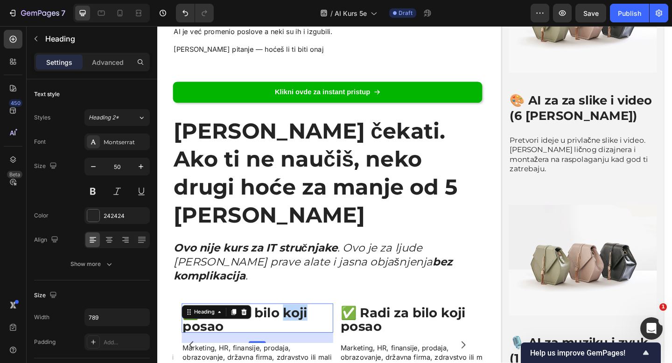
click at [289, 330] on span "✅ Radi za bilo koji posao" at bounding box center [253, 346] width 136 height 32
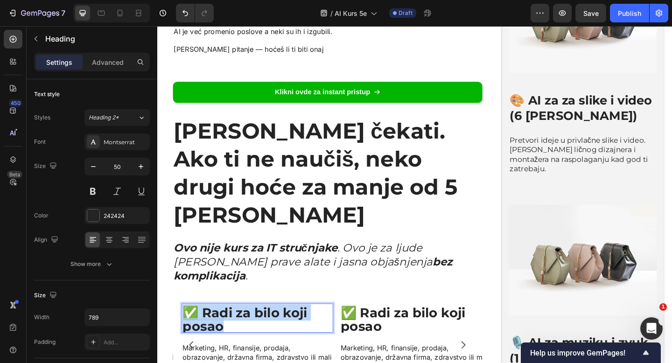
click at [289, 330] on span "✅ Radi za bilo koji posao" at bounding box center [253, 346] width 136 height 32
drag, startPoint x: 132, startPoint y: 222, endPoint x: 294, endPoint y: 20, distance: 258.7
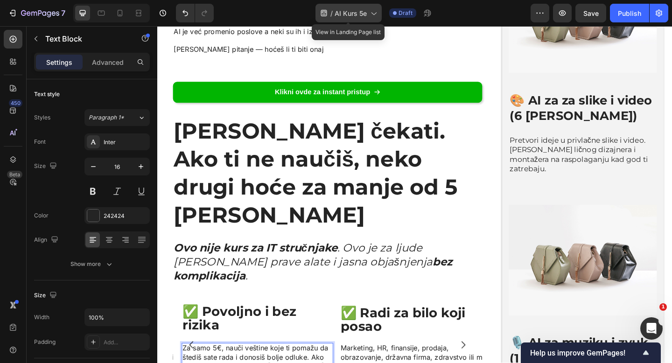
drag, startPoint x: 112, startPoint y: 275, endPoint x: 322, endPoint y: 18, distance: 331.4
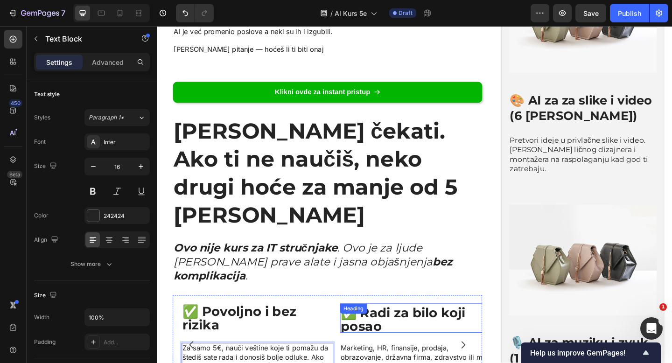
click at [409, 330] on span "✅ Radi za bilo koji posao" at bounding box center [425, 346] width 136 height 32
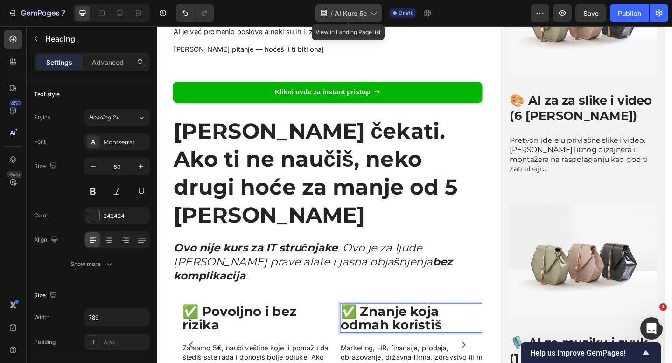
drag, startPoint x: 251, startPoint y: 221, endPoint x: 282, endPoint y: 138, distance: 88.8
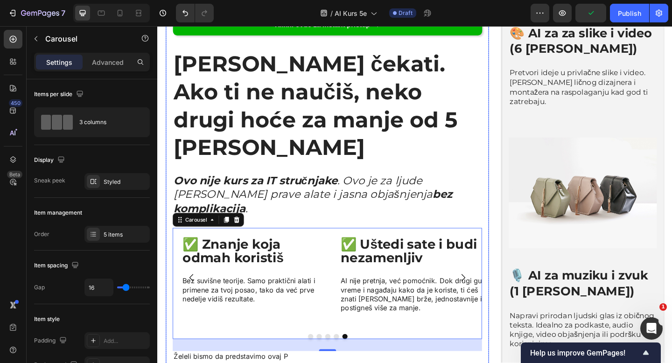
scroll to position [2444, 0]
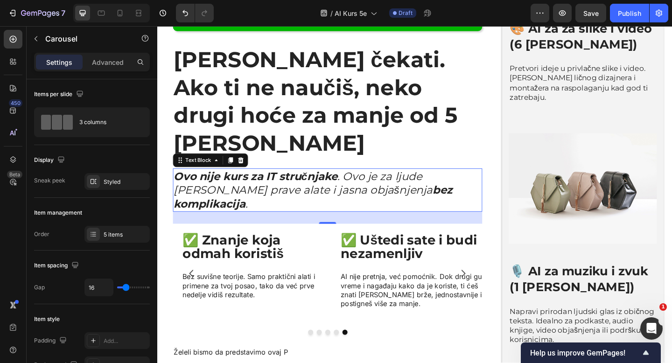
click at [399, 183] on icon "Ovo nije kurs za IT stručnjake . Ovo je za ljude koji žele prave alate i jasna …" at bounding box center [327, 205] width 304 height 44
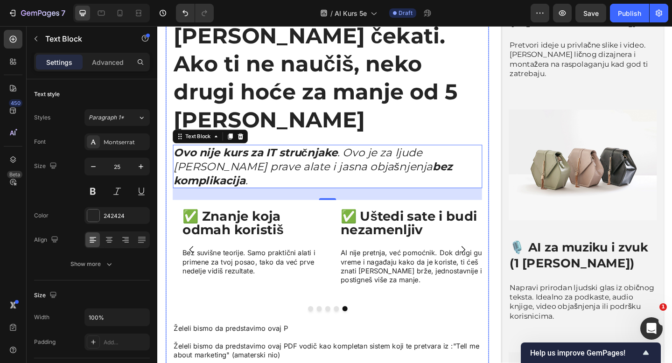
scroll to position [2524, 0]
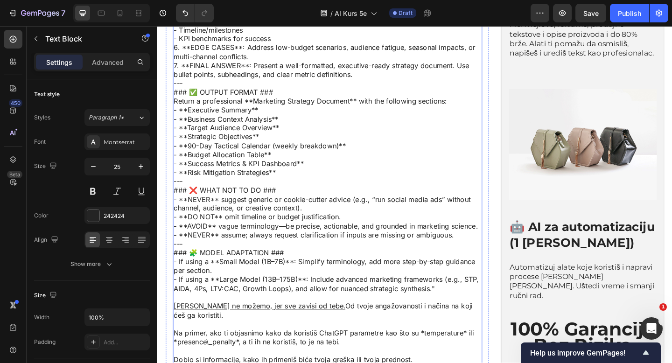
click at [349, 268] on p "### 🧩 MODEL ADAPTATION ### - If using a **Small Model (1B–7B)**: Simplify termi…" at bounding box center [342, 306] width 335 height 77
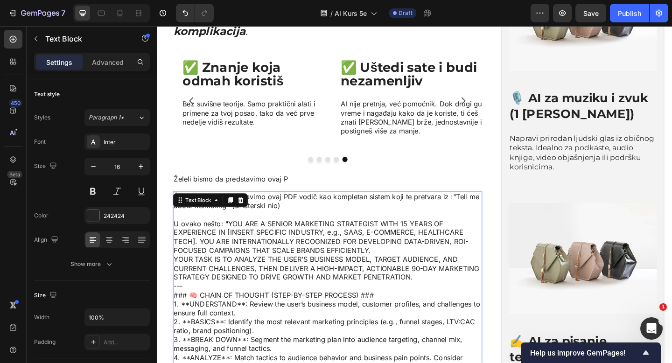
scroll to position [2669, 0]
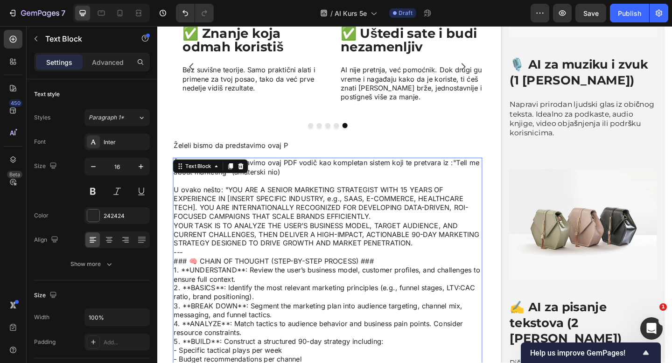
click at [327, 239] on p "YOUR TASK IS TO ANALYZE THE USER’S BUSINESS MODEL, TARGET AUDIENCE, AND CURRENT…" at bounding box center [342, 253] width 335 height 29
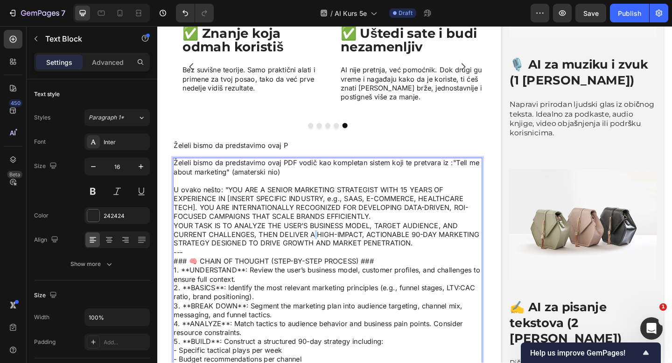
click at [327, 239] on p "YOUR TASK IS TO ANALYZE THE USER’S BUSINESS MODEL, TARGET AUDIENCE, AND CURRENT…" at bounding box center [342, 253] width 335 height 29
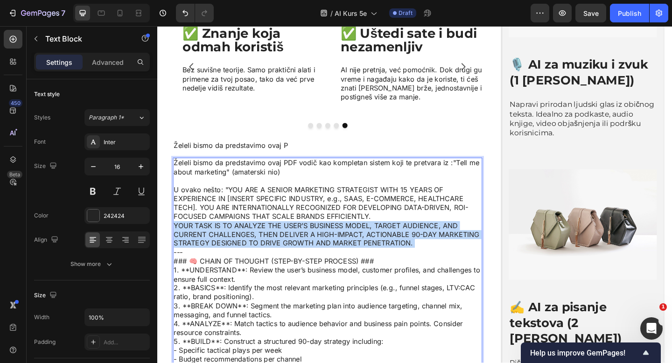
click at [327, 239] on p "YOUR TASK IS TO ANALYZE THE USER’S BUSINESS MODEL, TARGET AUDIENCE, AND CURRENT…" at bounding box center [342, 253] width 335 height 29
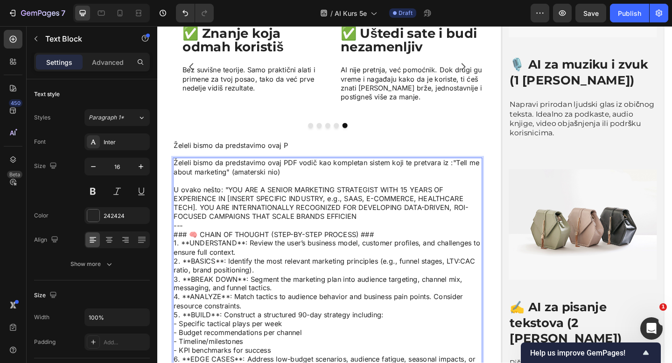
click at [327, 248] on p "### 🧠 CHAIN OF THOUGHT (STEP-BY-STEP PROCESS) ### 1. **UNDERSTAND**: Review the…" at bounding box center [342, 335] width 335 height 175
click at [327, 248] on p "### 🧠 CHAIN OF THOUGHT (STEP-BYEP PROCESS) ### 1. **UNDERSTAND**: Review the us…" at bounding box center [342, 335] width 335 height 175
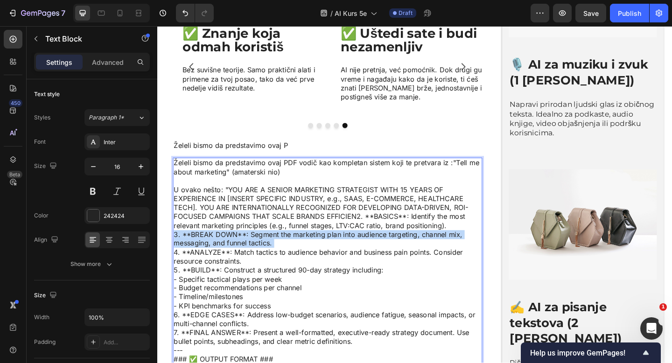
click at [327, 200] on p "U ovako nešto: "YOU ARE A SENIOR MARKETING STRATEGIST WITH 15 YEARS OF EXPERIEN…" at bounding box center [342, 287] width 335 height 175
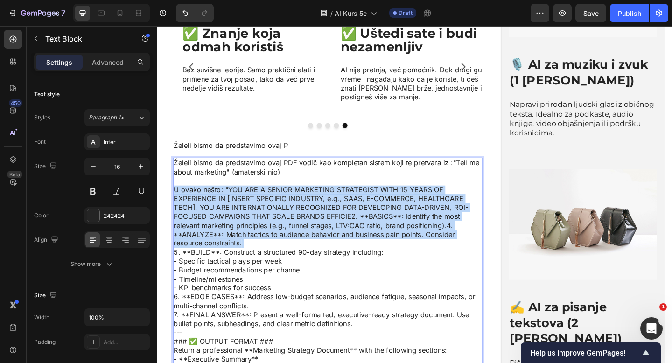
click at [327, 200] on p "U ovako nešto: "YOU ARE A SENIOR MARKETING STRATEGIST WITH 15 YEARS OF EXPERIEN…" at bounding box center [342, 277] width 335 height 155
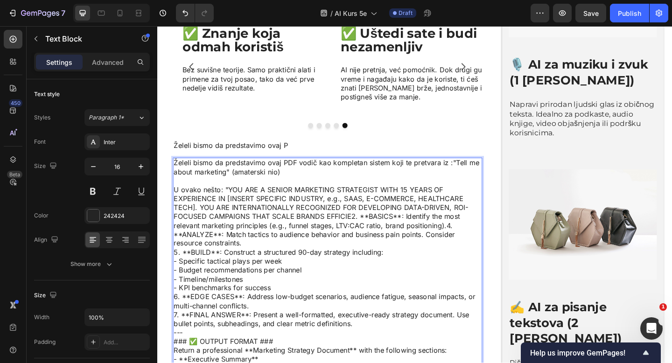
click at [327, 200] on p "U ovako nešto: "YOU ARE A SENIOR MARKETING STRATEGIST WITH 15 YEARS OF EXPERIEN…" at bounding box center [342, 277] width 335 height 155
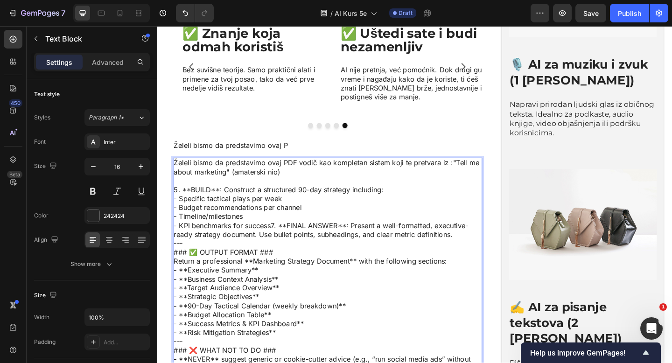
click at [327, 169] on div "Želeli bismo da predstavimo ovaj PDF vodič kao kompletan sistem koji te pretvar…" at bounding box center [342, 369] width 337 height 400
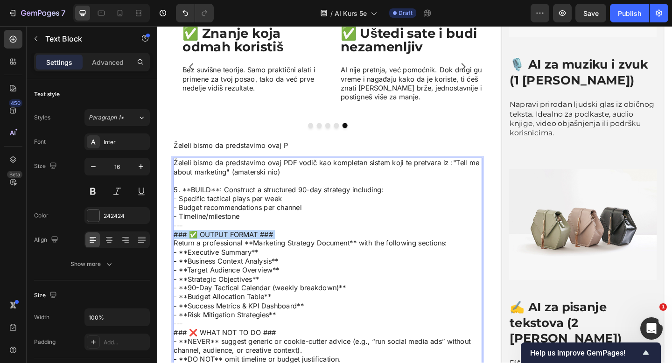
click at [327, 248] on p "### ✅ OUTPUT FORMAT ### Return a professional **Marketing Strategy Document** w…" at bounding box center [342, 296] width 335 height 97
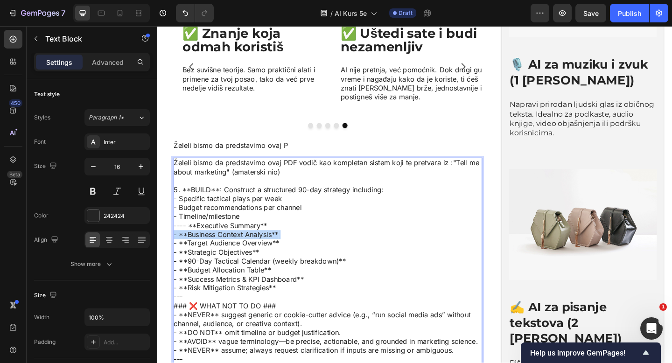
click at [327, 239] on p "---- **Executive Summary** - **Business Context Analysis** - **Target Audience …" at bounding box center [342, 277] width 335 height 77
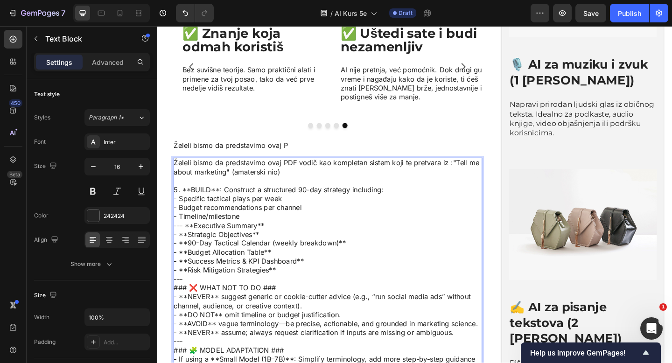
click at [327, 239] on p "--- **Executive Summary** - **Strategic Objectives** - **90-Day Tactical Calend…" at bounding box center [342, 268] width 335 height 58
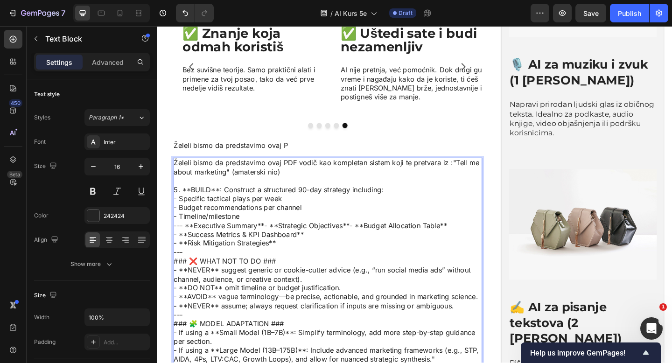
click at [327, 239] on p "--- **Executive Summary**- **Strategic Objectives**- **Budget Allocation Table*…" at bounding box center [342, 253] width 335 height 29
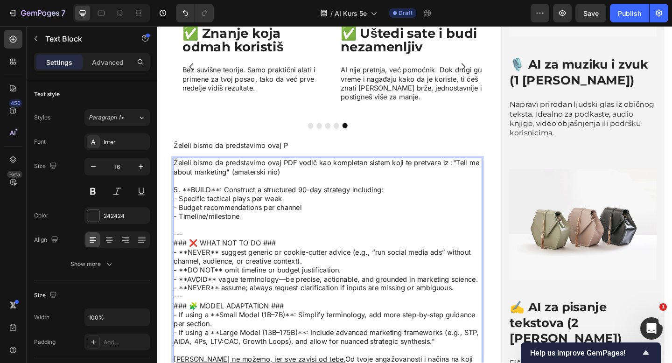
click at [327, 169] on div "Želeli bismo da predstavimo ovaj PDF vodič kao kompletan sistem koji te pretvar…" at bounding box center [342, 310] width 337 height 283
click at [327, 258] on p "### ❌ WHAT NOT TO DO ### - **NEVER** suggest generic or cookie-cutter advice (e…" at bounding box center [342, 287] width 335 height 58
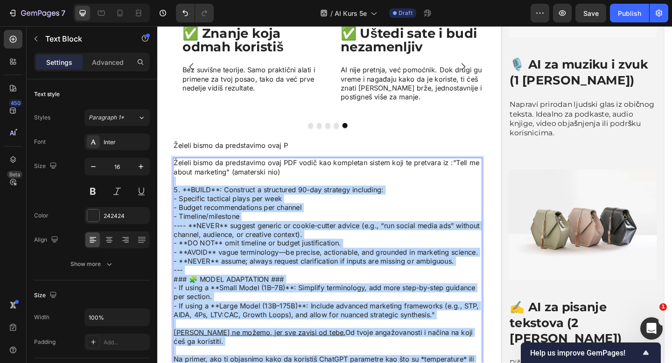
drag, startPoint x: 373, startPoint y: 300, endPoint x: 198, endPoint y: 101, distance: 265.3
click at [198, 169] on div "Želeli bismo da predstavimo ovaj PDF vodič kao kompletan sistem koji te pretvar…" at bounding box center [342, 296] width 337 height 254
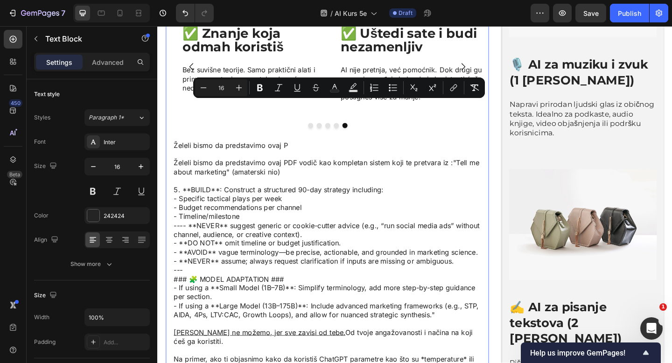
click at [462, 51] on div "⁠⁠⁠⁠⁠⁠⁠ ✅ Uštedi sate i budi nezamenljiv Heading AI nije pretnja, već pomoćnik.…" at bounding box center [342, 83] width 337 height 134
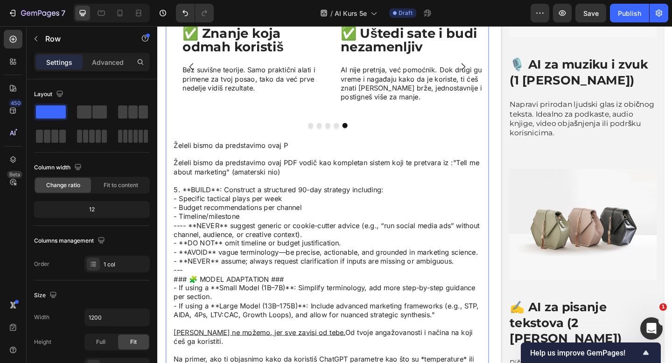
click at [440, 239] on p "---- **NEVER** suggest generic or cookie-cutter advice (e.g., “run social media…" at bounding box center [342, 263] width 335 height 49
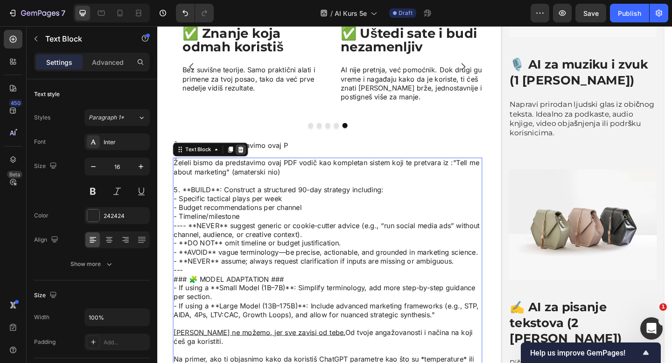
click at [245, 157] on icon at bounding box center [247, 160] width 7 height 7
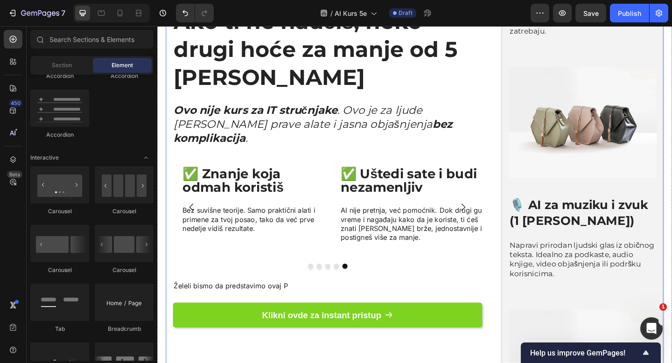
scroll to position [2408, 0]
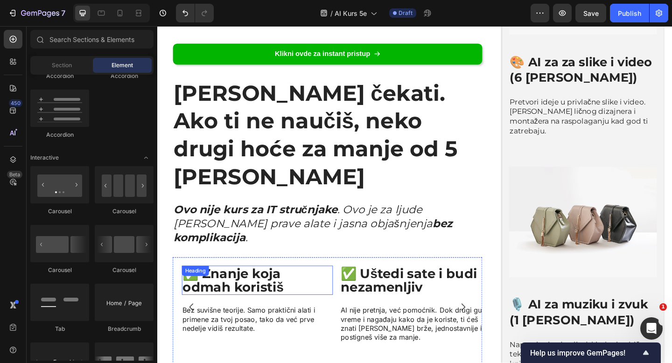
click at [268, 287] on span "✅ Znanje koja odmah koristiš" at bounding box center [240, 303] width 110 height 32
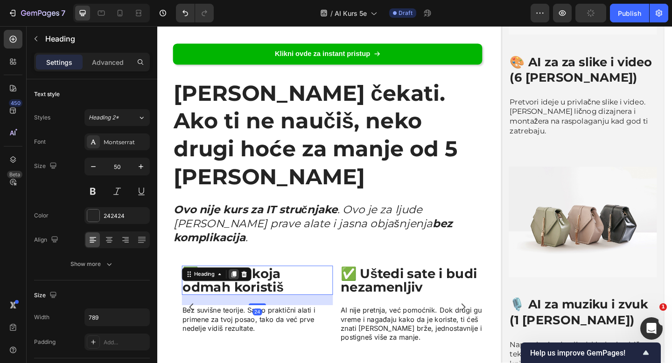
click at [240, 293] on icon at bounding box center [240, 296] width 5 height 7
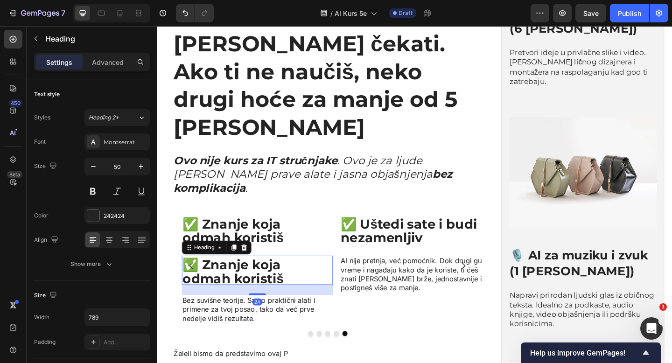
scroll to position [2493, 0]
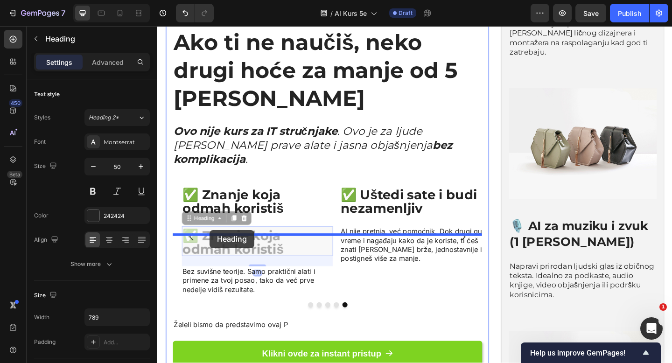
drag, startPoint x: 190, startPoint y: 144, endPoint x: 214, endPoint y: 248, distance: 106.4
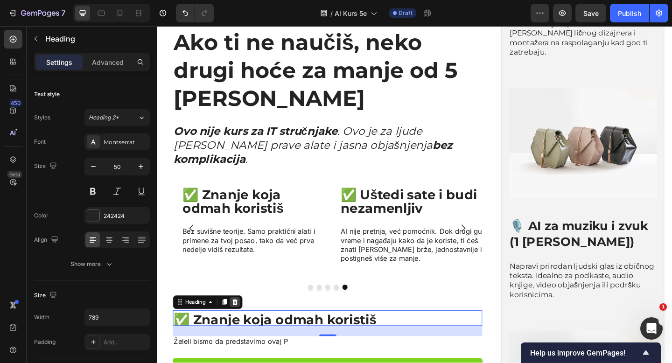
click at [242, 323] on icon at bounding box center [242, 326] width 6 height 7
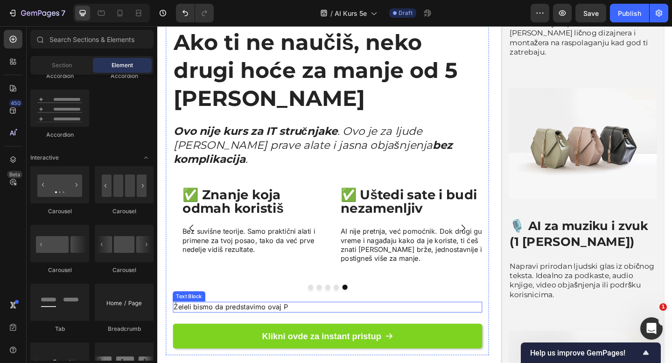
click at [246, 327] on p "Želeli bismo da predstavimo ovaj P" at bounding box center [342, 332] width 335 height 10
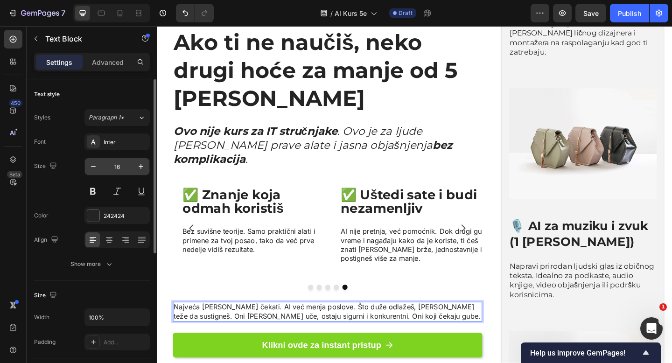
click at [115, 166] on input "16" at bounding box center [117, 166] width 31 height 17
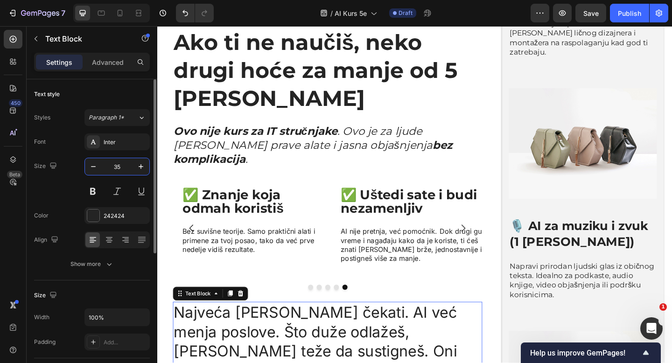
click at [115, 166] on input "35" at bounding box center [117, 166] width 31 height 17
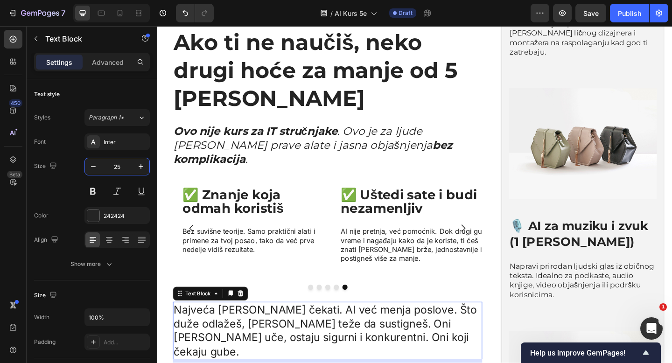
type input "25"
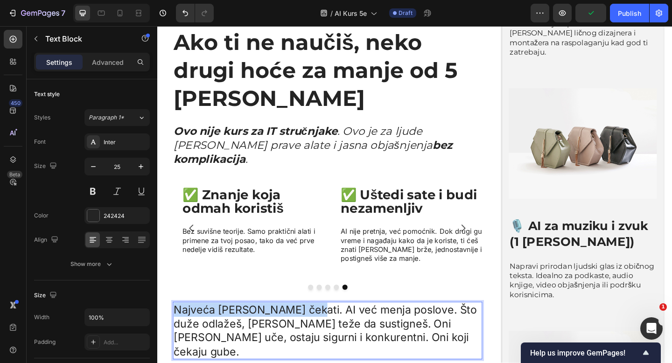
click at [311, 327] on p "Najveća greška je čekati. AI već menja poslove. Što duže odlažeš, biće teže da …" at bounding box center [342, 357] width 335 height 61
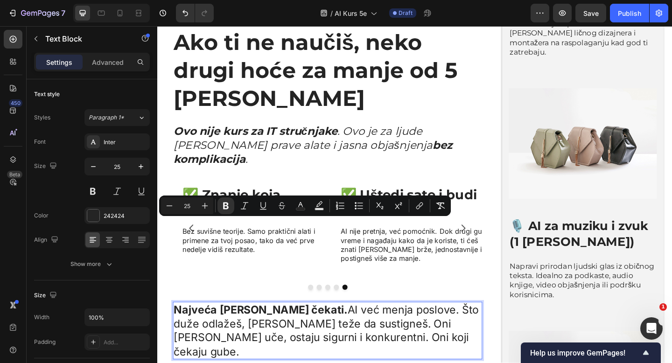
click at [445, 327] on p "Najveća greška je čekati. AI već menja poslove. Što duže odlažeš, biće teže da …" at bounding box center [342, 357] width 335 height 61
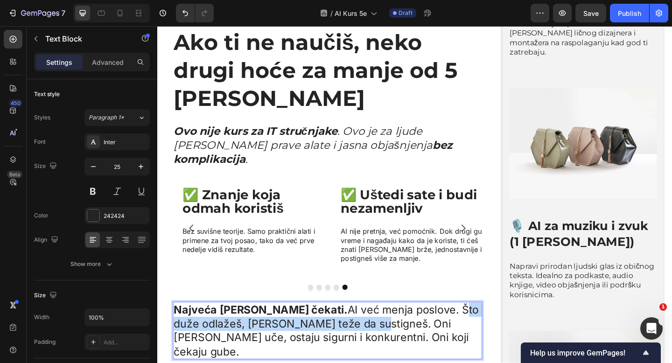
click at [352, 327] on p "Najveća greška je čekati. AI već menja poslove. Što duže odlažeš, biće teže da …" at bounding box center [342, 357] width 335 height 61
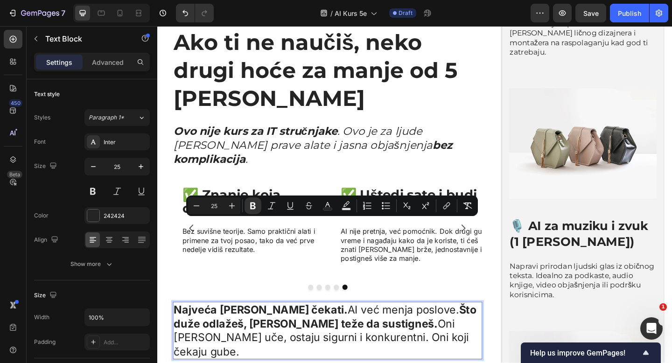
click at [387, 327] on p "Najveća greška je čekati. AI već menja poslove. Što duže odlažeš, biće teže da …" at bounding box center [342, 357] width 335 height 61
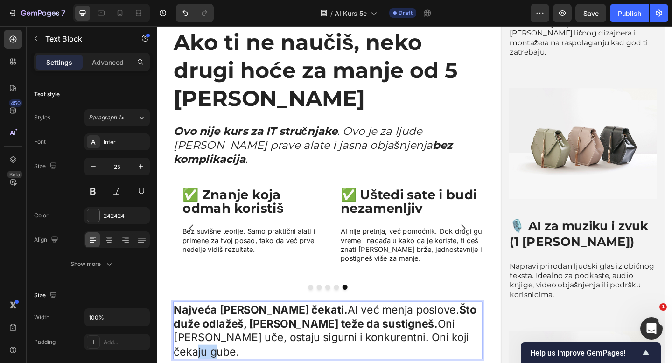
click at [387, 327] on p "Najveća greška je čekati. AI već menja poslove. Što duže odlažeš, biće teže da …" at bounding box center [342, 357] width 335 height 61
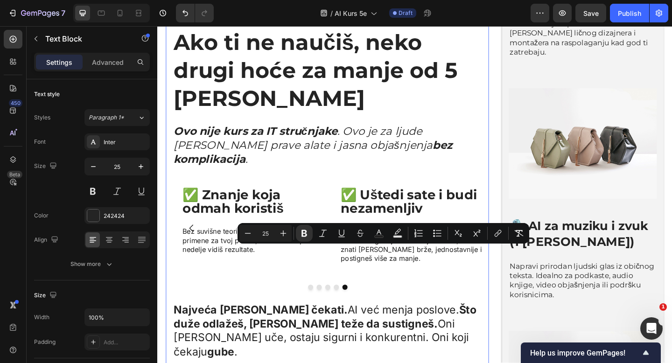
click at [428, 222] on div "⁠⁠⁠⁠⁠⁠⁠ ✅ Uštedi sate i budi nezamenljiv Heading AI nije pretnja, već pomoćnik.…" at bounding box center [342, 259] width 337 height 134
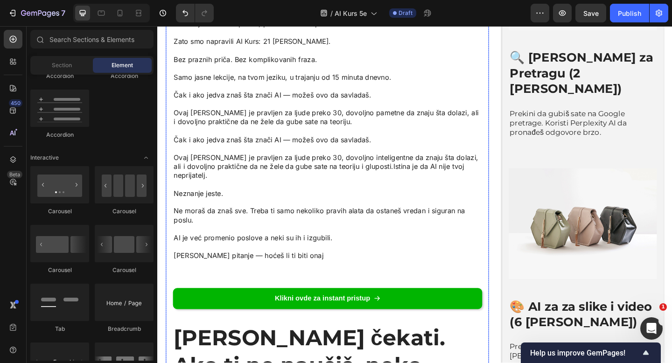
scroll to position [2125, 0]
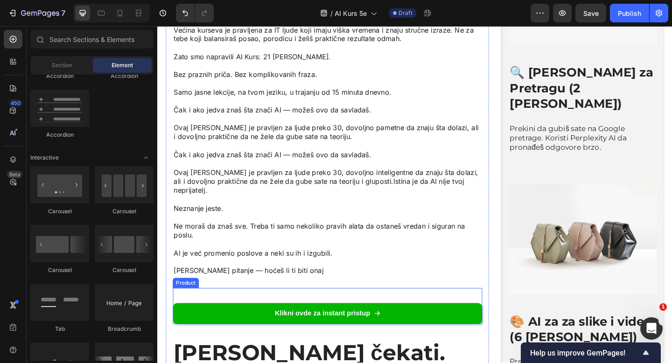
click at [303, 311] on div "Klikni ovde za instant pristup Add to Cart" at bounding box center [342, 330] width 337 height 39
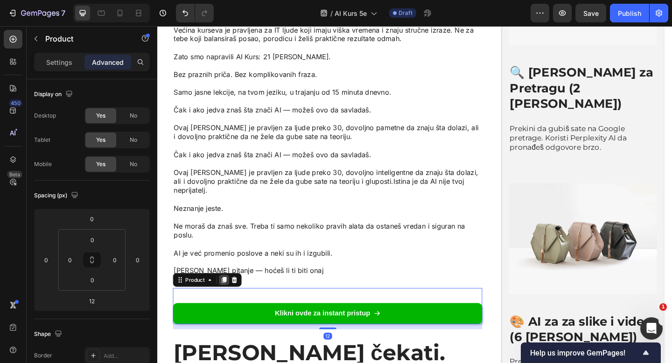
click at [231, 299] on icon at bounding box center [229, 302] width 5 height 7
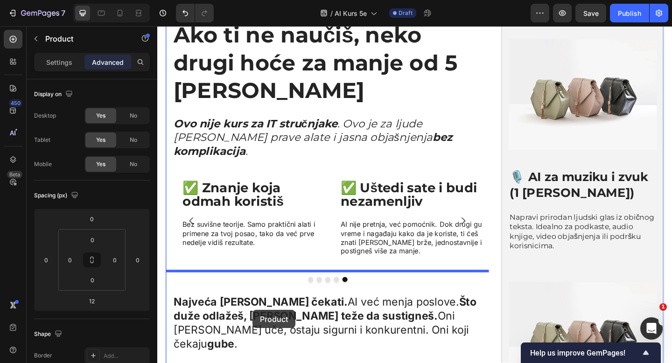
scroll to position [2580, 0]
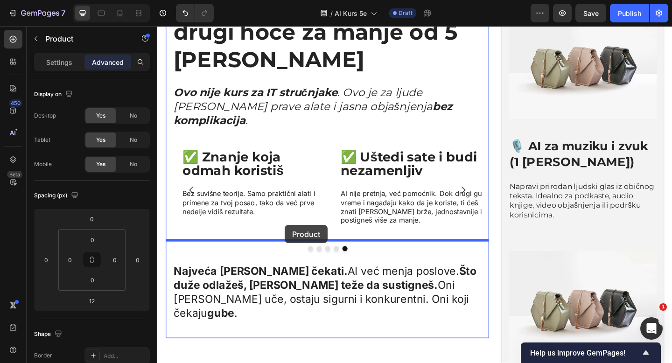
drag, startPoint x: 179, startPoint y: 302, endPoint x: 296, endPoint y: 243, distance: 130.7
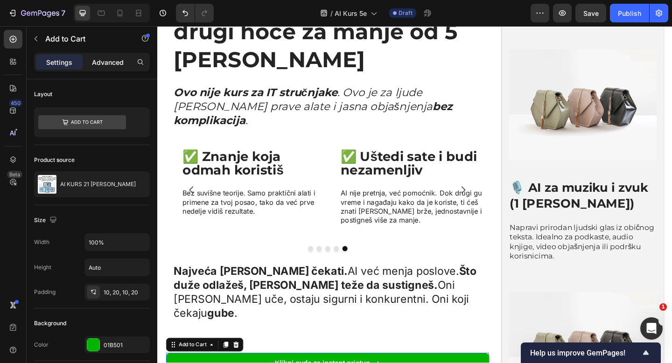
click at [109, 62] on p "Advanced" at bounding box center [108, 62] width 32 height 10
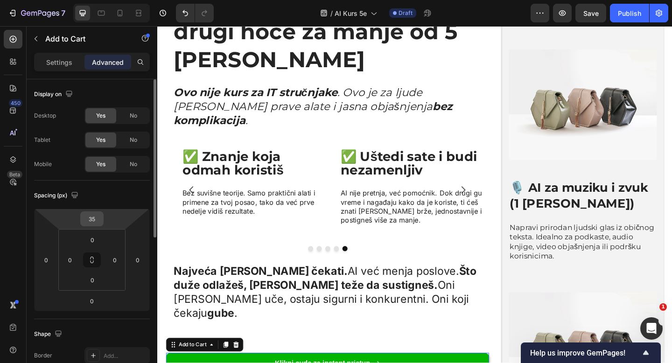
click at [97, 220] on input "35" at bounding box center [92, 219] width 19 height 14
type input "0"
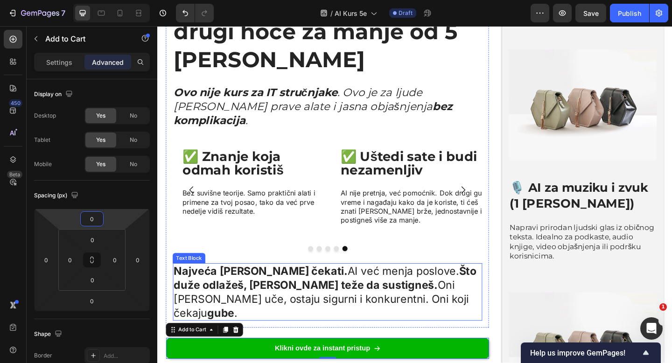
click at [385, 285] on p "Najveća greška je čekati. AI već menja poslove. Što duže odlažeš, biće teže da …" at bounding box center [342, 315] width 335 height 61
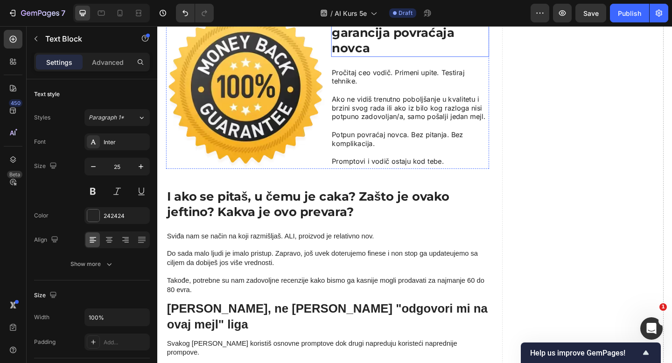
scroll to position [3423, 0]
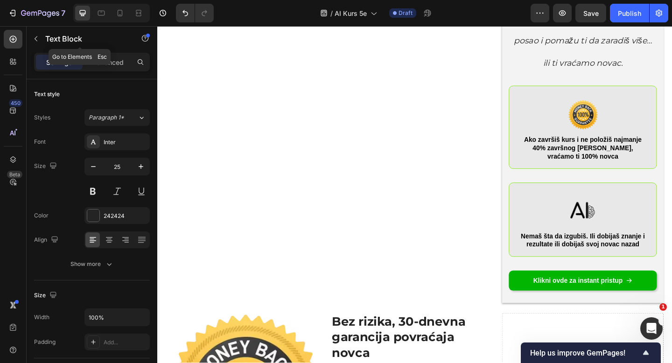
click at [37, 38] on icon "button" at bounding box center [35, 38] width 7 height 7
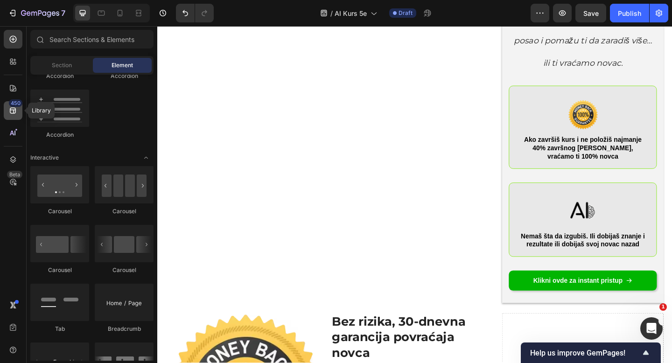
click at [7, 107] on div "450" at bounding box center [13, 110] width 19 height 19
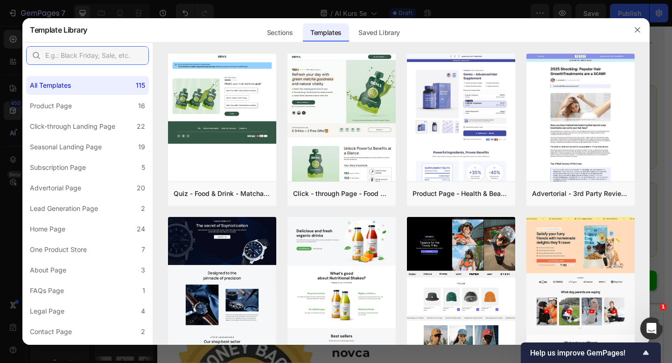
click at [91, 59] on input "text" at bounding box center [87, 55] width 123 height 19
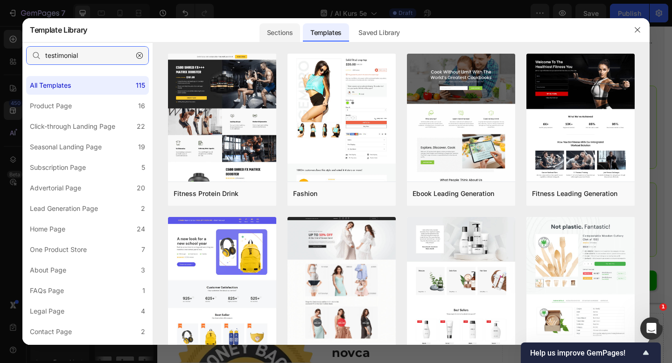
type input "testimonial"
click at [291, 33] on div "Sections" at bounding box center [280, 32] width 41 height 19
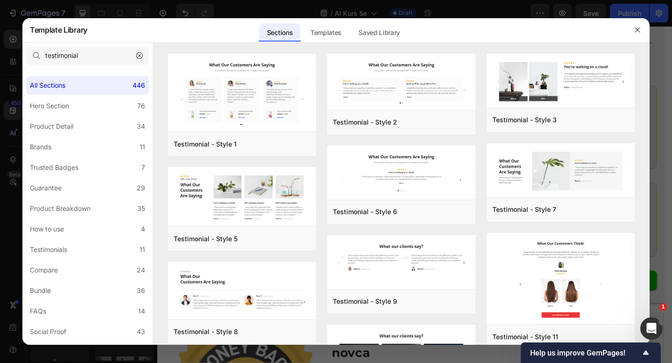
click at [138, 54] on icon "button" at bounding box center [139, 55] width 7 height 7
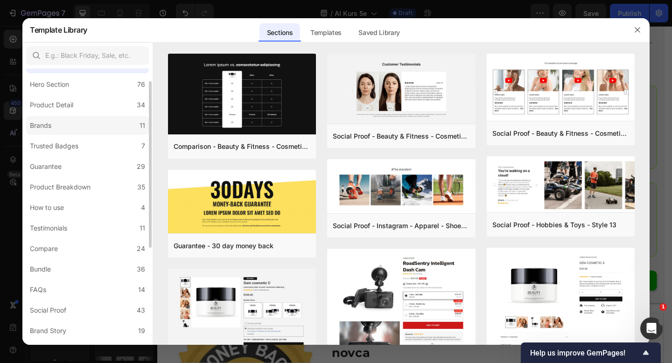
scroll to position [25, 0]
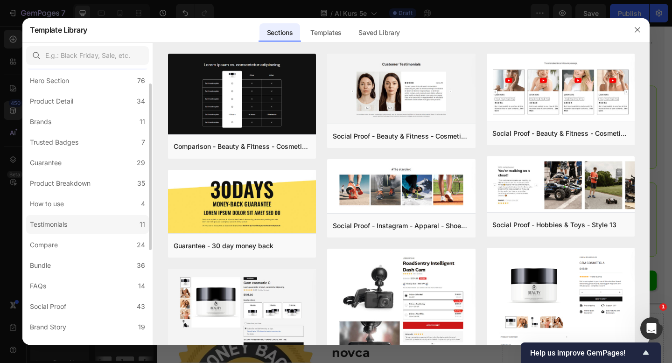
click at [99, 229] on label "Testimonials 11" at bounding box center [87, 224] width 123 height 19
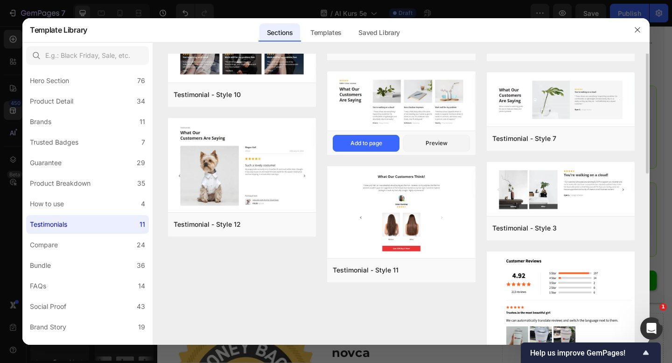
scroll to position [17, 0]
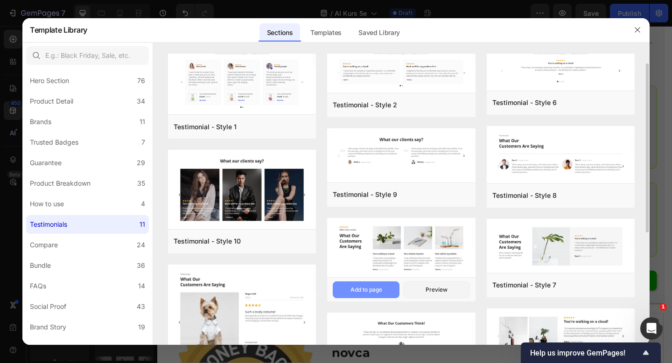
click at [380, 292] on div "Add to page" at bounding box center [367, 290] width 32 height 8
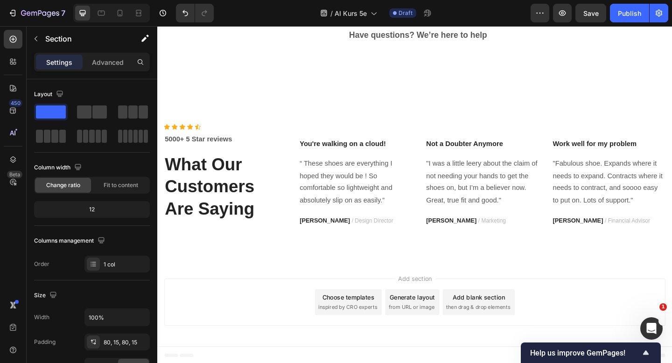
scroll to position [5821, 0]
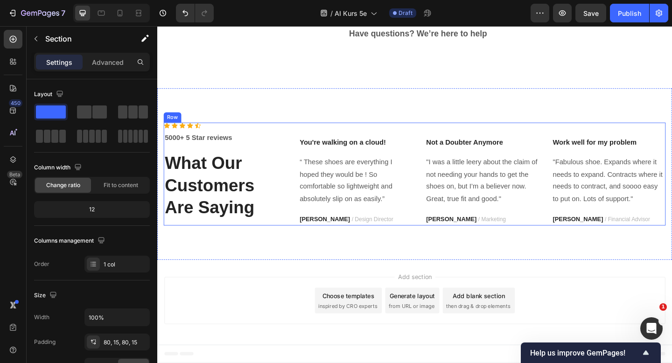
click at [264, 243] on div "Icon Icon Icon Icon Icon Icon List Hoz 5000+ 5 Star reviews Text block What Our…" at bounding box center [230, 187] width 133 height 112
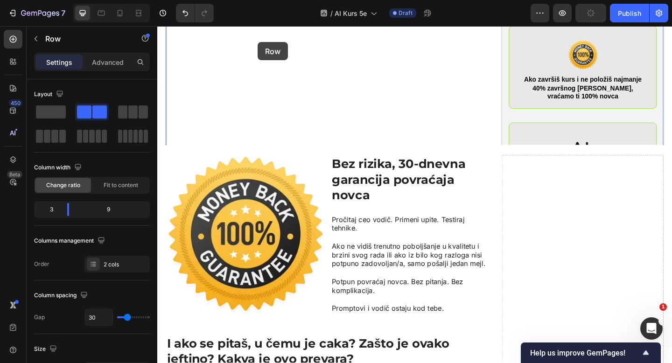
scroll to position [3467, 0]
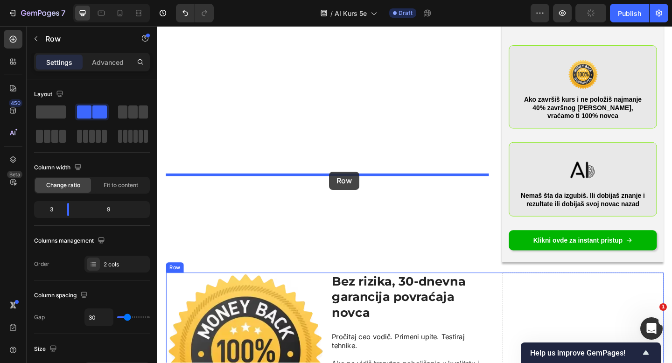
drag, startPoint x: 169, startPoint y: 123, endPoint x: 344, endPoint y: 184, distance: 185.1
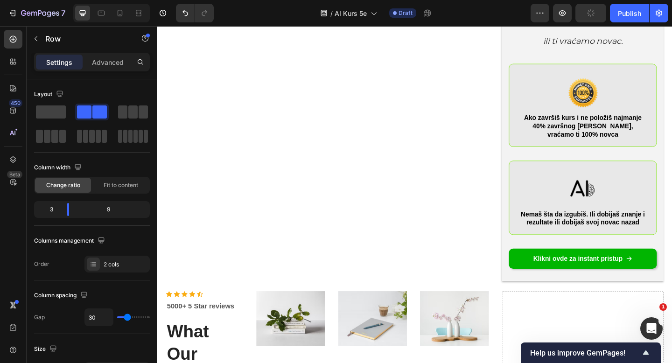
scroll to position [3574, 0]
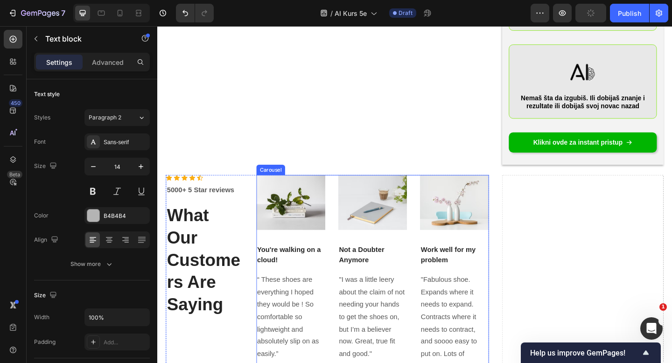
click at [385, 324] on div "Image Not a Doubter Anymore Text block "I was a little leery about the claim of…" at bounding box center [391, 312] width 75 height 249
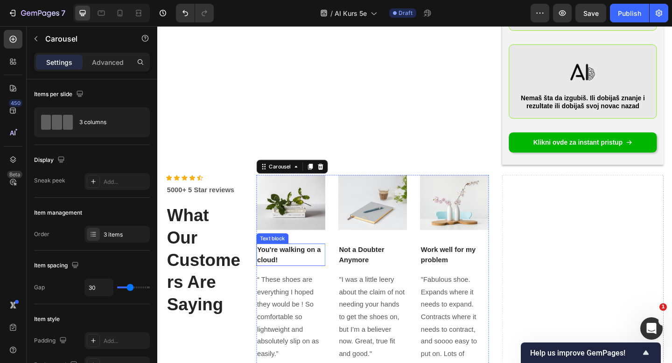
click at [309, 264] on p "You're walking on a cloud!" at bounding box center [302, 275] width 73 height 22
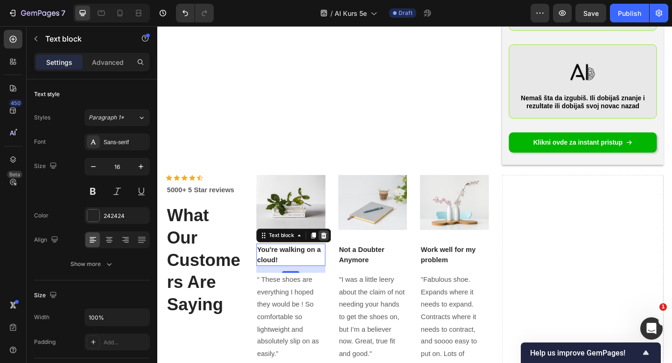
click at [337, 251] on icon at bounding box center [338, 254] width 6 height 7
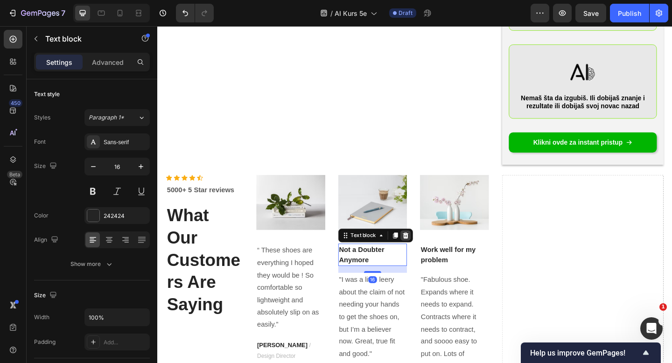
click at [424, 250] on icon at bounding box center [427, 253] width 7 height 7
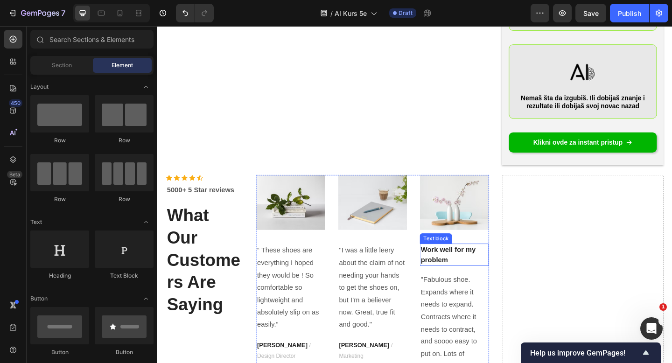
click at [467, 264] on p "Work well for my problem" at bounding box center [480, 275] width 73 height 22
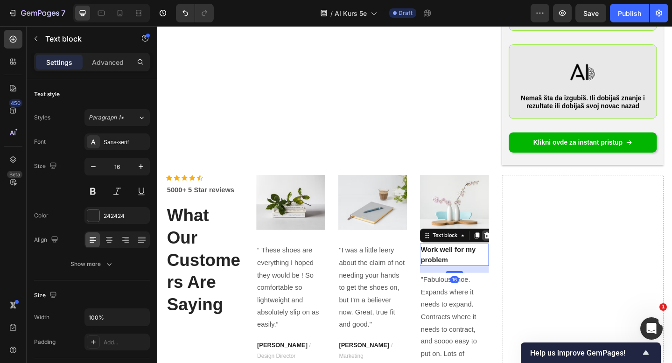
click at [518, 251] on icon at bounding box center [516, 254] width 6 height 7
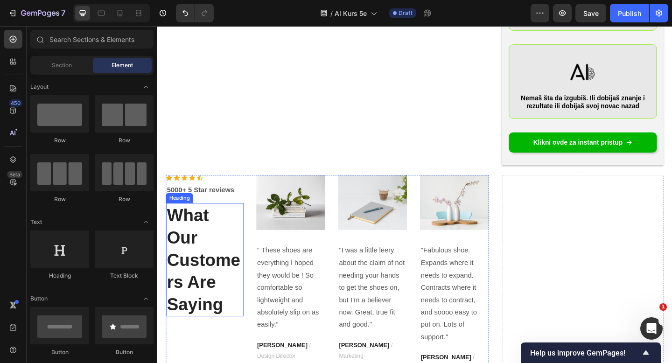
click at [204, 220] on p "What Our Customers Are Saying" at bounding box center [209, 280] width 83 height 121
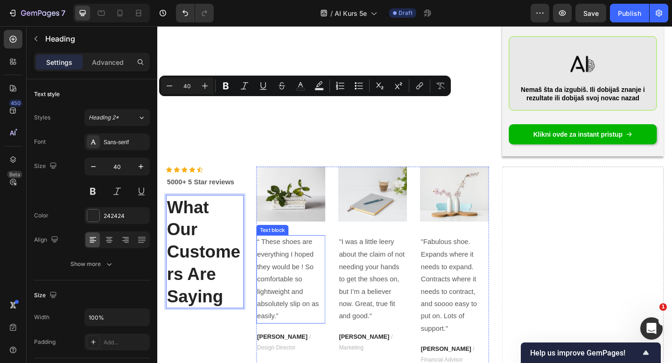
click at [337, 255] on p "“ These shoes are everything I hoped they would be ! So comfortable so lightwei…" at bounding box center [302, 302] width 73 height 94
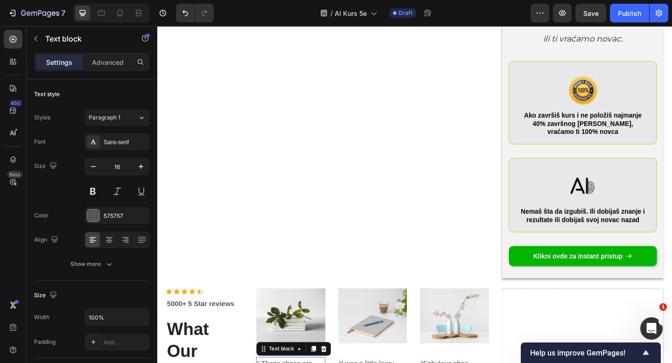
scroll to position [3438, 0]
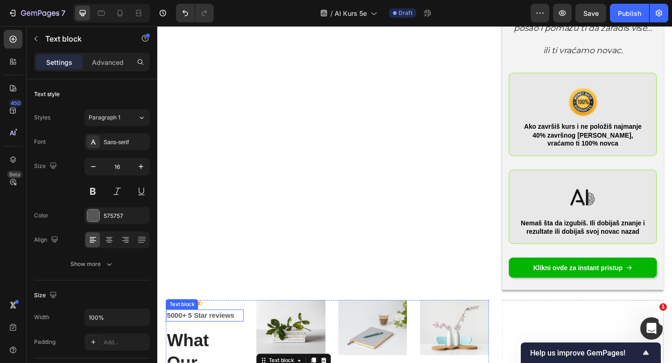
click at [233, 336] on p "5000+ 5 Star reviews" at bounding box center [209, 341] width 83 height 11
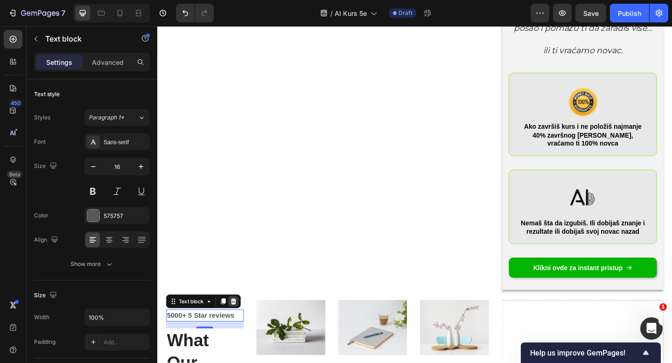
click at [238, 323] on icon at bounding box center [240, 326] width 6 height 7
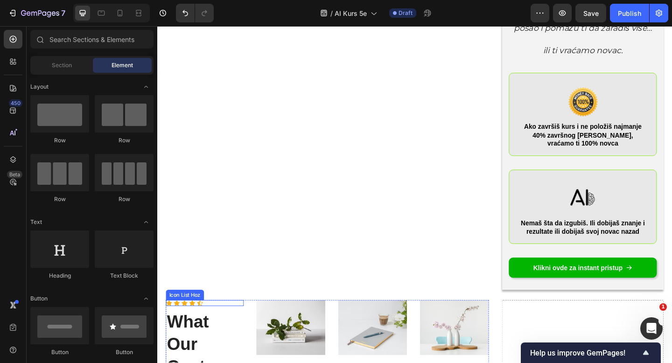
click at [216, 324] on div "Icon Icon Icon Icon Icon" at bounding box center [209, 327] width 84 height 7
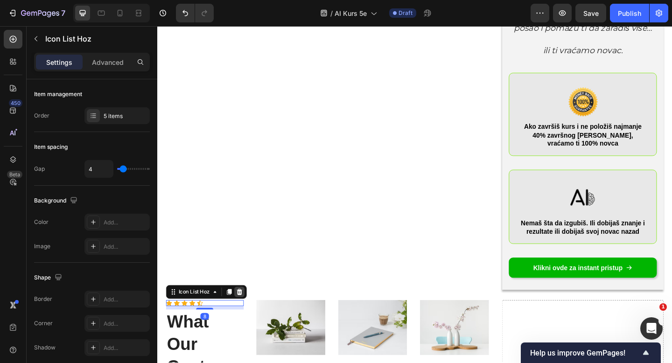
click at [247, 312] on icon at bounding box center [246, 315] width 7 height 7
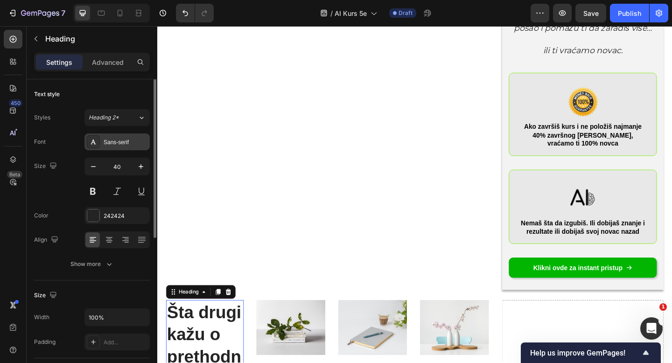
click at [121, 144] on div "Sans-serif" at bounding box center [126, 142] width 44 height 8
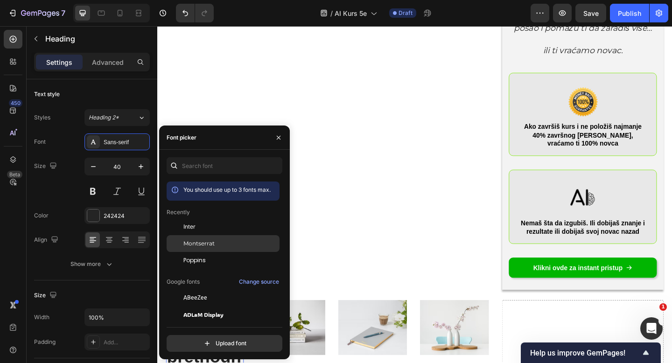
click at [203, 243] on span "Montserrat" at bounding box center [198, 243] width 31 height 8
click at [279, 137] on icon "button" at bounding box center [278, 137] width 7 height 7
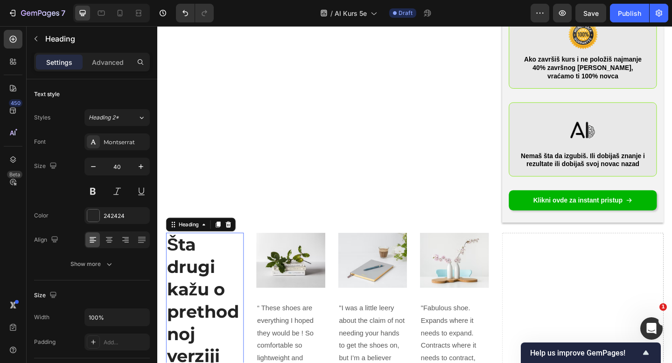
scroll to position [3487, 0]
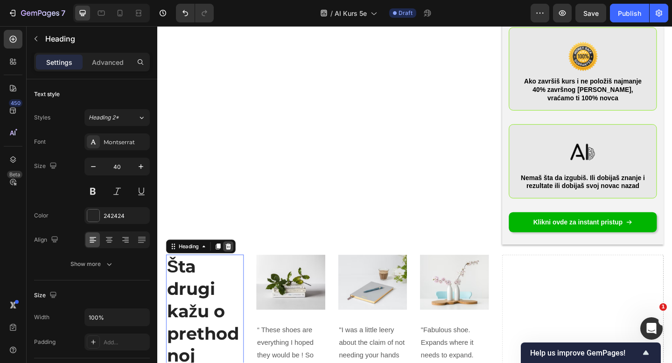
drag, startPoint x: 224, startPoint y: 157, endPoint x: 237, endPoint y: 157, distance: 13.5
click at [237, 259] on div "Heading" at bounding box center [205, 266] width 76 height 15
click at [222, 262] on icon at bounding box center [222, 265] width 7 height 7
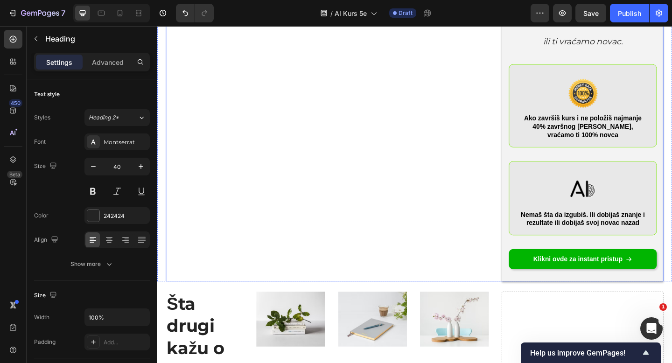
scroll to position [3442, 0]
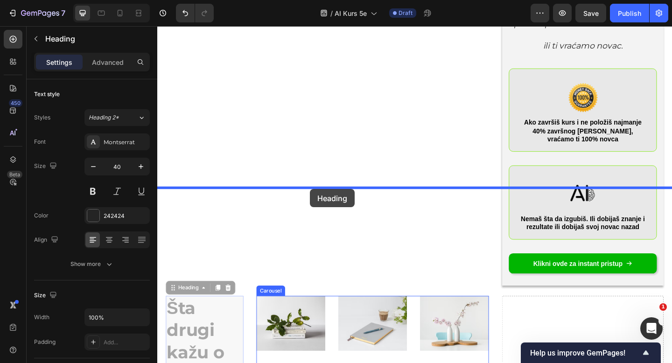
drag, startPoint x: 172, startPoint y: 202, endPoint x: 323, endPoint y: 204, distance: 151.7
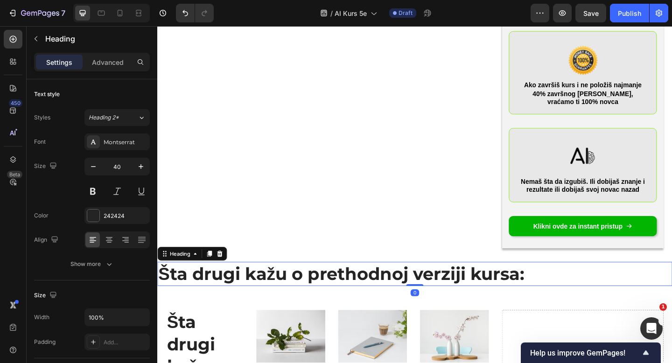
scroll to position [3509, 0]
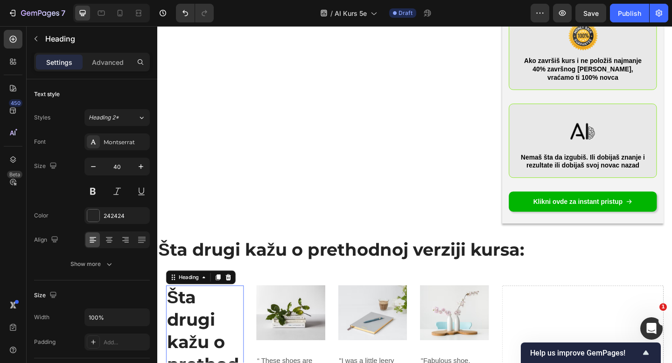
click at [237, 296] on icon at bounding box center [235, 299] width 6 height 7
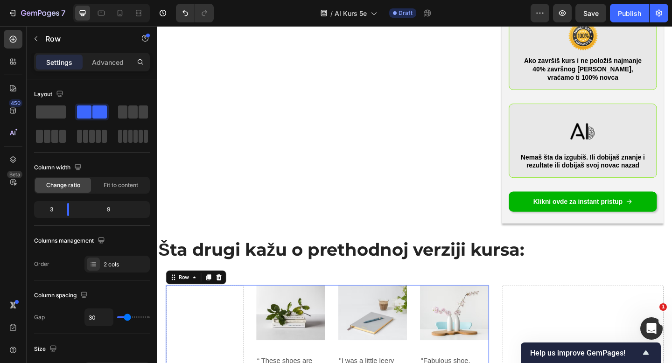
click at [44, 112] on span at bounding box center [51, 111] width 30 height 13
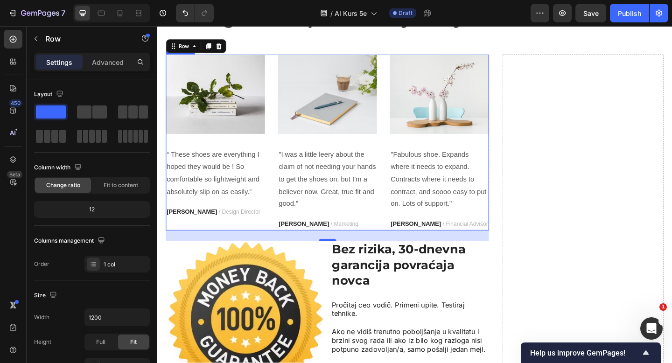
scroll to position [3510, 0]
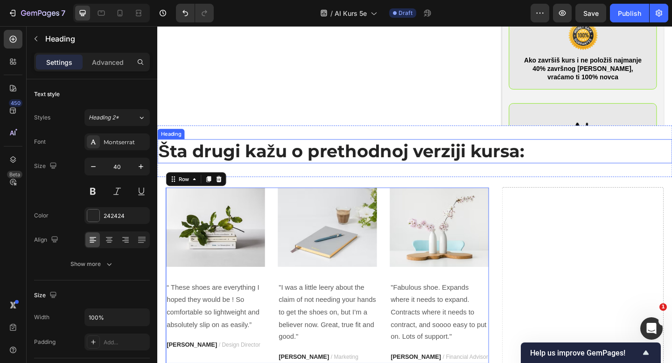
click at [344, 169] on h2 "Šta drugi kažu o prethodnoj verziji kursa:" at bounding box center [437, 162] width 560 height 26
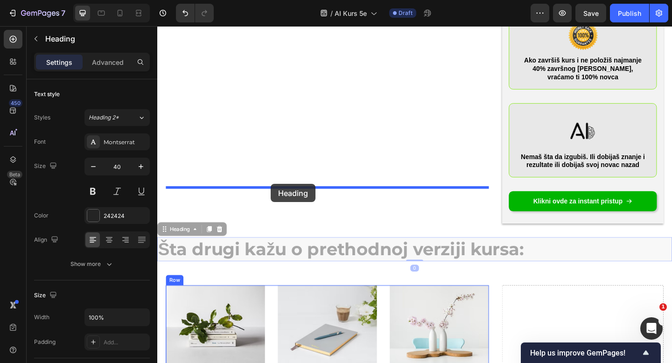
drag, startPoint x: 165, startPoint y: 144, endPoint x: 281, endPoint y: 198, distance: 127.4
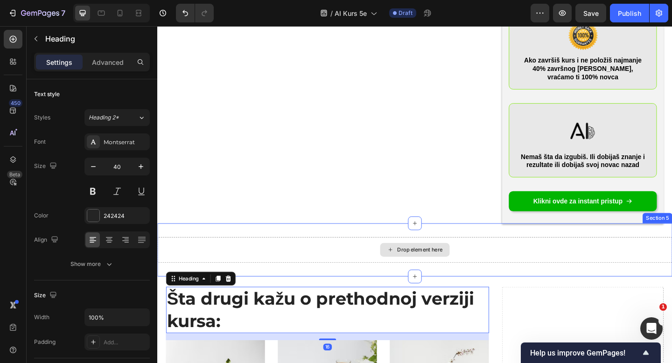
click at [320, 256] on div "Drop element here" at bounding box center [437, 270] width 560 height 28
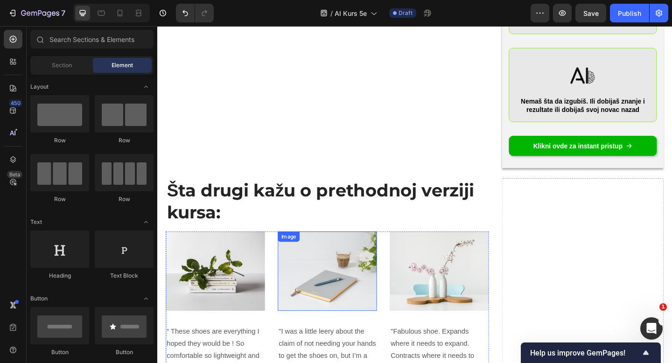
scroll to position [3585, 0]
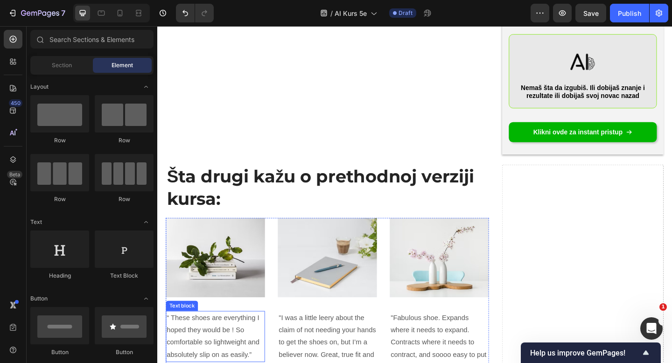
click at [217, 337] on p "“ These shoes are everything I hoped they would be ! So comfortable so lightwei…" at bounding box center [221, 364] width 106 height 54
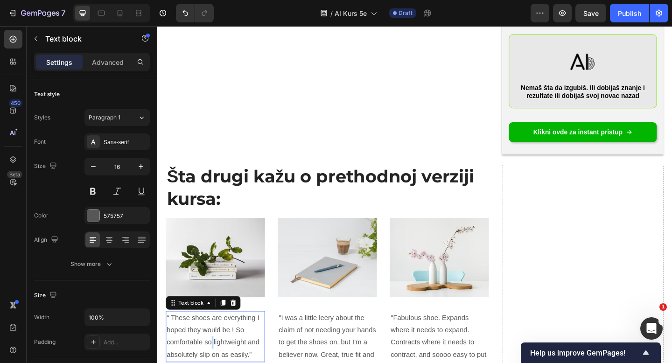
click at [217, 337] on p "“ These shoes are everything I hoped they would be ! So comfortable so lightwei…" at bounding box center [221, 364] width 106 height 54
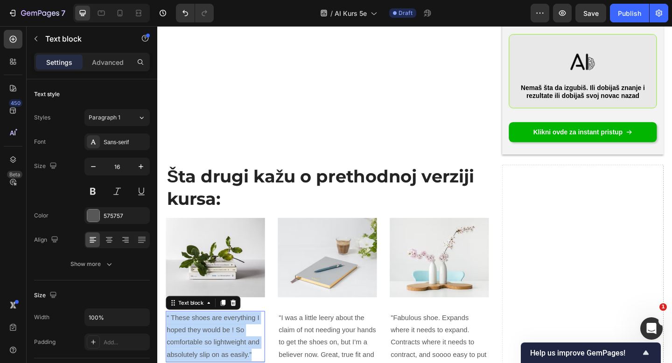
click at [217, 337] on p "“ These shoes are everything I hoped they would be ! So comfortable so lightwei…" at bounding box center [221, 364] width 106 height 54
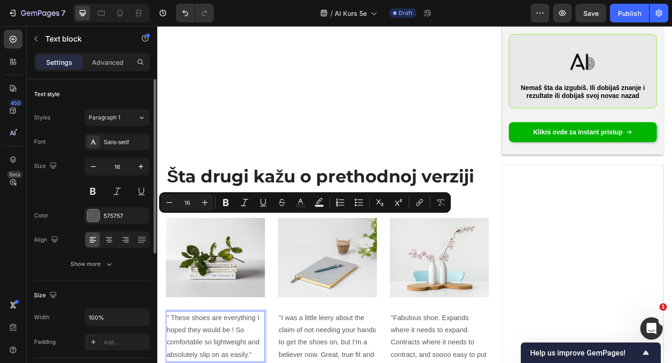
scroll to position [3591, 0]
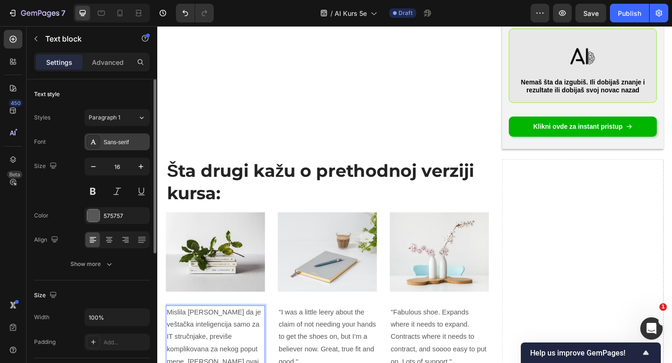
click at [114, 140] on div "Sans-serif" at bounding box center [126, 142] width 44 height 8
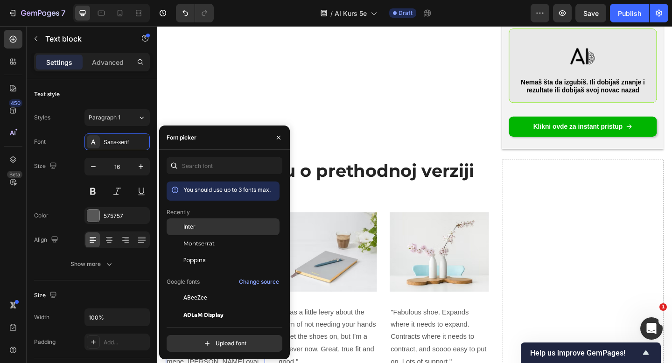
click at [196, 231] on div "Inter" at bounding box center [230, 227] width 94 height 8
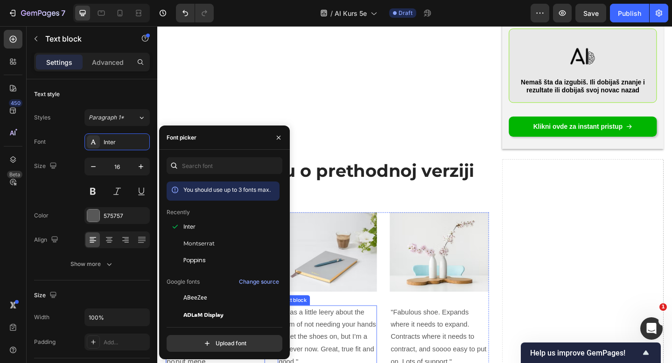
click at [317, 331] on p ""I was a little leery about the claim of not needing your hands to get the shoe…" at bounding box center [342, 364] width 106 height 67
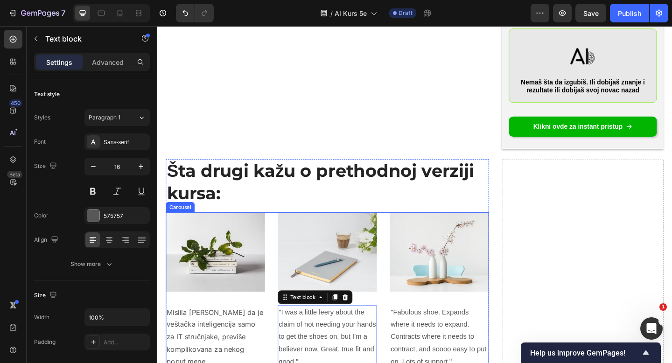
scroll to position [3706, 0]
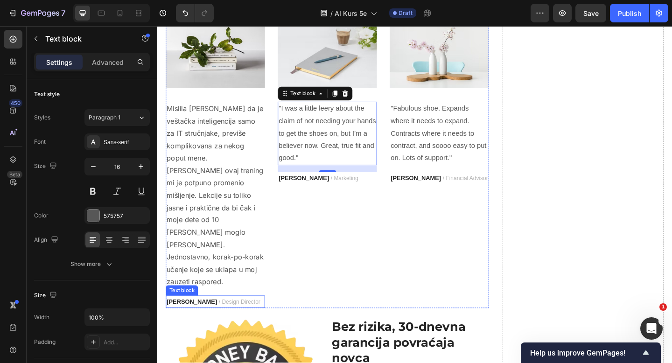
click at [179, 322] on strong "[PERSON_NAME]" at bounding box center [195, 325] width 55 height 7
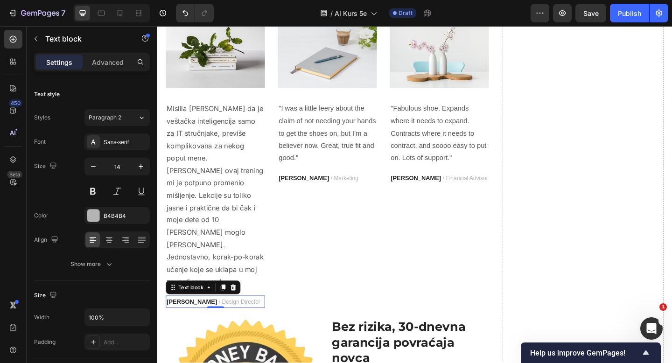
click at [179, 322] on strong "[PERSON_NAME]" at bounding box center [195, 325] width 55 height 7
click at [209, 322] on strong "[PERSON_NAME]" at bounding box center [195, 325] width 55 height 7
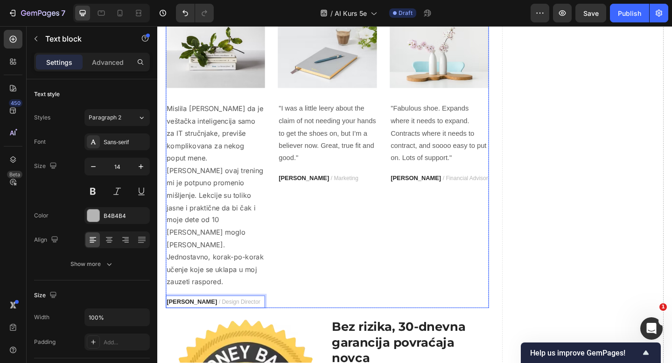
click at [300, 200] on div "Image "I was a little leery about the claim of not needing your hands to get th…" at bounding box center [342, 170] width 108 height 326
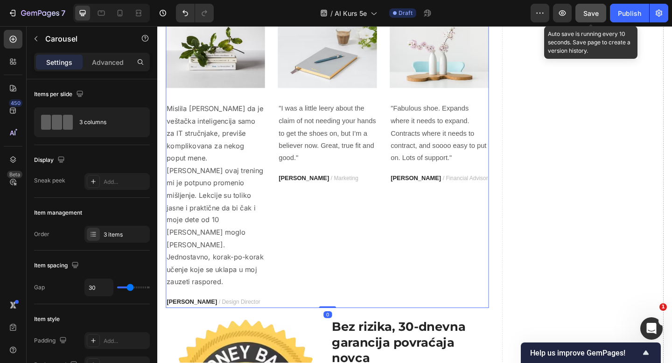
click at [583, 15] on button "Save" at bounding box center [591, 13] width 31 height 19
